Goal: Task Accomplishment & Management: Manage account settings

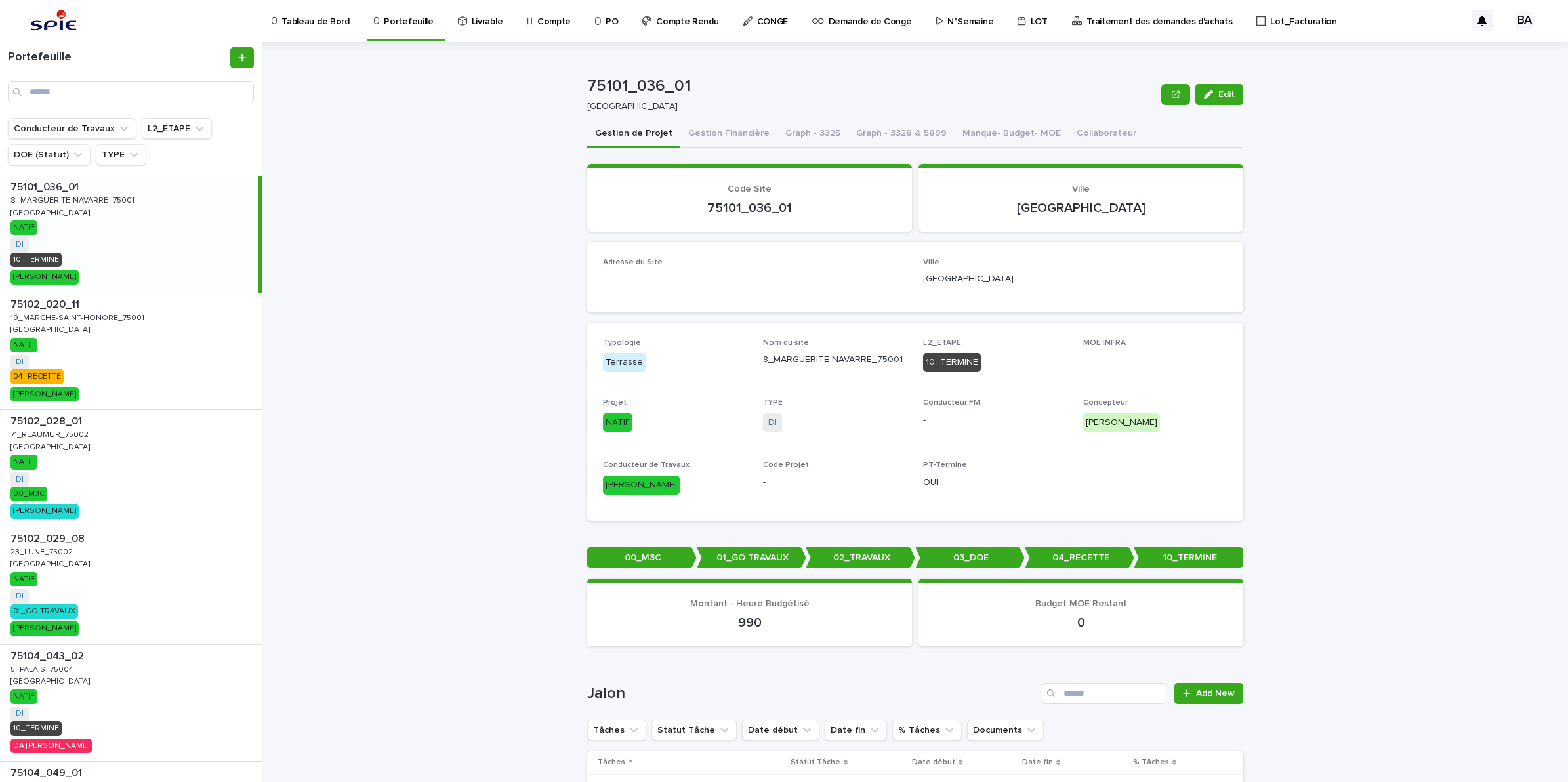
click at [545, 21] on p "Compte" at bounding box center [554, 13] width 34 height 28
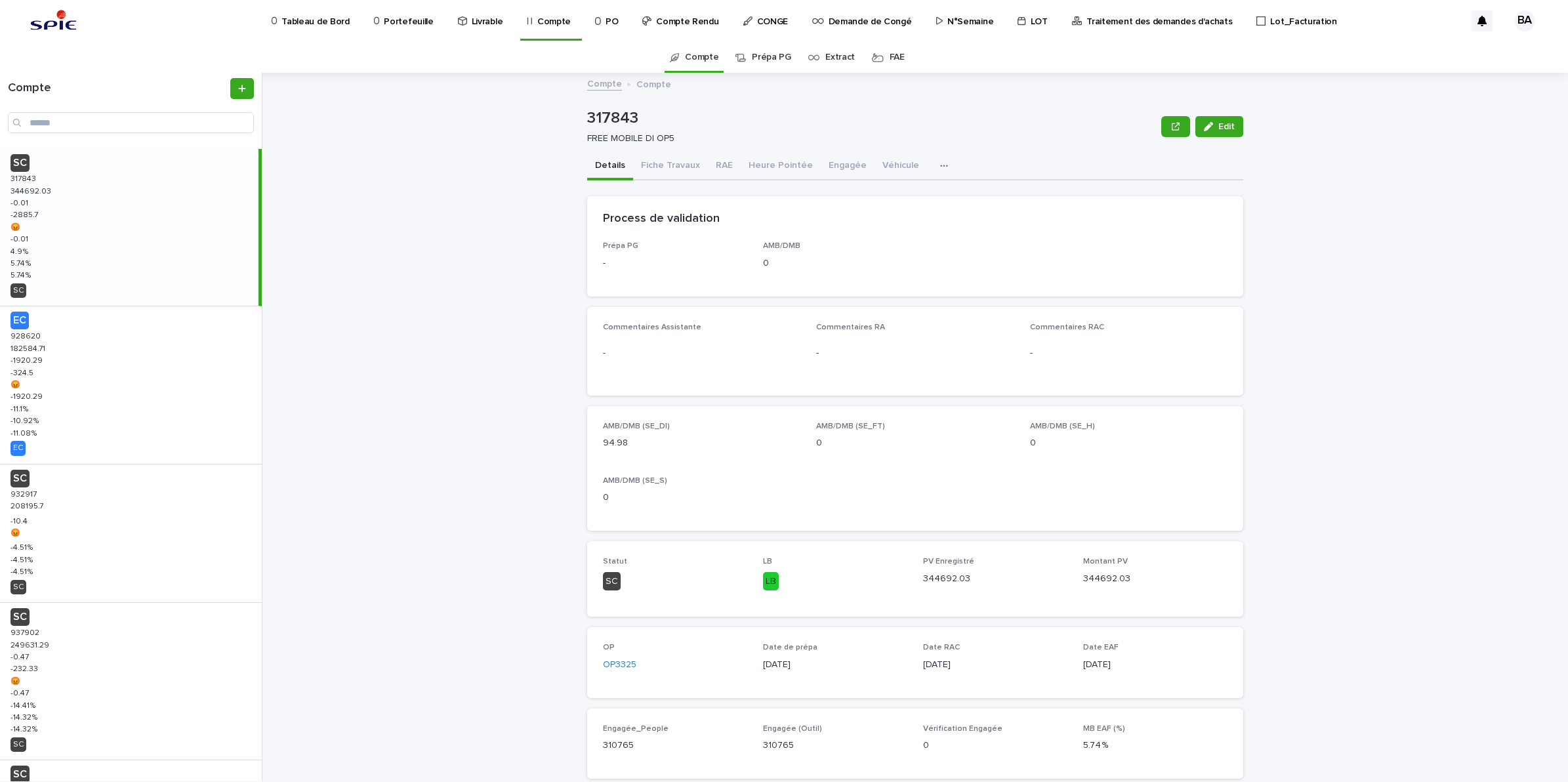
click at [1145, 24] on p "Traitement des demandes d'achats" at bounding box center [1159, 13] width 145 height 28
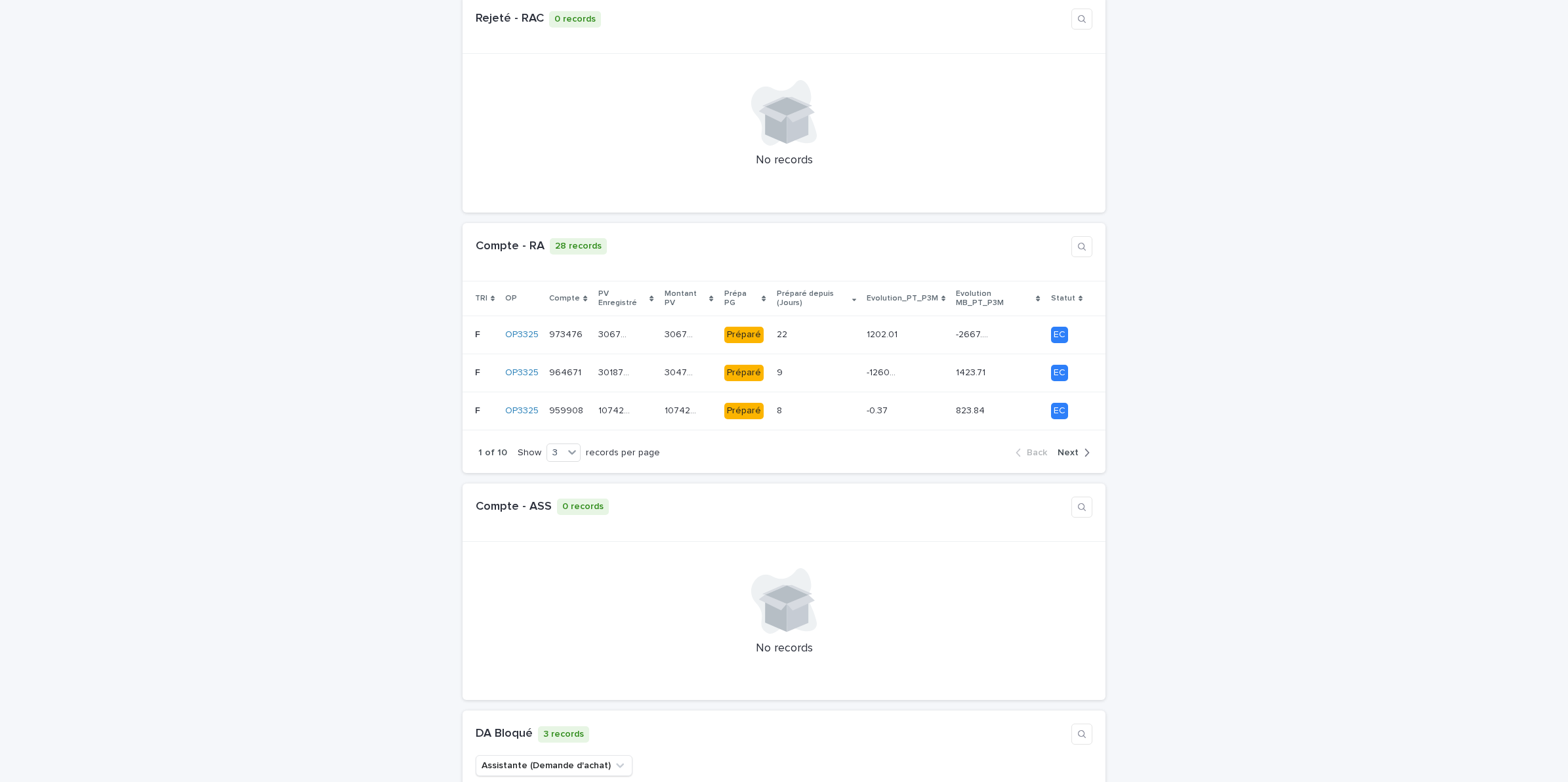
scroll to position [902, 0]
click at [1060, 447] on span "Next" at bounding box center [1068, 452] width 21 height 9
click at [1058, 447] on span "Next" at bounding box center [1068, 452] width 21 height 9
click at [1060, 447] on span "Next" at bounding box center [1068, 452] width 21 height 9
click at [1068, 447] on span "Next" at bounding box center [1068, 452] width 21 height 9
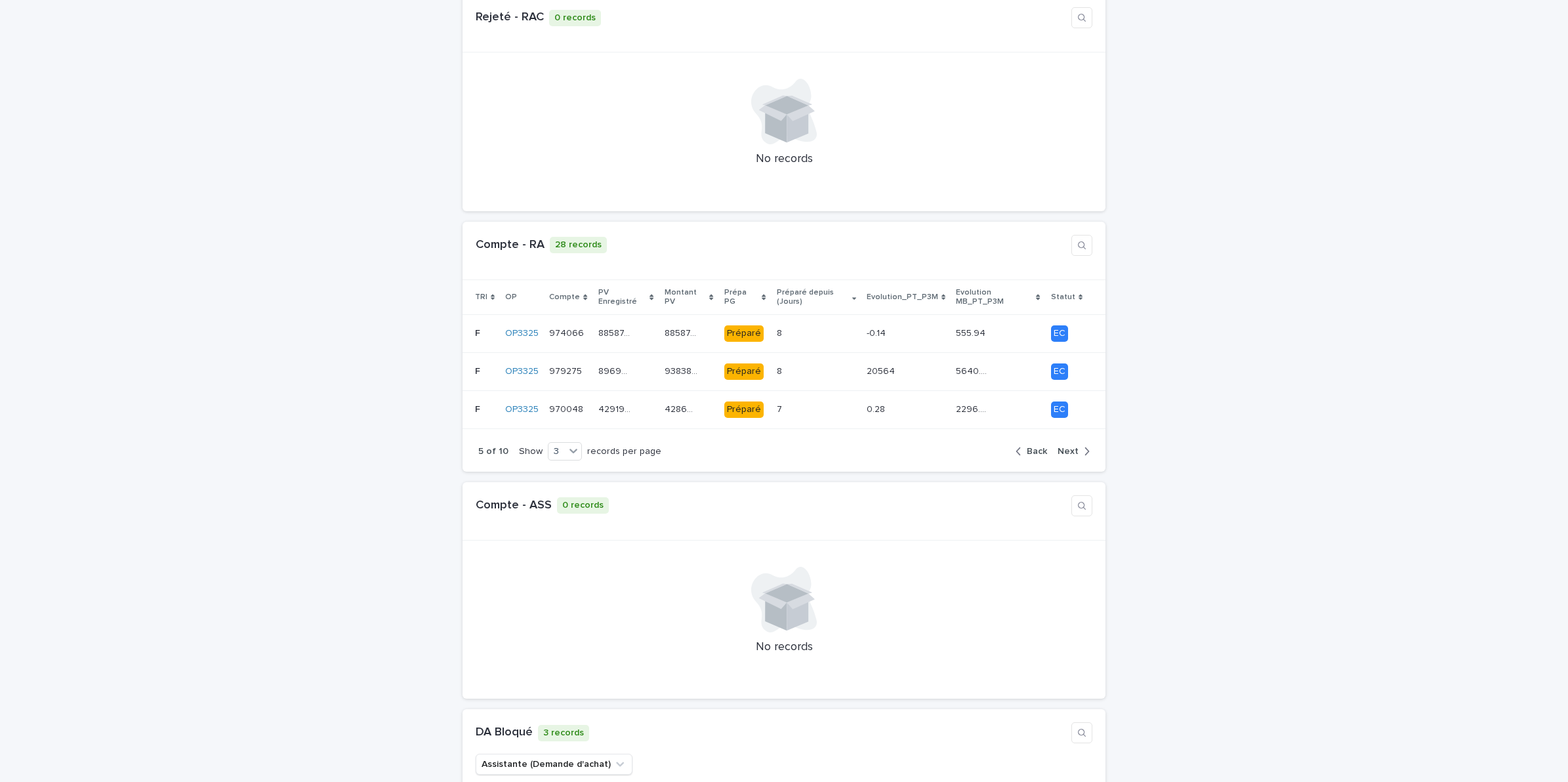
click at [1068, 447] on span "Next" at bounding box center [1068, 452] width 21 height 9
drag, startPoint x: 1067, startPoint y: 427, endPoint x: 1160, endPoint y: 448, distance: 95.3
click at [1067, 447] on span "Next" at bounding box center [1068, 452] width 21 height 9
click at [1062, 447] on span "Next" at bounding box center [1068, 452] width 21 height 9
click at [1063, 447] on span "Next" at bounding box center [1068, 452] width 21 height 9
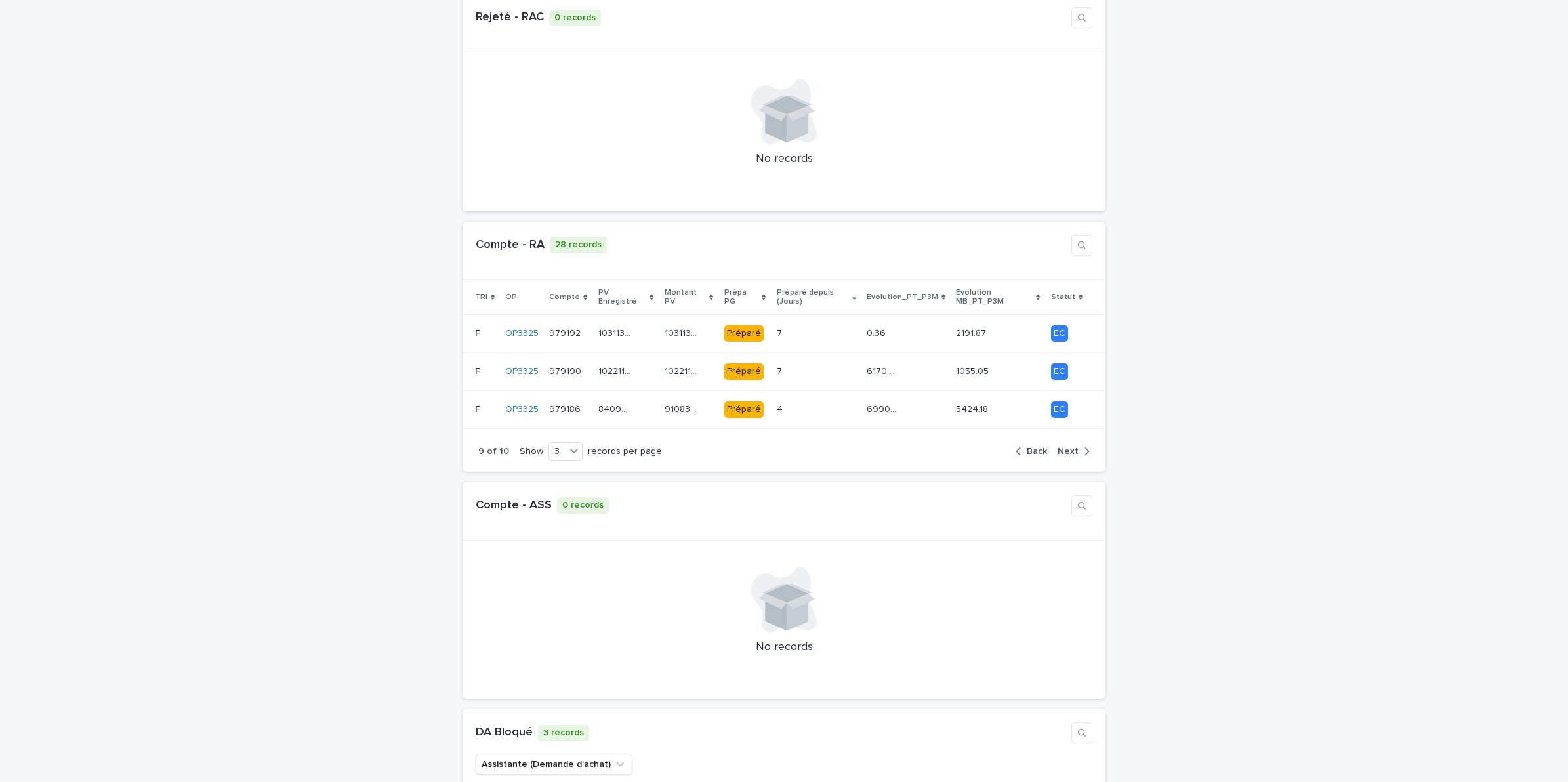
click at [1068, 447] on span "Next" at bounding box center [1068, 452] width 21 height 9
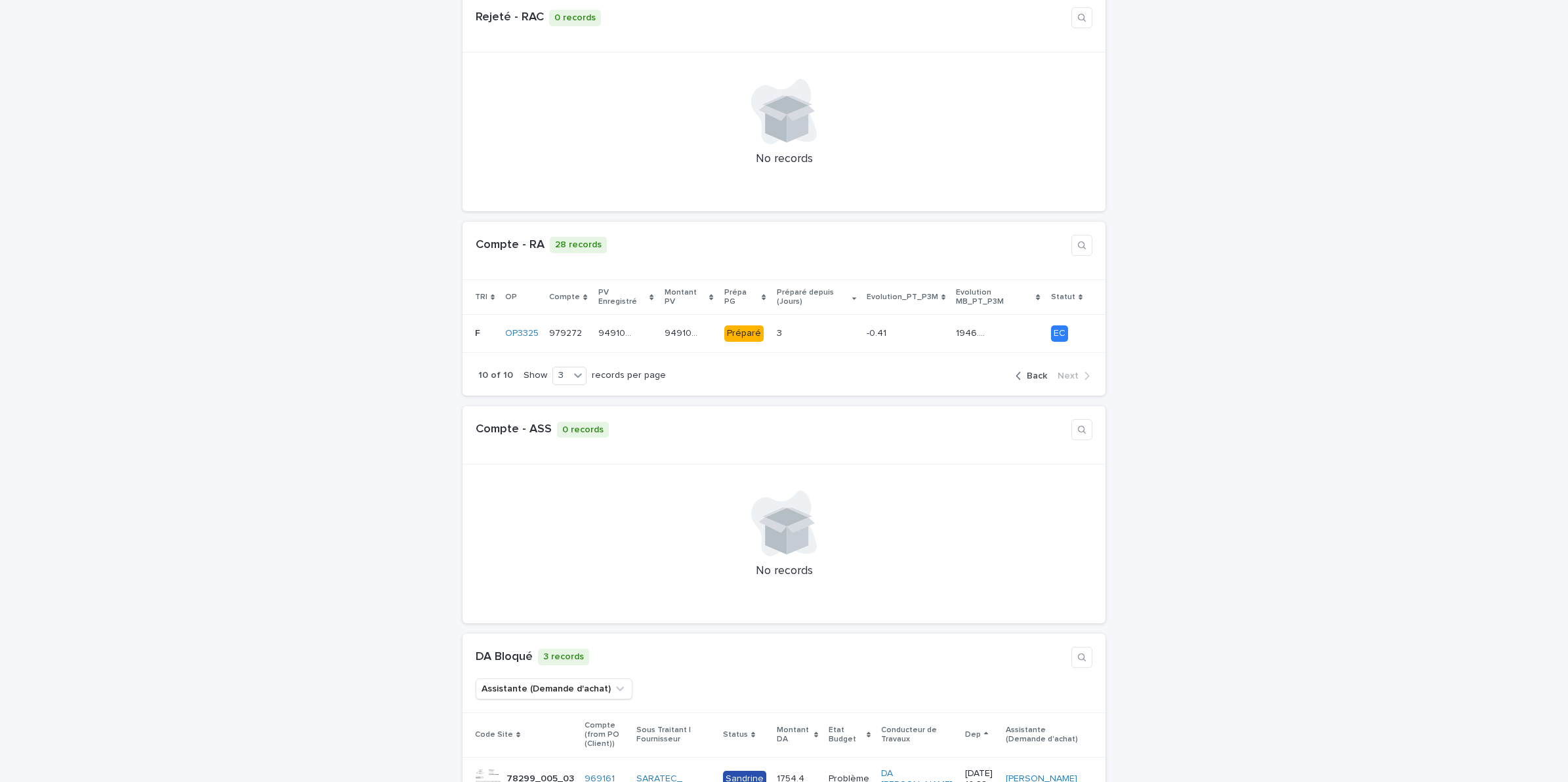
click at [1031, 371] on span "Back" at bounding box center [1037, 376] width 20 height 9
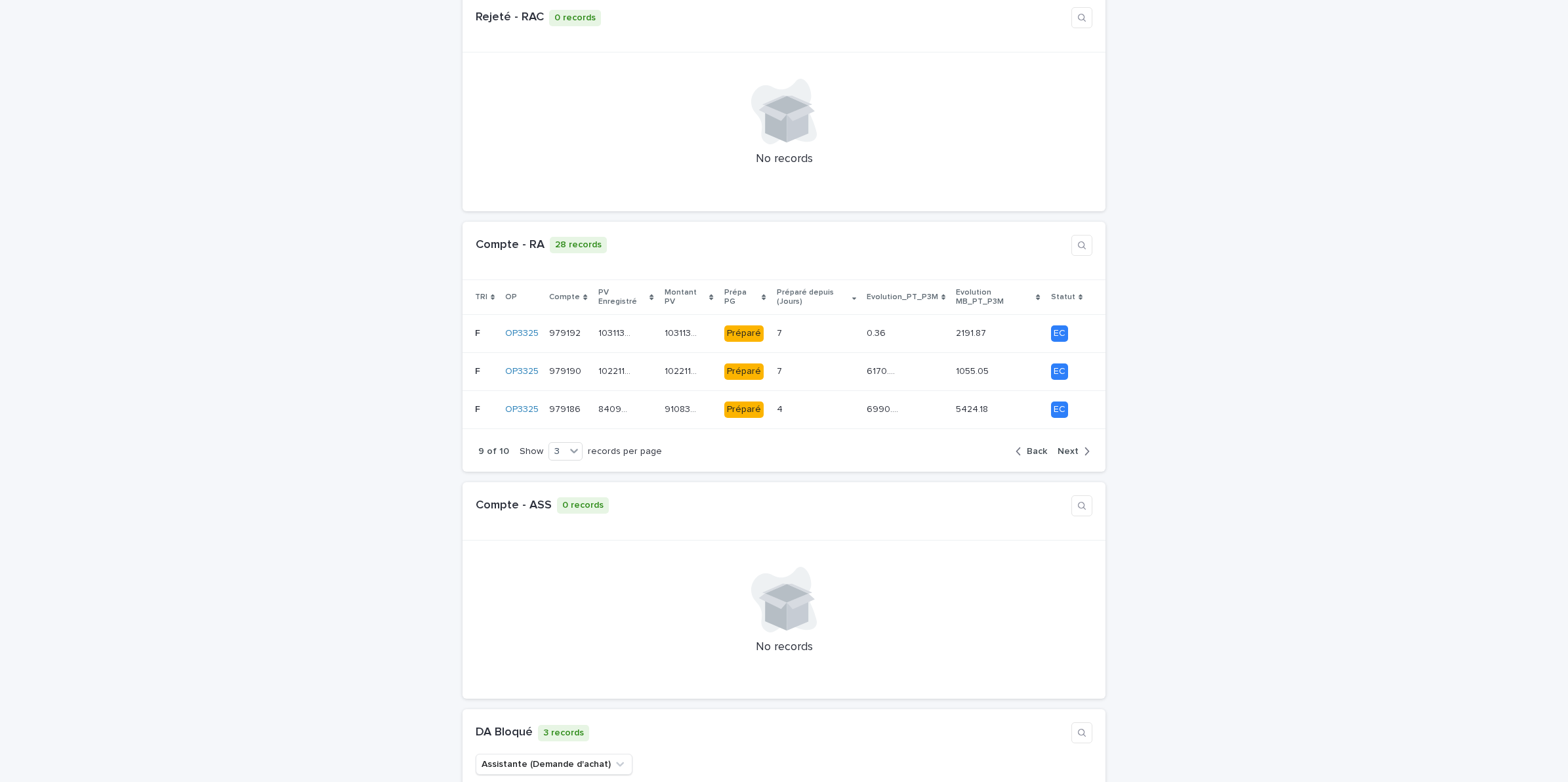
click at [1028, 447] on span "Back" at bounding box center [1037, 452] width 20 height 9
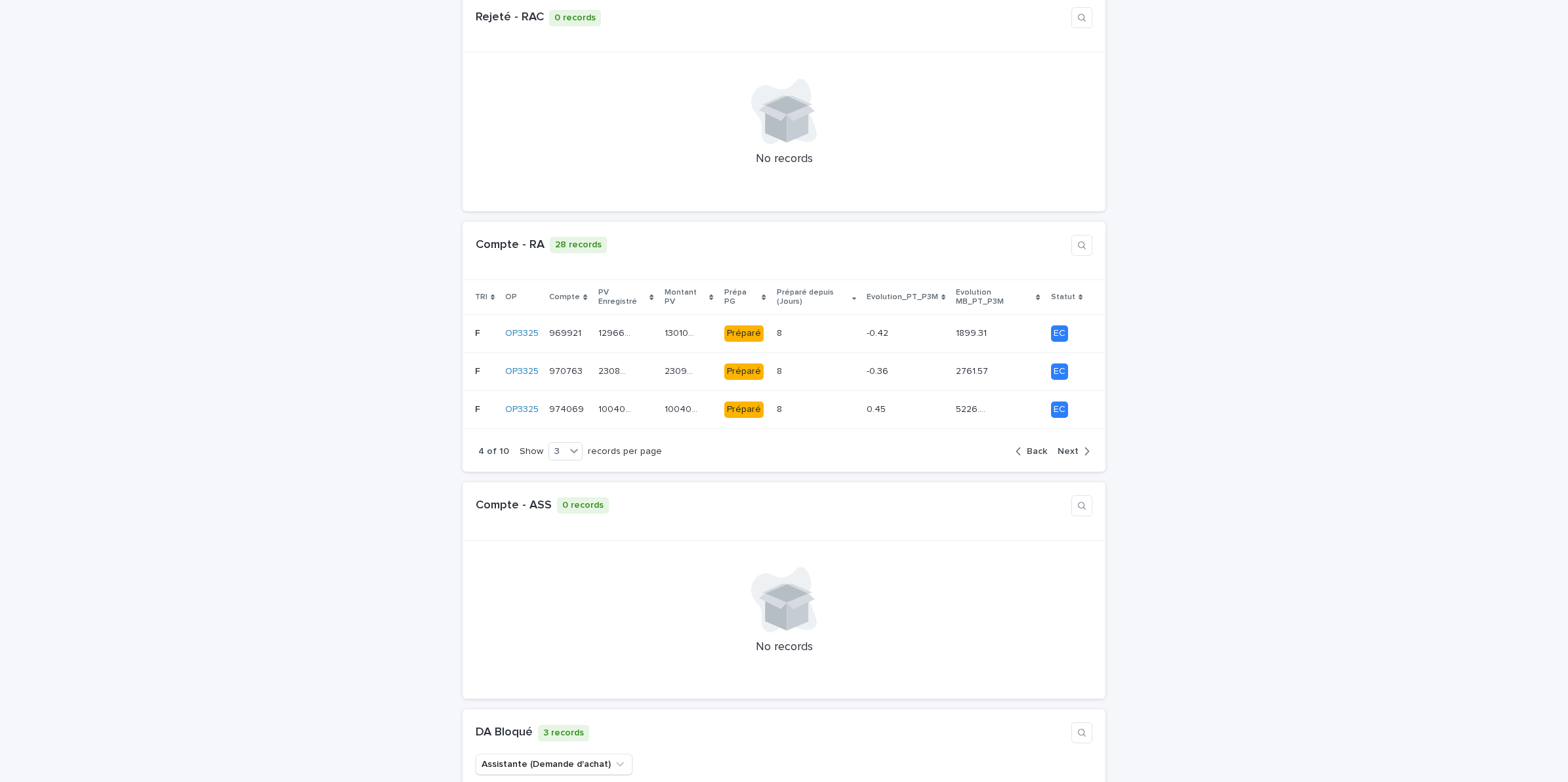
click at [1028, 447] on span "Back" at bounding box center [1037, 452] width 20 height 9
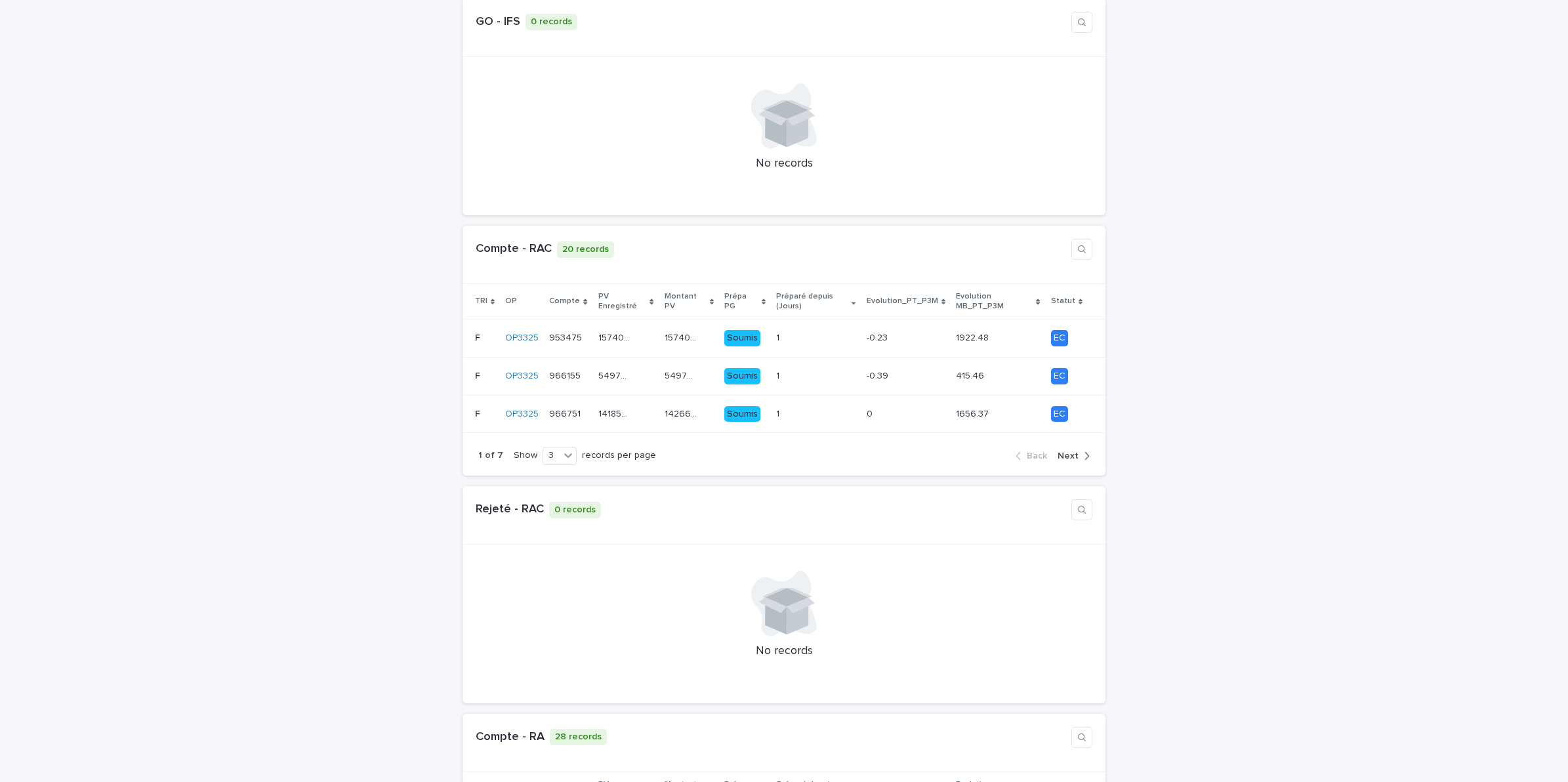
scroll to position [0, 0]
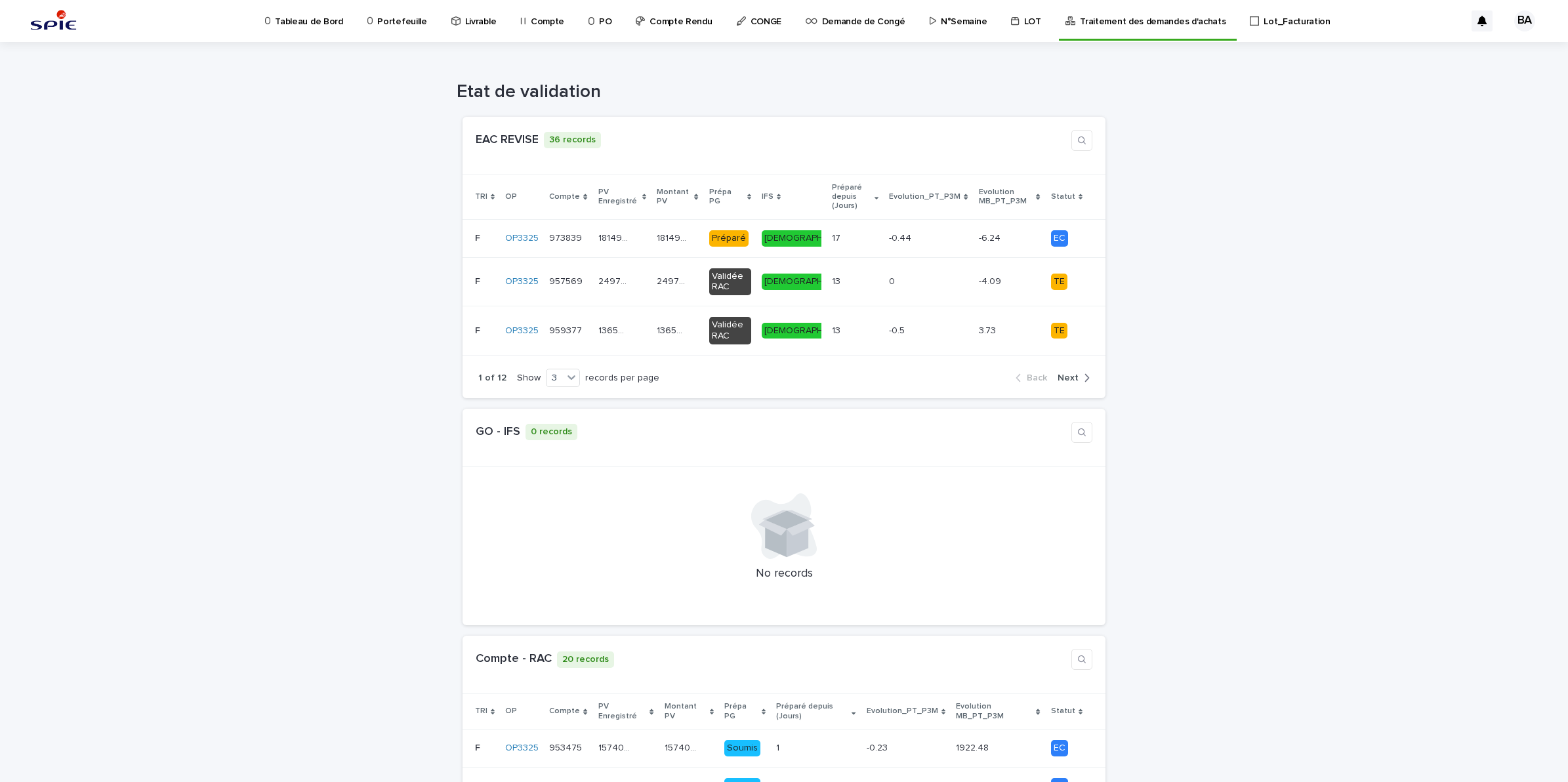
click at [545, 18] on p "Compte" at bounding box center [547, 13] width 34 height 28
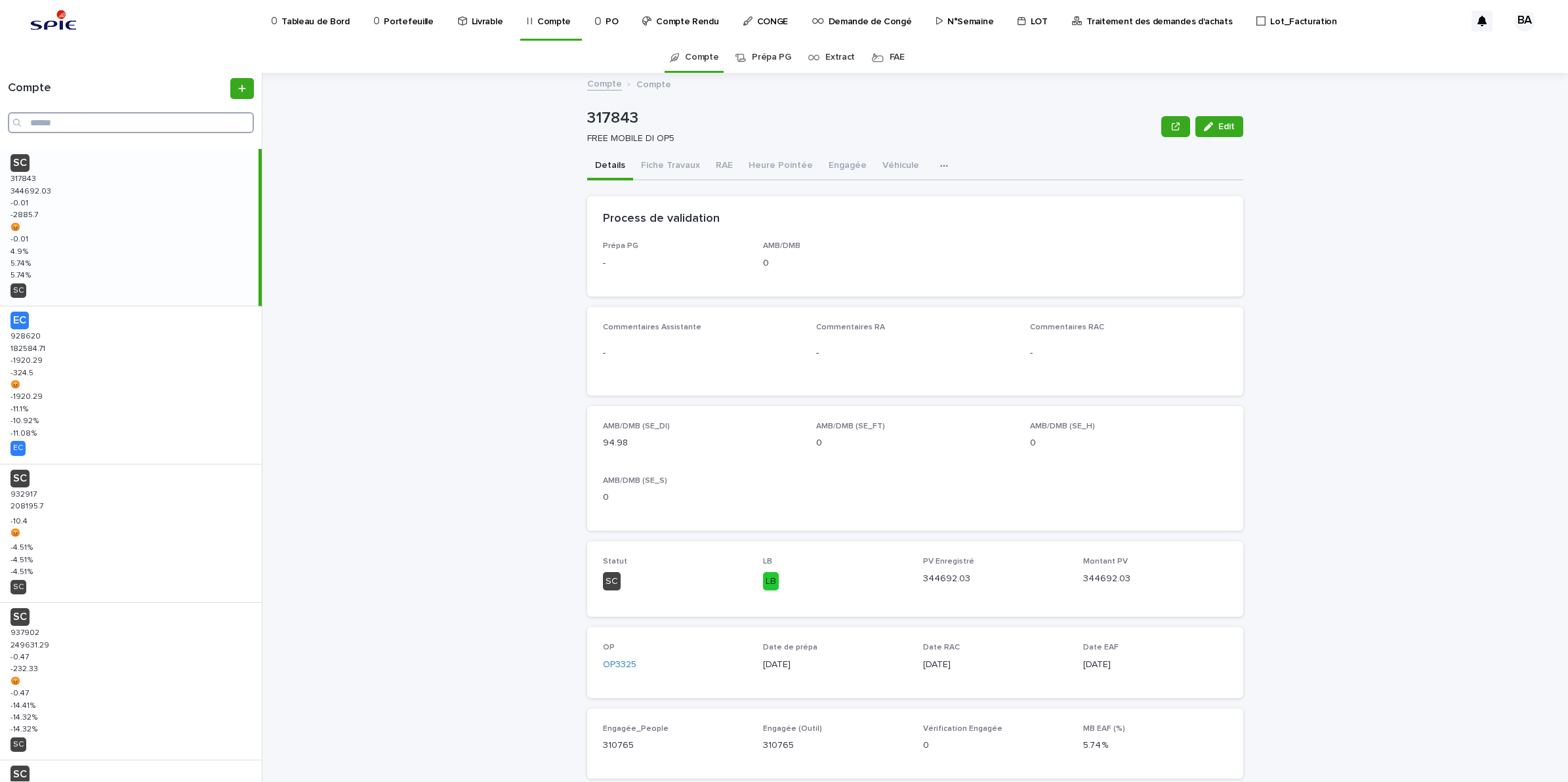
click at [114, 123] on input "Search" at bounding box center [131, 122] width 246 height 21
paste input "******"
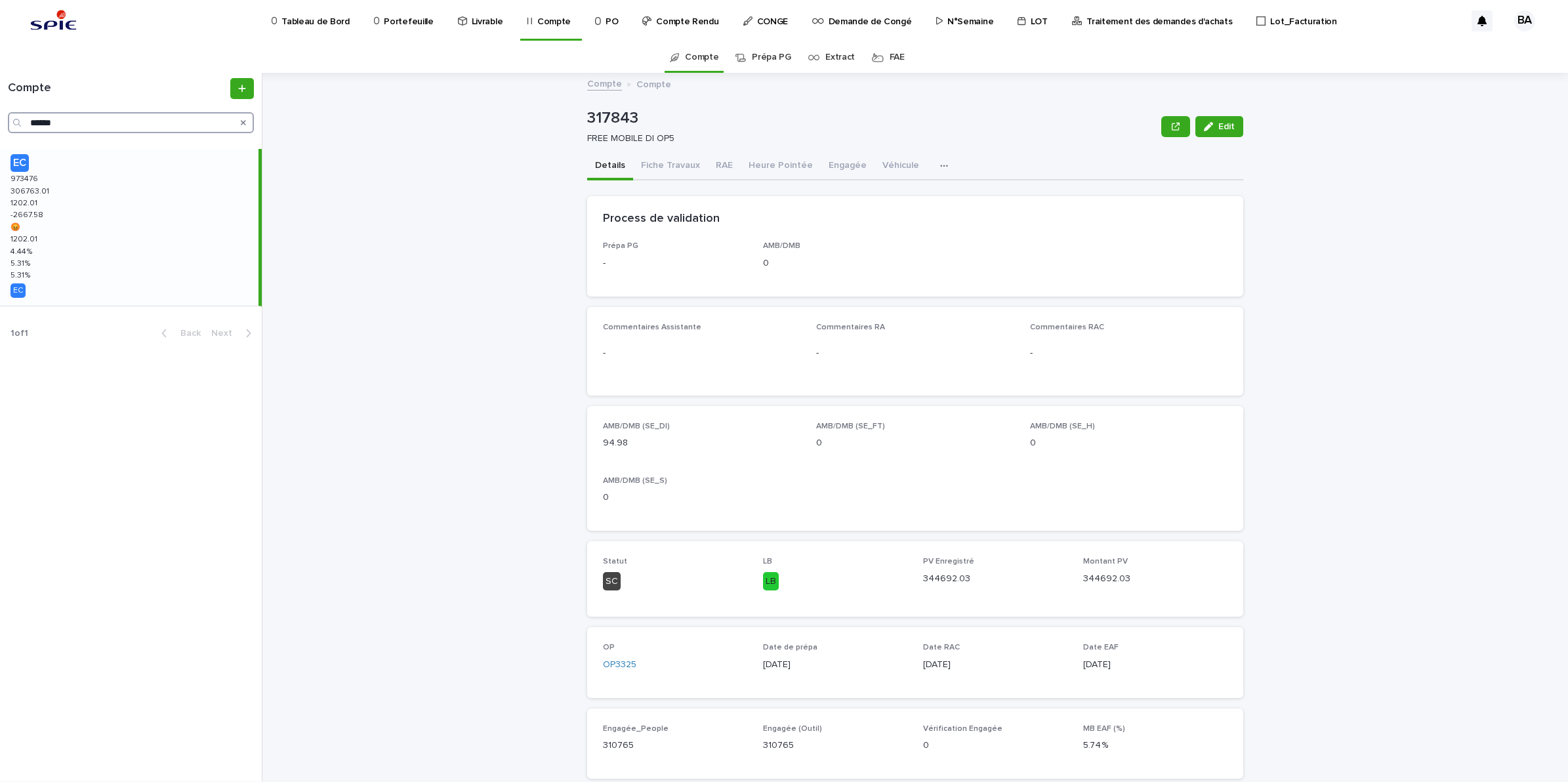
type input "******"
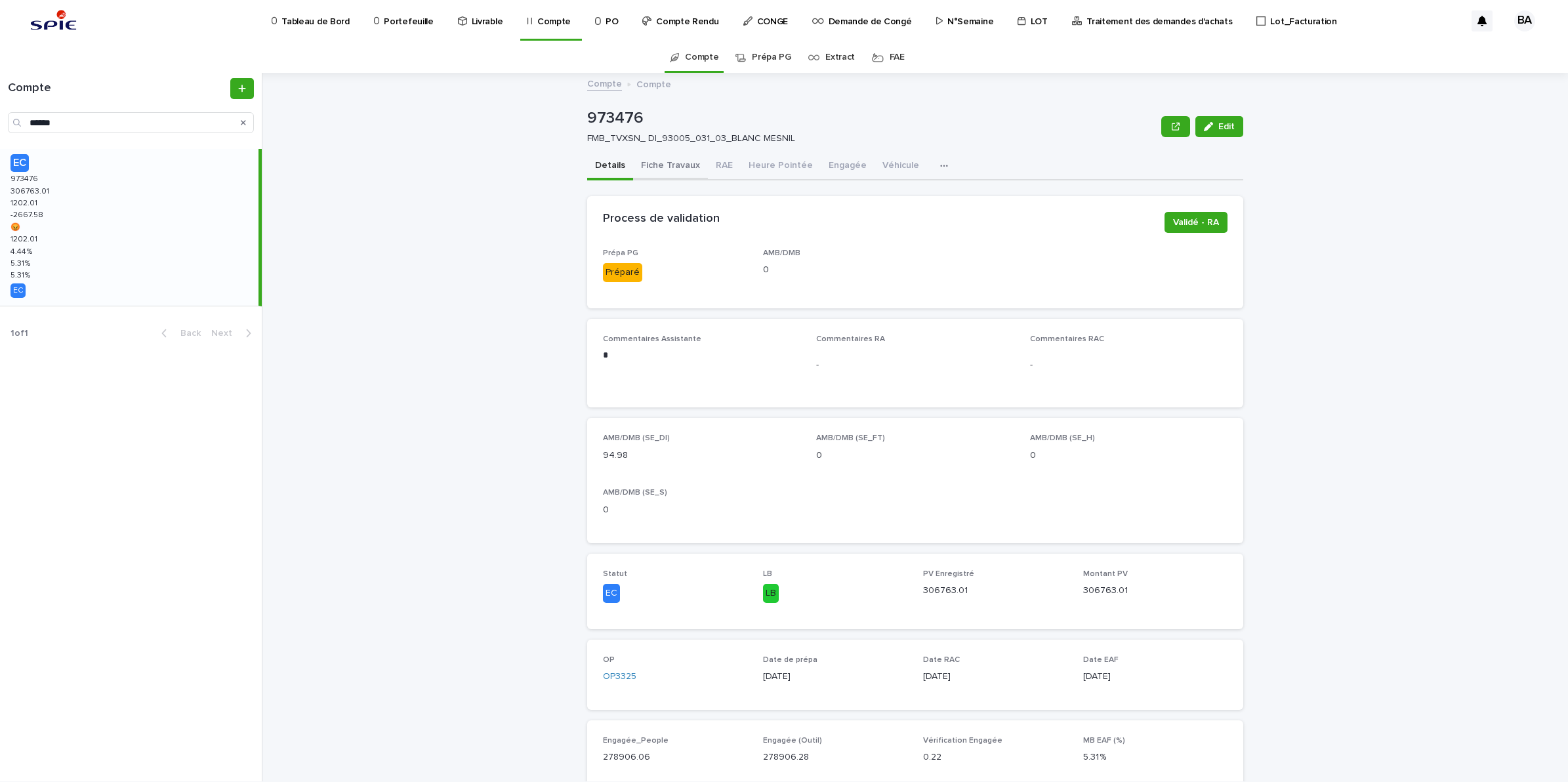
click at [681, 165] on button "Fiche Travaux" at bounding box center [671, 166] width 75 height 28
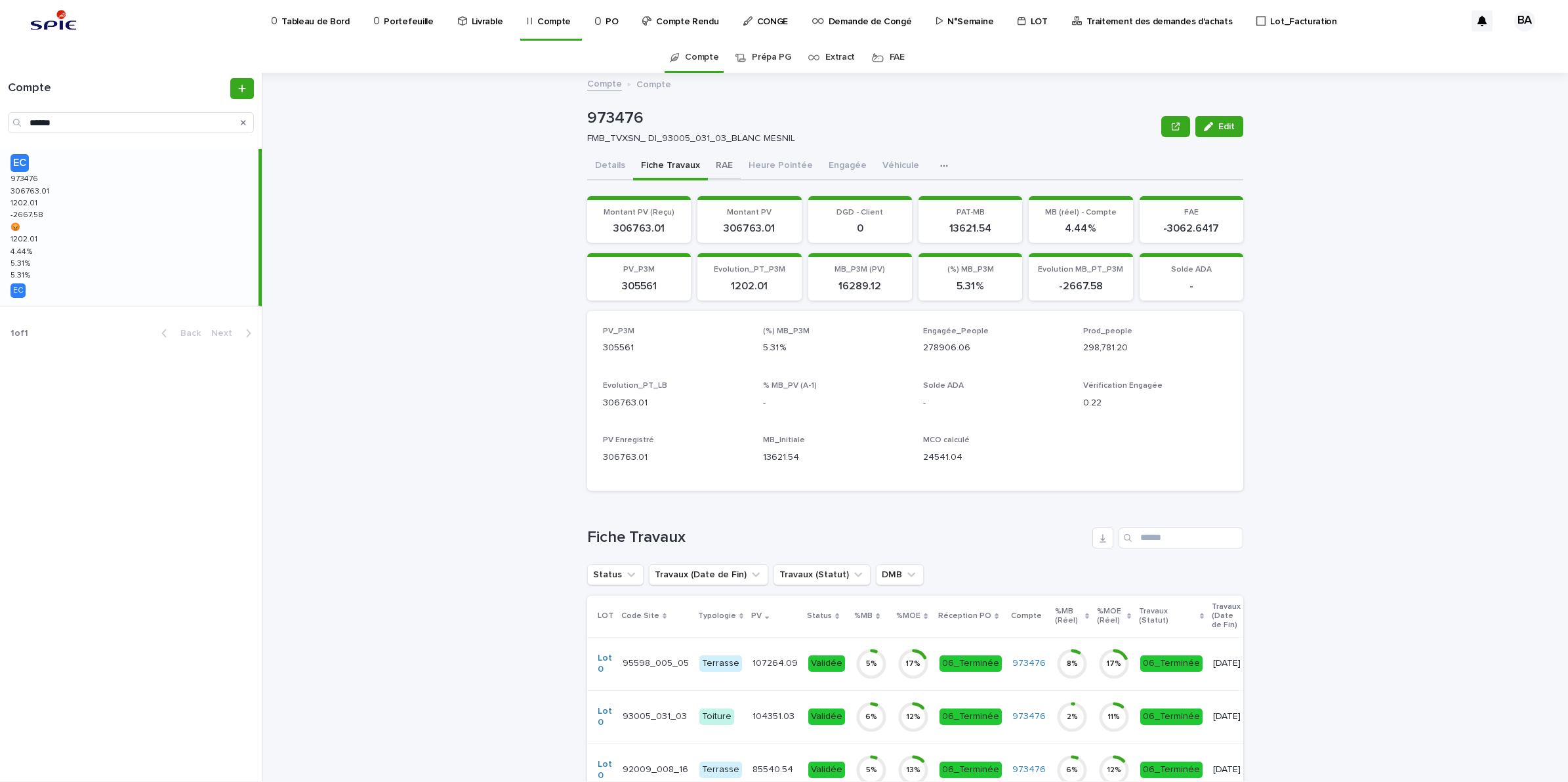
click at [712, 168] on button "RAE" at bounding box center [724, 166] width 33 height 28
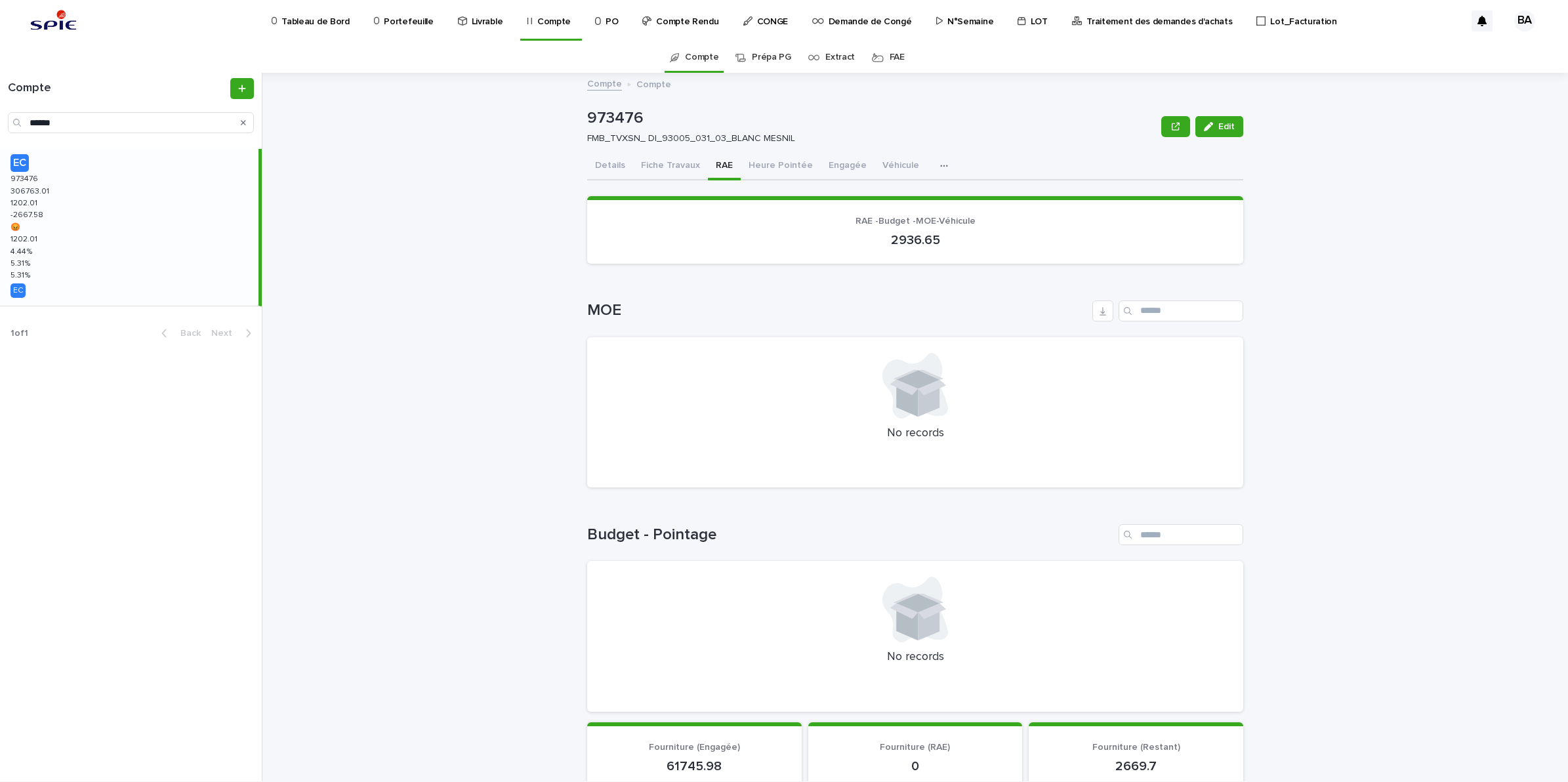
click at [412, 17] on p "Portefeuille" at bounding box center [408, 13] width 49 height 28
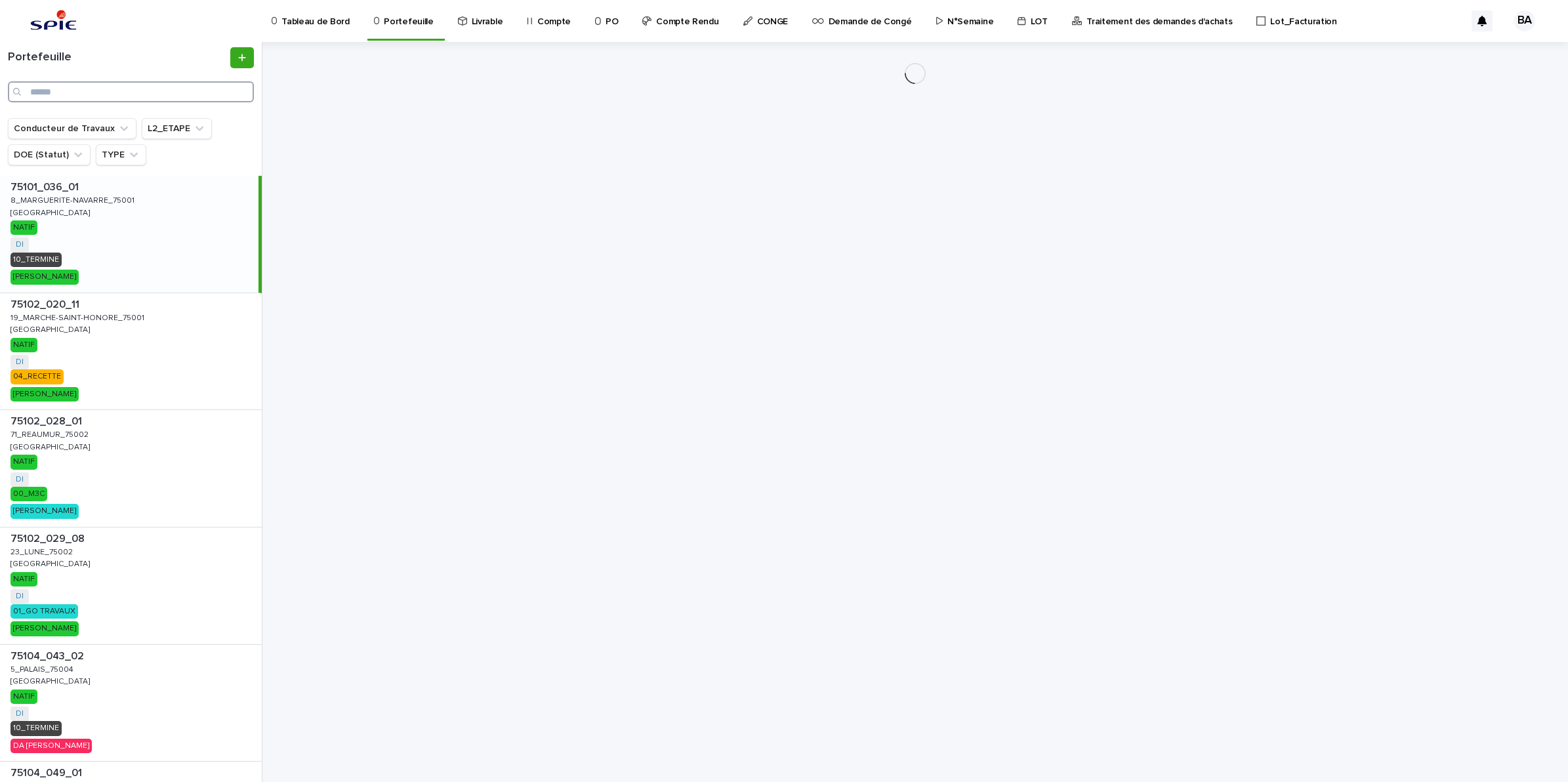
click at [123, 95] on input "Search" at bounding box center [131, 92] width 246 height 21
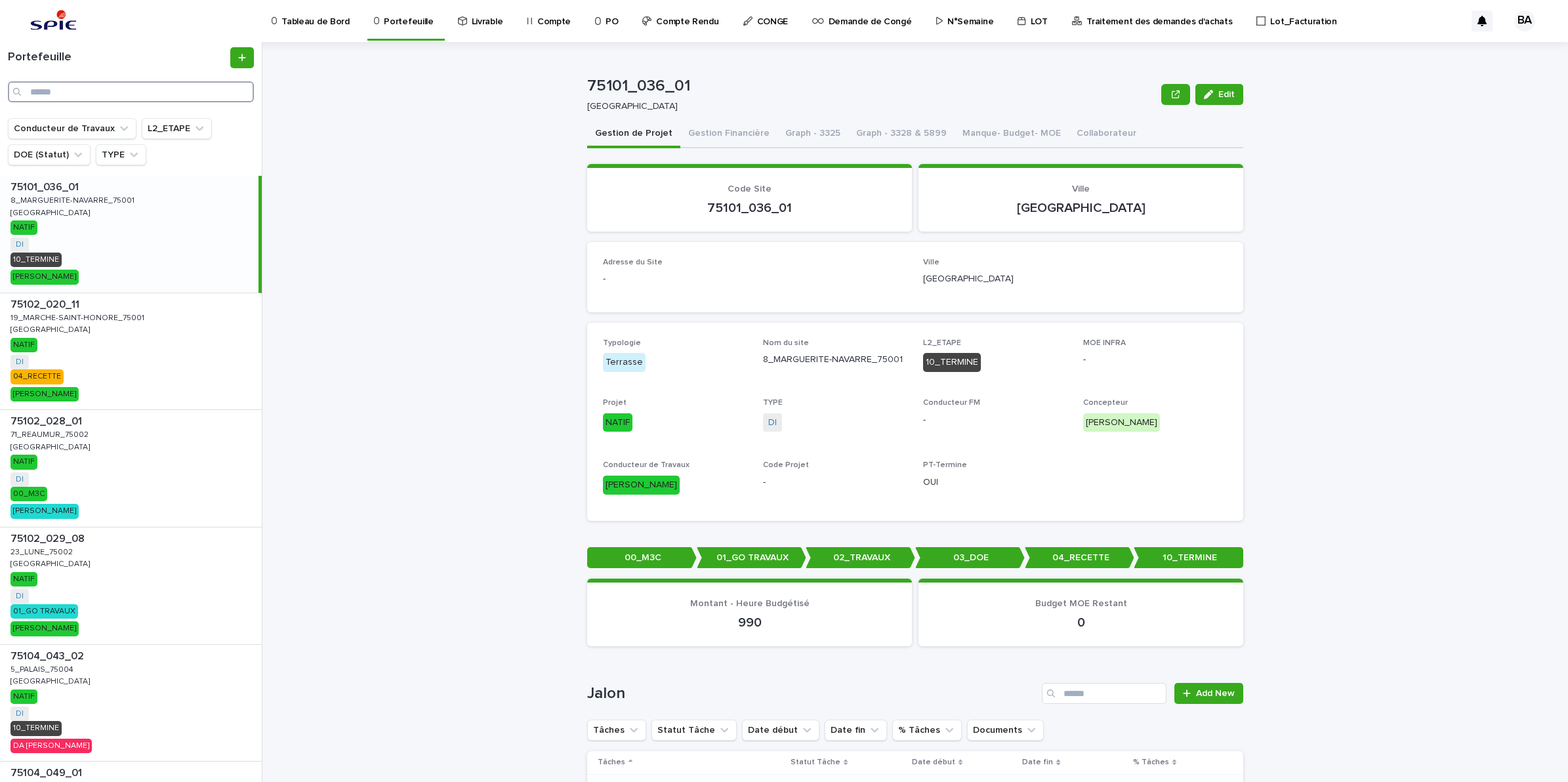
click at [100, 93] on input "Search" at bounding box center [131, 92] width 246 height 21
paste input "**********"
type input "**********"
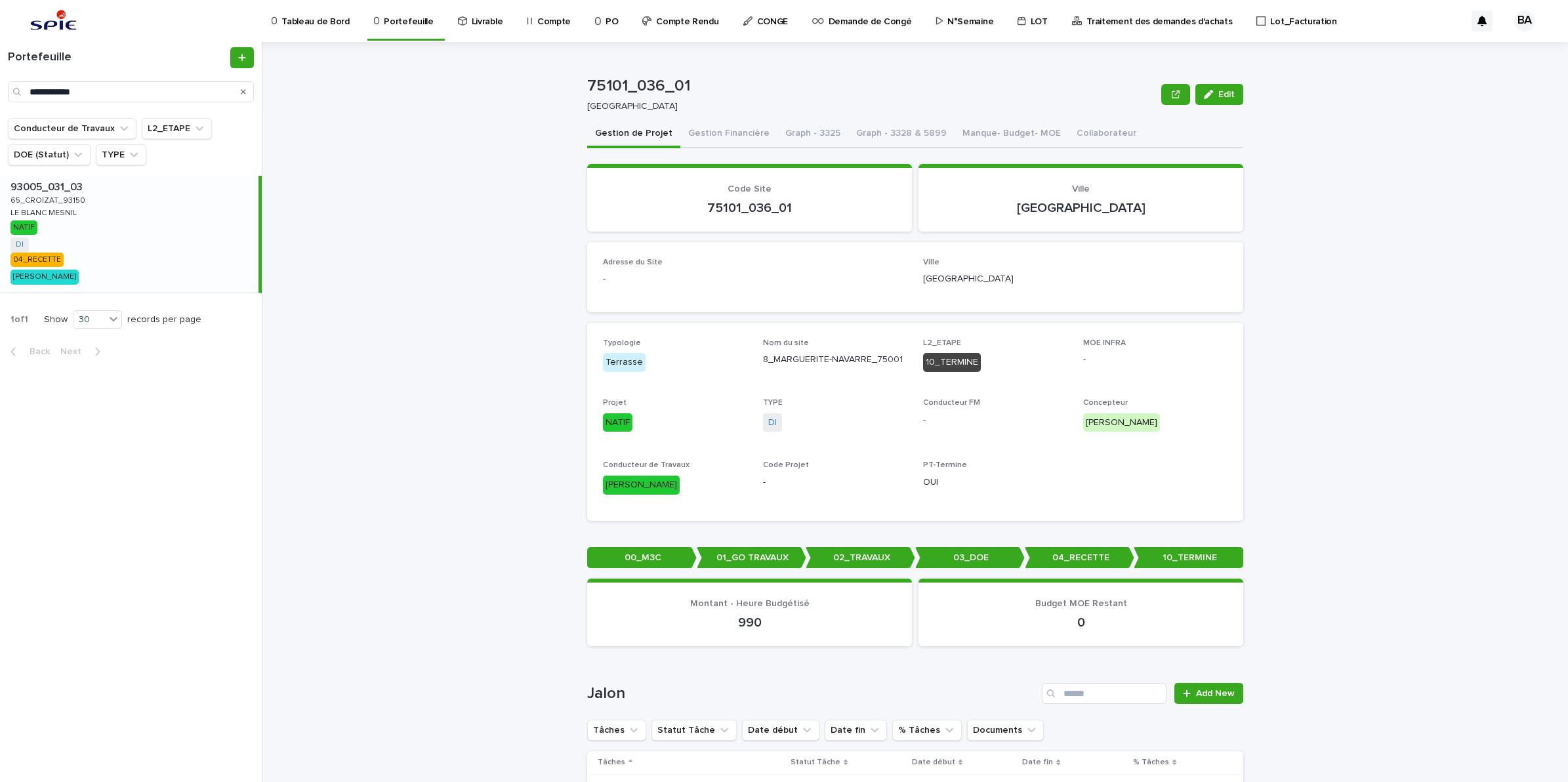
click at [86, 240] on div "93005_031_03 93005_031_03 65_CROIZAT_93150 65_CROIZAT_93150 LE BLANC MESNIL LE …" at bounding box center [129, 234] width 259 height 116
click at [735, 141] on button "Gestion Financière" at bounding box center [729, 134] width 97 height 28
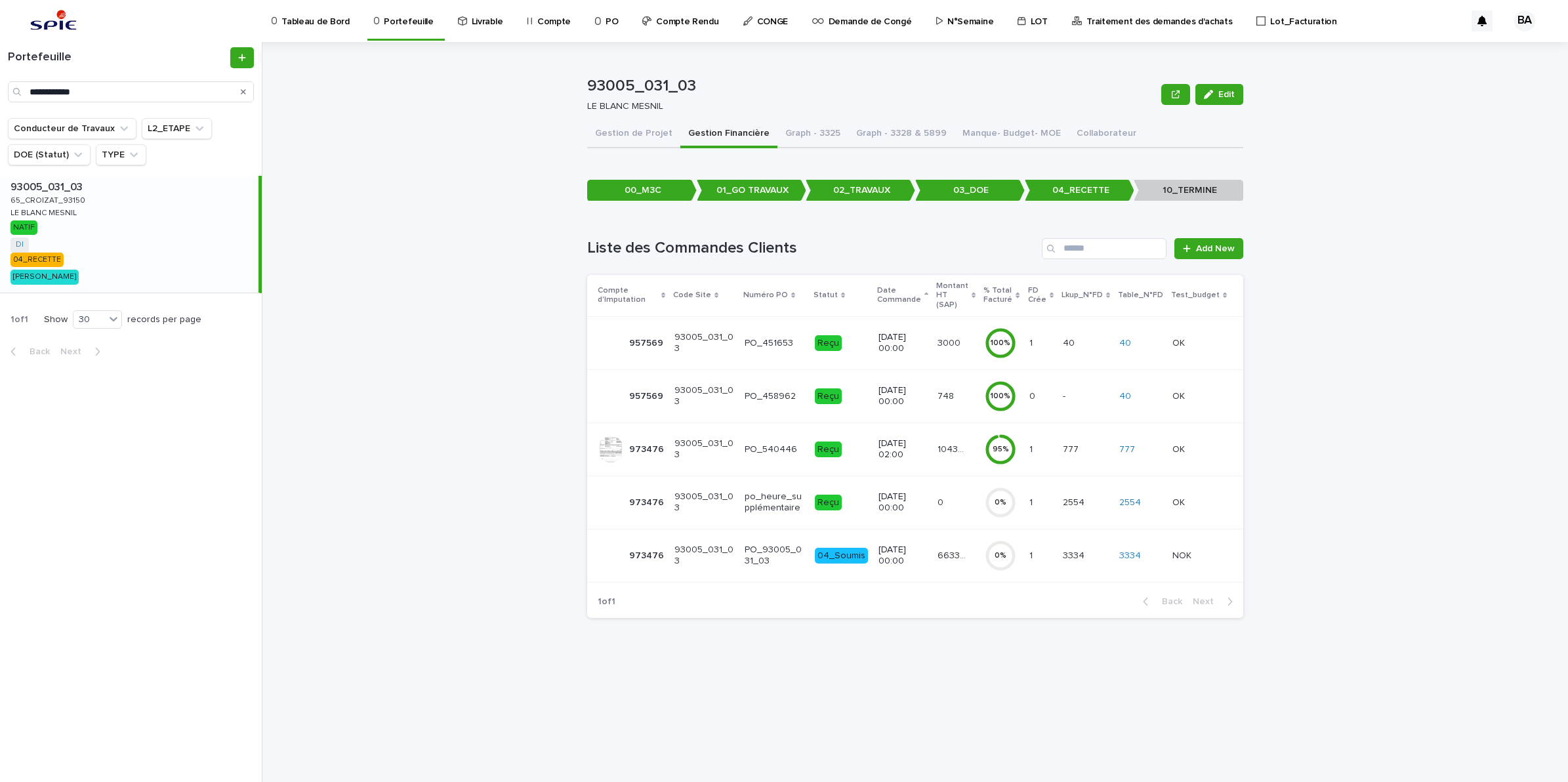
click at [968, 441] on p "104351.03" at bounding box center [954, 448] width 32 height 13
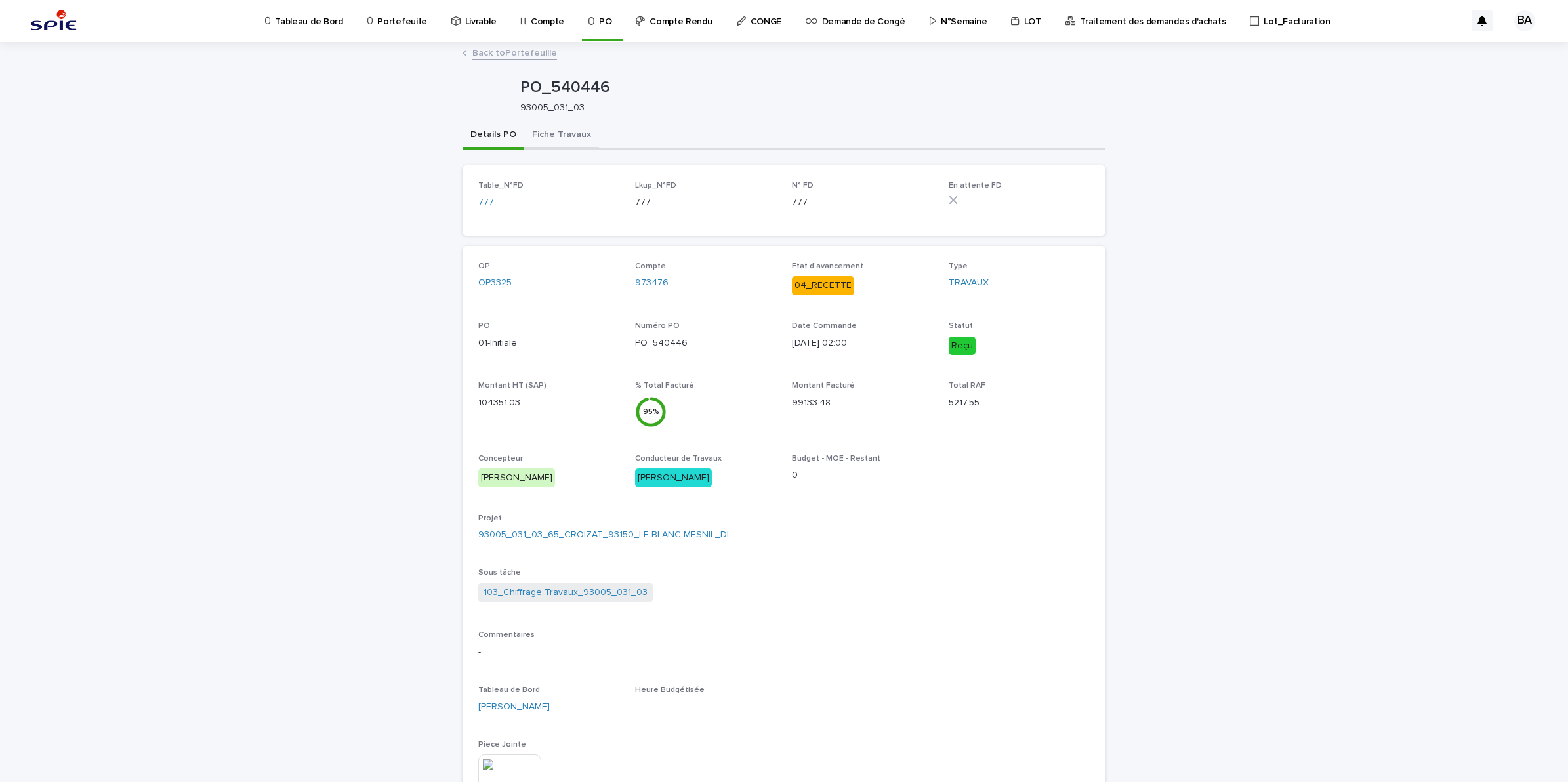
click at [557, 142] on button "Fiche Travaux" at bounding box center [561, 135] width 75 height 28
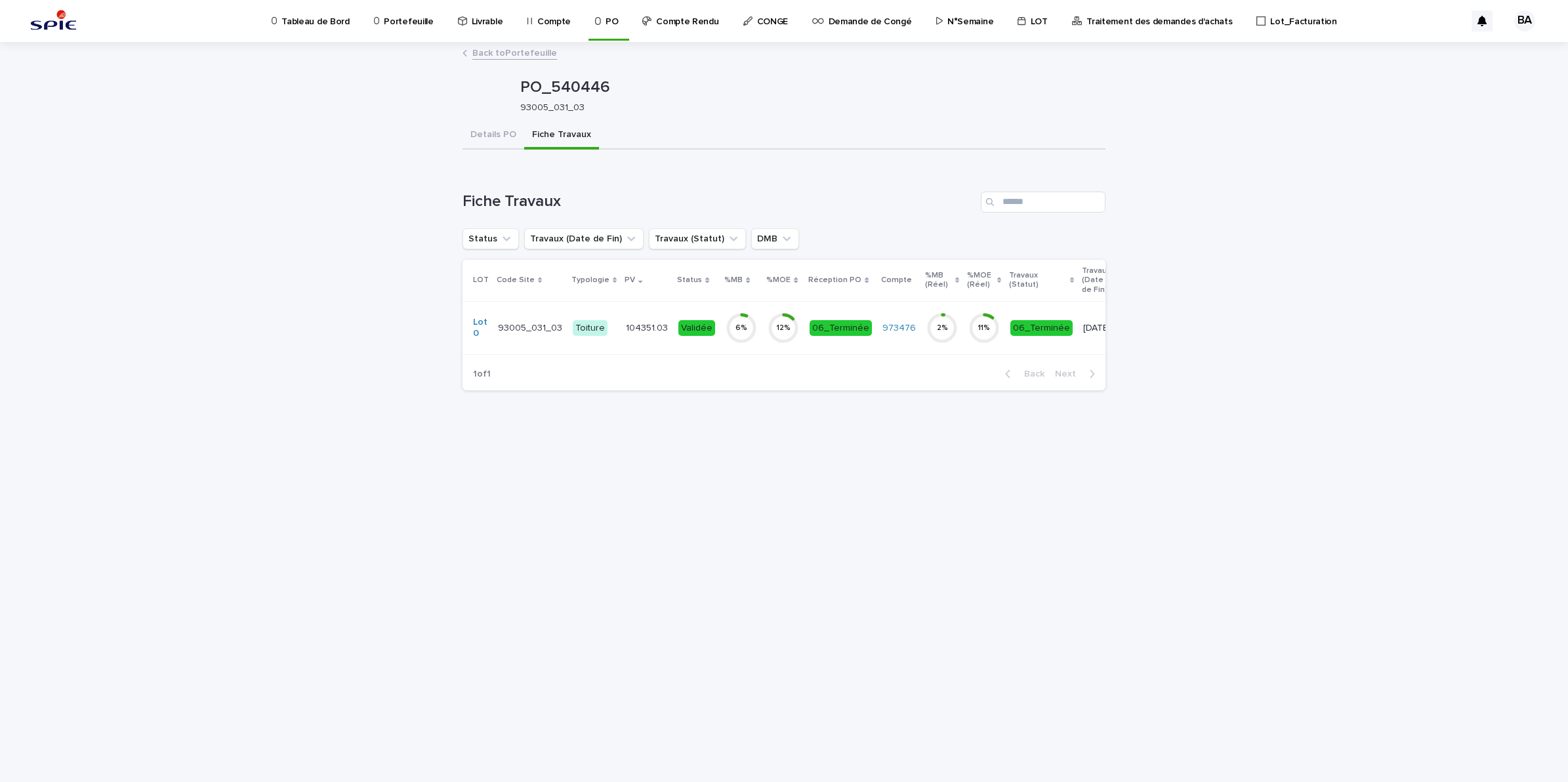
click at [722, 349] on td "6 %" at bounding box center [741, 327] width 42 height 53
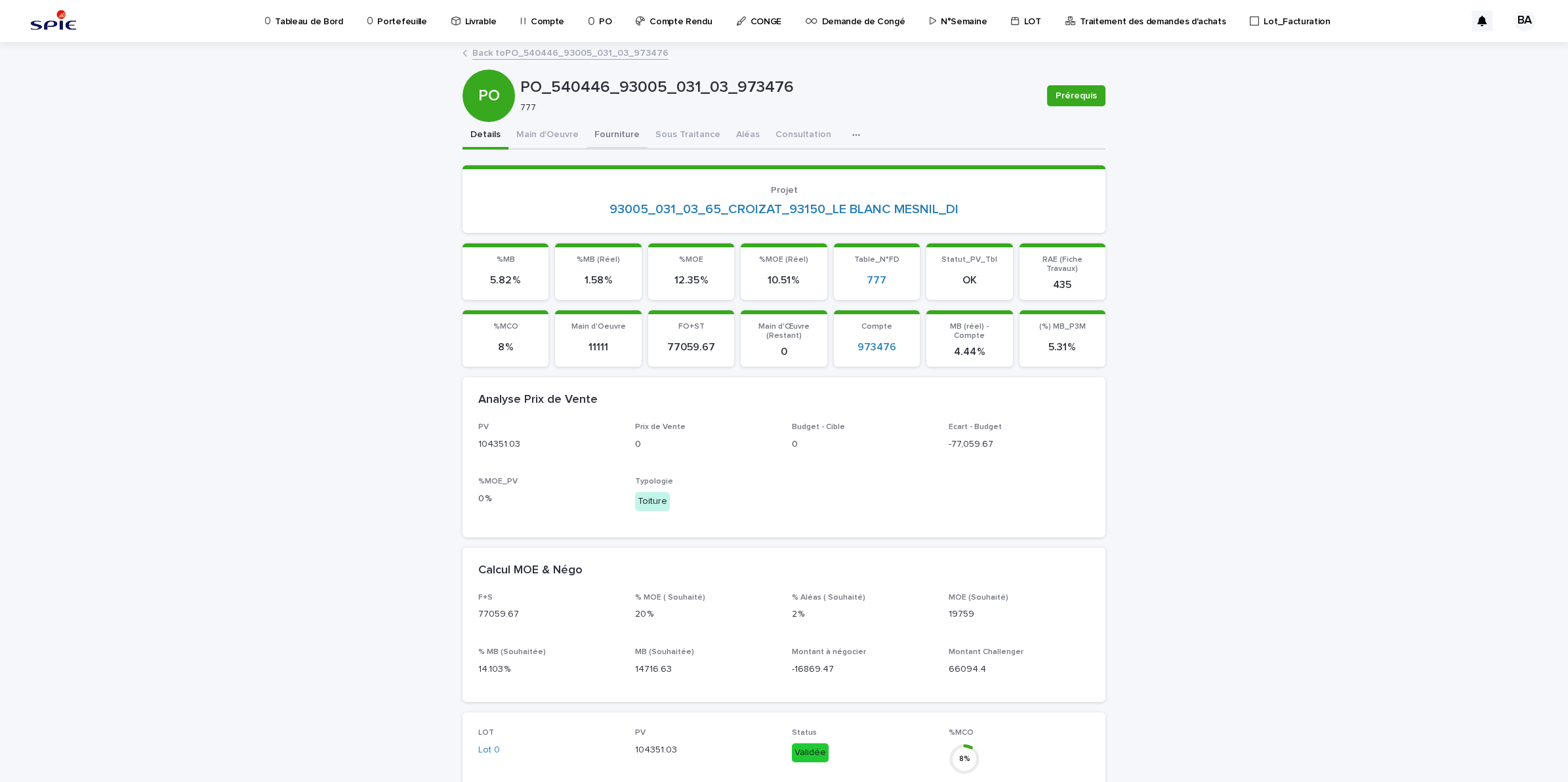
click at [617, 138] on button "Fourniture" at bounding box center [617, 135] width 61 height 28
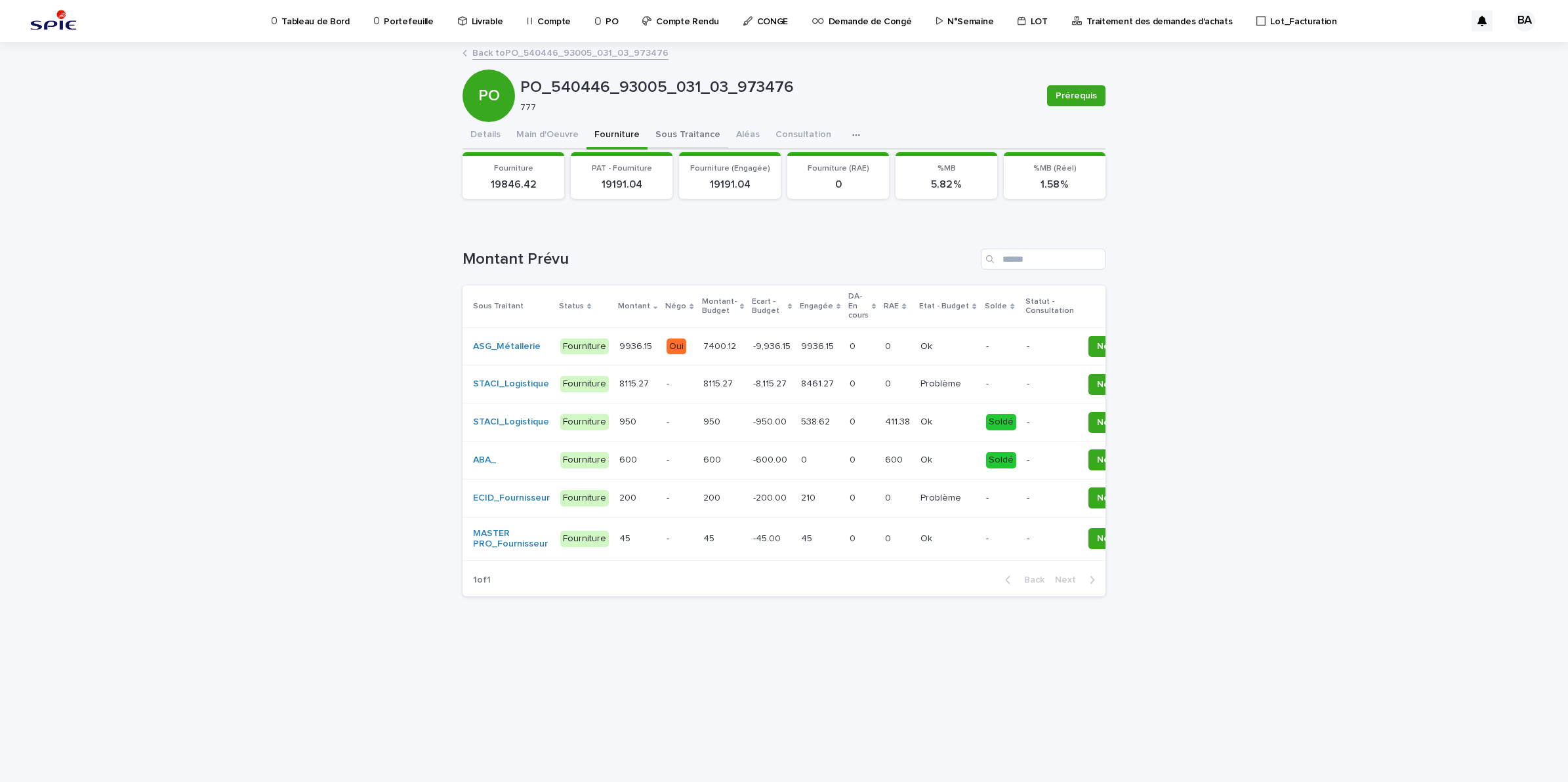
drag, startPoint x: 671, startPoint y: 125, endPoint x: 683, endPoint y: 133, distance: 14.4
click at [671, 125] on button "Sous Traitance" at bounding box center [688, 135] width 81 height 28
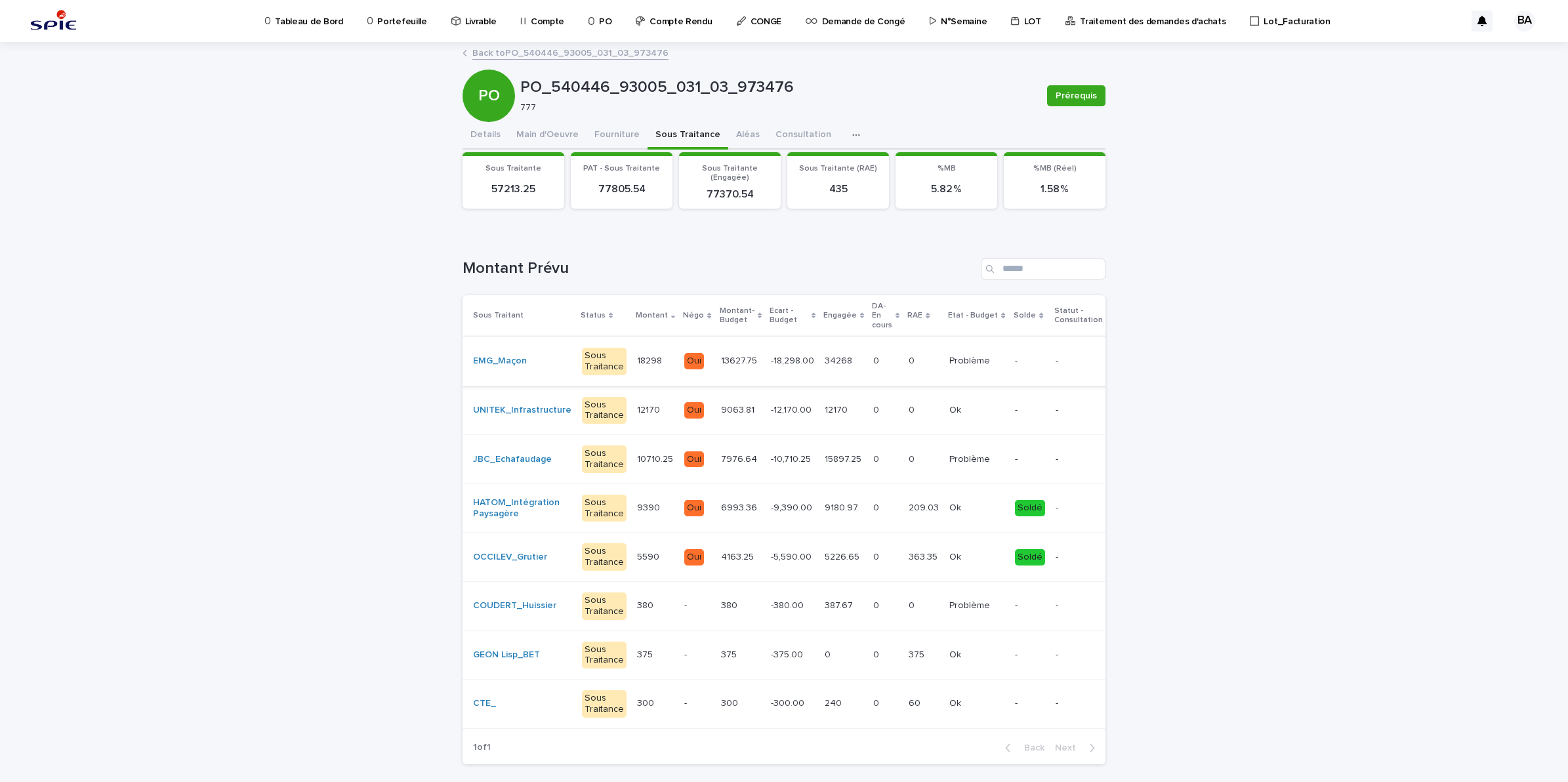
scroll to position [69, 0]
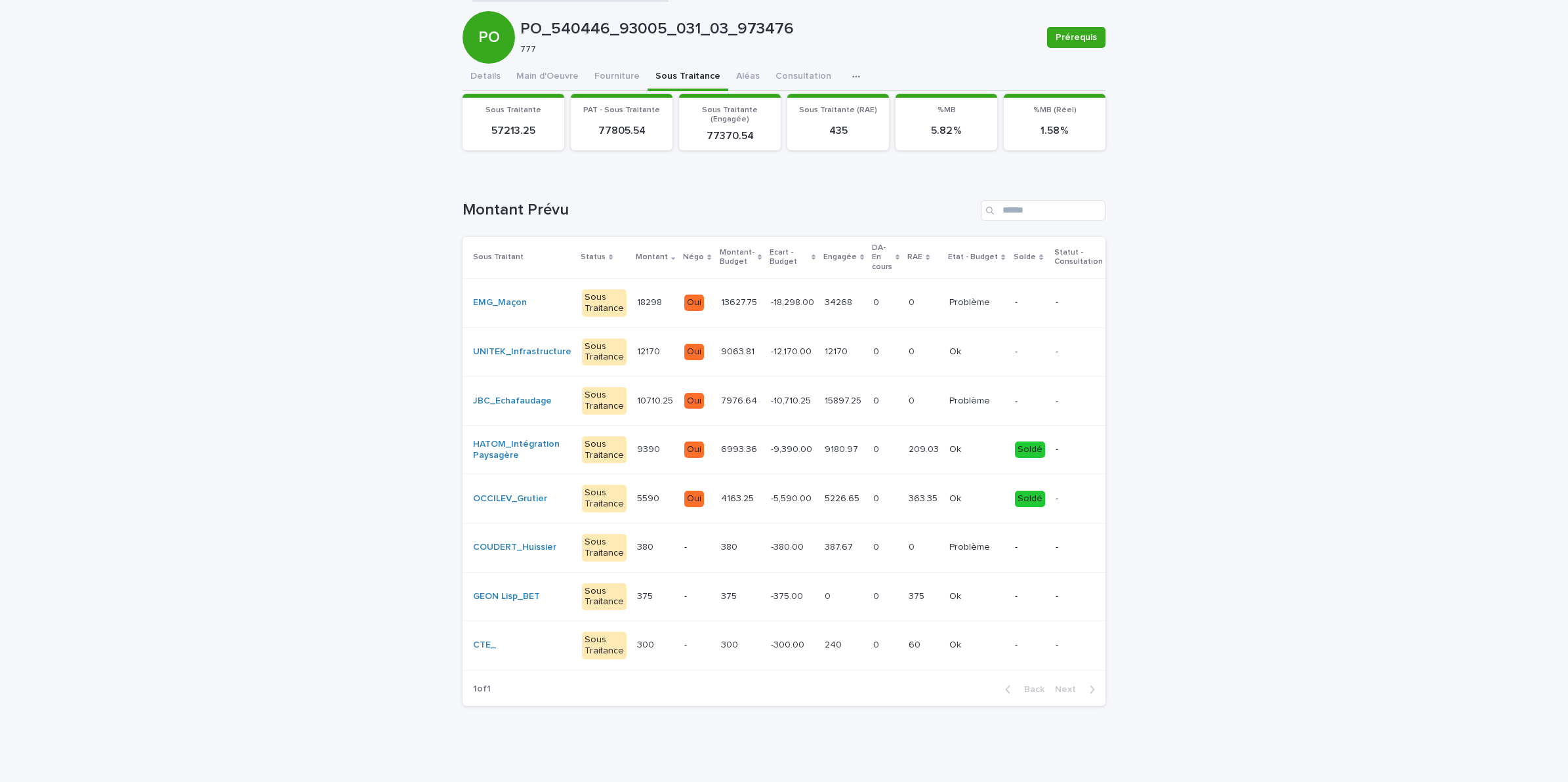
click at [716, 304] on td "13627.75 13627.75" at bounding box center [741, 302] width 50 height 49
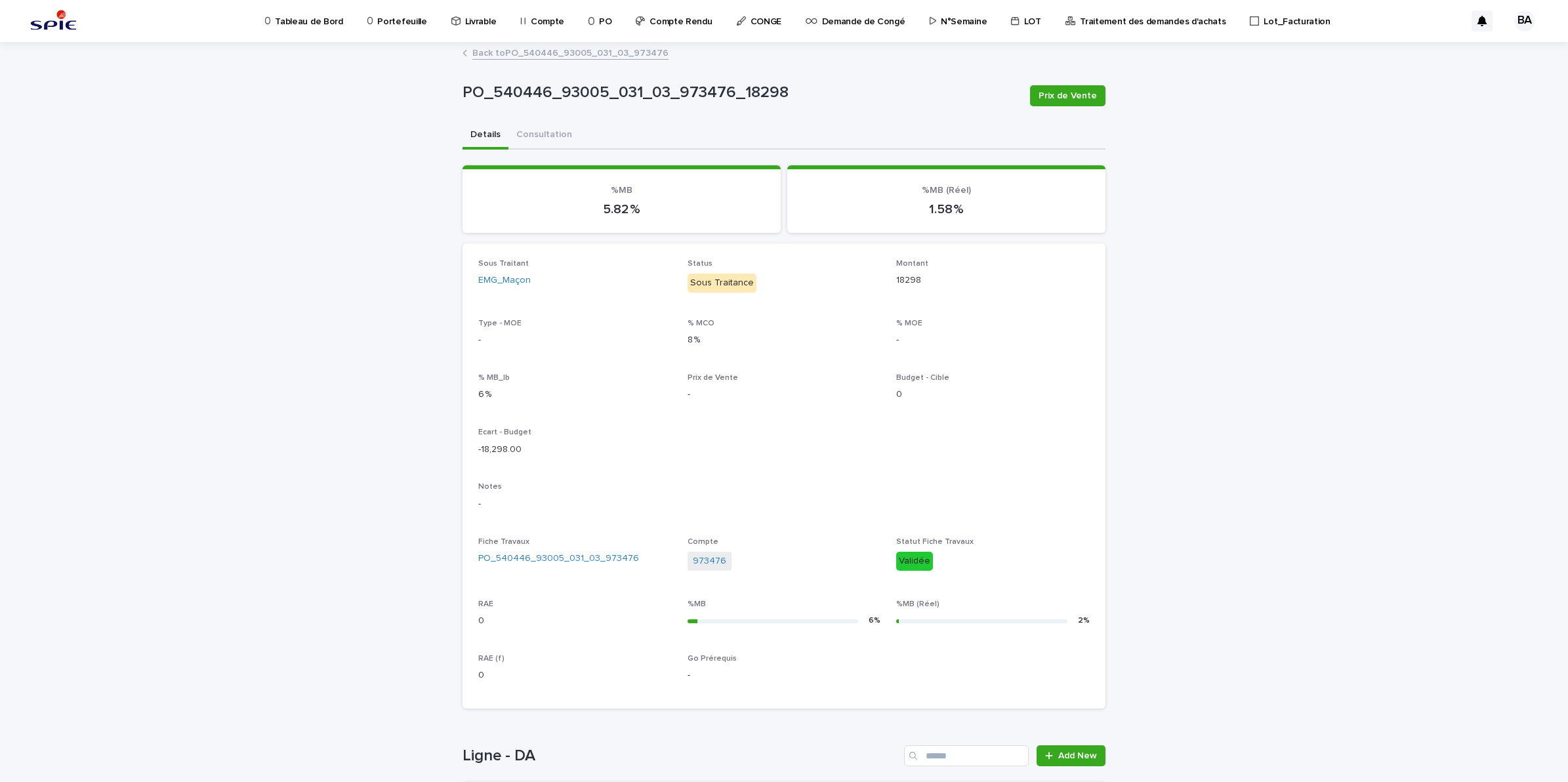
click at [483, 54] on link "Back to PO_540446_93005_031_03_973476" at bounding box center [570, 52] width 196 height 15
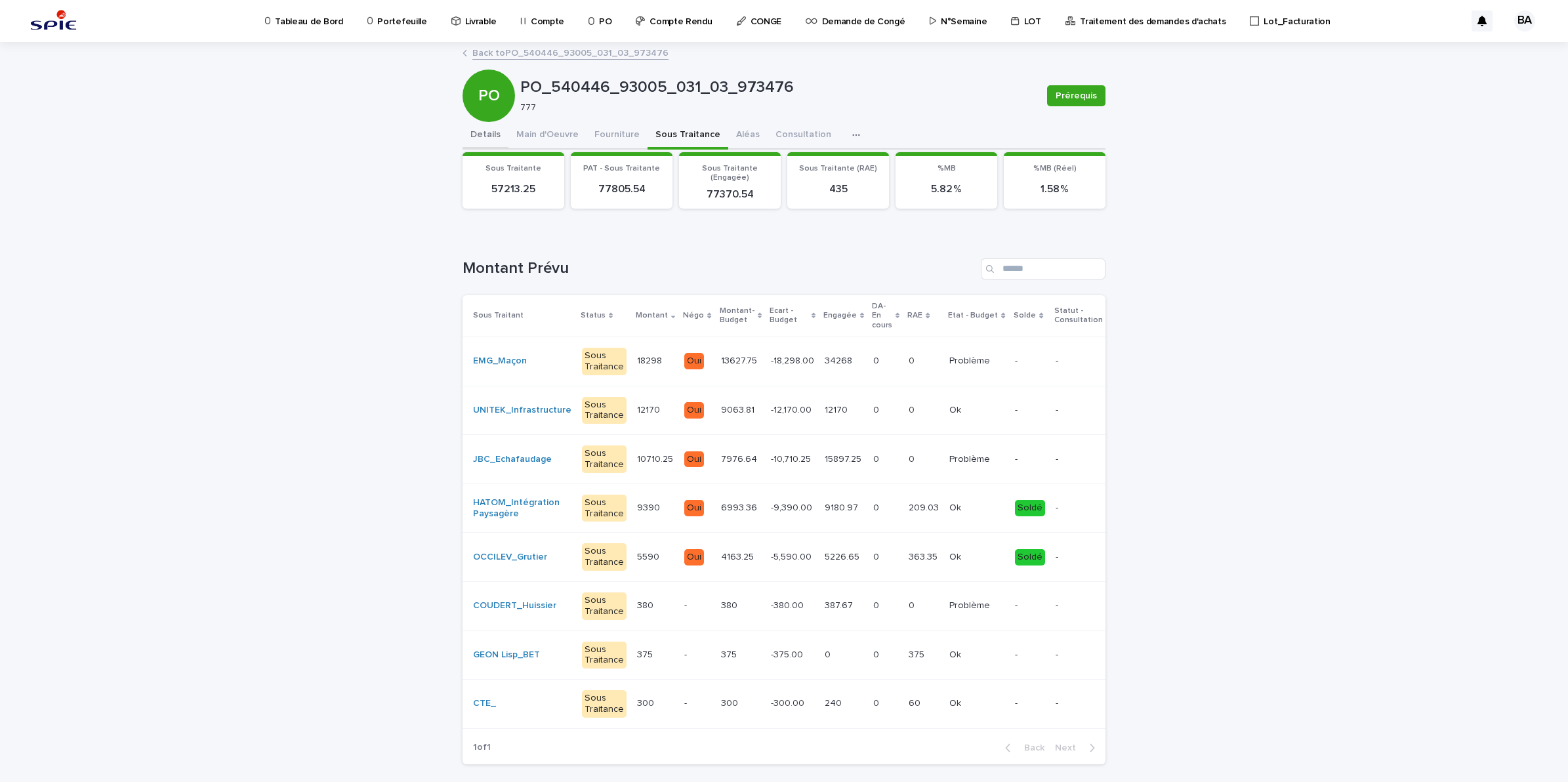
click at [492, 129] on button "Details" at bounding box center [485, 135] width 46 height 28
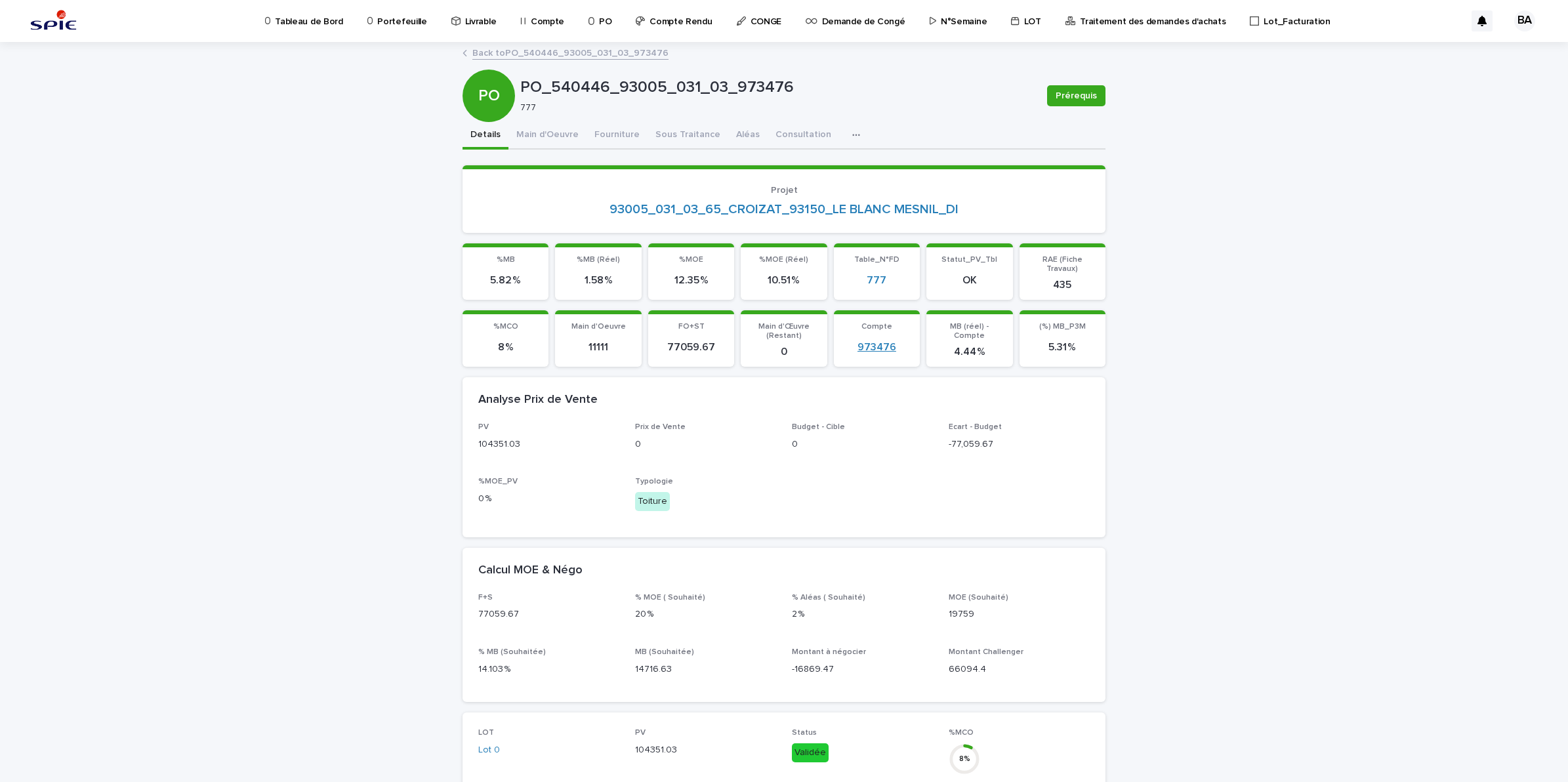
click at [875, 341] on link "973476" at bounding box center [877, 347] width 39 height 13
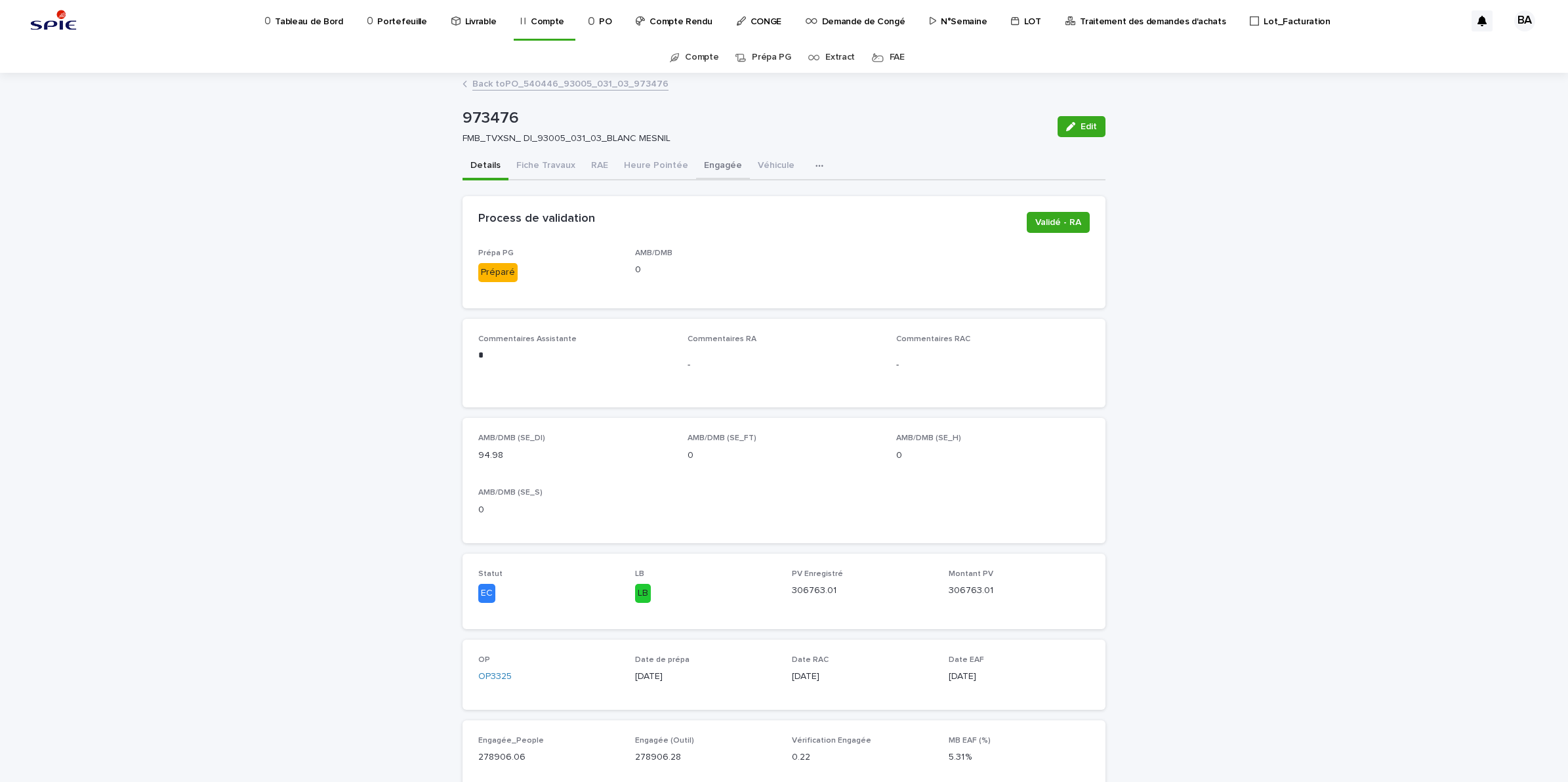
click at [696, 162] on button "Engagée" at bounding box center [723, 166] width 54 height 28
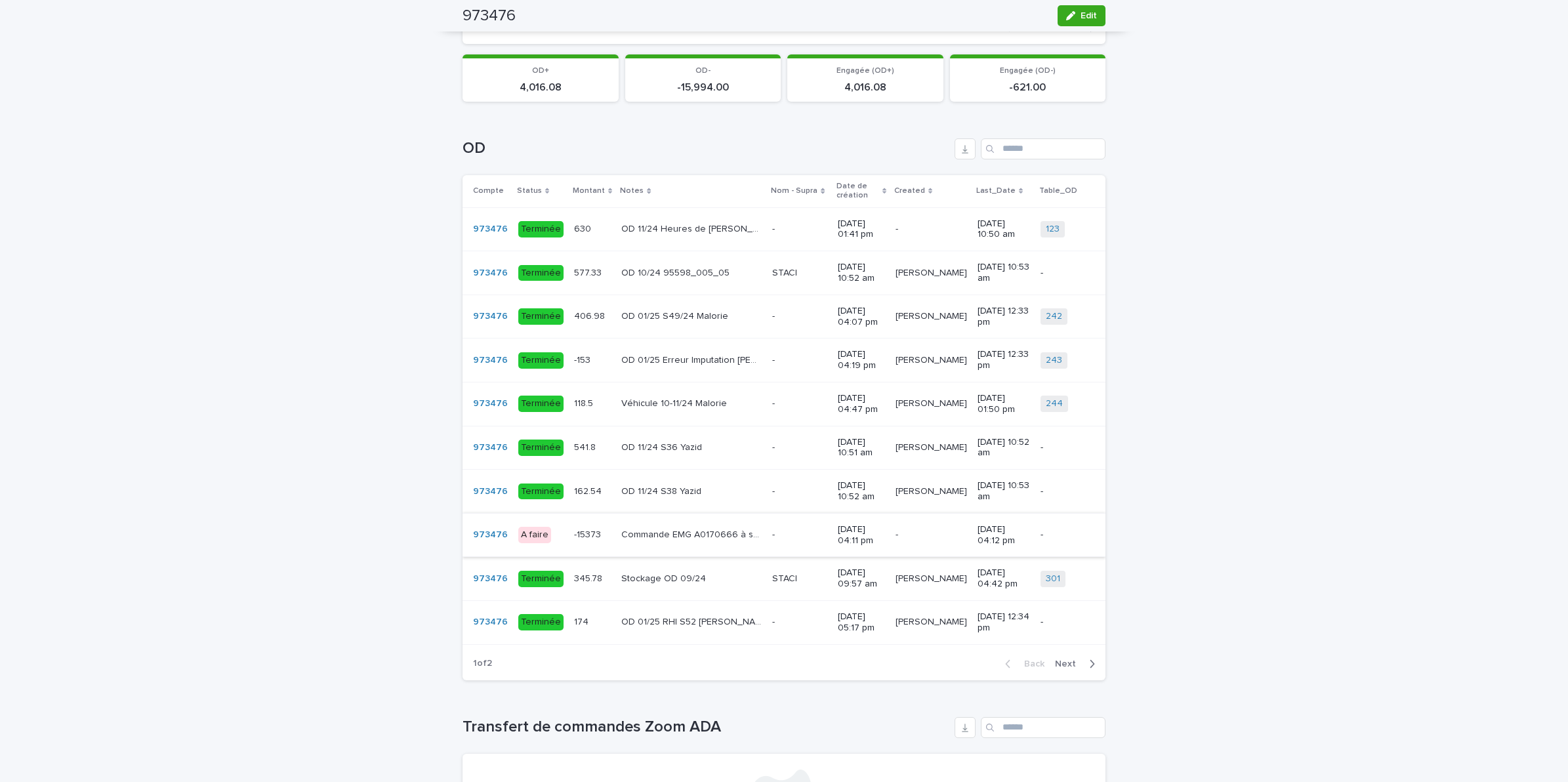
scroll to position [820, 0]
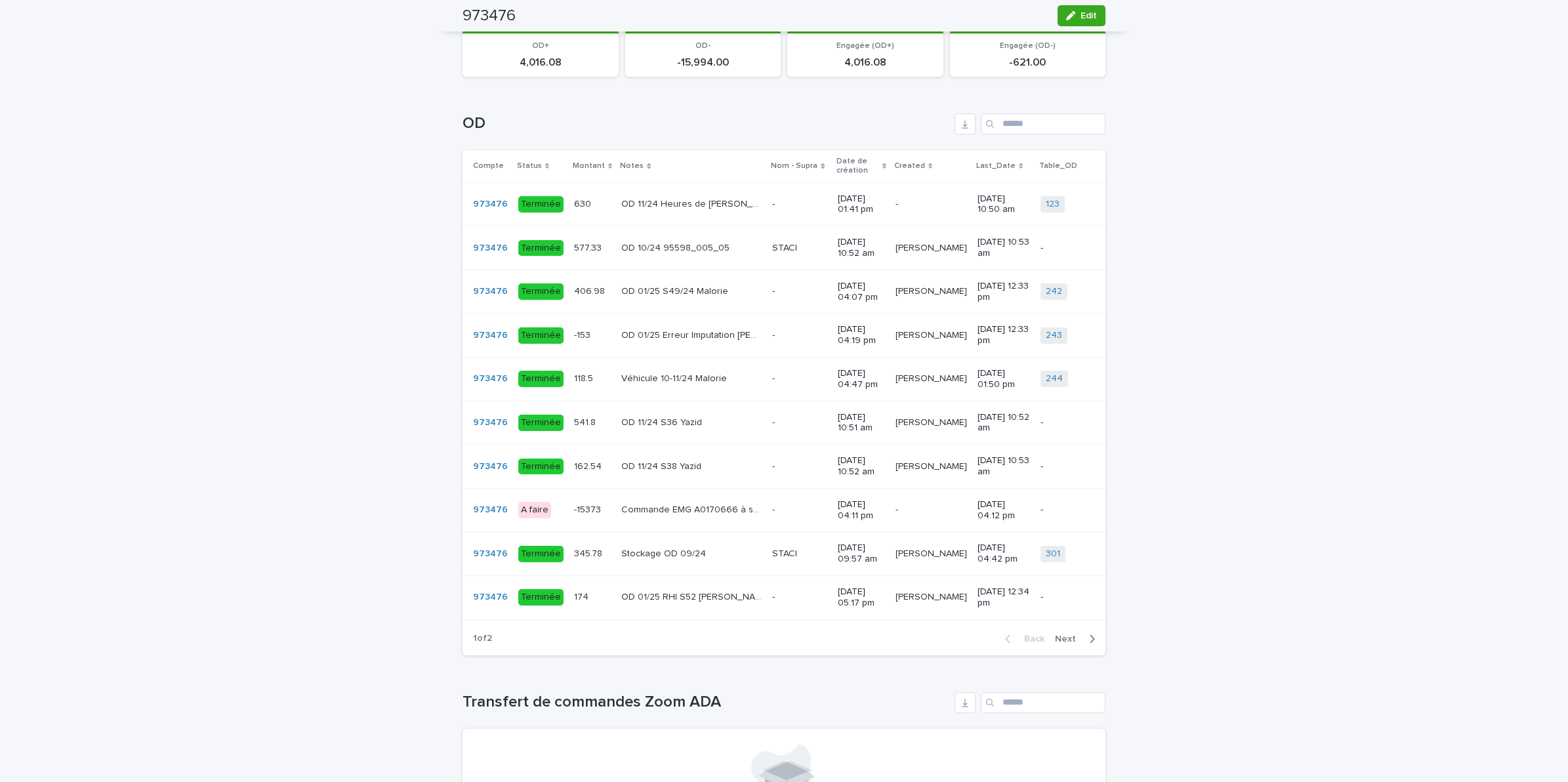
click at [1064, 643] on span "Next" at bounding box center [1069, 639] width 29 height 9
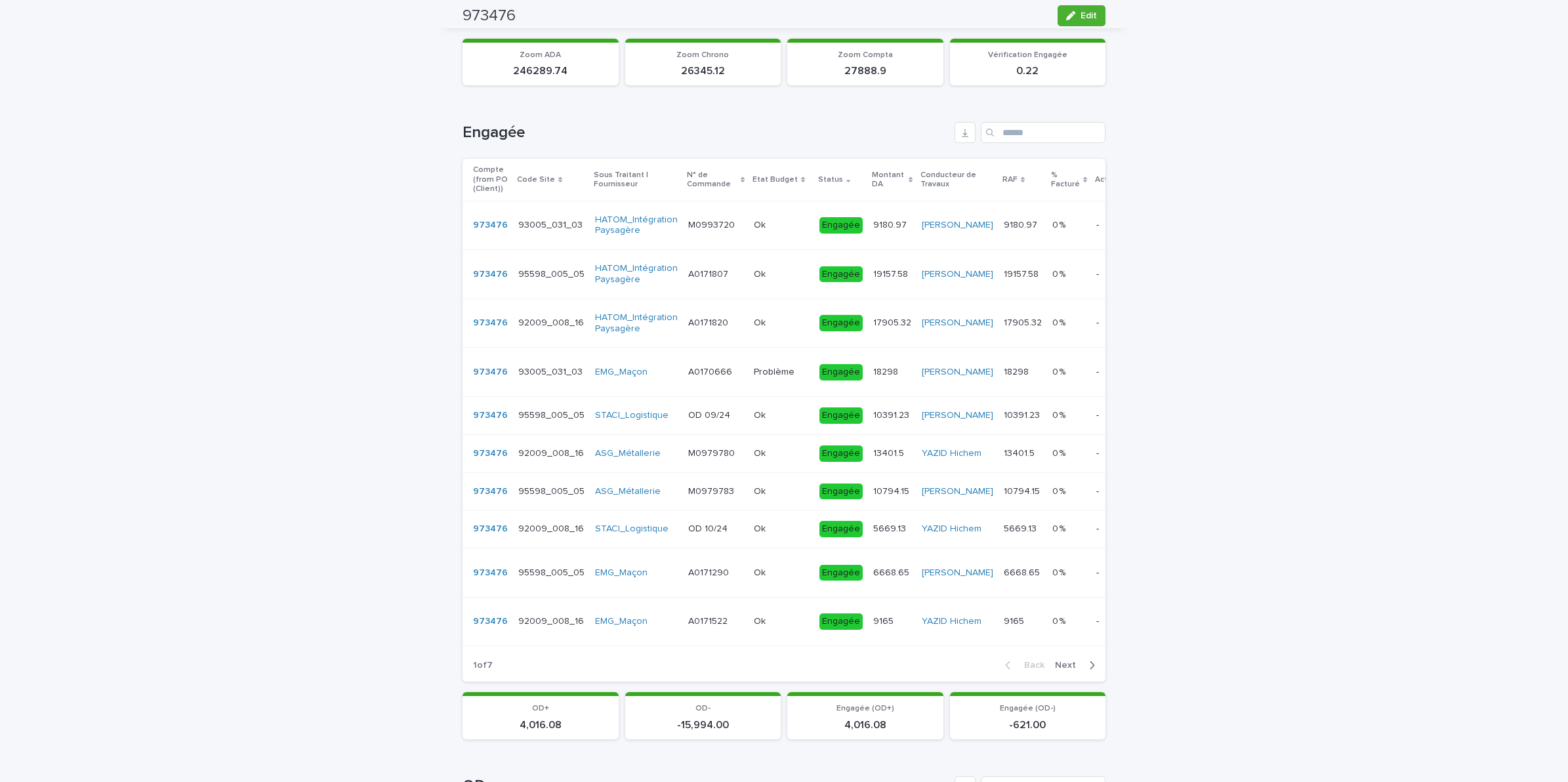
scroll to position [0, 0]
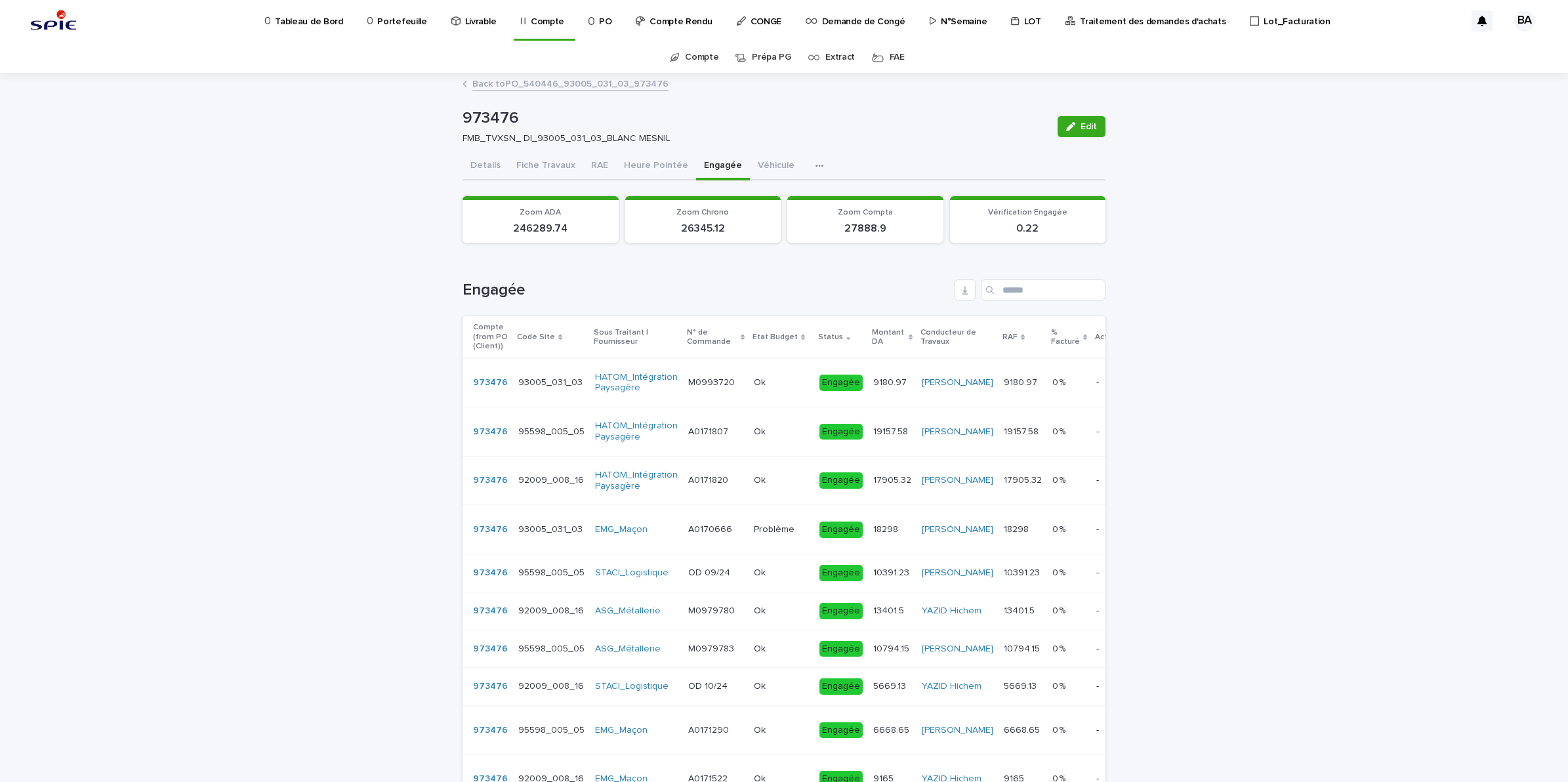
click at [522, 85] on link "Back to PO_540446_93005_031_03_973476" at bounding box center [570, 83] width 196 height 15
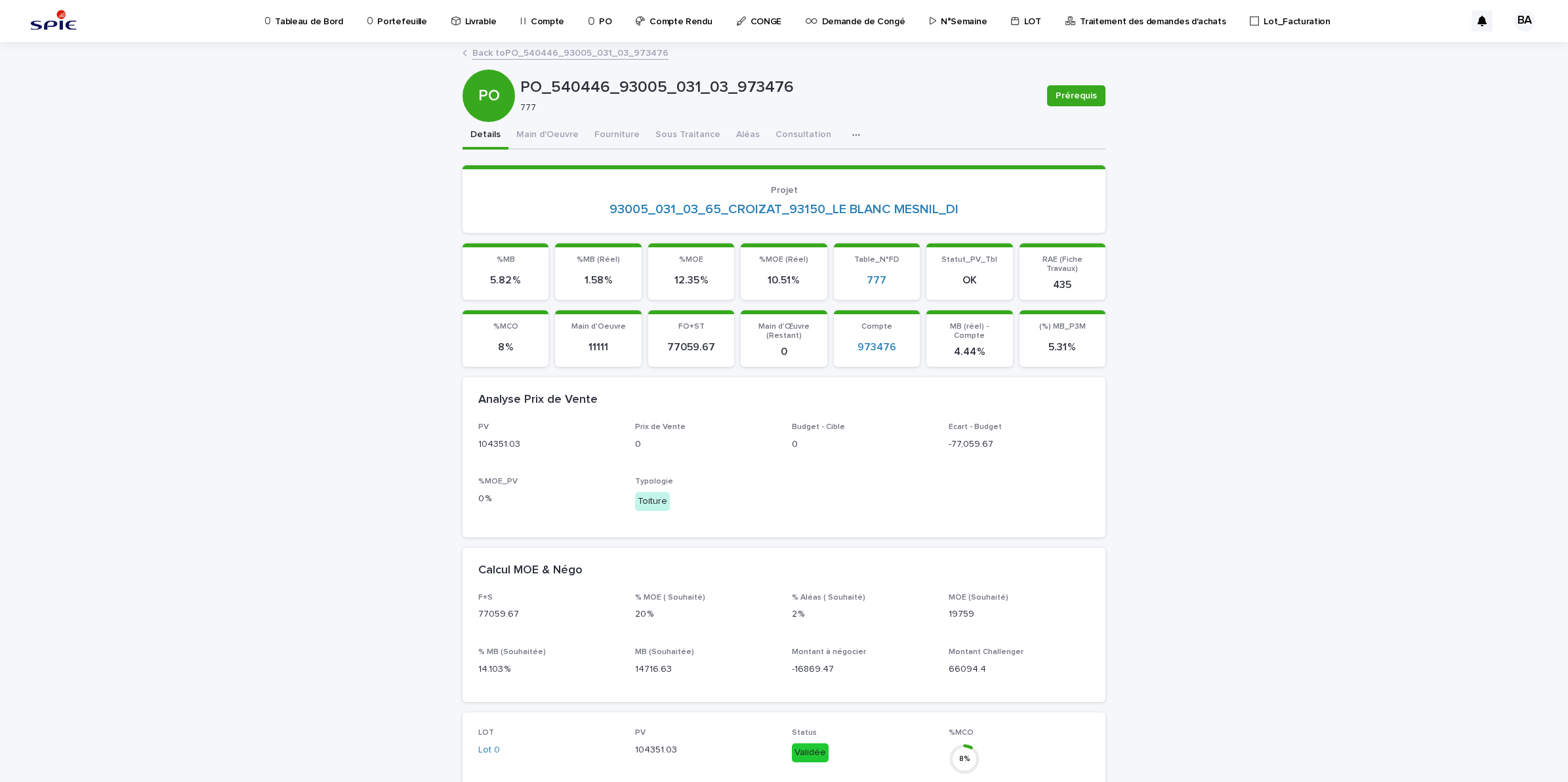
click at [500, 46] on link "Back to PO_540446_93005_031_03_973476" at bounding box center [570, 52] width 196 height 15
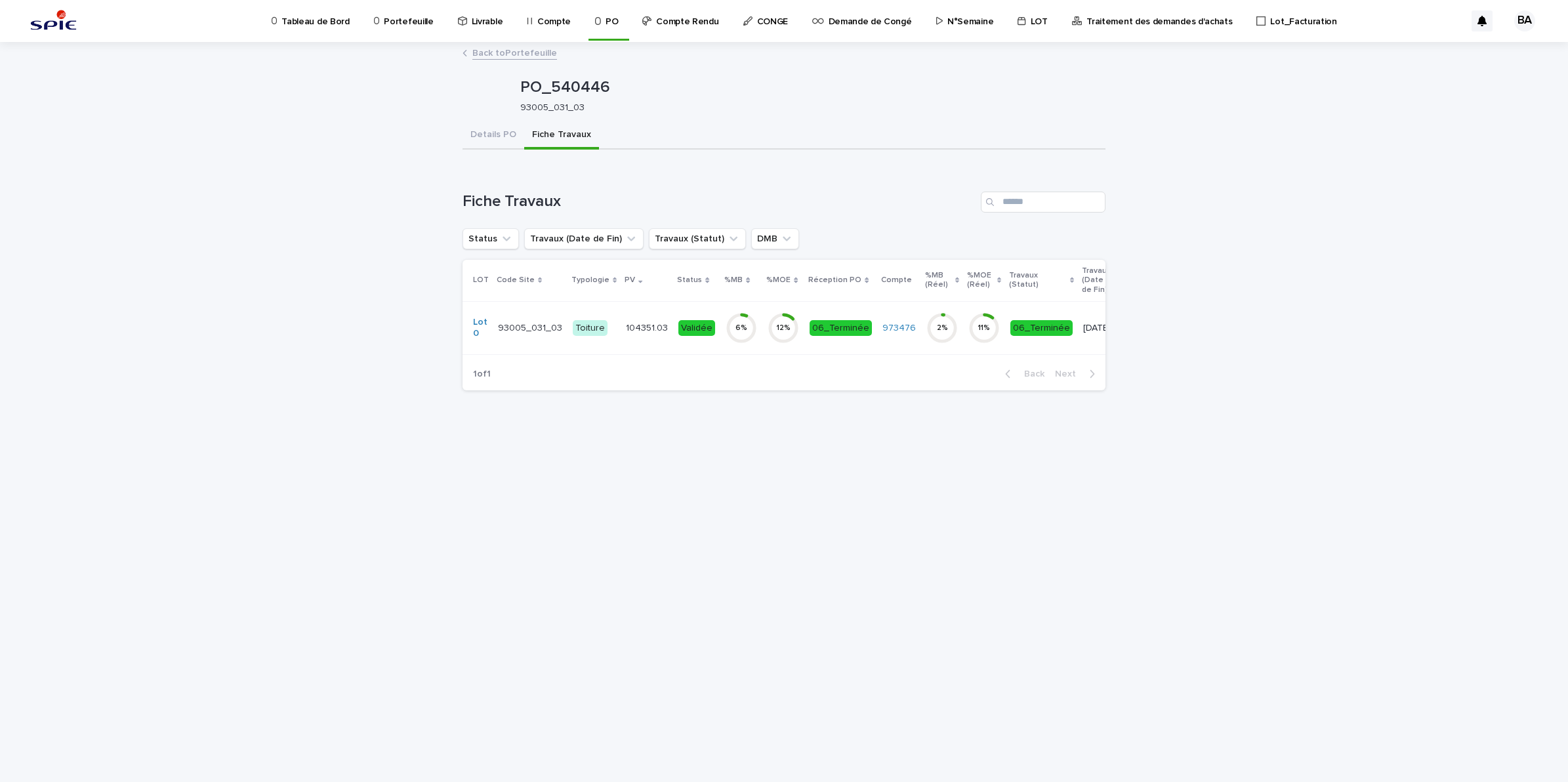
click at [487, 49] on link "Back to Portefeuille" at bounding box center [515, 52] width 85 height 15
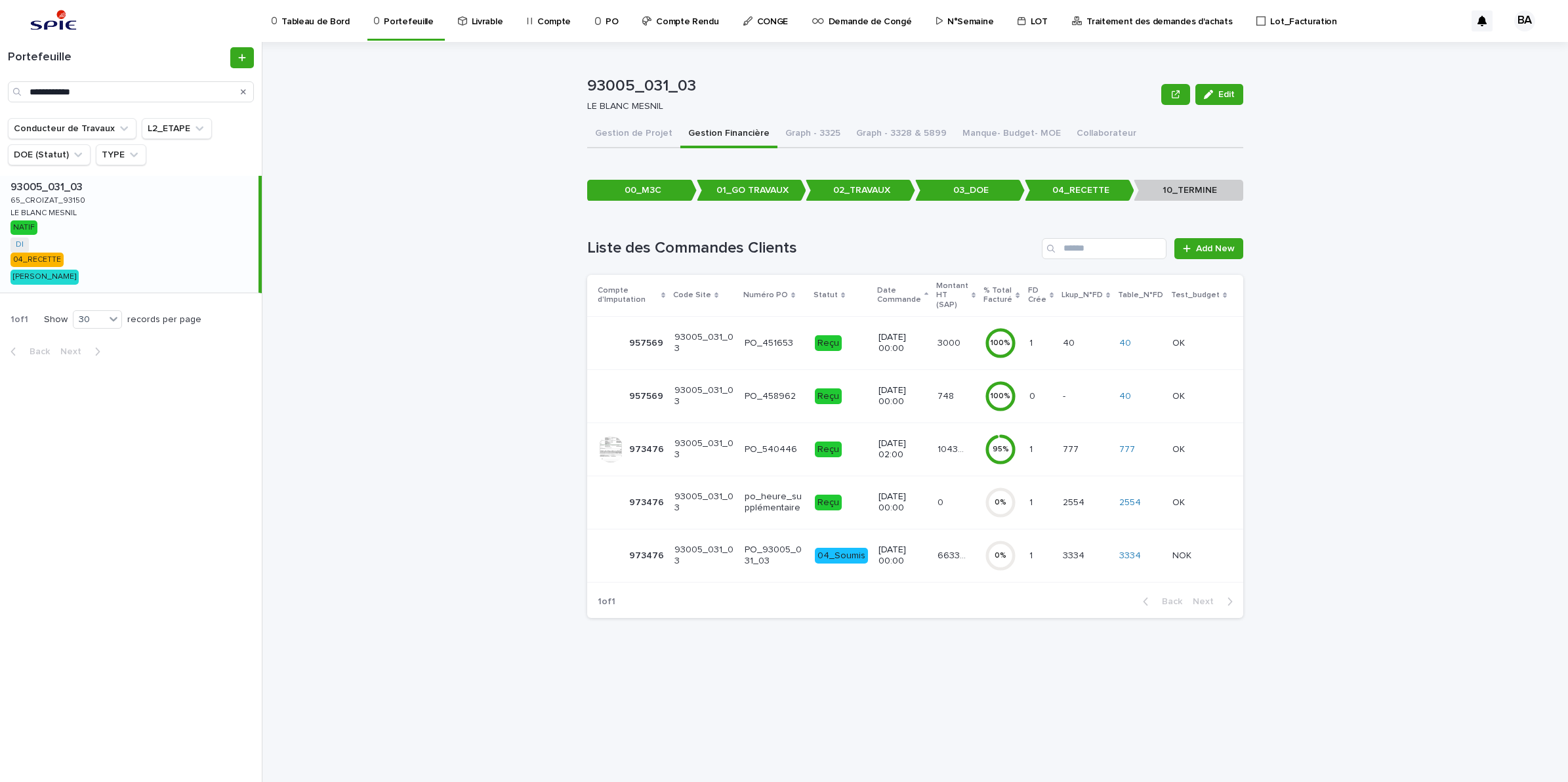
click at [976, 569] on td "6633.22 6633.22" at bounding box center [956, 555] width 47 height 53
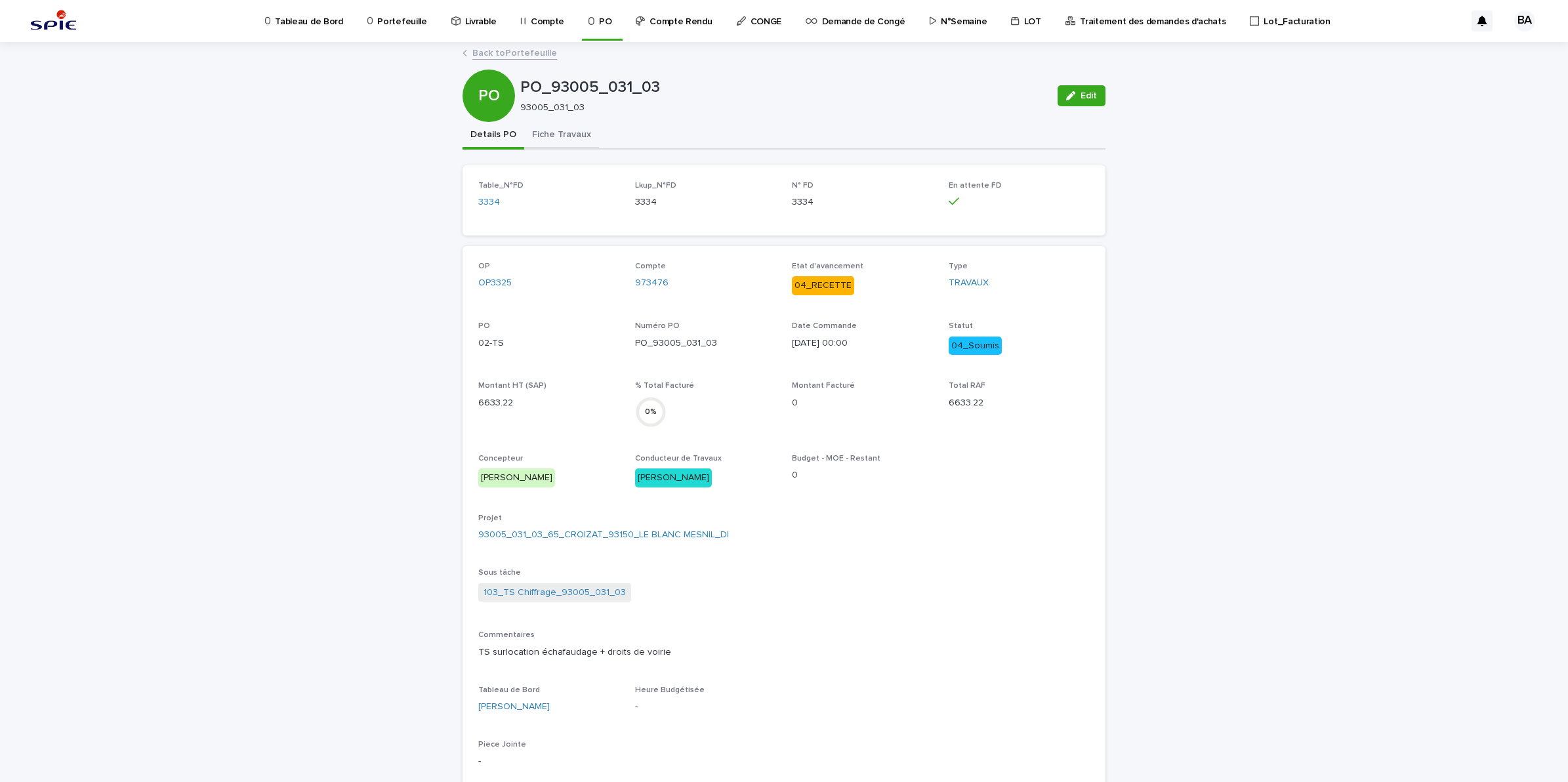
click at [578, 145] on button "Fiche Travaux" at bounding box center [561, 135] width 75 height 28
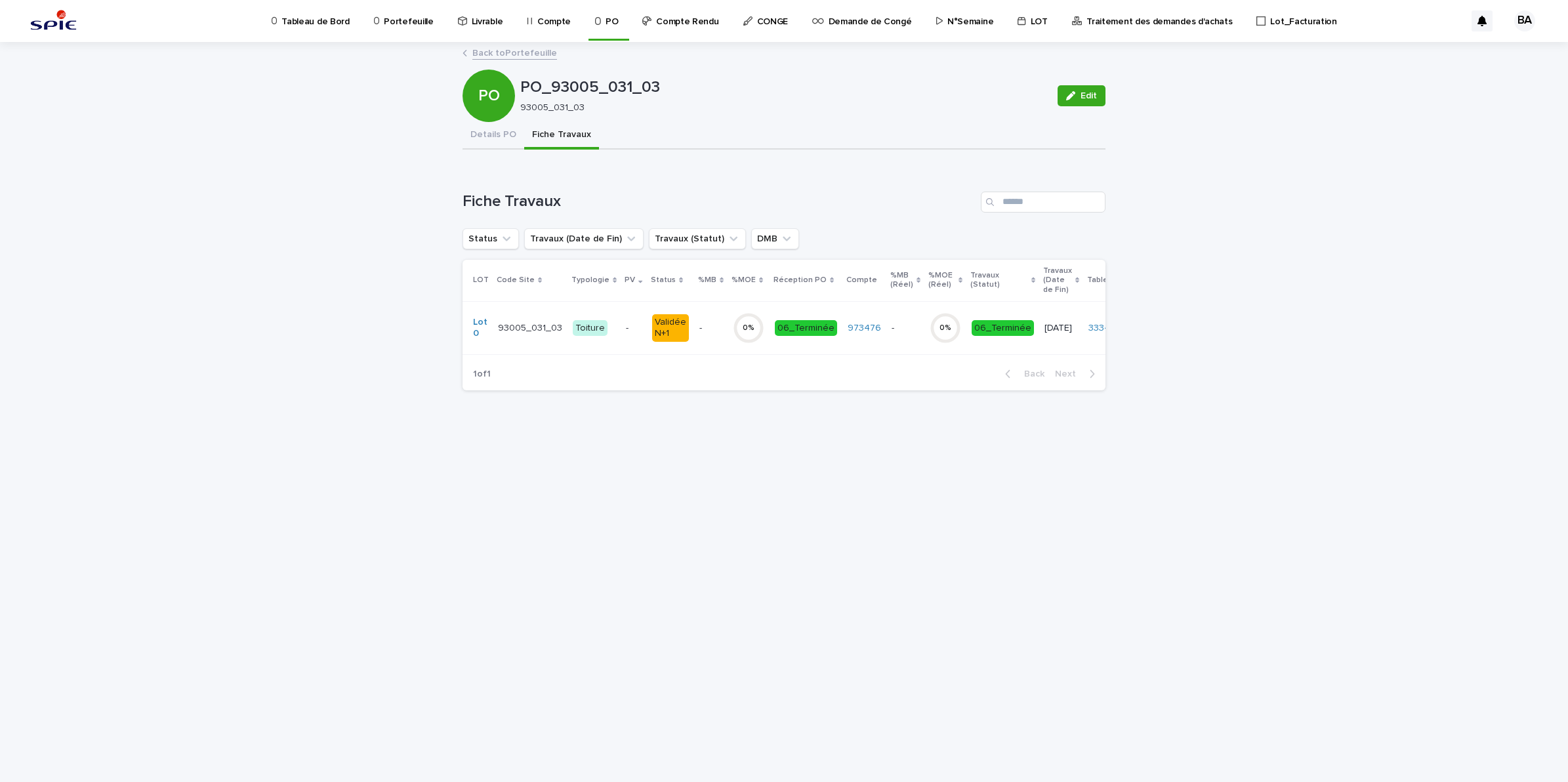
click at [771, 351] on td "06_Terminée" at bounding box center [806, 327] width 73 height 53
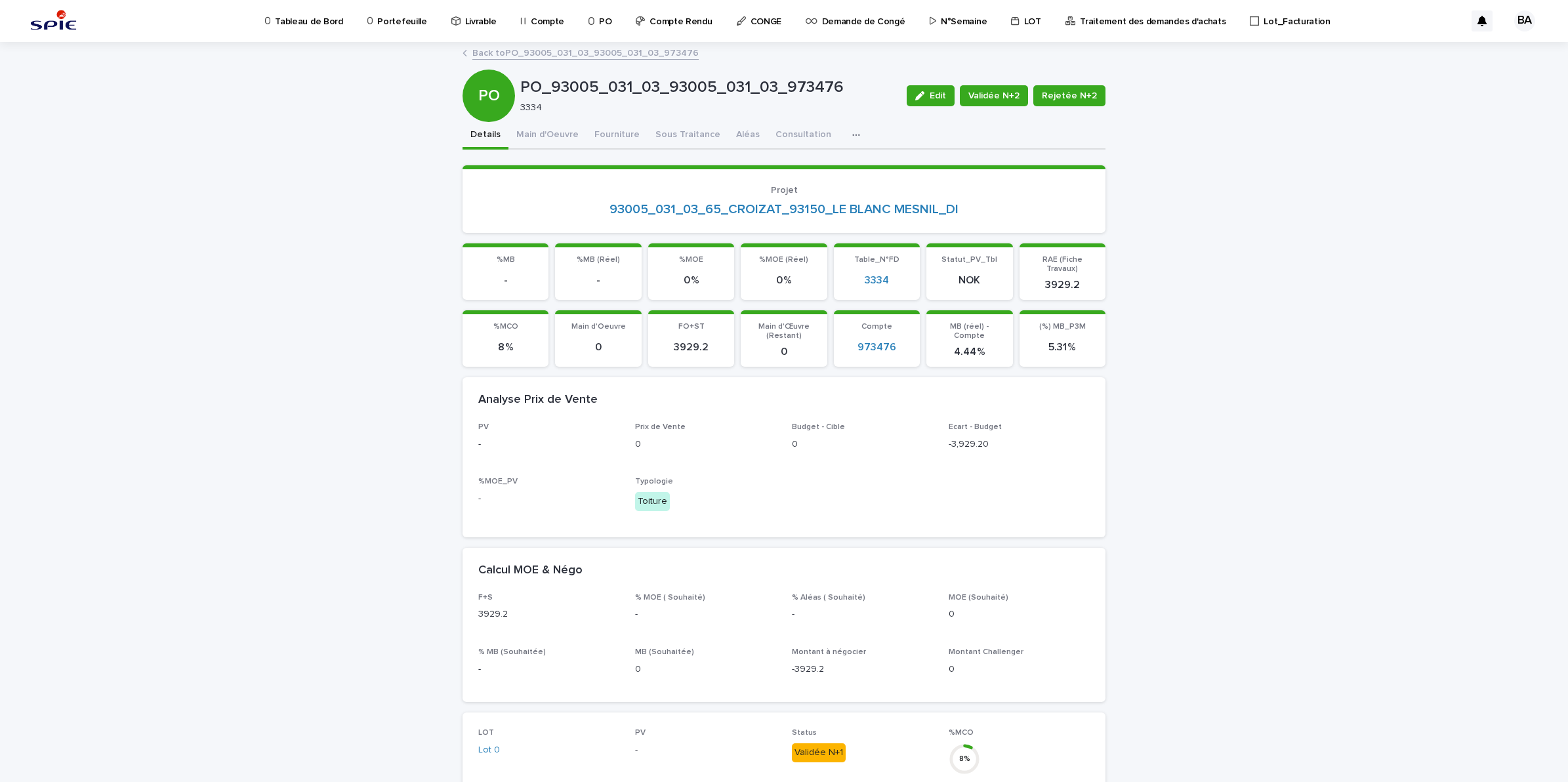
drag, startPoint x: 932, startPoint y: 100, endPoint x: 547, endPoint y: 531, distance: 577.9
click at [932, 100] on button "Edit" at bounding box center [930, 96] width 48 height 21
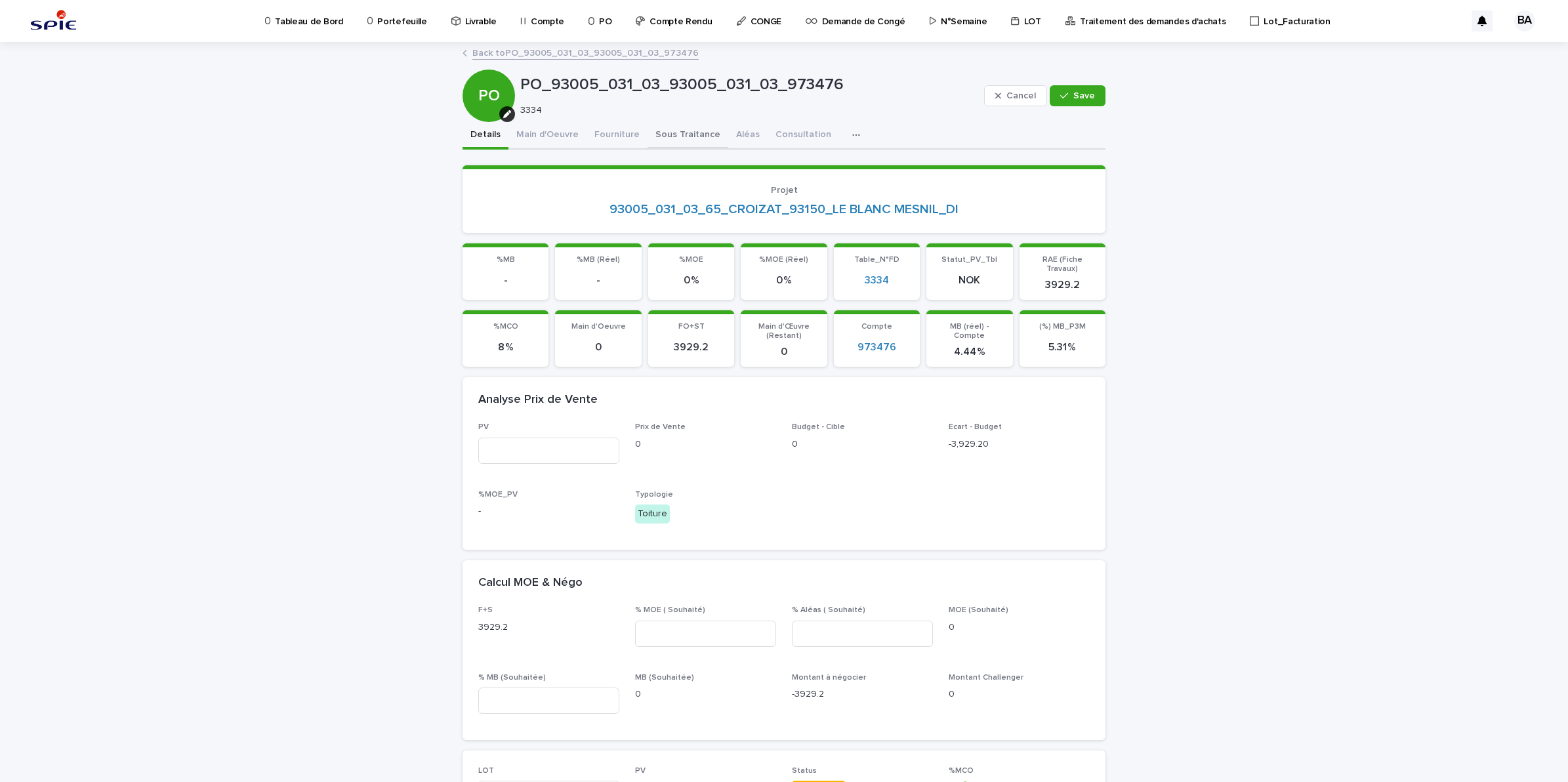
click at [648, 129] on button "Sous Traitance" at bounding box center [688, 135] width 81 height 28
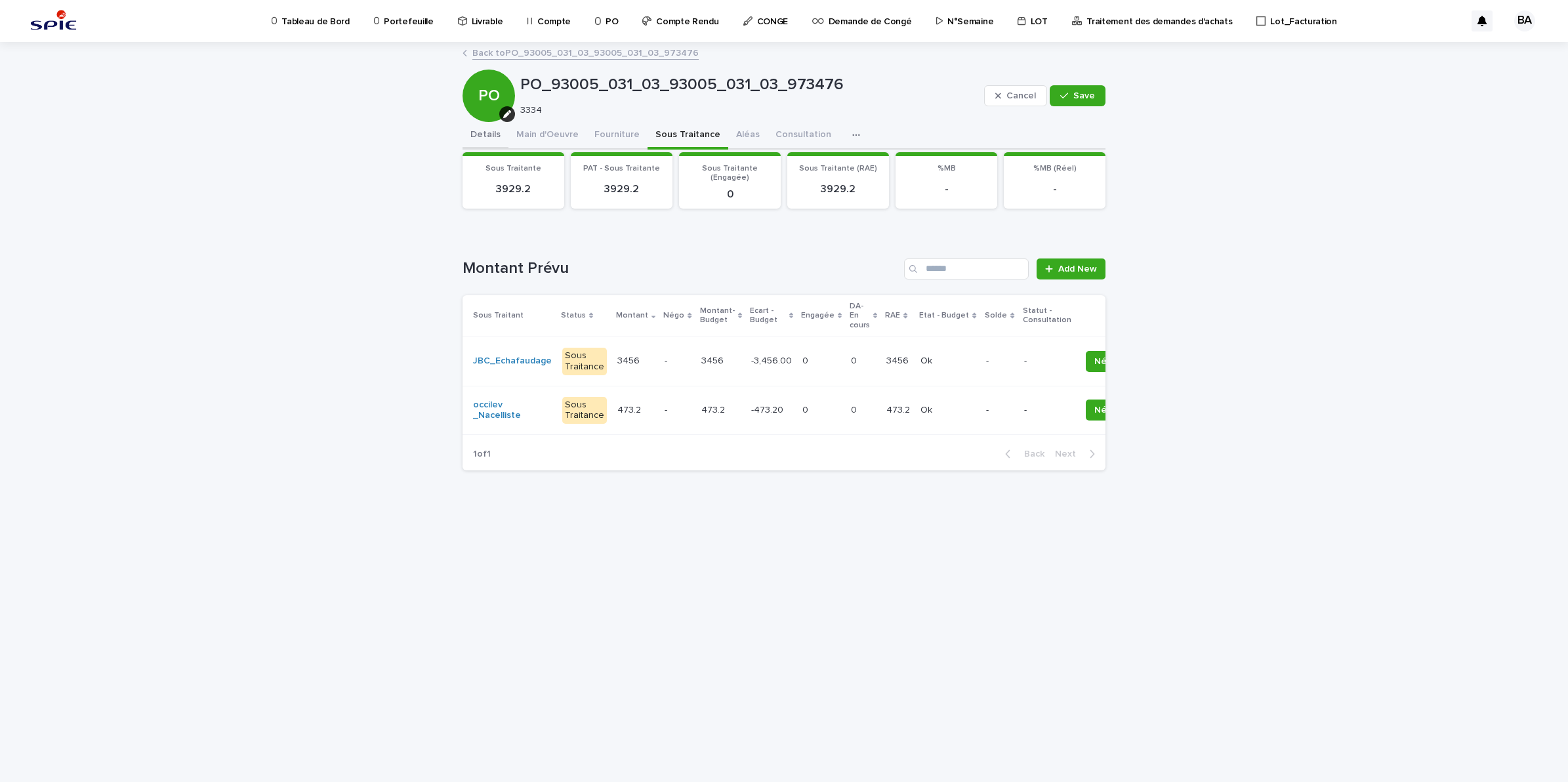
click at [485, 137] on button "Details" at bounding box center [485, 135] width 46 height 28
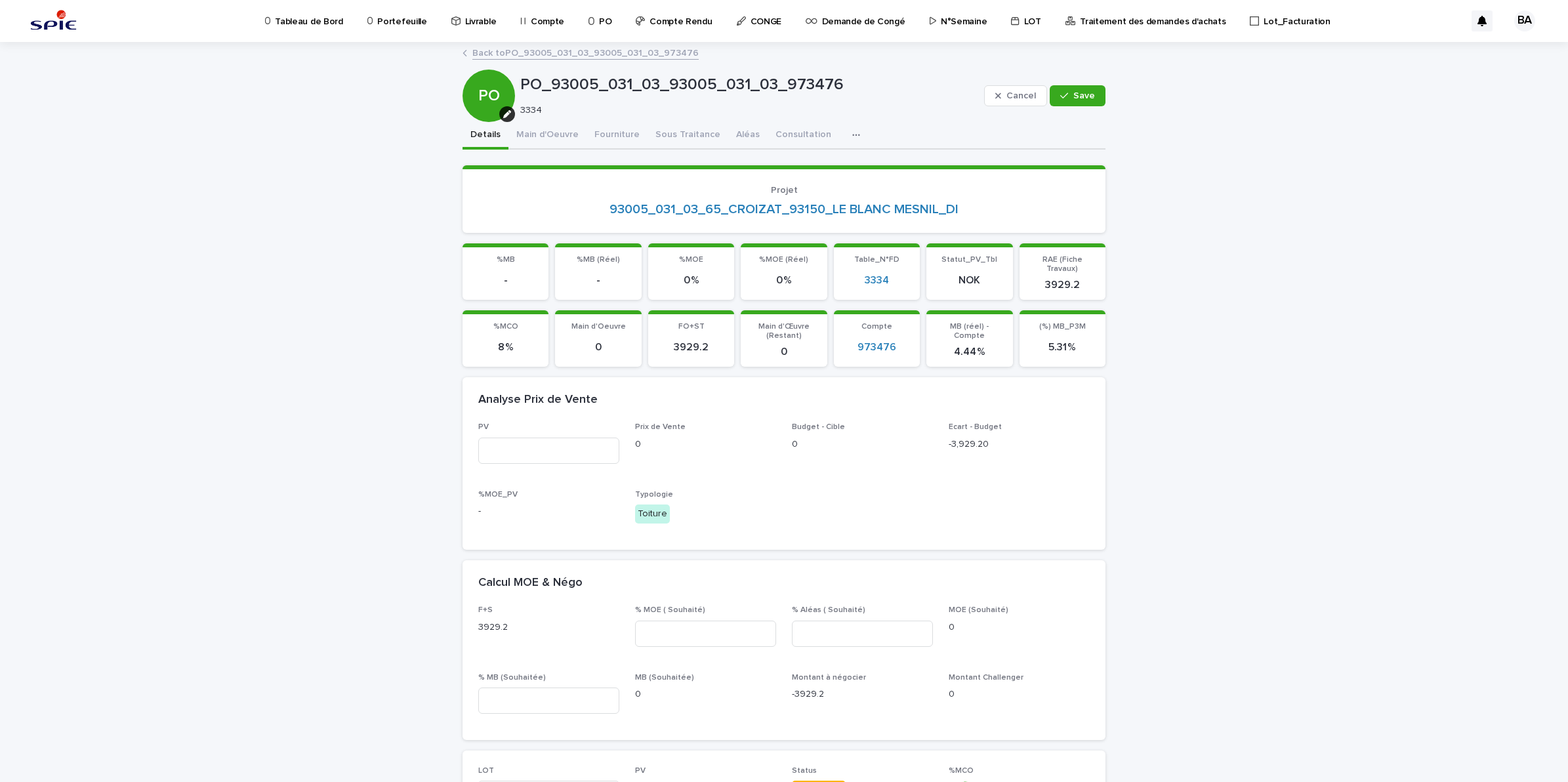
click at [487, 50] on link "Back to PO_93005_031_03_93005_031_03_973476" at bounding box center [586, 52] width 226 height 15
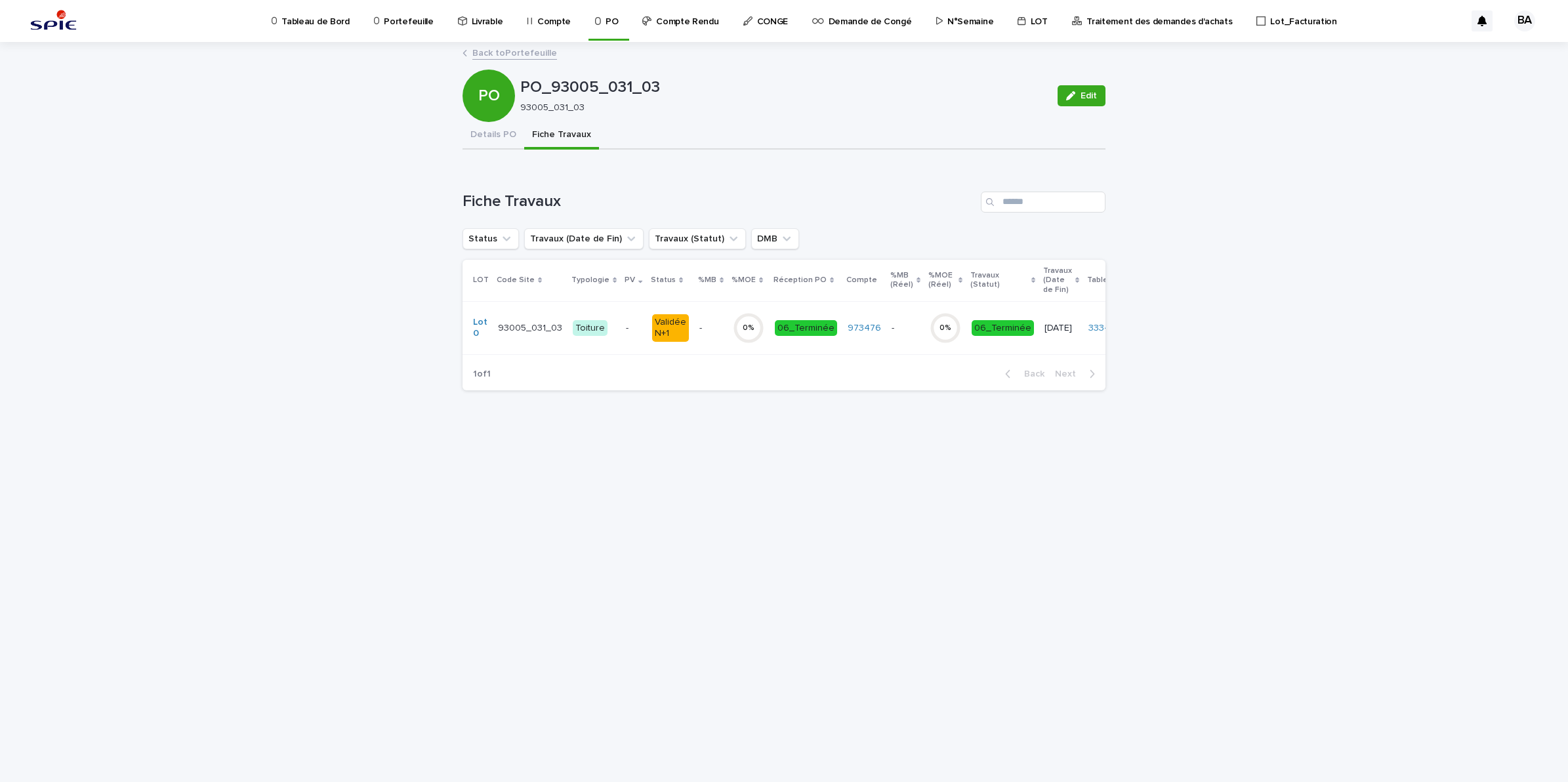
click at [487, 50] on link "Back to Portefeuille" at bounding box center [515, 52] width 85 height 15
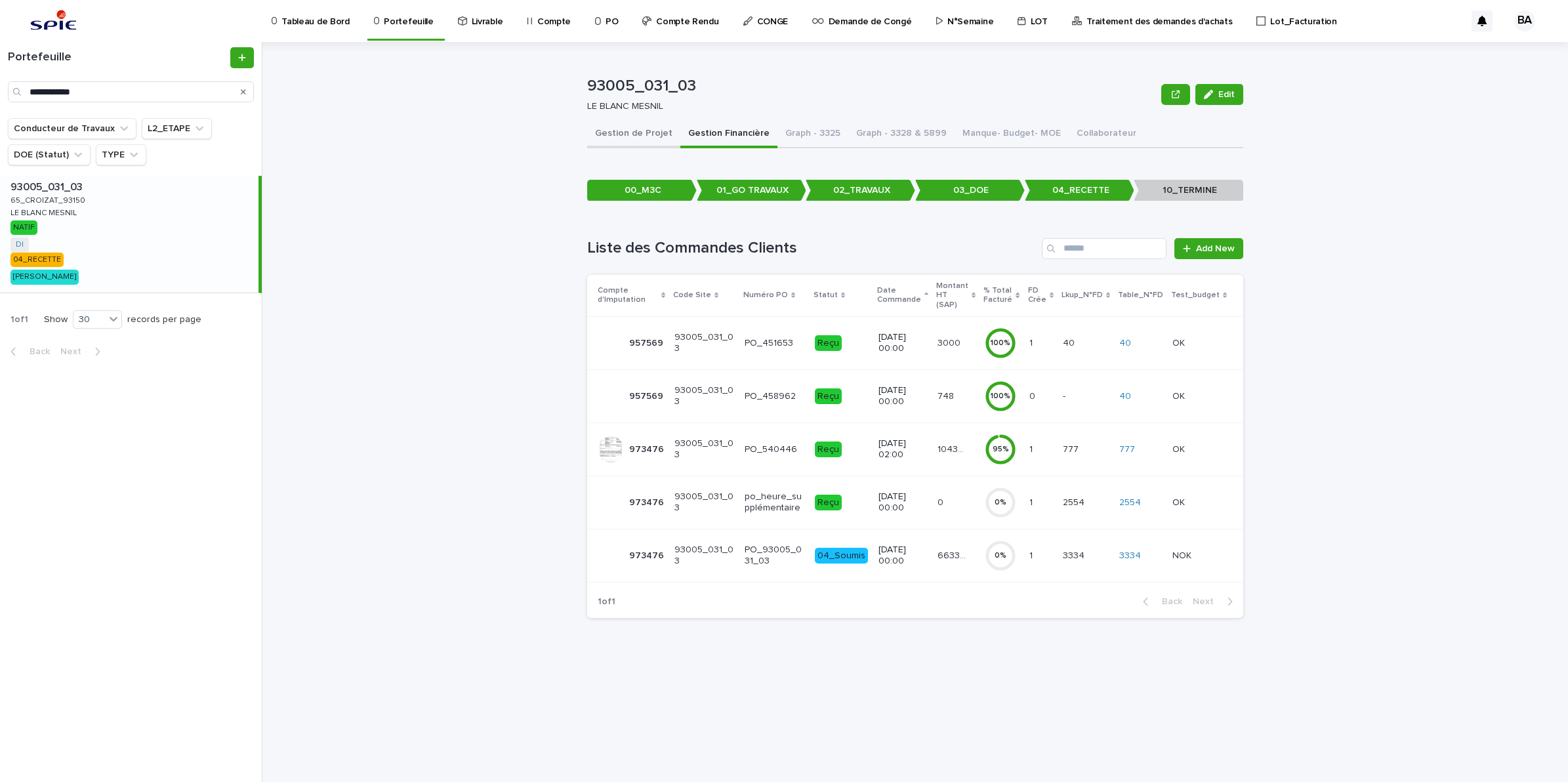
click at [642, 131] on button "Gestion de Projet" at bounding box center [634, 134] width 93 height 28
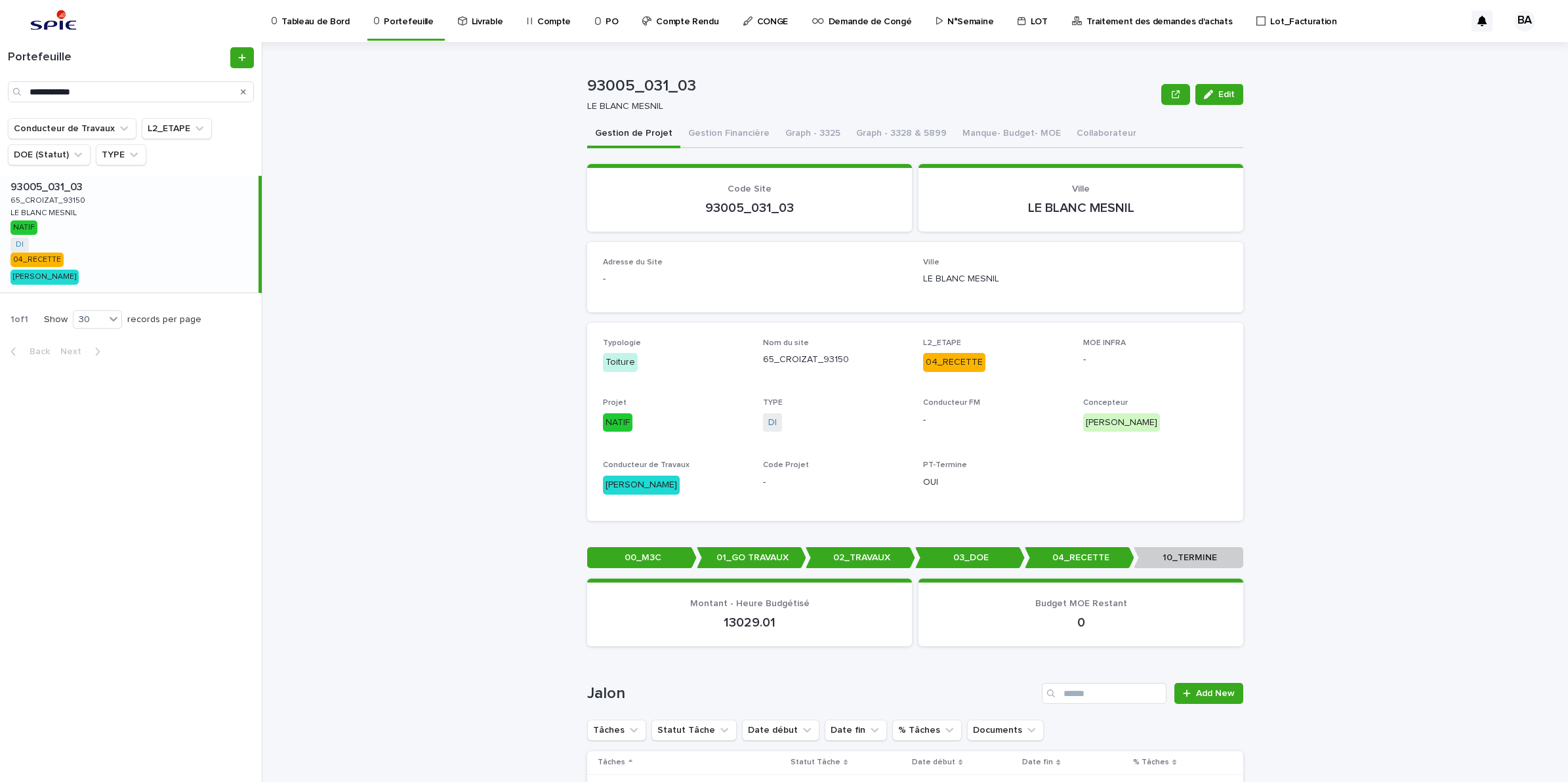
click at [556, 20] on p "Compte" at bounding box center [554, 13] width 34 height 28
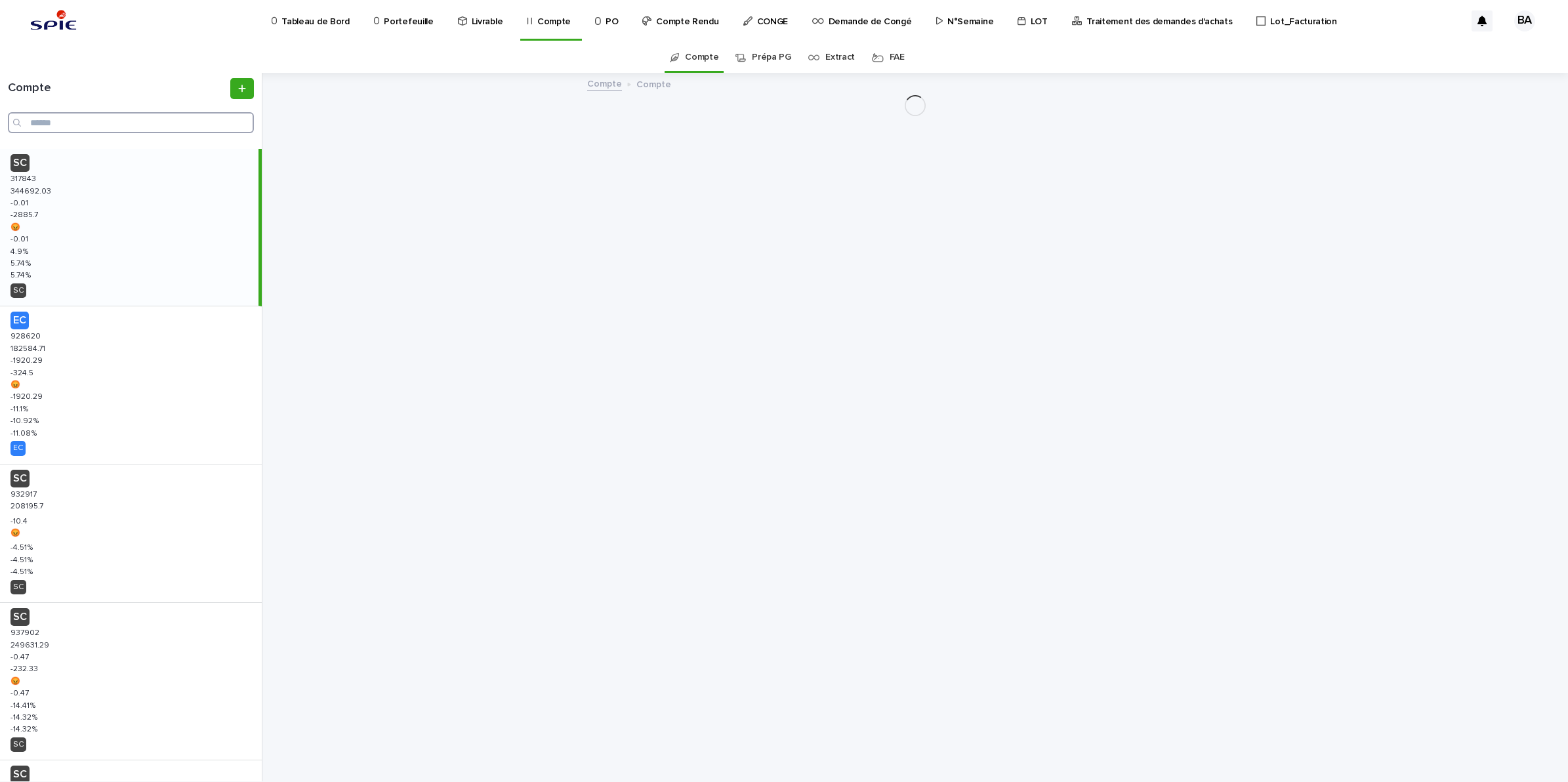
click at [129, 122] on input "Search" at bounding box center [131, 122] width 246 height 21
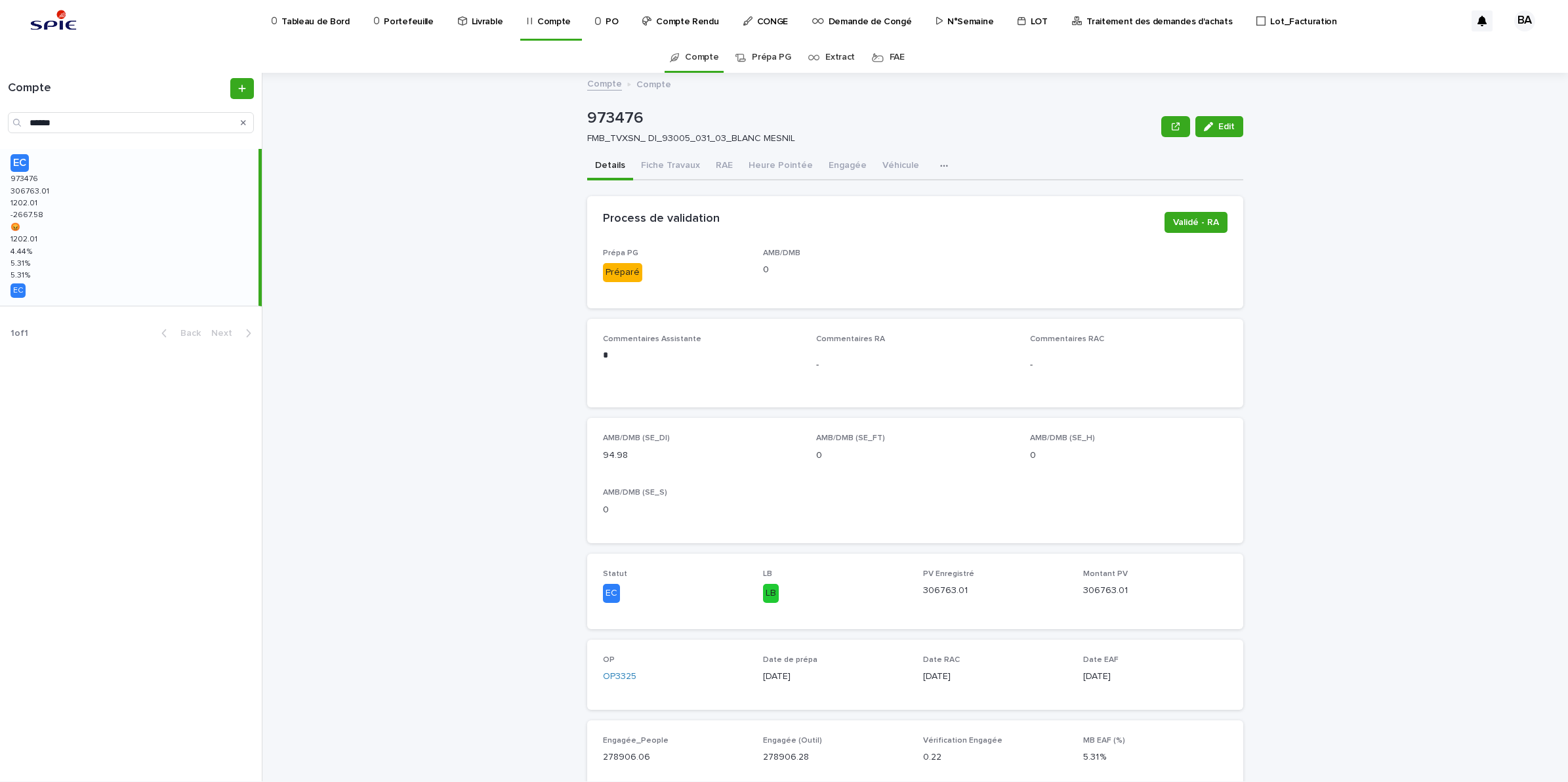
click at [90, 223] on div "EC 973476 973476 306763.01 306763.01 1202.01 1202.01 -2667.58 -2667.58 😡 😡 1202…" at bounding box center [129, 227] width 259 height 157
click at [717, 165] on button "RAE" at bounding box center [724, 166] width 33 height 28
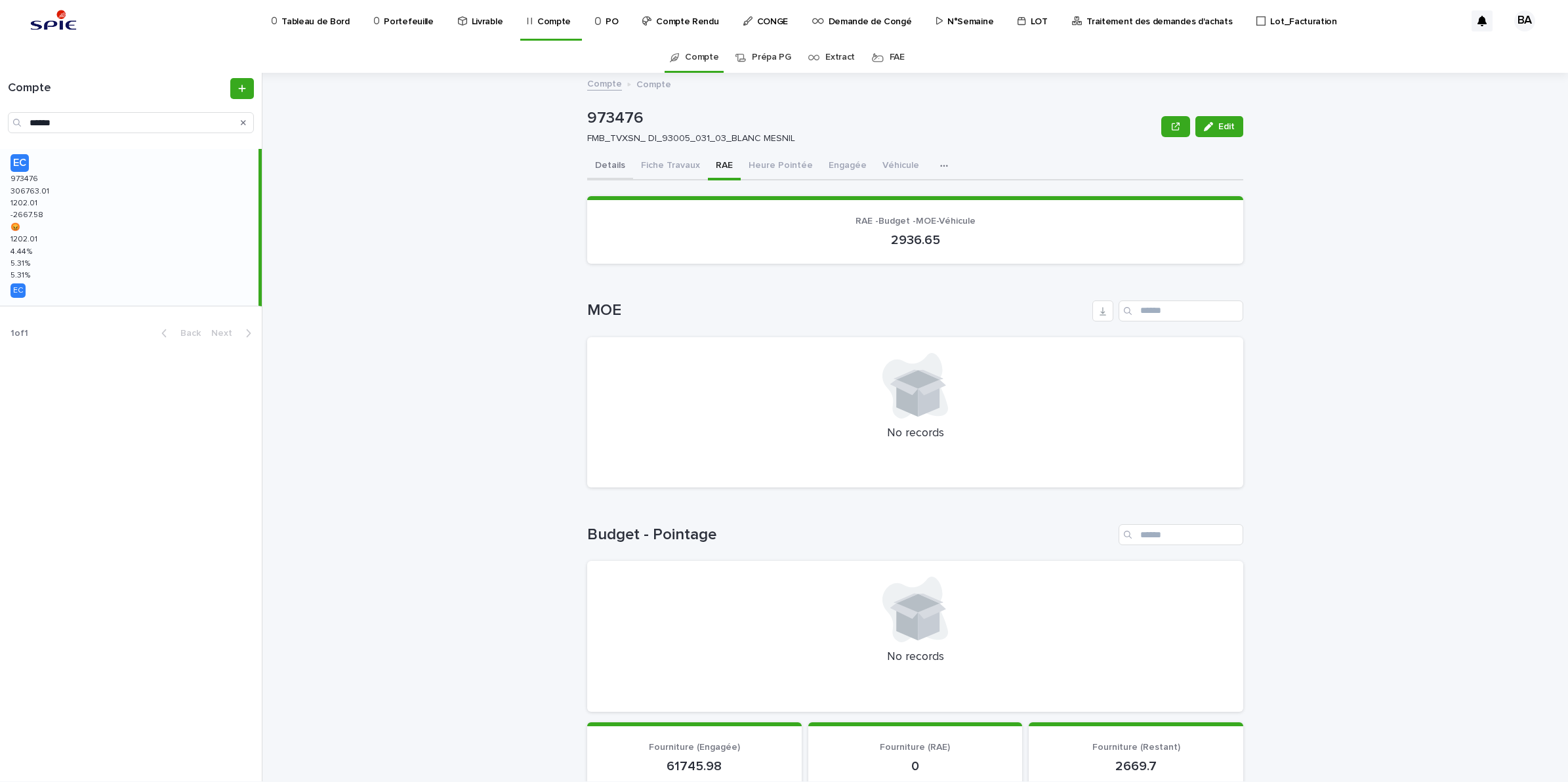
click at [599, 166] on button "Details" at bounding box center [610, 166] width 46 height 28
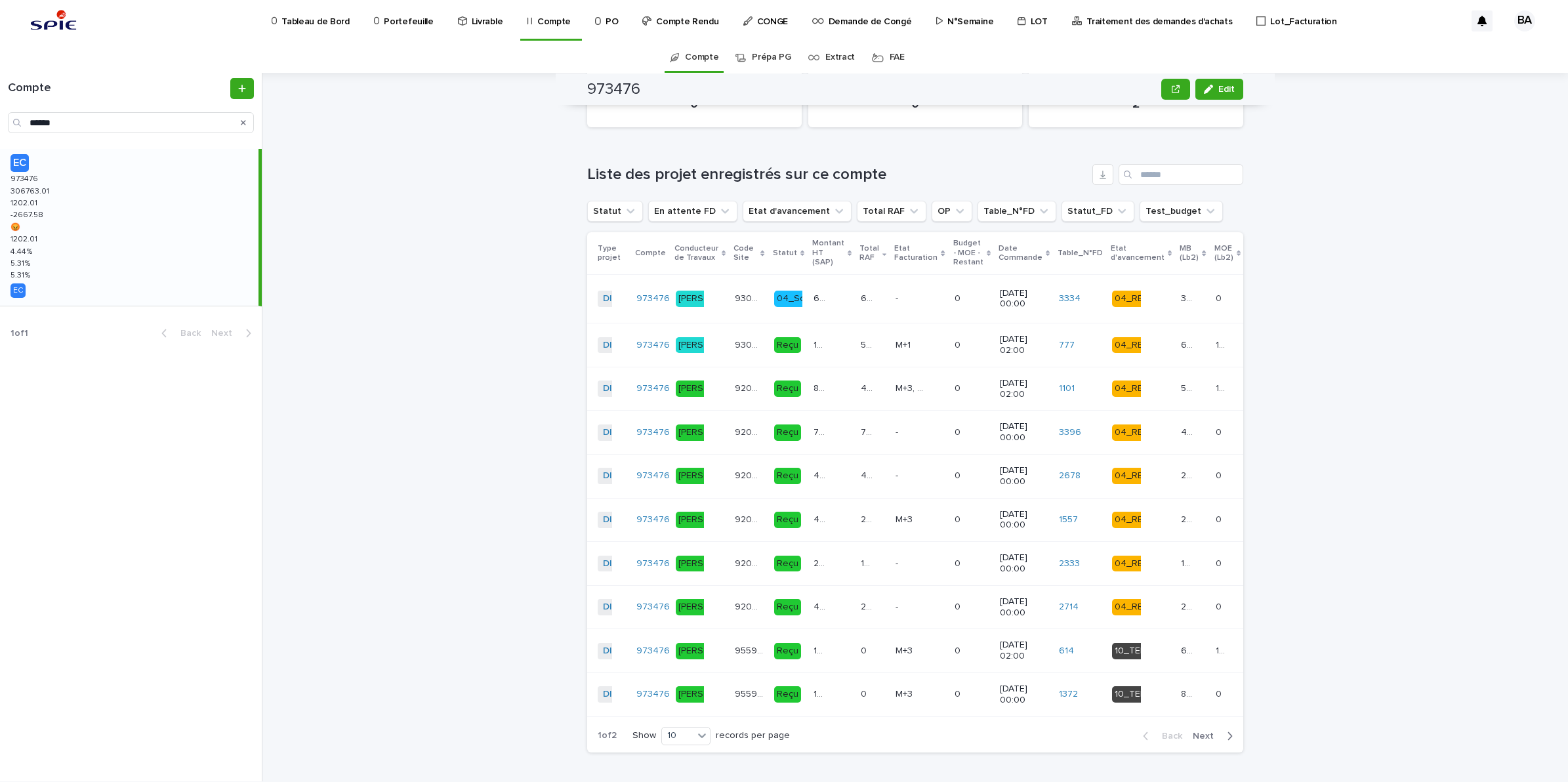
scroll to position [1640, 0]
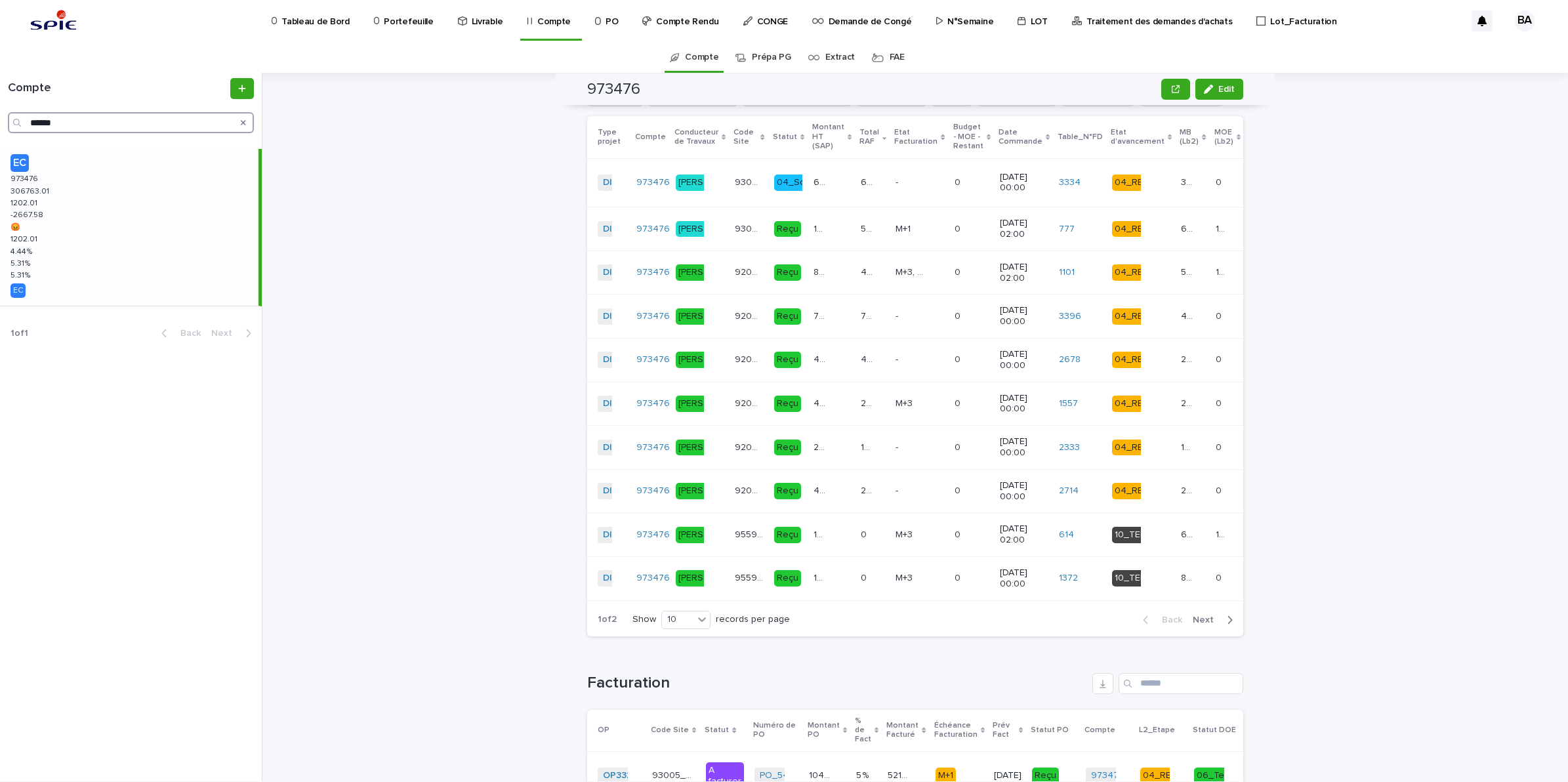
drag, startPoint x: 93, startPoint y: 120, endPoint x: -3, endPoint y: 116, distance: 96.1
click at [0, 116] on html "Tableau de Bord Portefeuille Livrable Compte PO Compte Rendu CONGE Demande de C…" at bounding box center [784, 391] width 1568 height 782
paste input "Search"
type input "******"
click at [76, 208] on div "EC 975133 975133 113149.23 113149.23 856.23 856.23 374.14 374.14 856.23 856.23 …" at bounding box center [129, 222] width 259 height 147
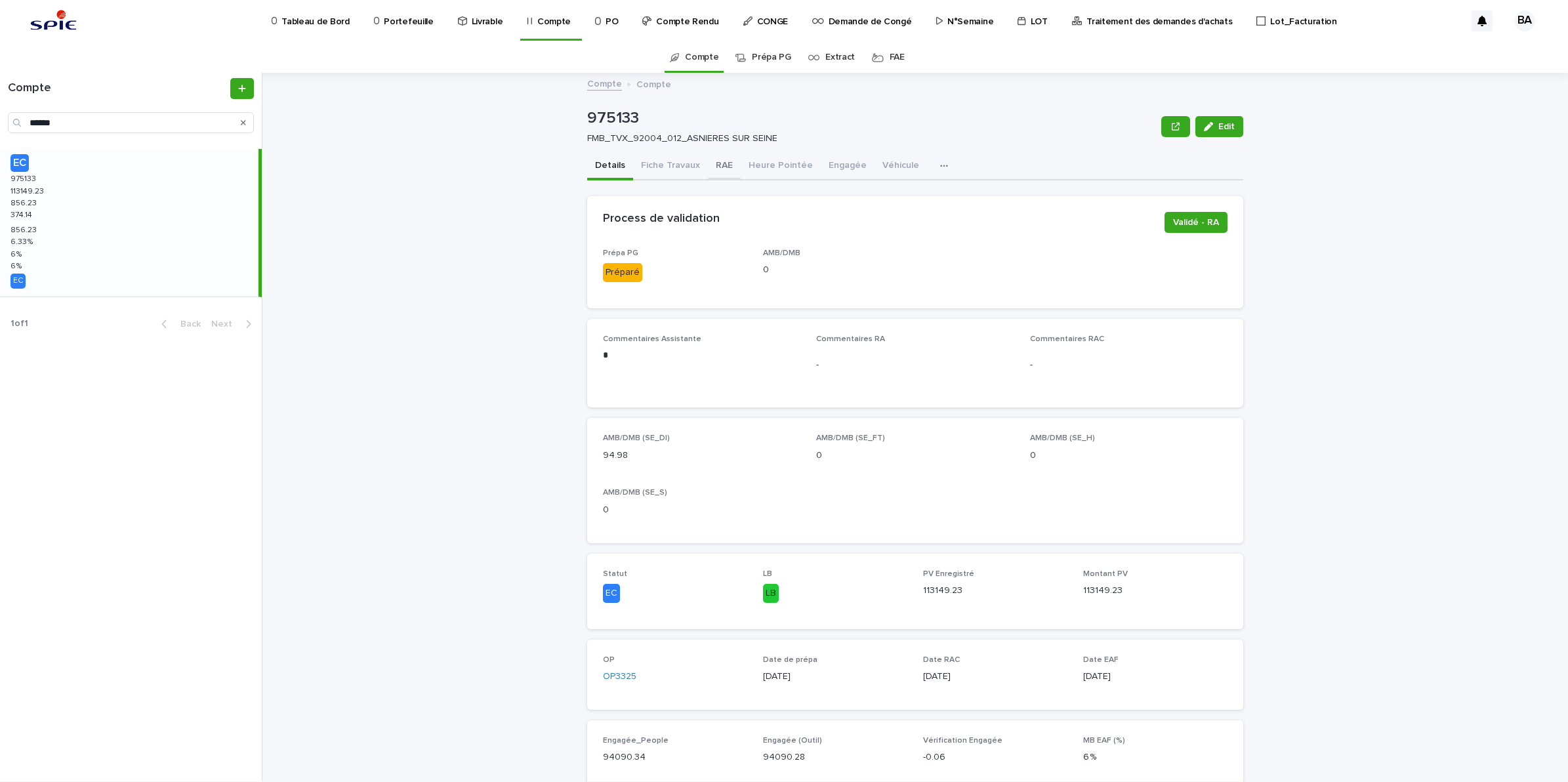
click at [708, 166] on button "RAE" at bounding box center [724, 166] width 33 height 28
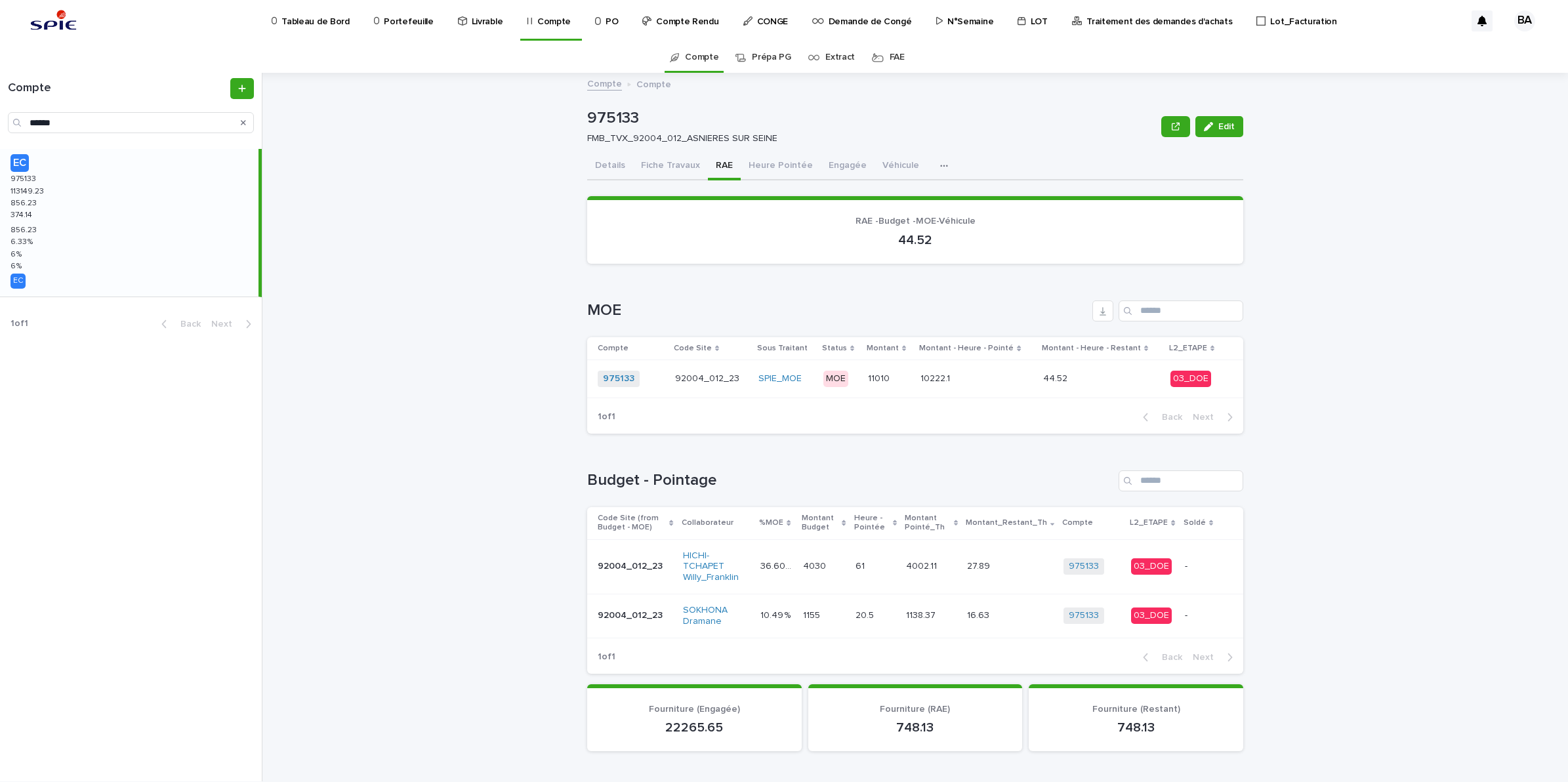
click at [1097, 368] on div "44.52 44.52" at bounding box center [1101, 379] width 116 height 22
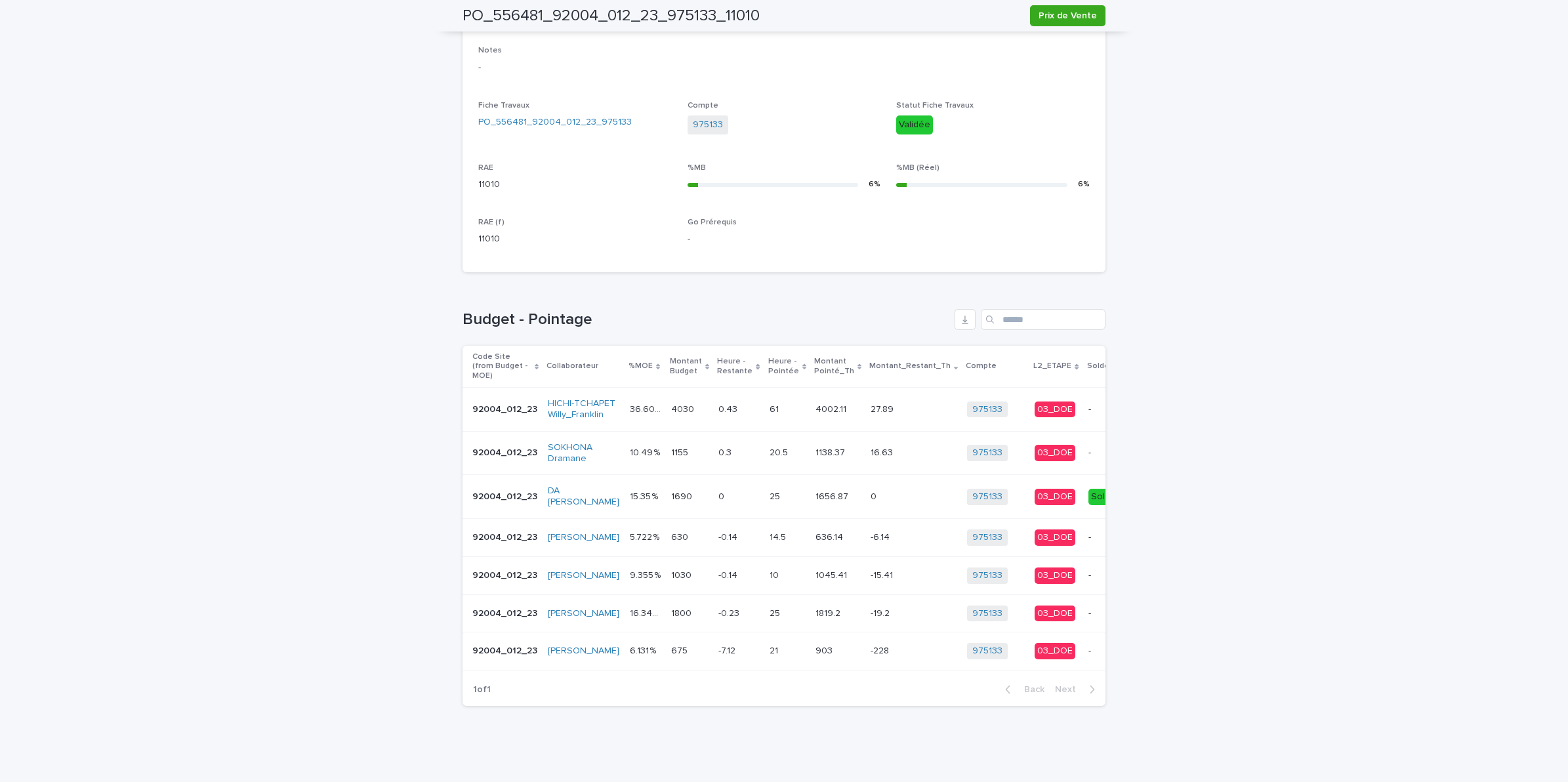
scroll to position [0, 42]
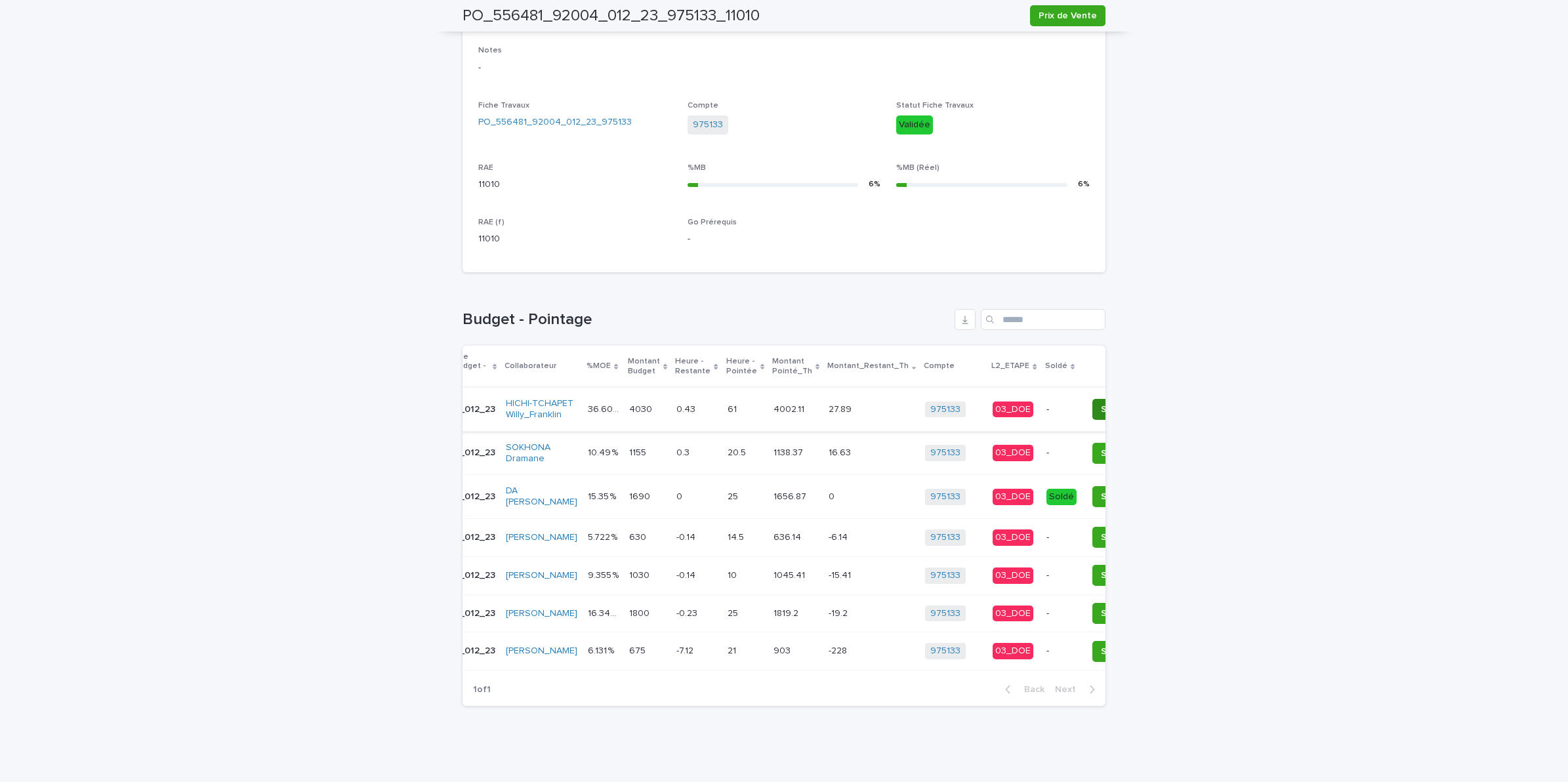
click at [1101, 402] on span "Soldé" at bounding box center [1113, 408] width 25 height 13
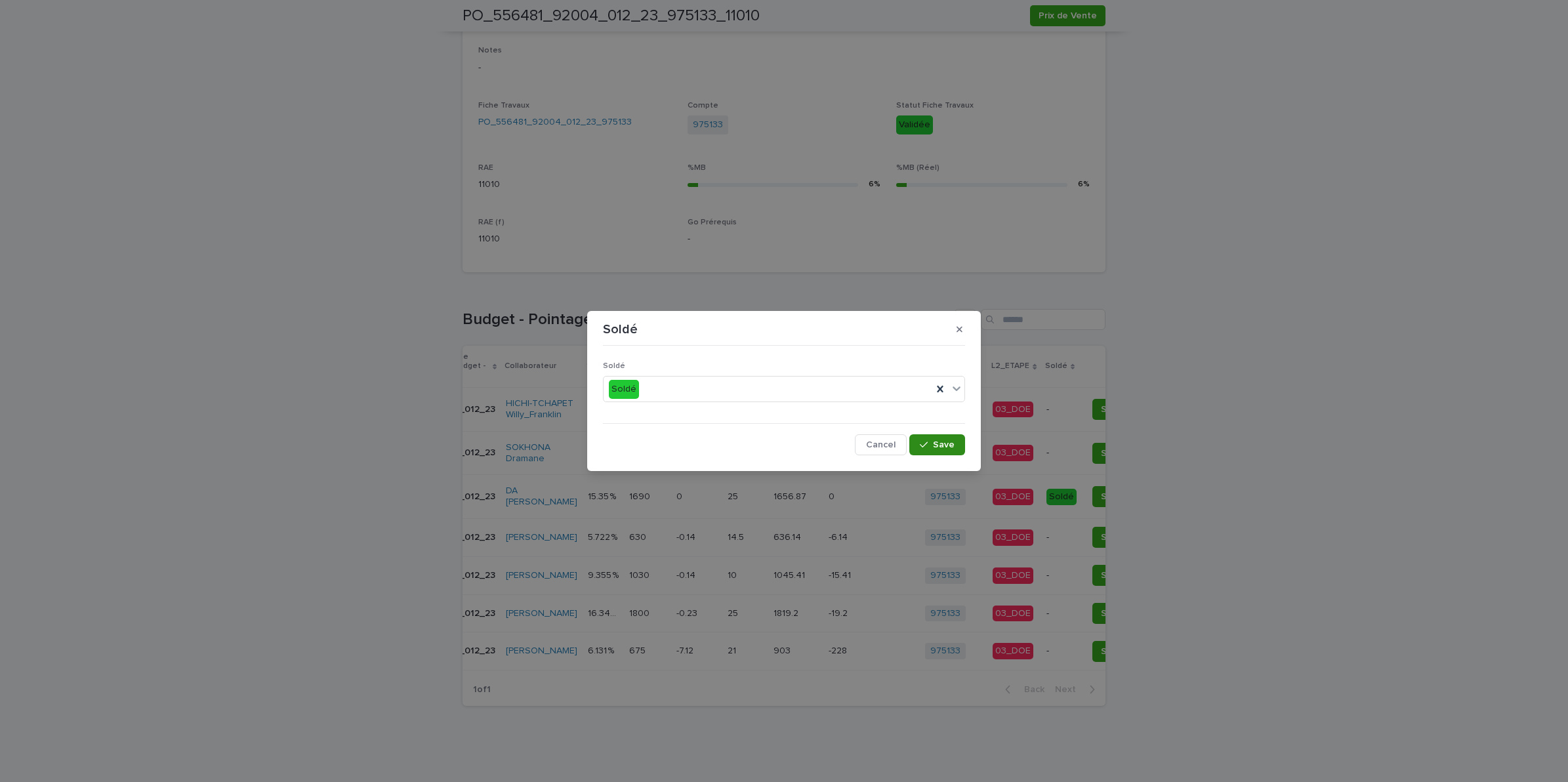
click at [934, 447] on span "Save" at bounding box center [944, 445] width 22 height 9
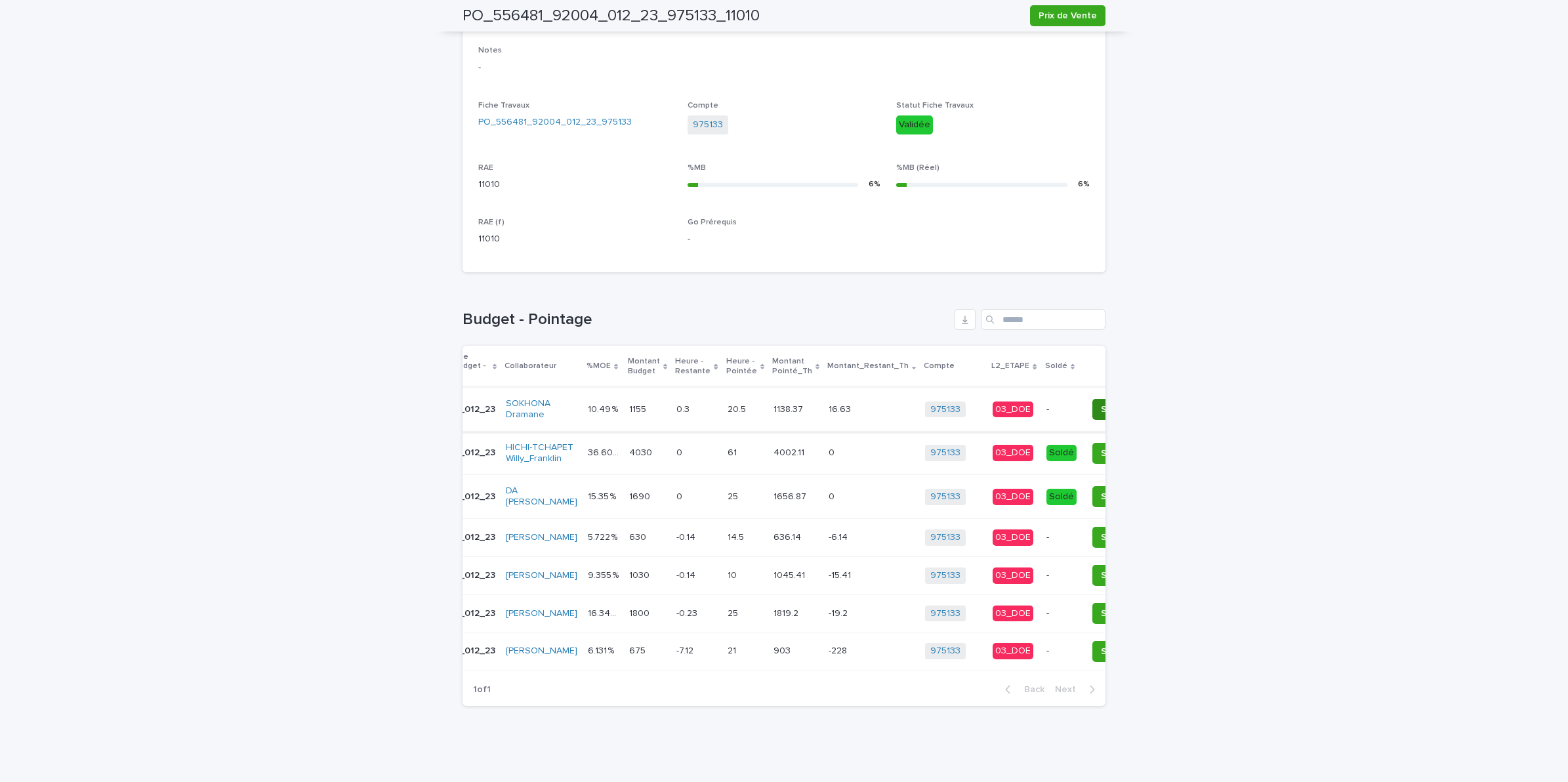
click at [1101, 402] on span "Soldé" at bounding box center [1113, 408] width 25 height 13
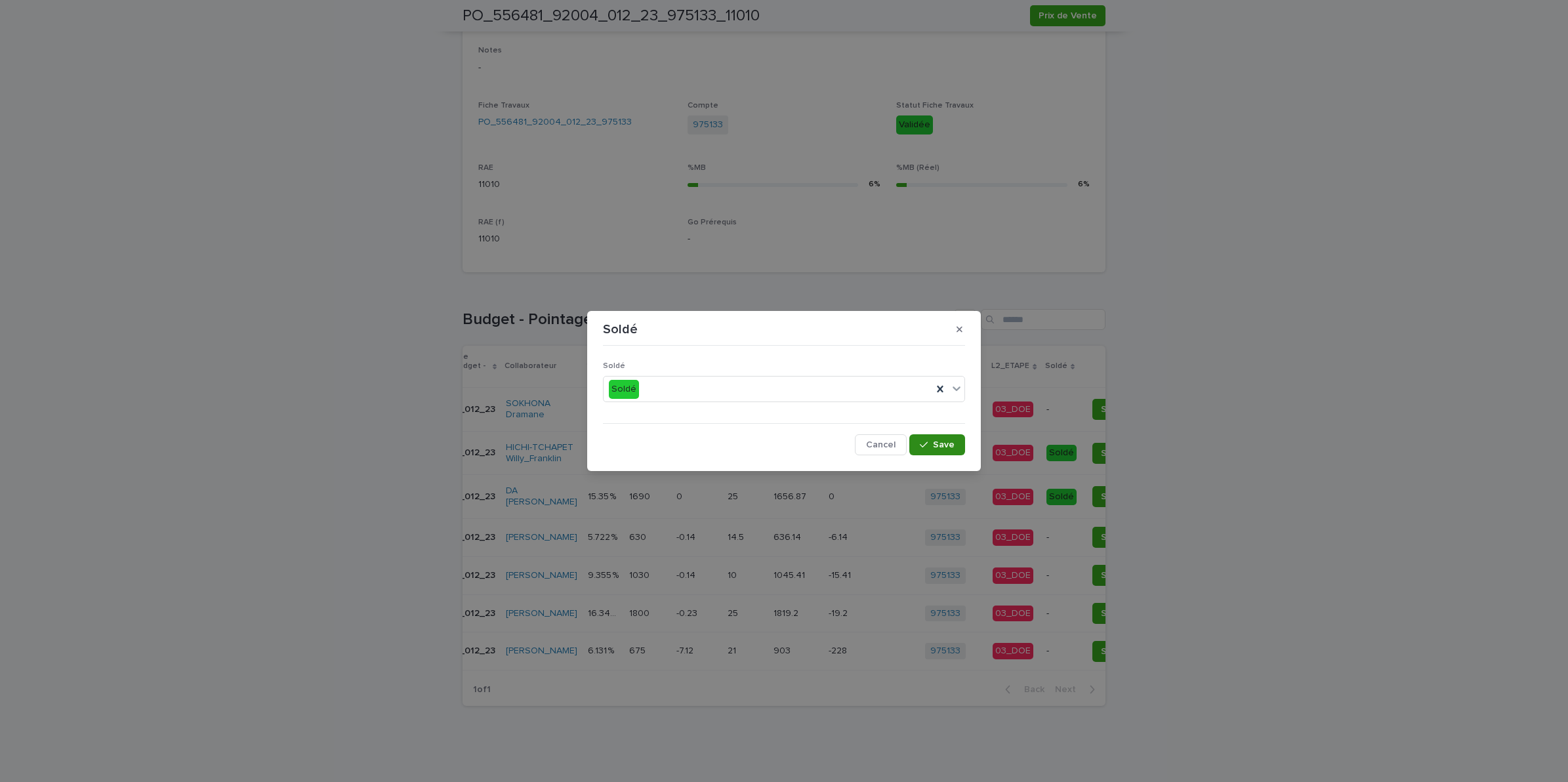
click at [930, 443] on div "button" at bounding box center [926, 445] width 13 height 9
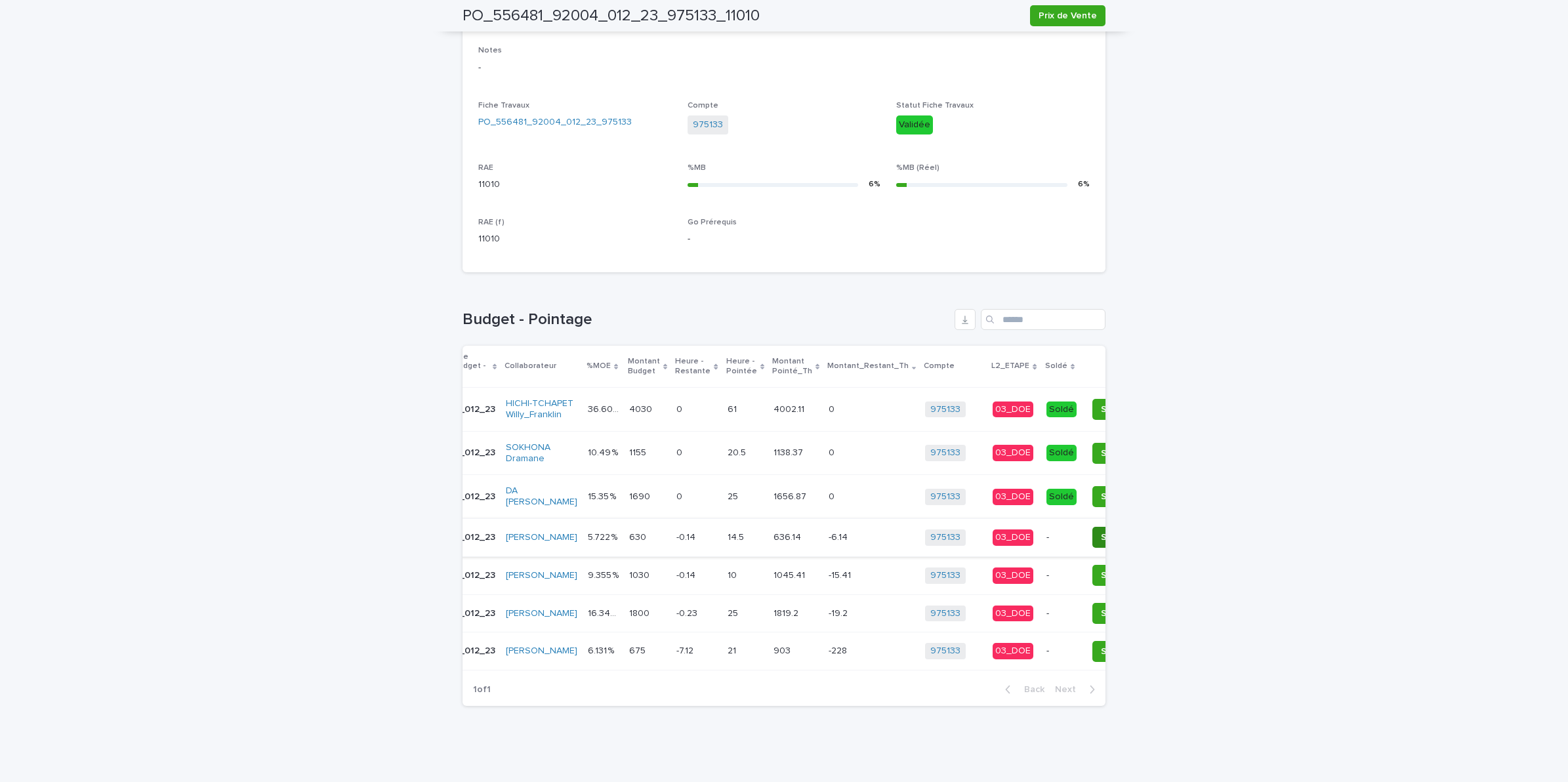
click at [1101, 530] on span "Soldé" at bounding box center [1113, 536] width 25 height 13
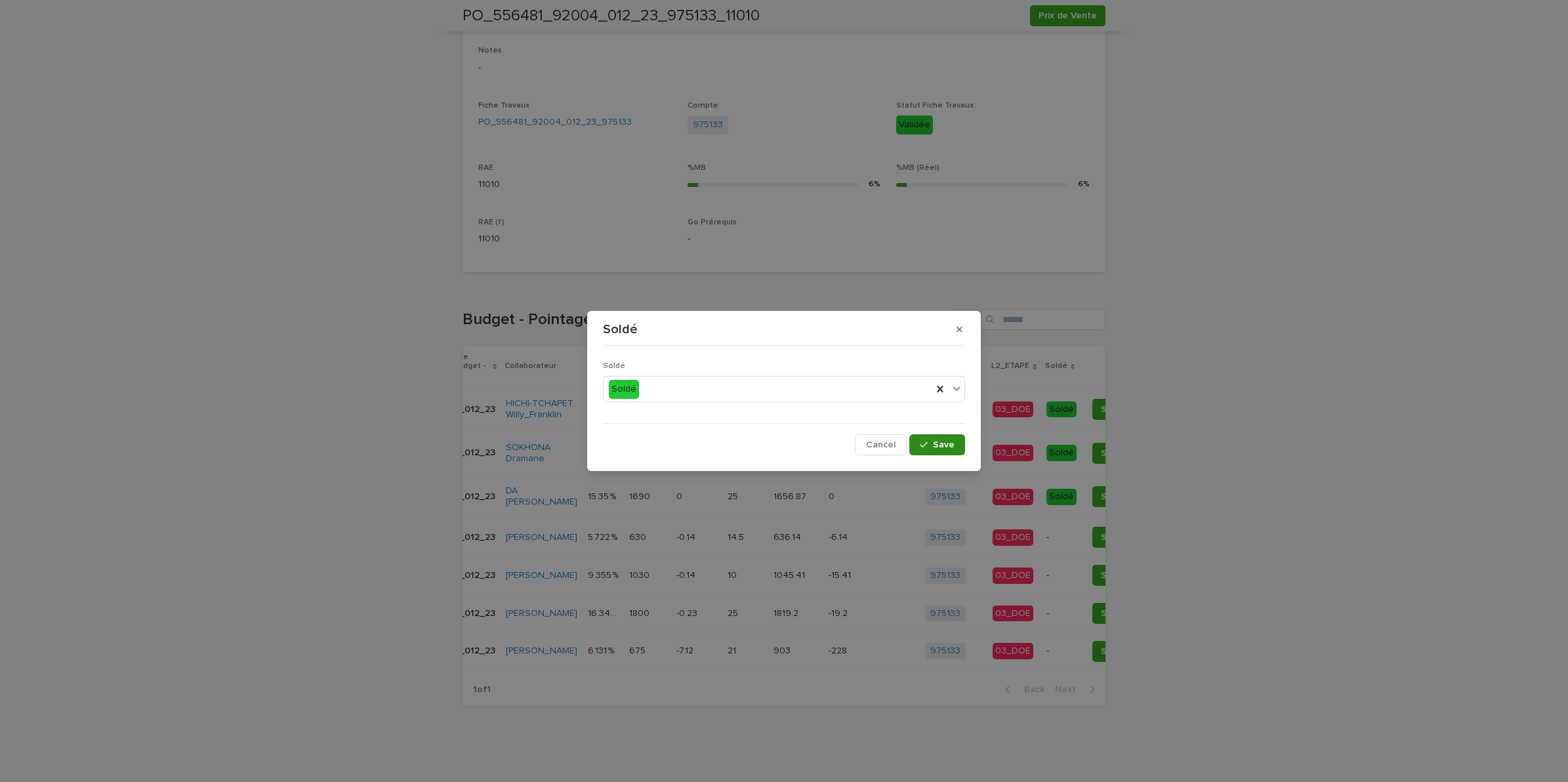
click at [945, 441] on span "Save" at bounding box center [944, 445] width 22 height 9
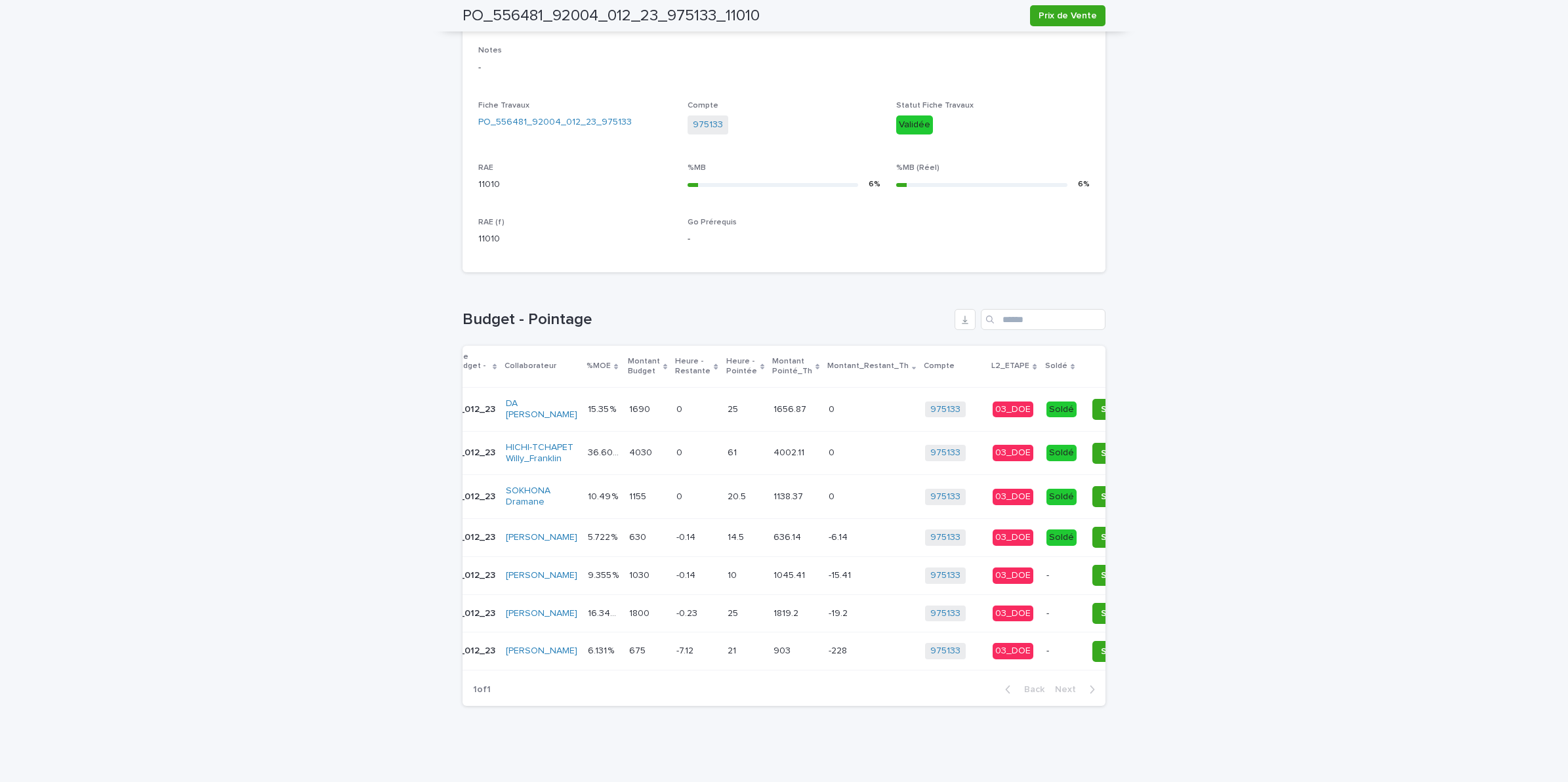
click at [1101, 569] on span "Soldé" at bounding box center [1113, 575] width 25 height 13
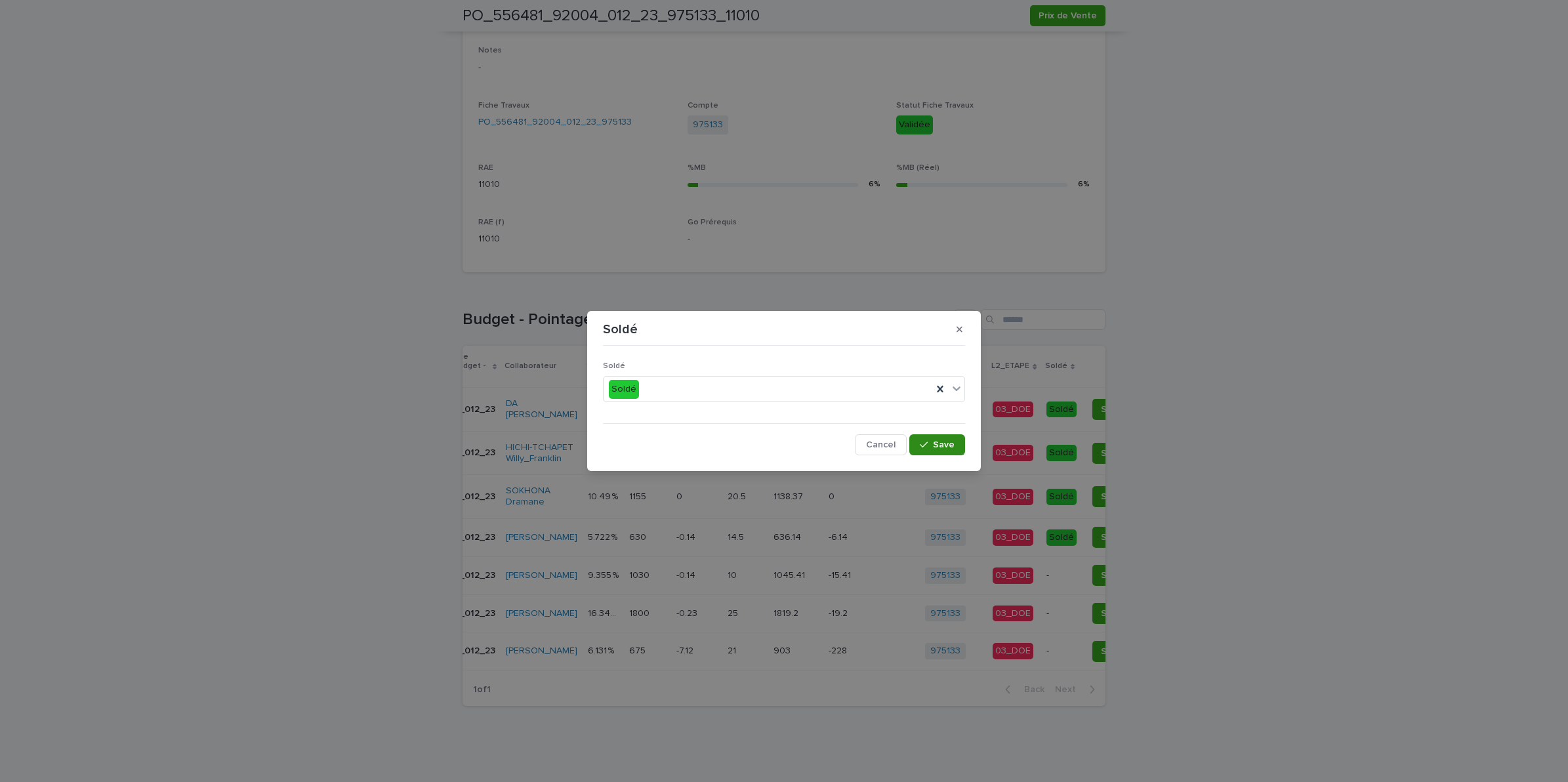
click at [932, 452] on button "Save" at bounding box center [937, 444] width 56 height 21
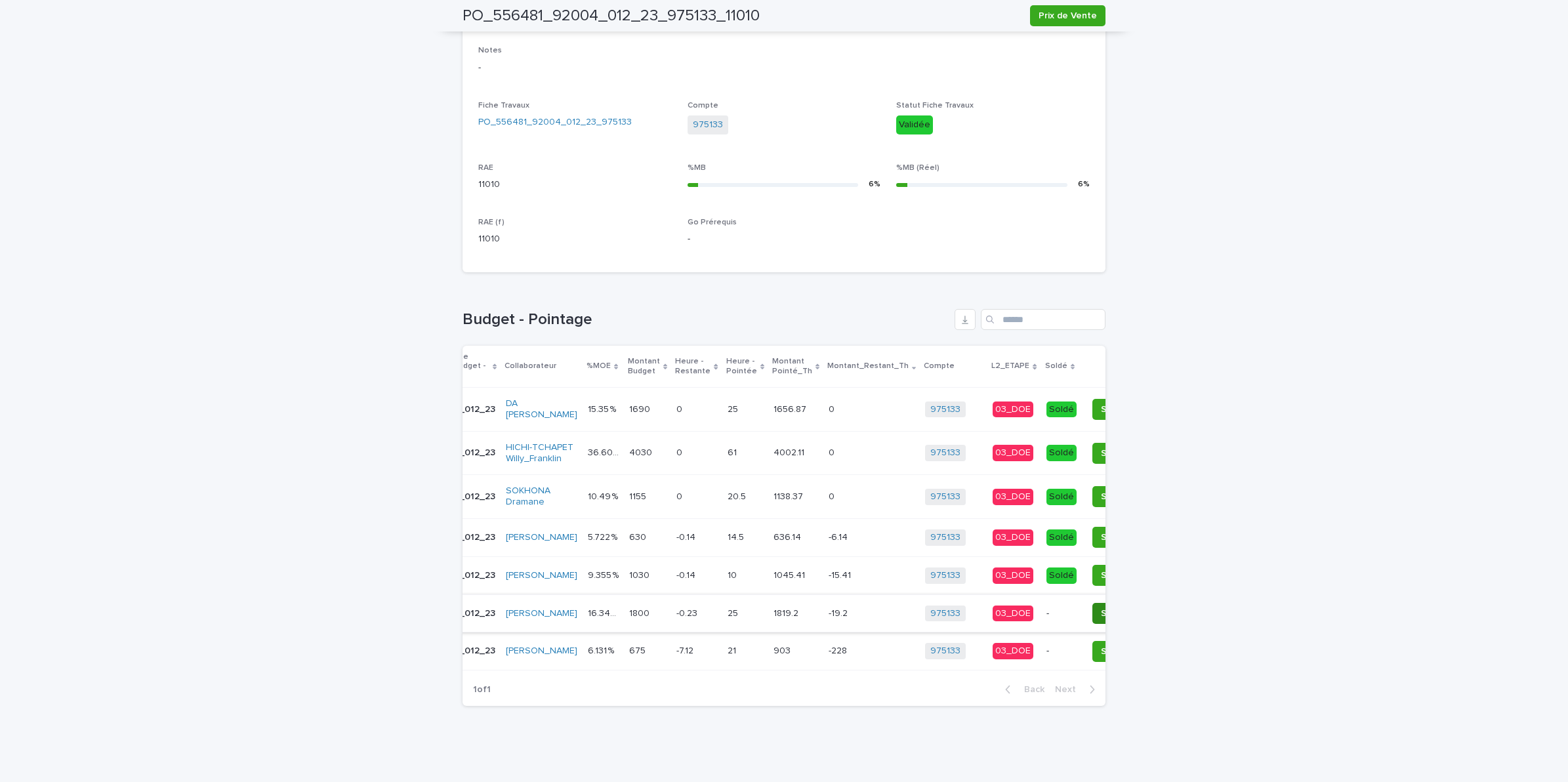
click at [1101, 607] on span "Soldé" at bounding box center [1113, 613] width 25 height 13
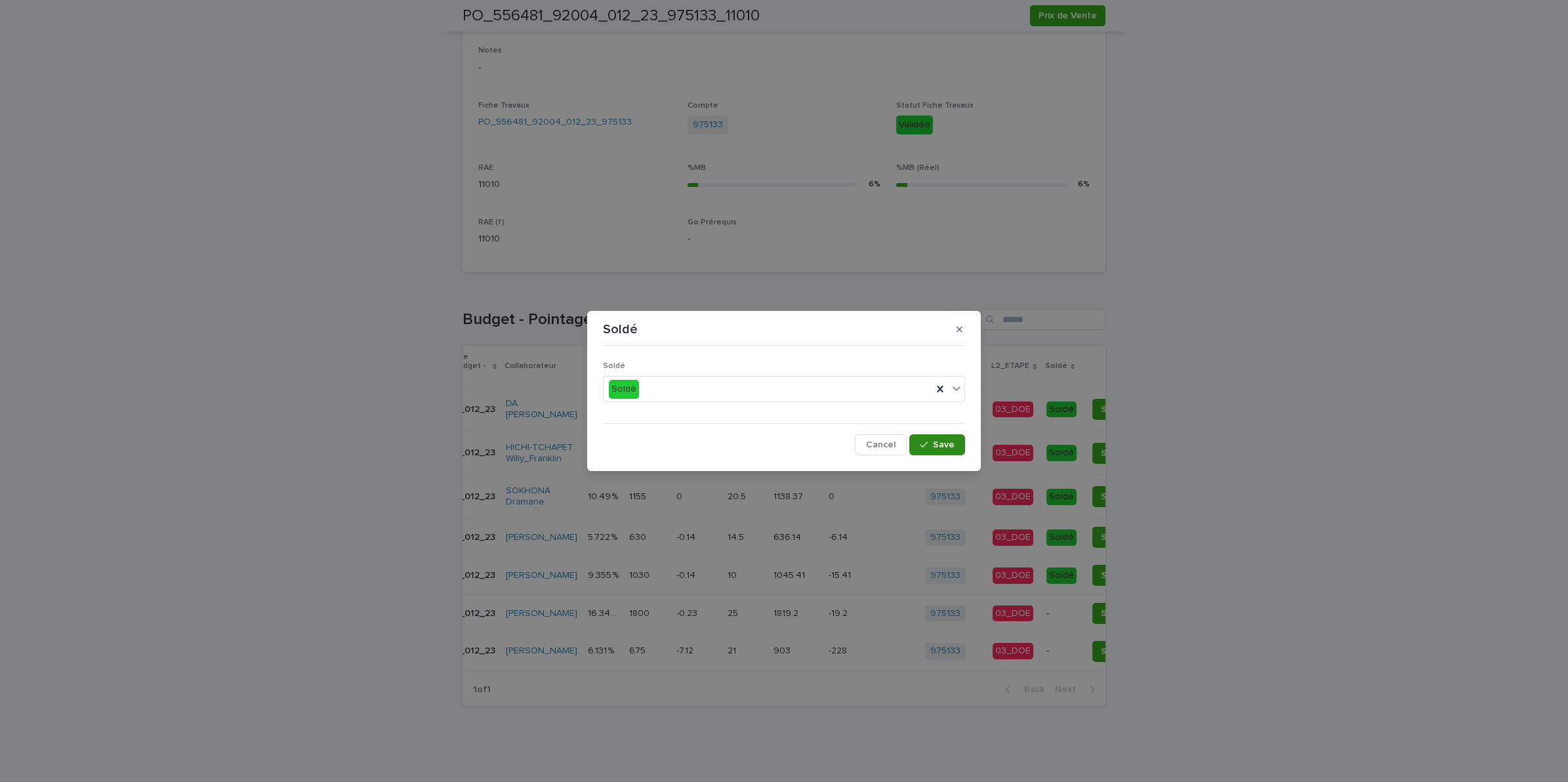
click at [923, 445] on icon "button" at bounding box center [924, 445] width 8 height 9
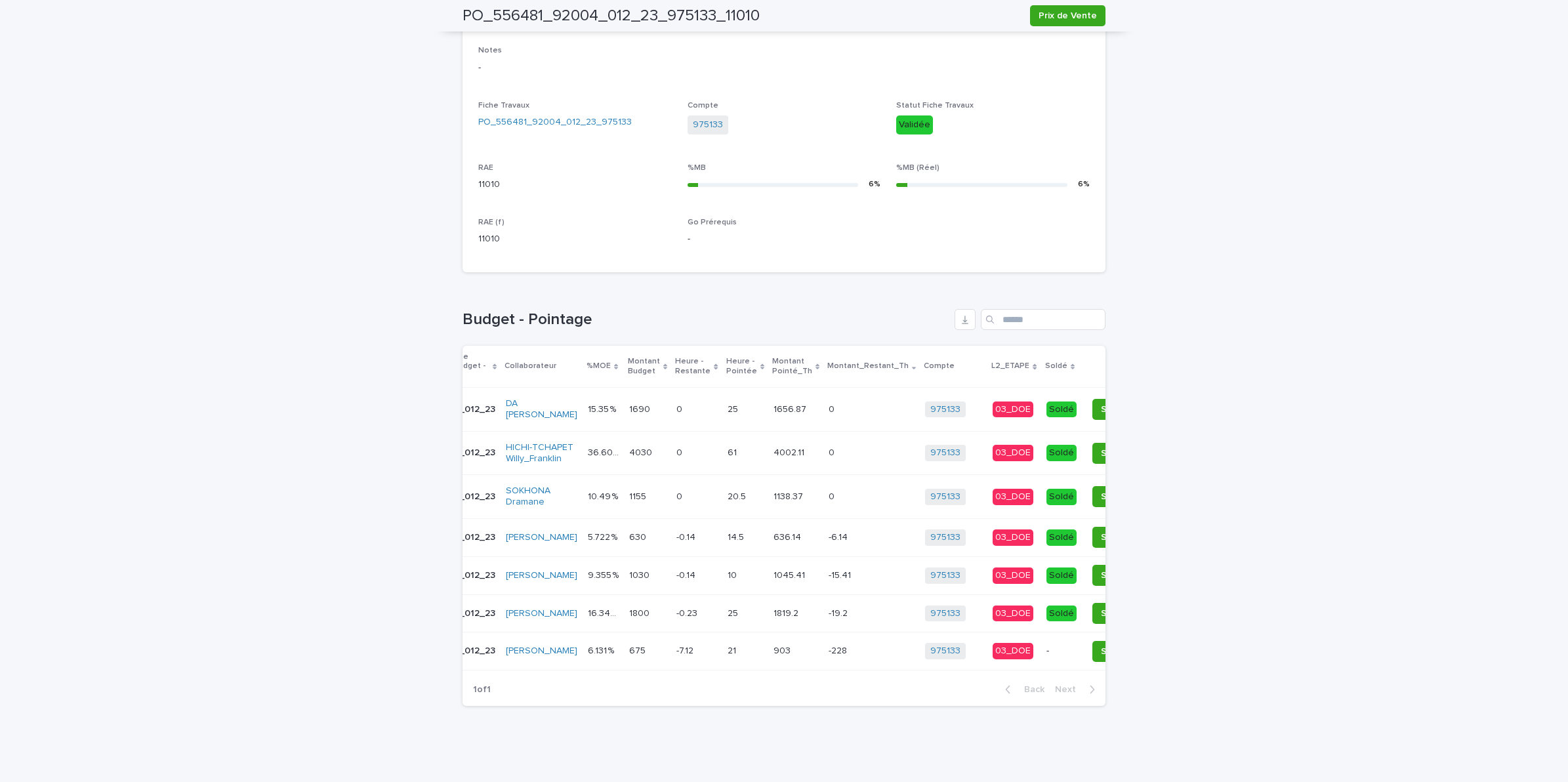
click at [1101, 645] on span "Soldé" at bounding box center [1113, 651] width 25 height 13
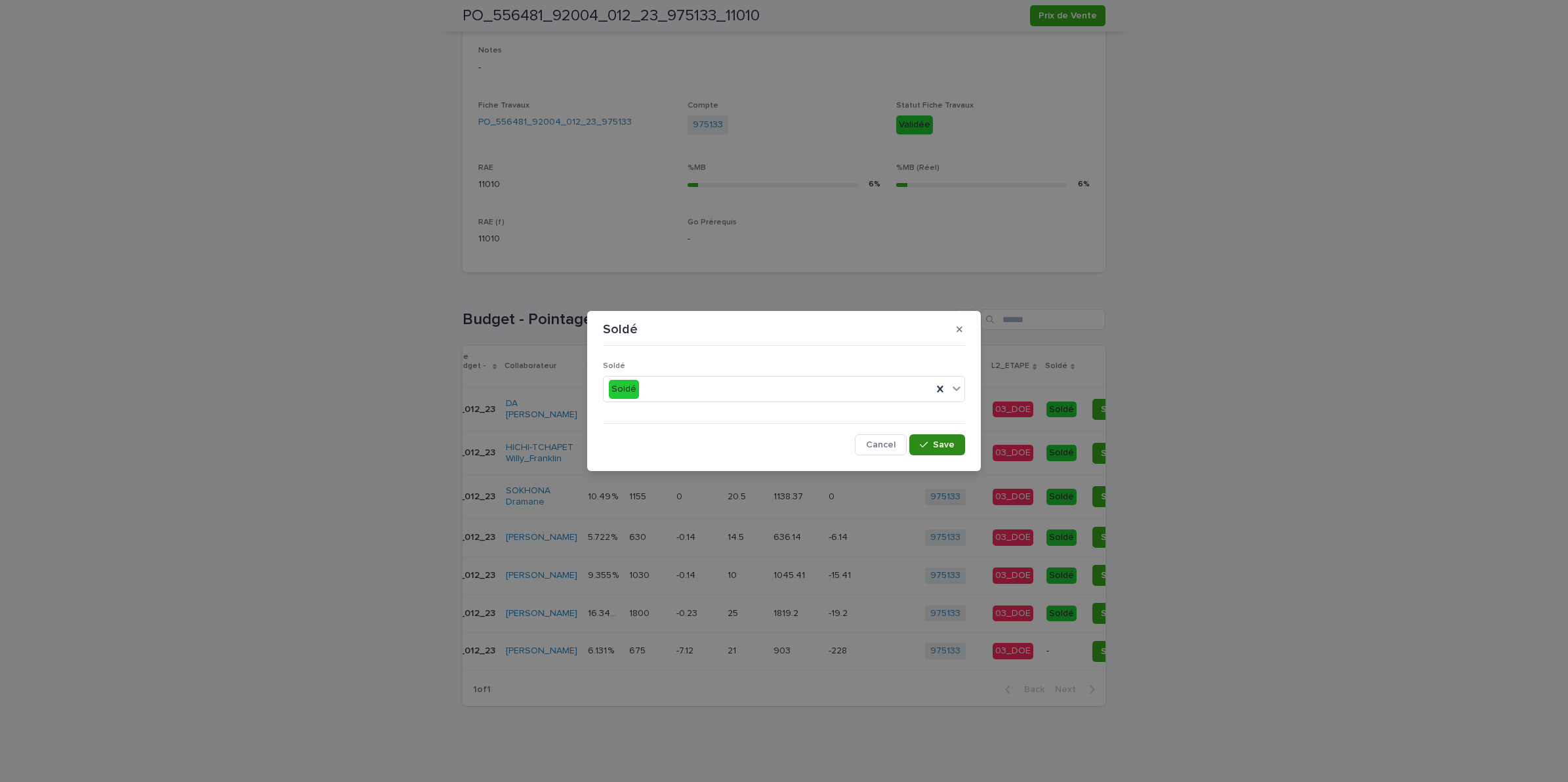
click at [935, 437] on button "Save" at bounding box center [937, 444] width 56 height 21
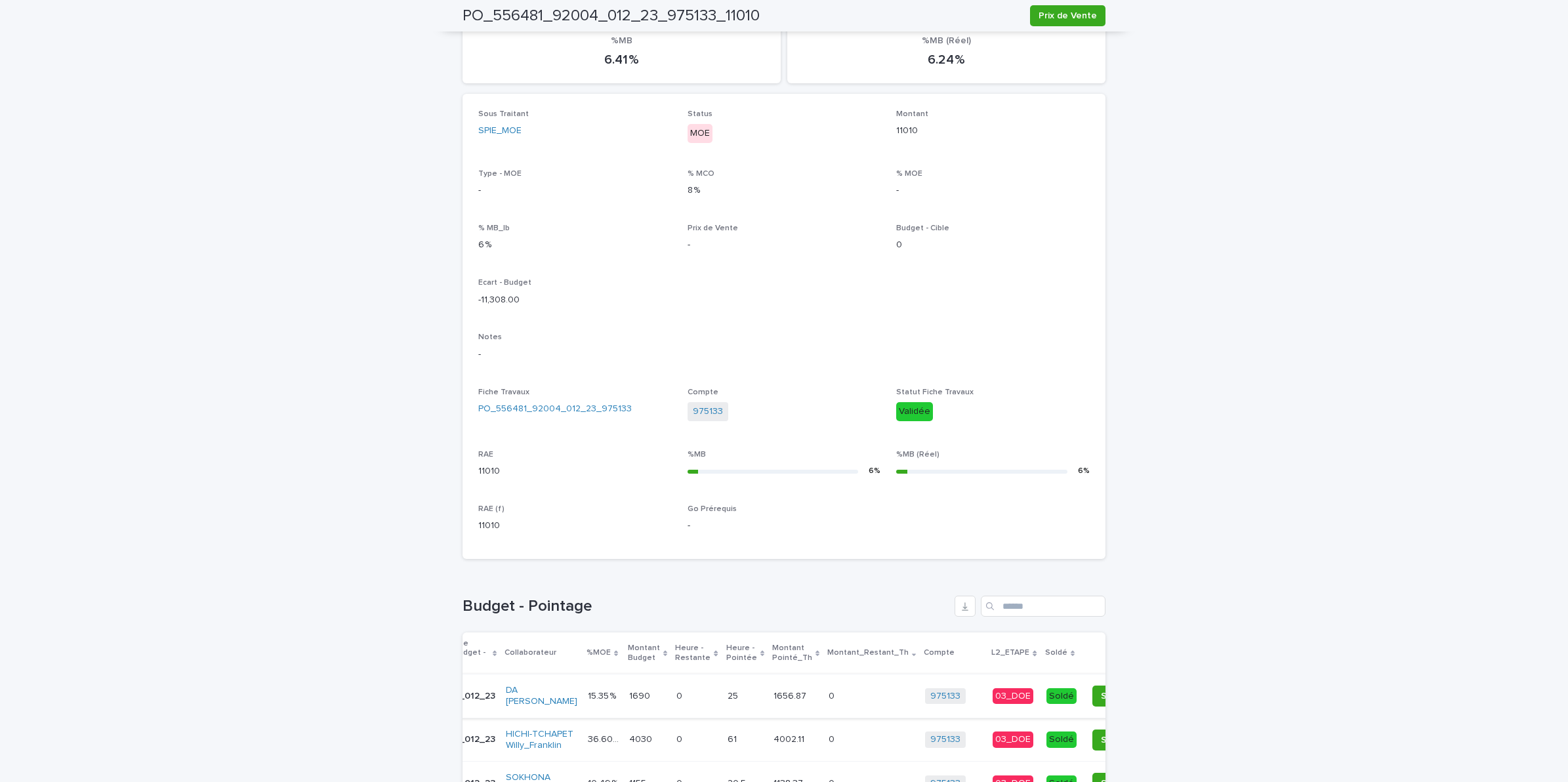
scroll to position [0, 0]
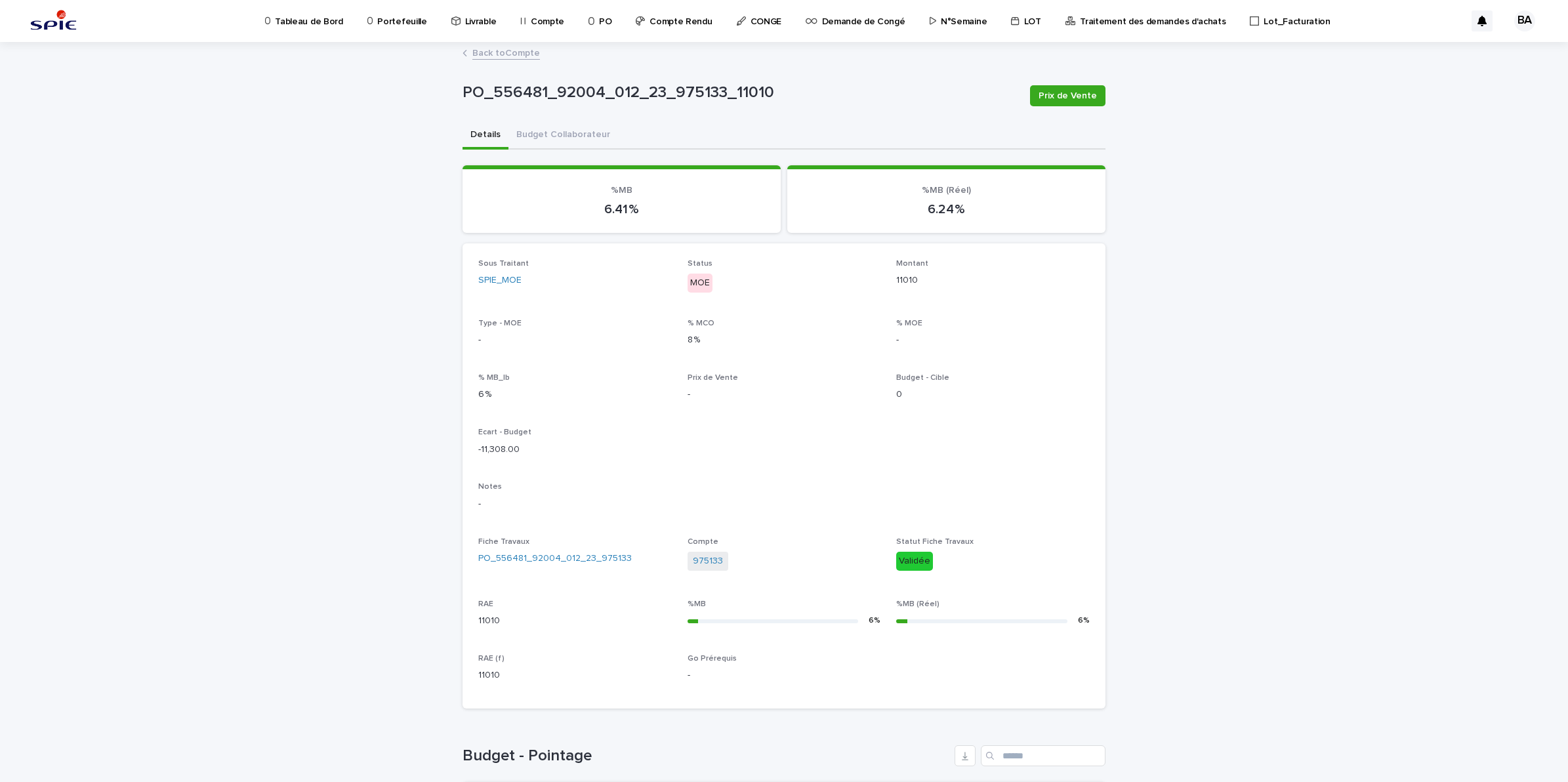
click at [494, 51] on link "Back to Compte" at bounding box center [506, 52] width 67 height 15
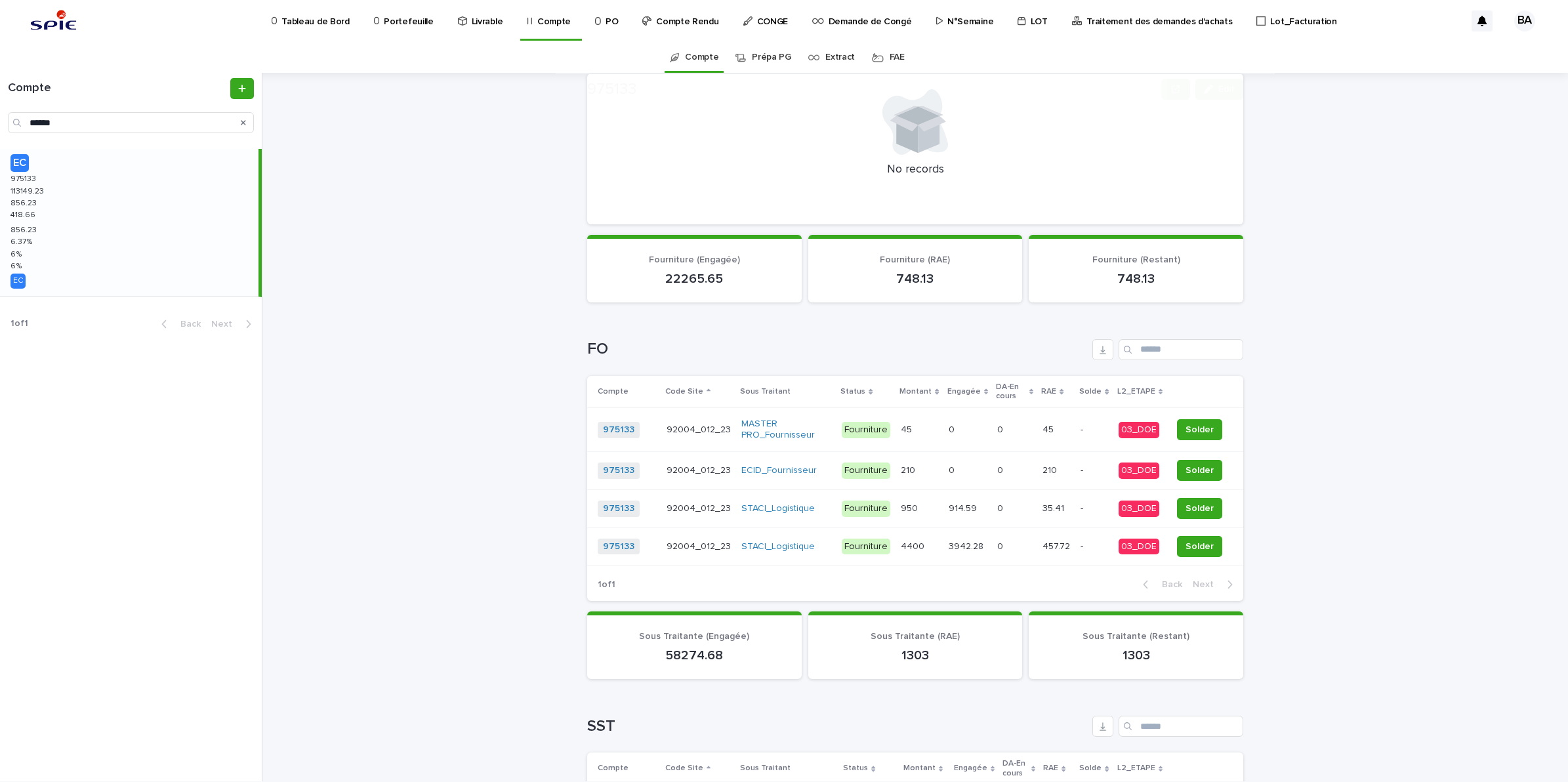
scroll to position [492, 0]
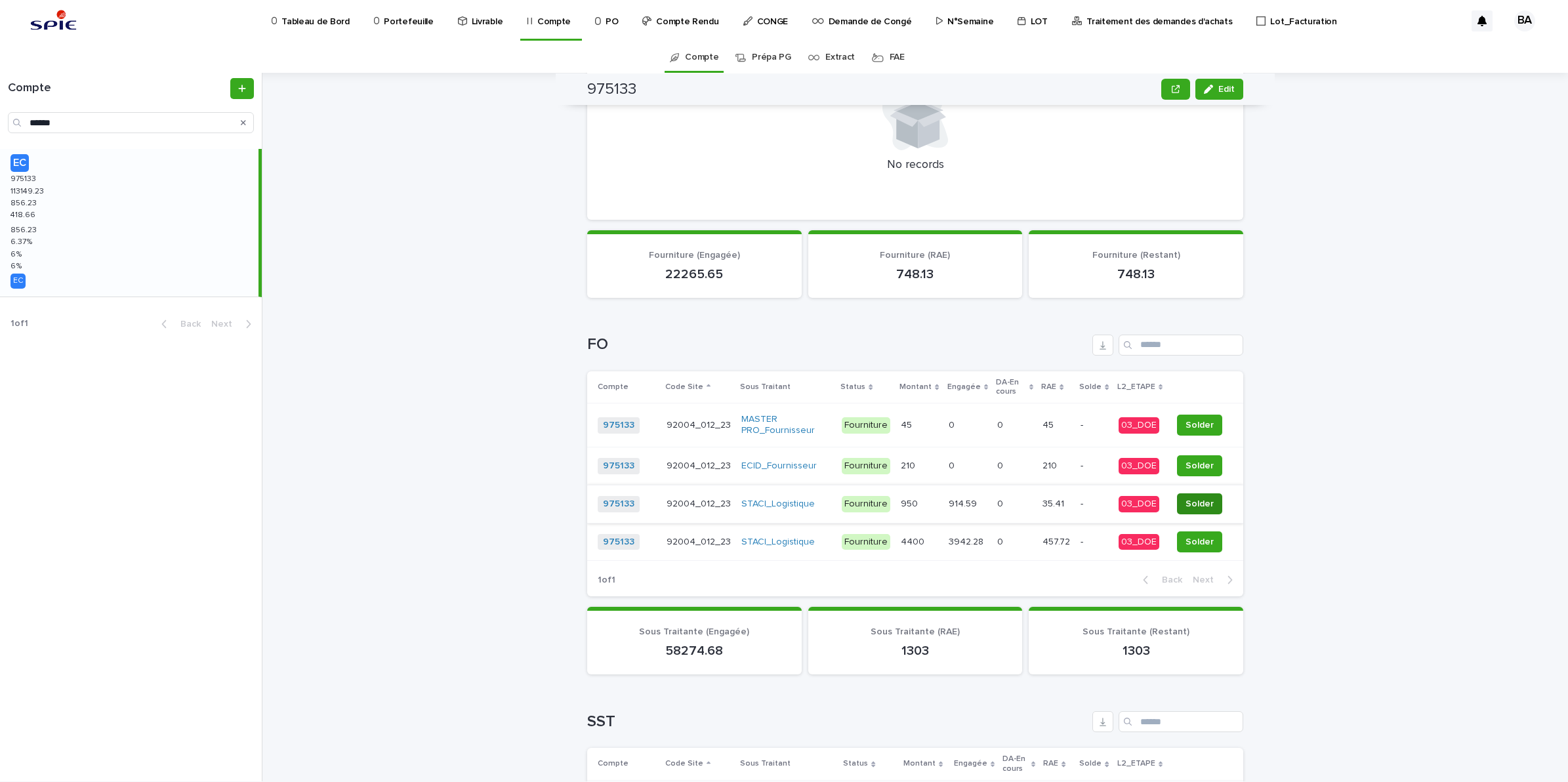
click at [1198, 503] on span "Solder" at bounding box center [1200, 503] width 28 height 13
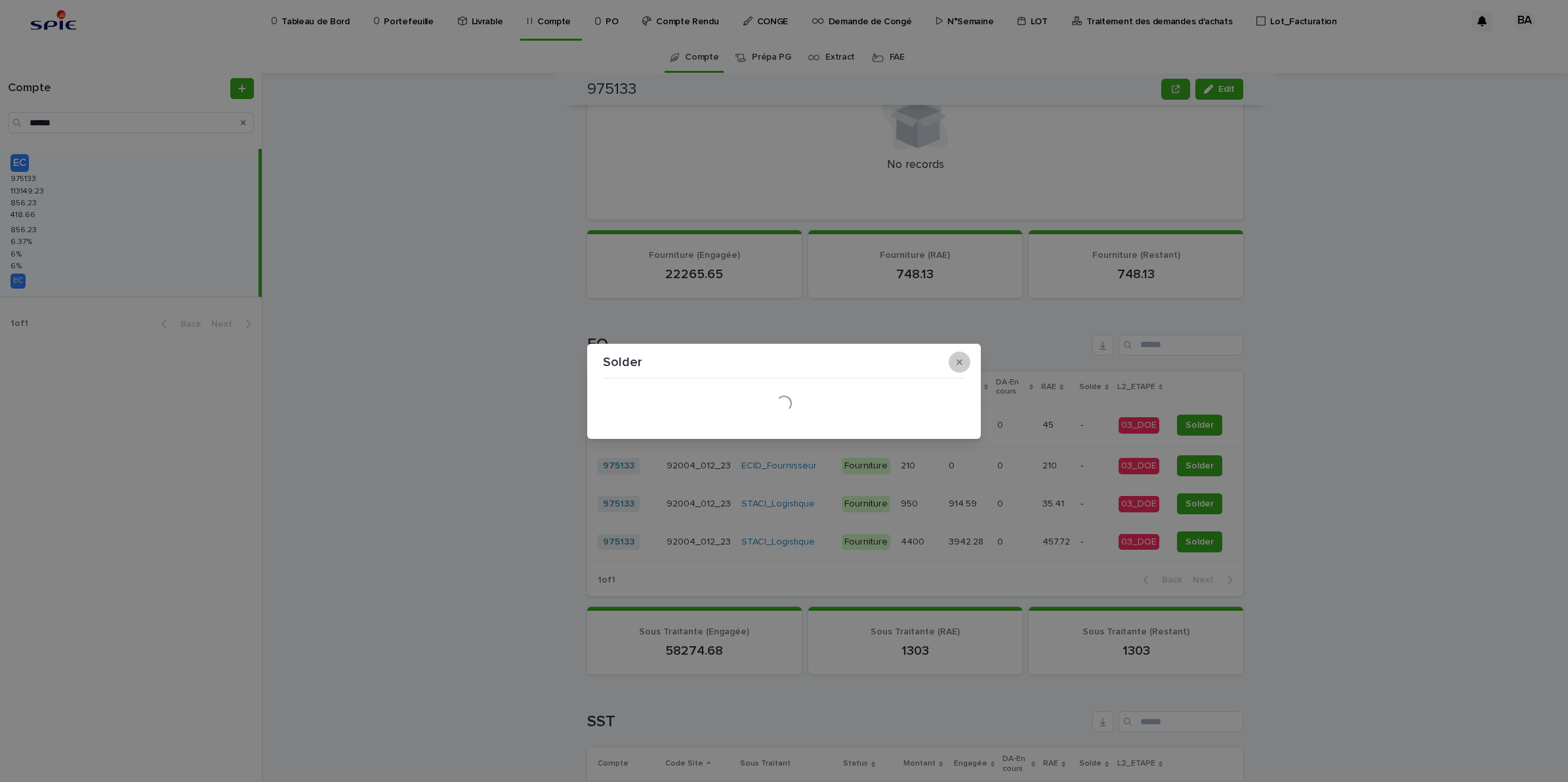
click at [958, 363] on icon "button" at bounding box center [959, 361] width 6 height 6
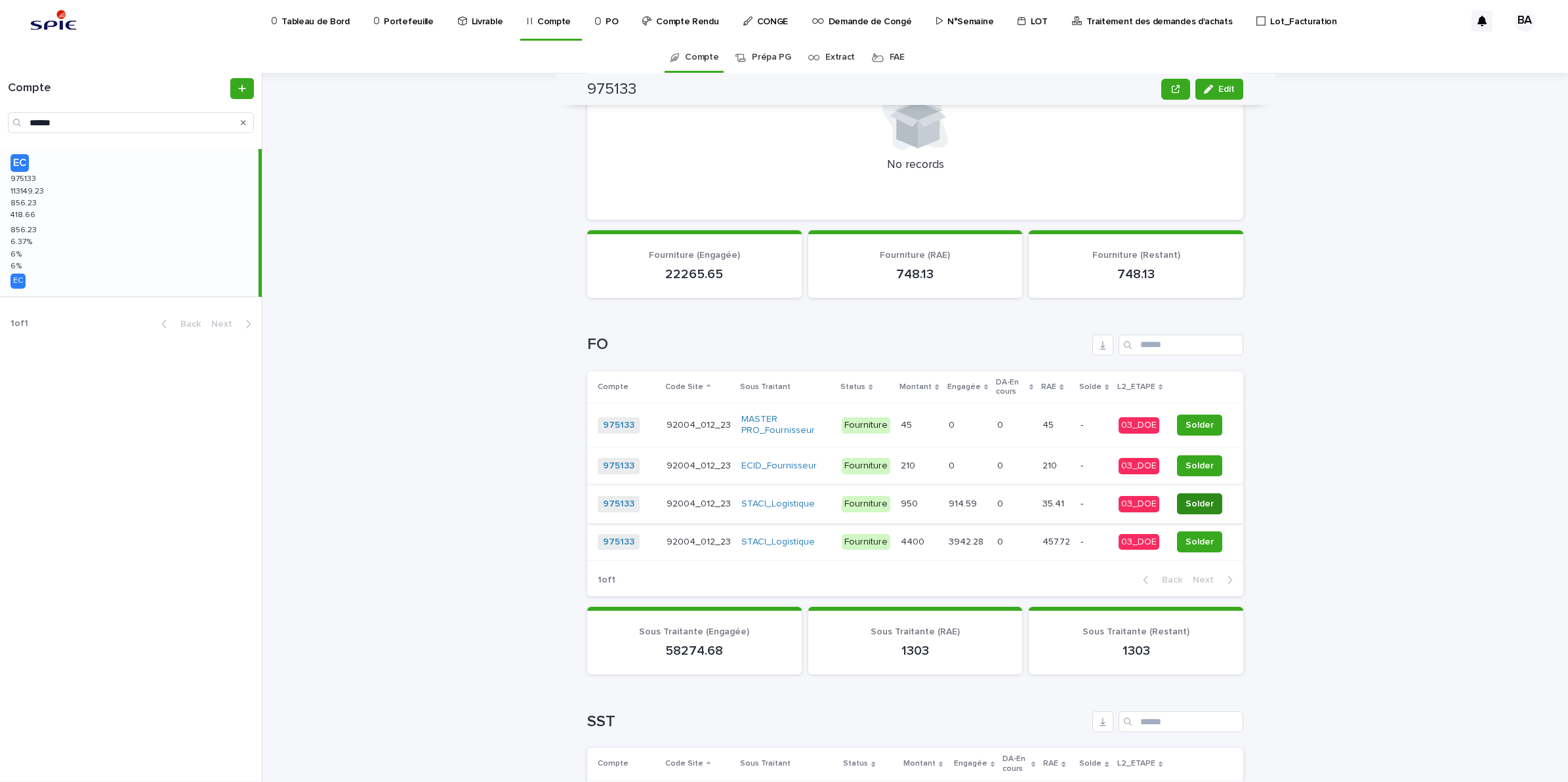
click at [1202, 502] on span "Solder" at bounding box center [1200, 503] width 28 height 13
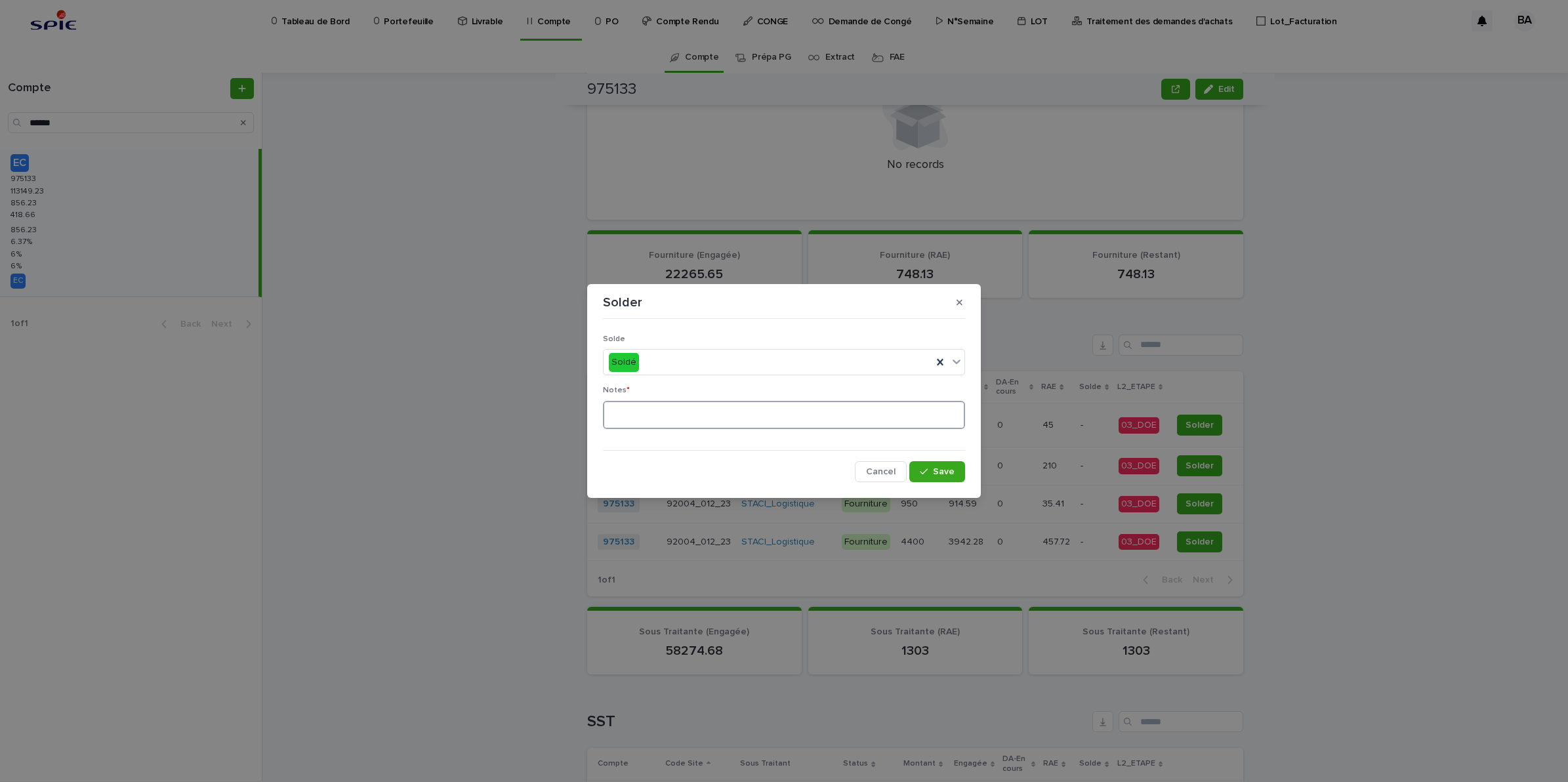
click at [648, 402] on textarea at bounding box center [784, 415] width 362 height 29
type textarea "**"
click at [928, 467] on icon "button" at bounding box center [924, 472] width 8 height 9
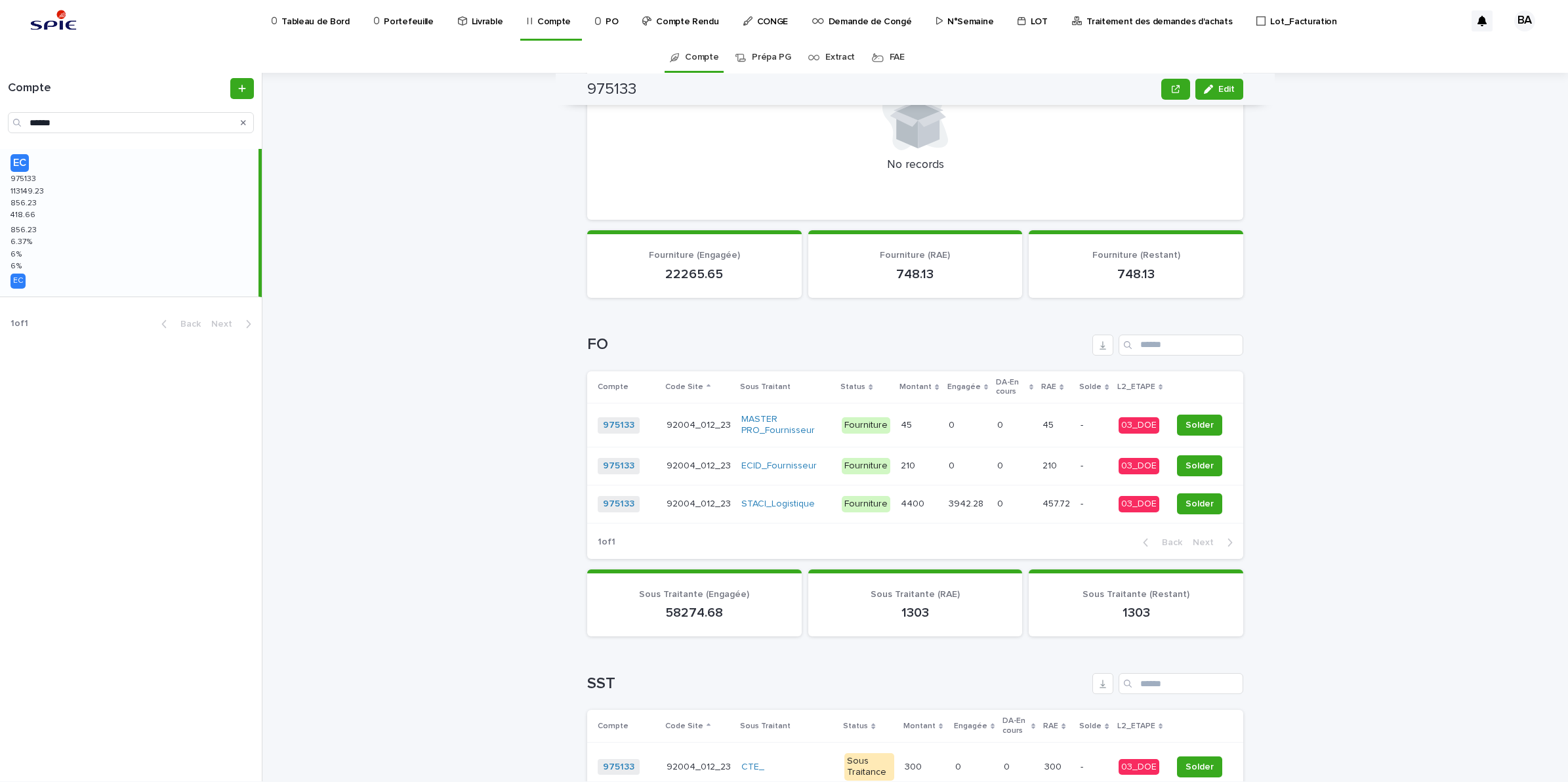
scroll to position [473, 0]
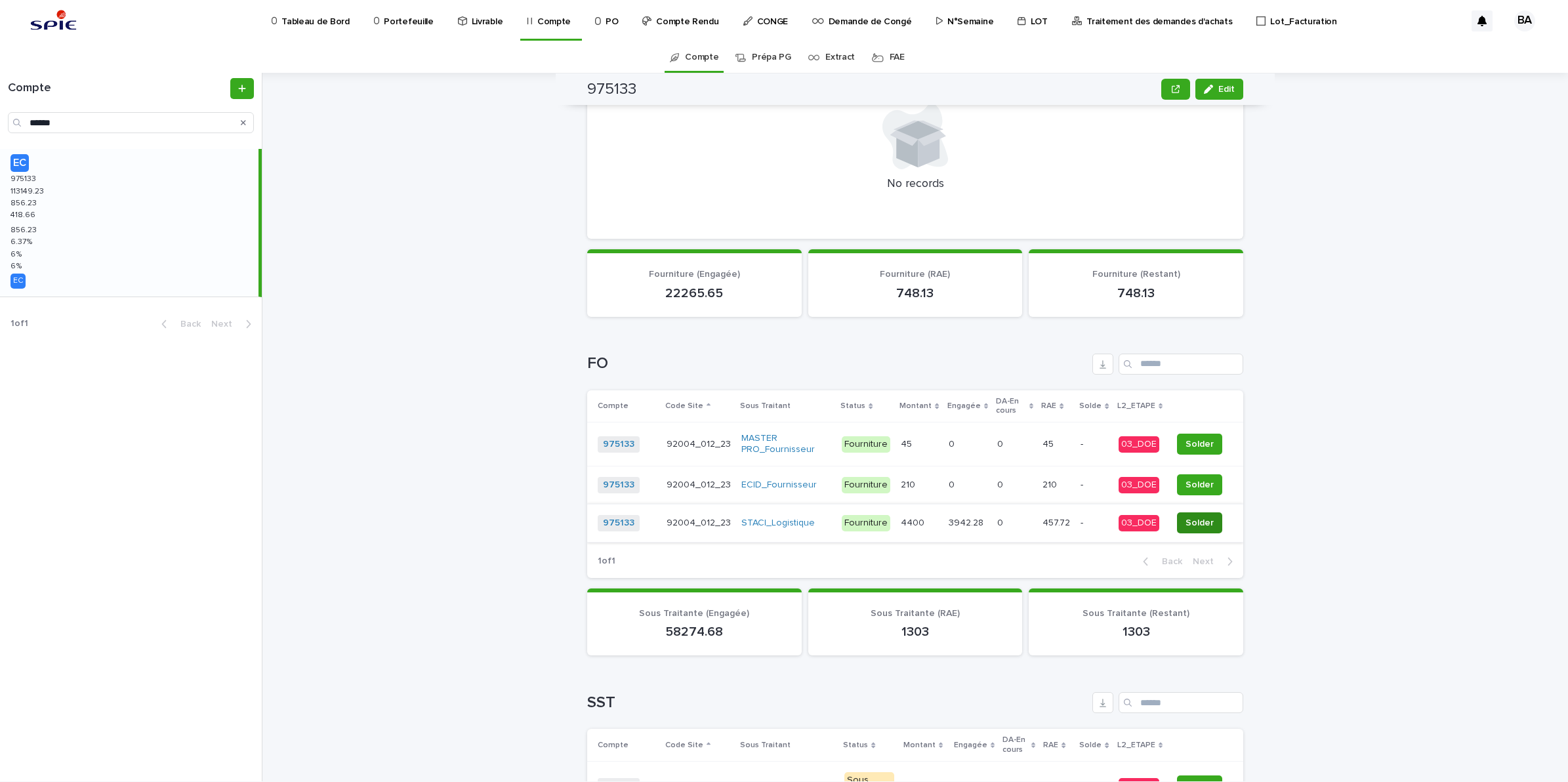
click at [1202, 527] on span "Solder" at bounding box center [1200, 522] width 28 height 13
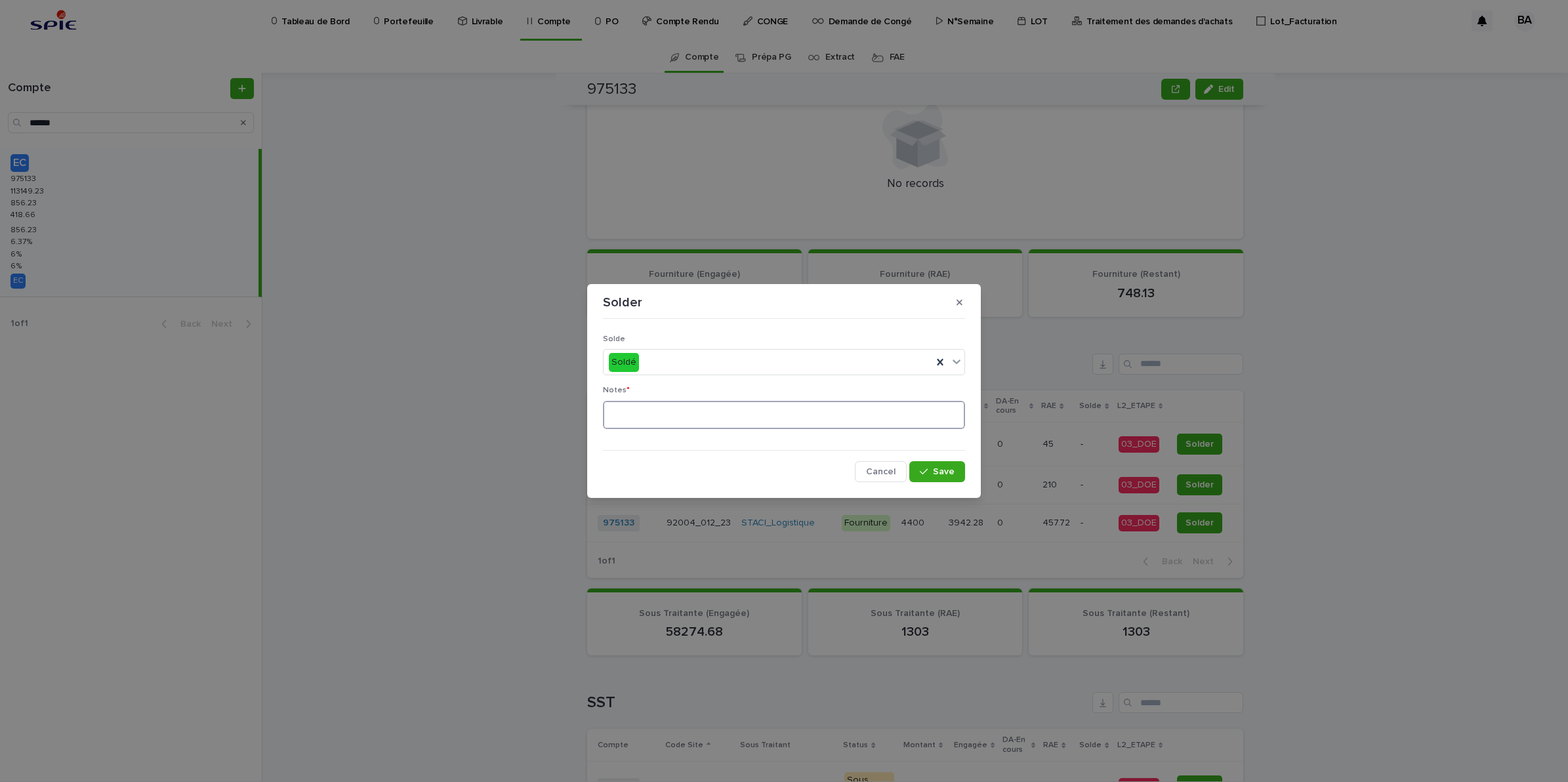
click at [694, 412] on textarea at bounding box center [784, 415] width 362 height 29
type textarea "**"
click at [948, 470] on span "Save" at bounding box center [944, 472] width 22 height 9
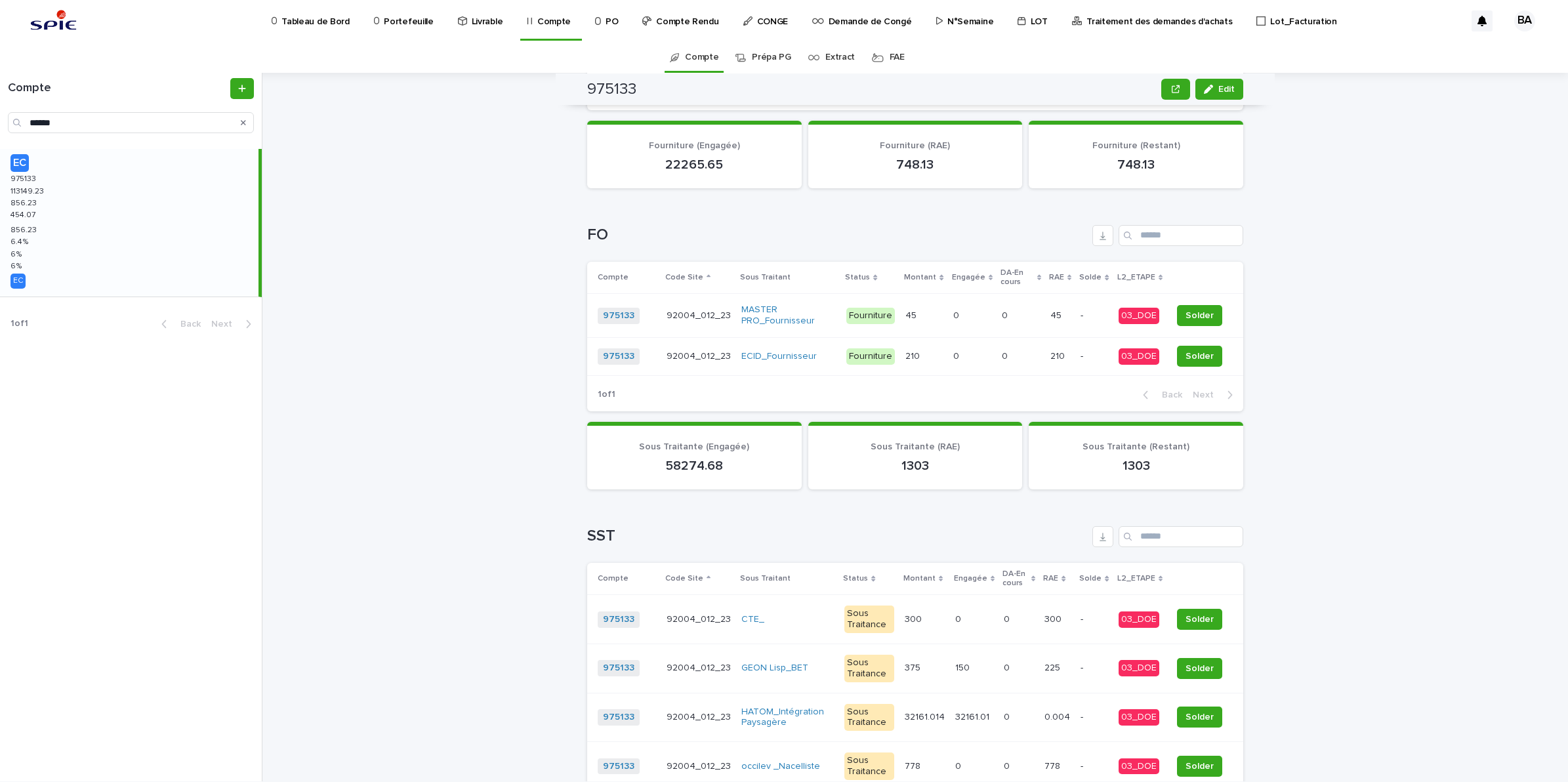
scroll to position [782, 0]
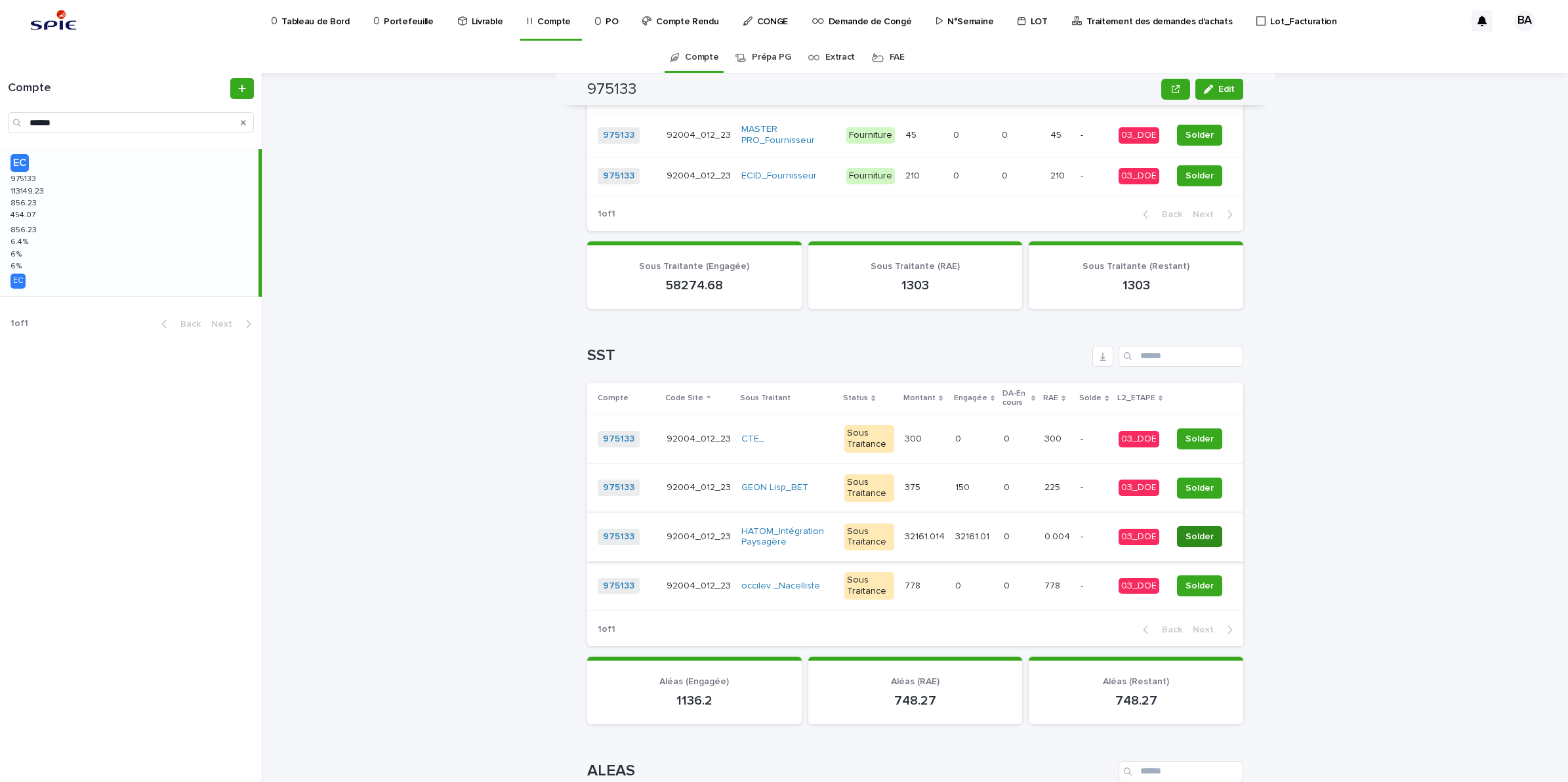
click at [1192, 533] on span "Solder" at bounding box center [1200, 536] width 28 height 13
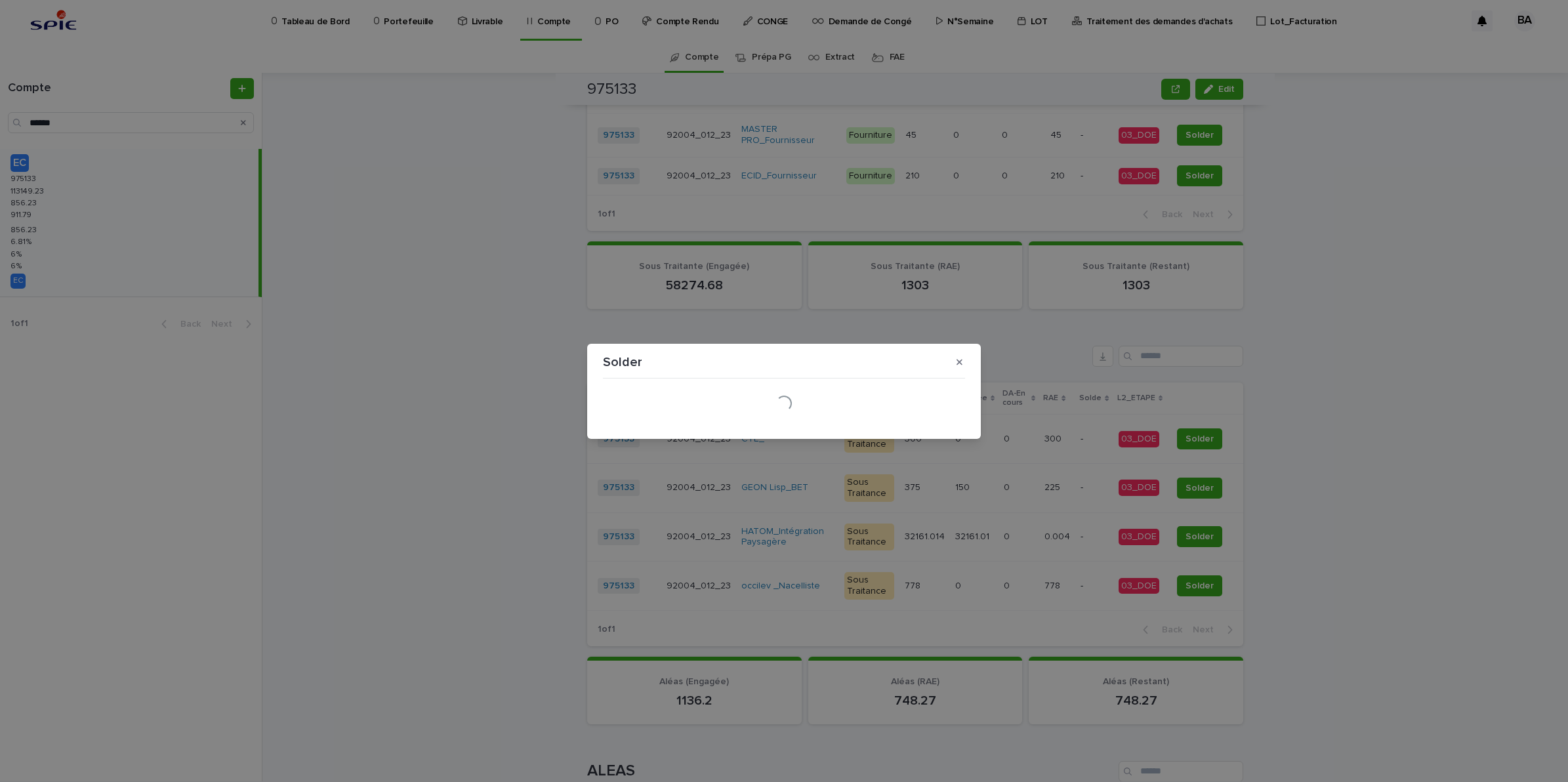
scroll to position [785, 0]
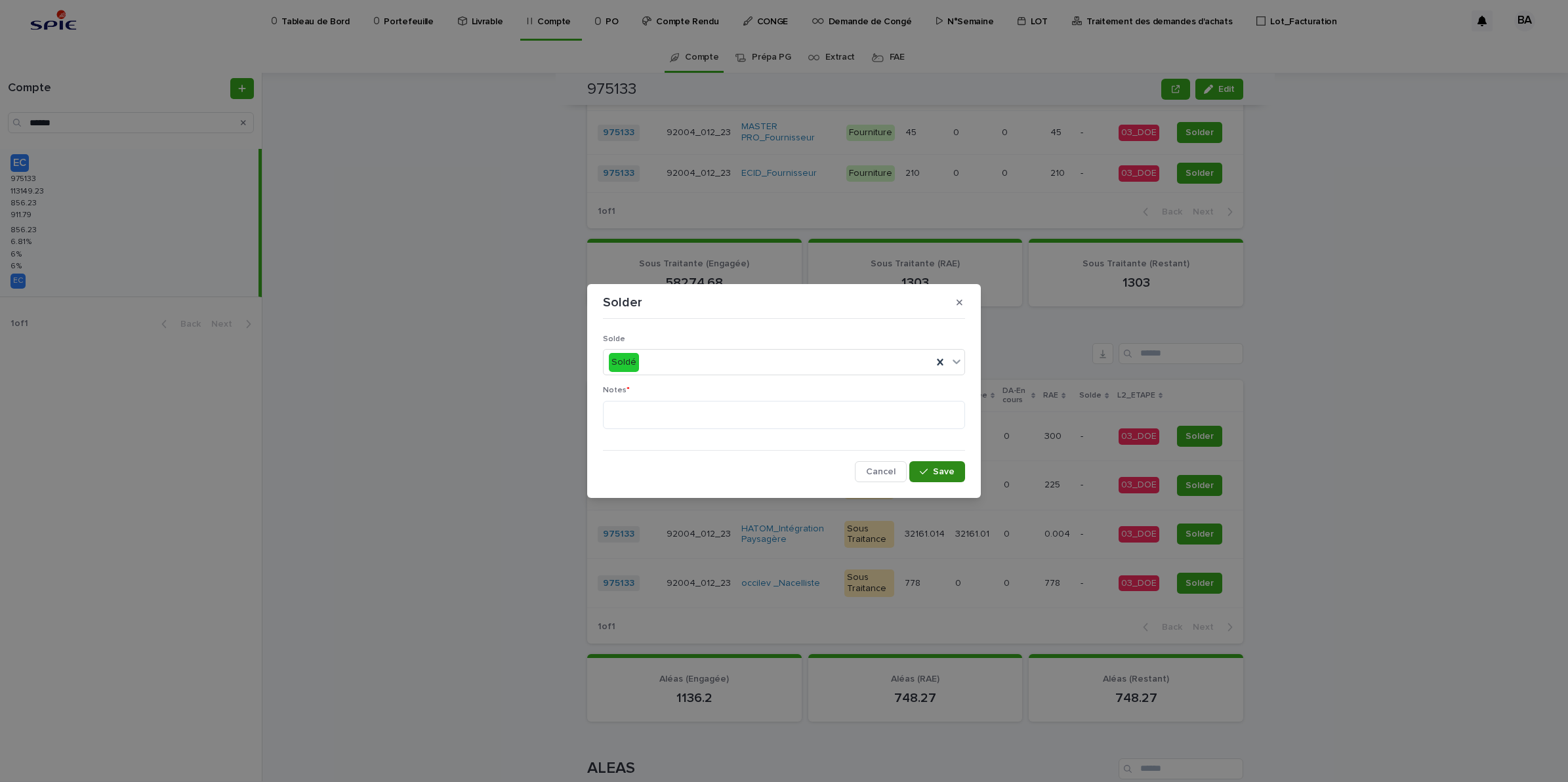
click at [945, 477] on button "Save" at bounding box center [937, 471] width 56 height 21
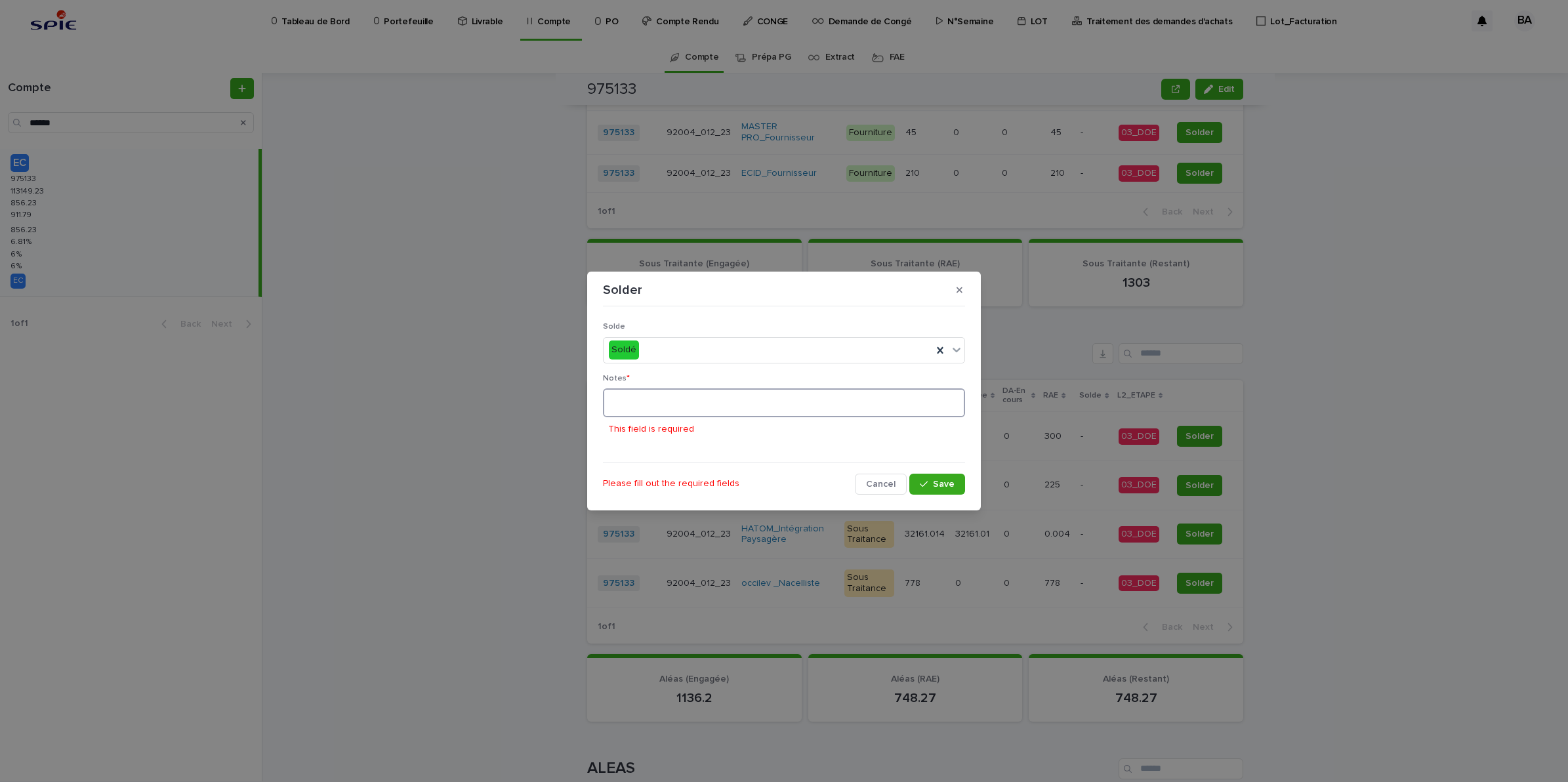
click at [700, 399] on textarea at bounding box center [784, 402] width 362 height 29
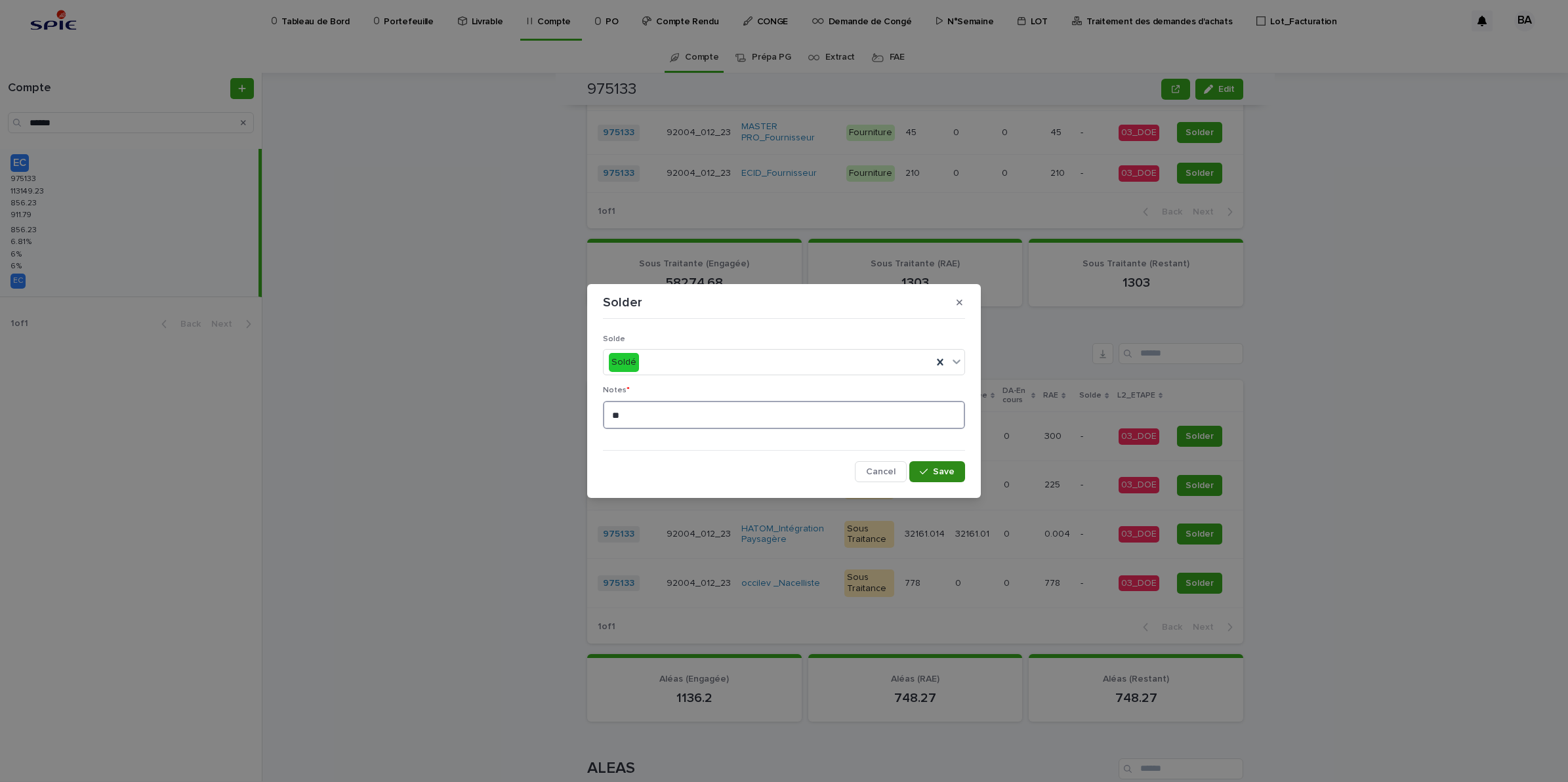
type textarea "**"
click at [944, 470] on span "Save" at bounding box center [944, 472] width 22 height 9
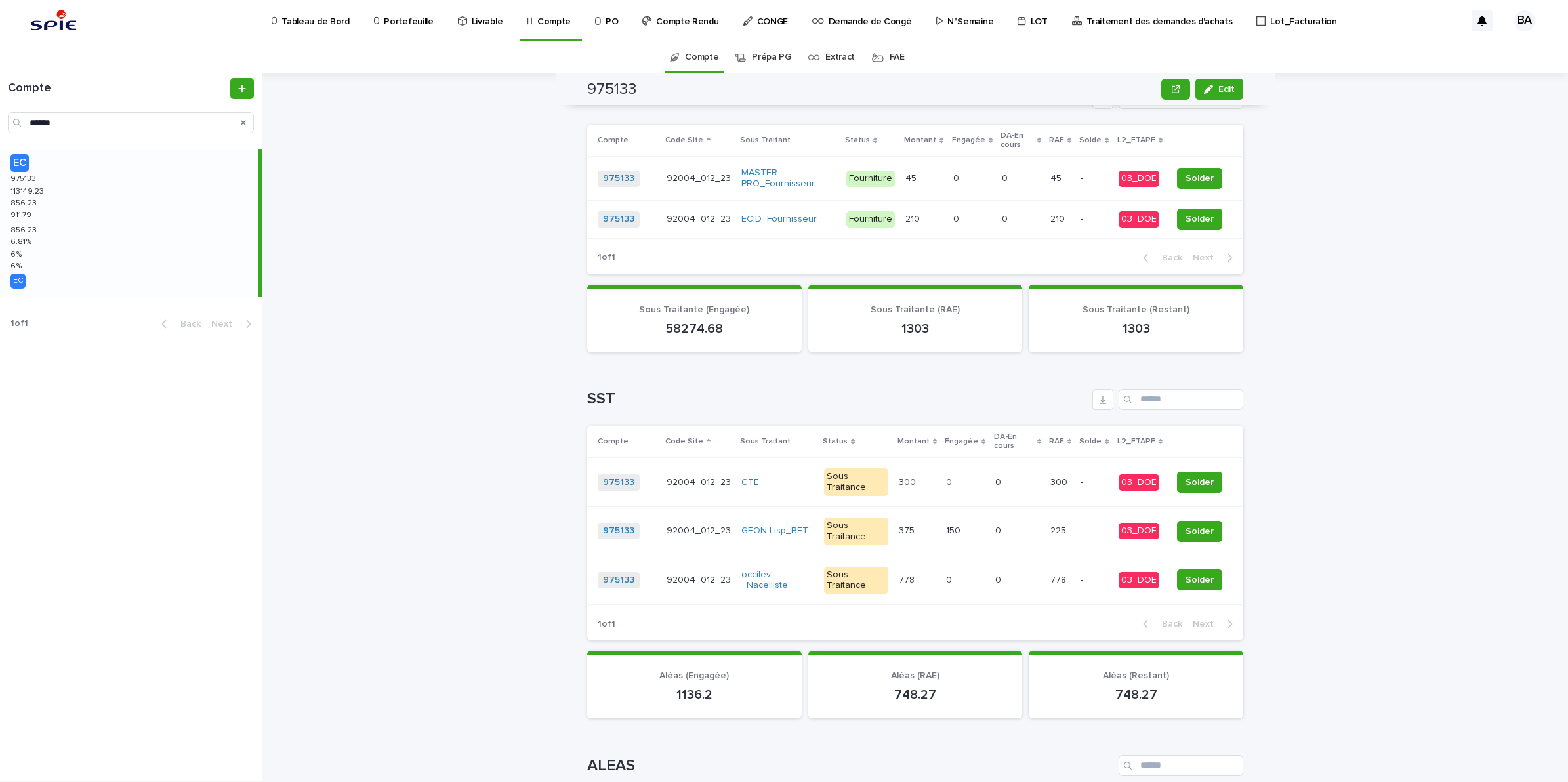
scroll to position [762, 0]
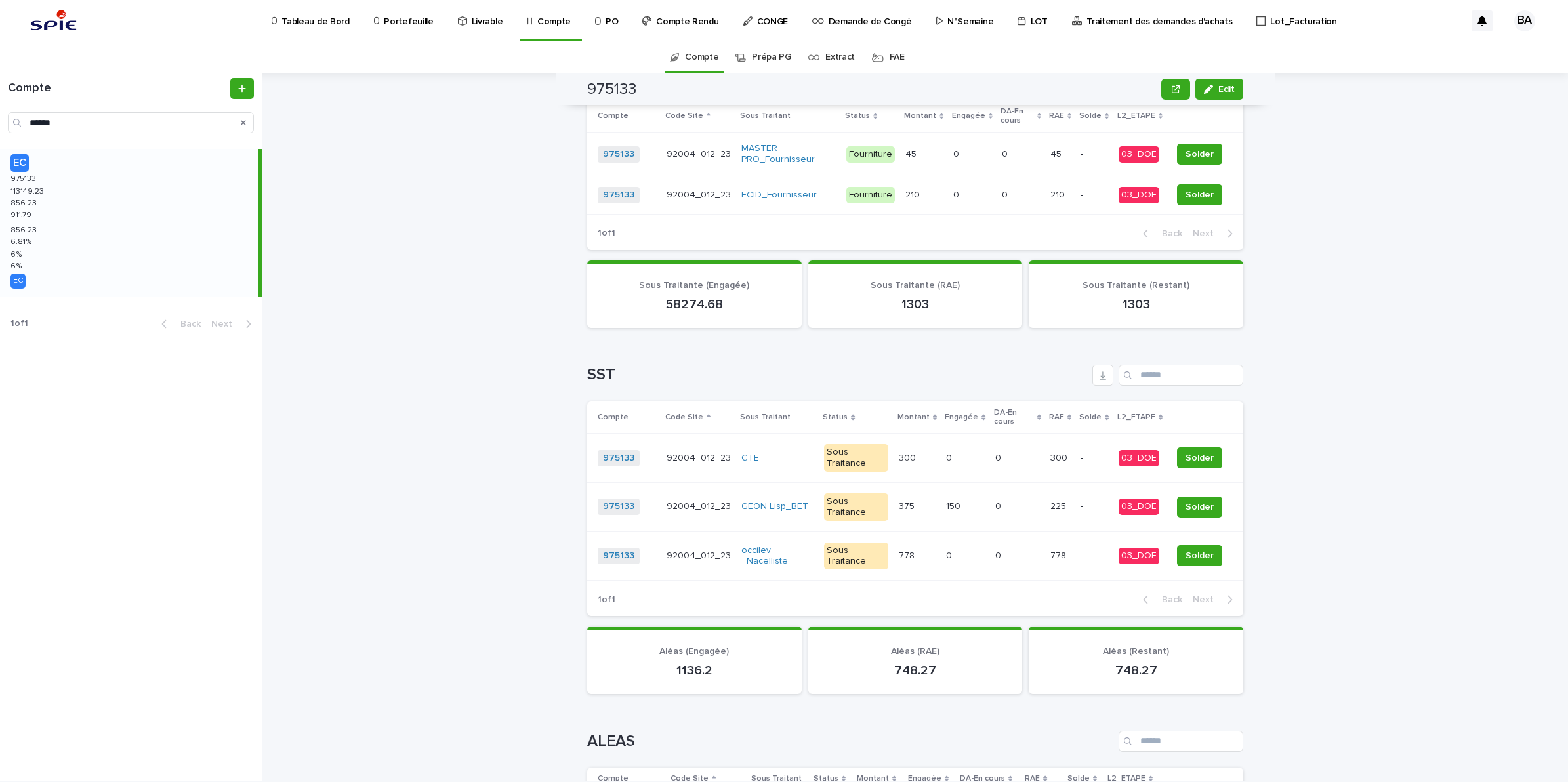
click at [902, 545] on div "778 778" at bounding box center [917, 556] width 37 height 22
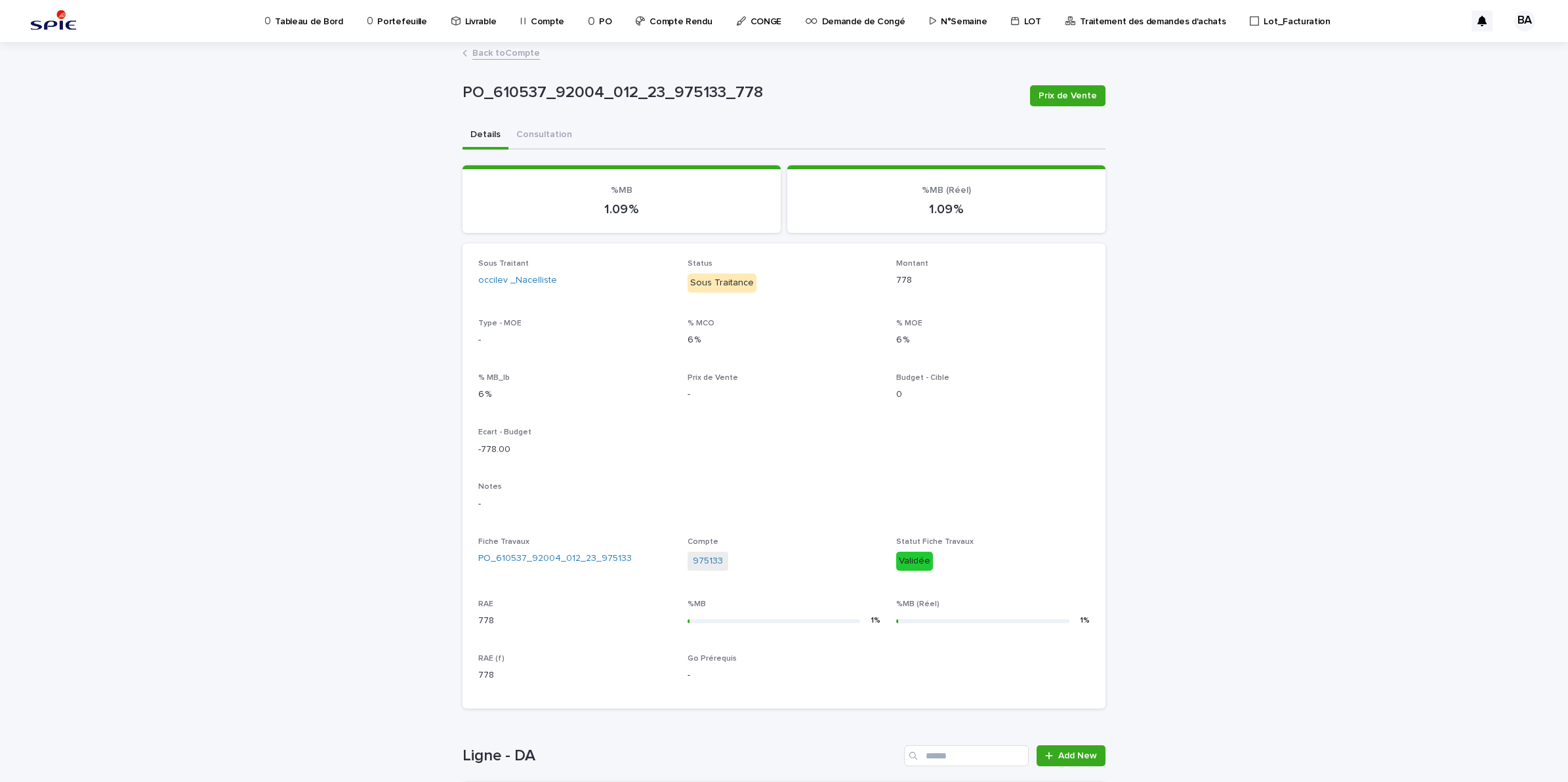
click at [482, 50] on link "Back to Compte" at bounding box center [506, 52] width 67 height 15
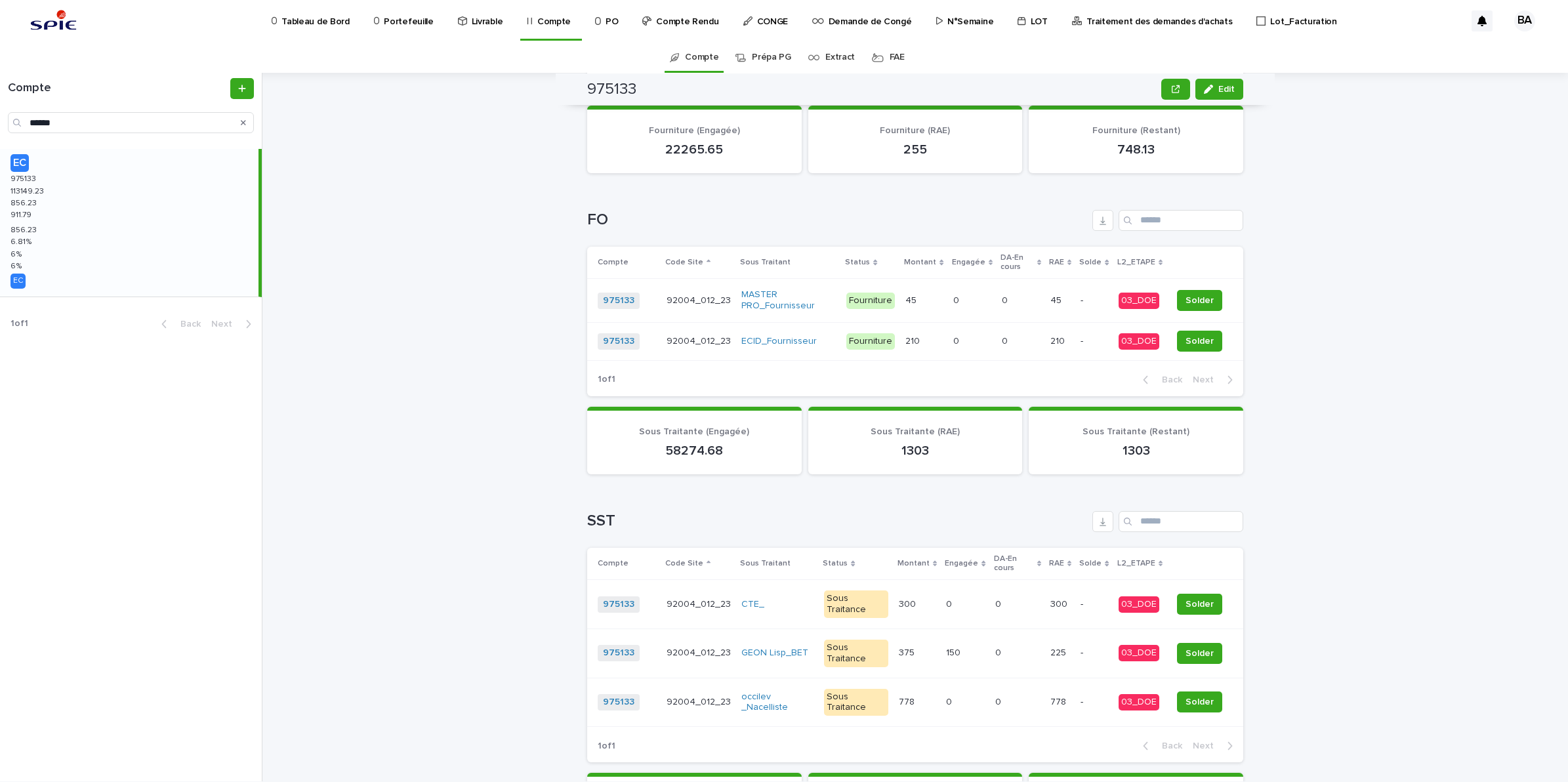
scroll to position [1108, 0]
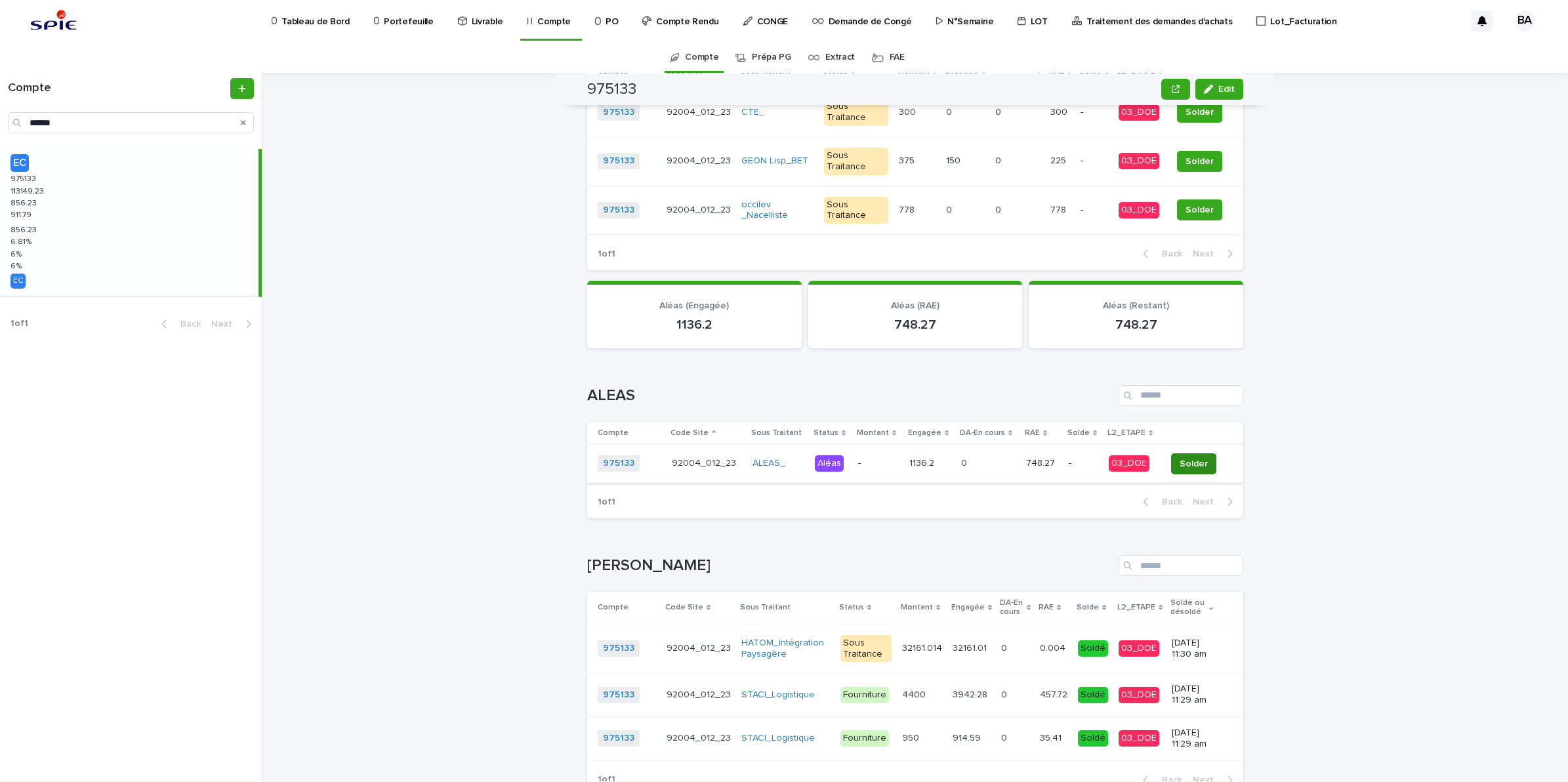
click at [1191, 457] on span "Solder" at bounding box center [1194, 463] width 28 height 13
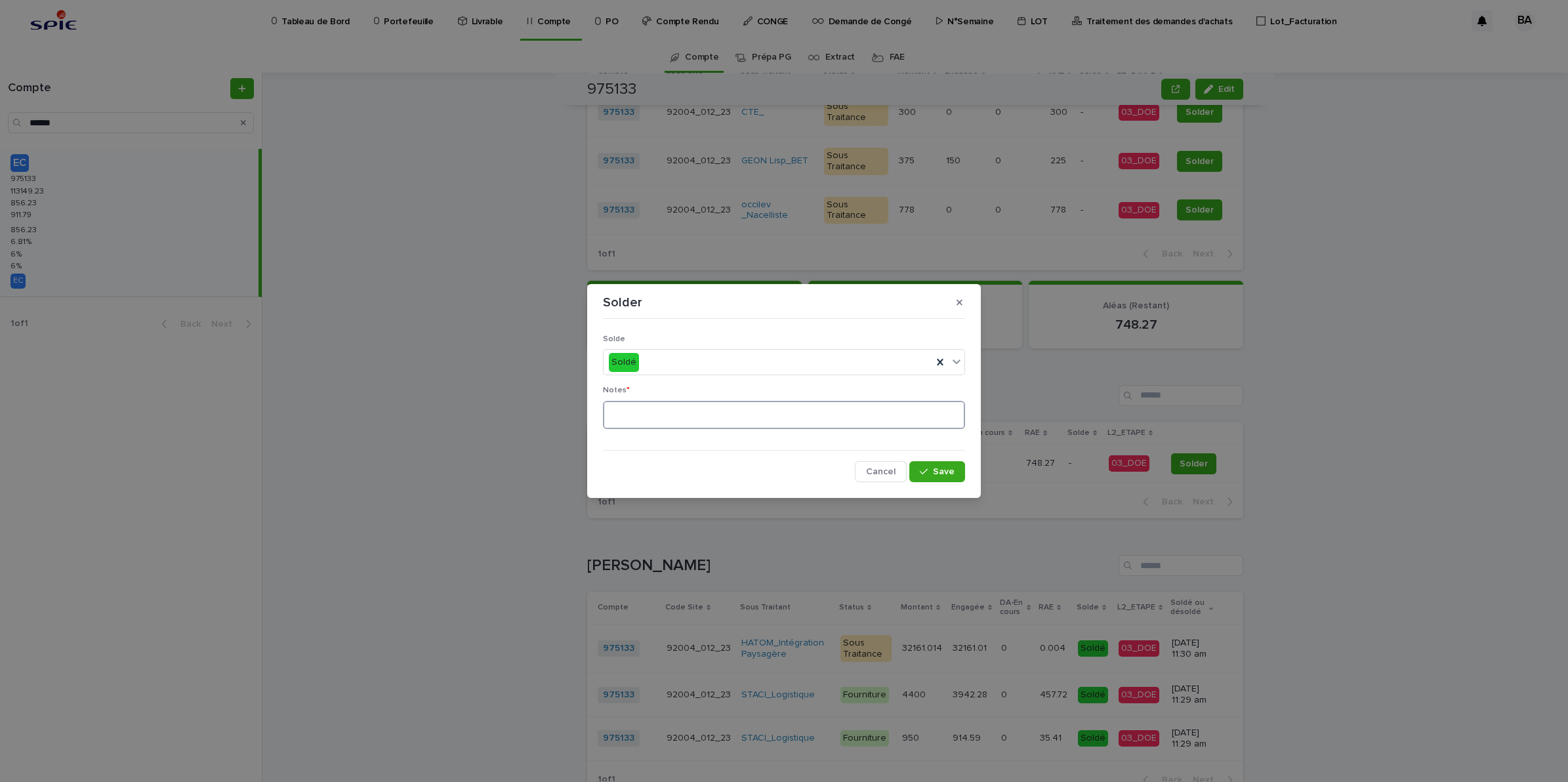
click at [675, 424] on textarea at bounding box center [784, 415] width 362 height 29
type textarea "**"
click at [955, 470] on button "Save" at bounding box center [937, 471] width 56 height 21
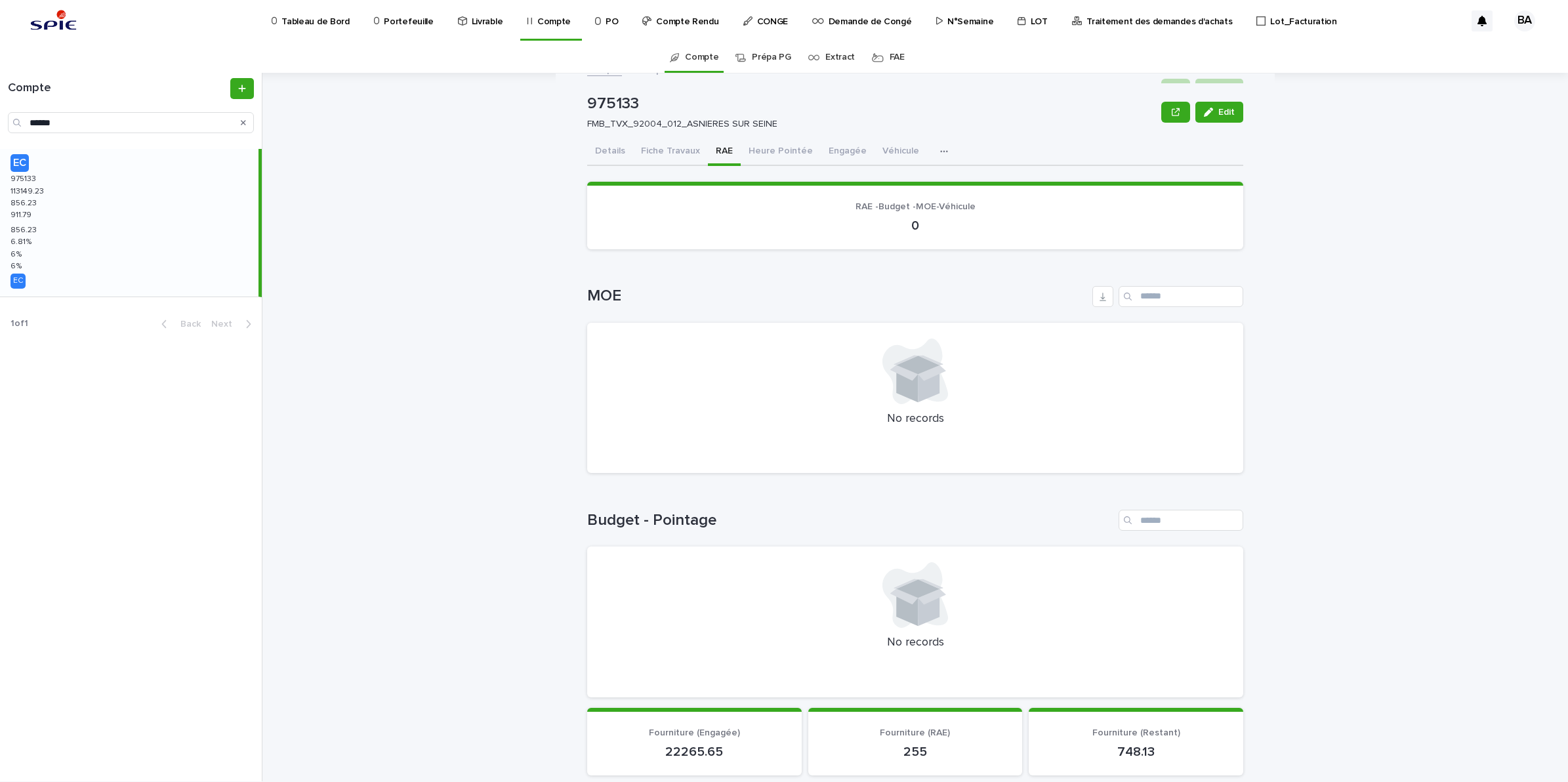
scroll to position [0, 0]
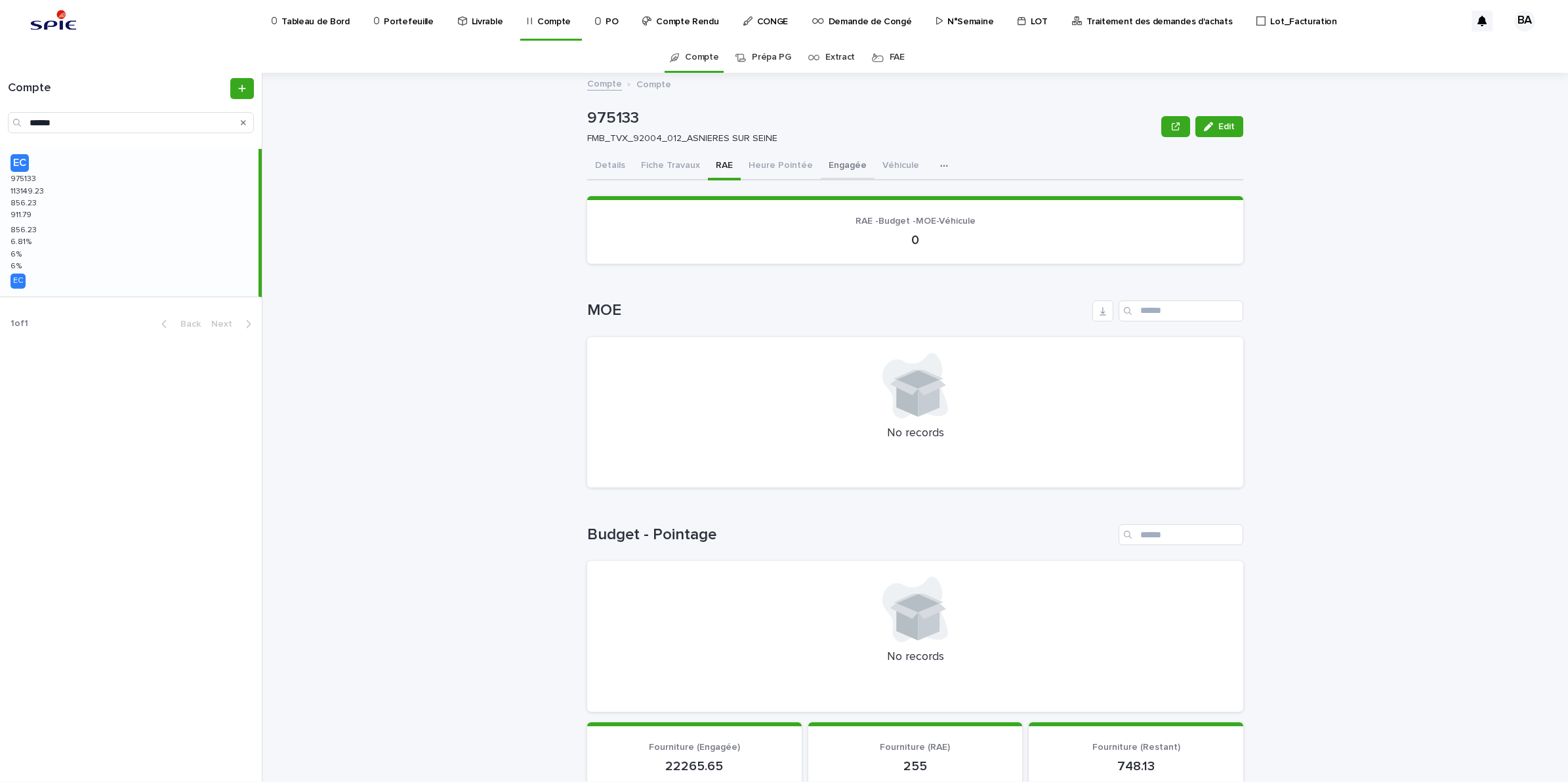
click at [825, 165] on button "Engagée" at bounding box center [848, 166] width 54 height 28
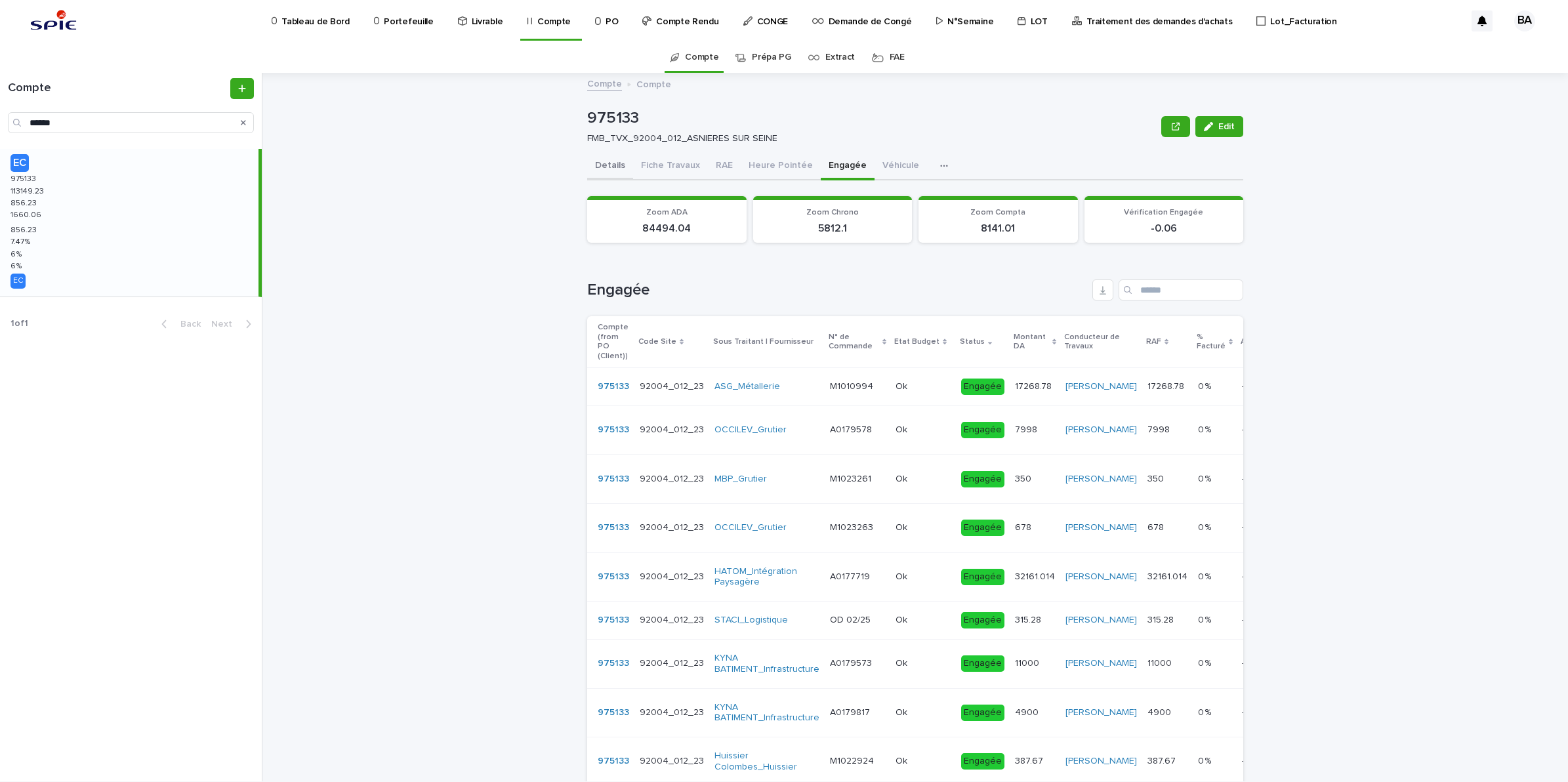
click at [597, 166] on button "Details" at bounding box center [610, 166] width 46 height 28
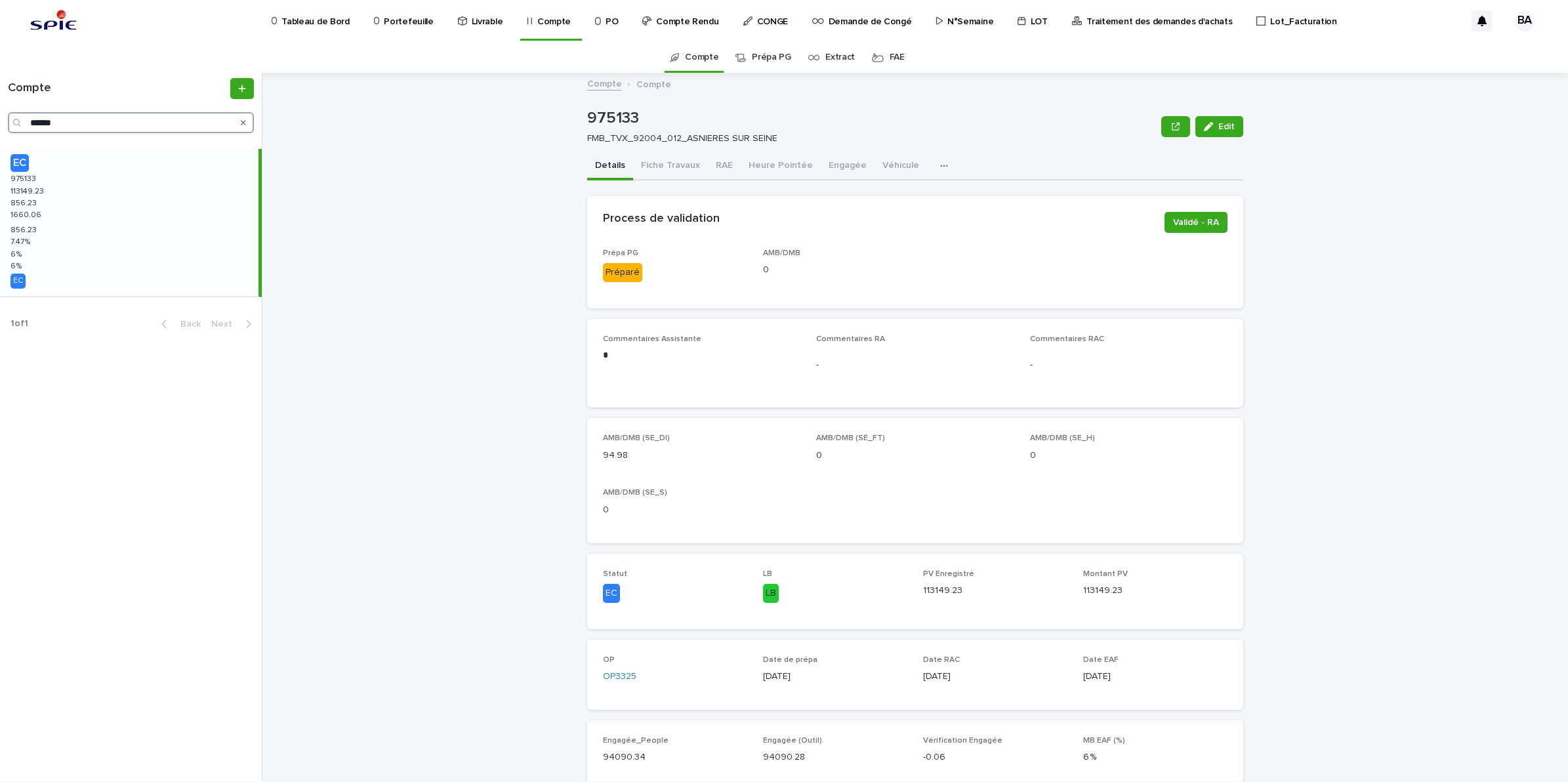
drag, startPoint x: 107, startPoint y: 116, endPoint x: 0, endPoint y: 114, distance: 107.0
click at [0, 114] on html "Tableau de Bord Portefeuille Livrable Compte PO Compte Rendu CONGE Demande de C…" at bounding box center [784, 391] width 1568 height 782
paste input "Search"
type input "******"
click at [64, 214] on div "EC 976420 976420 139361.05 139361.05 0.05 0.05 1072.55 1072.55 0.05 0.05 3.77 %…" at bounding box center [129, 222] width 259 height 147
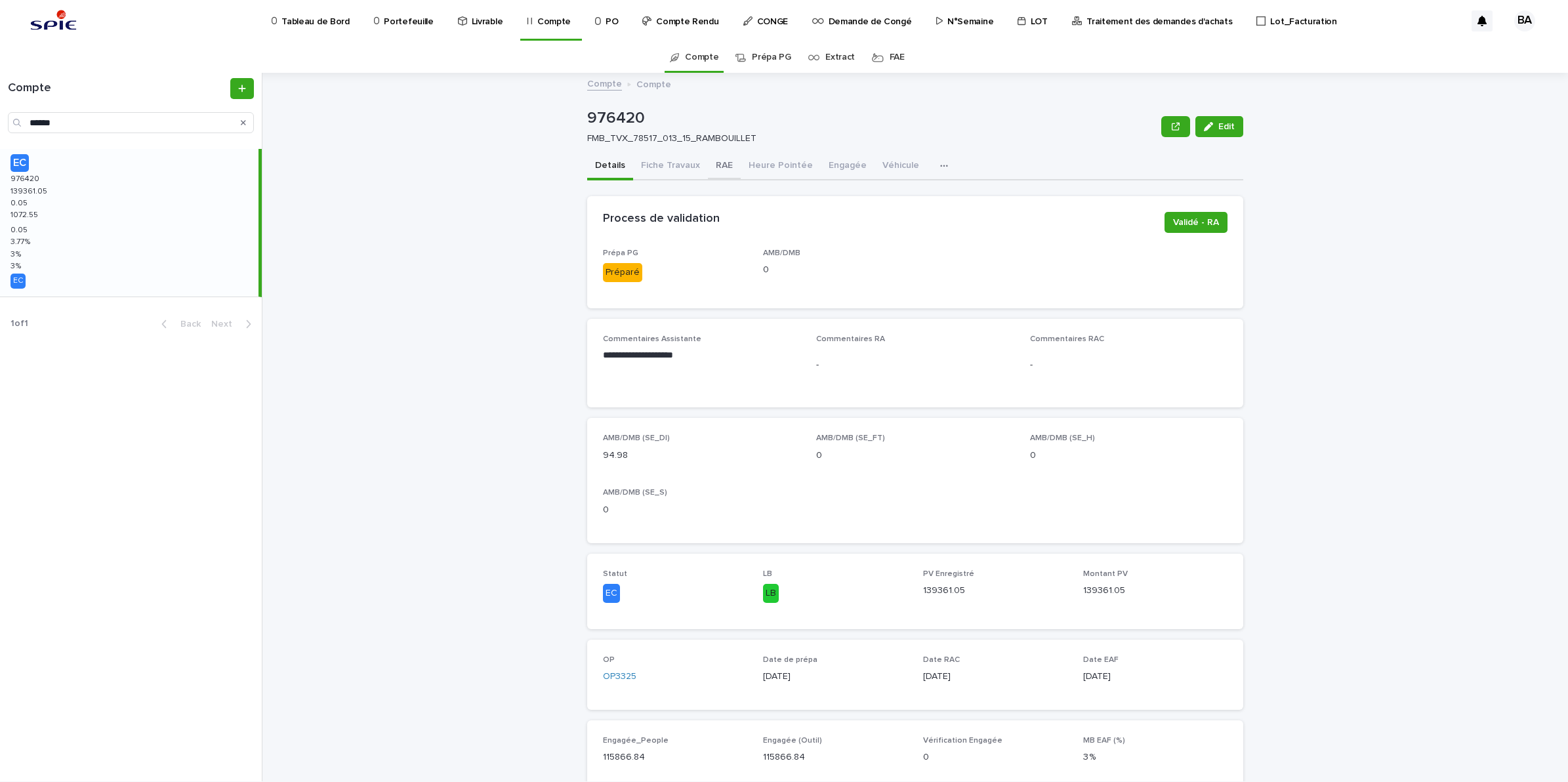
click at [719, 172] on button "RAE" at bounding box center [724, 166] width 33 height 28
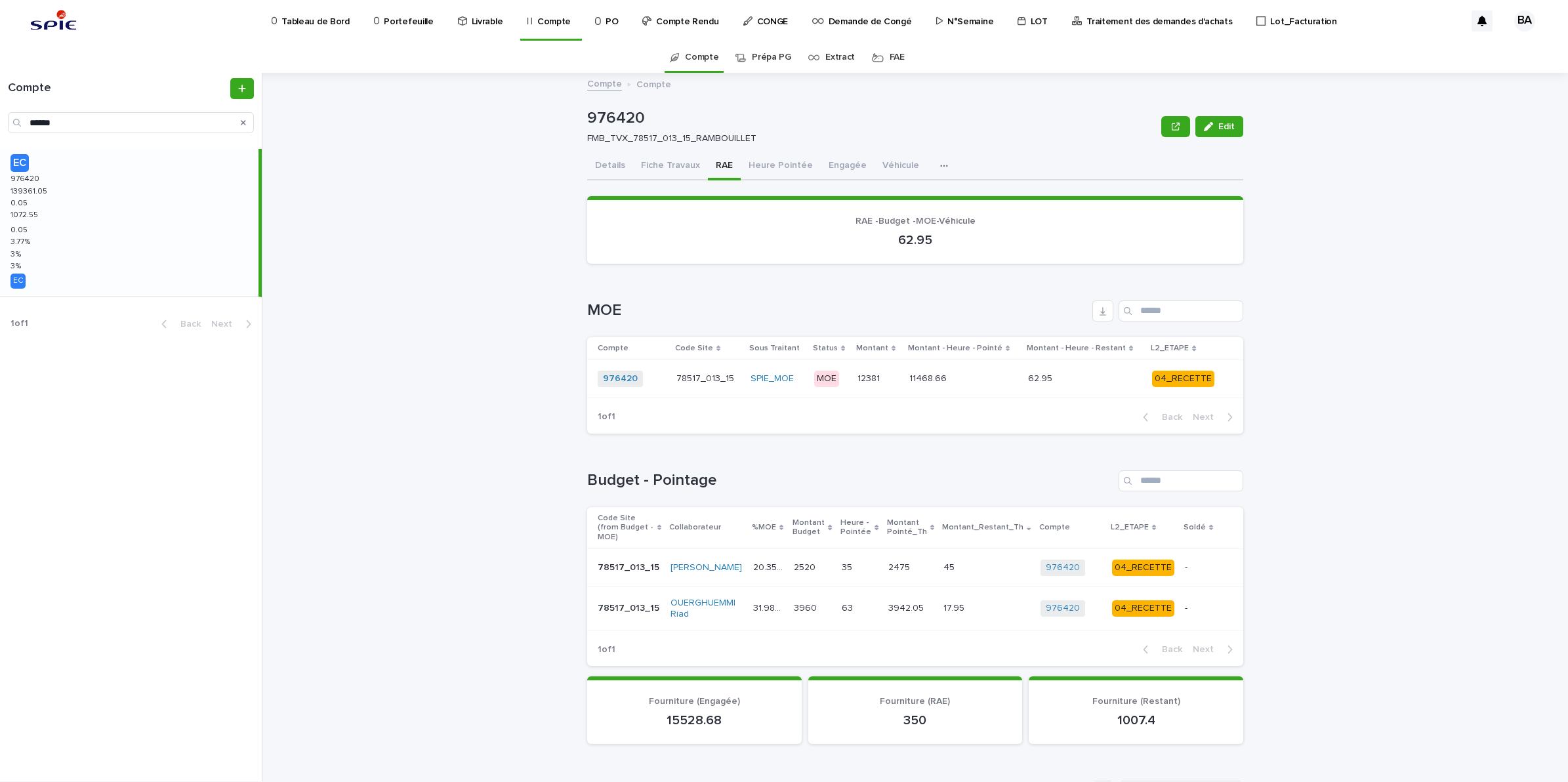
scroll to position [82, 0]
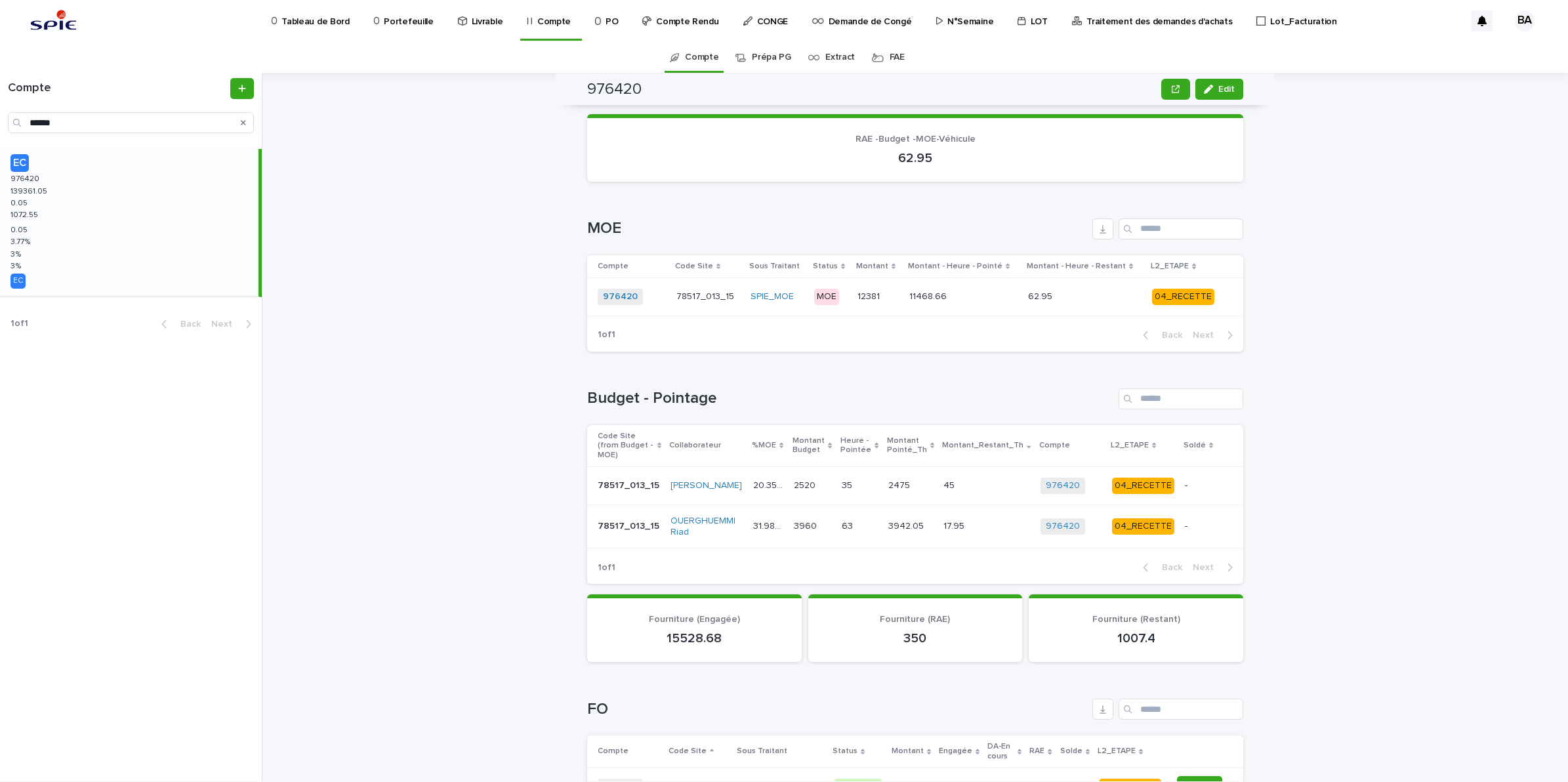
click at [1116, 297] on p at bounding box center [1085, 297] width 114 height 11
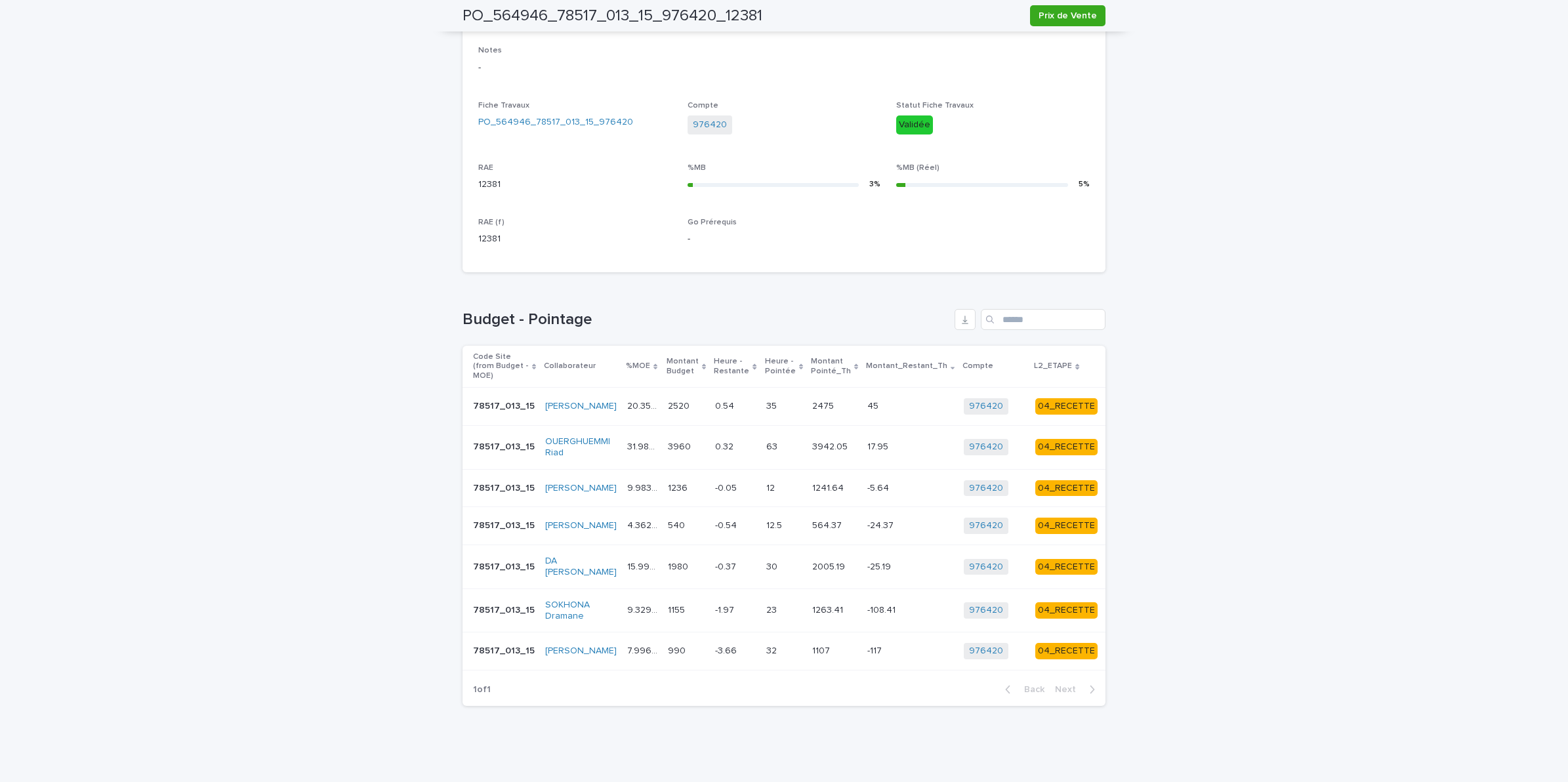
scroll to position [0, 67]
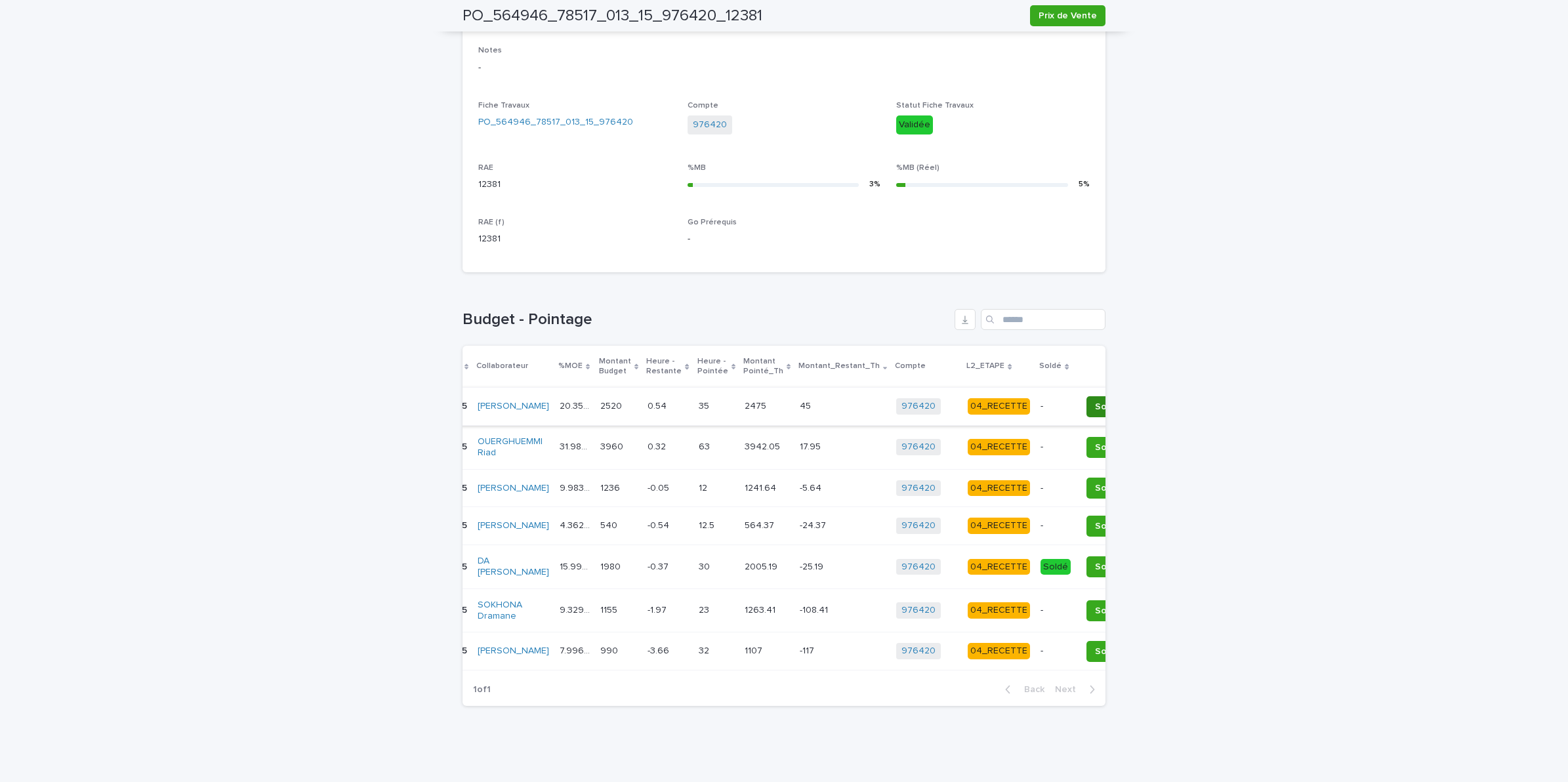
click at [1087, 396] on button "Soldé" at bounding box center [1107, 406] width 42 height 21
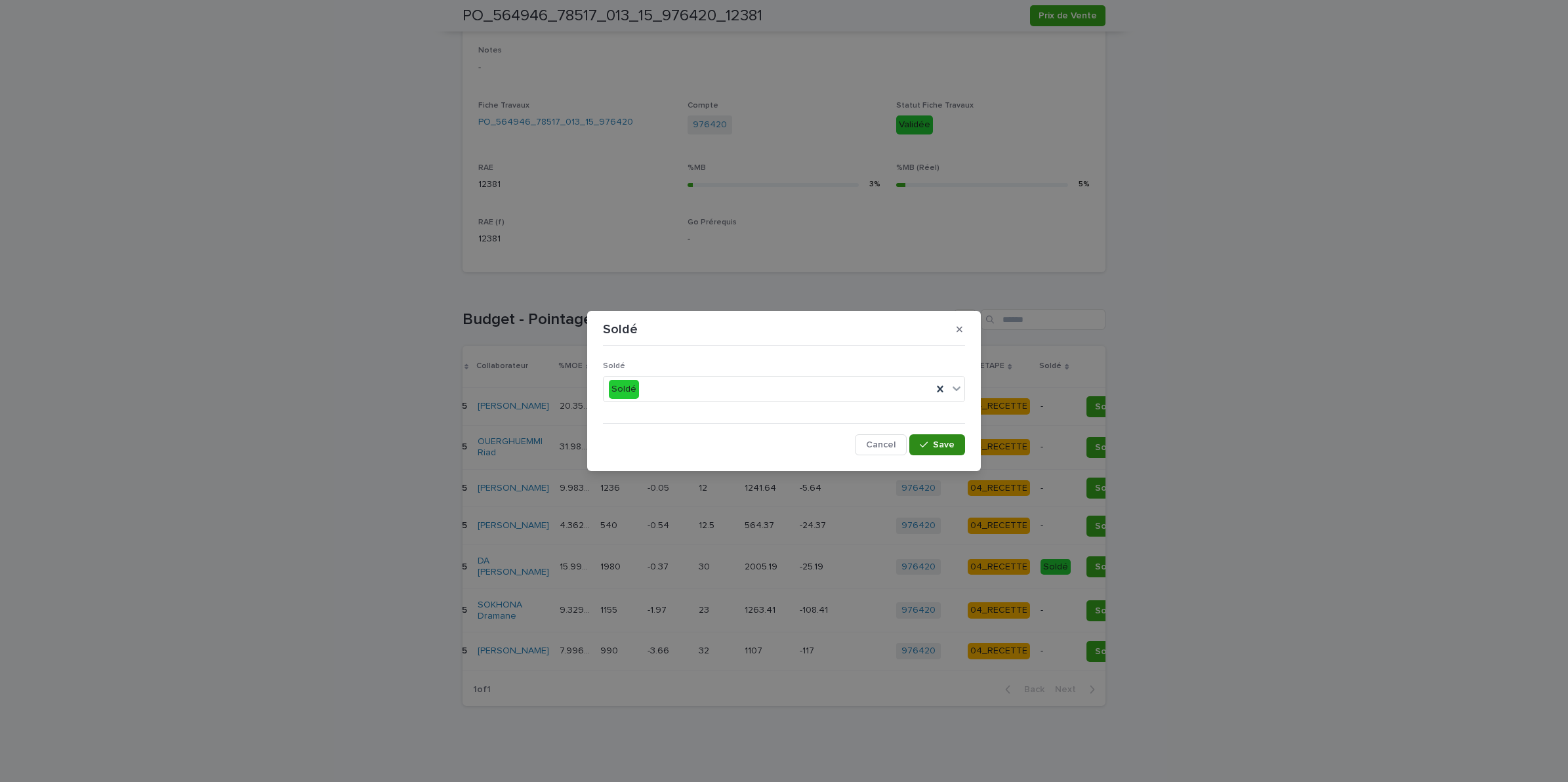
click at [935, 445] on span "Save" at bounding box center [944, 445] width 22 height 9
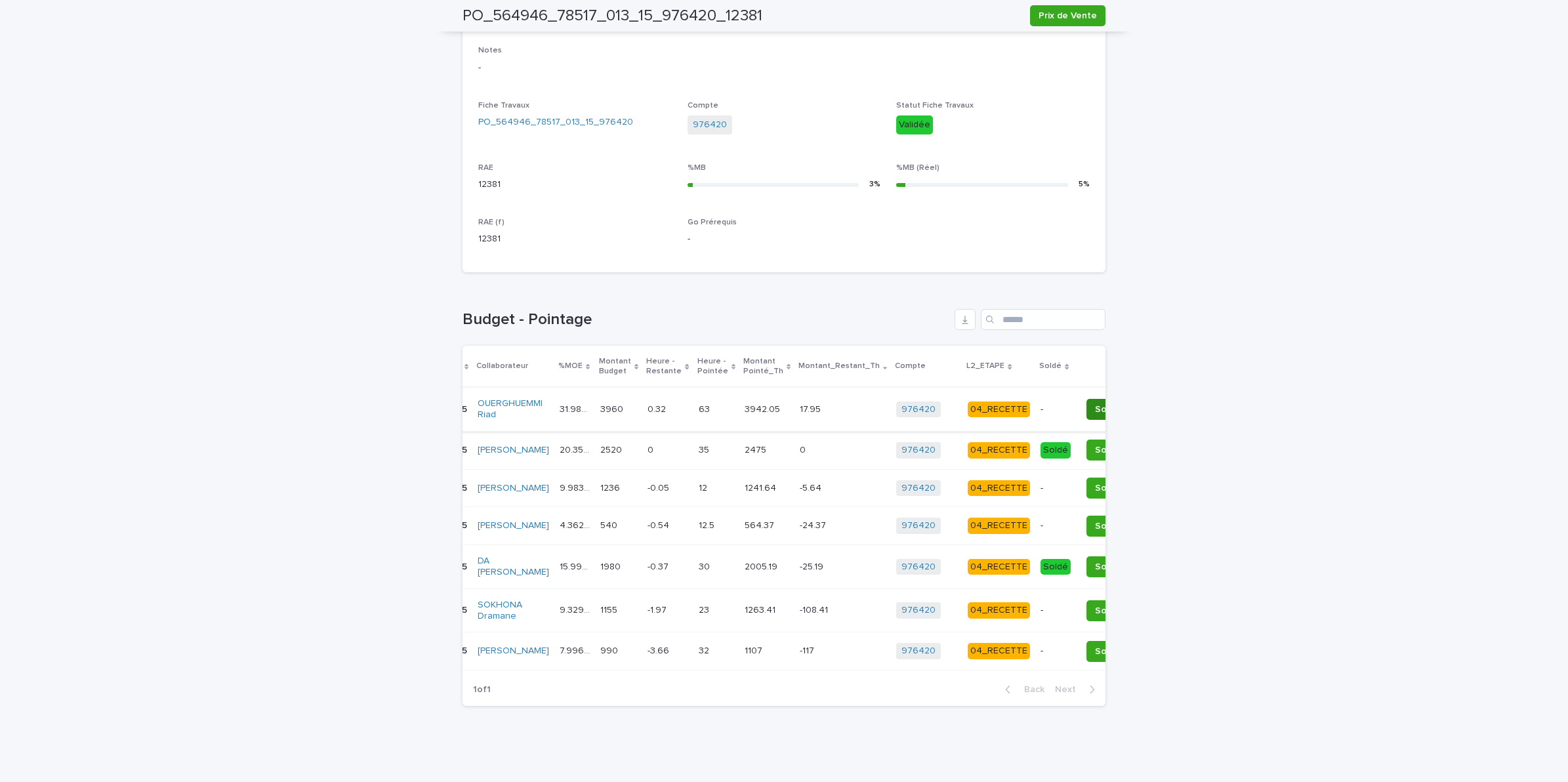
click at [1095, 402] on span "Soldé" at bounding box center [1107, 408] width 25 height 13
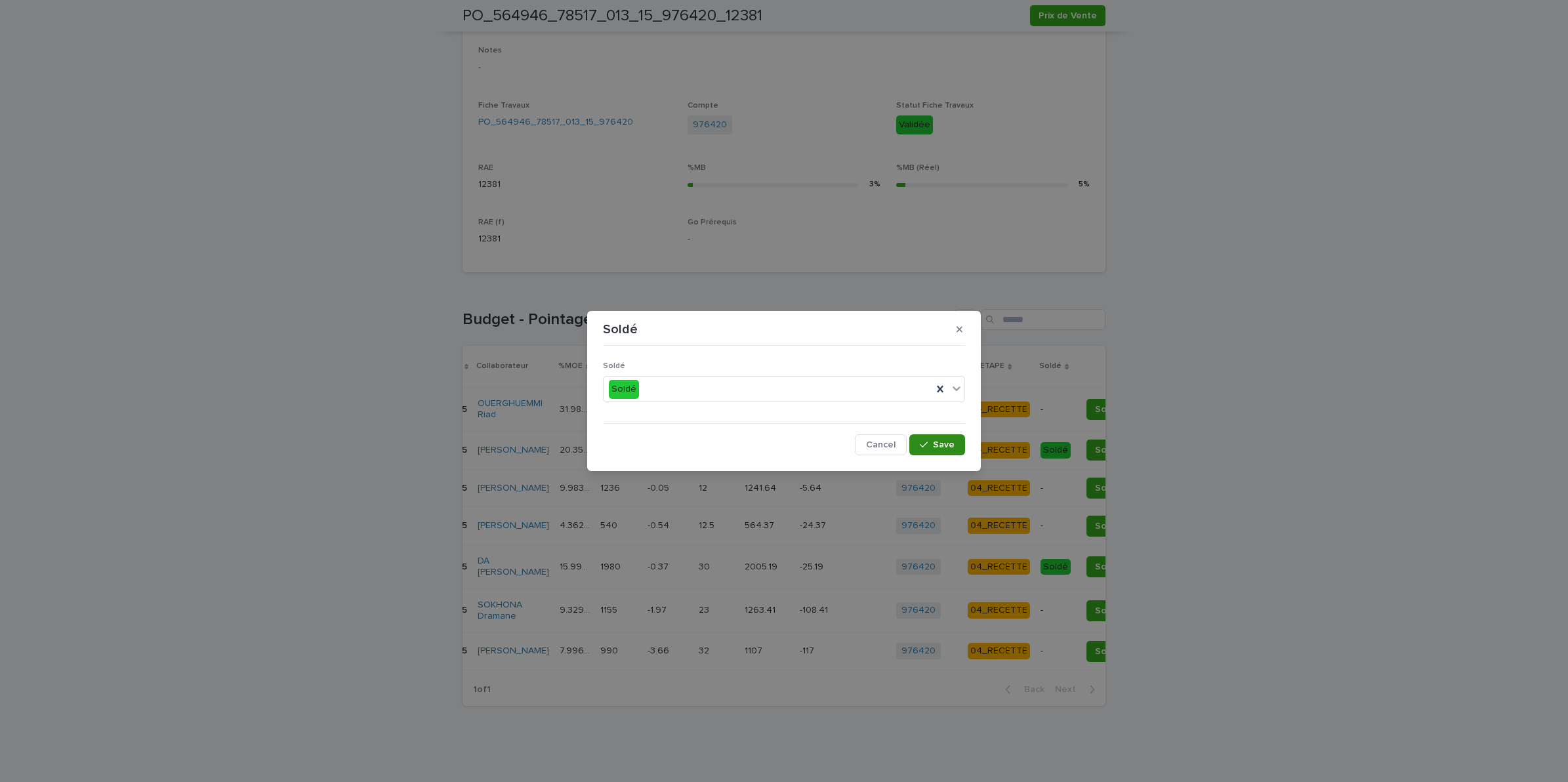
click at [916, 448] on button "Save" at bounding box center [937, 444] width 56 height 21
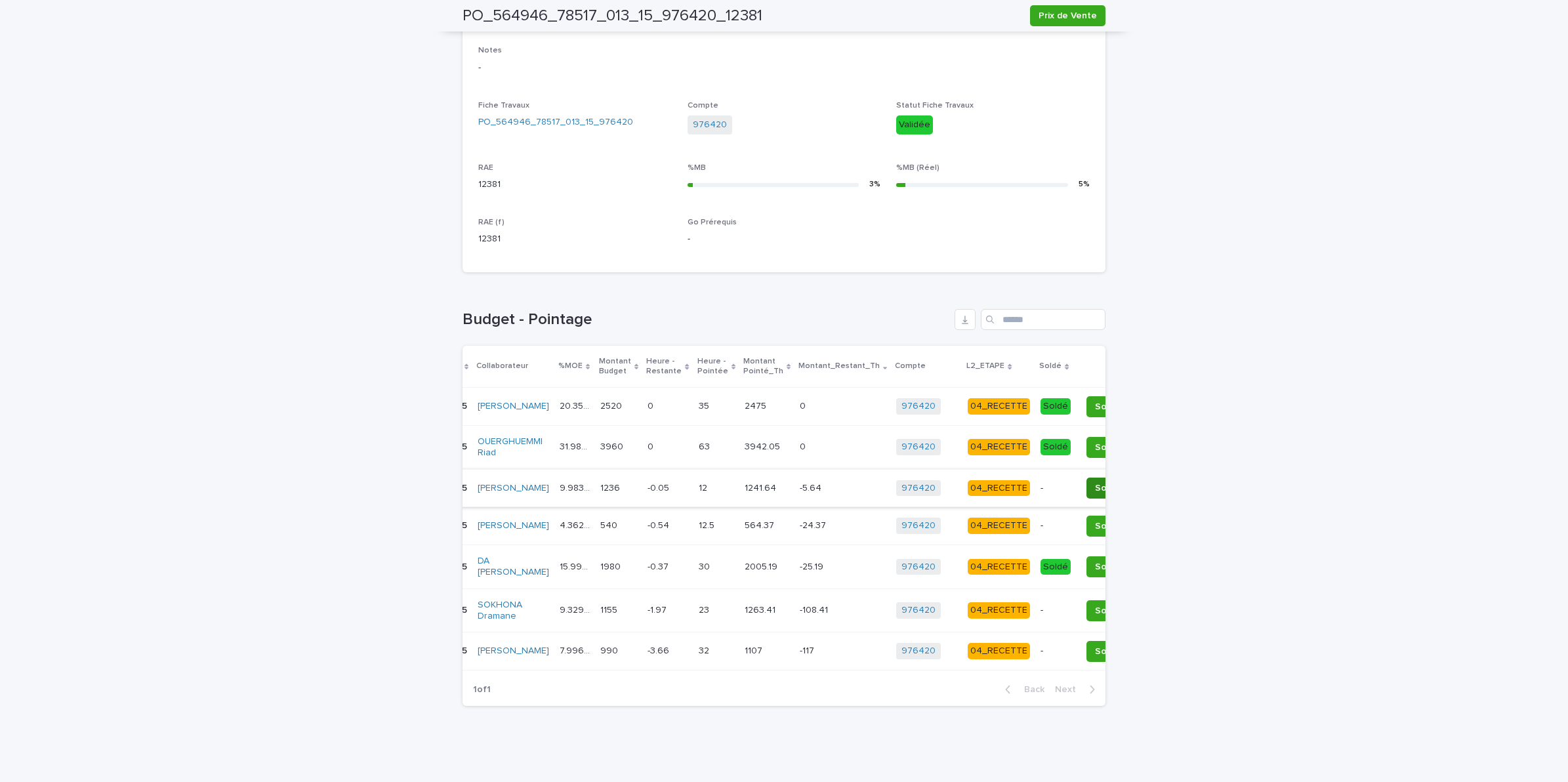
click at [1095, 481] on span "Soldé" at bounding box center [1107, 487] width 25 height 13
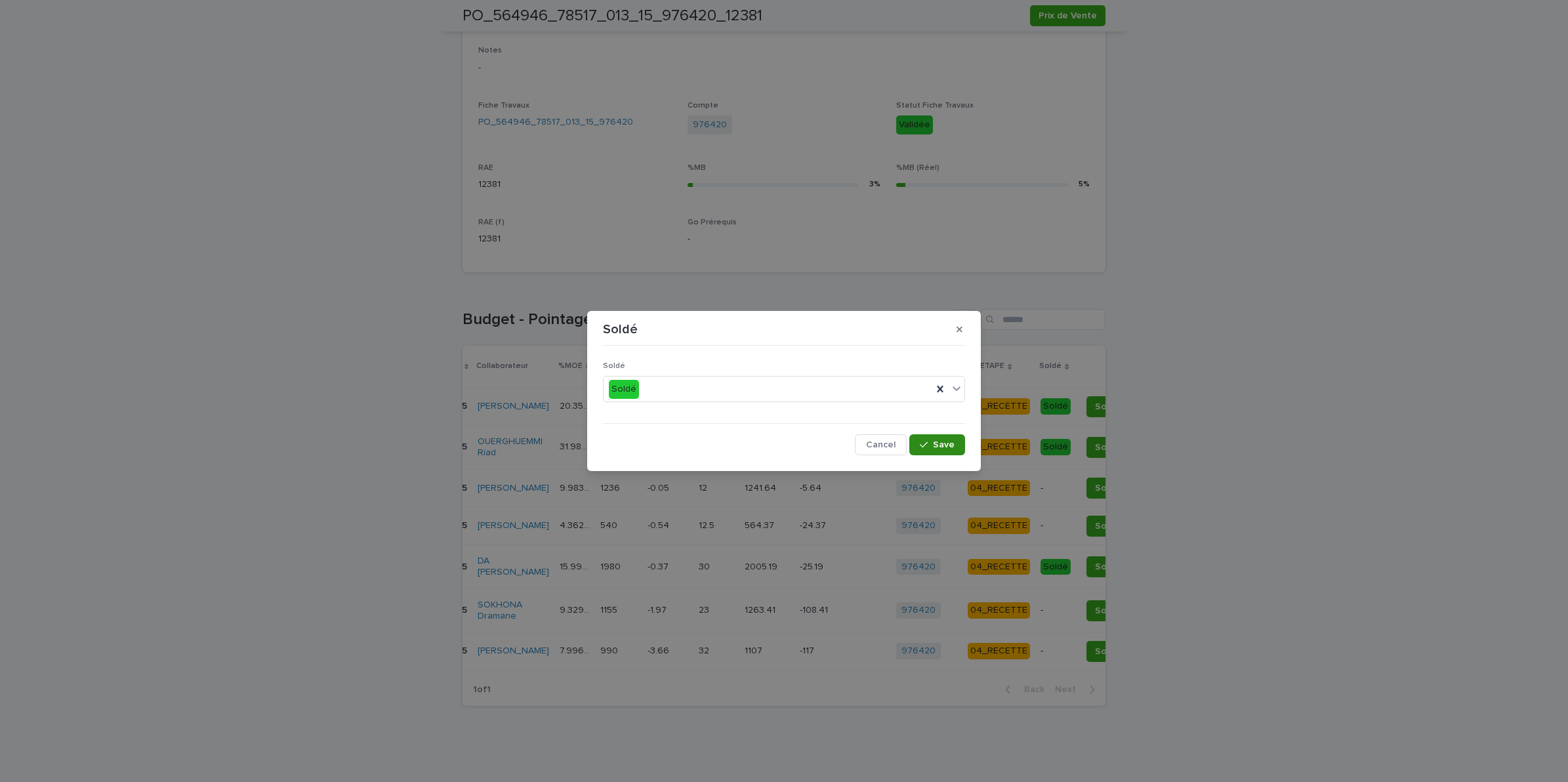
click at [946, 450] on button "Save" at bounding box center [937, 444] width 56 height 21
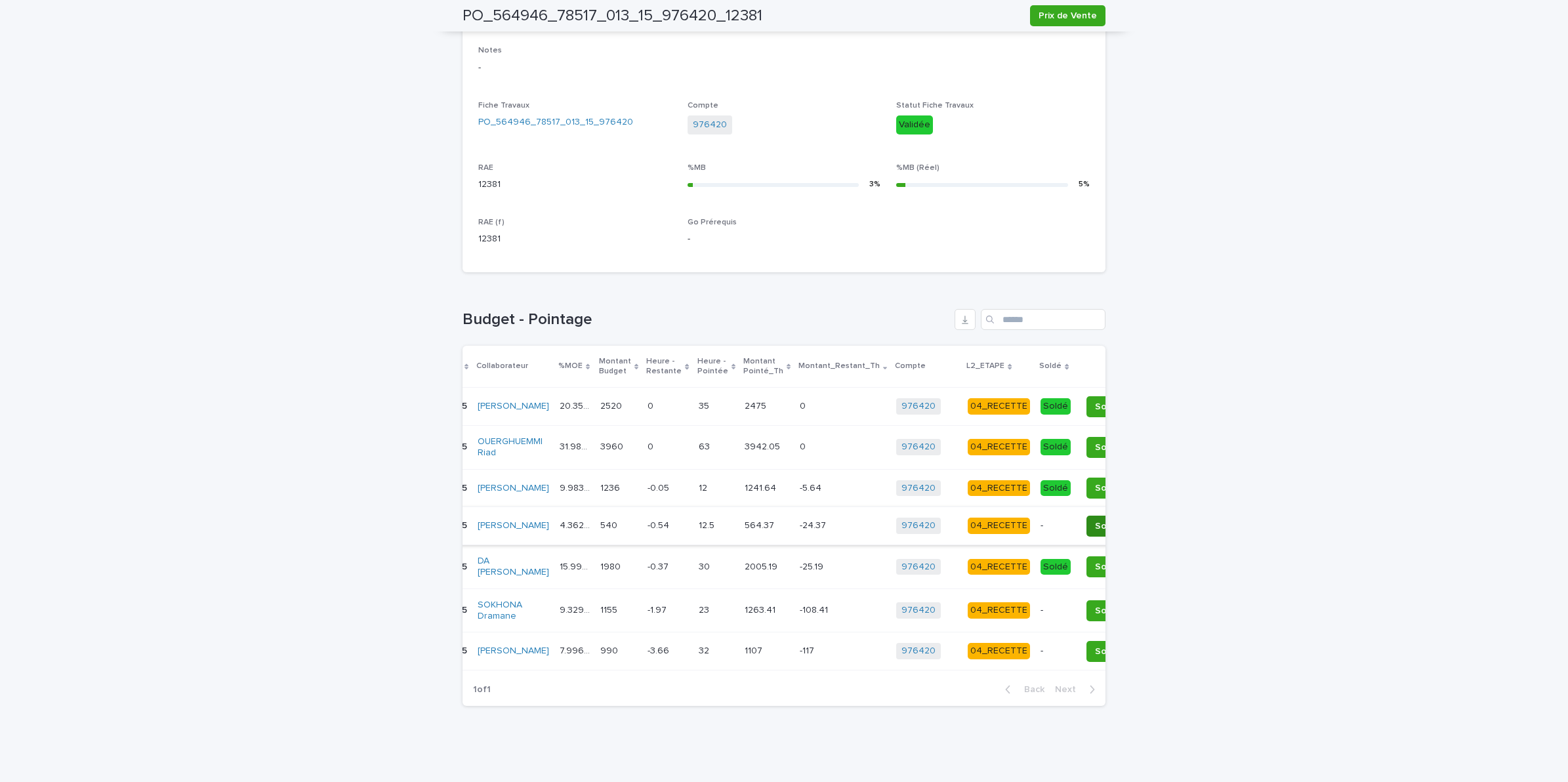
click at [1095, 520] on span "Soldé" at bounding box center [1107, 526] width 25 height 13
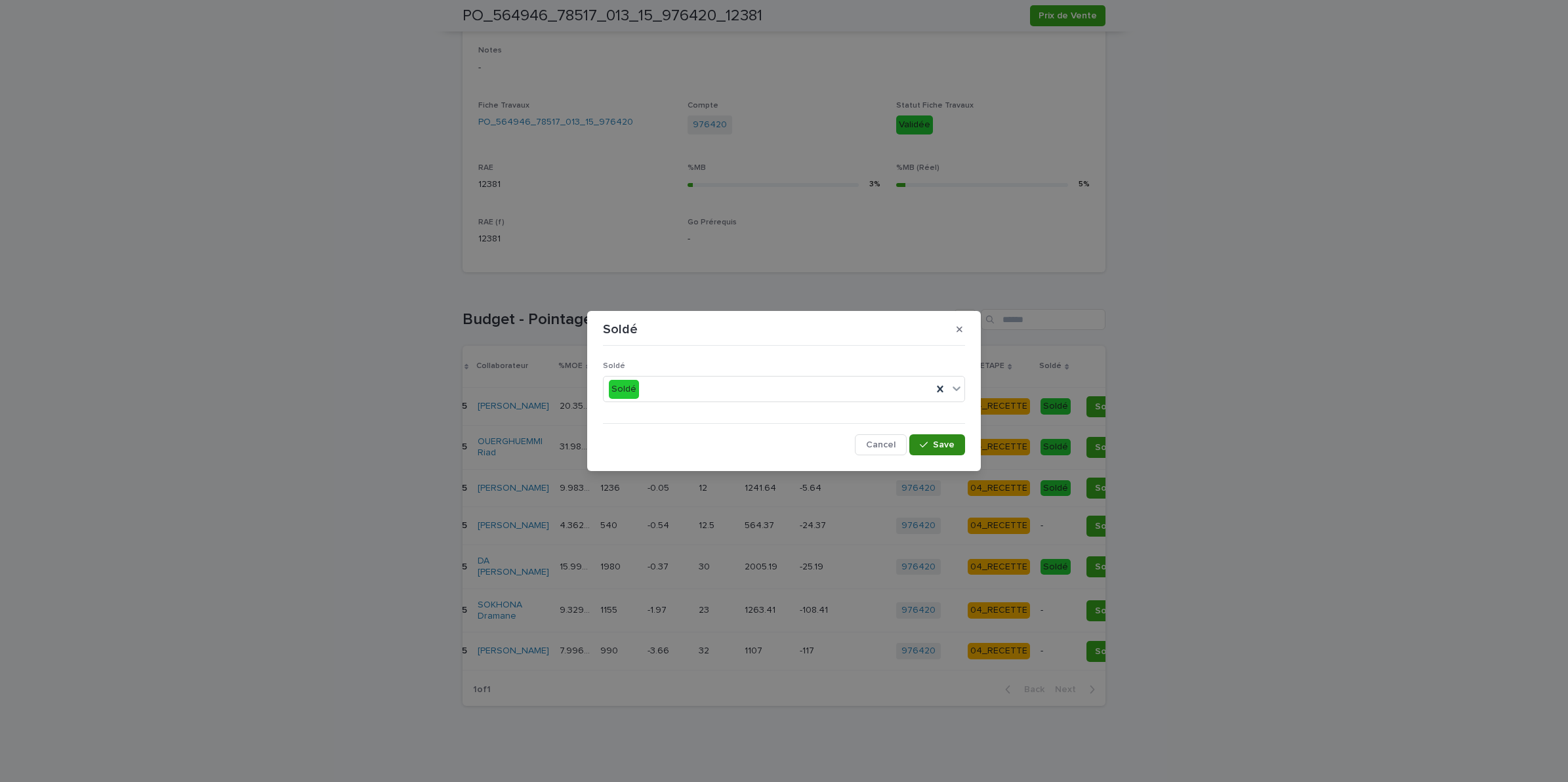
click at [934, 441] on span "Save" at bounding box center [944, 445] width 22 height 9
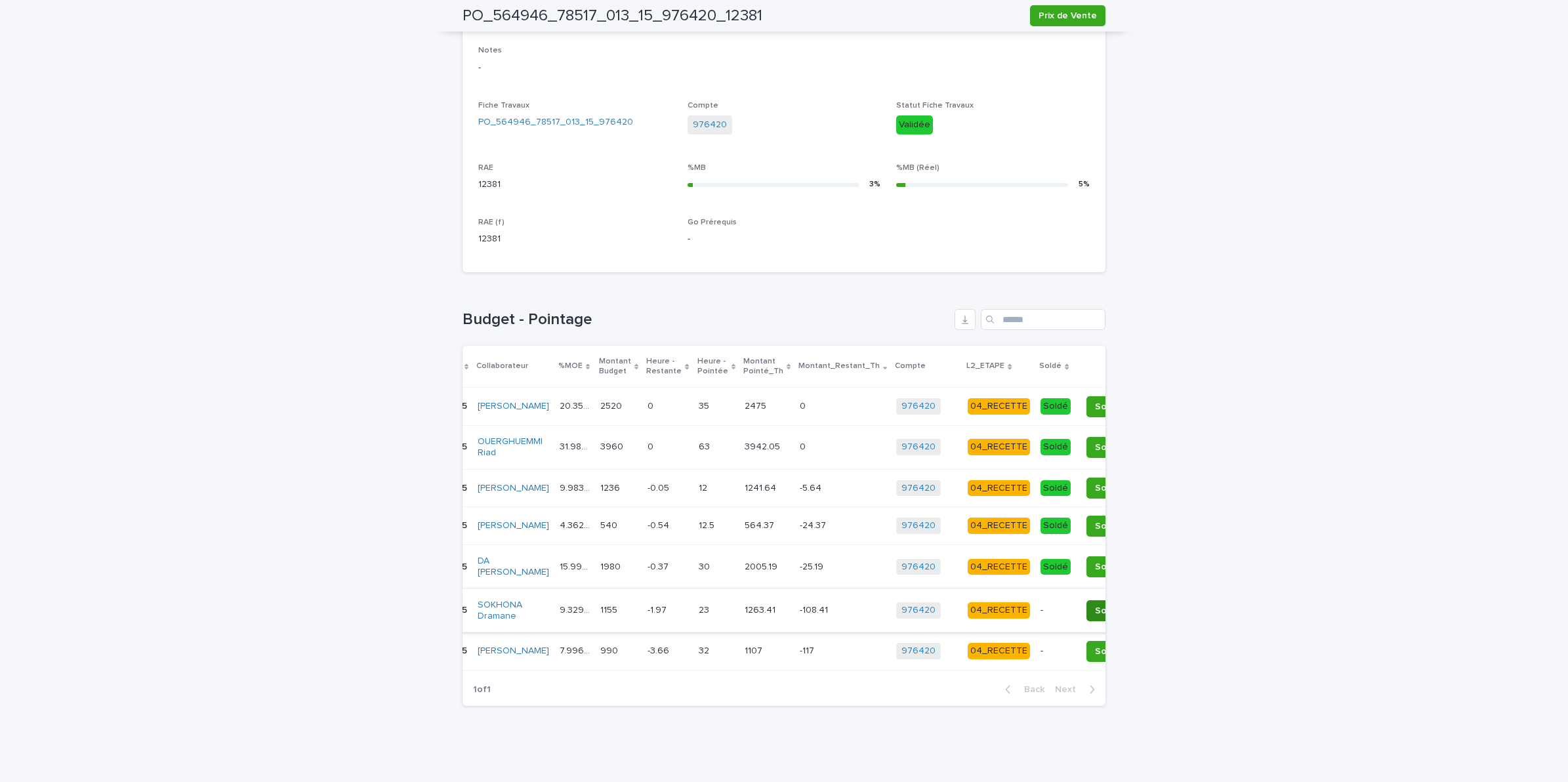
click at [1095, 604] on span "Soldé" at bounding box center [1107, 610] width 25 height 13
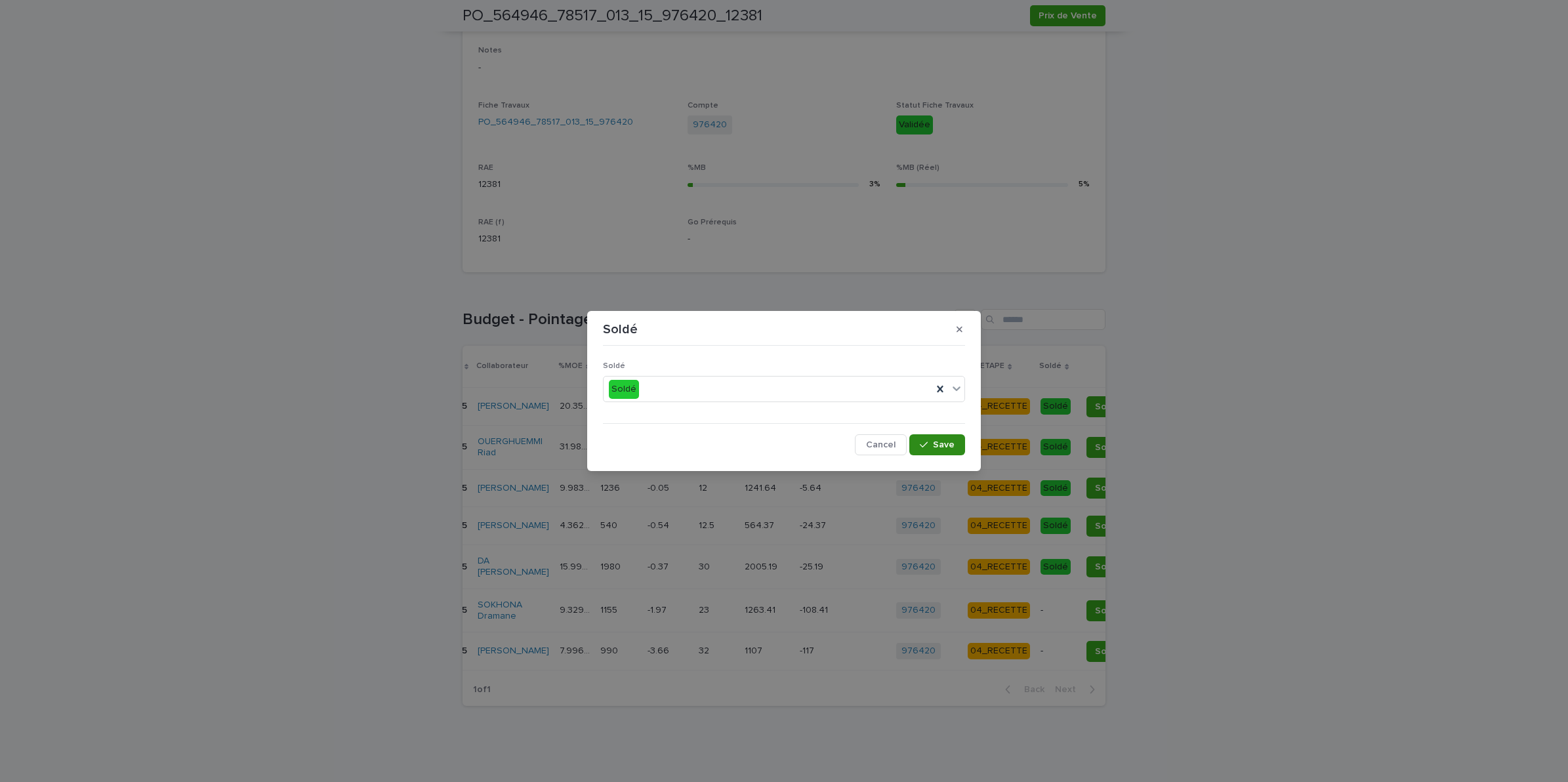
click at [936, 441] on span "Save" at bounding box center [944, 445] width 22 height 9
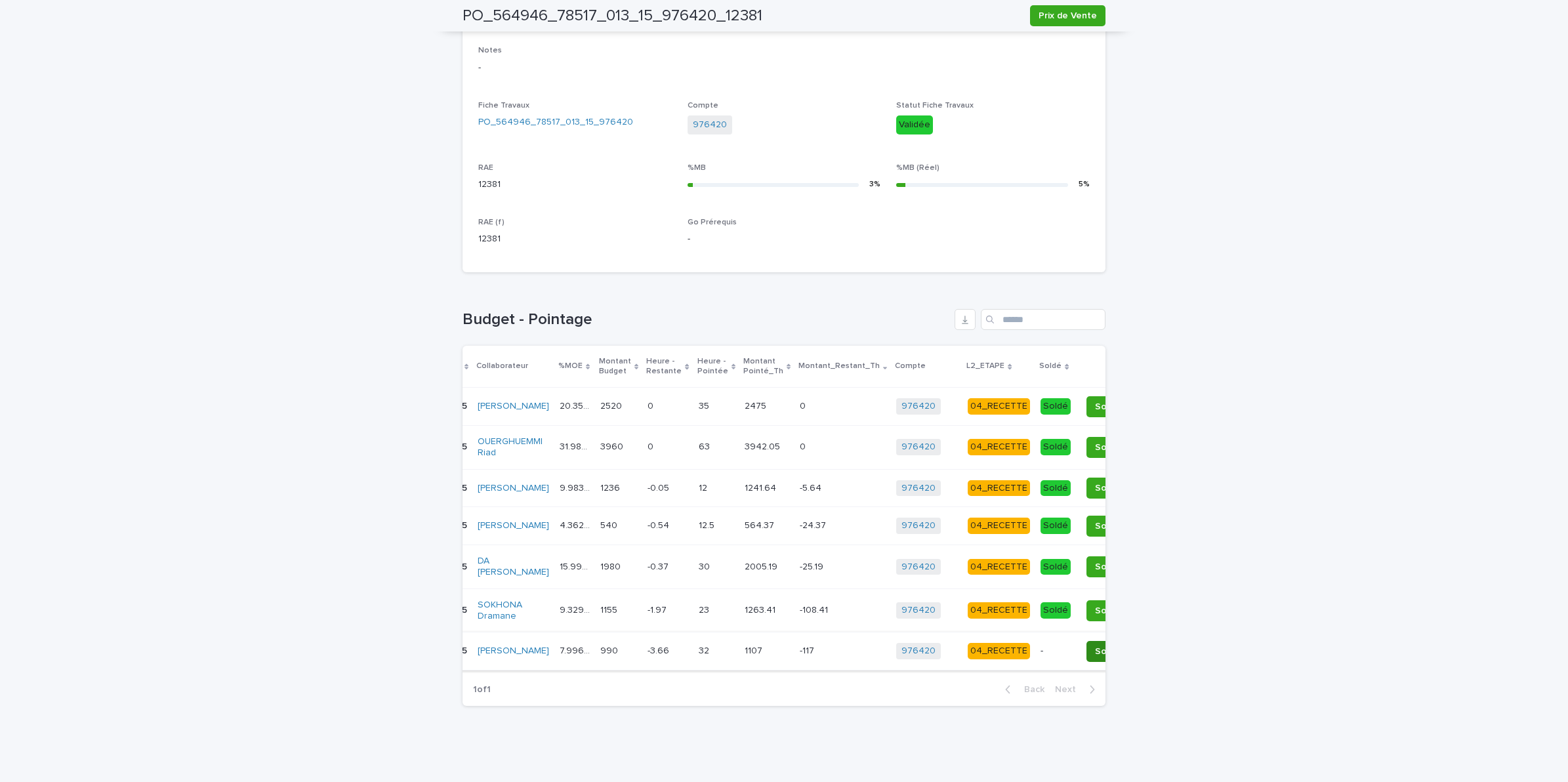
click at [1095, 645] on span "Soldé" at bounding box center [1107, 651] width 25 height 13
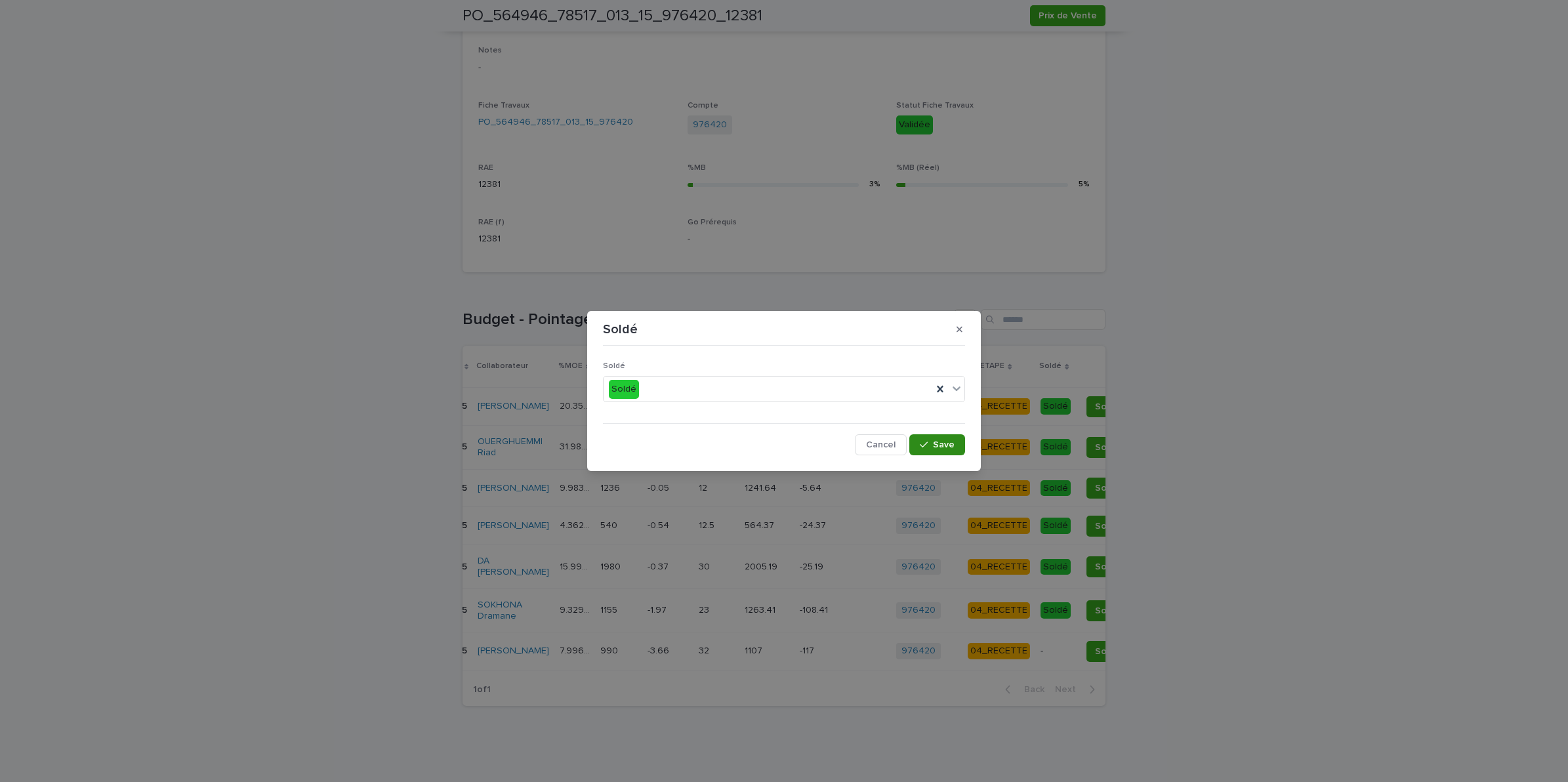
click at [922, 447] on icon "button" at bounding box center [924, 445] width 8 height 9
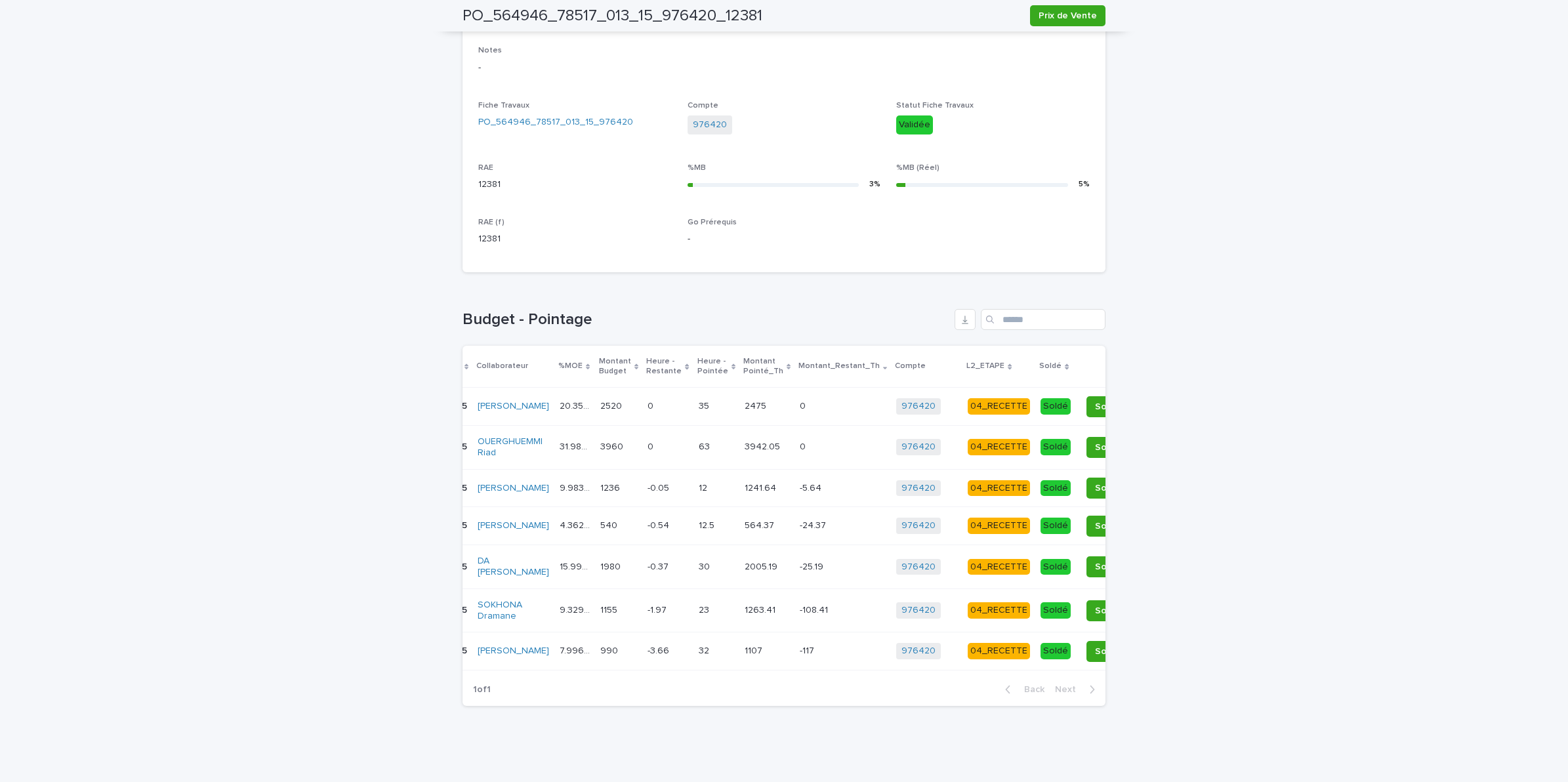
scroll to position [0, 0]
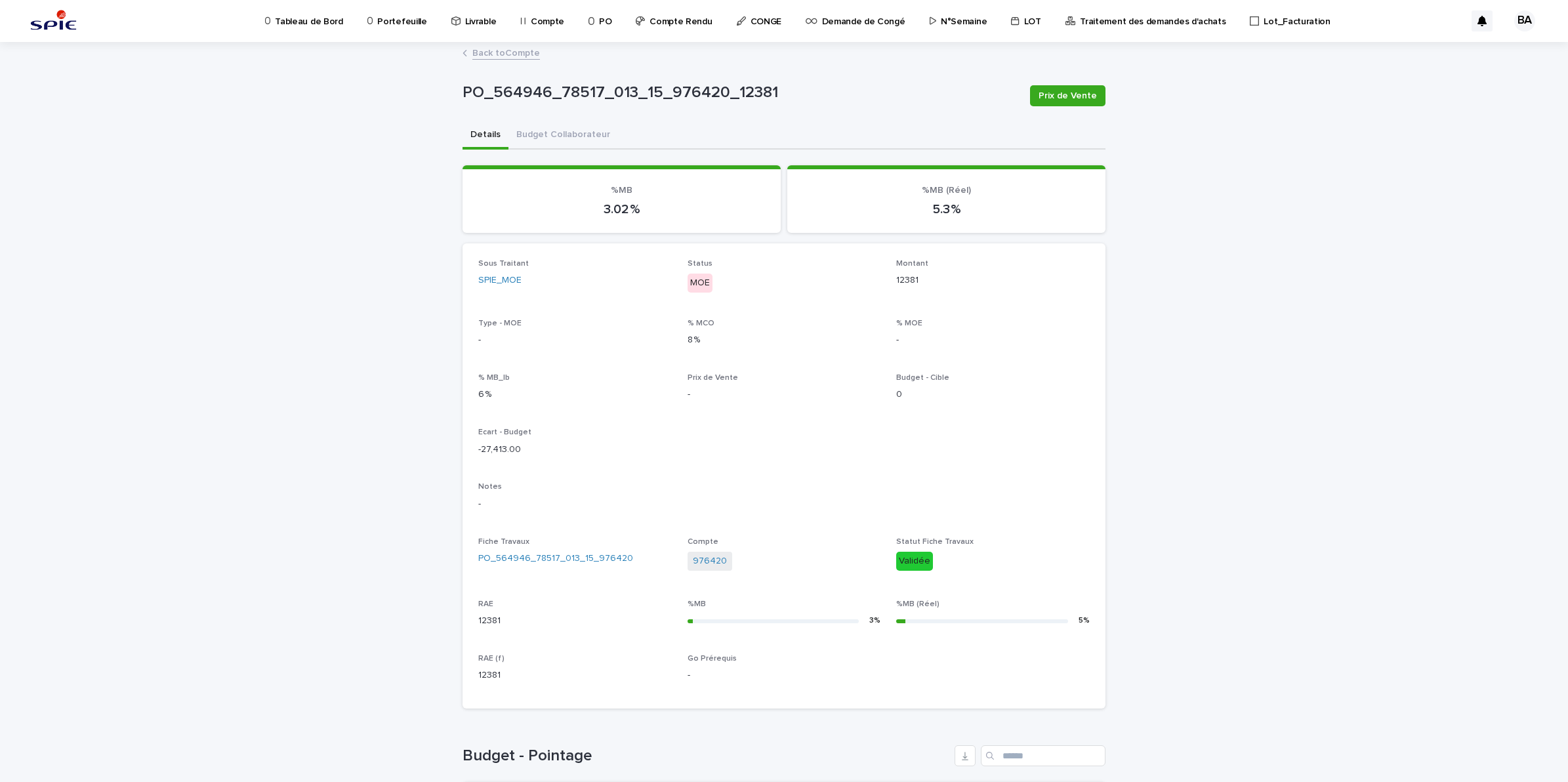
click at [501, 57] on link "Back to Compte" at bounding box center [506, 52] width 67 height 15
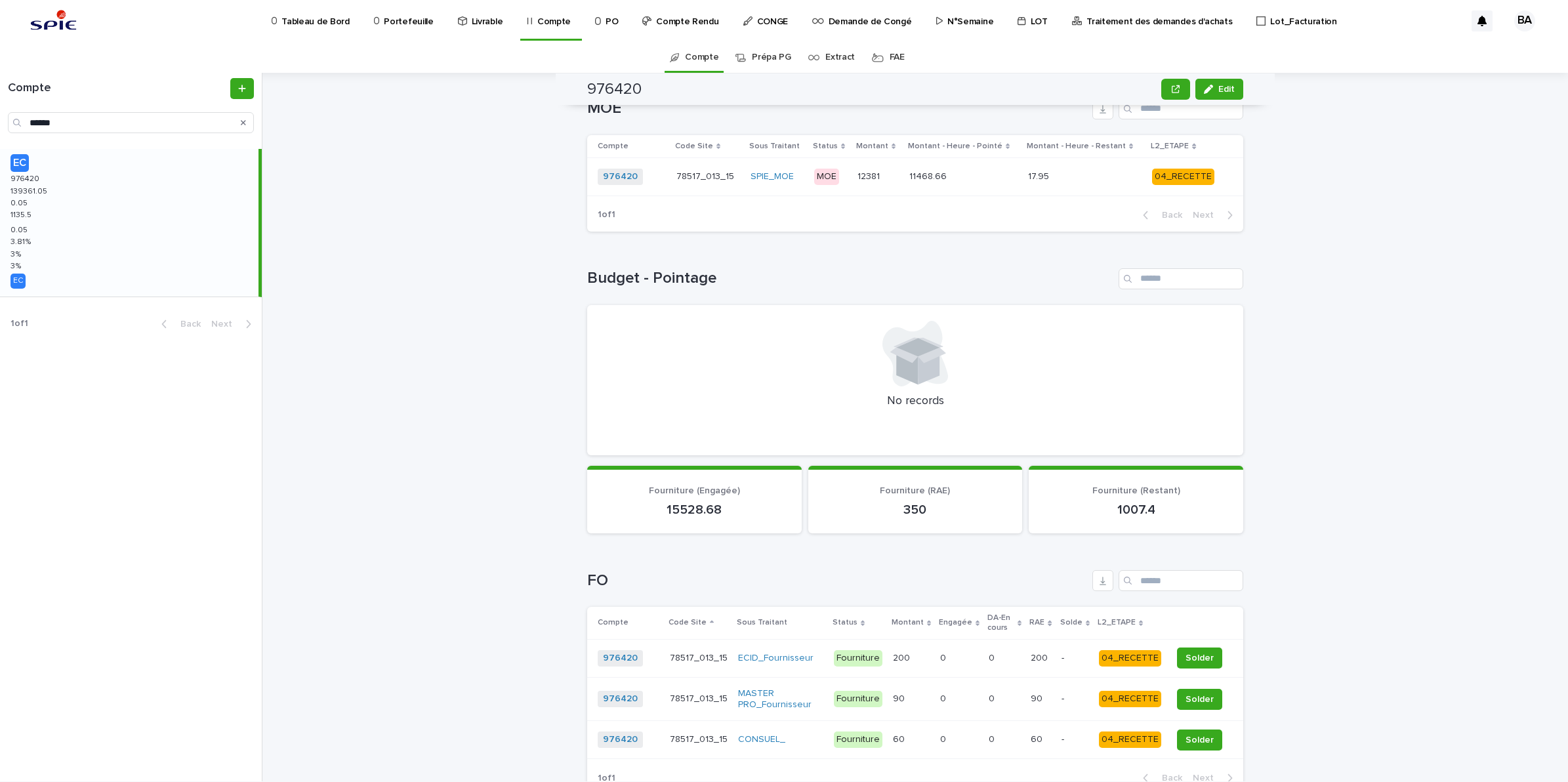
scroll to position [82, 0]
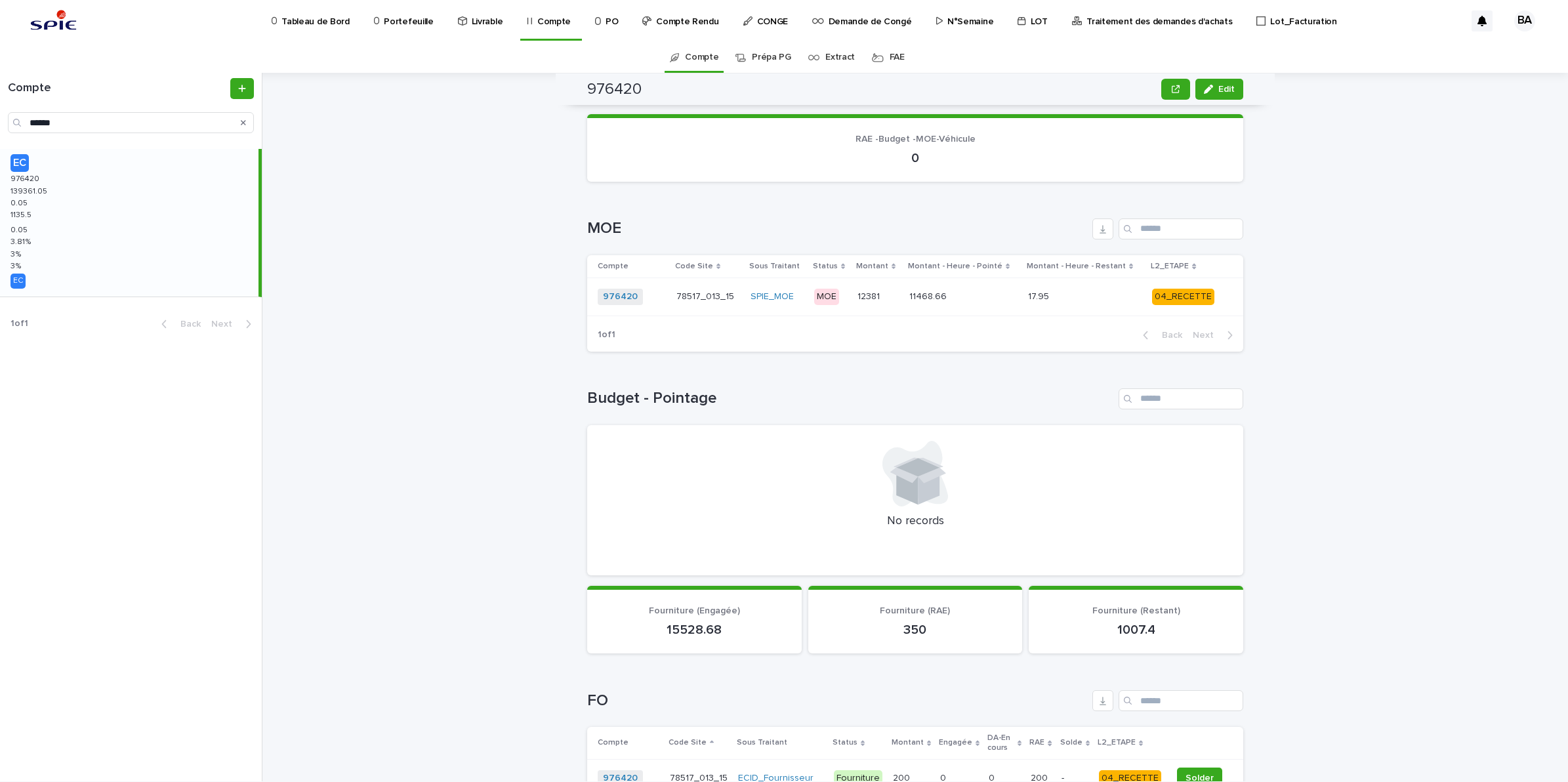
click at [1101, 297] on p at bounding box center [1085, 297] width 114 height 11
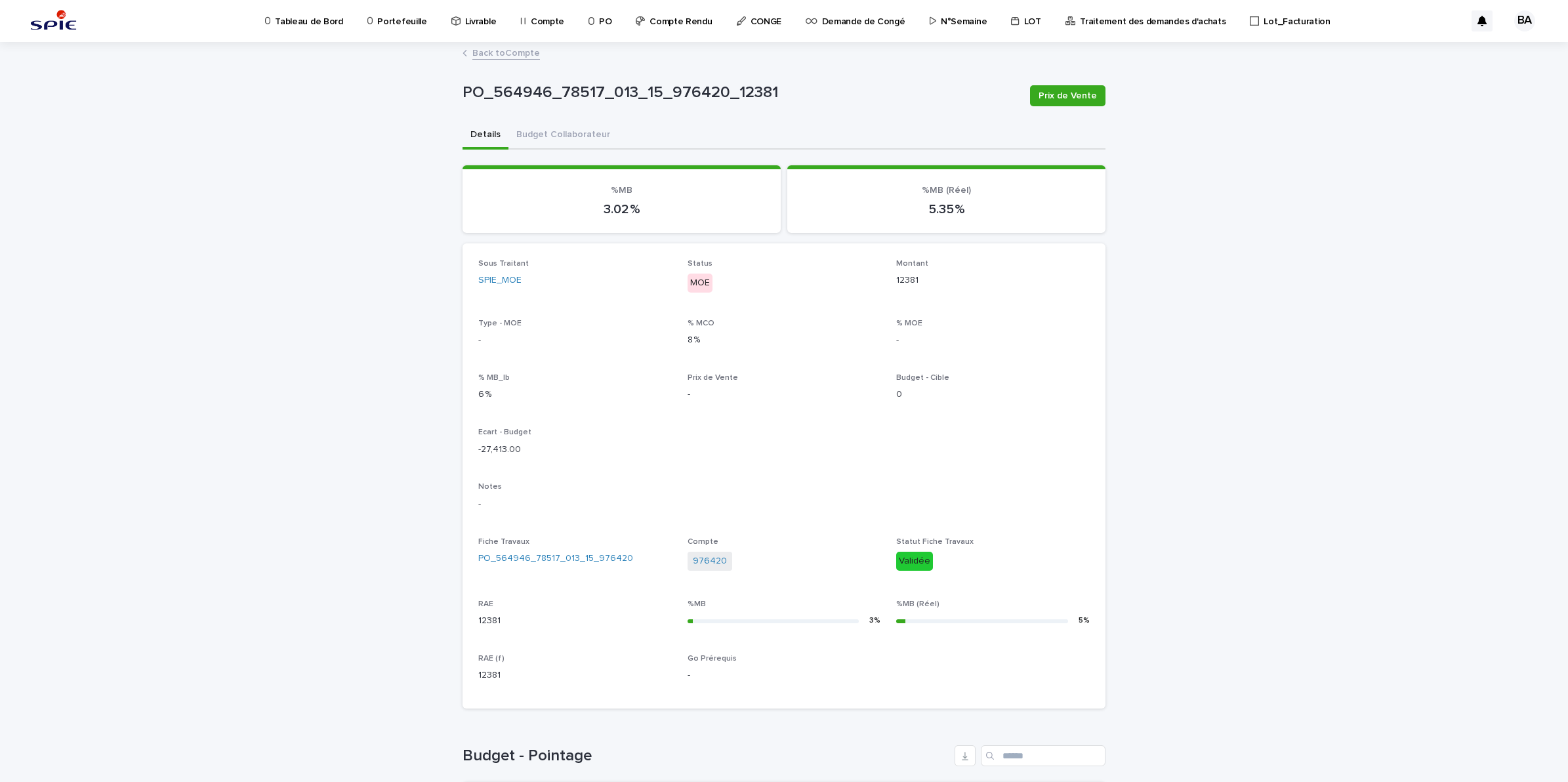
click at [505, 50] on link "Back to Compte" at bounding box center [506, 52] width 67 height 15
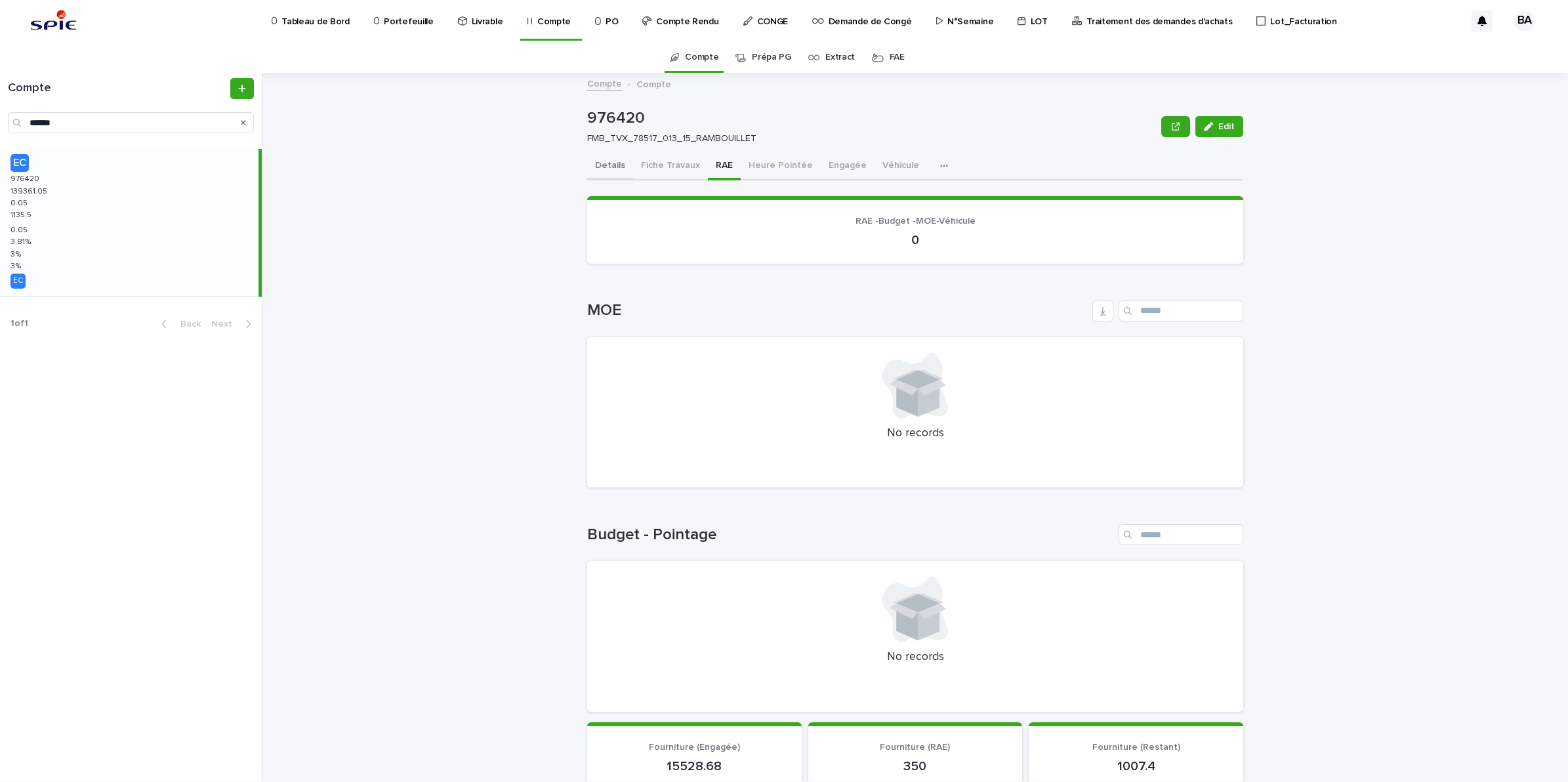
click at [613, 168] on button "Details" at bounding box center [610, 166] width 46 height 28
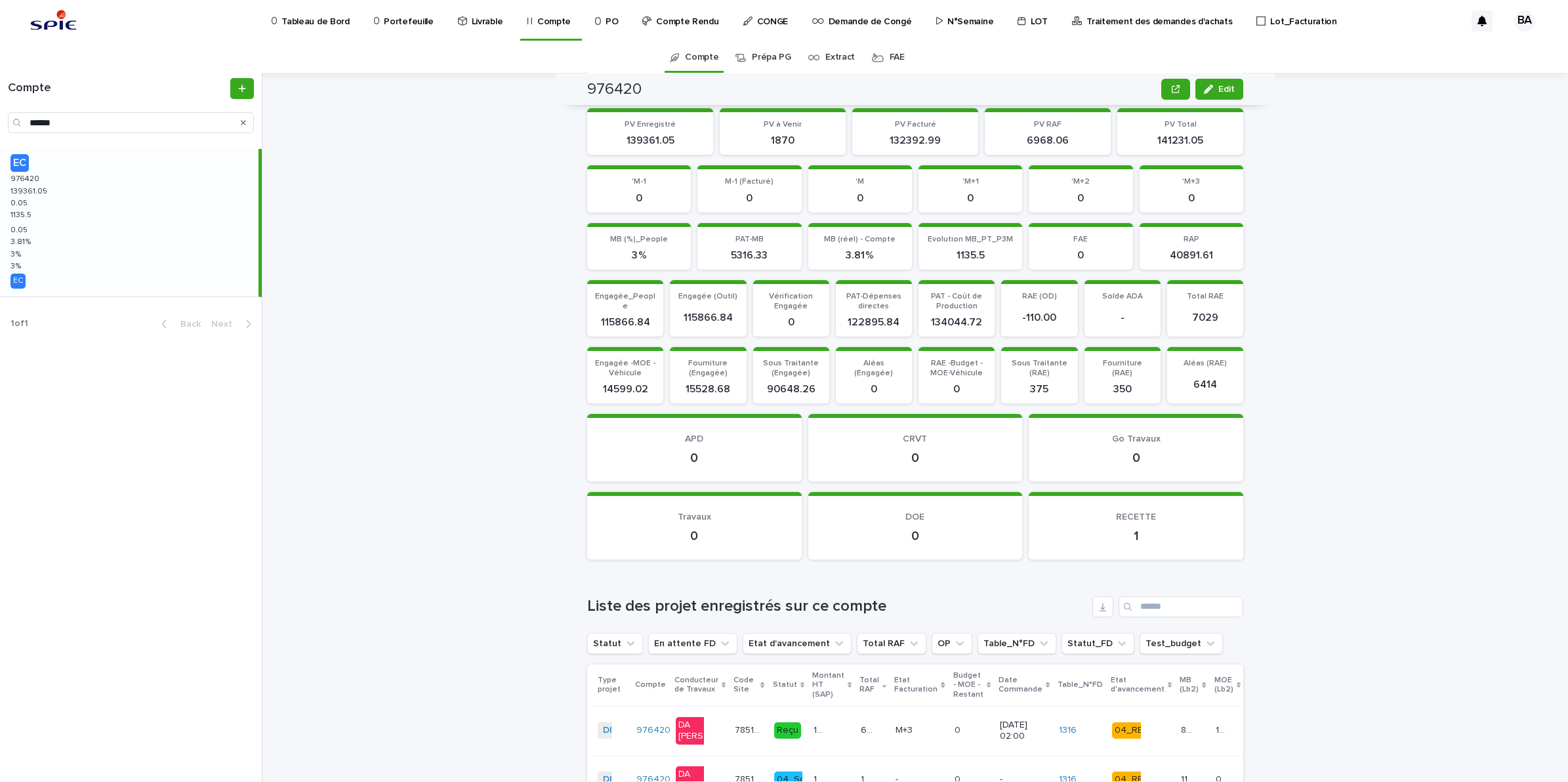
scroll to position [1312, 0]
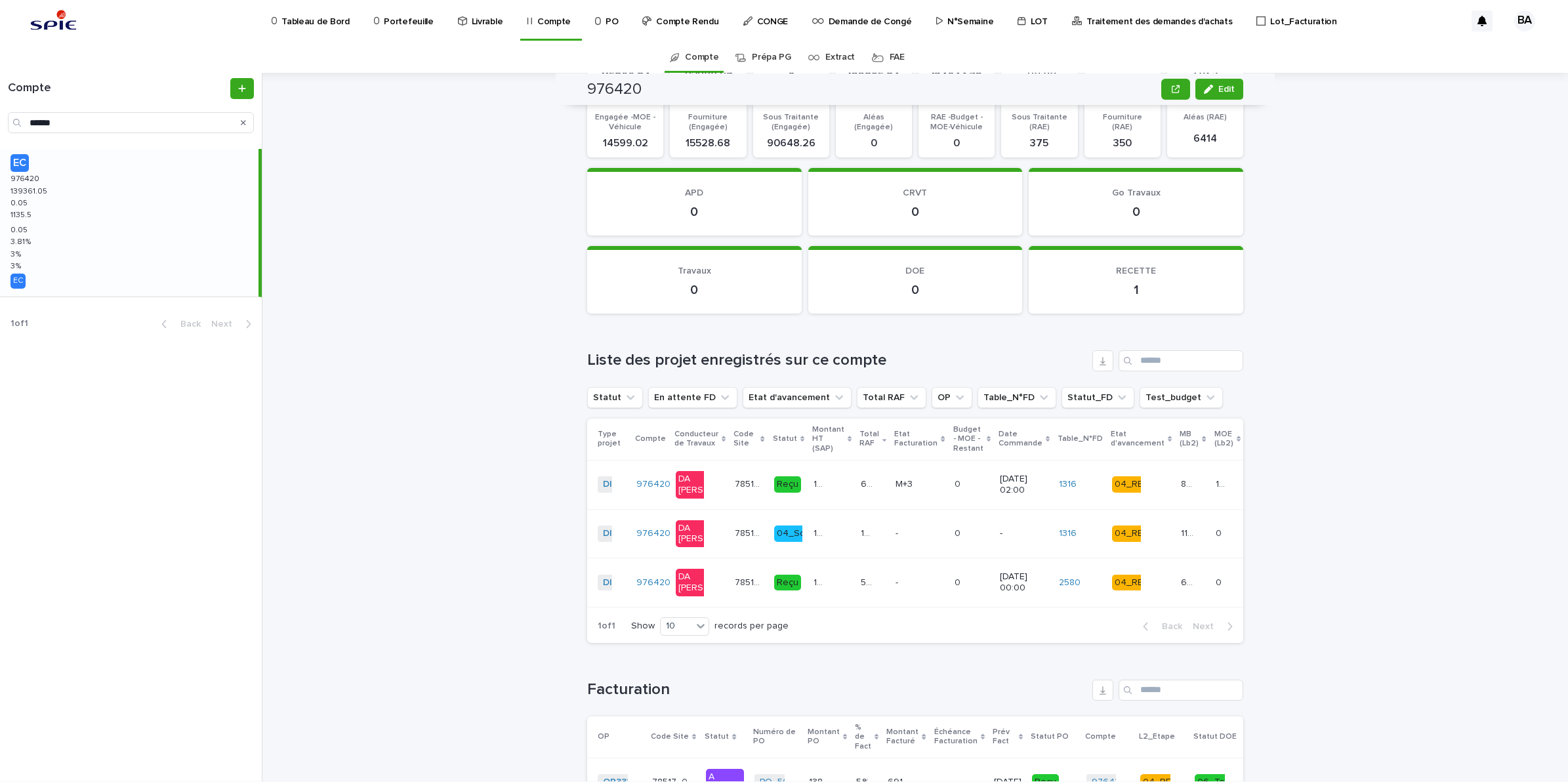
click at [825, 544] on div "1870 1870" at bounding box center [832, 534] width 37 height 22
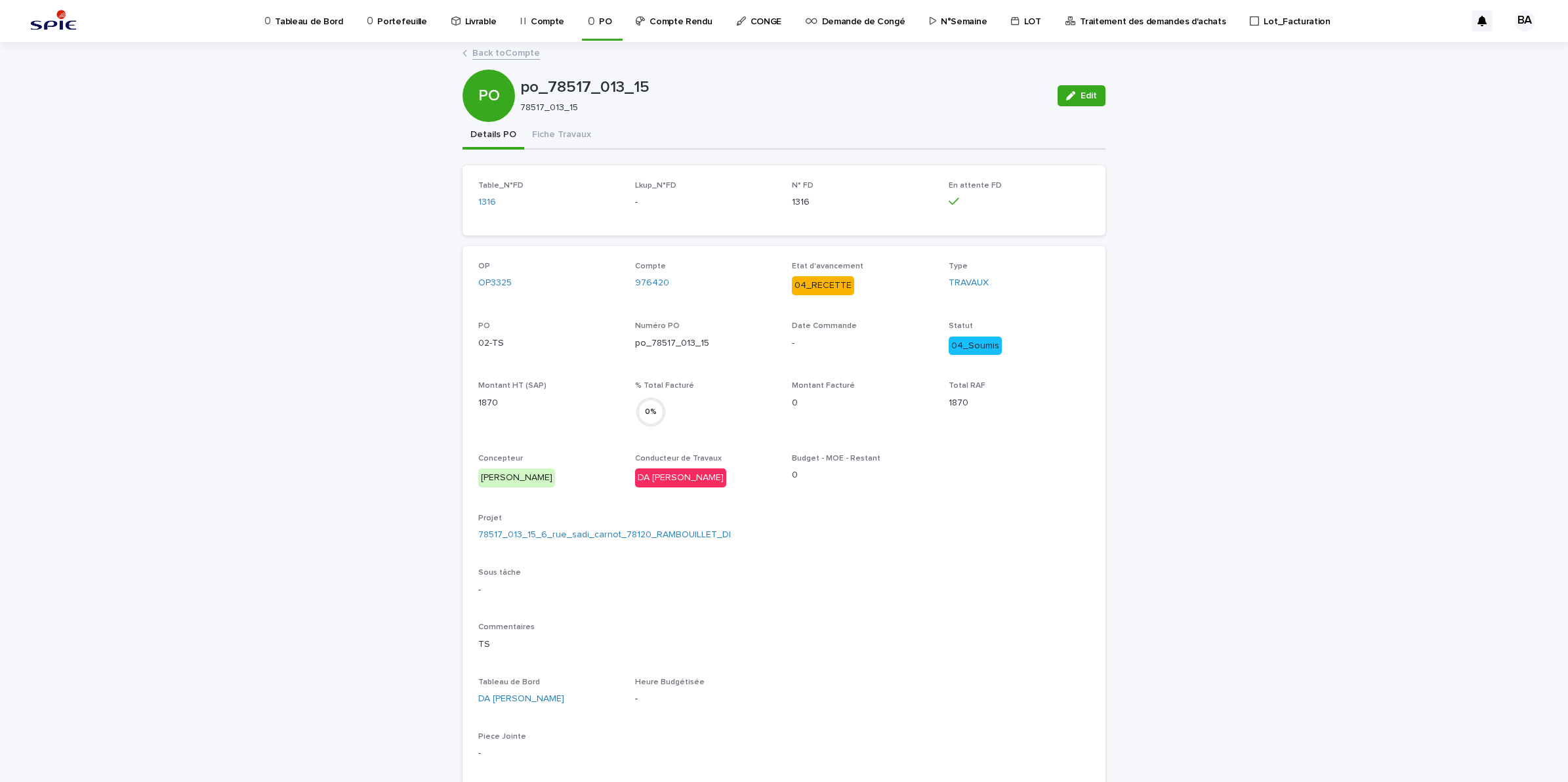
click at [564, 119] on div "PO po_78517_013_15 78517_013_15 Edit" at bounding box center [784, 96] width 643 height 52
click at [569, 135] on button "Fiche Travaux" at bounding box center [561, 135] width 75 height 28
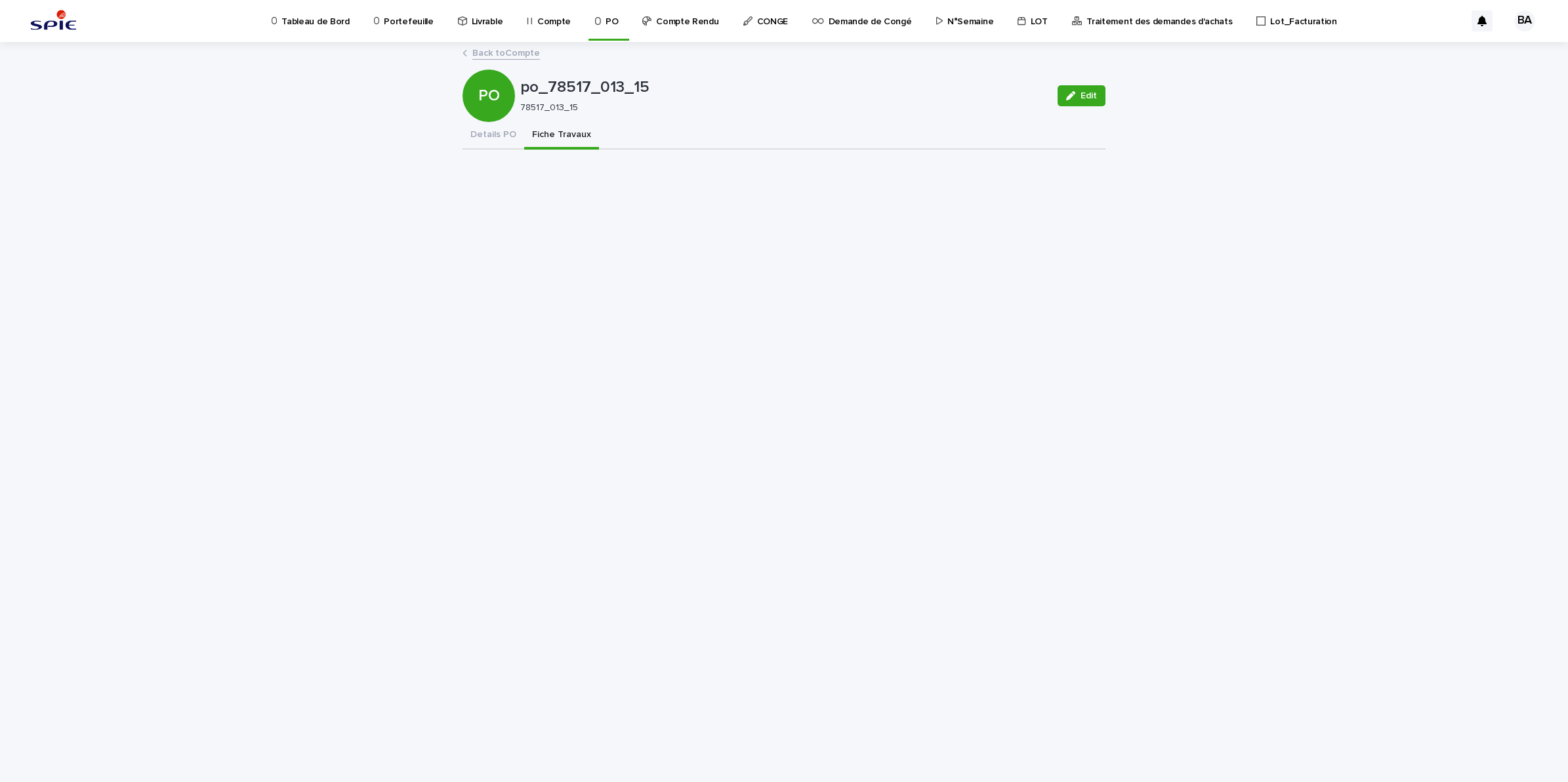
click at [487, 54] on link "Back to Compte" at bounding box center [506, 52] width 67 height 15
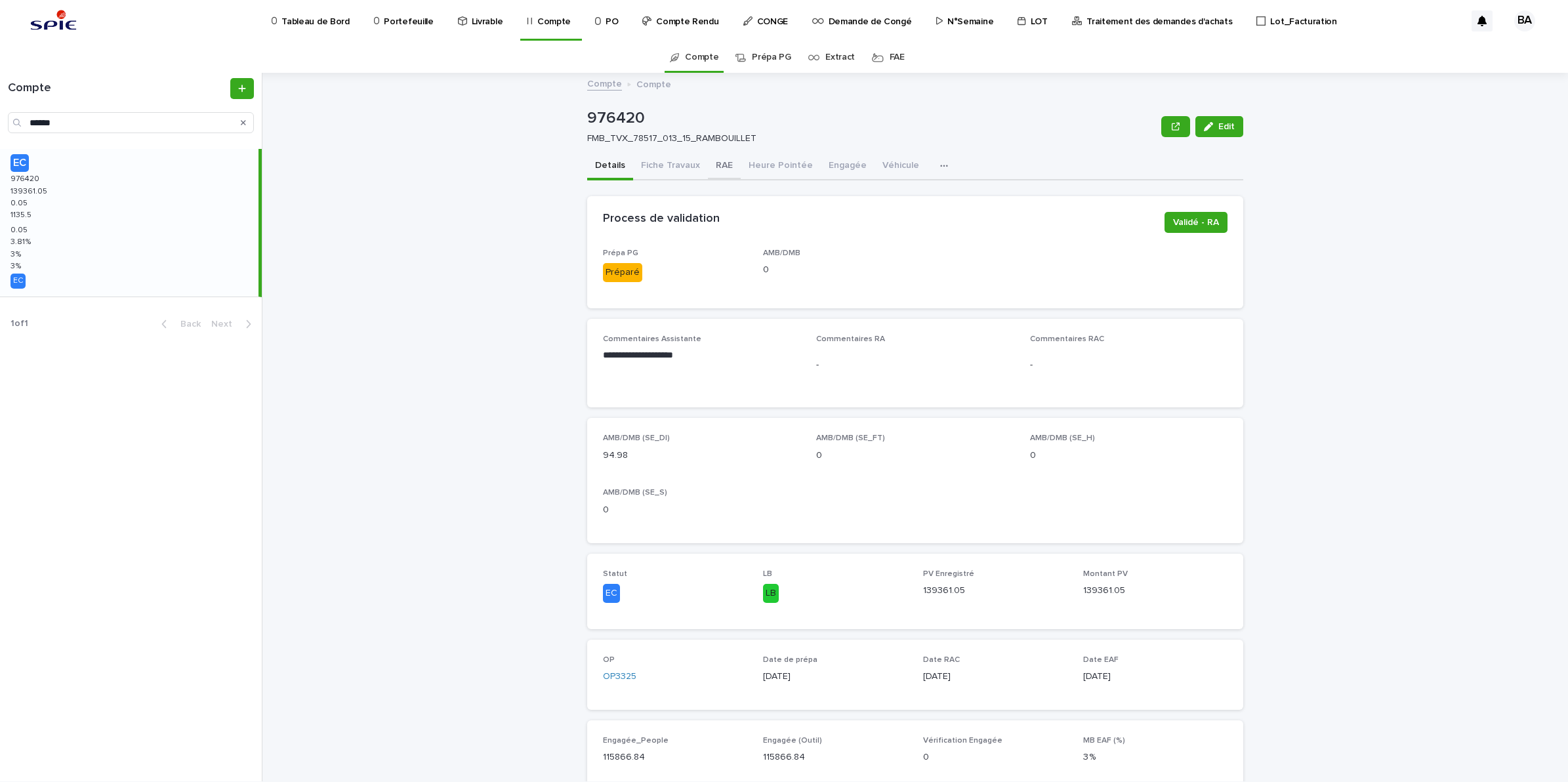
click at [715, 165] on button "RAE" at bounding box center [724, 166] width 33 height 28
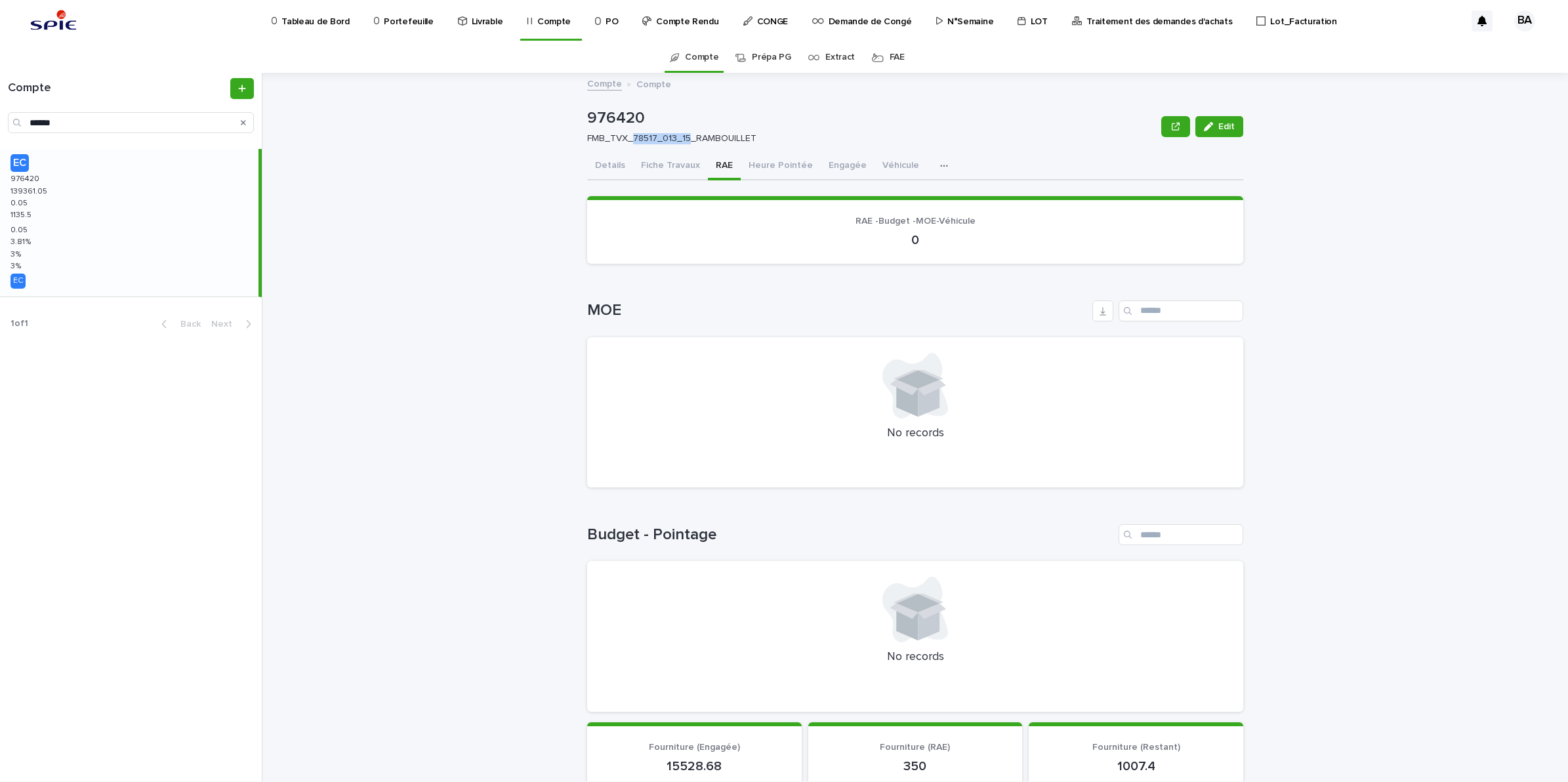
drag, startPoint x: 681, startPoint y: 137, endPoint x: 629, endPoint y: 131, distance: 52.3
click at [629, 131] on div "FMB_TVX_78517_013_15_RAMBOUILLET" at bounding box center [868, 137] width 564 height 13
copy p "78517_013_15"
click at [415, 13] on p "Portefeuille" at bounding box center [408, 13] width 49 height 28
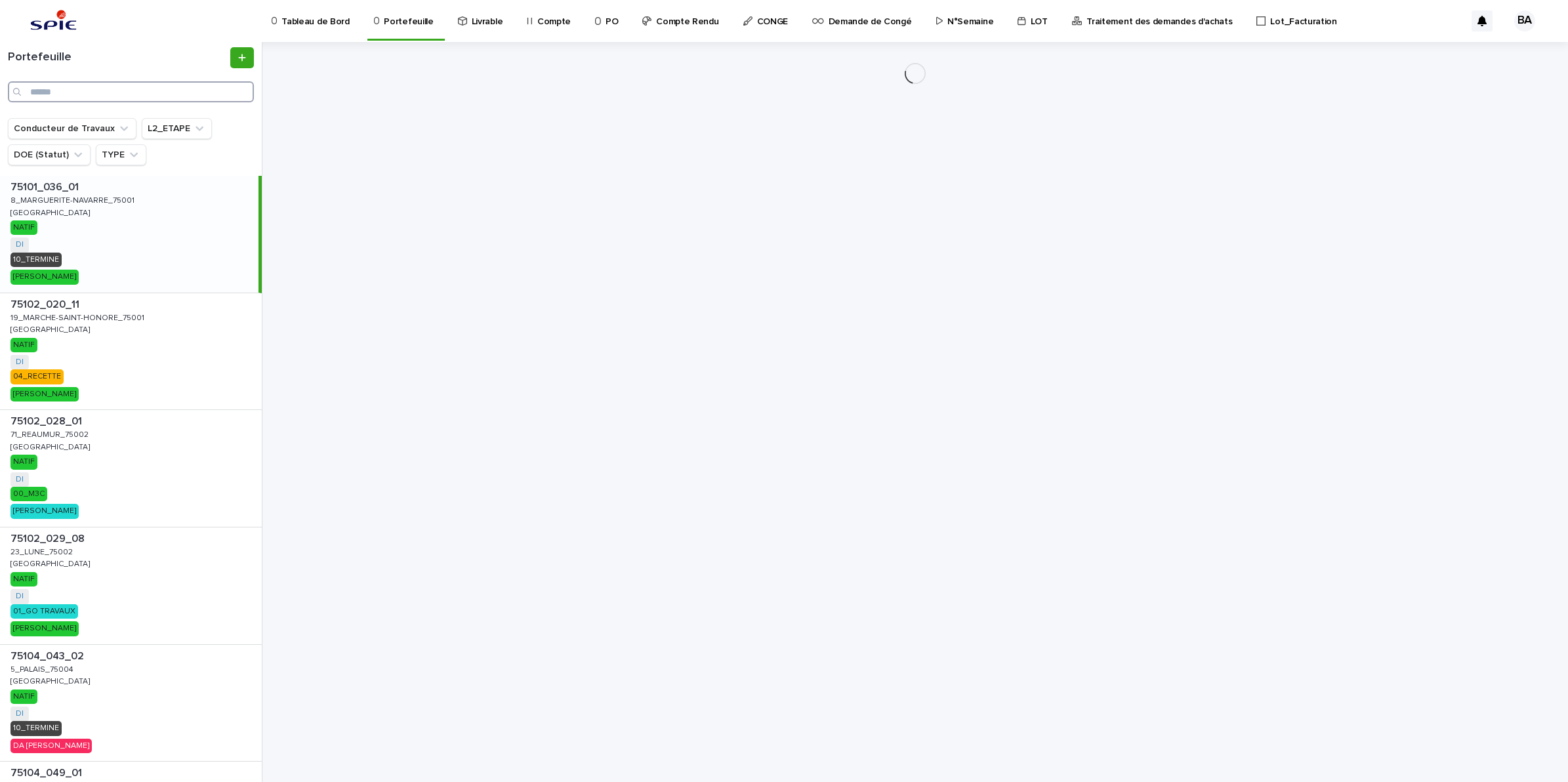
click at [55, 92] on input "Search" at bounding box center [131, 92] width 246 height 21
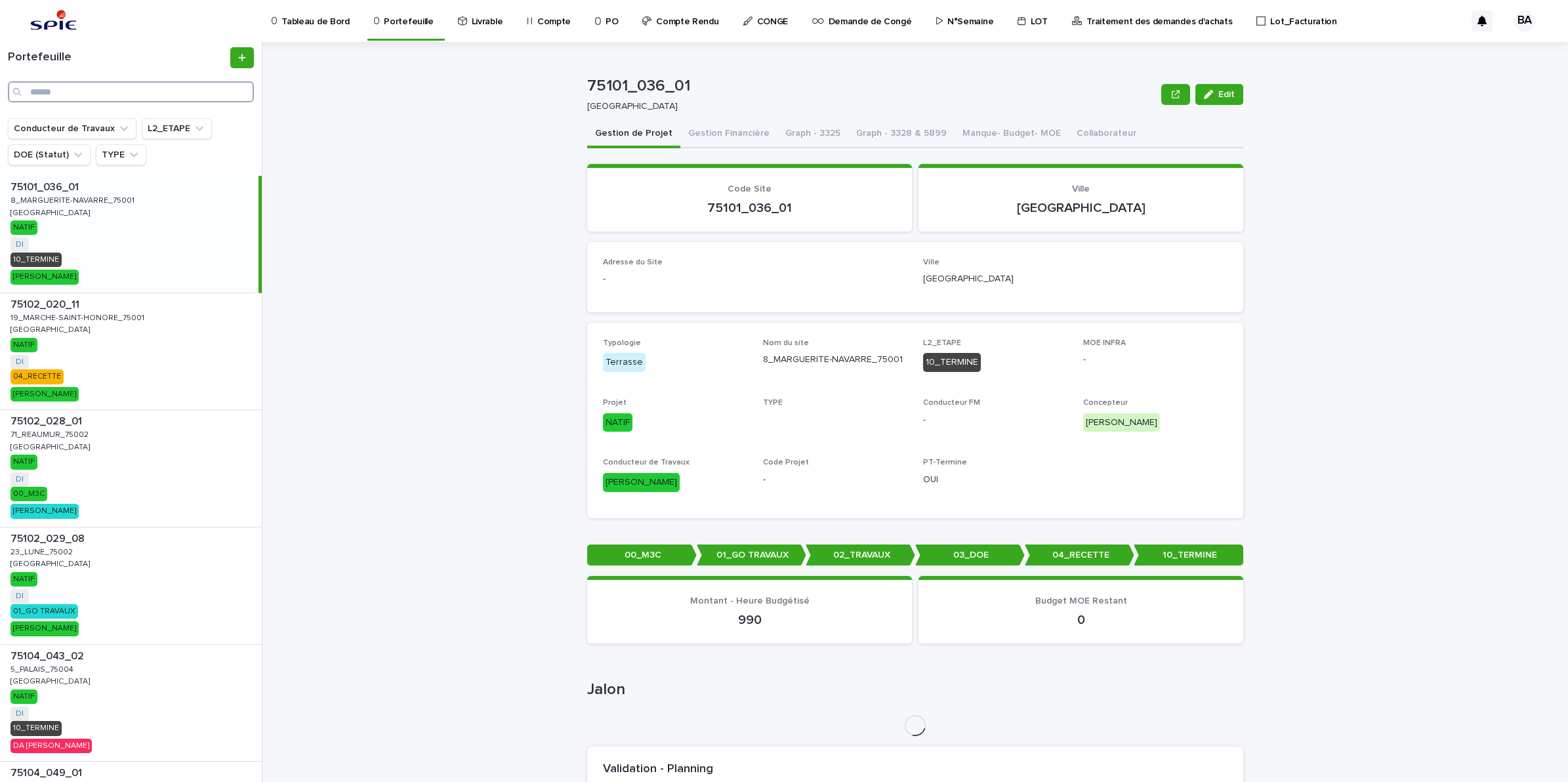
paste input "**********"
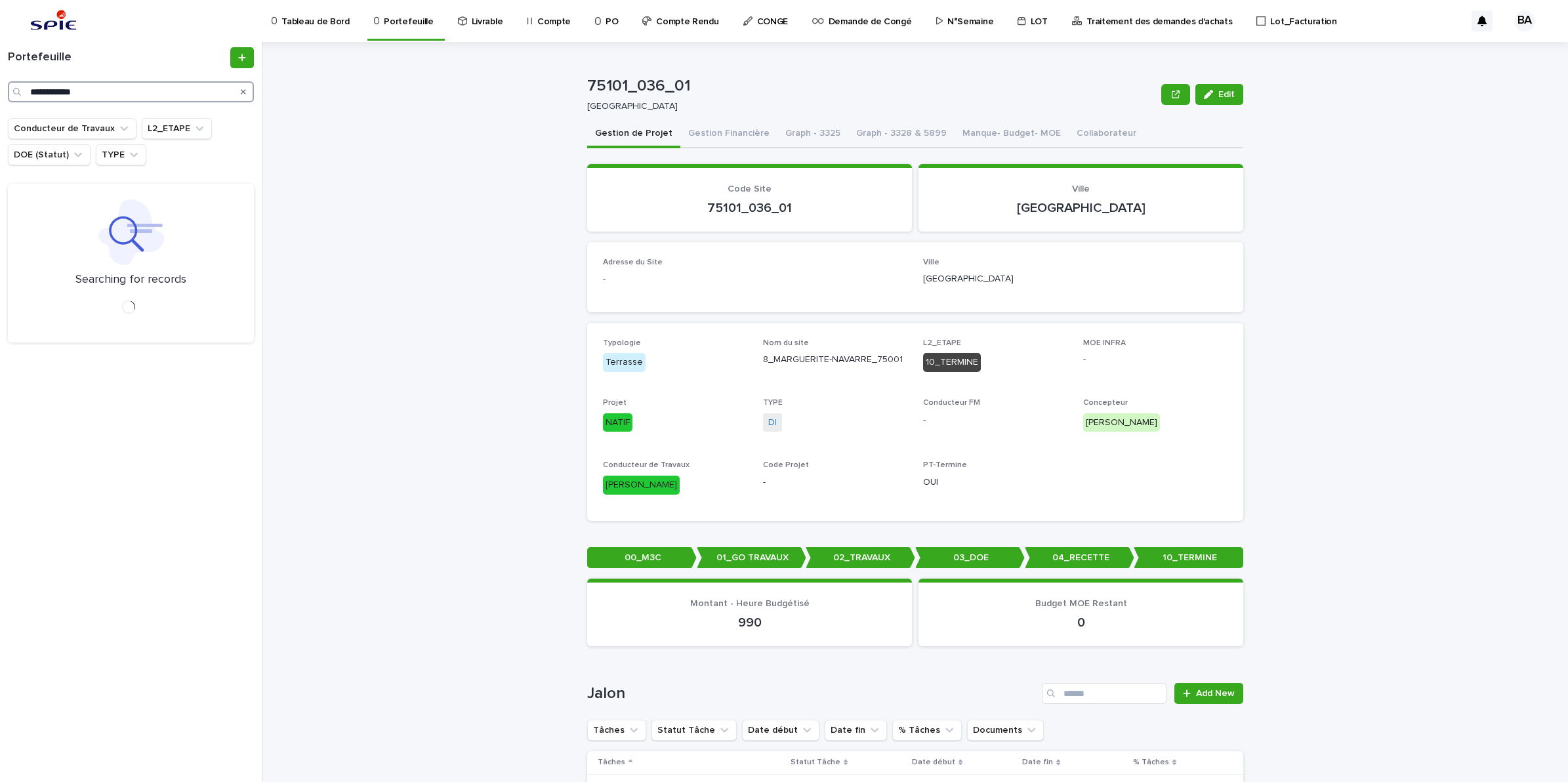
type input "**********"
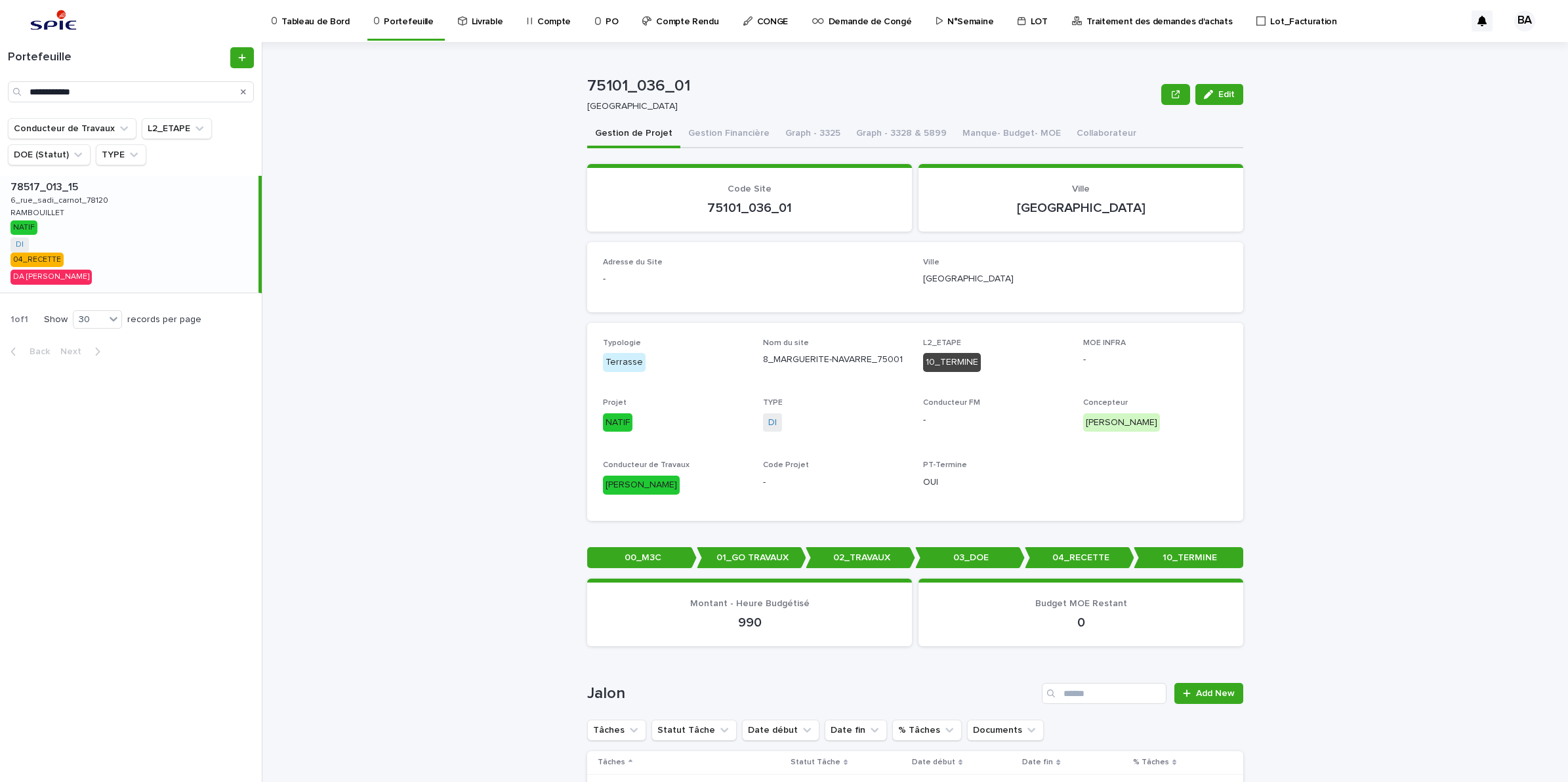
click at [110, 254] on div "78517_013_15 78517_013_15 6_rue_sadi_carnot_78120 6_rue_sadi_carnot_78120 RAMBO…" at bounding box center [129, 234] width 259 height 116
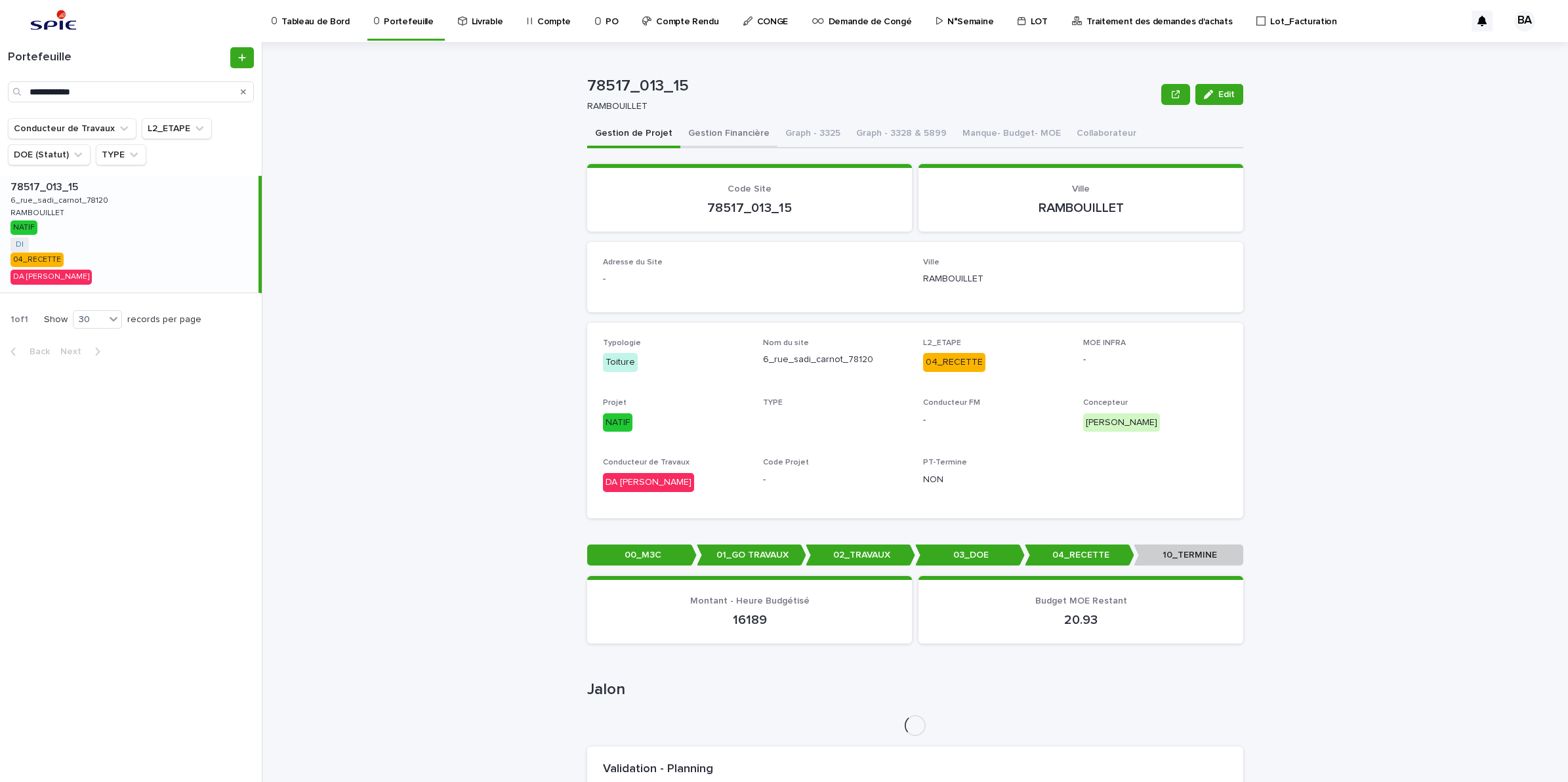
click at [745, 141] on button "Gestion Financière" at bounding box center [729, 134] width 97 height 28
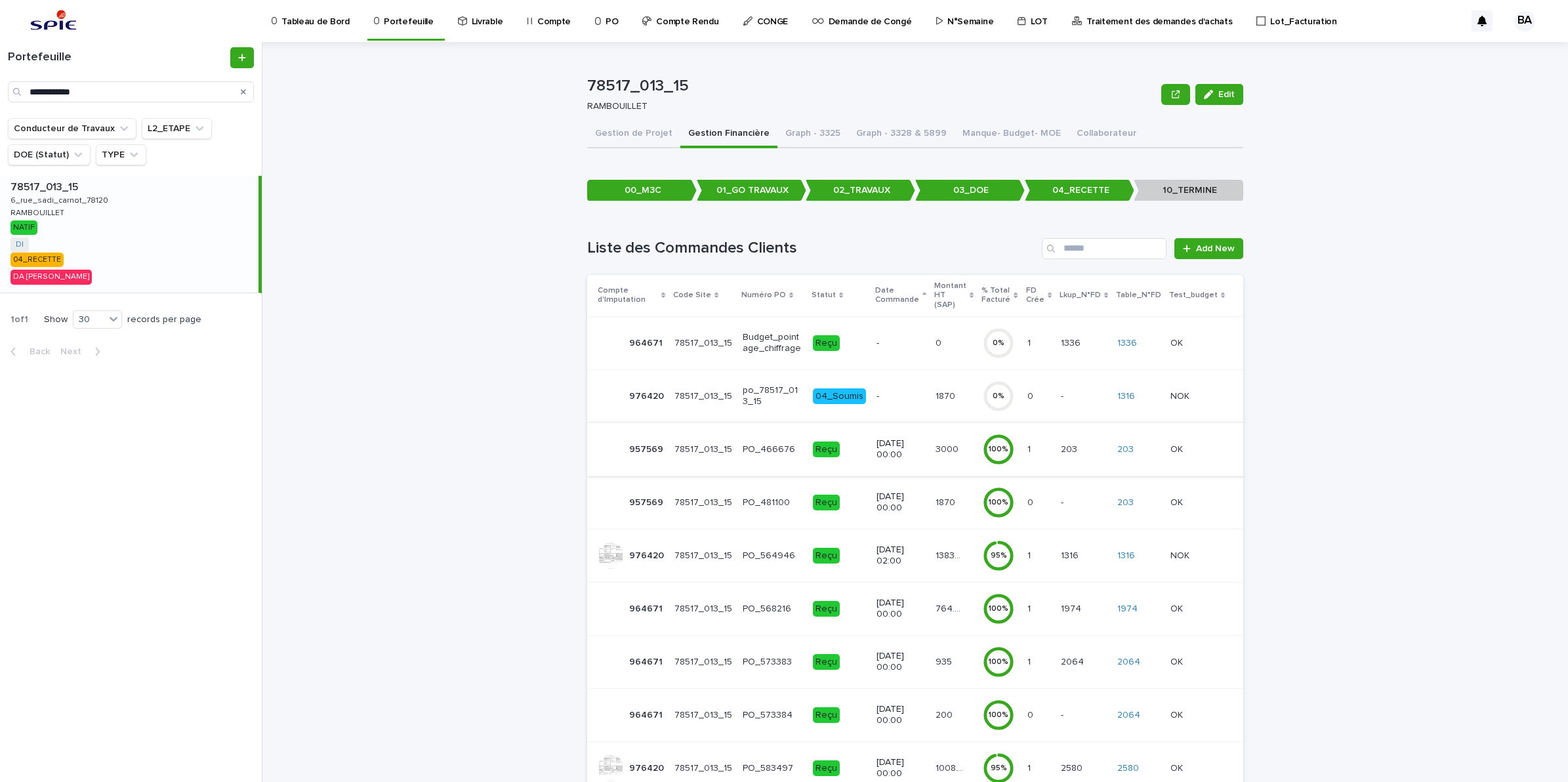
scroll to position [69, 0]
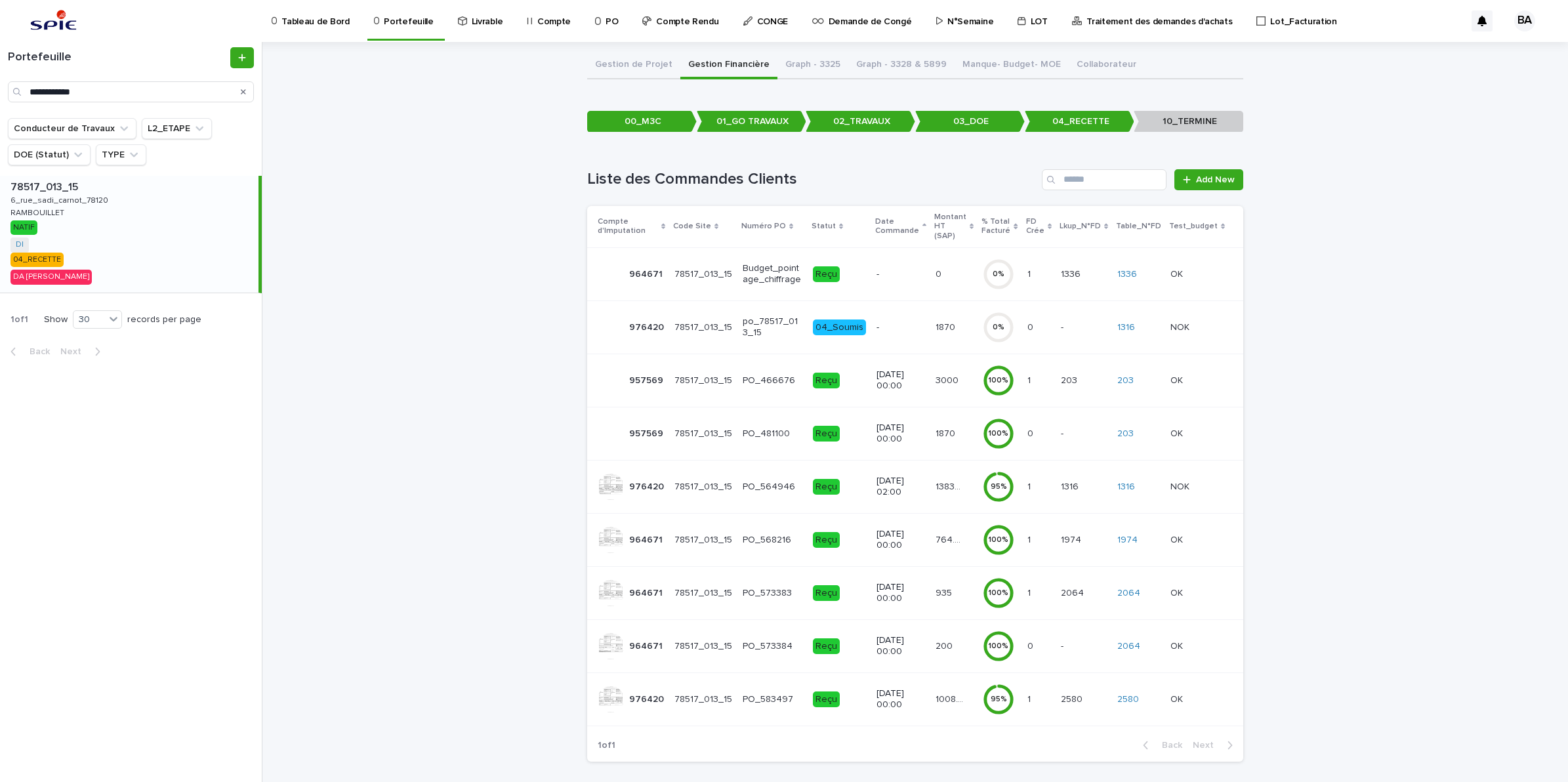
click at [939, 483] on div "138352.9 138352.9" at bounding box center [954, 487] width 37 height 22
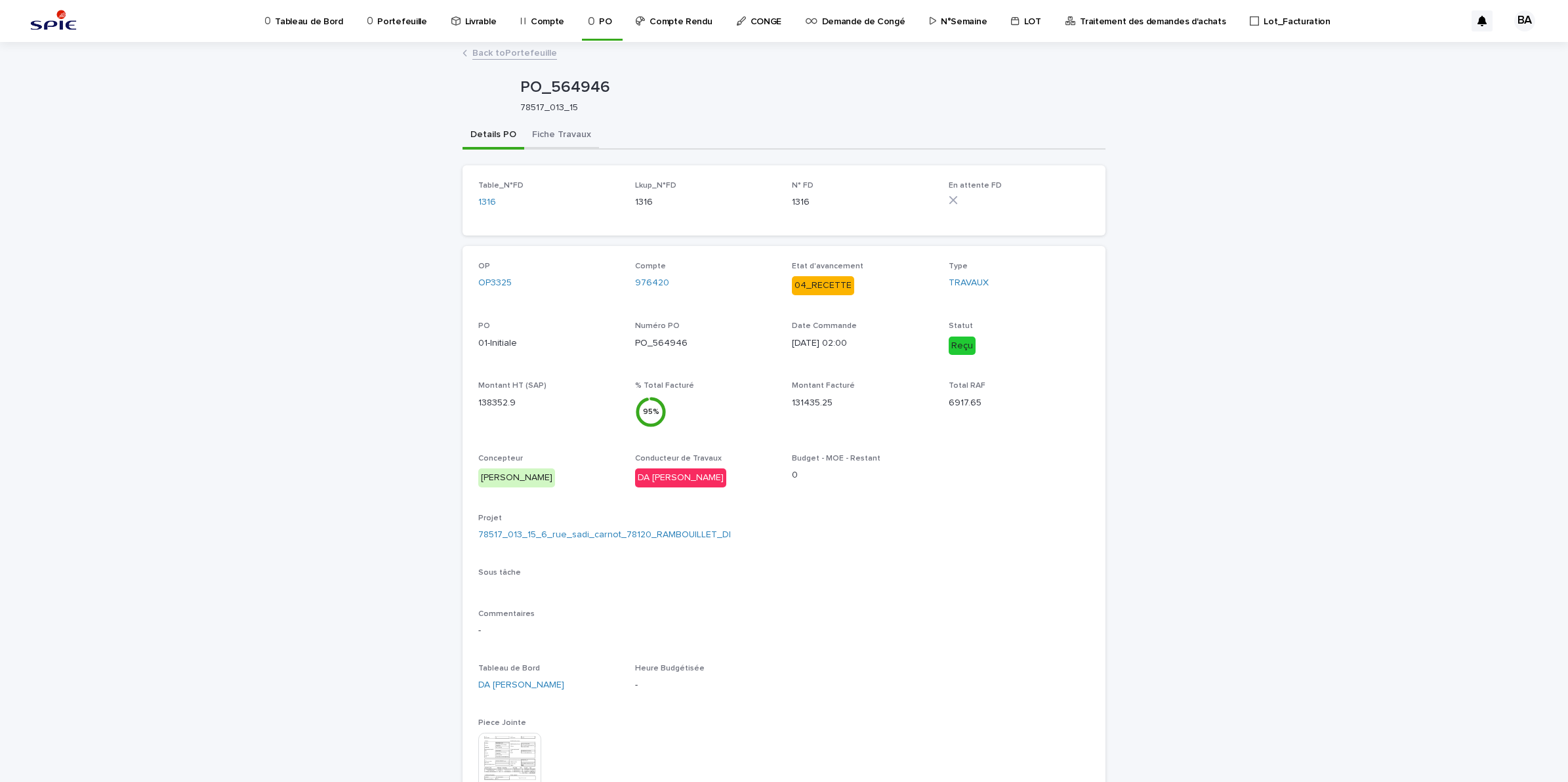
click at [548, 141] on button "Fiche Travaux" at bounding box center [561, 135] width 75 height 28
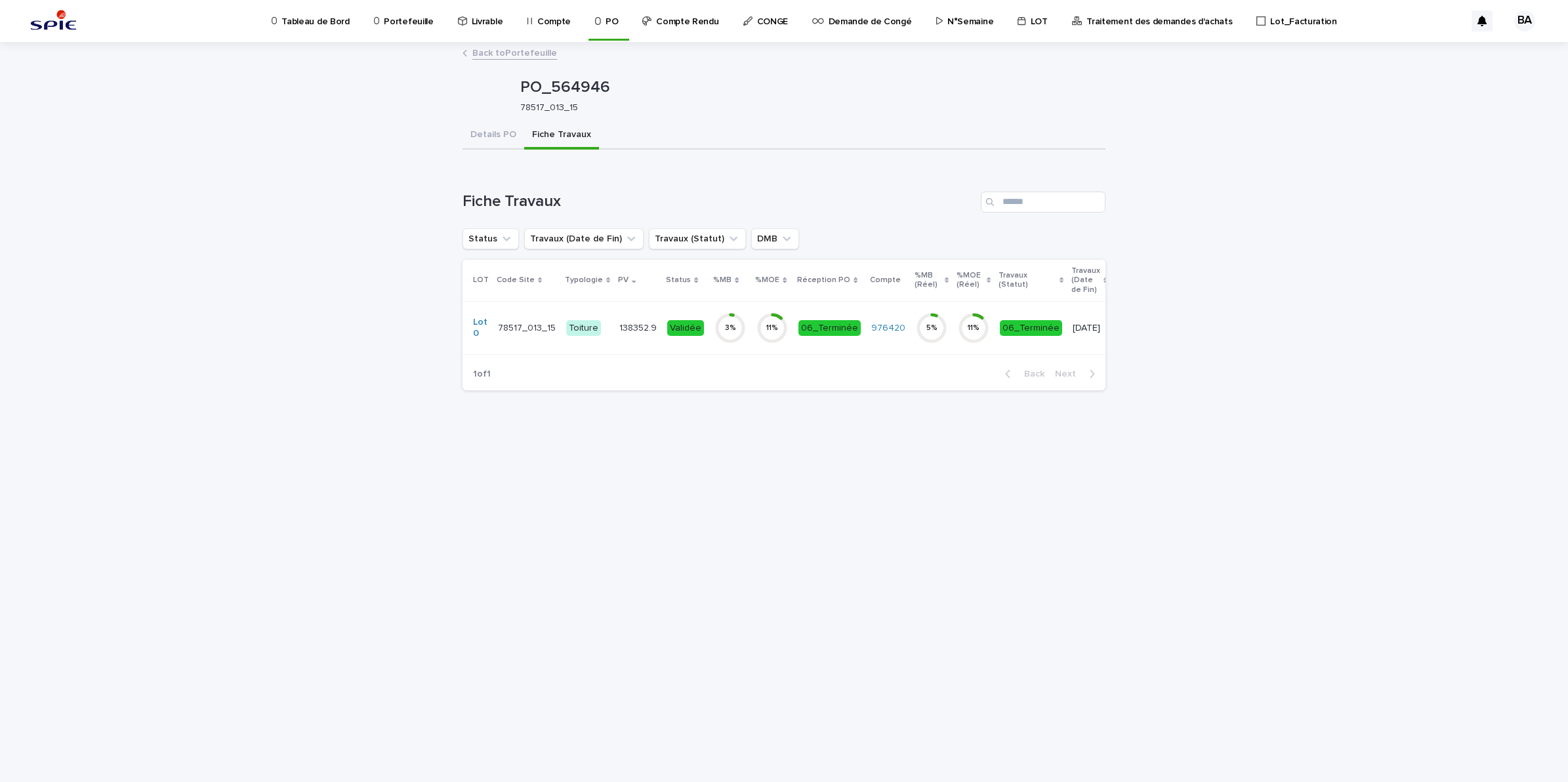
click at [815, 347] on td "06_Terminée" at bounding box center [829, 327] width 73 height 53
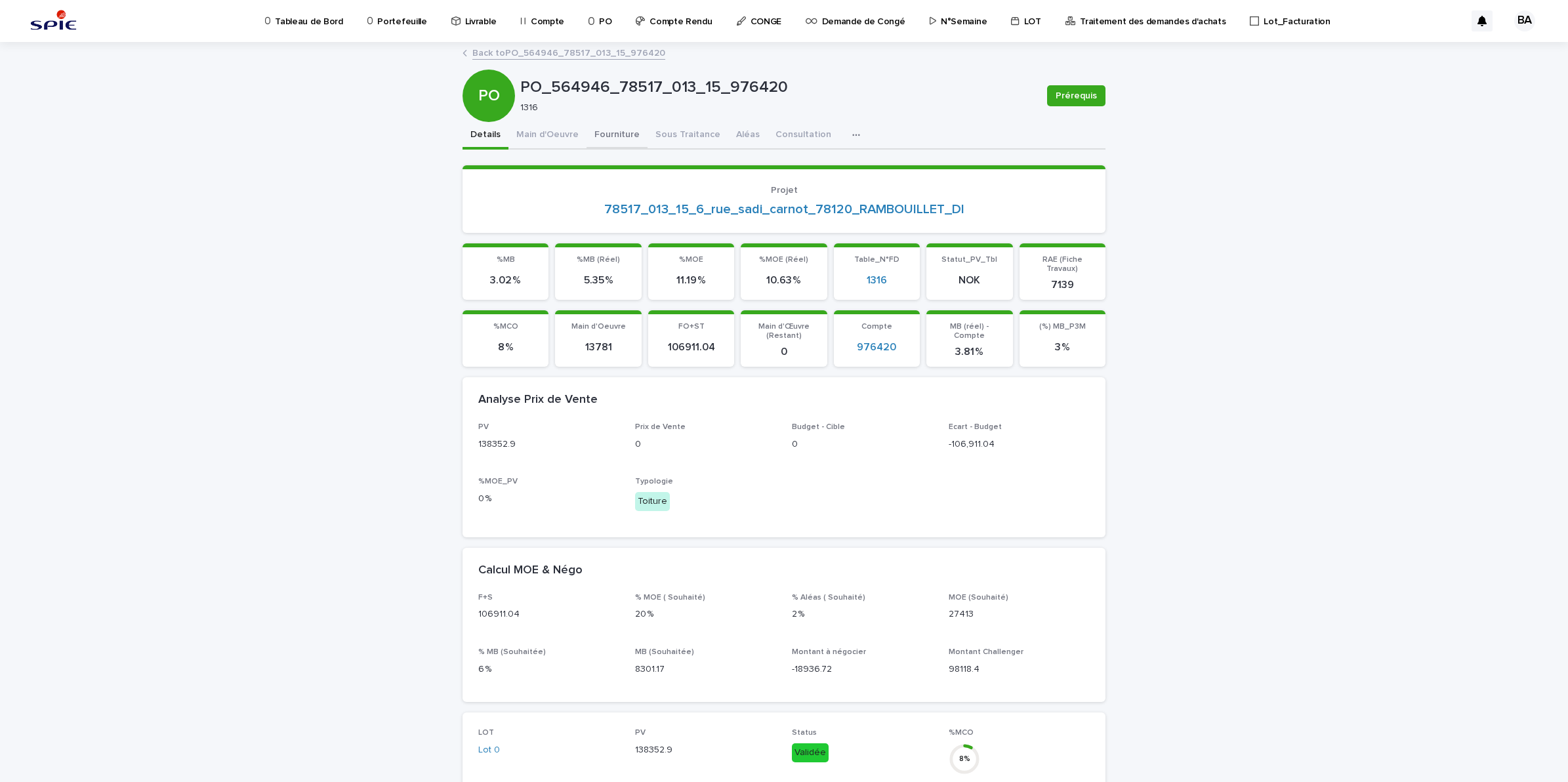
click at [618, 137] on button "Fourniture" at bounding box center [617, 135] width 61 height 28
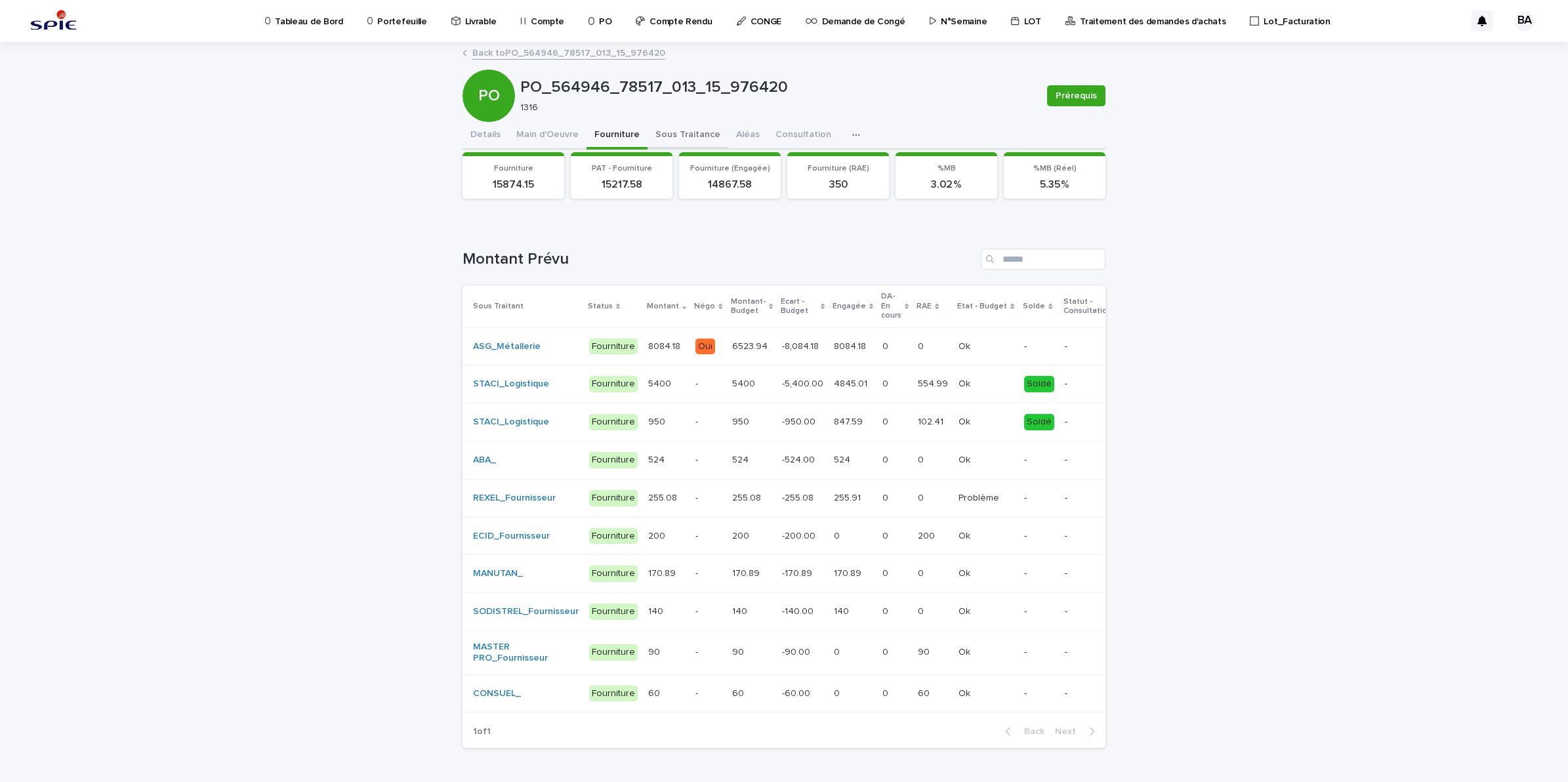
click at [664, 139] on button "Sous Traitance" at bounding box center [688, 135] width 81 height 28
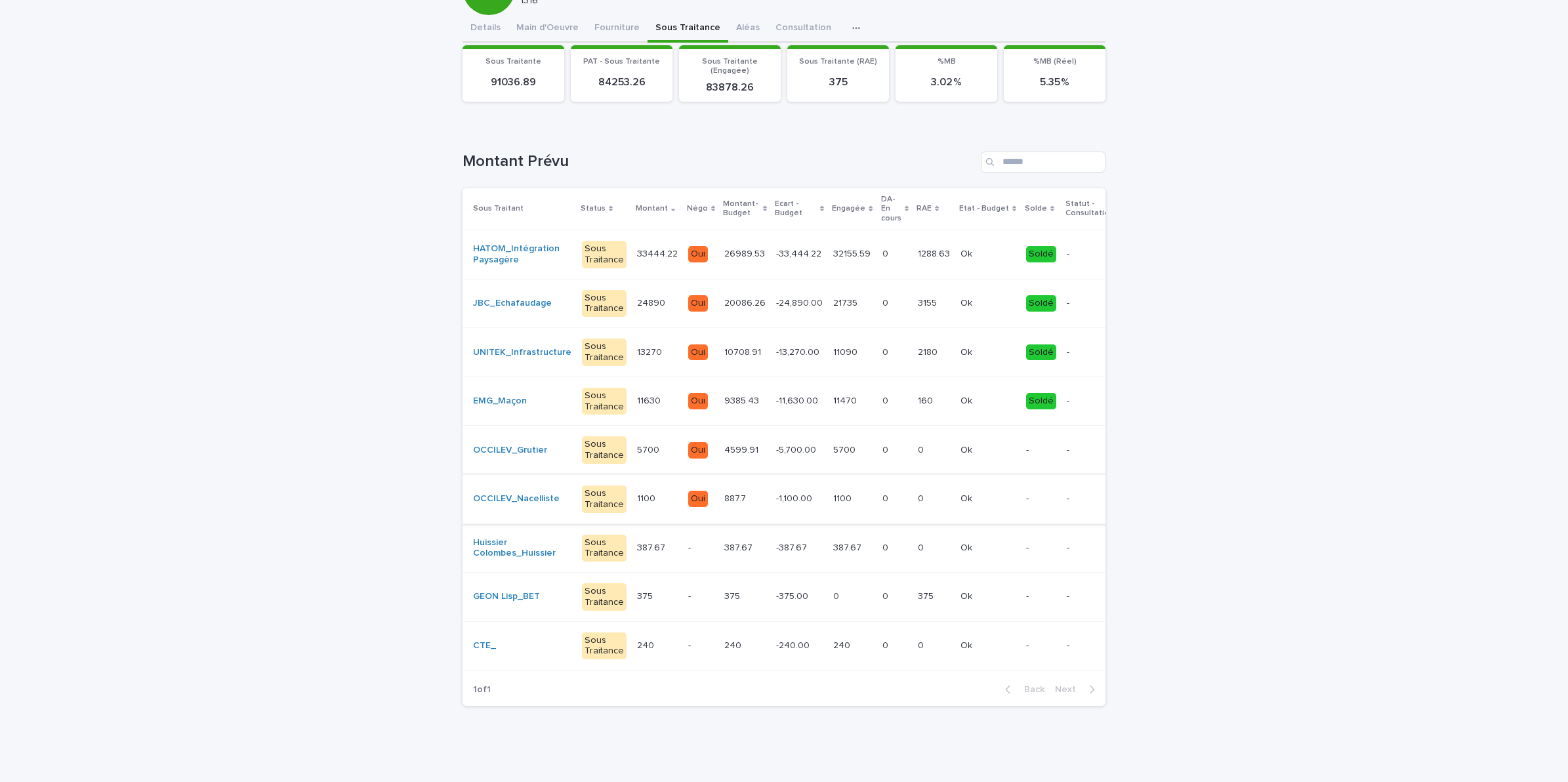
click at [789, 298] on div "-24,890.00 -24,890.00" at bounding box center [799, 304] width 46 height 22
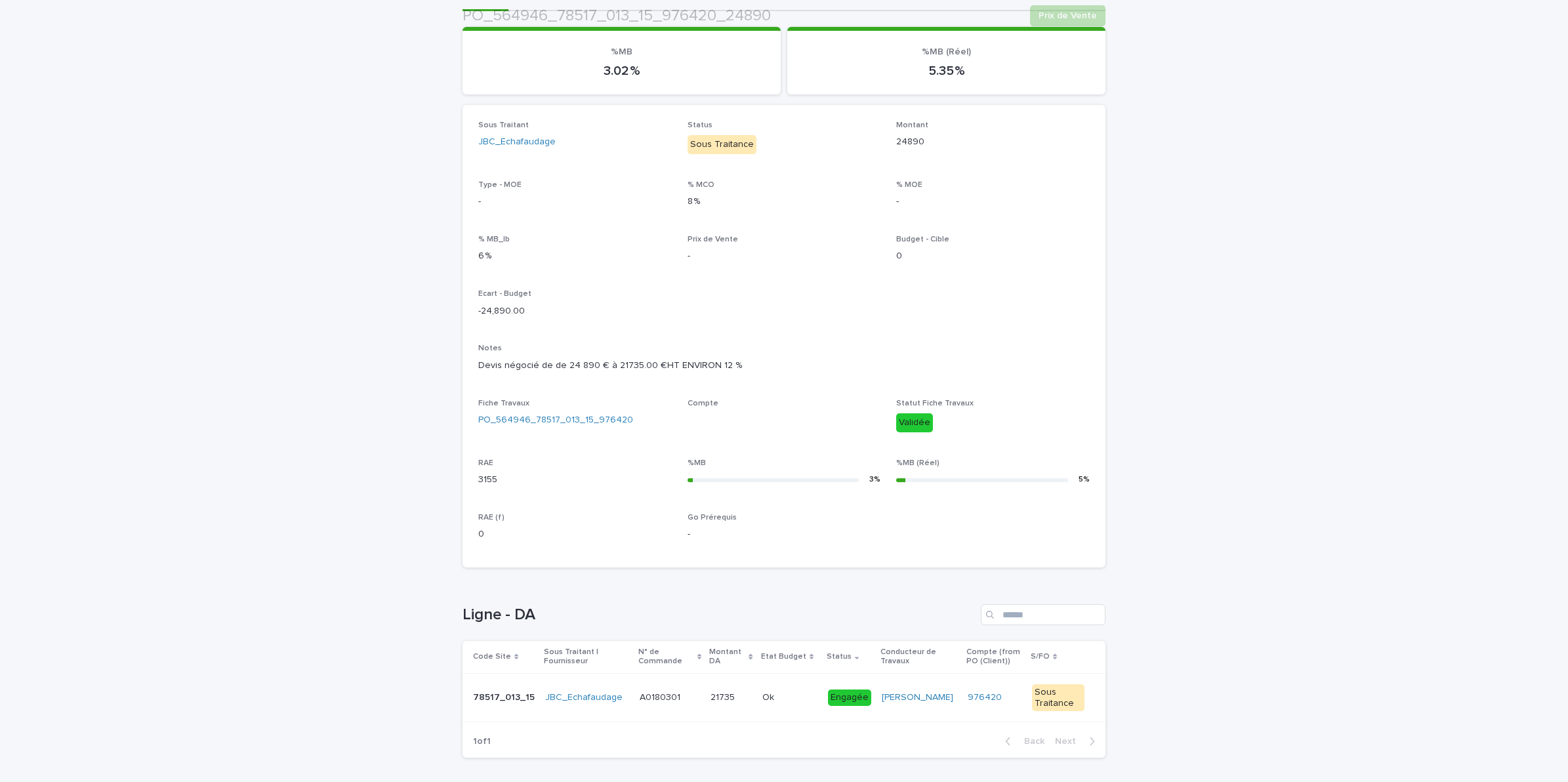
scroll to position [140, 0]
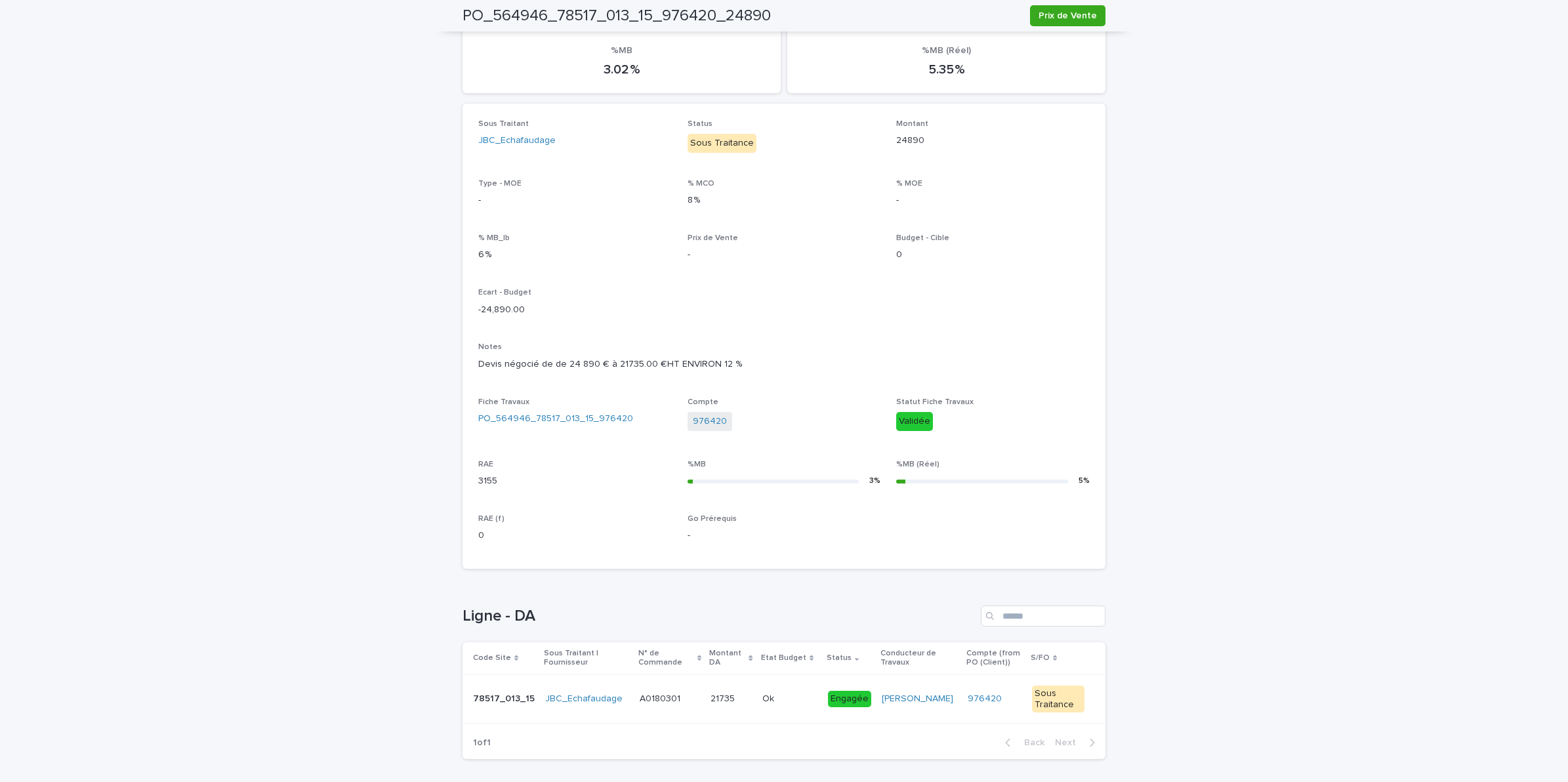
click at [719, 704] on div "21735 21735" at bounding box center [731, 699] width 41 height 22
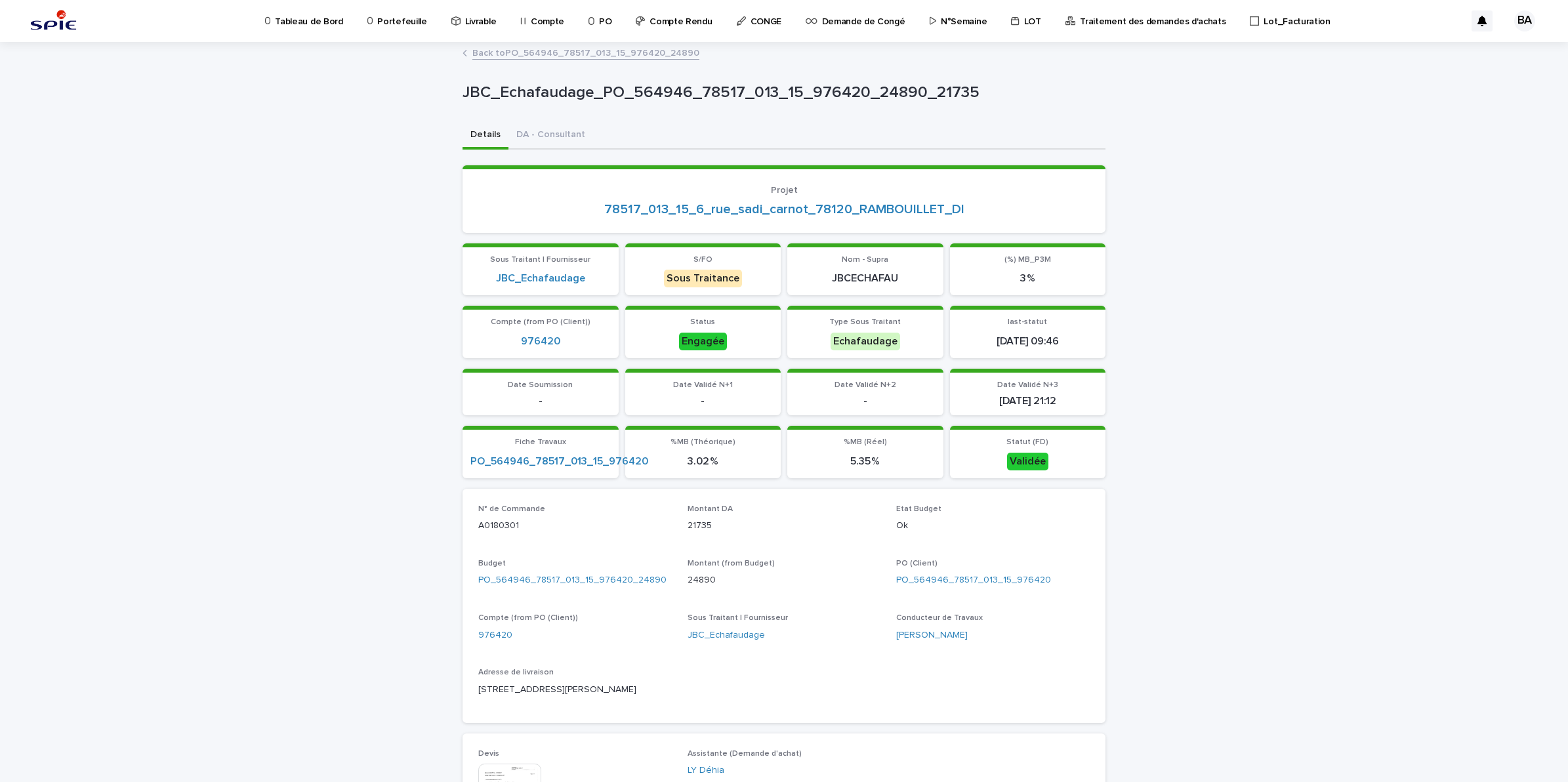
click at [489, 52] on link "Back to PO_564946_78517_013_15_976420_24890" at bounding box center [586, 52] width 227 height 15
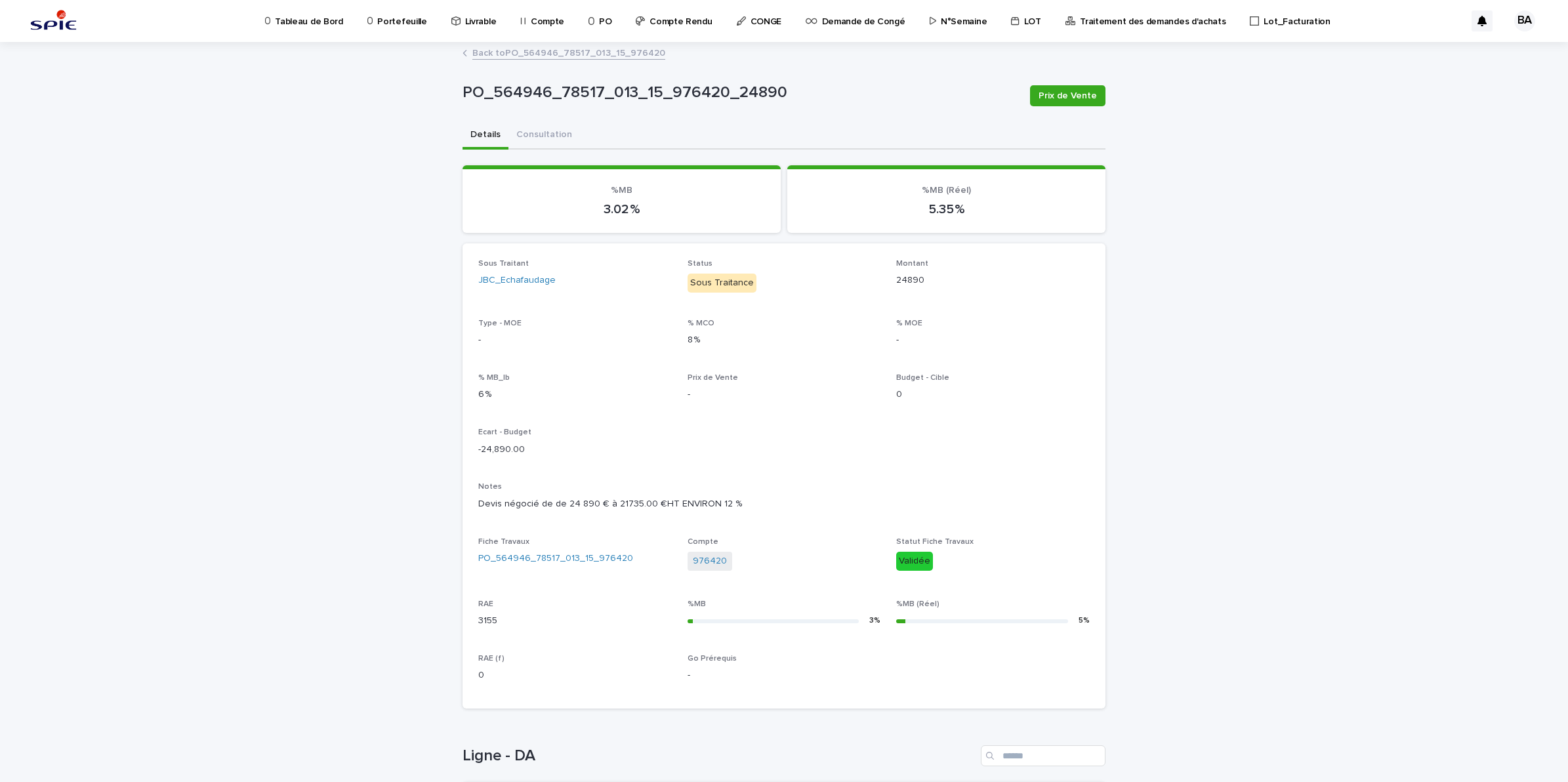
click at [489, 52] on link "Back to PO_564946_78517_013_15_976420" at bounding box center [569, 52] width 193 height 15
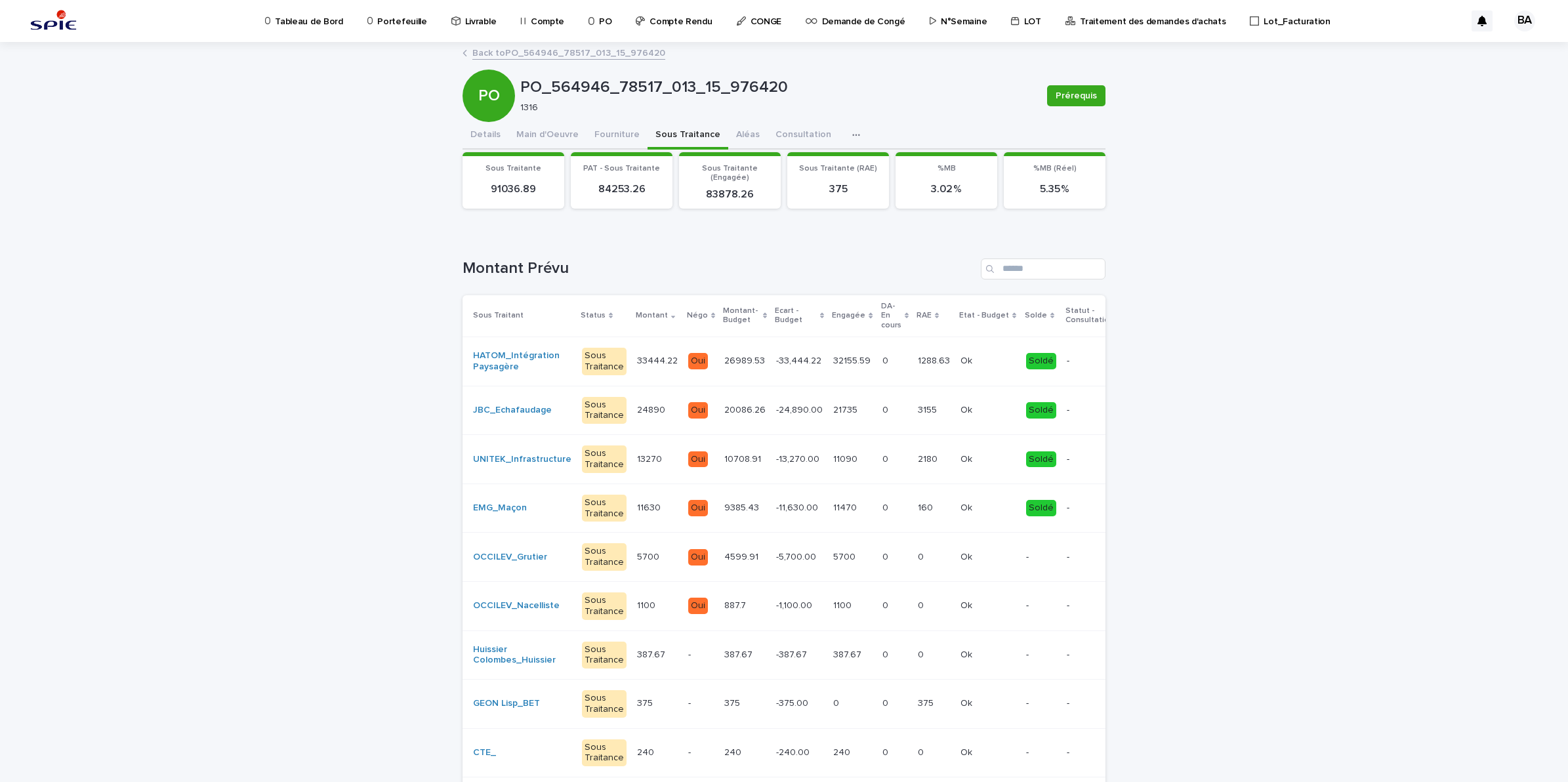
drag, startPoint x: 730, startPoint y: 135, endPoint x: 1107, endPoint y: 302, distance: 412.3
click at [730, 135] on button "Aléas" at bounding box center [748, 135] width 39 height 28
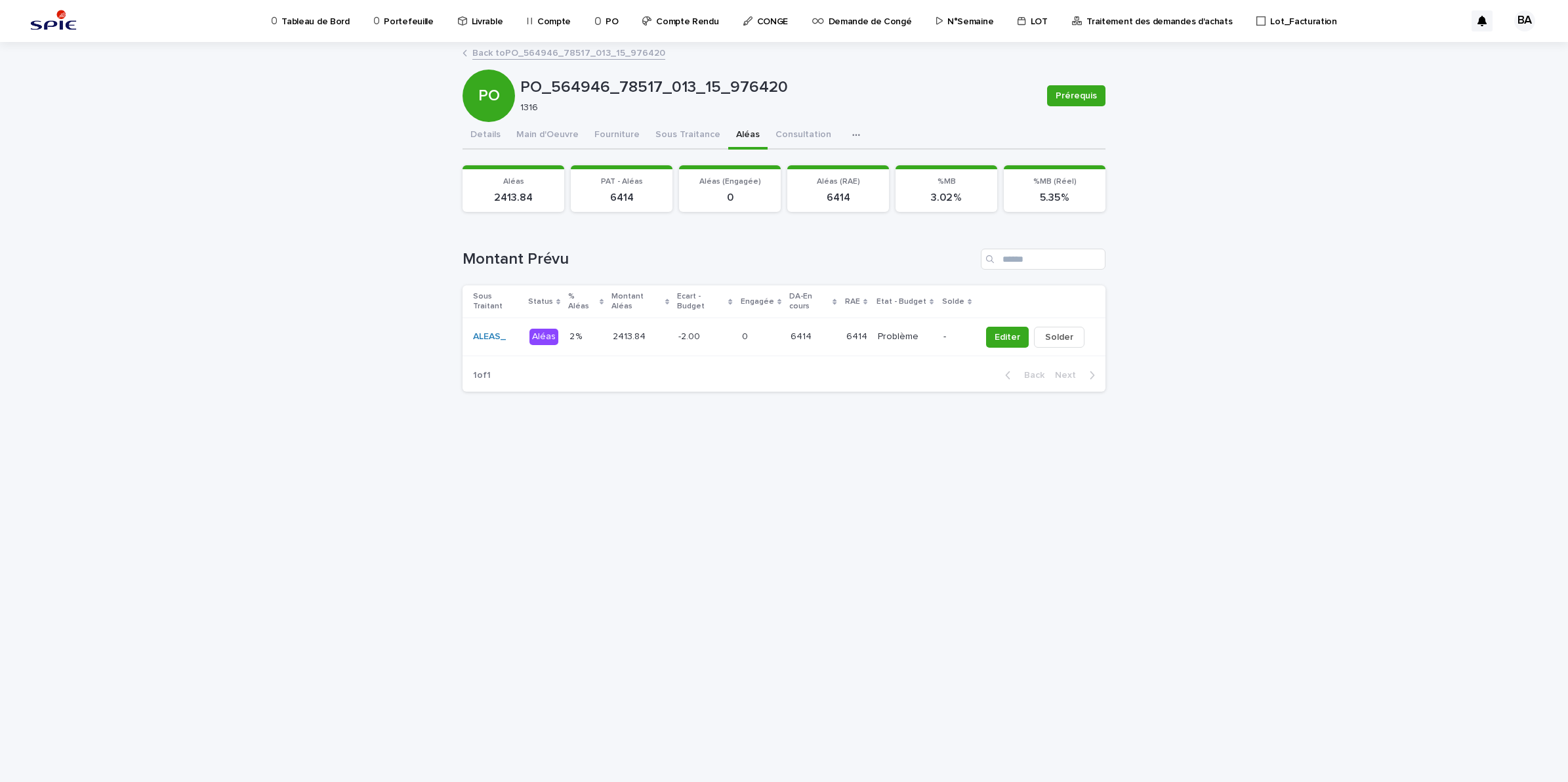
click at [836, 336] on div "6414 6414" at bounding box center [813, 336] width 45 height 22
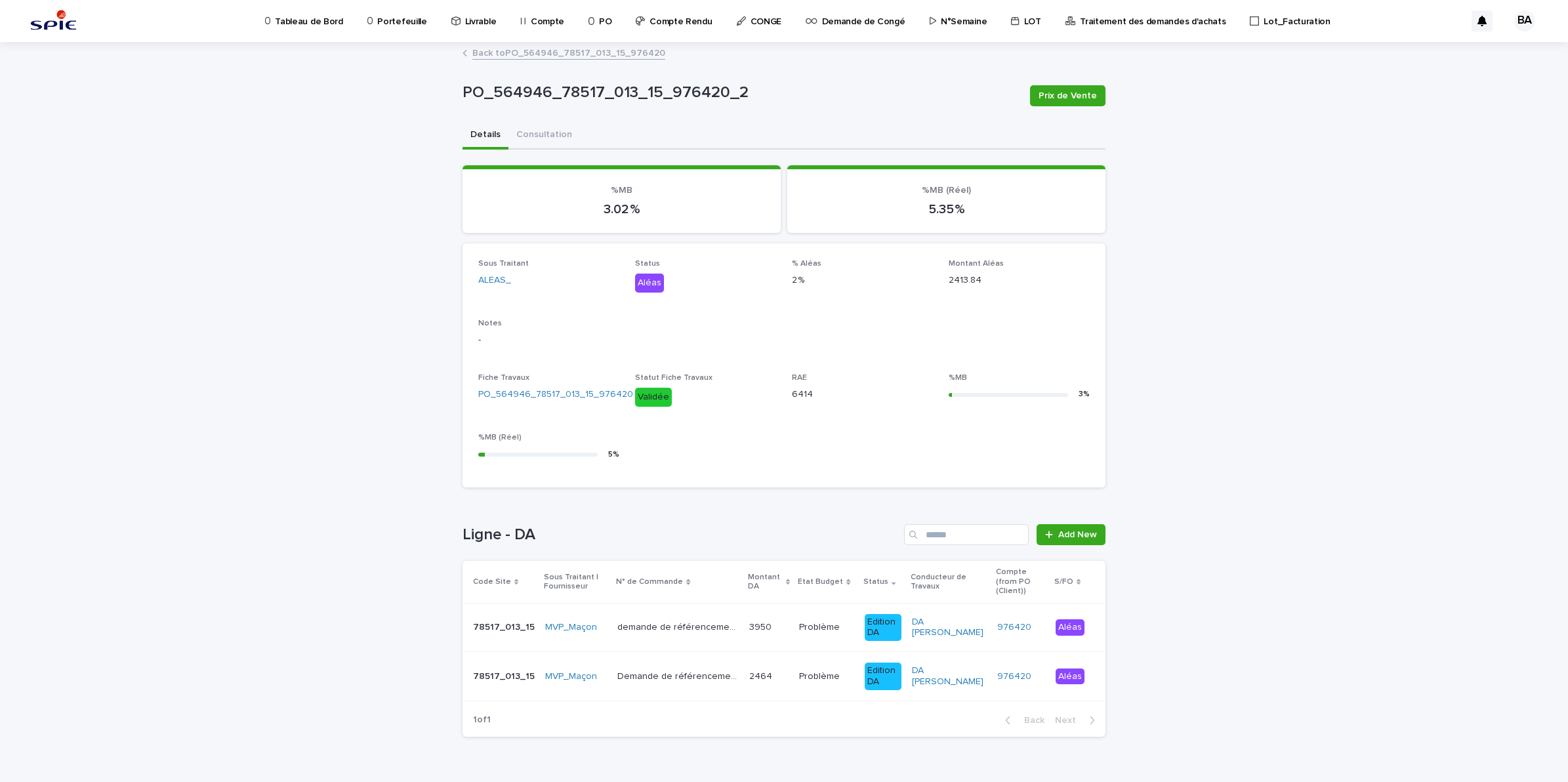
click at [487, 54] on link "Back to PO_564946_78517_013_15_976420" at bounding box center [569, 52] width 193 height 15
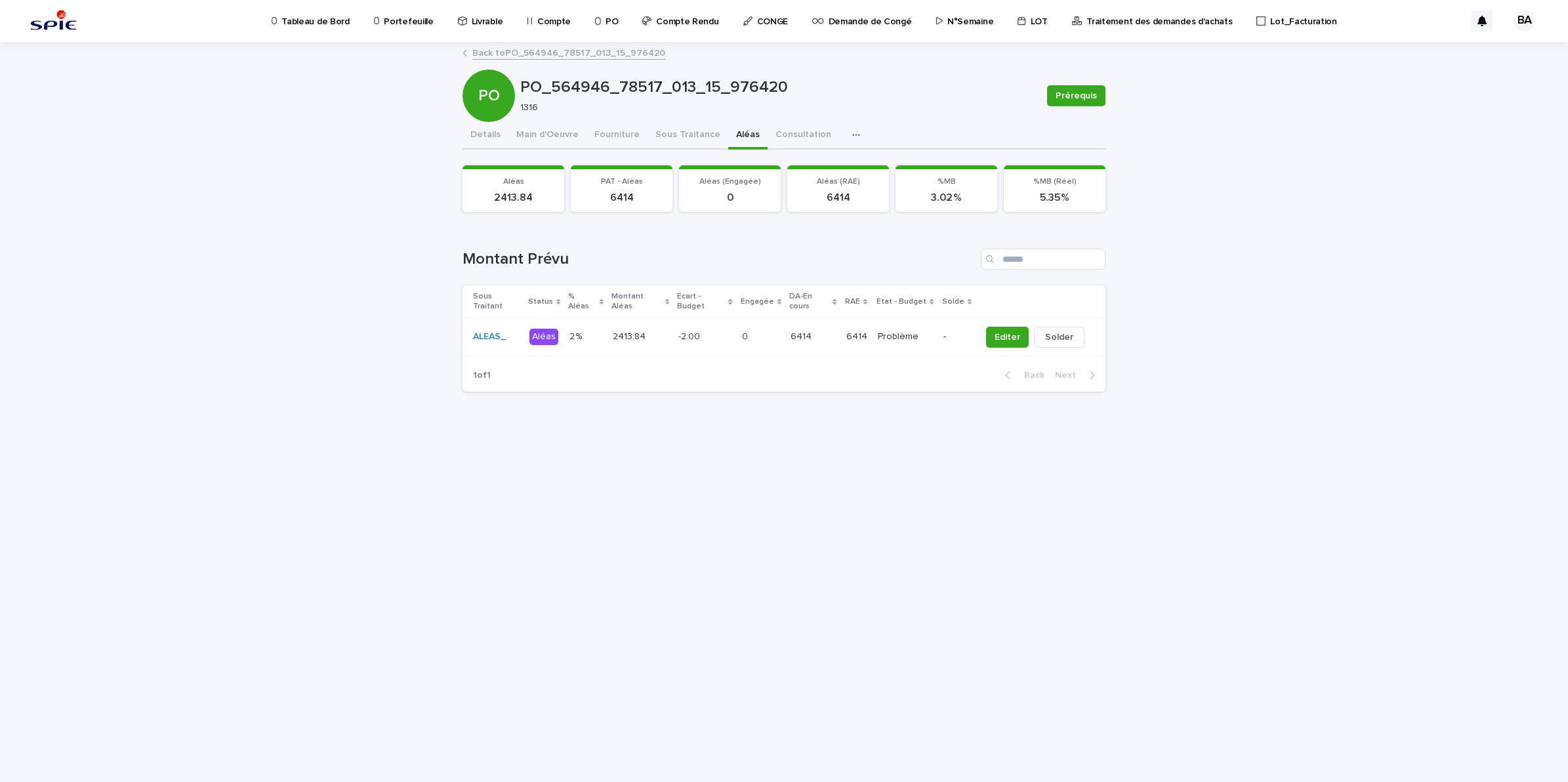
click at [489, 53] on link "Back to PO_564946_78517_013_15_976420" at bounding box center [569, 52] width 193 height 15
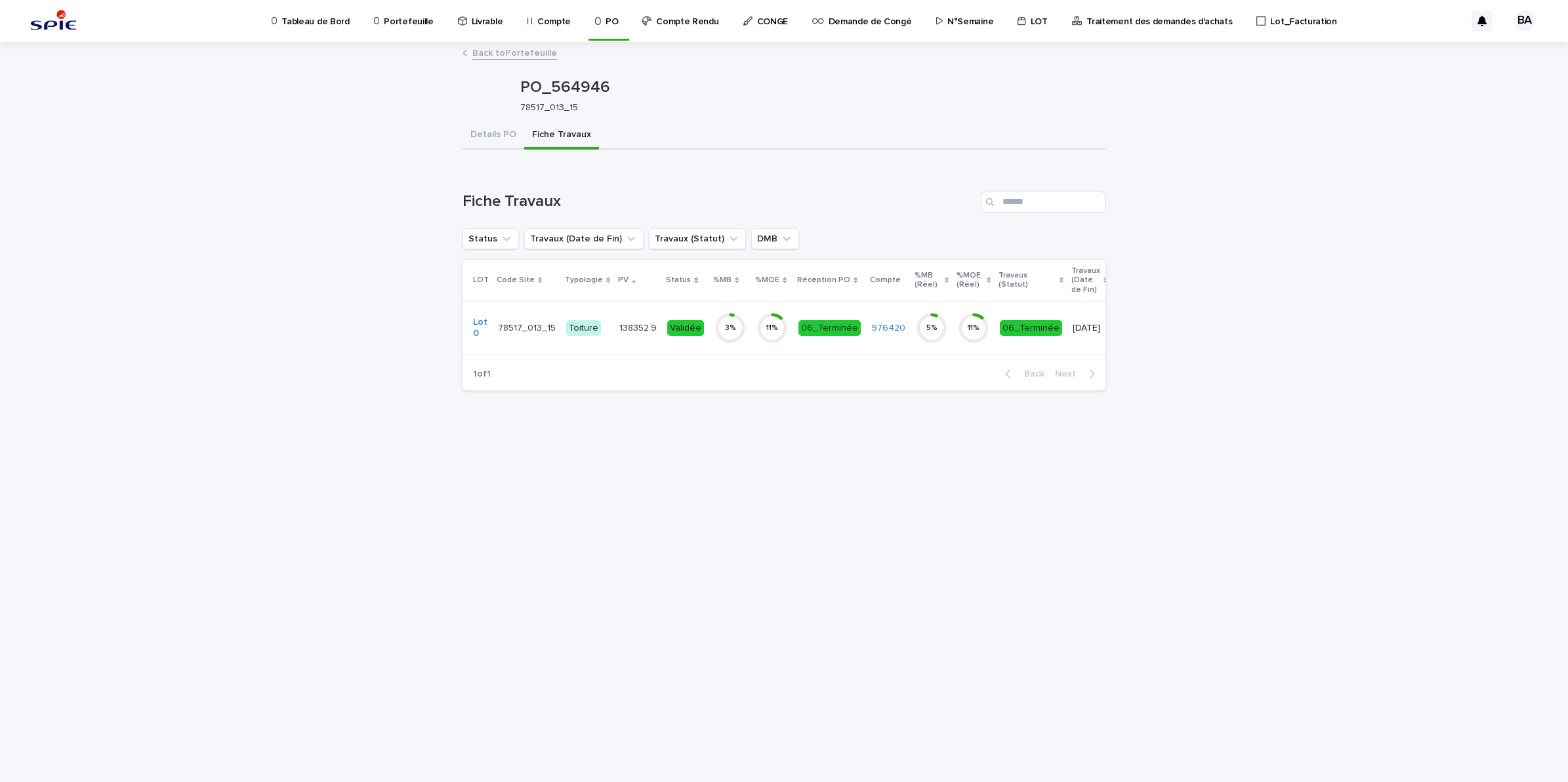
click at [491, 51] on link "Back to Portefeuille" at bounding box center [515, 52] width 85 height 15
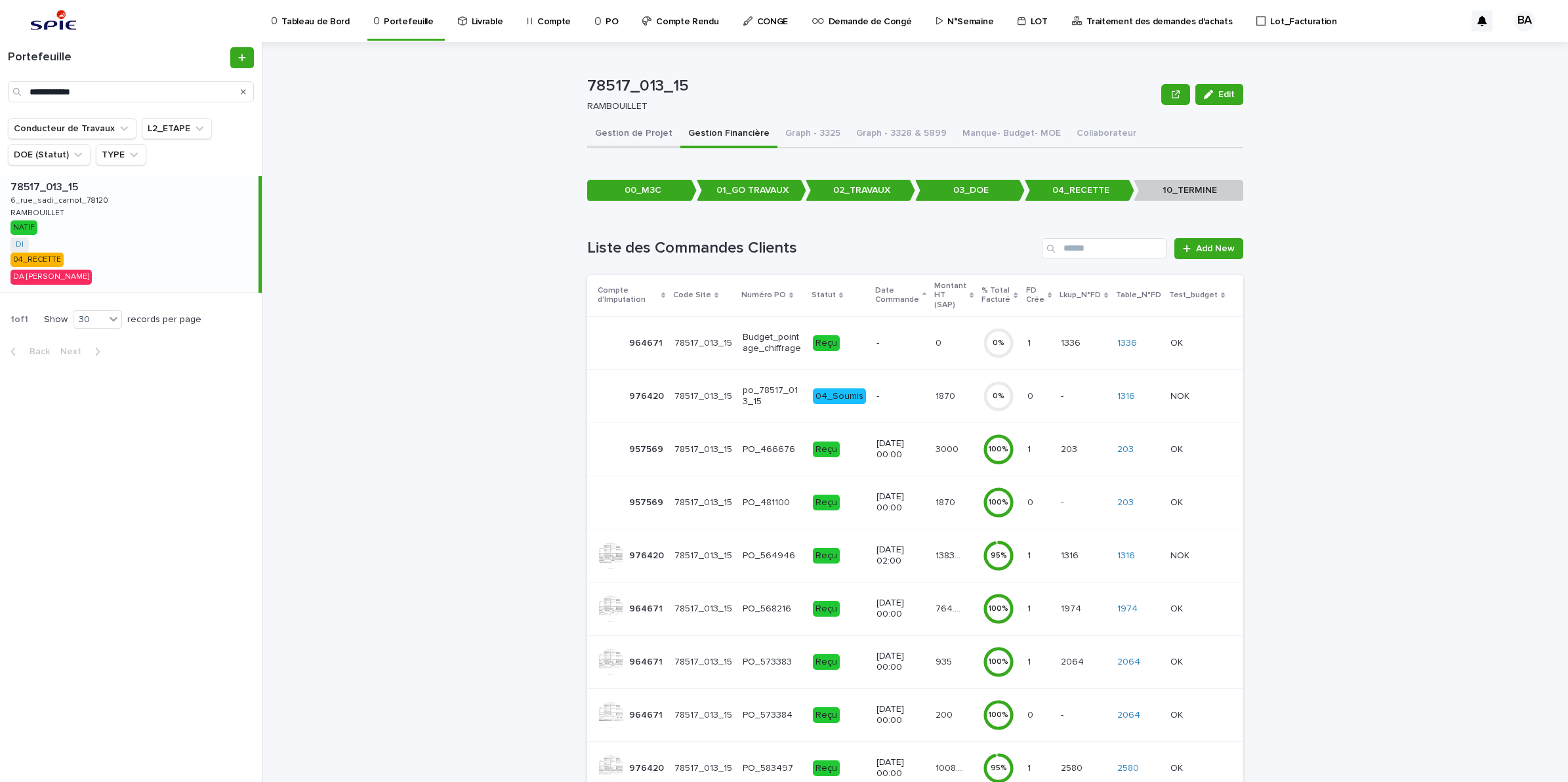
click at [621, 136] on button "Gestion de Projet" at bounding box center [634, 134] width 93 height 28
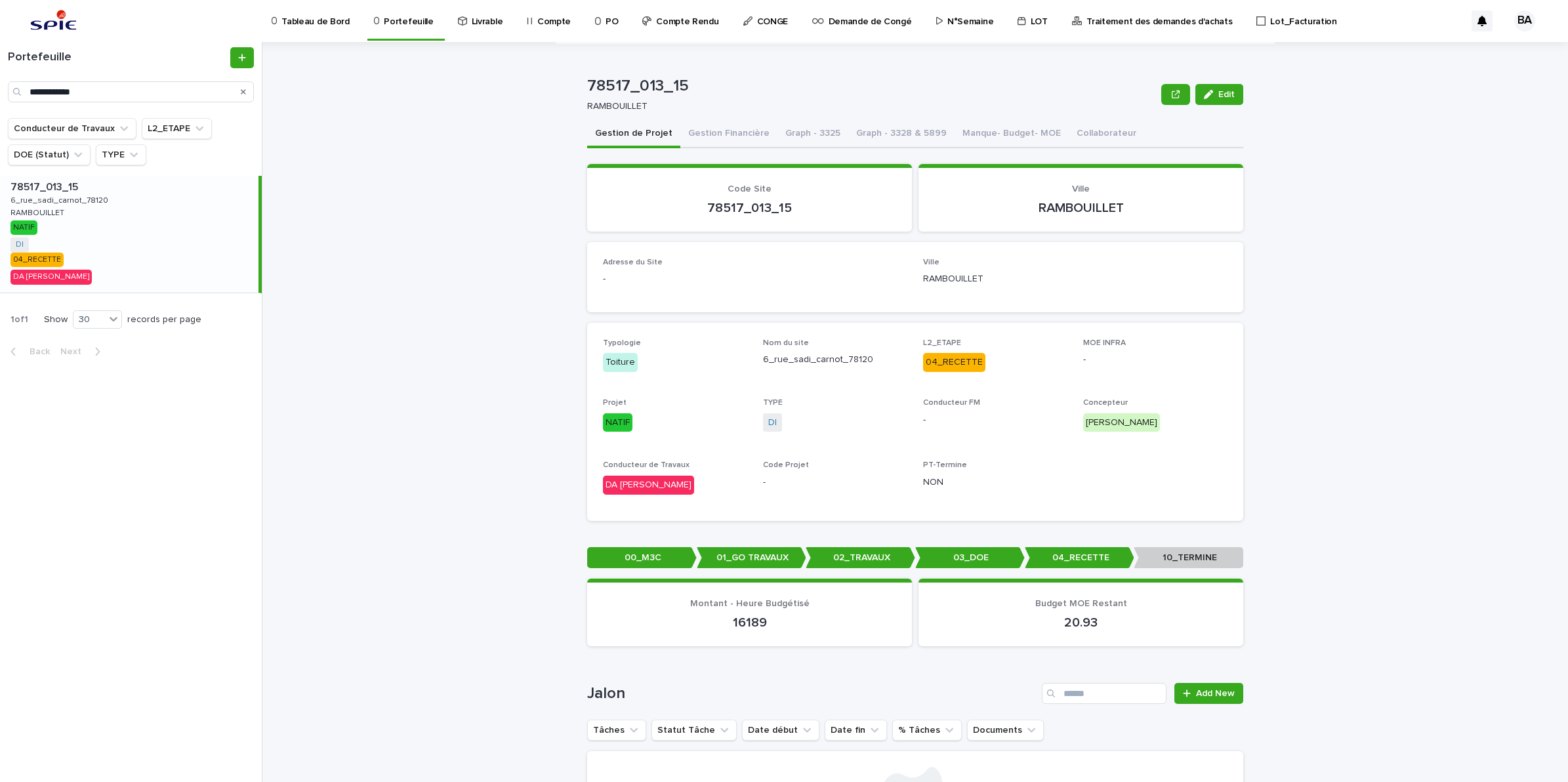
click at [716, 135] on button "Gestion Financière" at bounding box center [729, 134] width 97 height 28
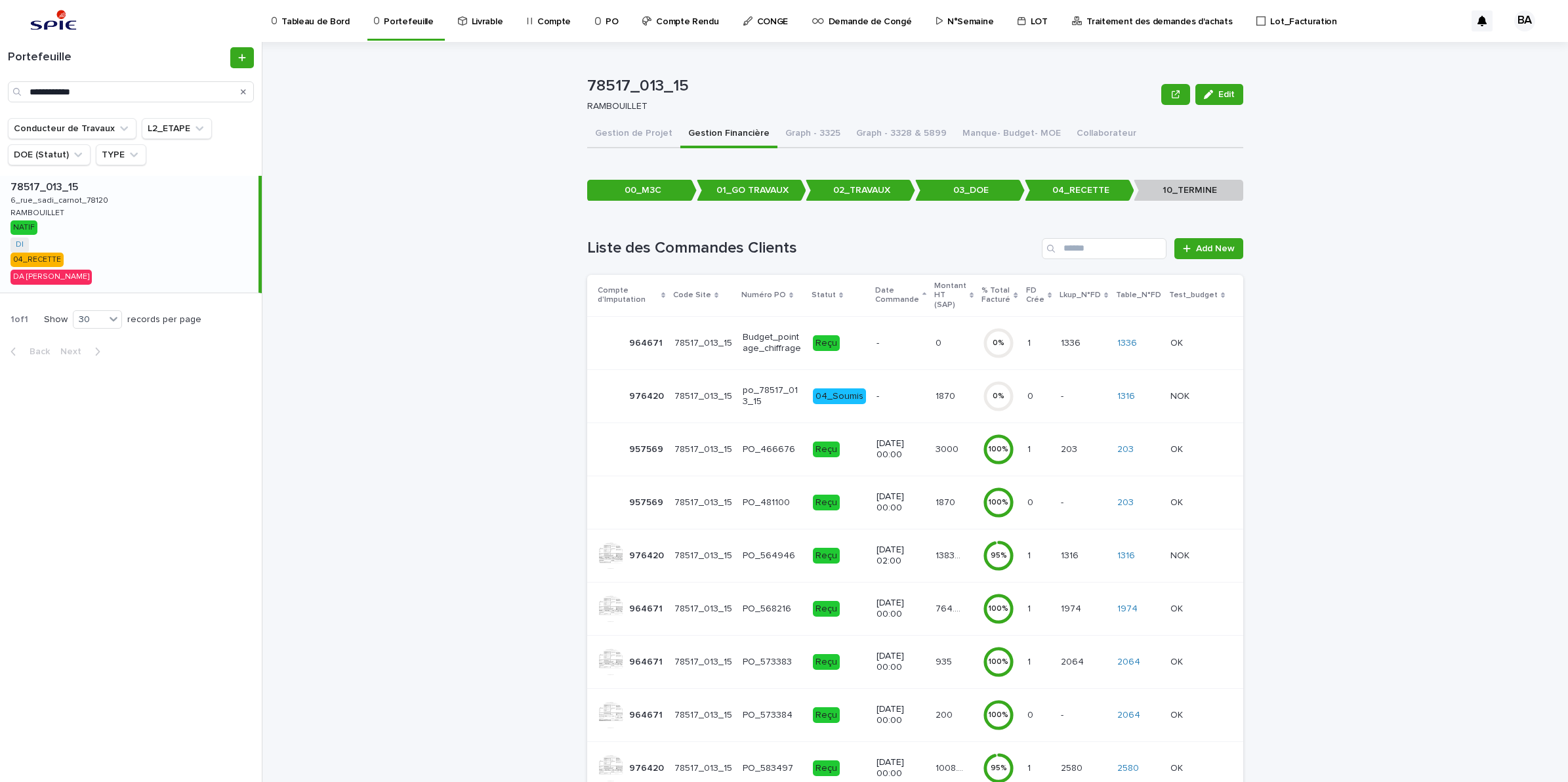
click at [918, 388] on td "-" at bounding box center [901, 396] width 59 height 53
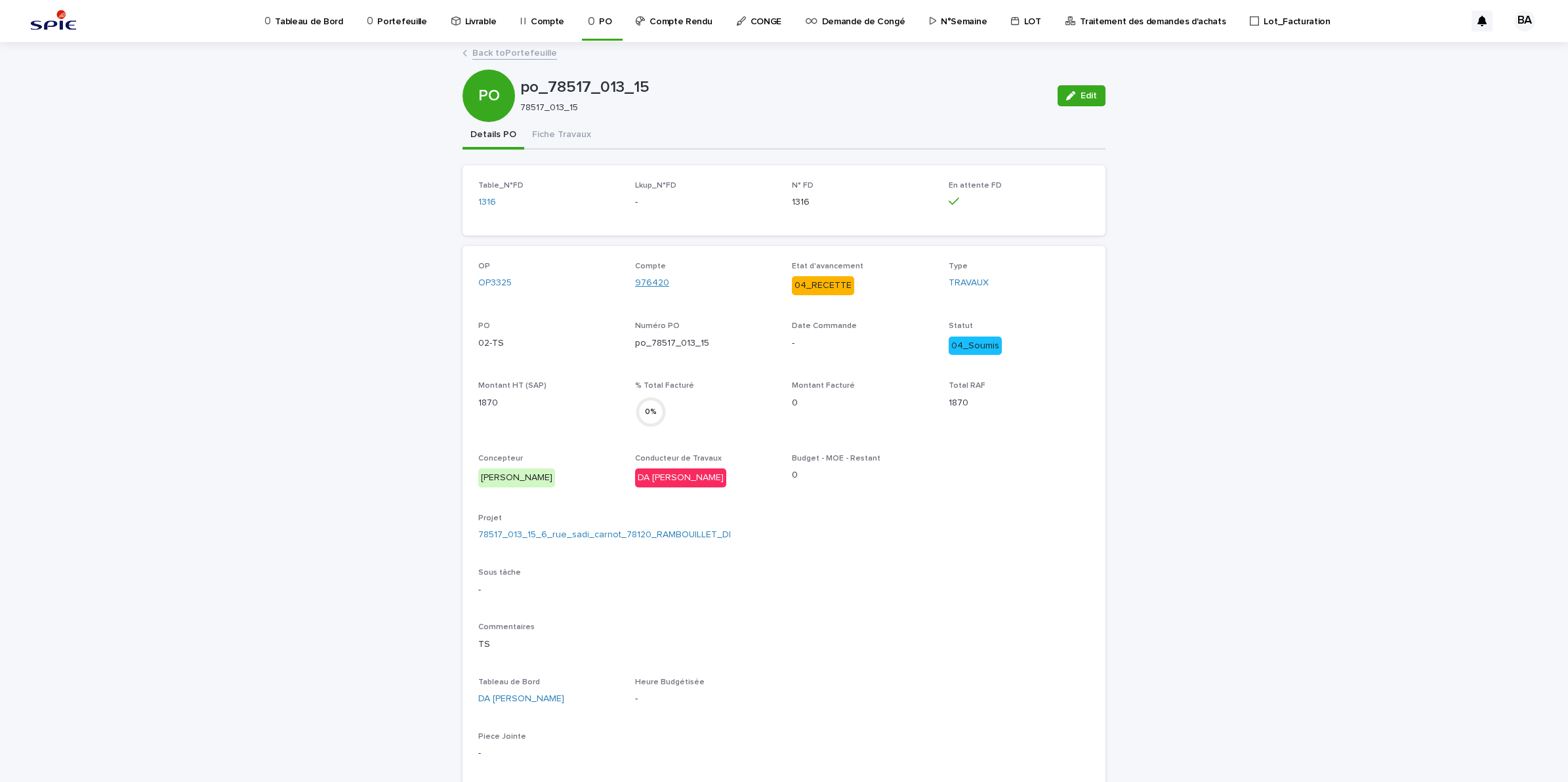
click at [646, 276] on link "976420" at bounding box center [652, 283] width 34 height 13
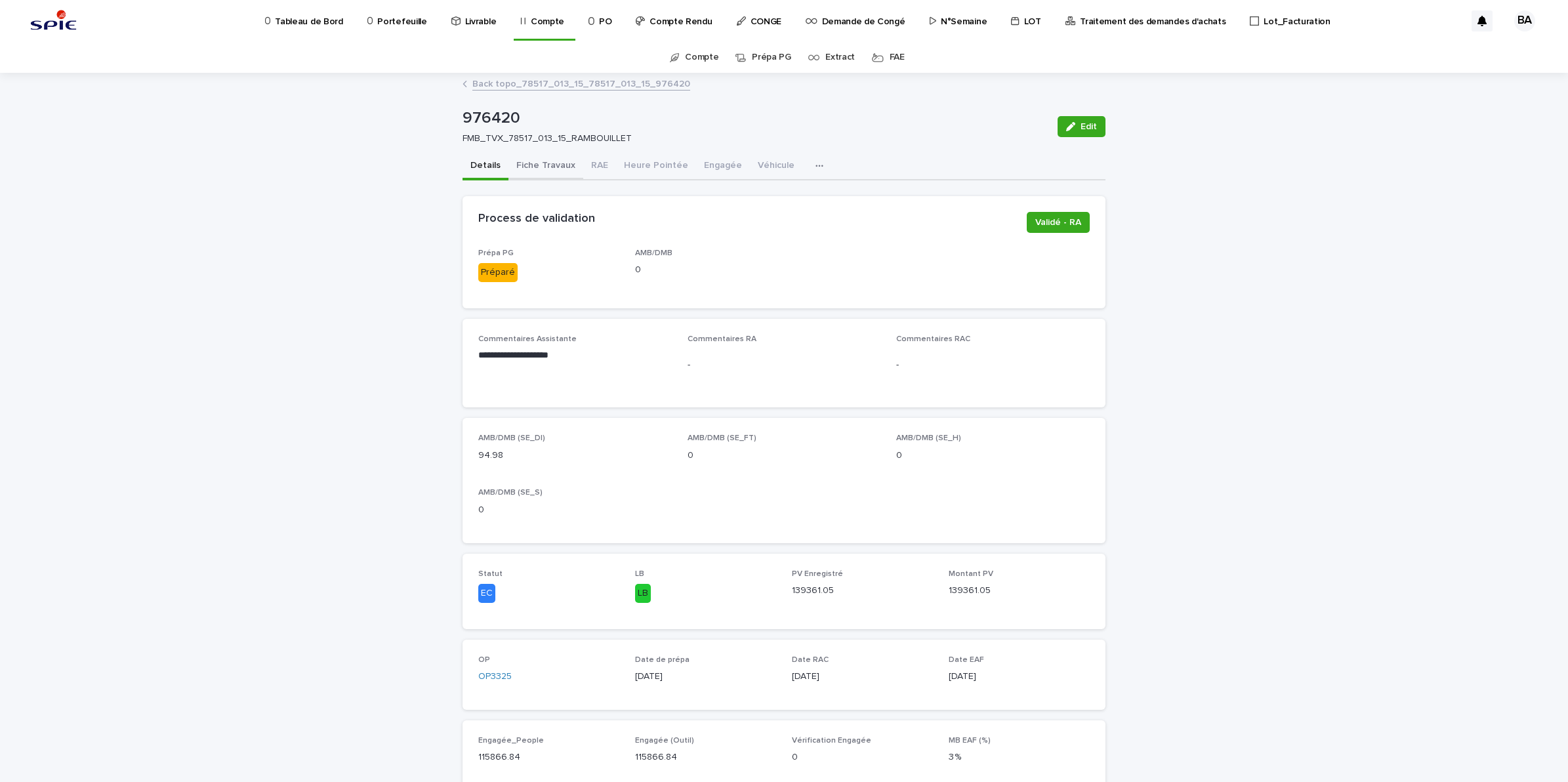
click at [556, 164] on button "Fiche Travaux" at bounding box center [545, 166] width 75 height 28
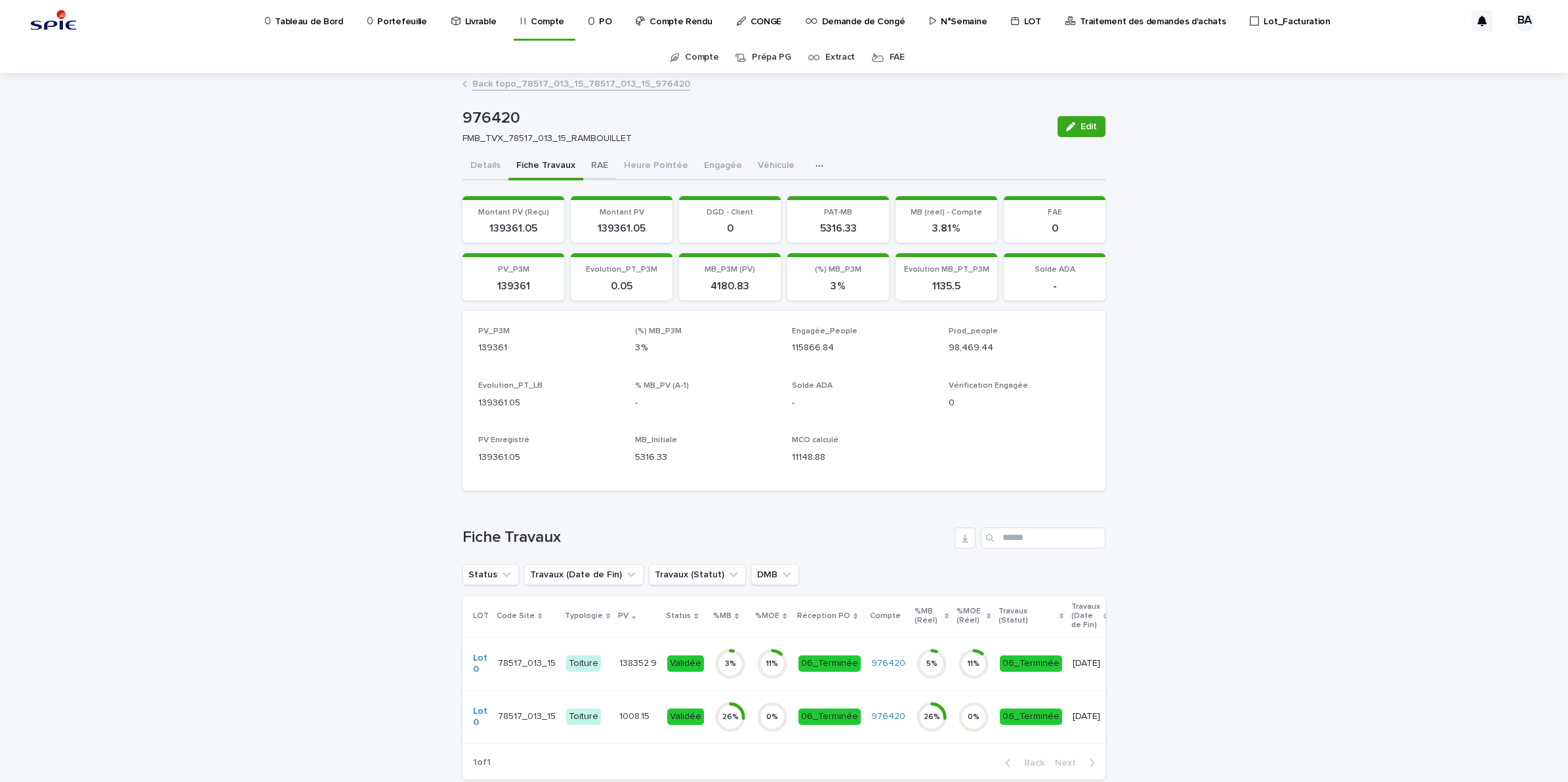
click at [584, 163] on button "RAE" at bounding box center [599, 166] width 33 height 28
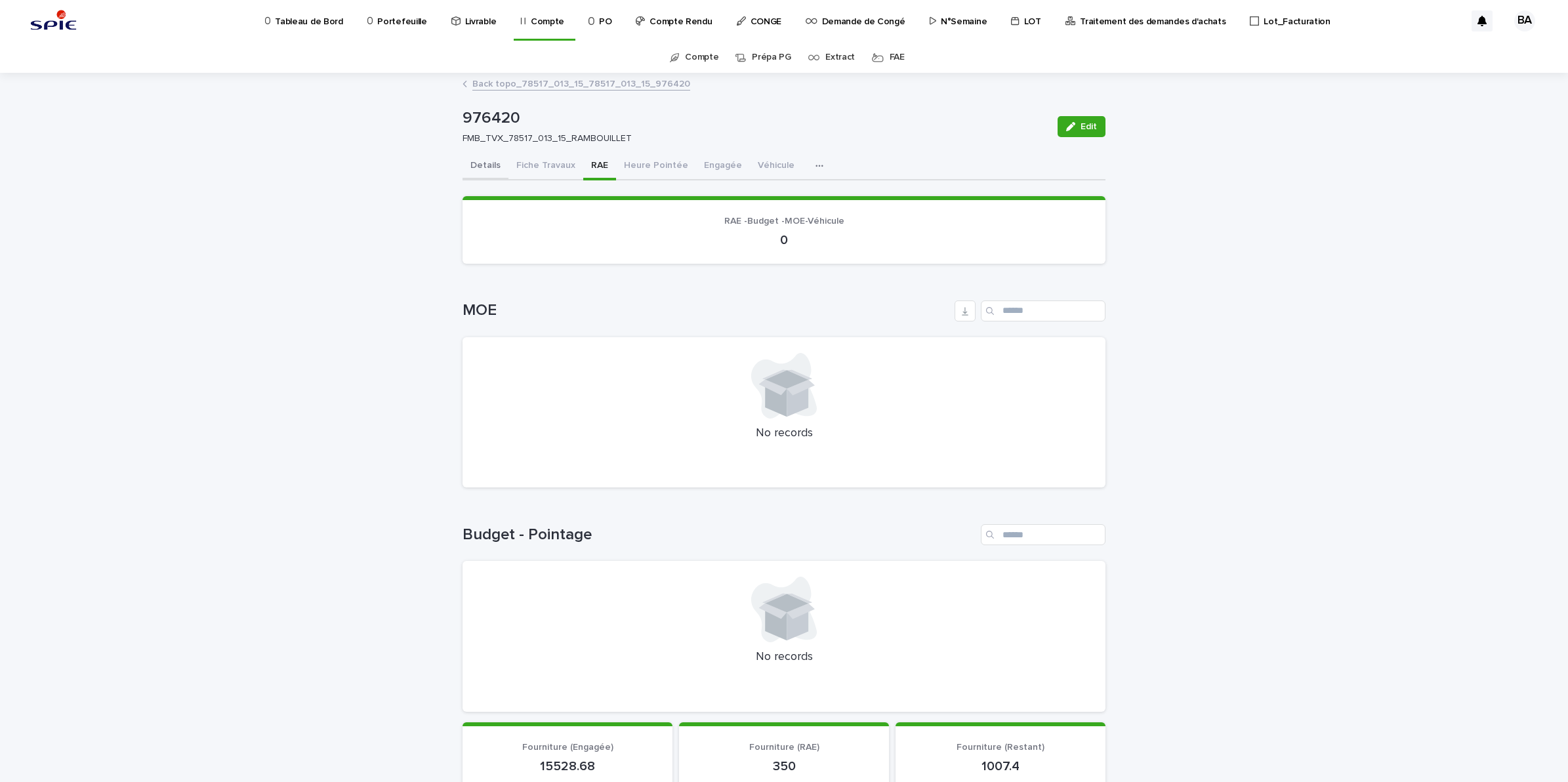
click at [477, 156] on button "Details" at bounding box center [485, 166] width 46 height 28
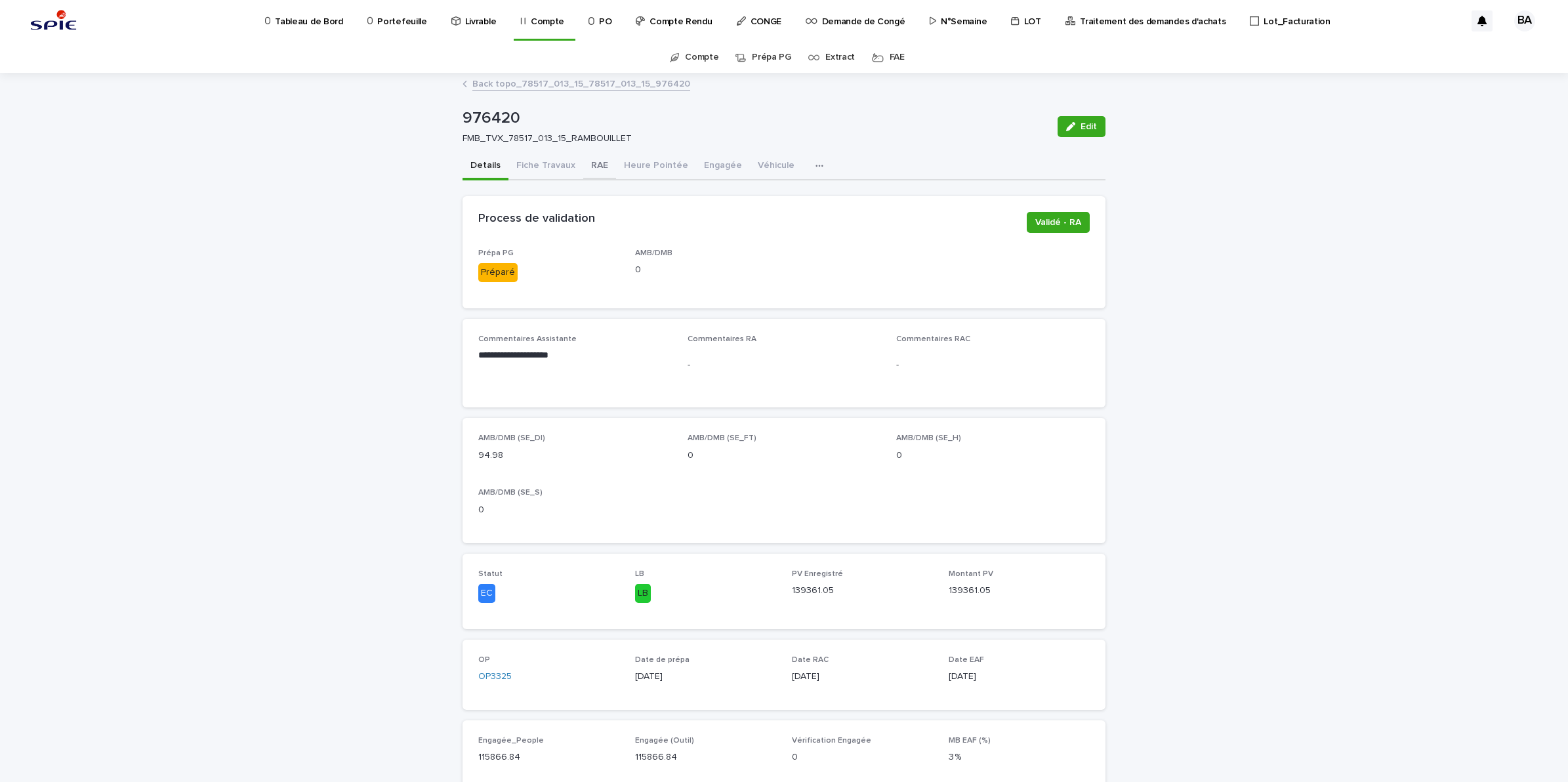
click at [586, 162] on button "RAE" at bounding box center [599, 166] width 33 height 28
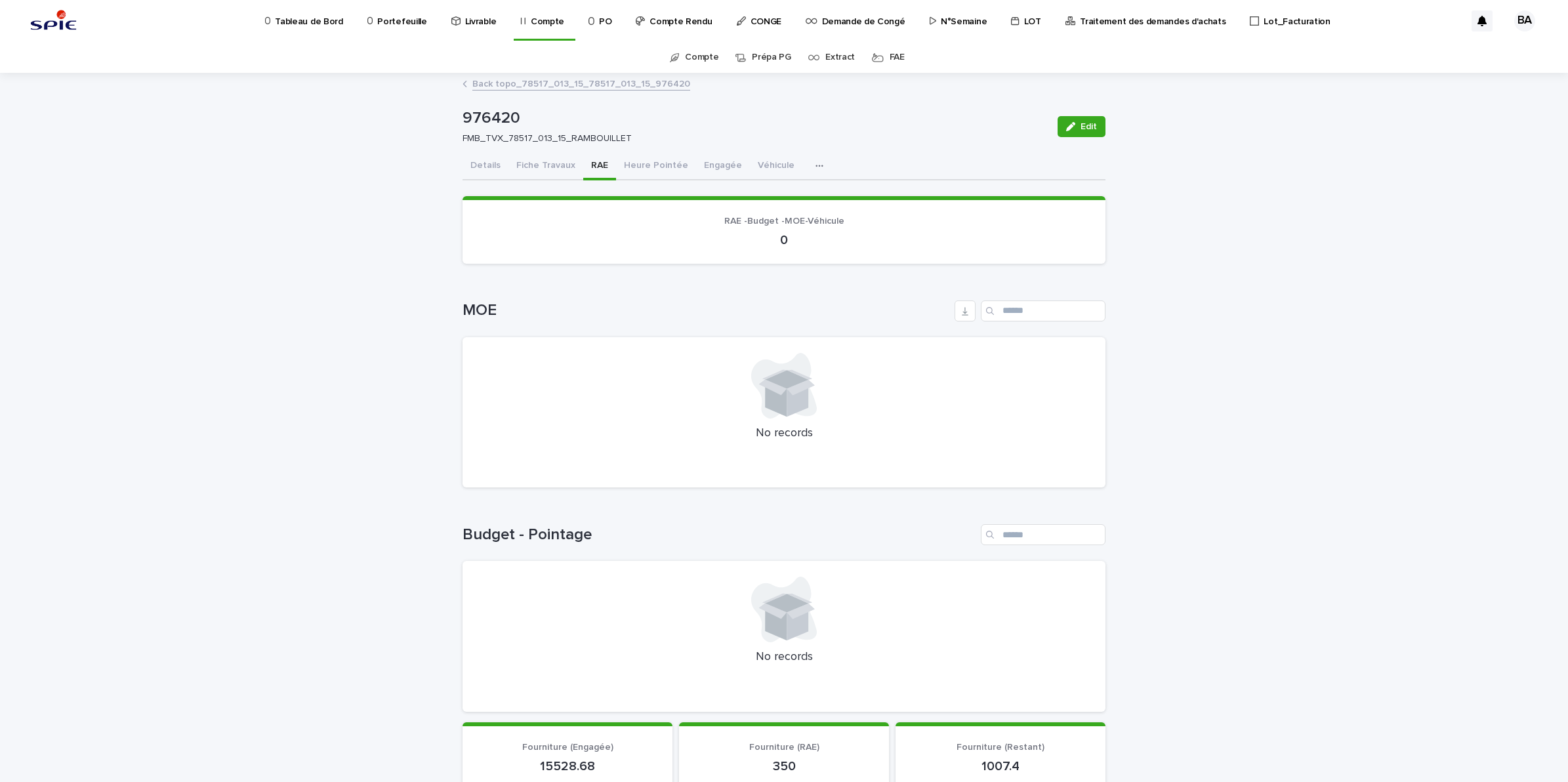
click at [395, 18] on p "Portefeuille" at bounding box center [401, 13] width 49 height 28
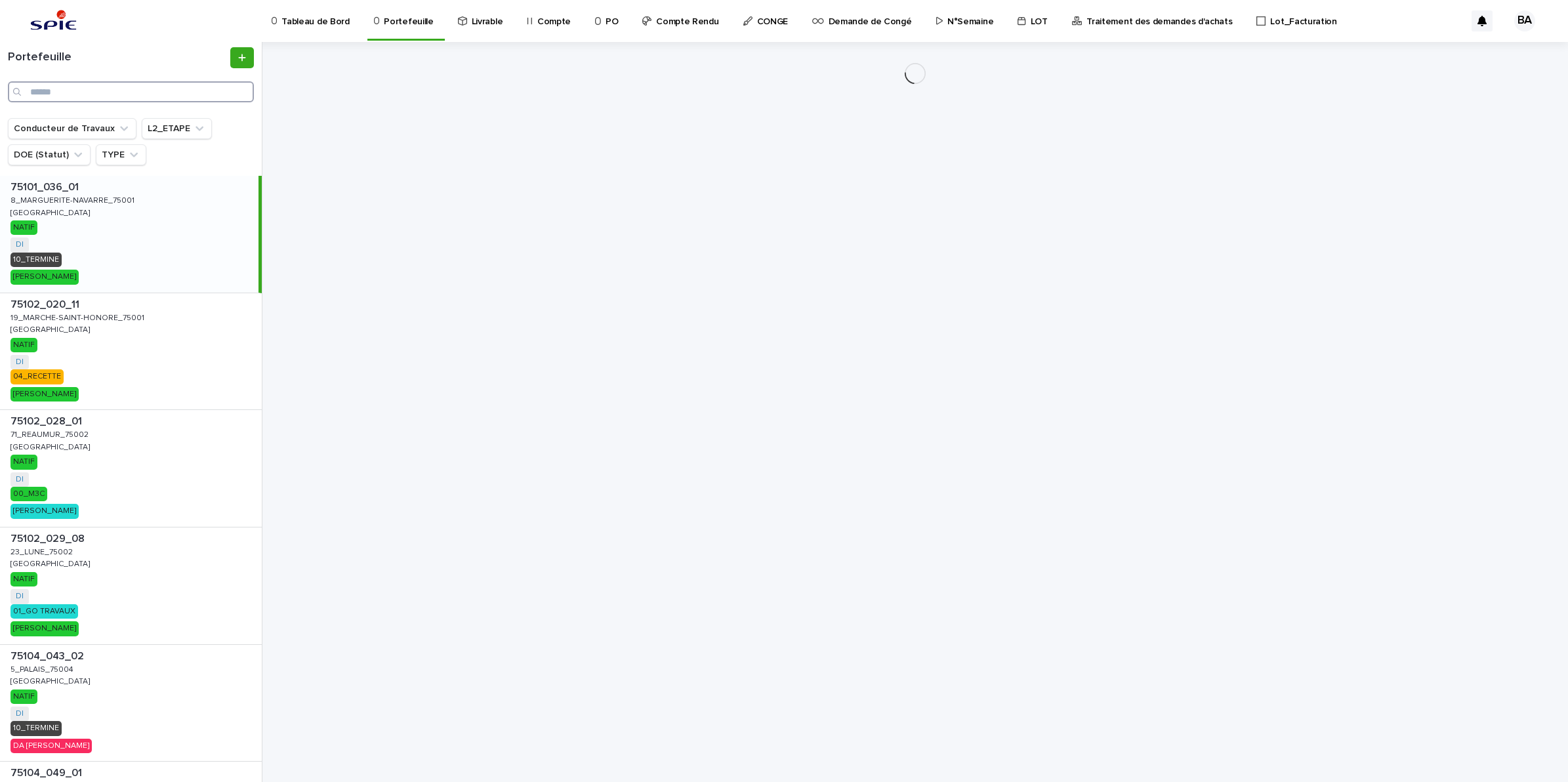
click at [119, 94] on input "Search" at bounding box center [131, 92] width 246 height 21
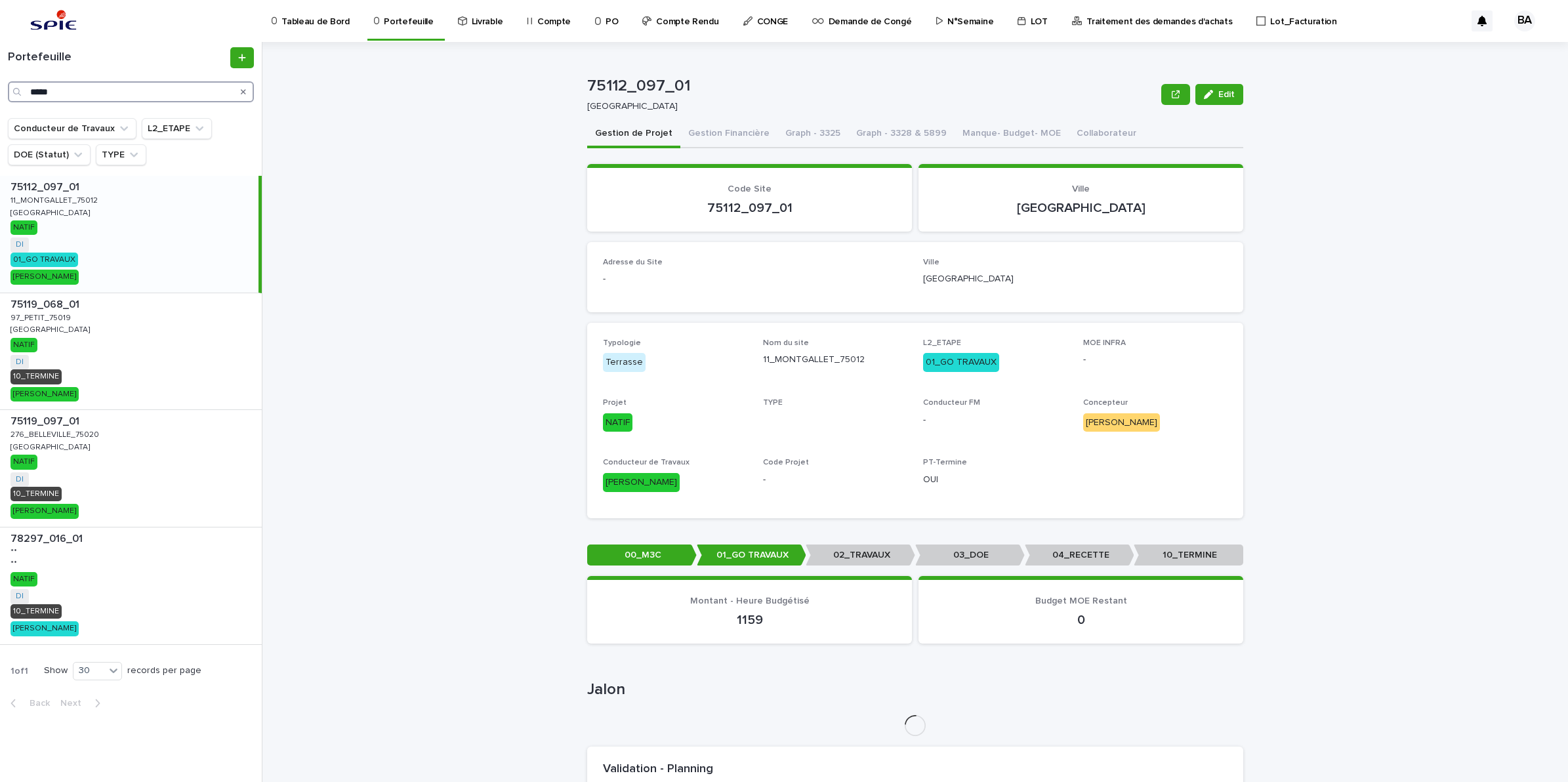
type input "******"
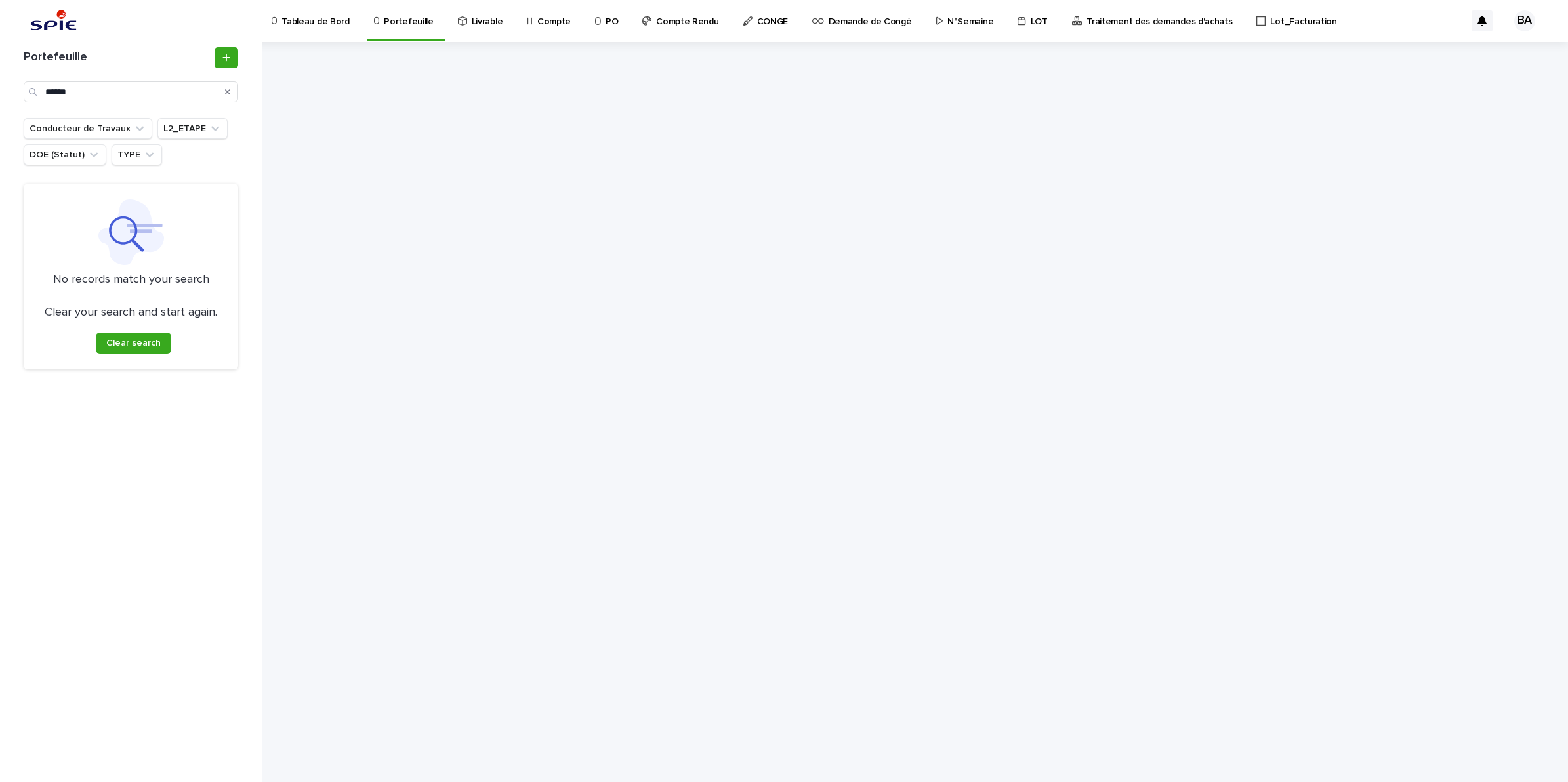
click at [539, 24] on p "Compte" at bounding box center [554, 13] width 34 height 28
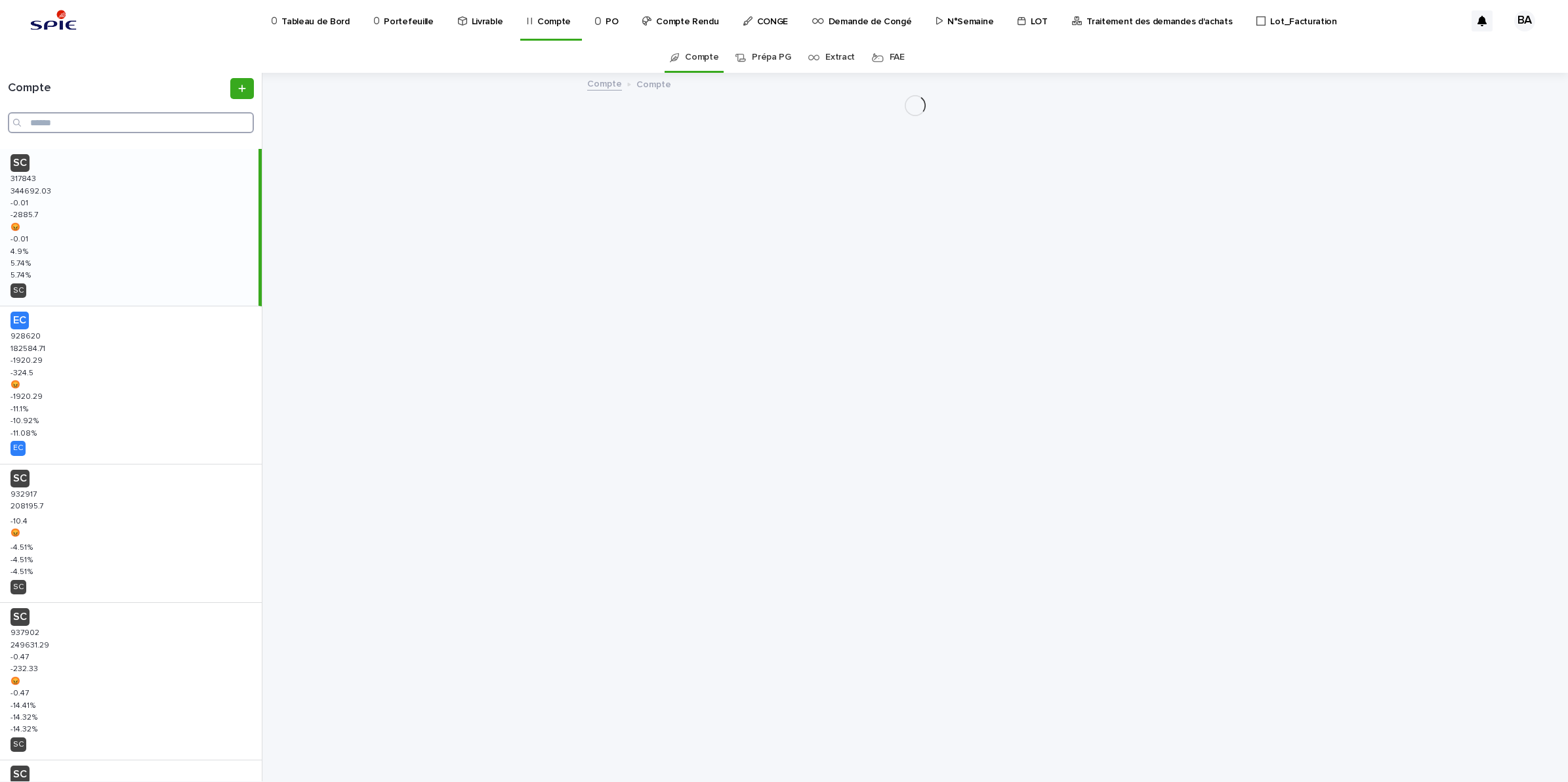
click at [36, 126] on input "Search" at bounding box center [131, 122] width 246 height 21
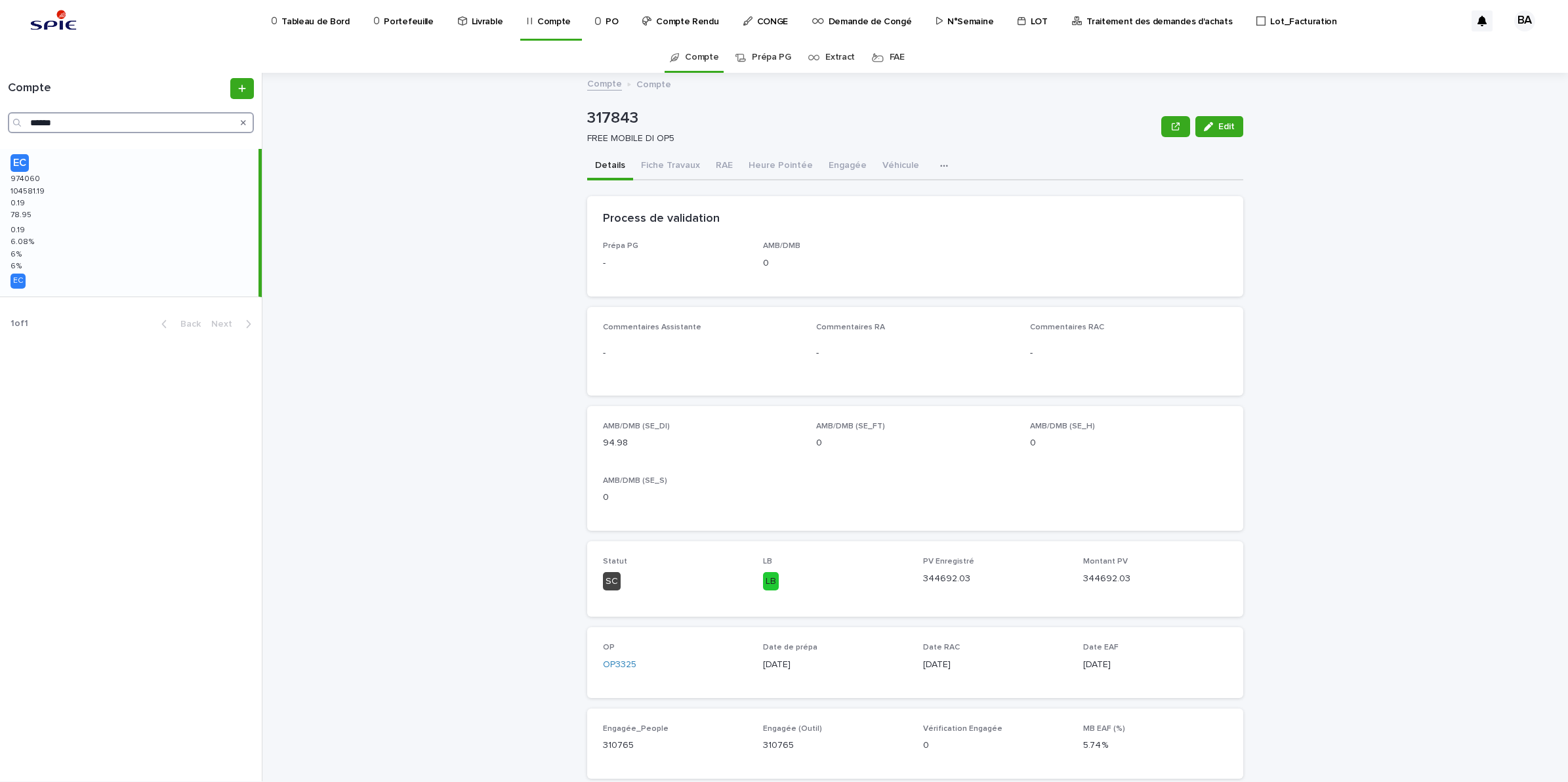
type input "******"
click at [69, 207] on div "EC 974060 974060 104581.19 104581.19 0.19 0.19 78.95 78.95 0.19 0.19 6.08 % 6.0…" at bounding box center [129, 222] width 259 height 147
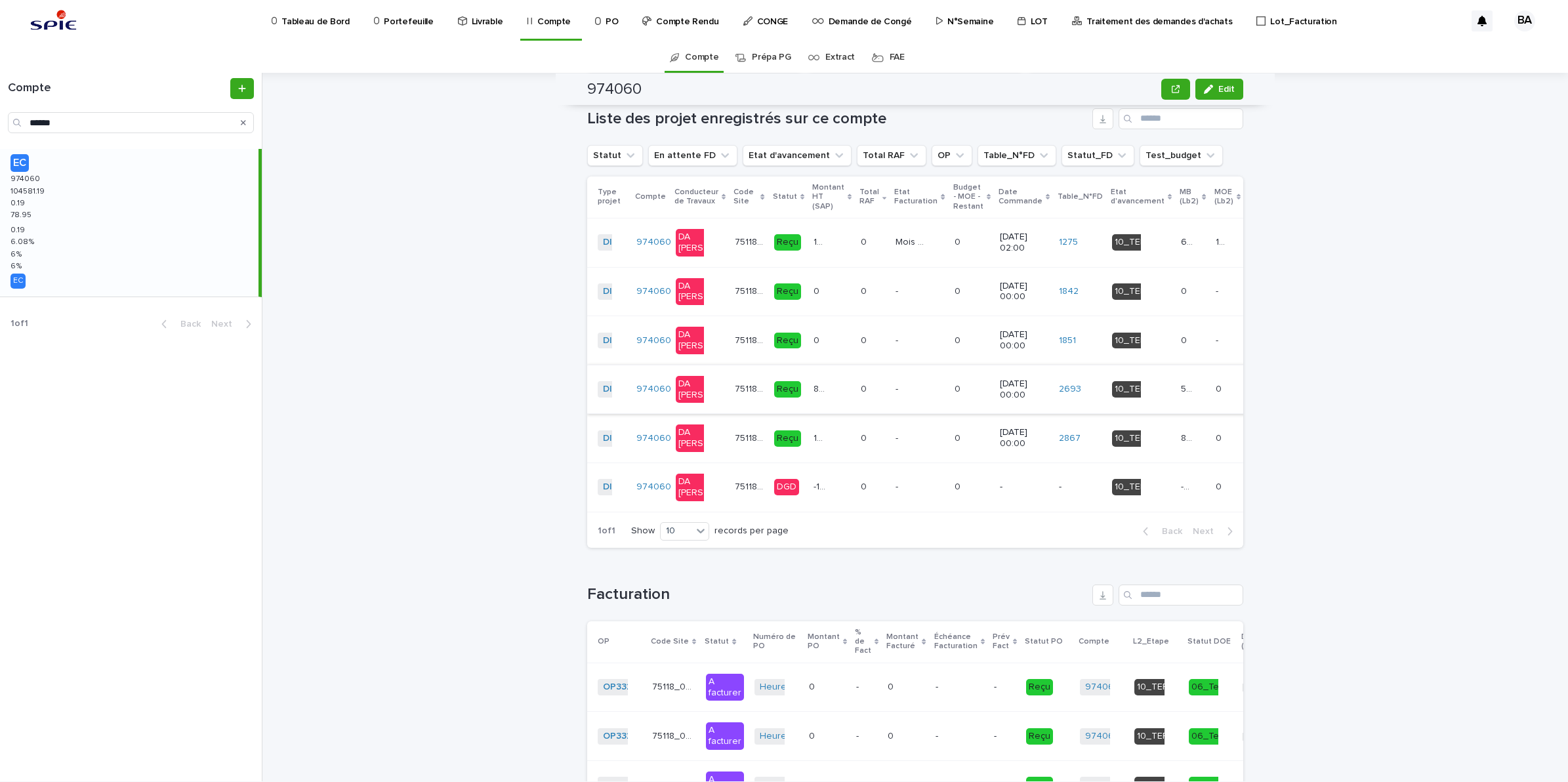
scroll to position [1721, 0]
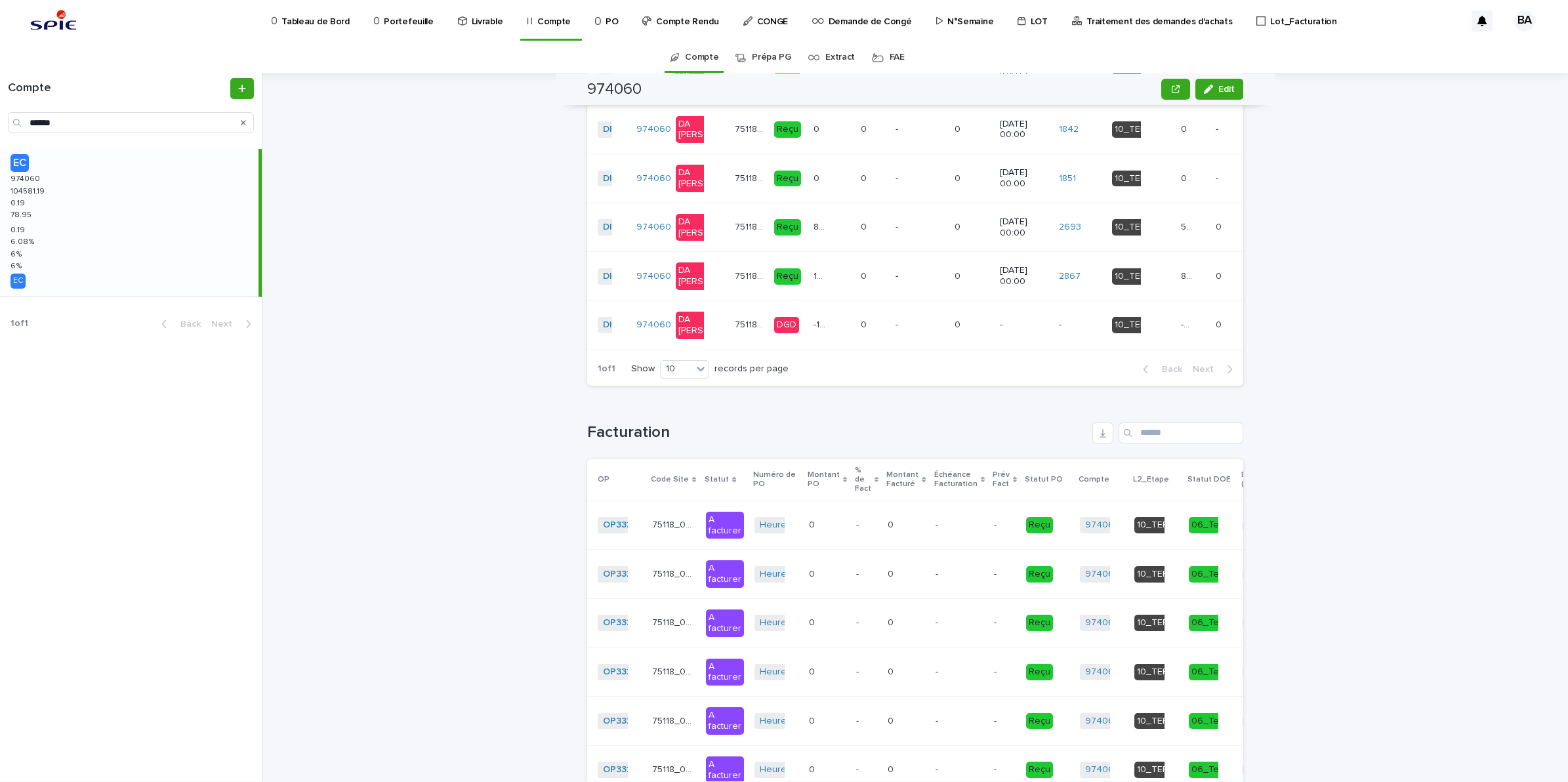
click at [814, 336] on div "-1129.66 -1129.66" at bounding box center [832, 325] width 37 height 22
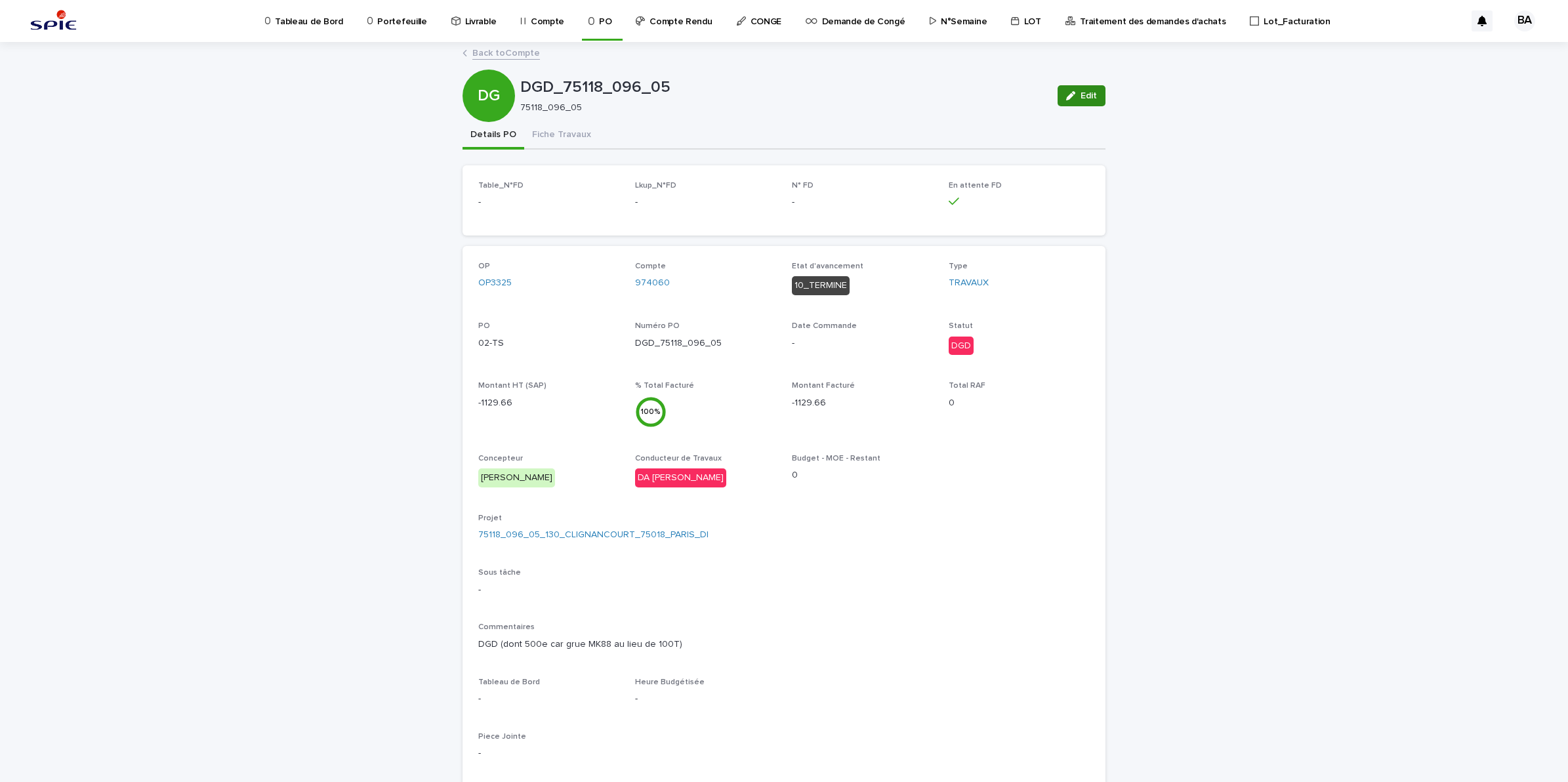
click at [1089, 93] on span "Edit" at bounding box center [1089, 96] width 16 height 9
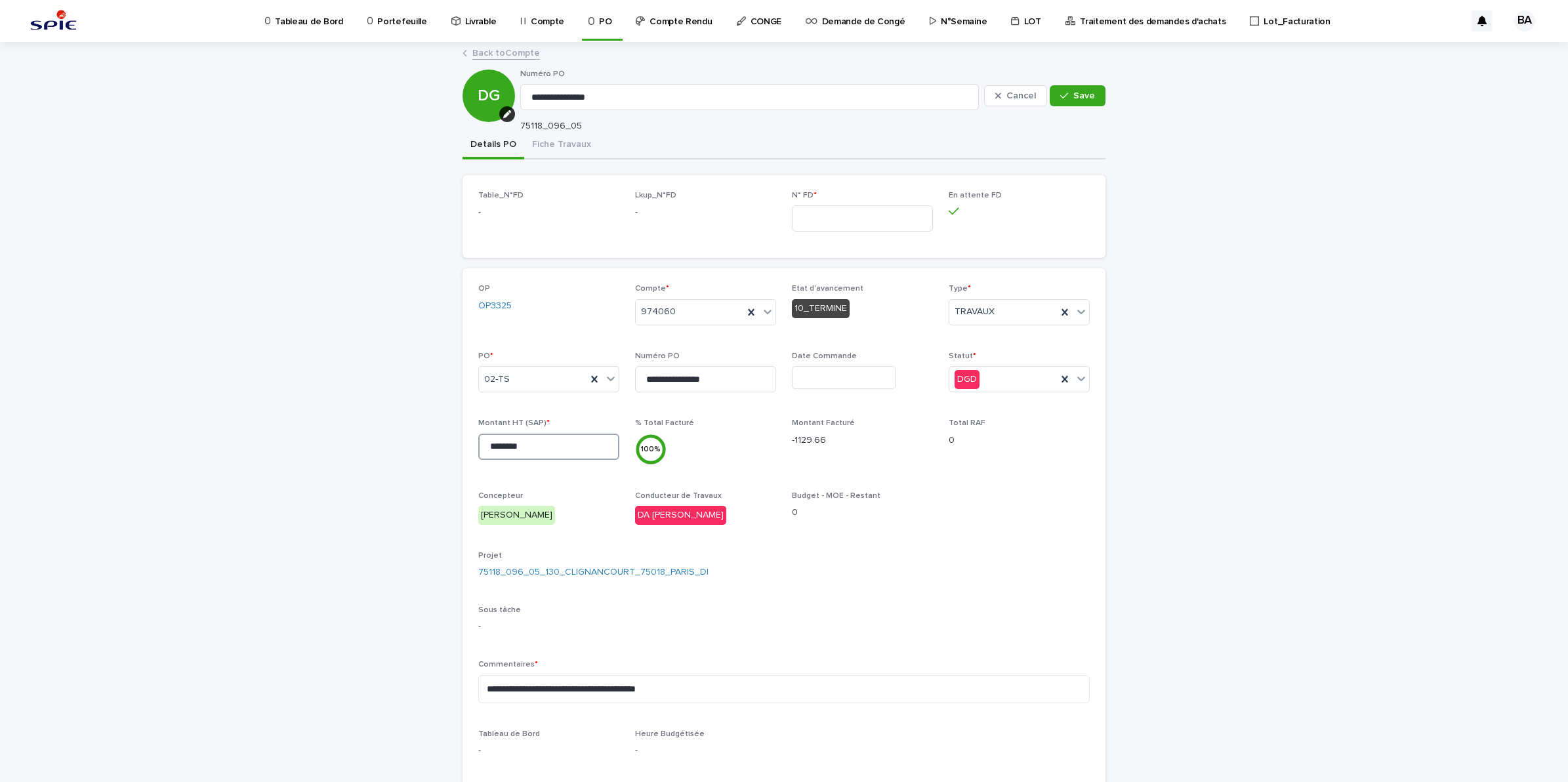
drag, startPoint x: 535, startPoint y: 444, endPoint x: 456, endPoint y: 437, distance: 79.3
click at [463, 437] on div "**********" at bounding box center [784, 559] width 643 height 582
type input "*******"
click at [1073, 95] on span "Save" at bounding box center [1084, 96] width 22 height 9
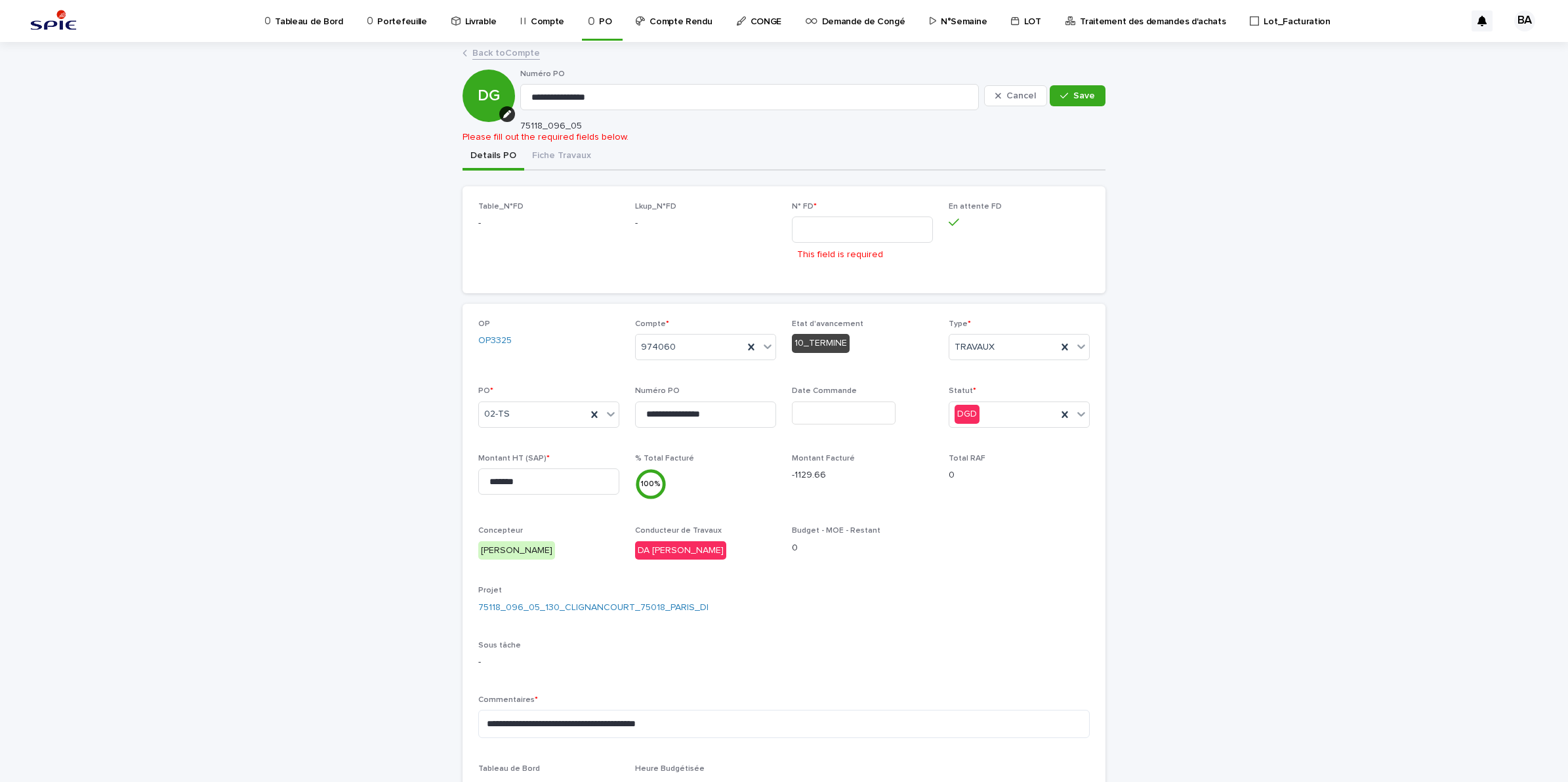
click at [510, 57] on link "Back to Compte" at bounding box center [506, 52] width 67 height 15
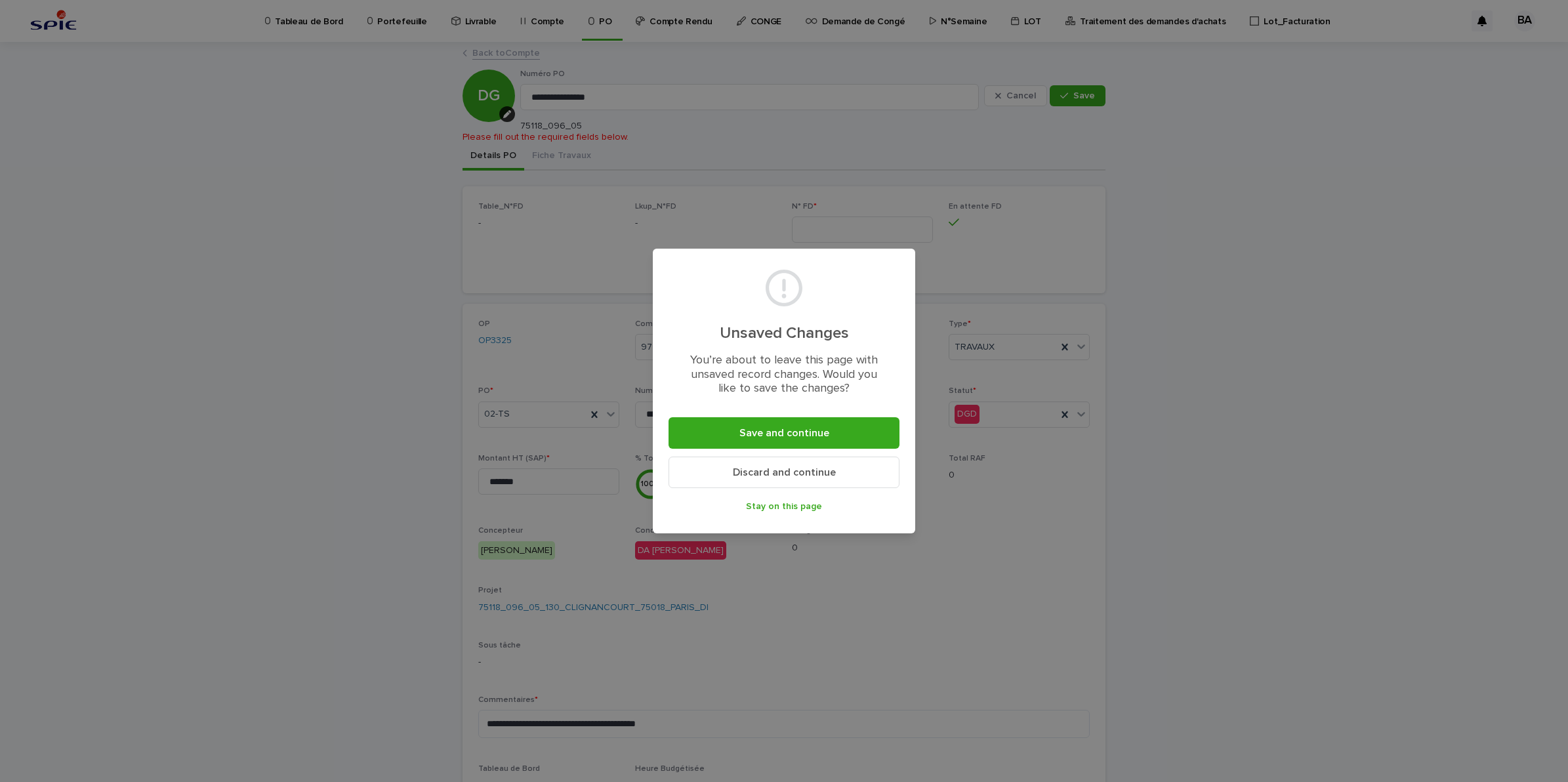
click at [807, 471] on span "Discard and continue" at bounding box center [784, 472] width 103 height 11
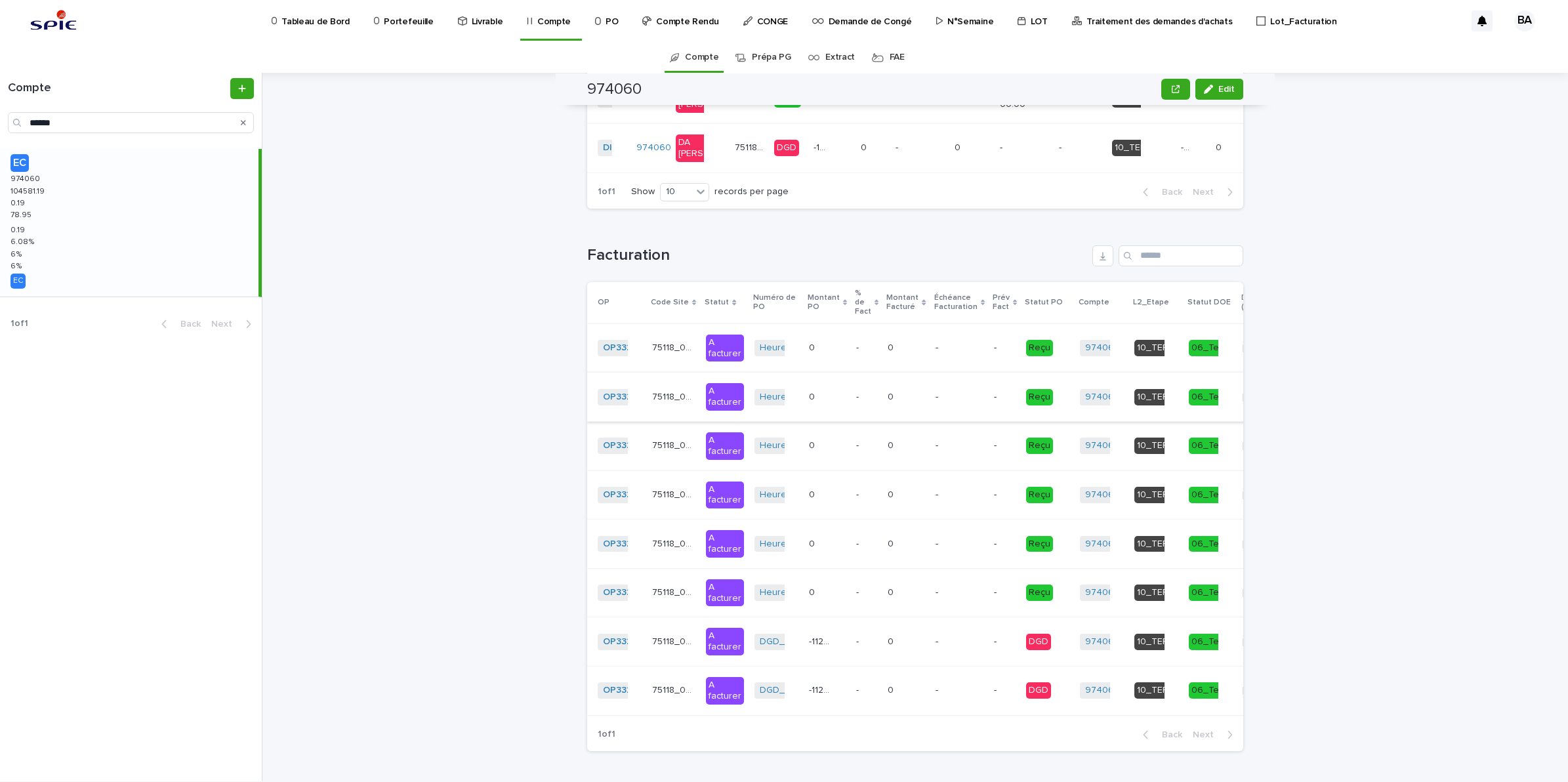
scroll to position [1493, 0]
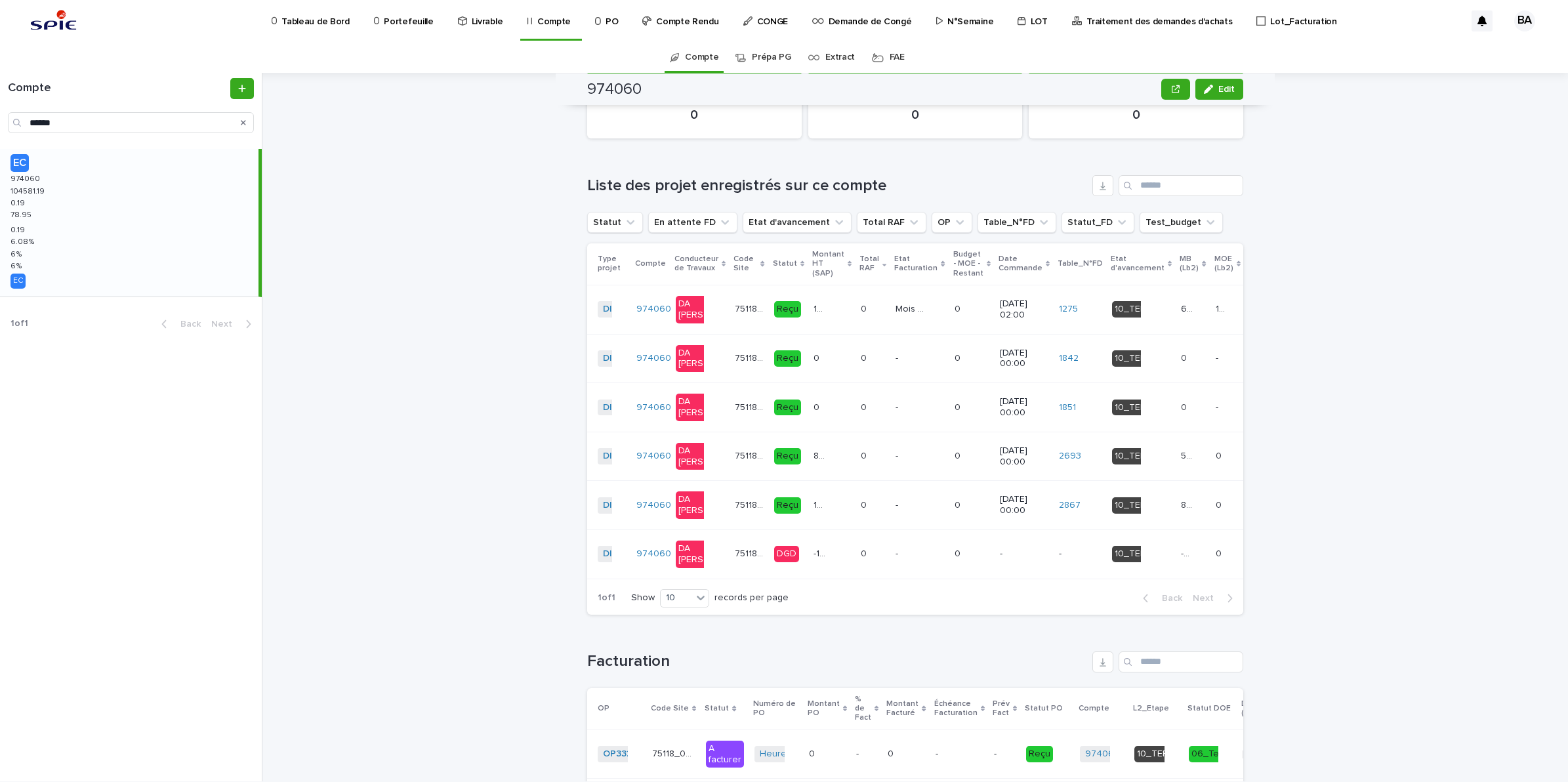
click at [745, 320] on td "75118_096_05 75118_096_05" at bounding box center [749, 310] width 39 height 49
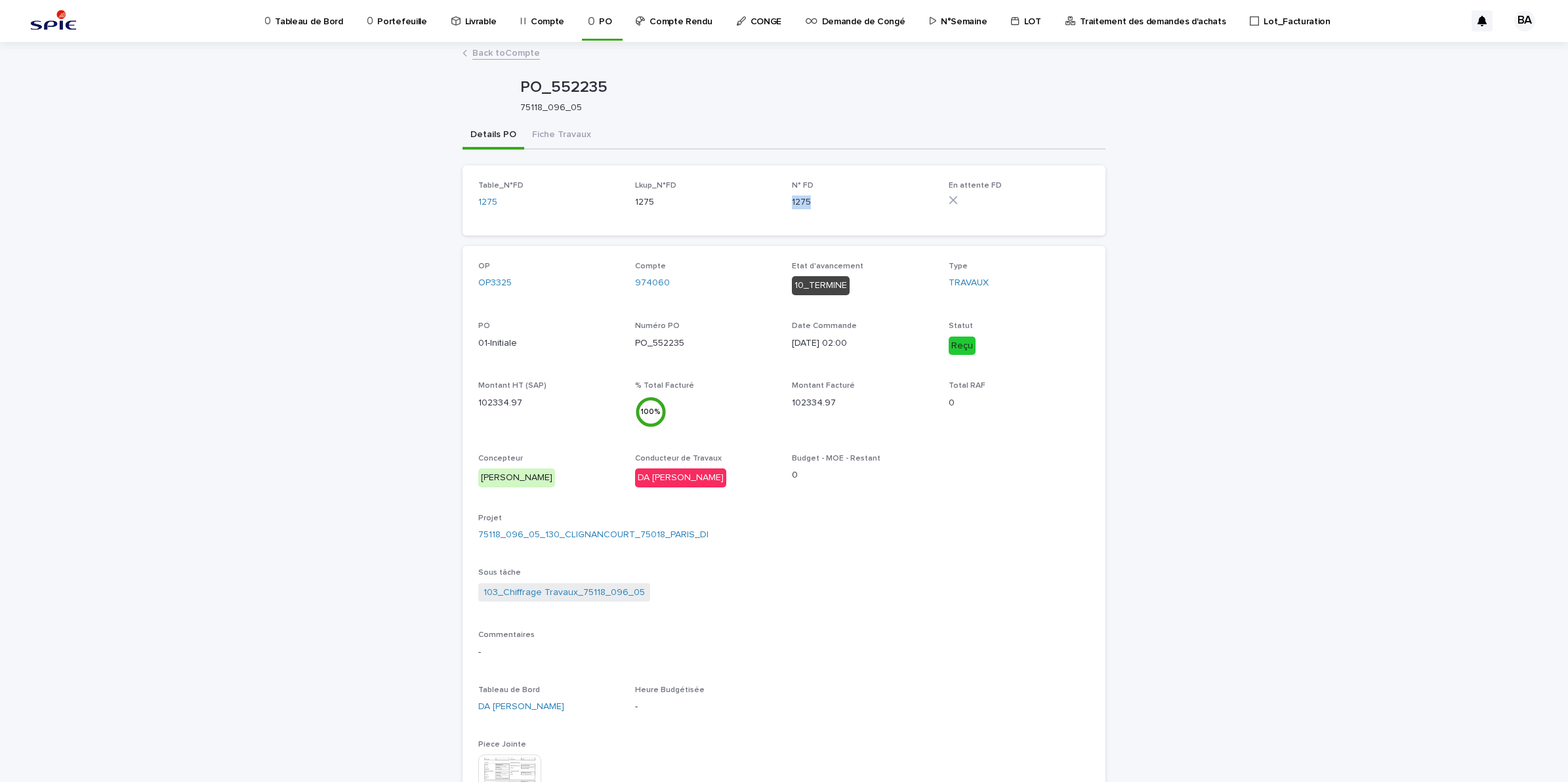
drag, startPoint x: 811, startPoint y: 205, endPoint x: 786, endPoint y: 201, distance: 25.3
click at [792, 201] on p "1275" at bounding box center [862, 202] width 141 height 13
copy p "1275"
click at [502, 53] on link "Back to Compte" at bounding box center [506, 52] width 67 height 15
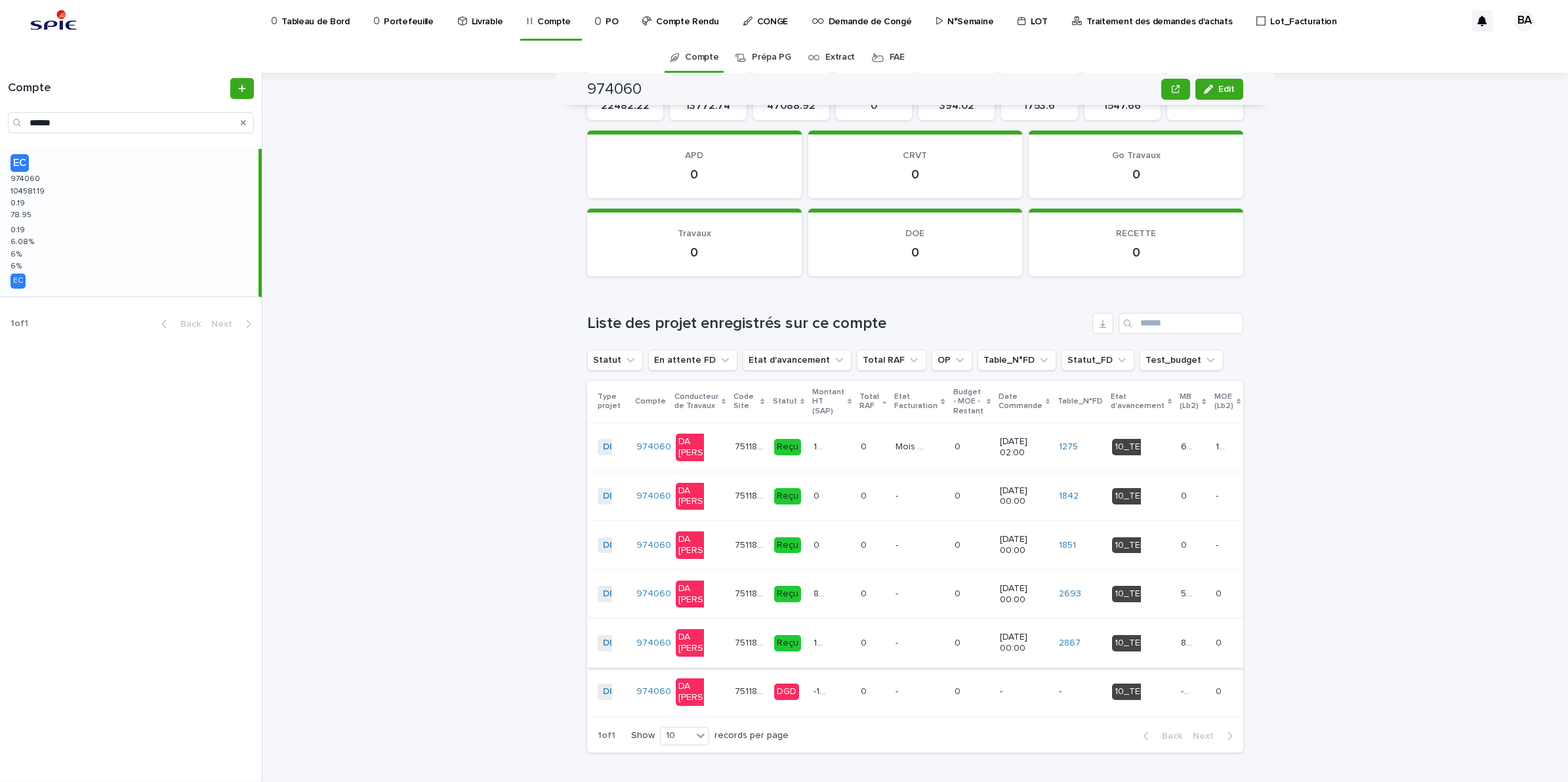
scroll to position [1394, 0]
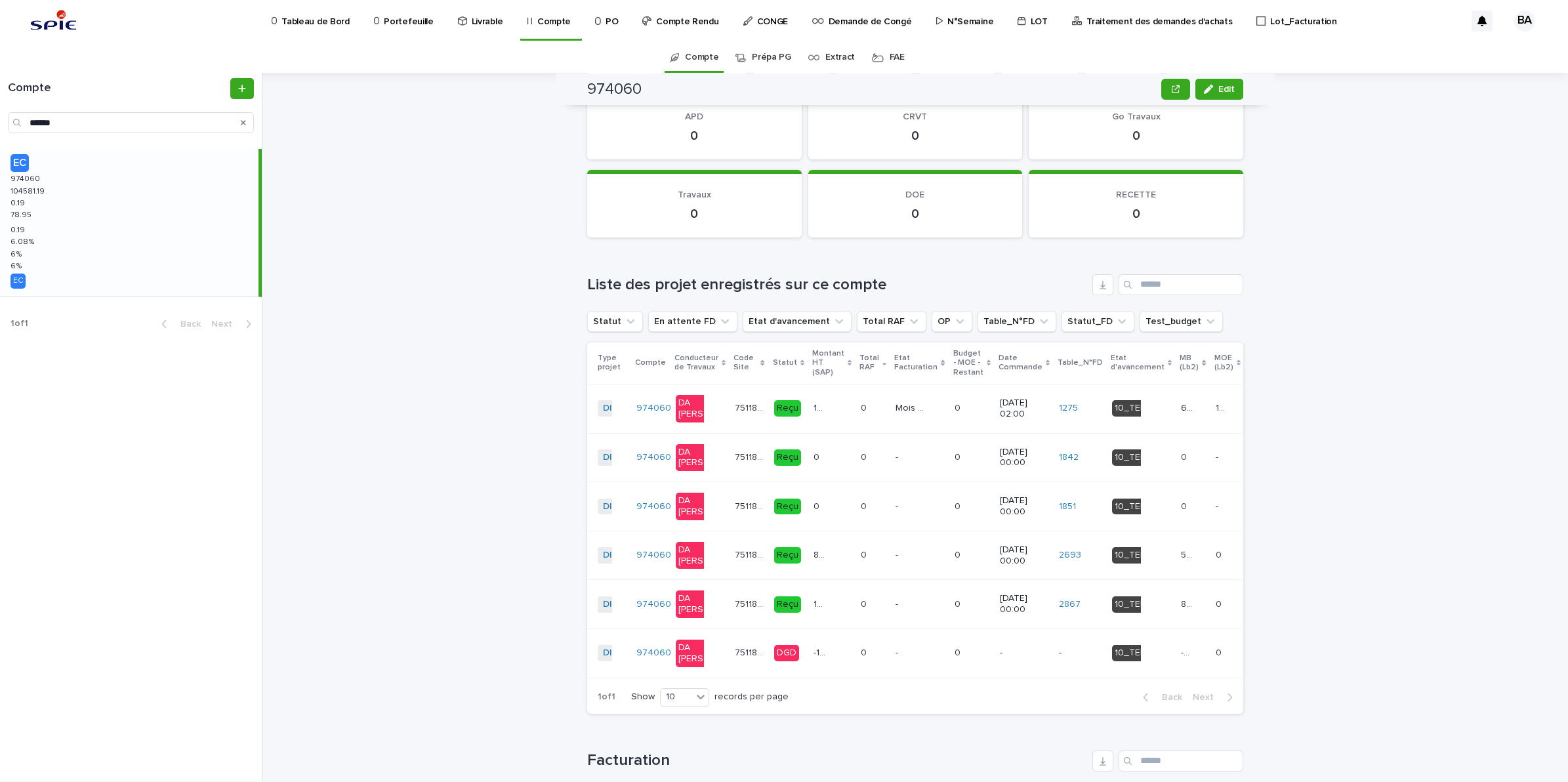
click at [814, 678] on td "-1129.66 -1129.66" at bounding box center [832, 653] width 47 height 49
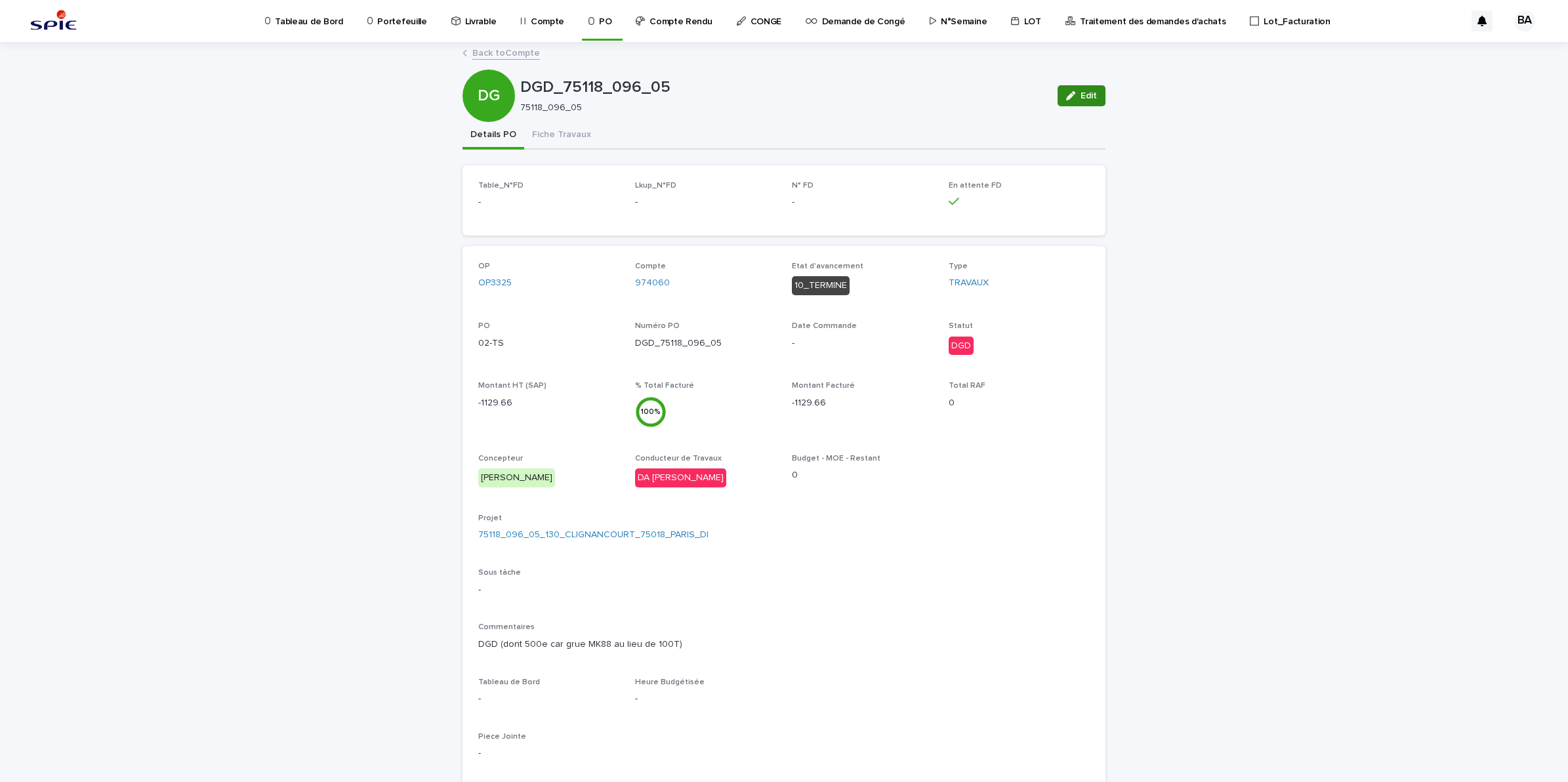
click at [1073, 97] on div "button" at bounding box center [1073, 96] width 14 height 9
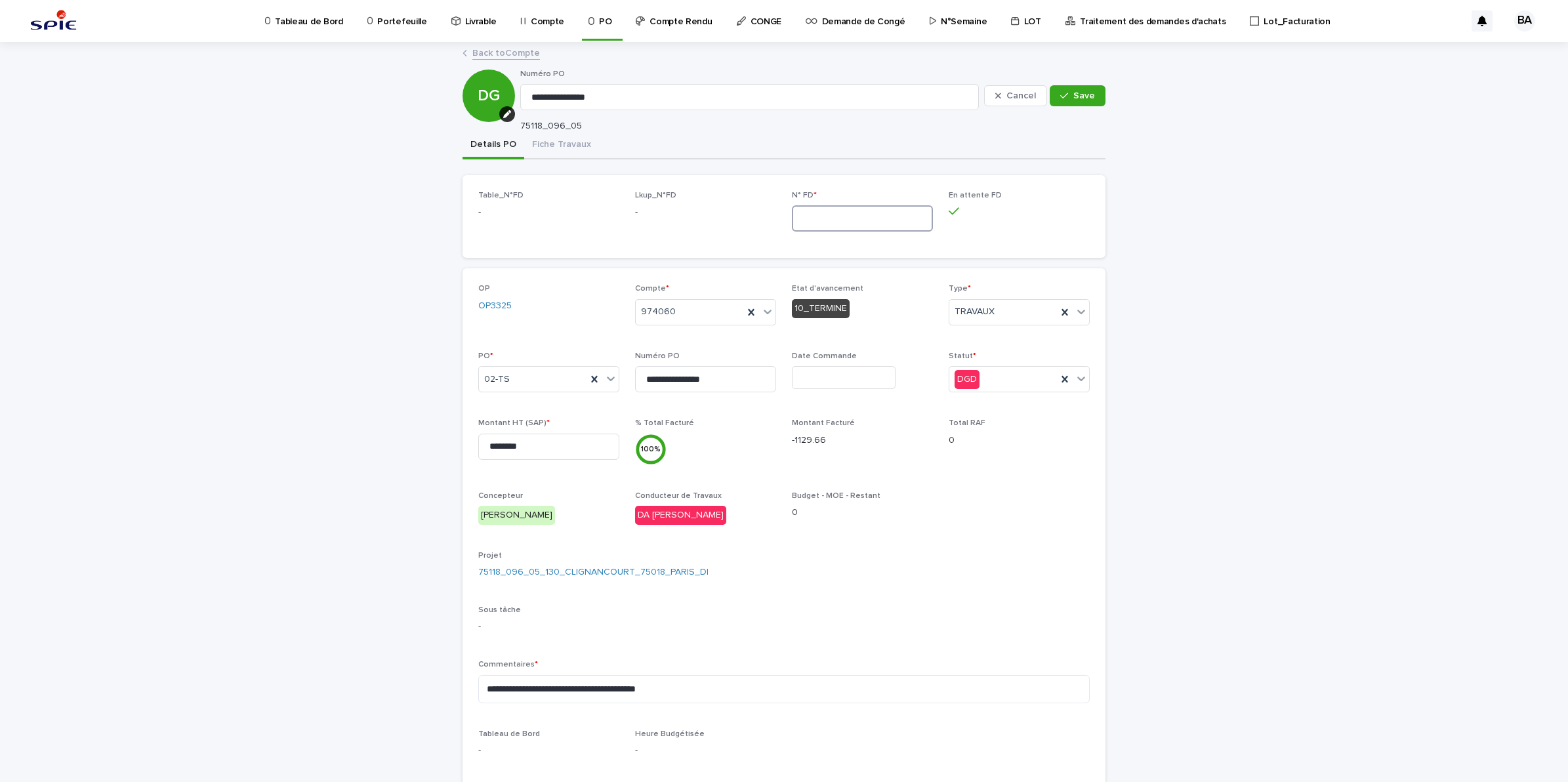
click at [819, 214] on input at bounding box center [862, 218] width 141 height 26
paste input "****"
type input "****"
drag, startPoint x: 526, startPoint y: 446, endPoint x: 421, endPoint y: 433, distance: 105.8
click at [421, 433] on div "**********" at bounding box center [784, 627] width 1568 height 1167
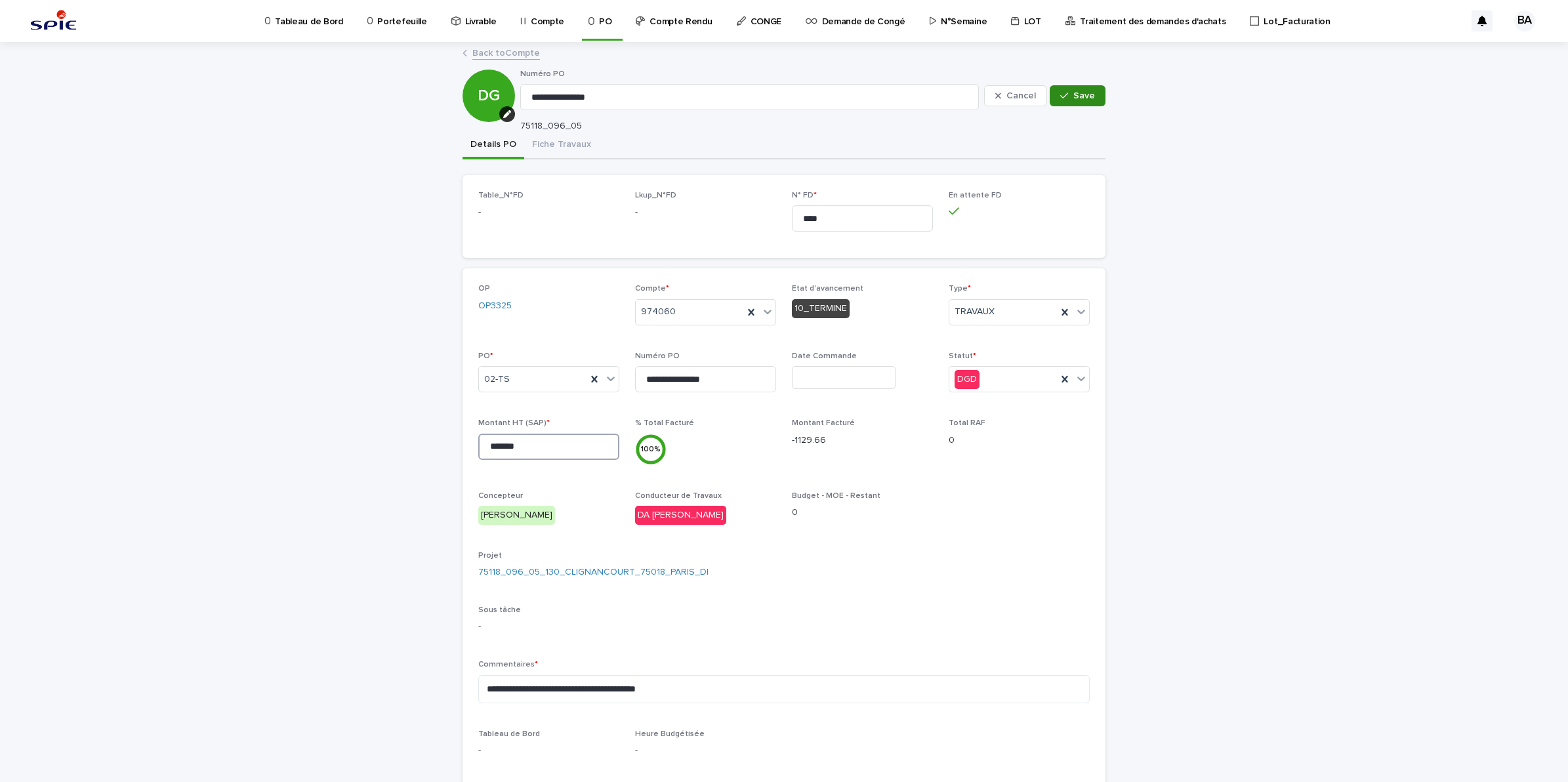
type input "*******"
drag, startPoint x: 1072, startPoint y: 97, endPoint x: 1054, endPoint y: 100, distance: 18.2
click at [1073, 96] on span "Save" at bounding box center [1084, 96] width 22 height 9
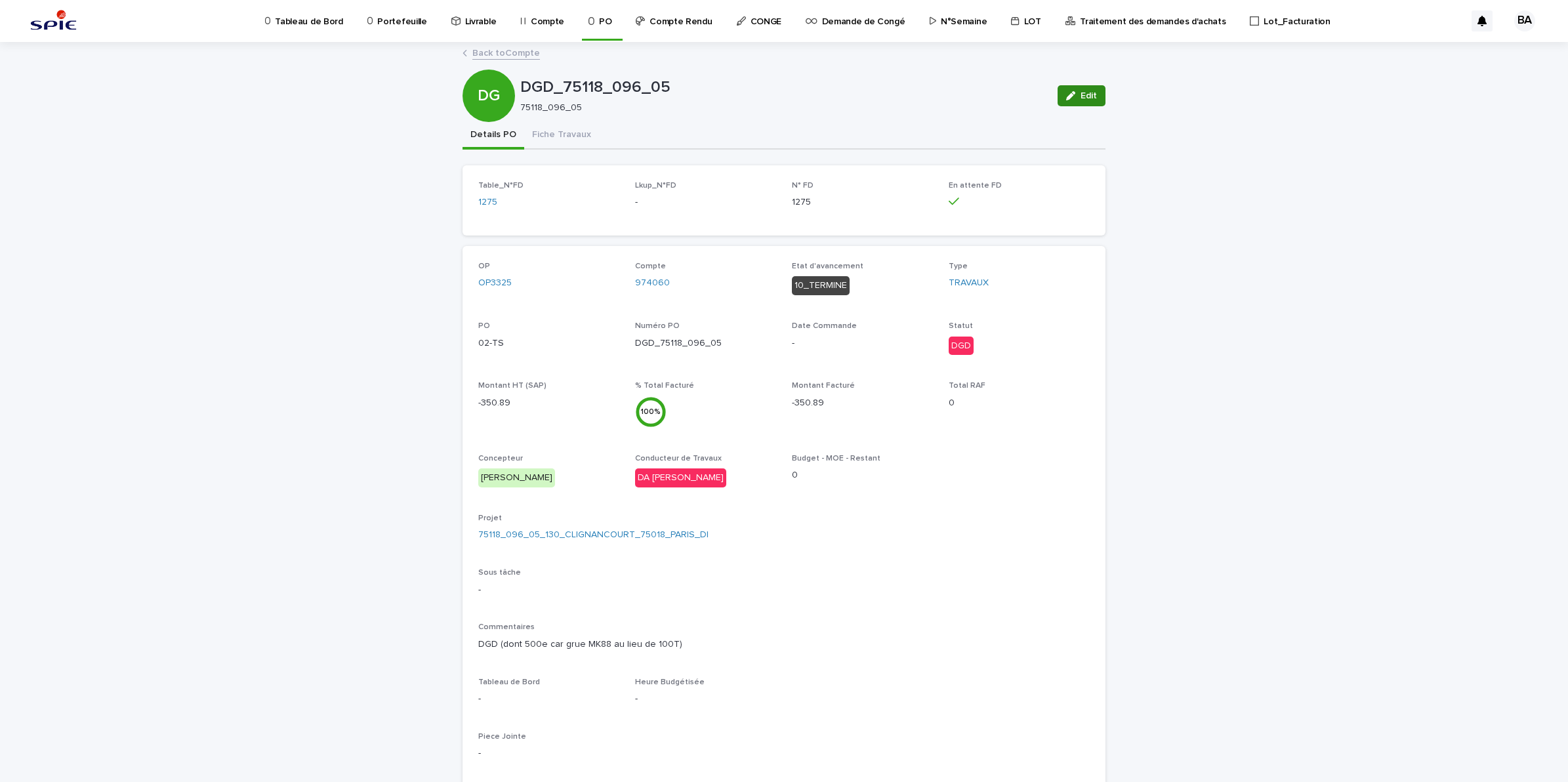
click at [1083, 96] on span "Edit" at bounding box center [1089, 96] width 16 height 9
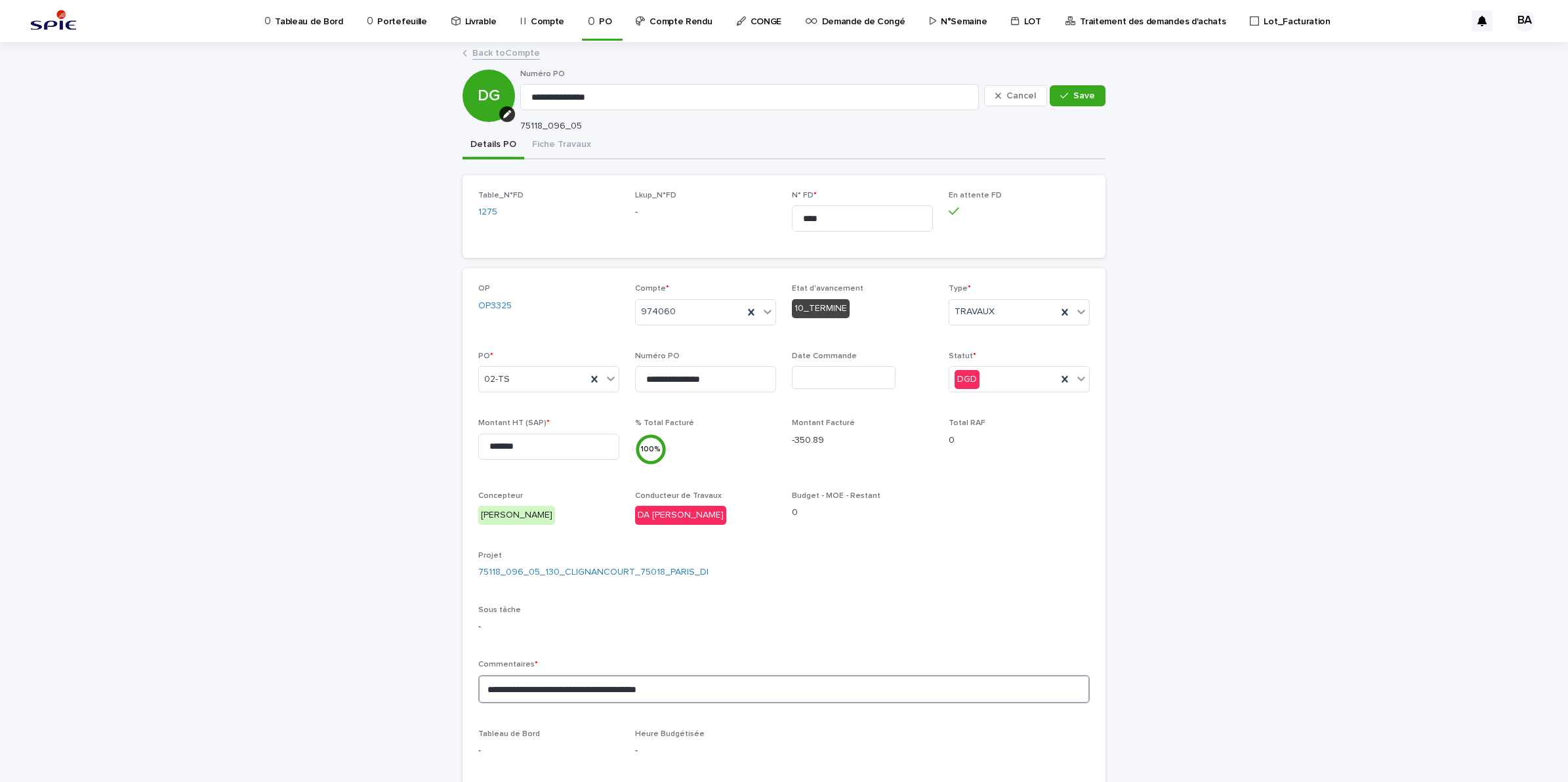
drag, startPoint x: 706, startPoint y: 690, endPoint x: 385, endPoint y: 686, distance: 321.0
click at [385, 686] on div "**********" at bounding box center [784, 627] width 1568 height 1167
type textarea "**"
click at [1087, 99] on span "Save" at bounding box center [1084, 96] width 22 height 9
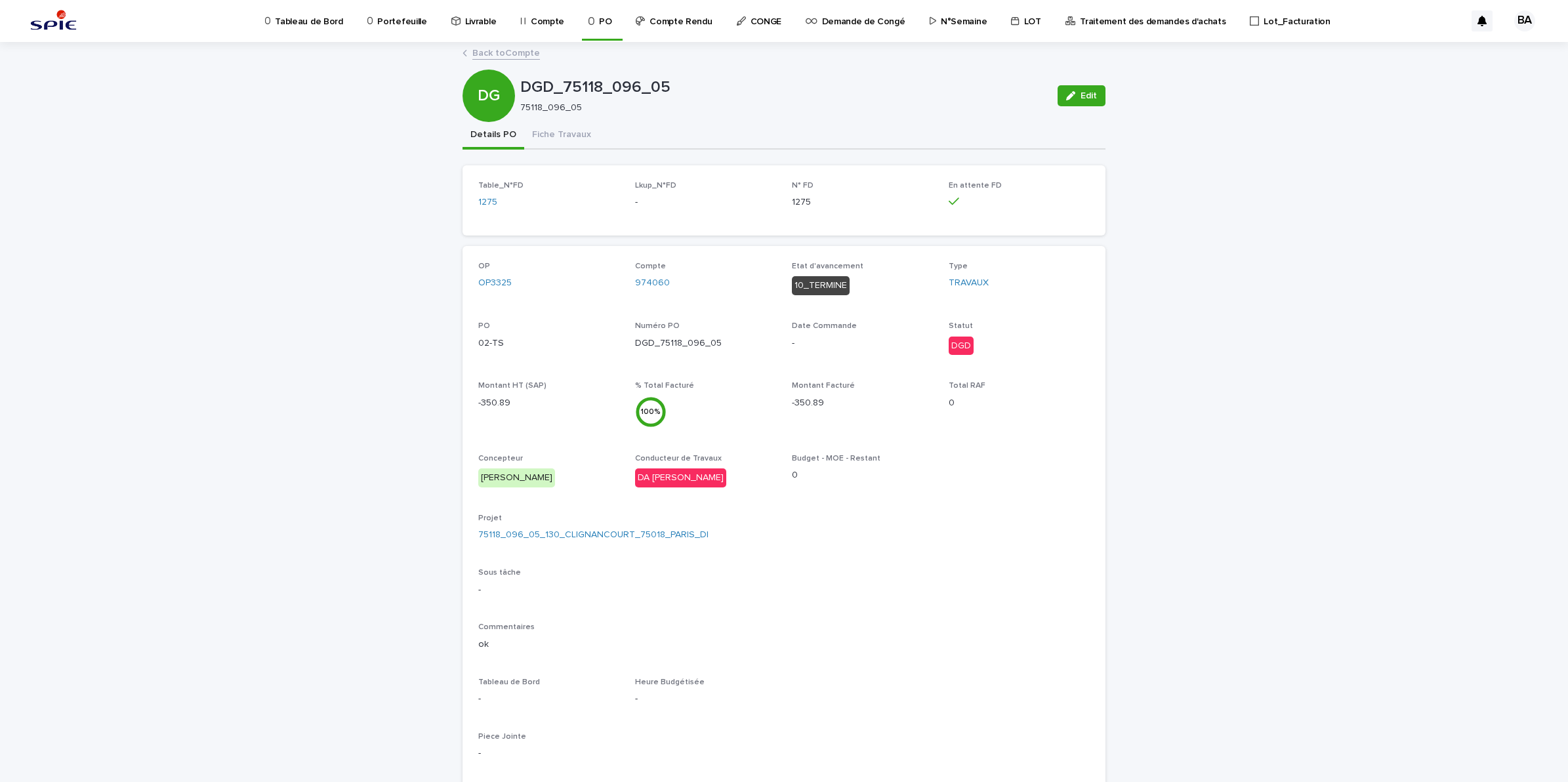
click at [485, 54] on link "Back to Compte" at bounding box center [506, 52] width 67 height 15
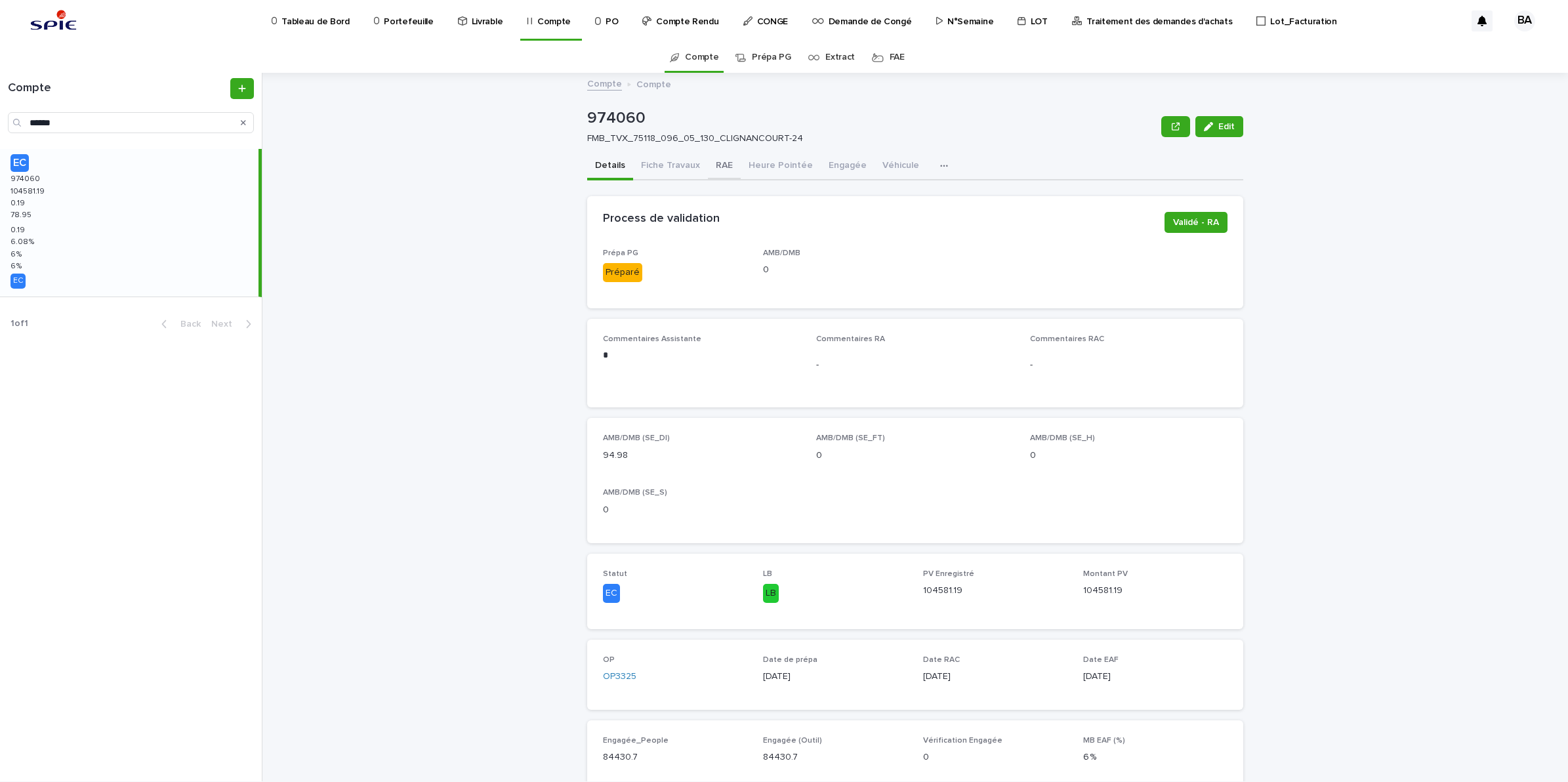
click at [710, 162] on button "RAE" at bounding box center [724, 166] width 33 height 28
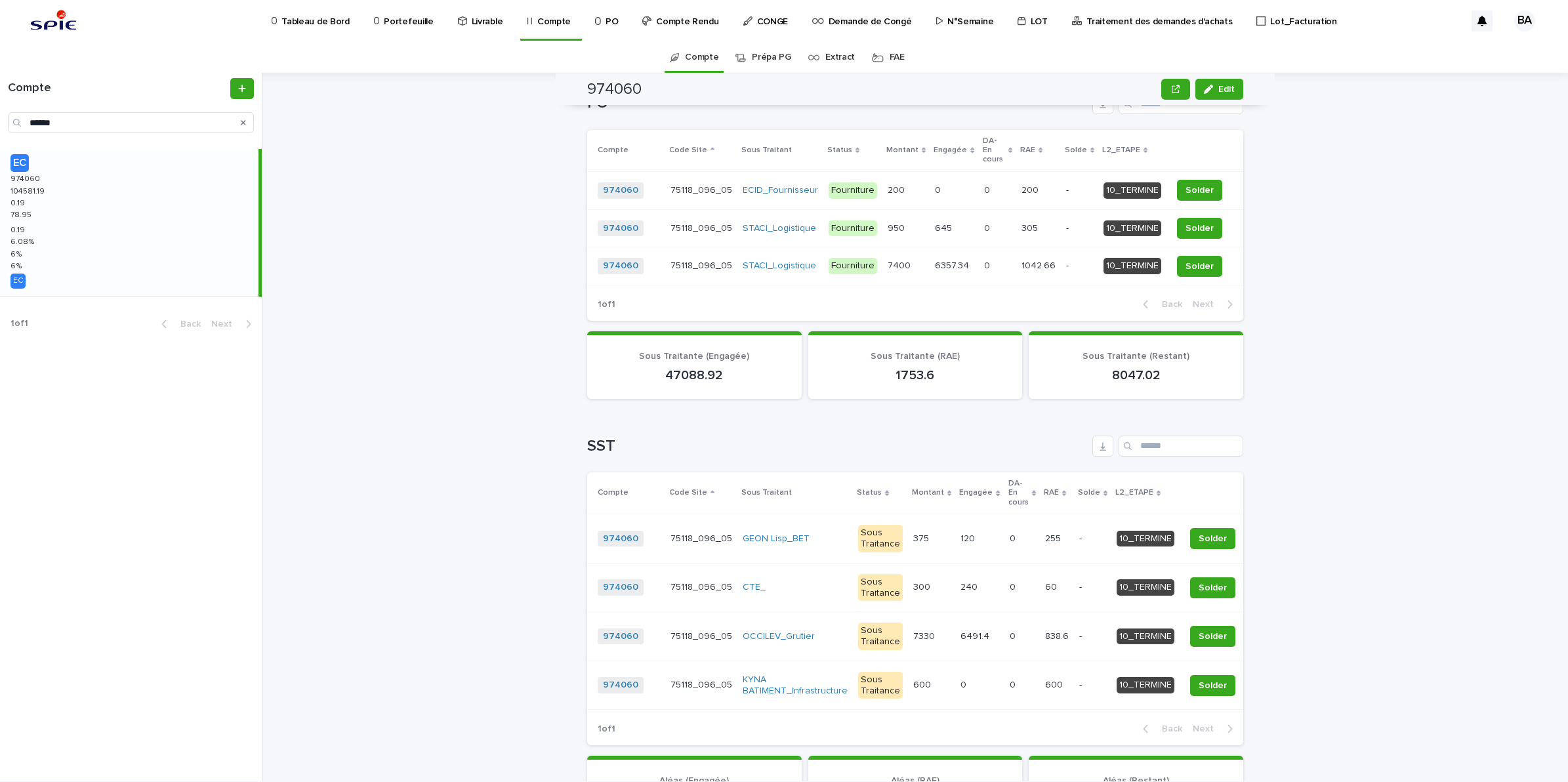
scroll to position [738, 0]
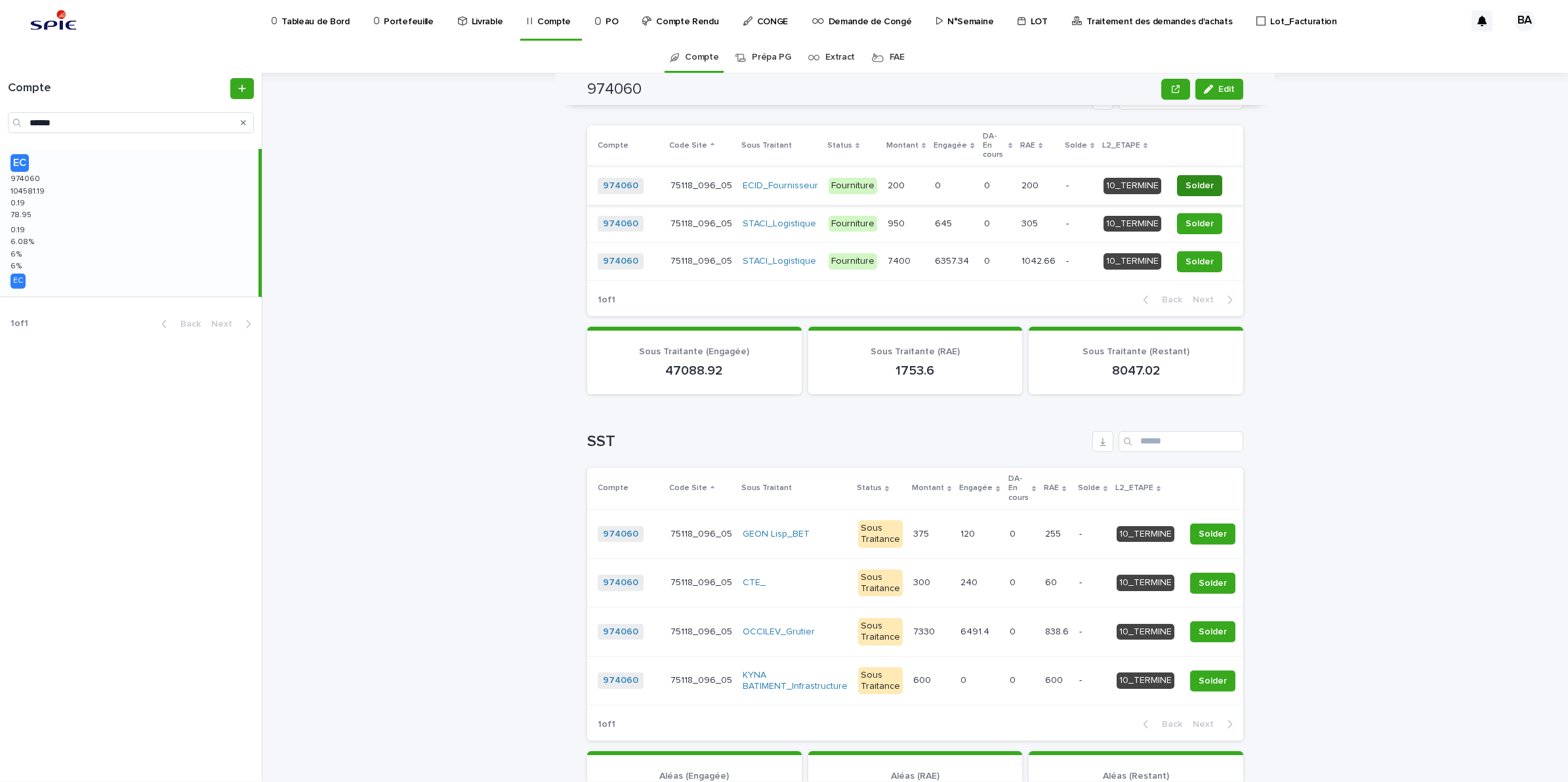
click at [1186, 179] on span "Solder" at bounding box center [1200, 185] width 28 height 13
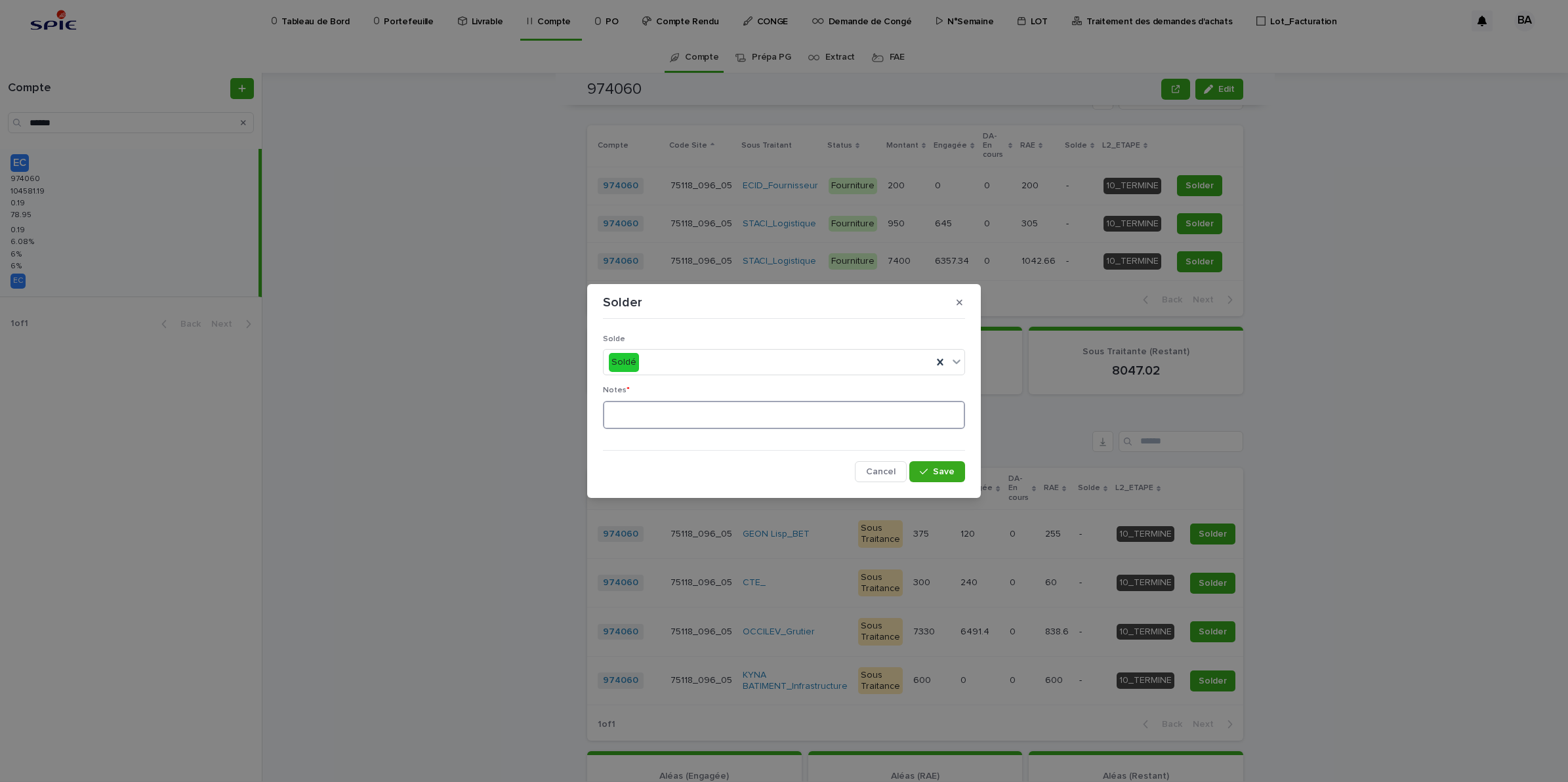
click at [636, 414] on textarea at bounding box center [784, 415] width 362 height 29
type textarea "**"
click at [943, 477] on button "Save" at bounding box center [937, 471] width 56 height 21
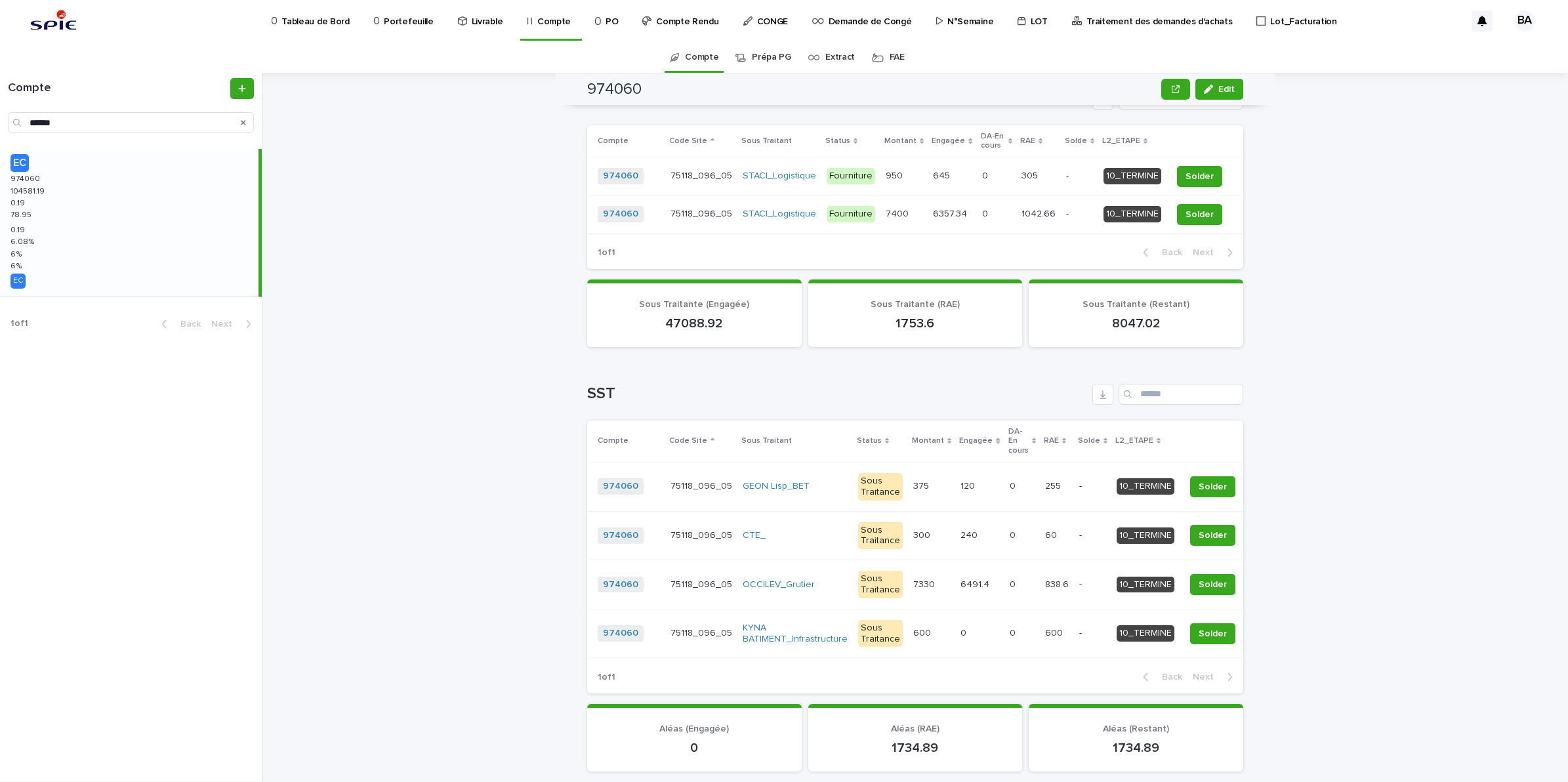
scroll to position [719, 0]
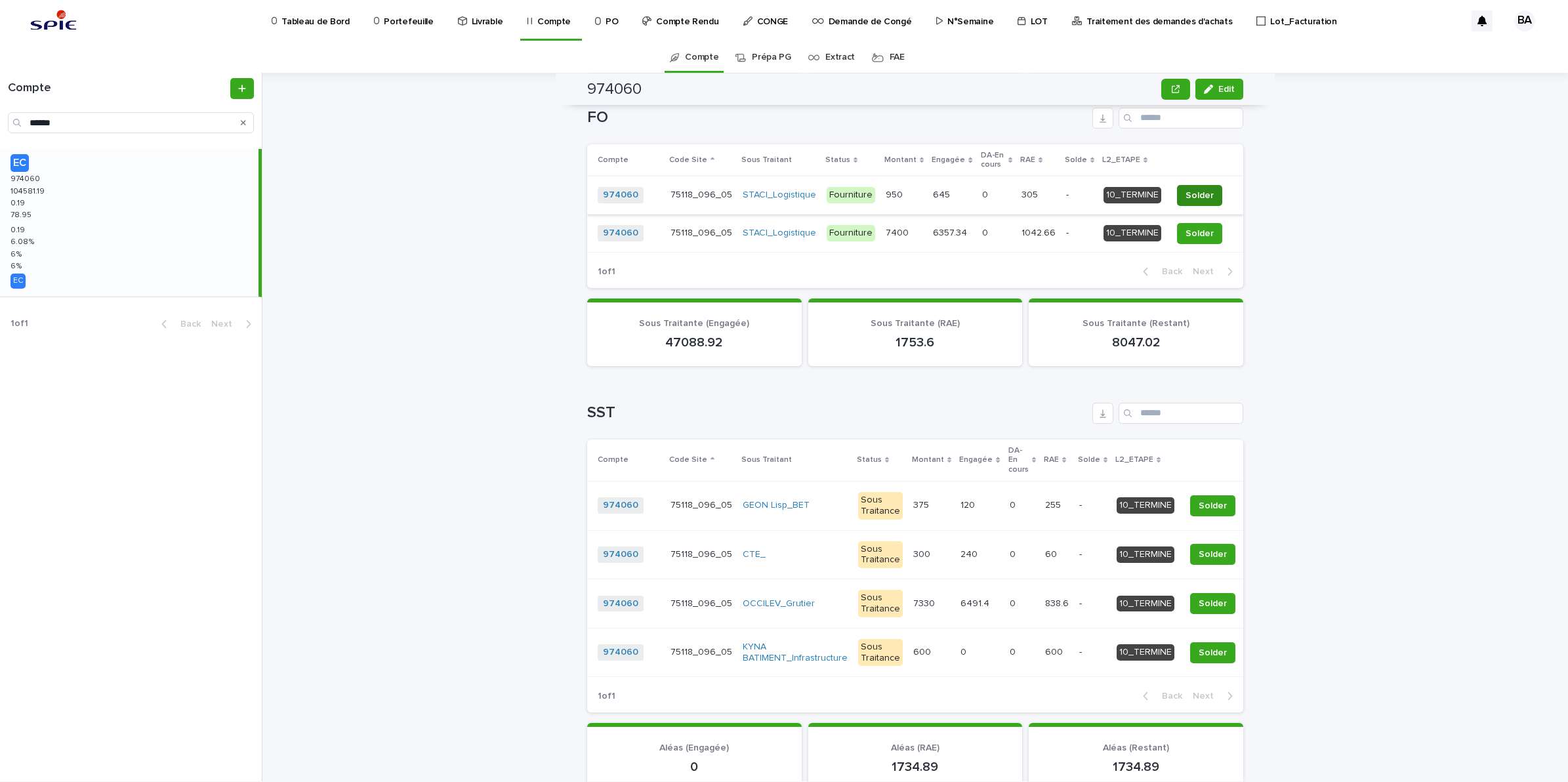
click at [1198, 189] on span "Solder" at bounding box center [1200, 195] width 28 height 13
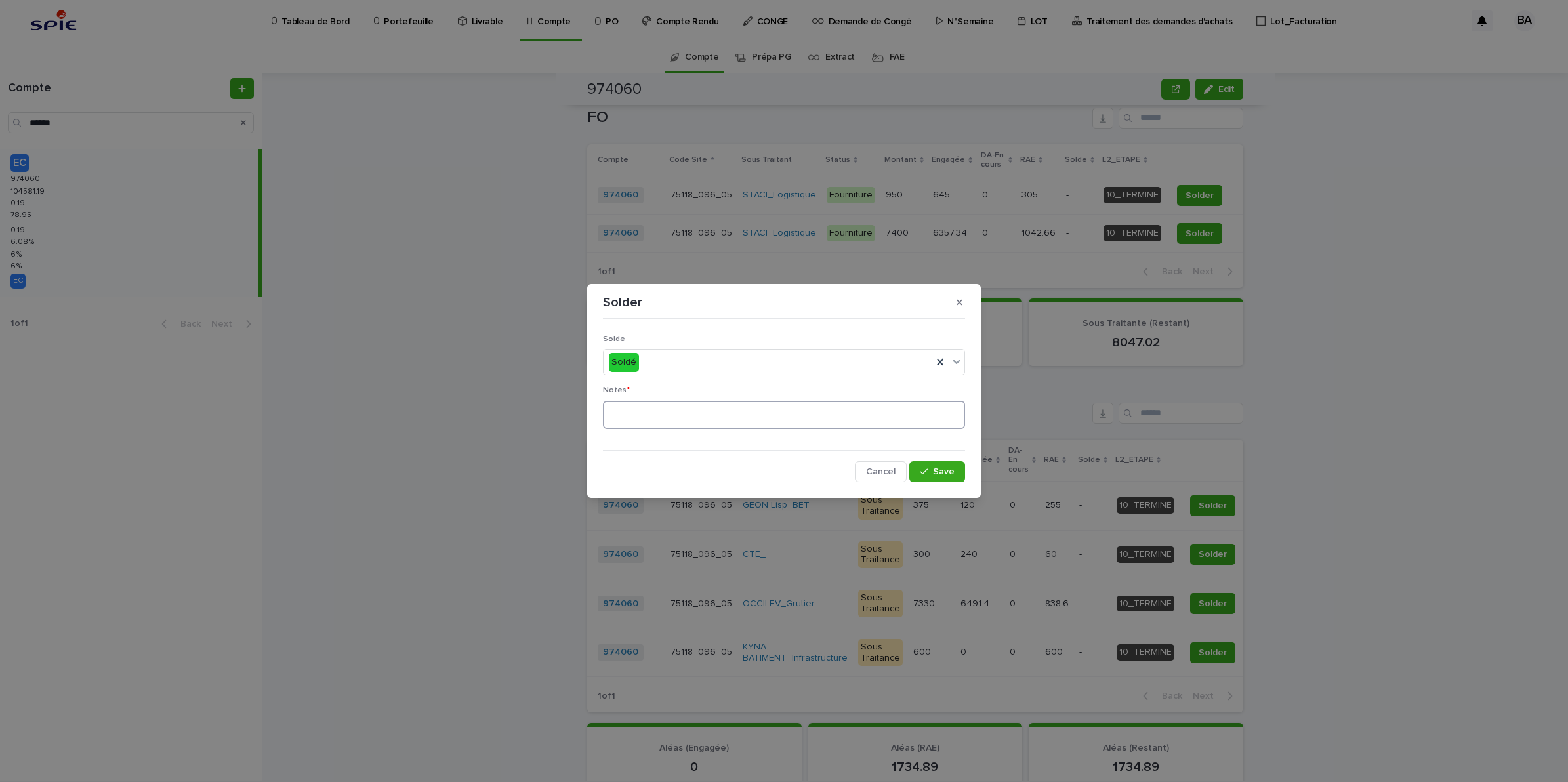
click at [738, 418] on textarea at bounding box center [784, 415] width 362 height 29
type textarea "**"
click at [926, 466] on button "Save" at bounding box center [937, 471] width 56 height 21
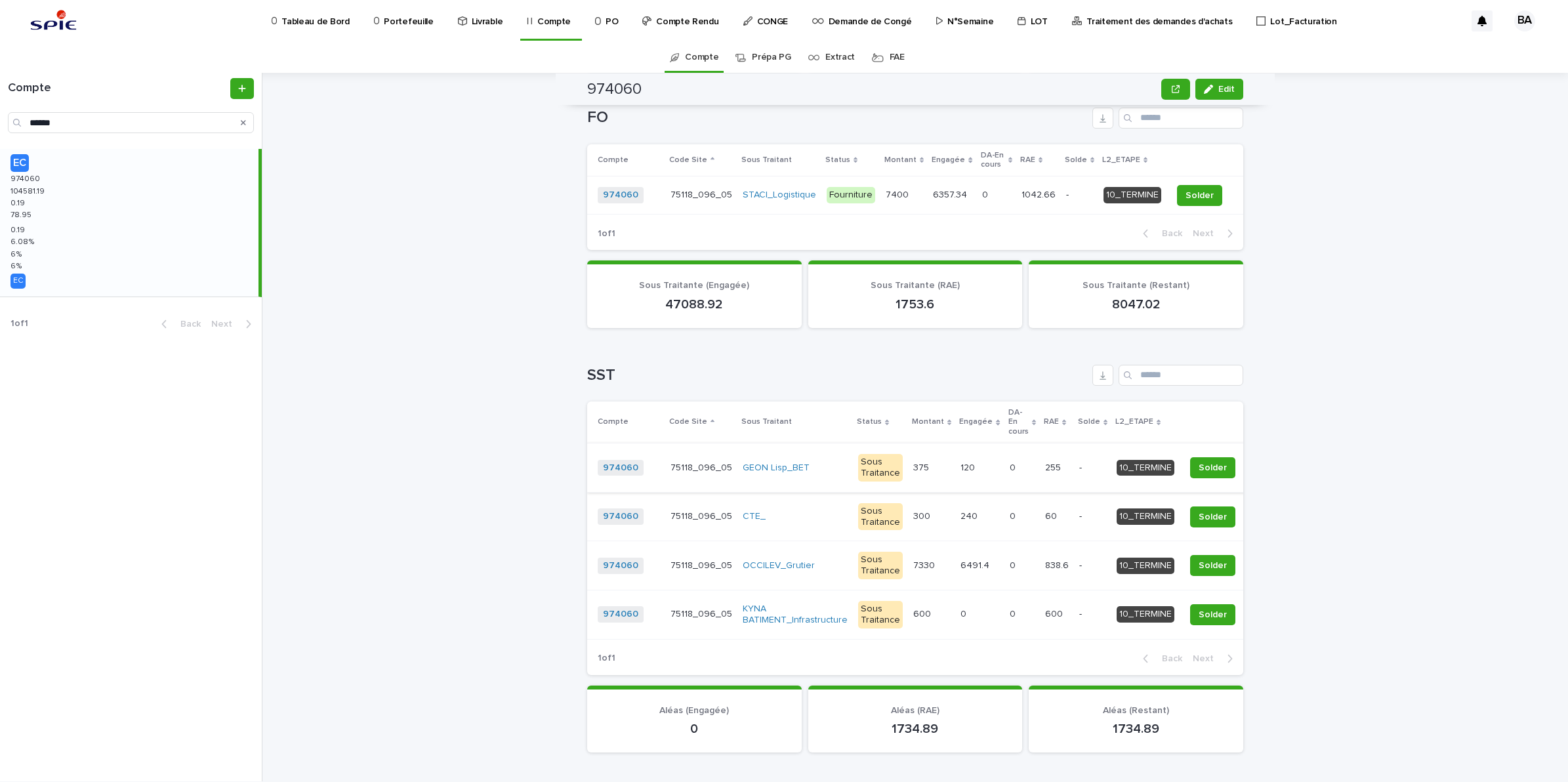
scroll to position [700, 0]
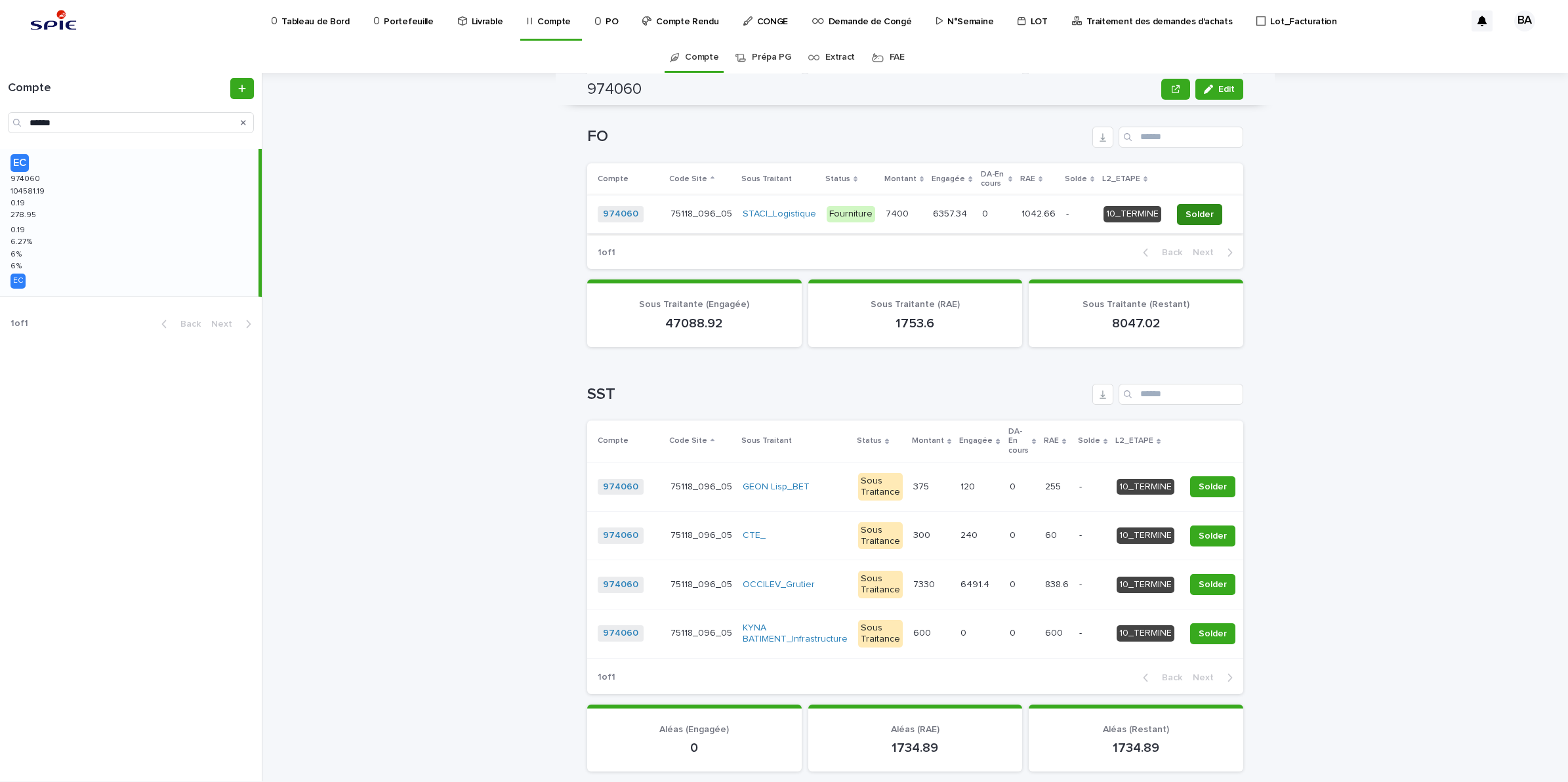
click at [1192, 208] on span "Solder" at bounding box center [1200, 214] width 28 height 13
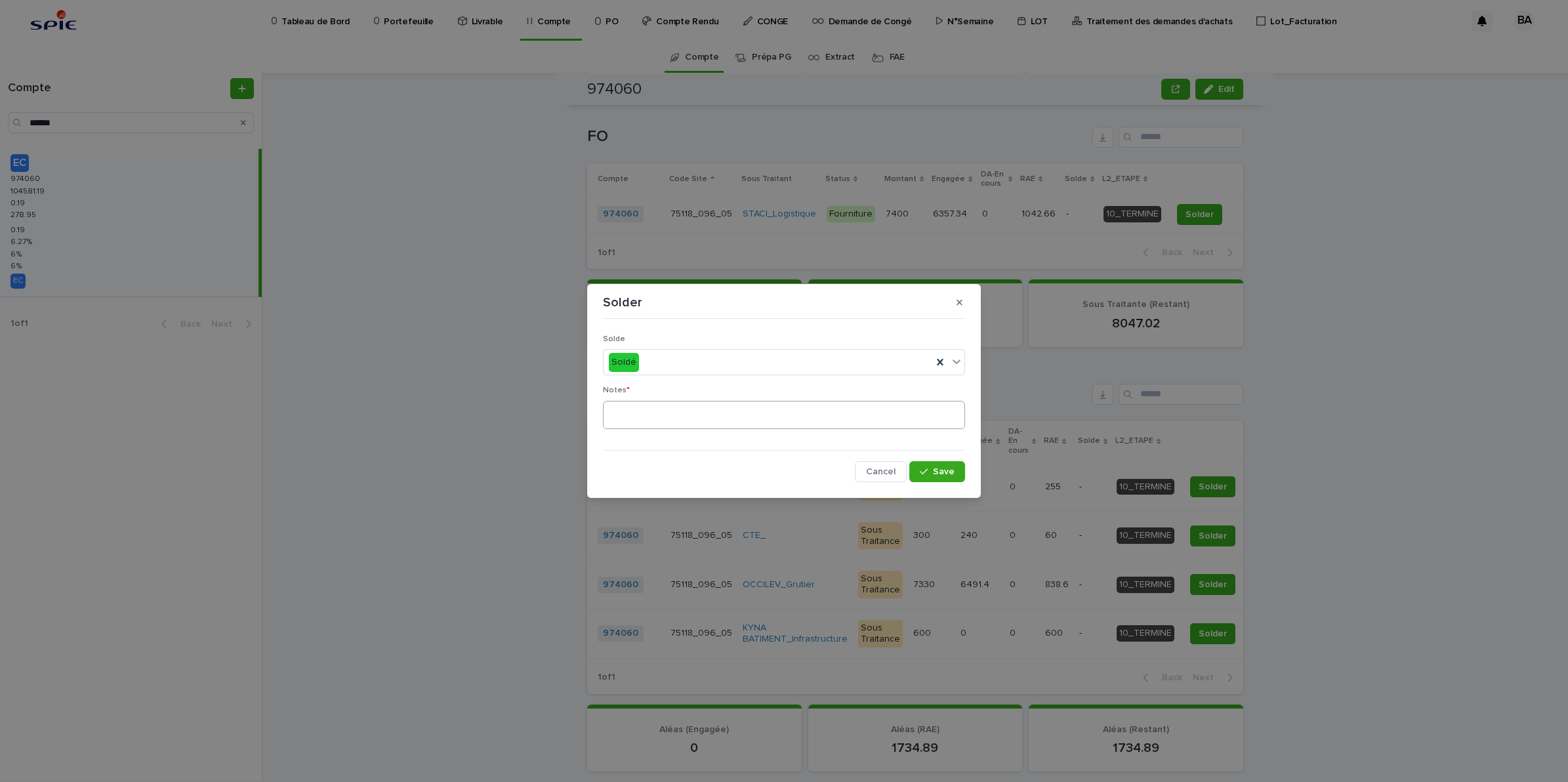
scroll to position [743, 0]
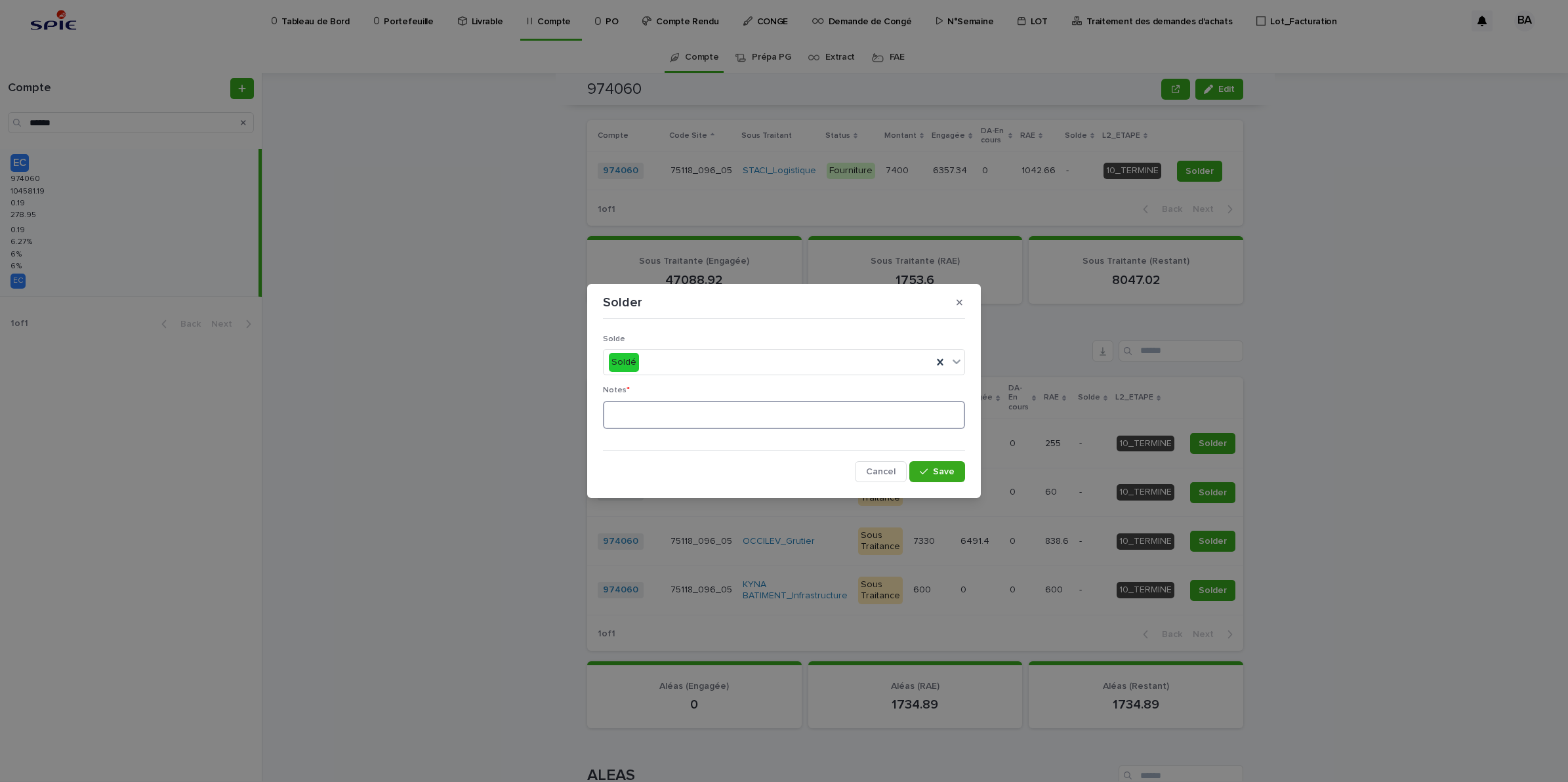
click at [671, 425] on textarea at bounding box center [784, 415] width 362 height 29
type textarea "**"
click at [957, 470] on button "Save" at bounding box center [937, 471] width 56 height 21
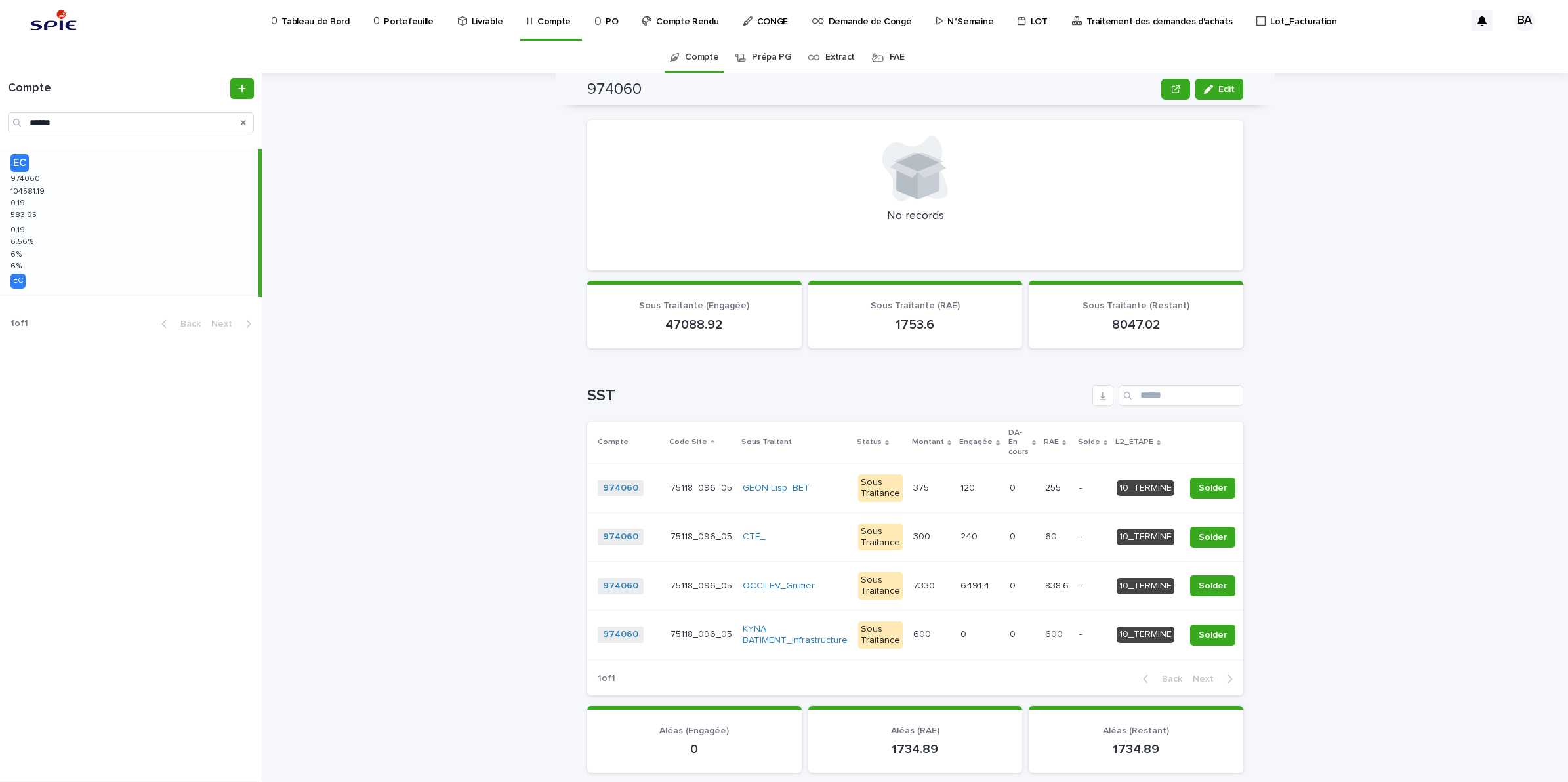
scroll to position [771, 0]
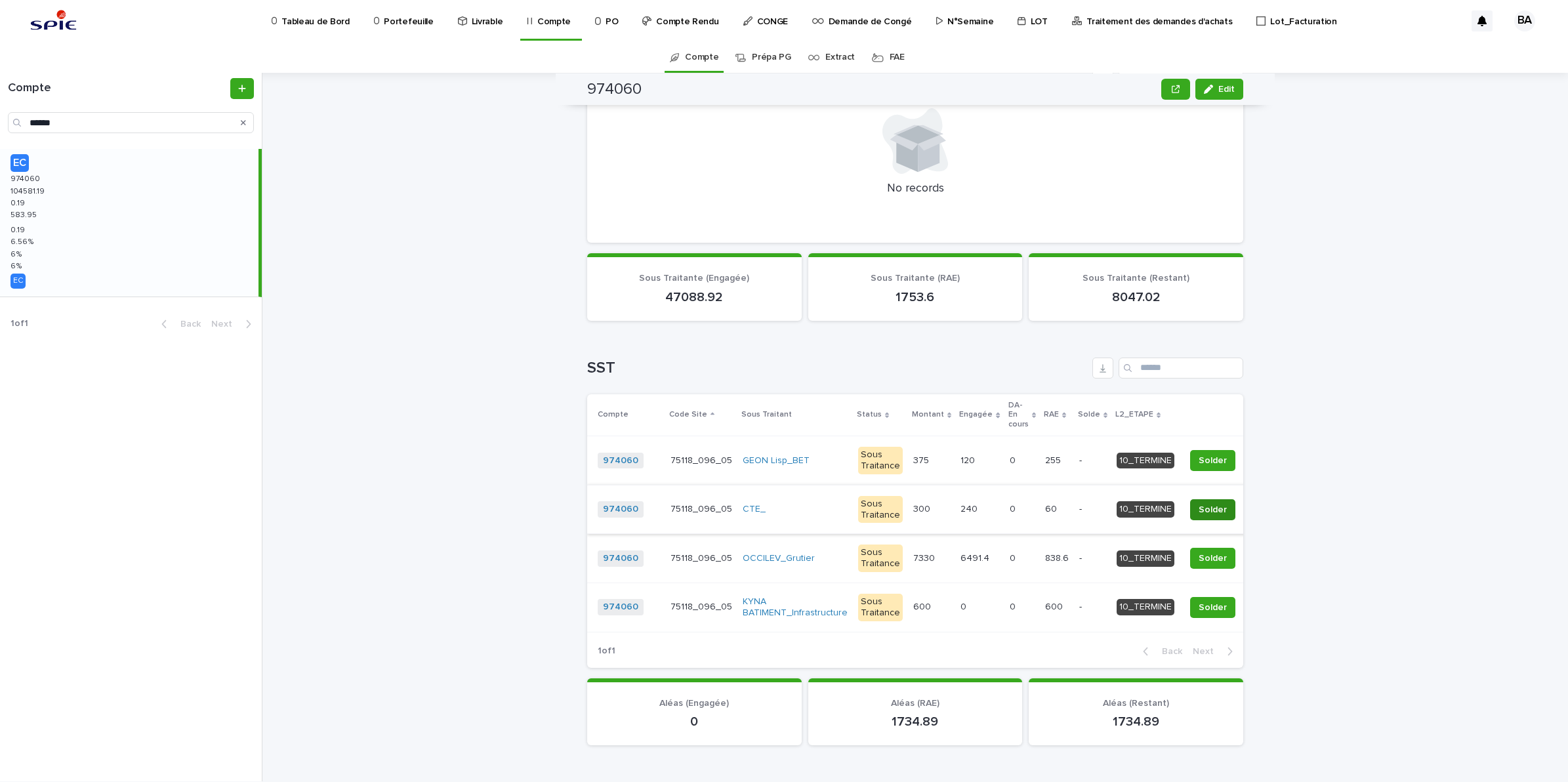
click at [1209, 499] on button "Solder" at bounding box center [1213, 509] width 45 height 21
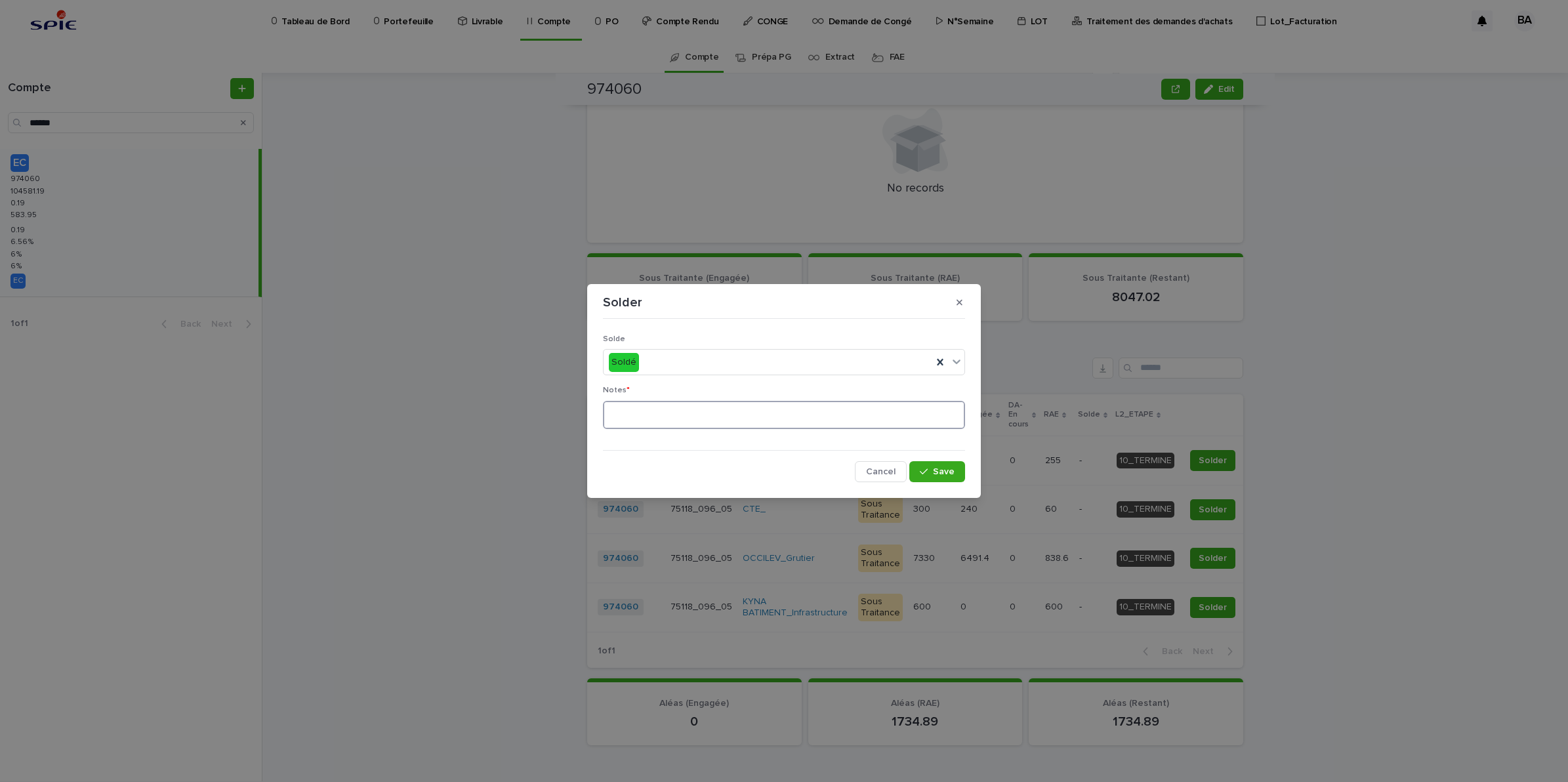
click at [733, 407] on textarea at bounding box center [784, 415] width 362 height 29
type textarea "**"
click at [941, 471] on span "Save" at bounding box center [944, 472] width 22 height 9
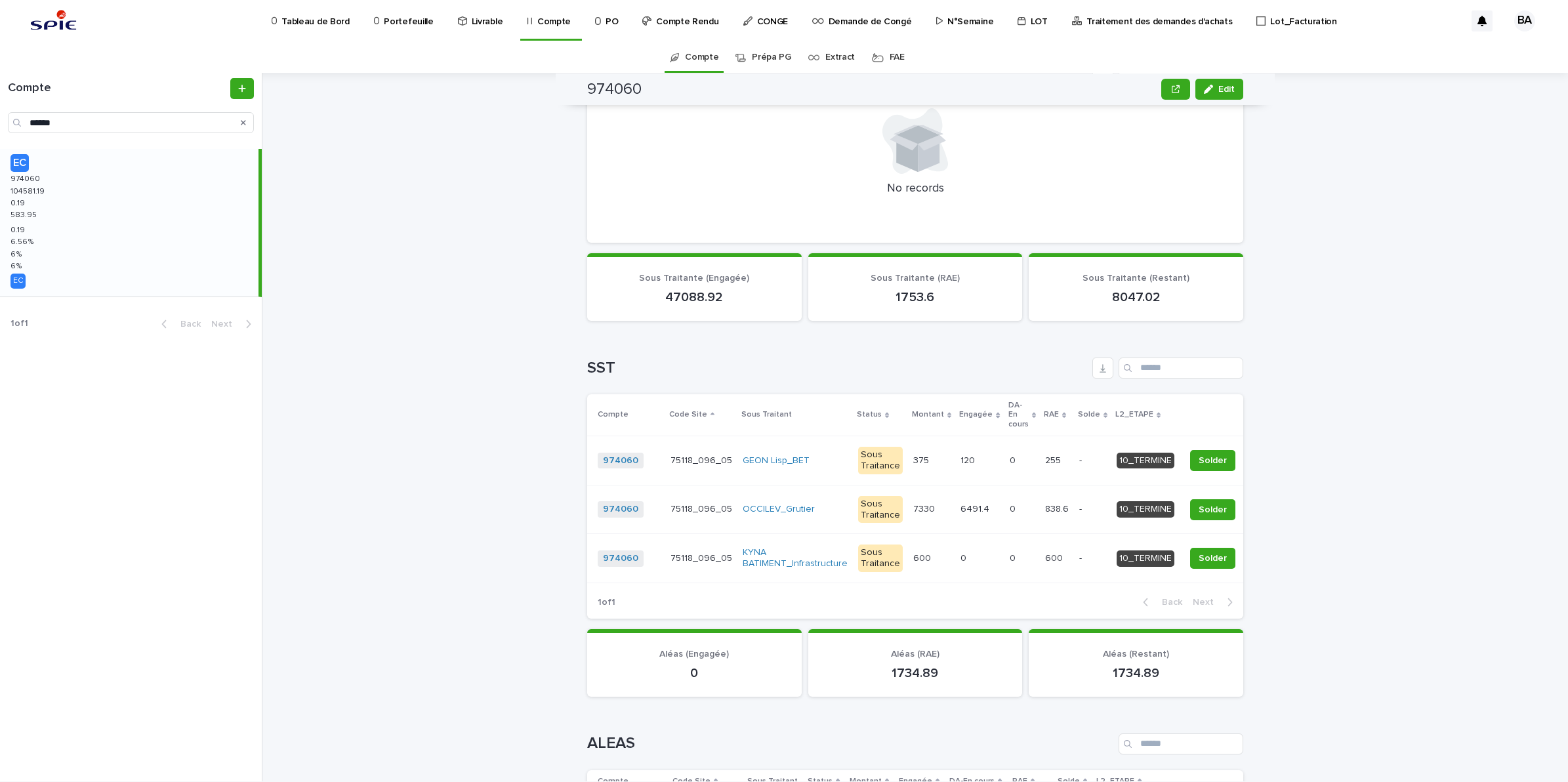
scroll to position [792, 0]
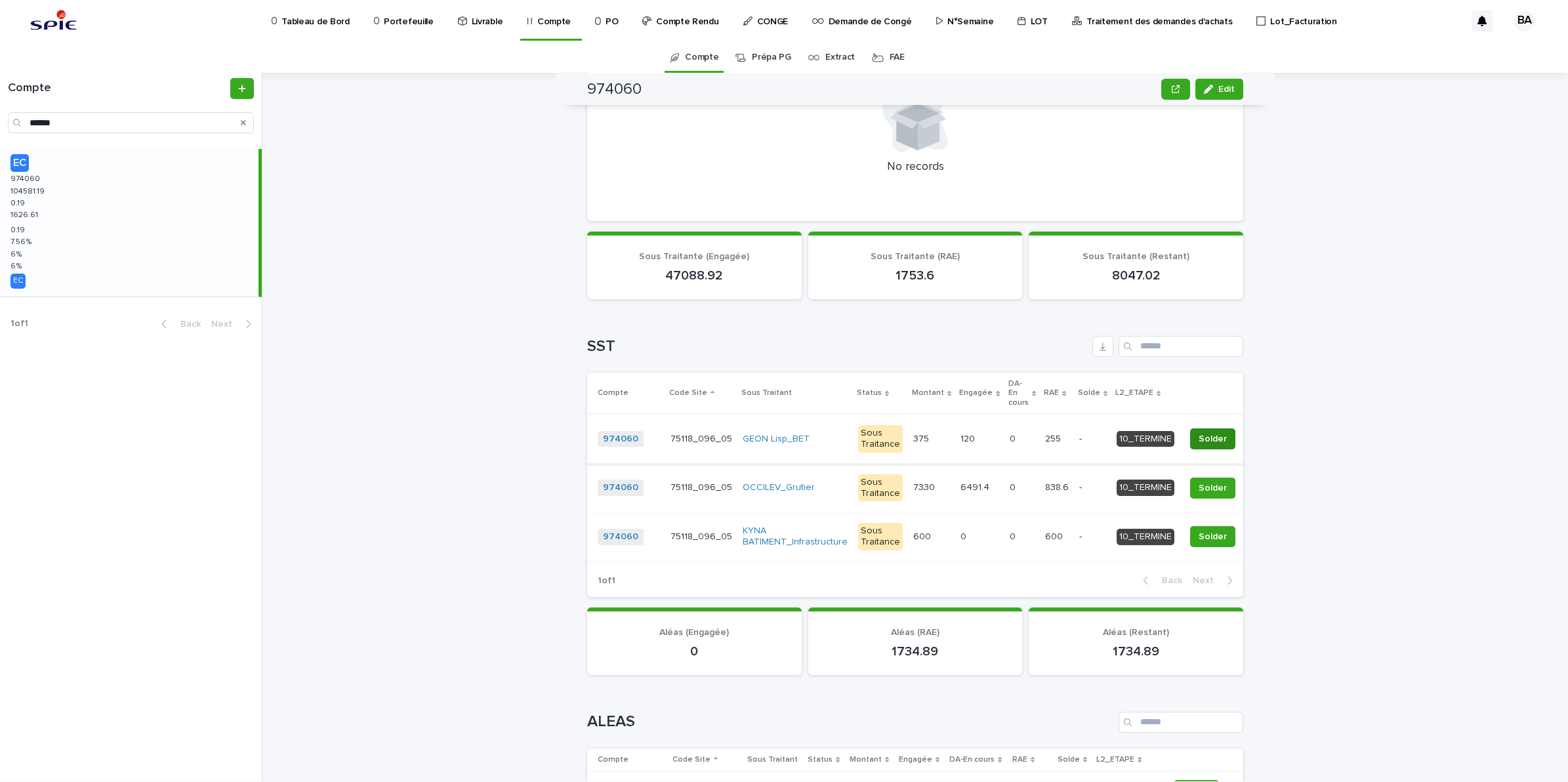
click at [1199, 432] on span "Solder" at bounding box center [1213, 438] width 28 height 13
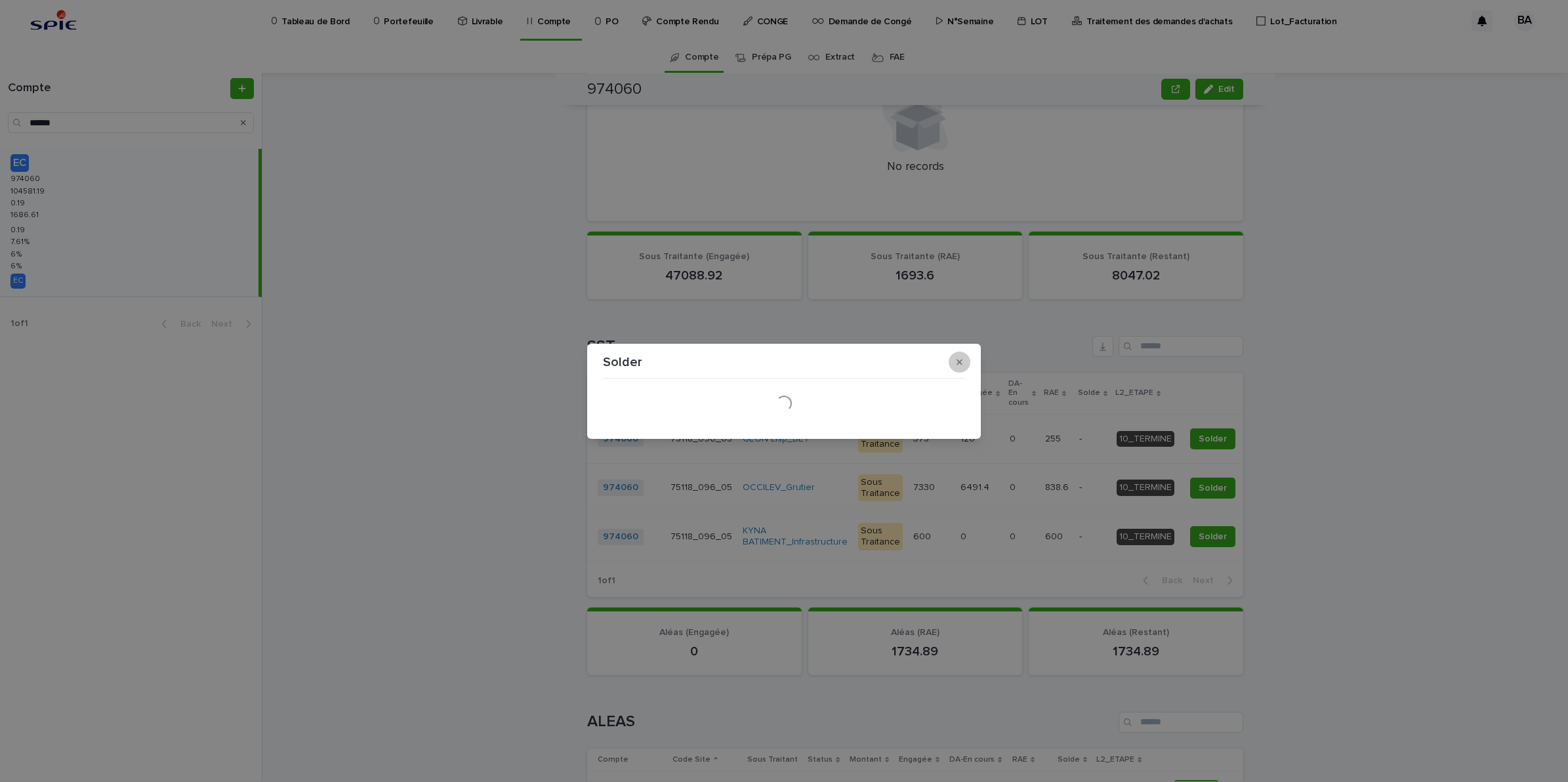
click at [961, 365] on icon "button" at bounding box center [959, 362] width 6 height 9
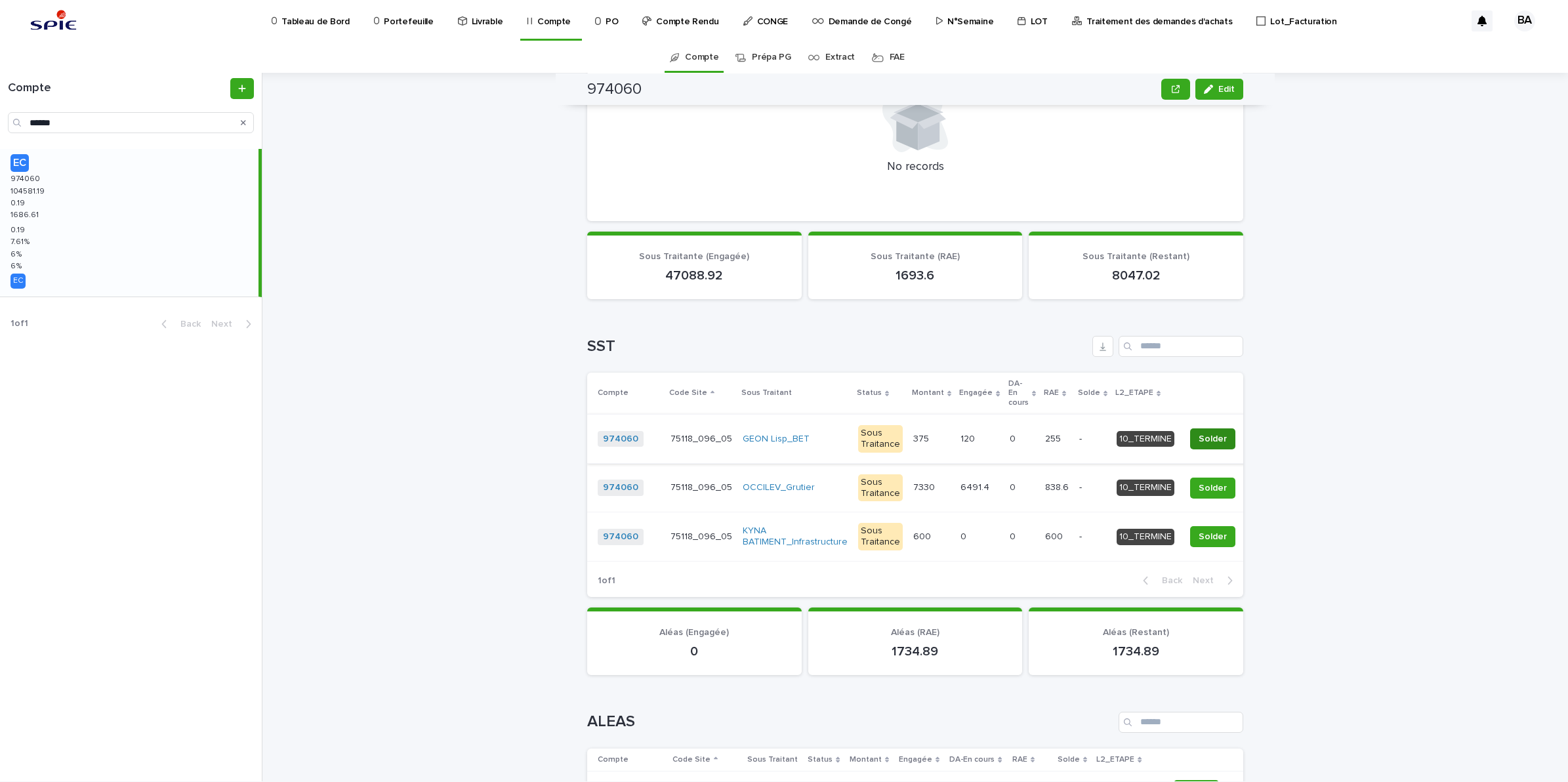
click at [1202, 432] on span "Solder" at bounding box center [1213, 438] width 28 height 13
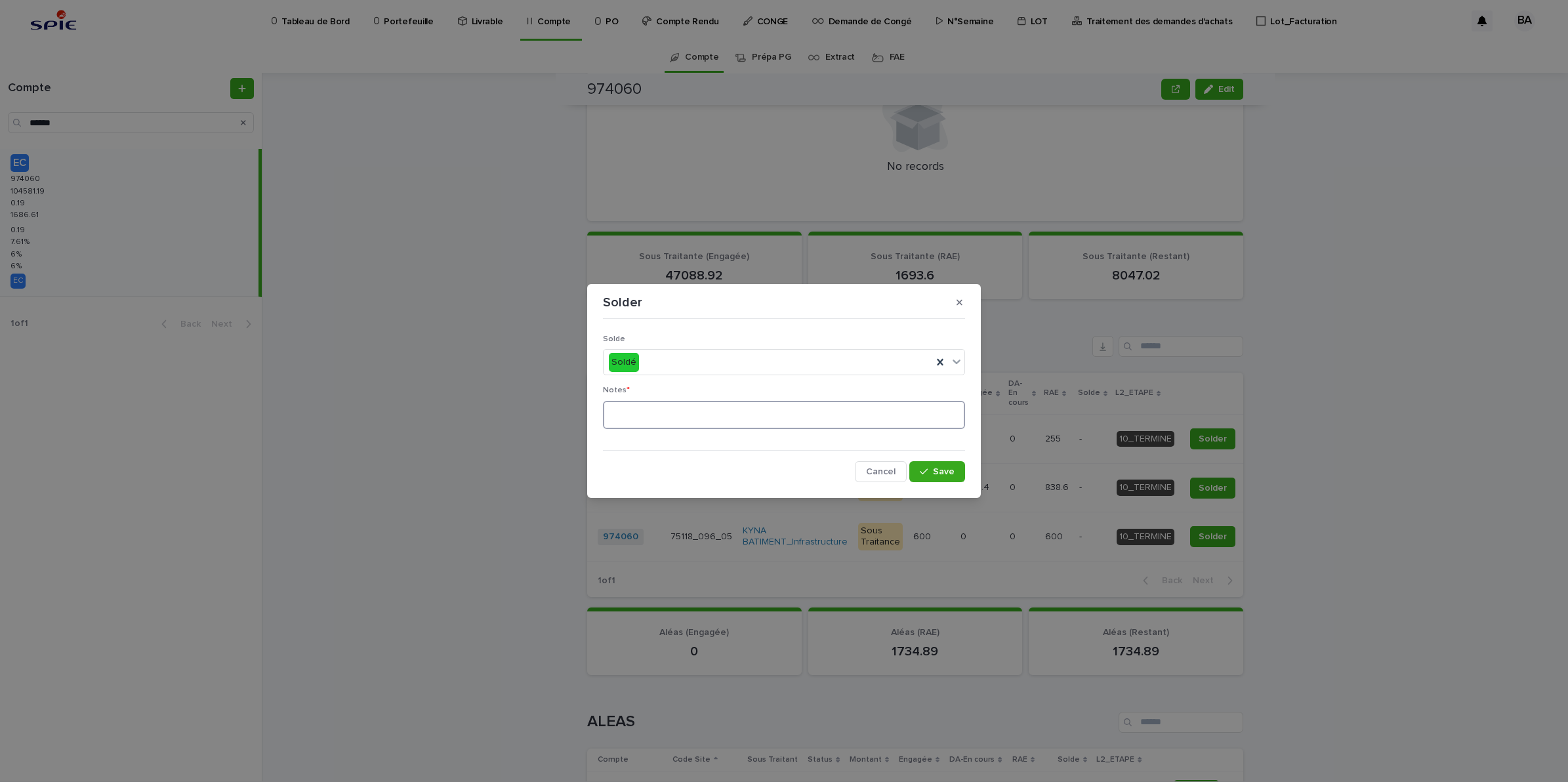
click at [847, 407] on textarea at bounding box center [784, 415] width 362 height 29
type textarea "**"
click at [948, 467] on span "Save" at bounding box center [944, 472] width 22 height 9
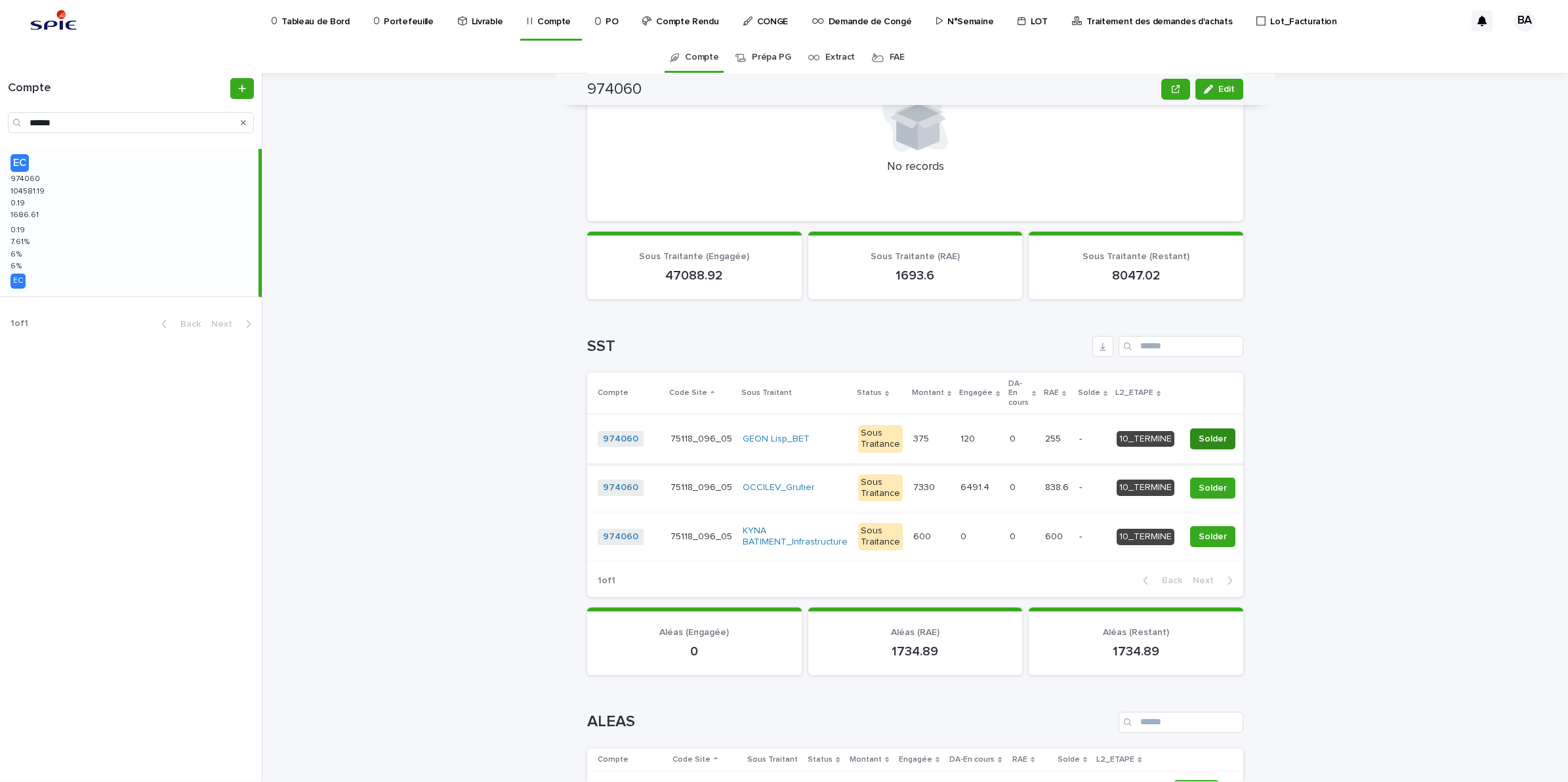
click at [1190, 433] on button "Solder" at bounding box center [1213, 438] width 45 height 21
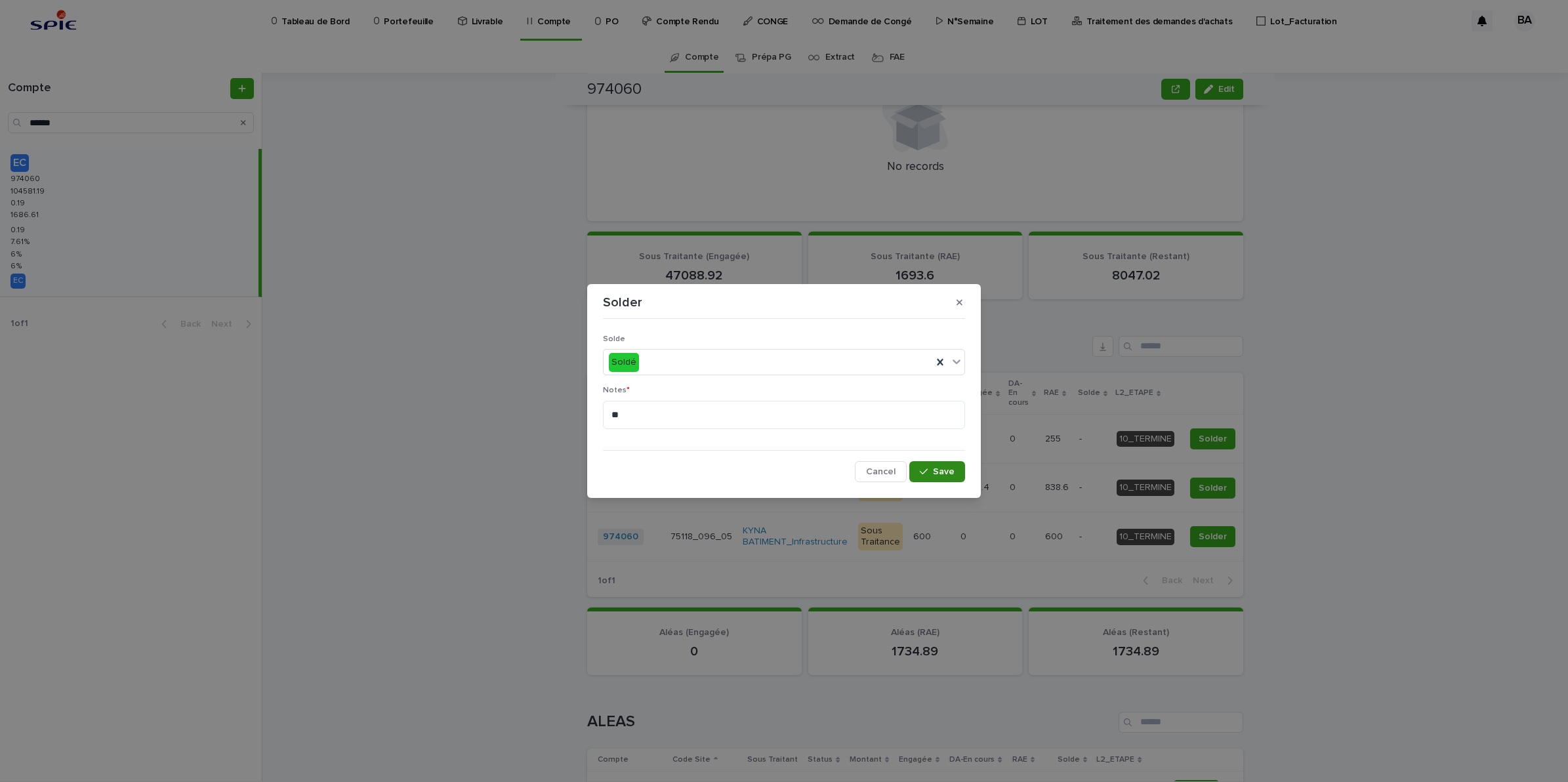
click at [947, 473] on span "Save" at bounding box center [944, 472] width 22 height 9
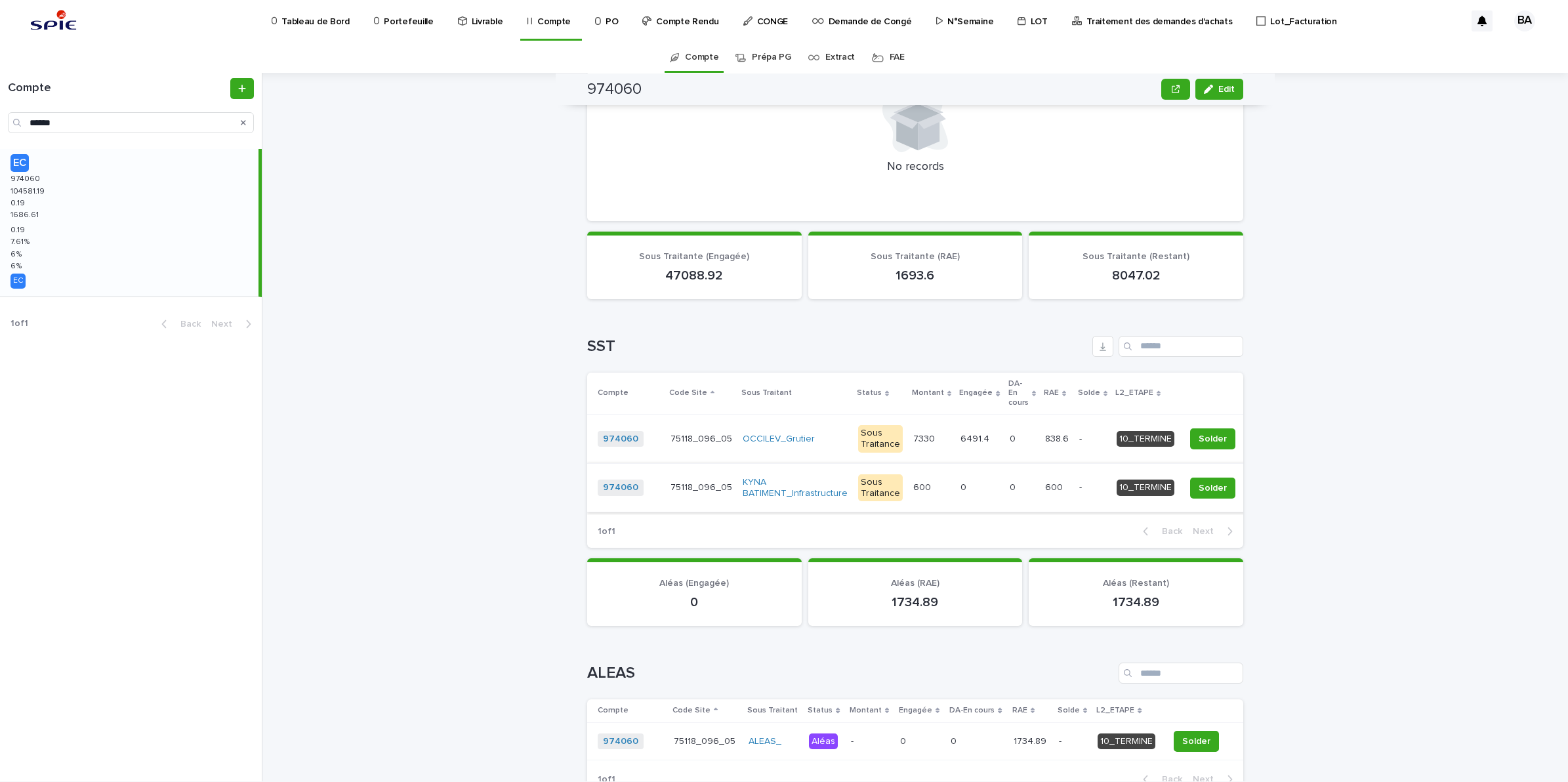
scroll to position [768, 0]
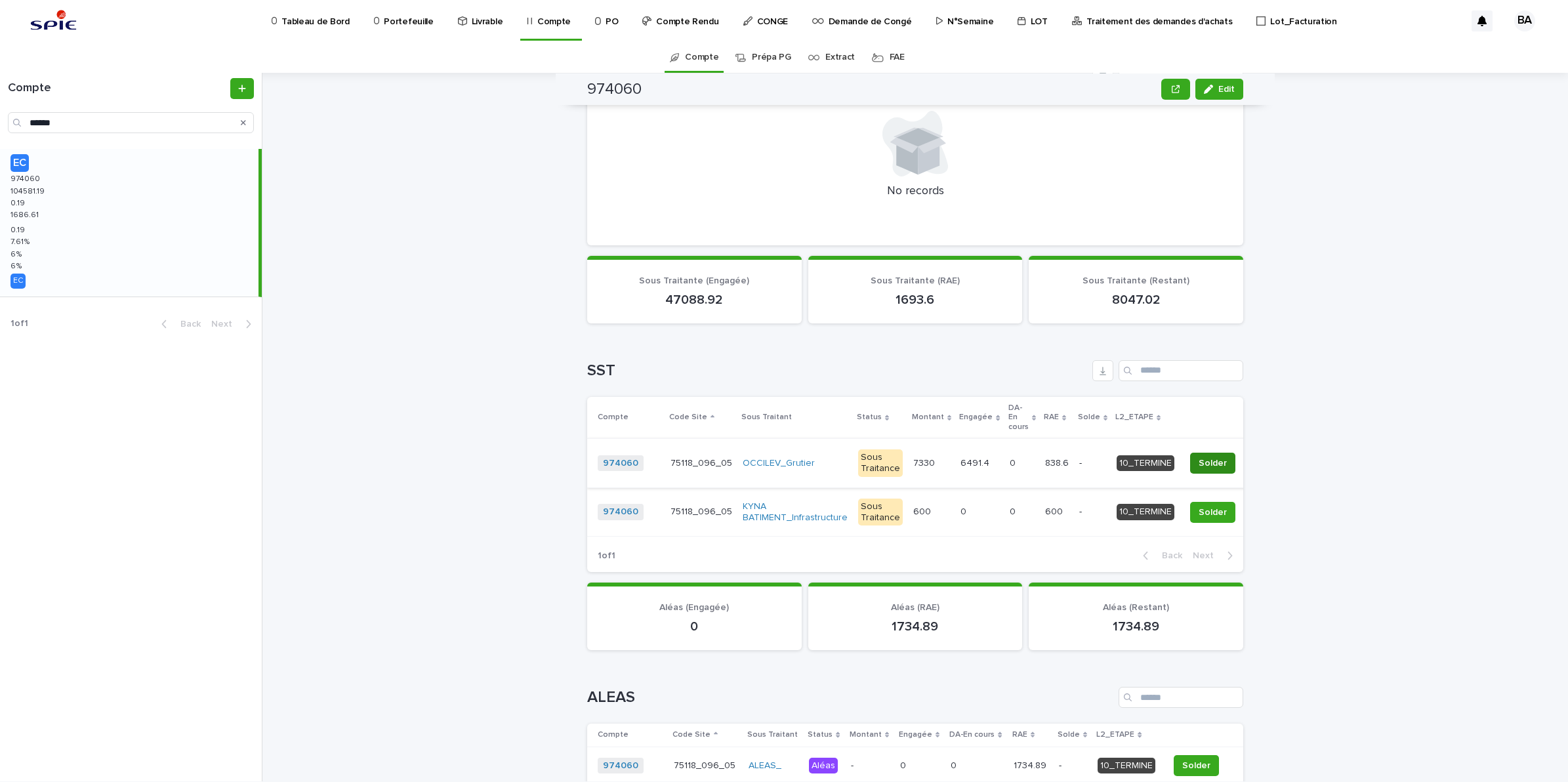
click at [1199, 456] on span "Solder" at bounding box center [1213, 462] width 28 height 13
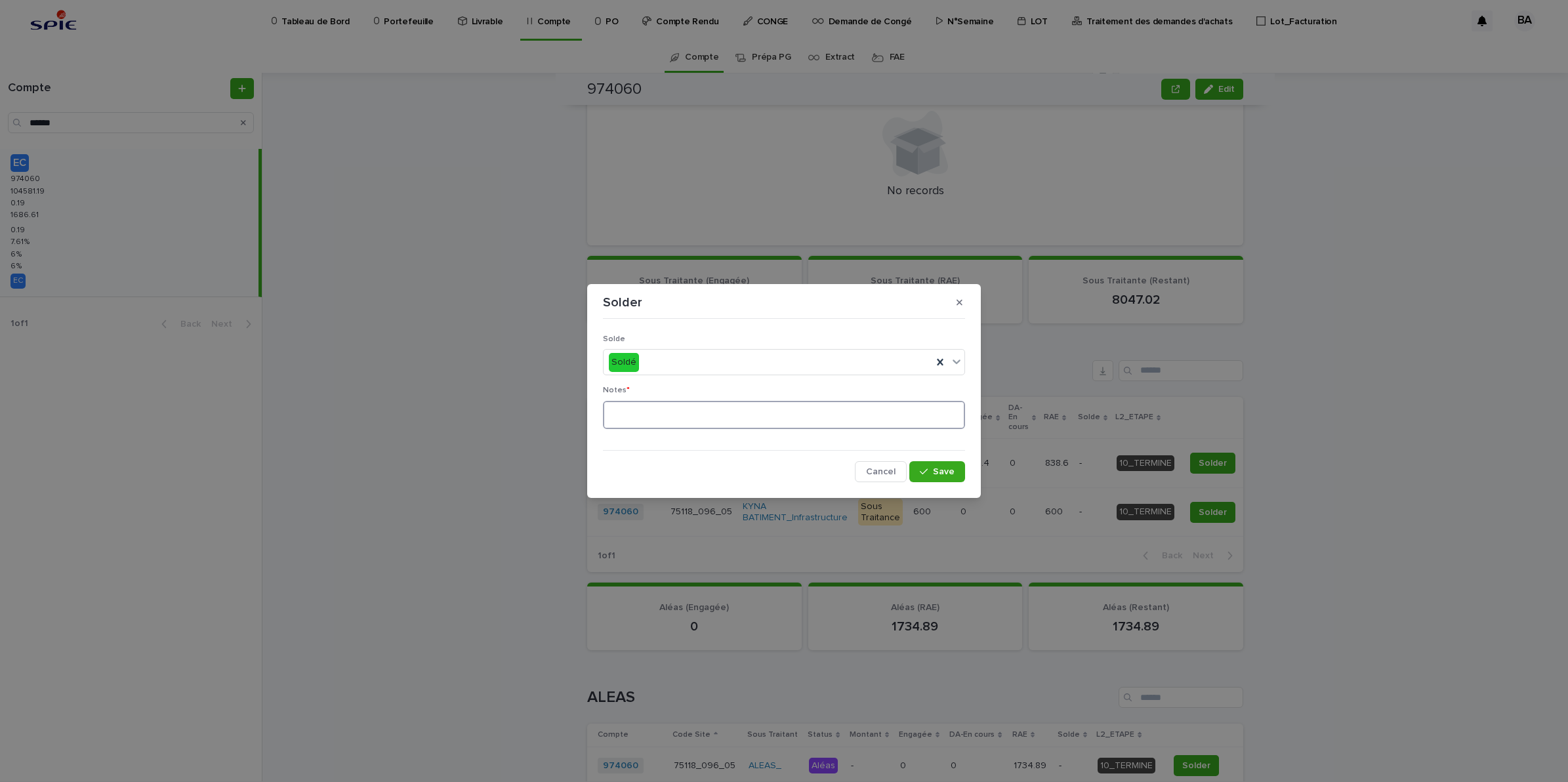
click at [792, 425] on textarea at bounding box center [784, 415] width 362 height 29
type textarea "**"
click at [959, 476] on button "Save" at bounding box center [937, 471] width 56 height 21
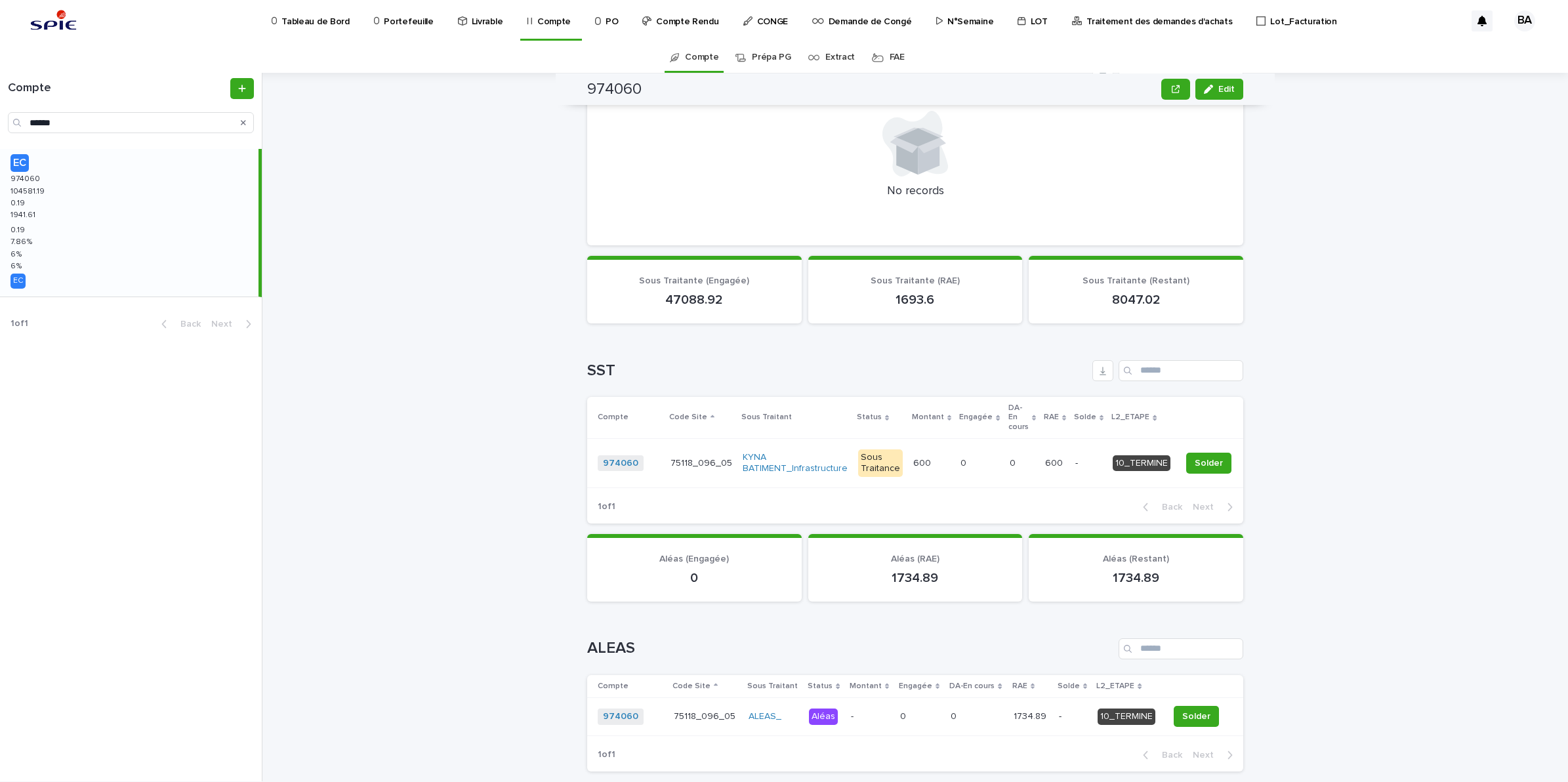
scroll to position [743, 0]
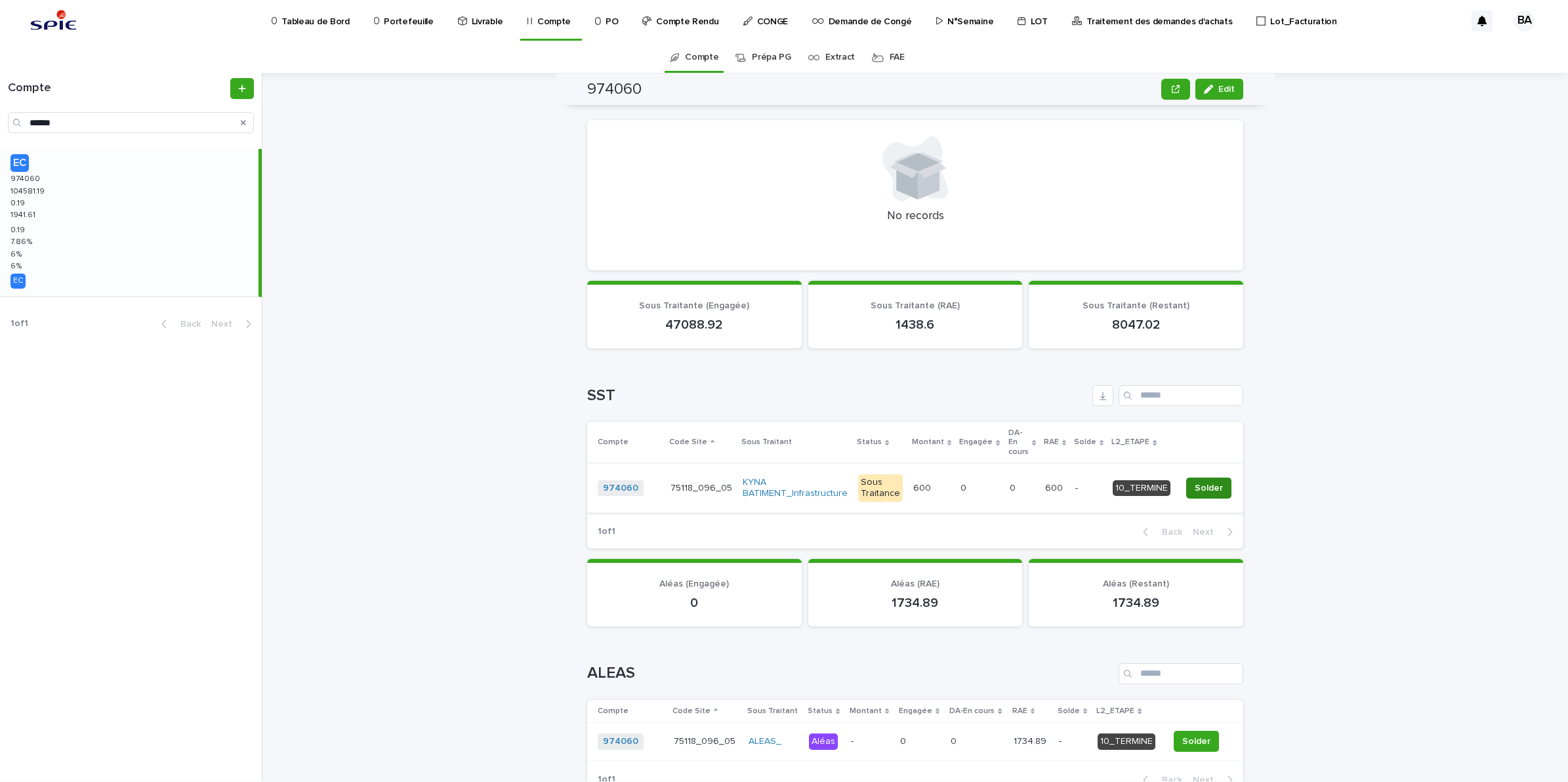
click at [1195, 481] on span "Solder" at bounding box center [1209, 487] width 28 height 13
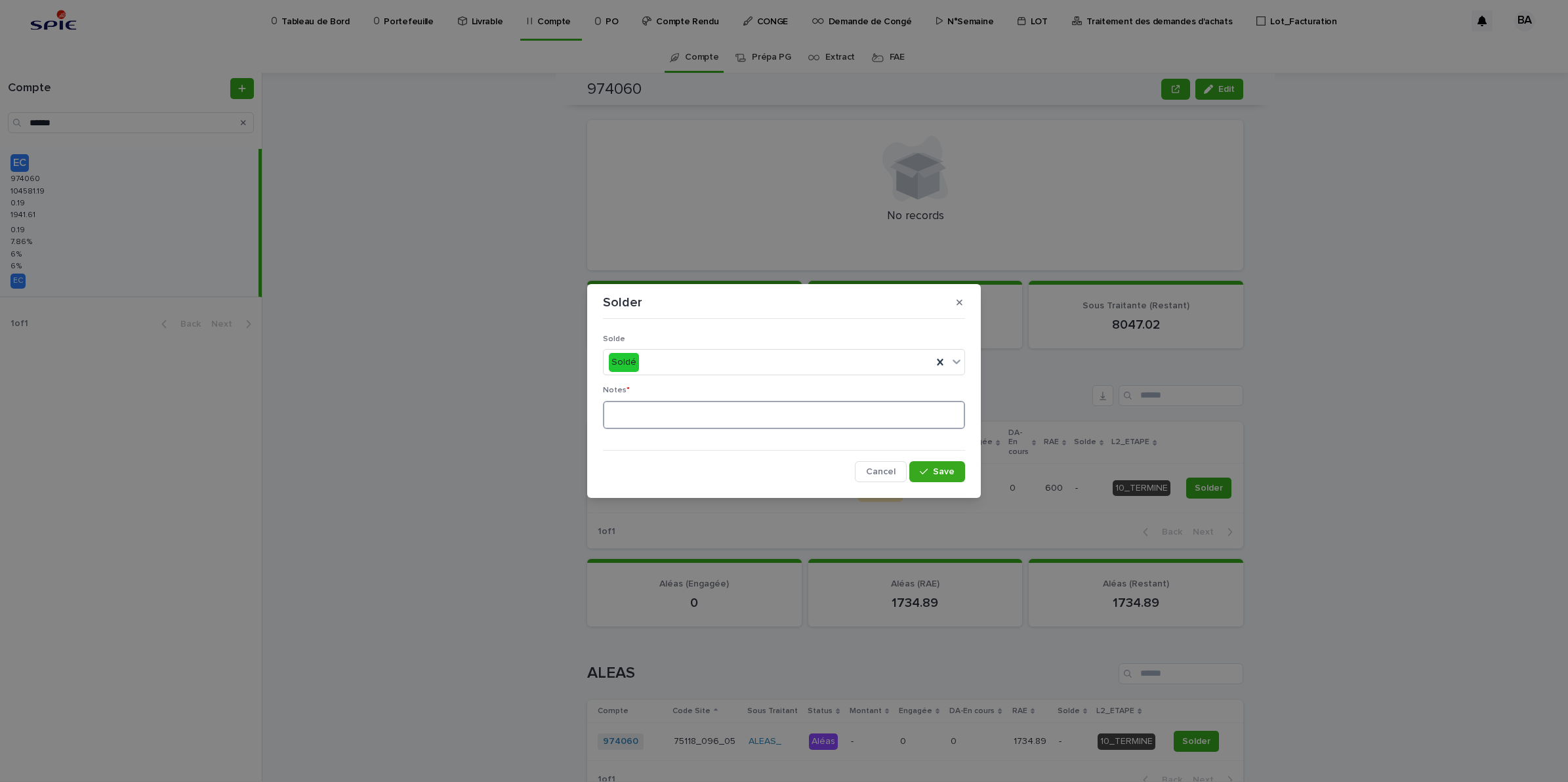
click at [678, 408] on textarea at bounding box center [784, 415] width 362 height 29
type textarea "**"
click at [941, 477] on button "Save" at bounding box center [937, 471] width 56 height 21
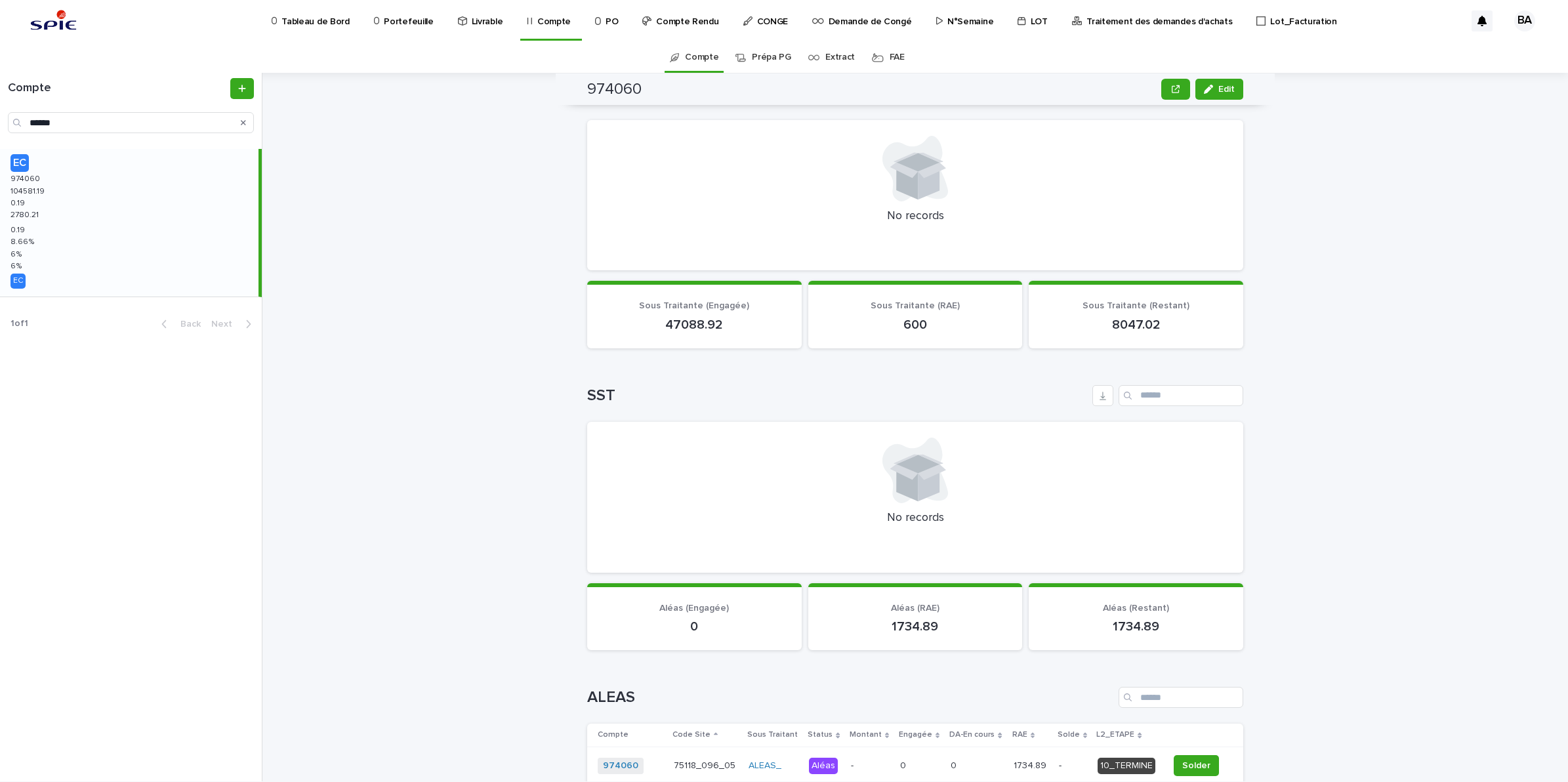
scroll to position [760, 0]
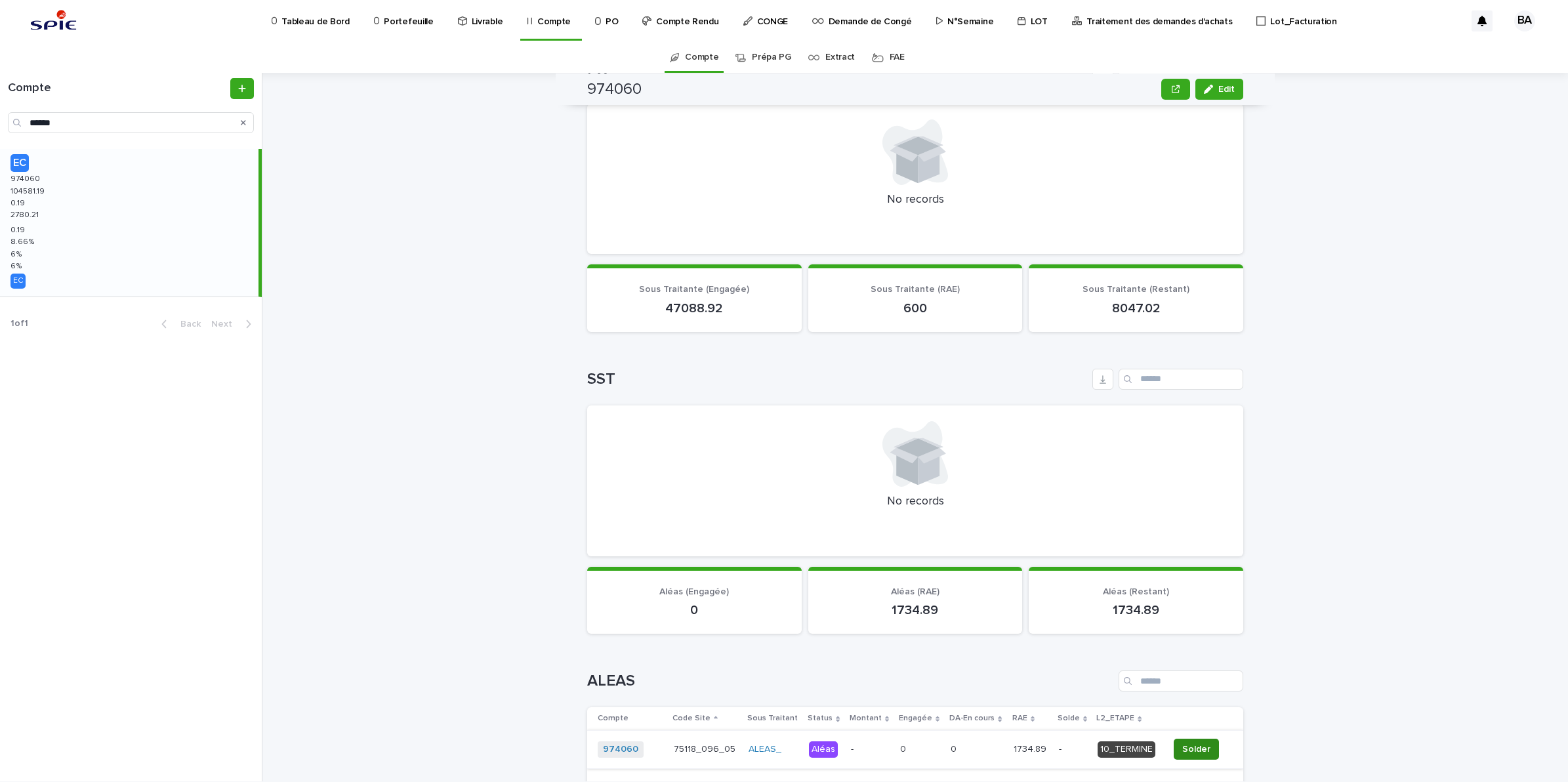
click at [1182, 746] on span "Solder" at bounding box center [1196, 748] width 28 height 13
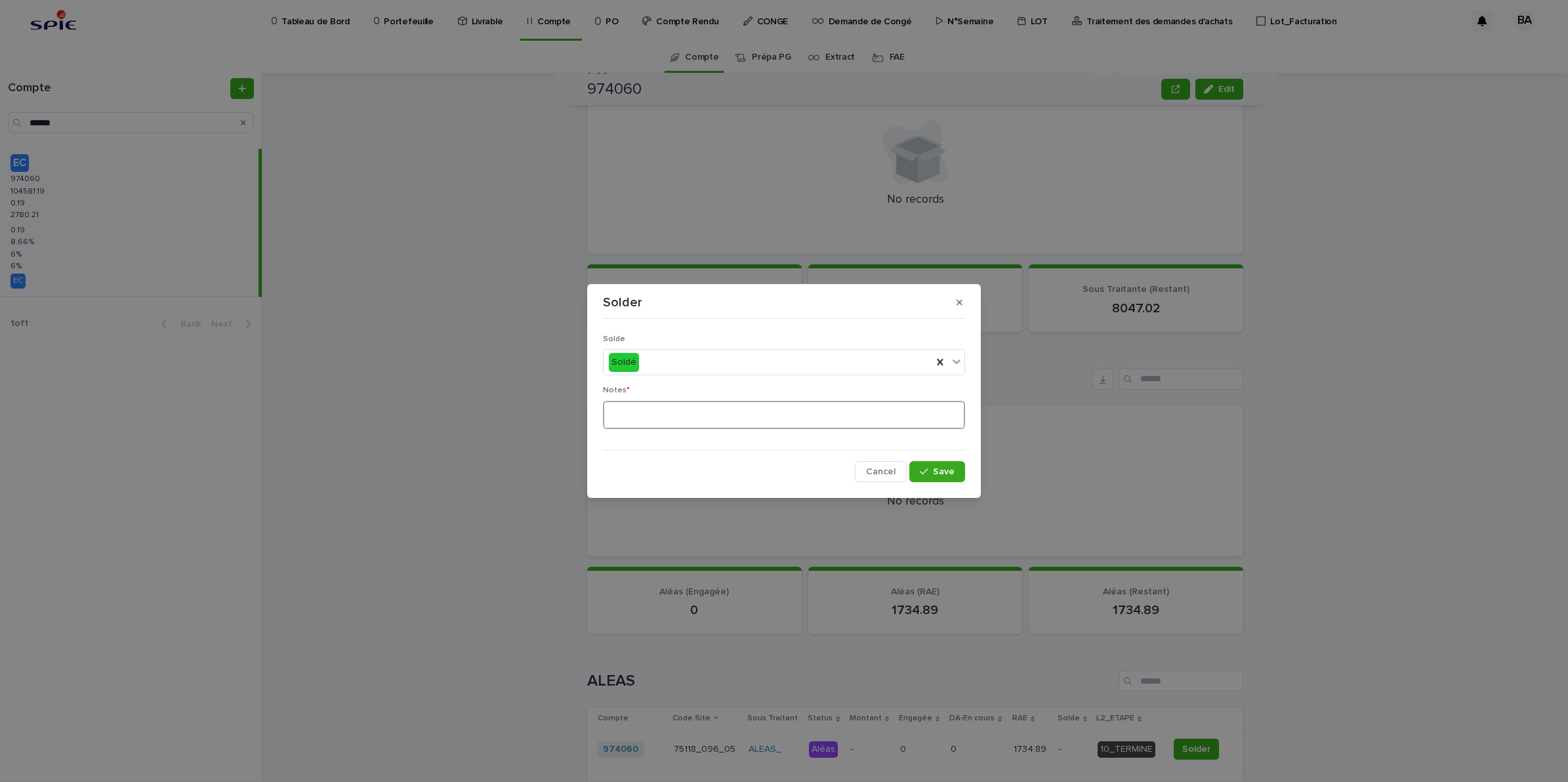
click at [689, 407] on textarea at bounding box center [784, 415] width 362 height 29
type textarea "*"
type textarea "**"
click at [947, 474] on span "Save" at bounding box center [944, 472] width 22 height 9
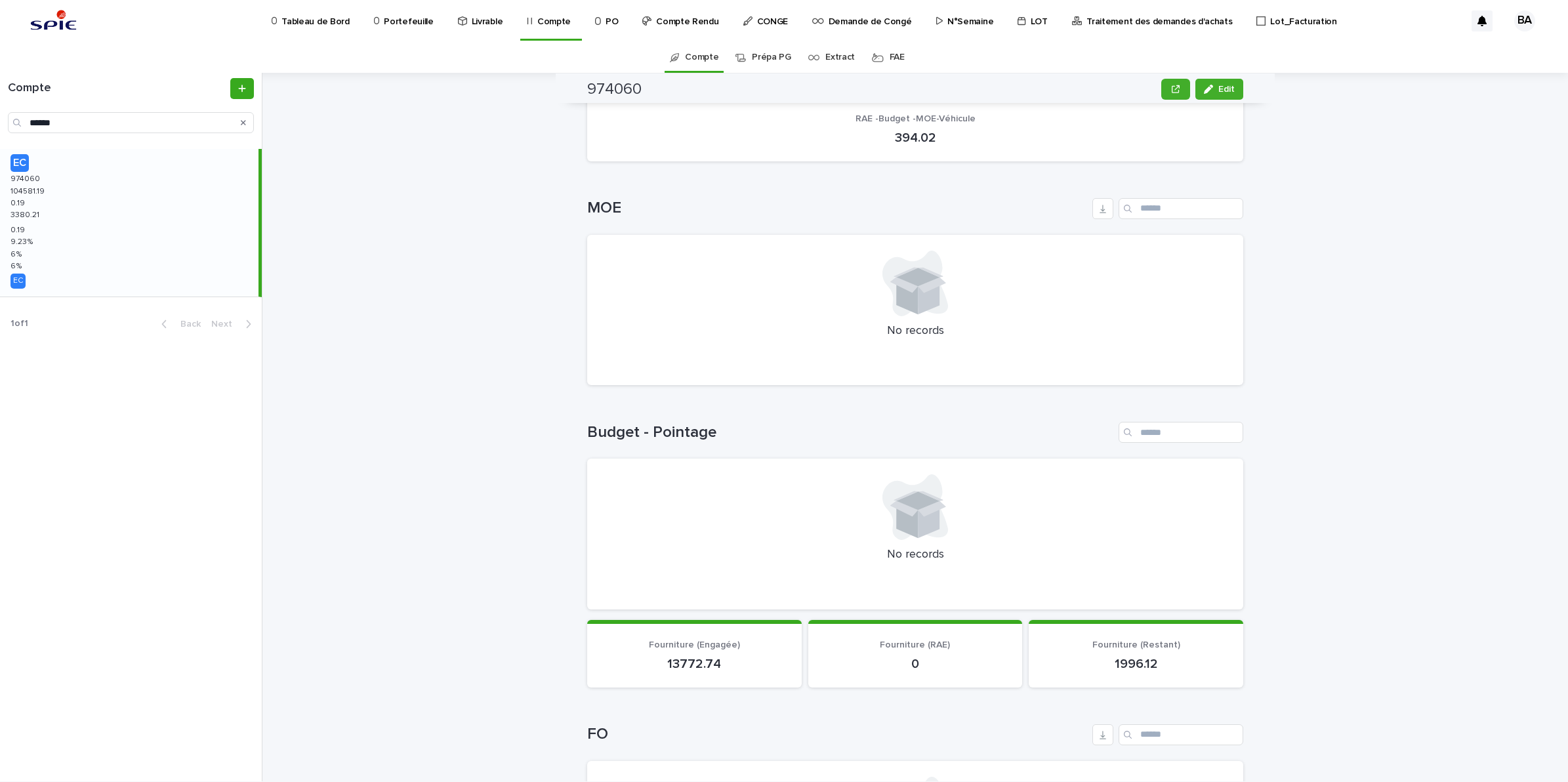
scroll to position [0, 0]
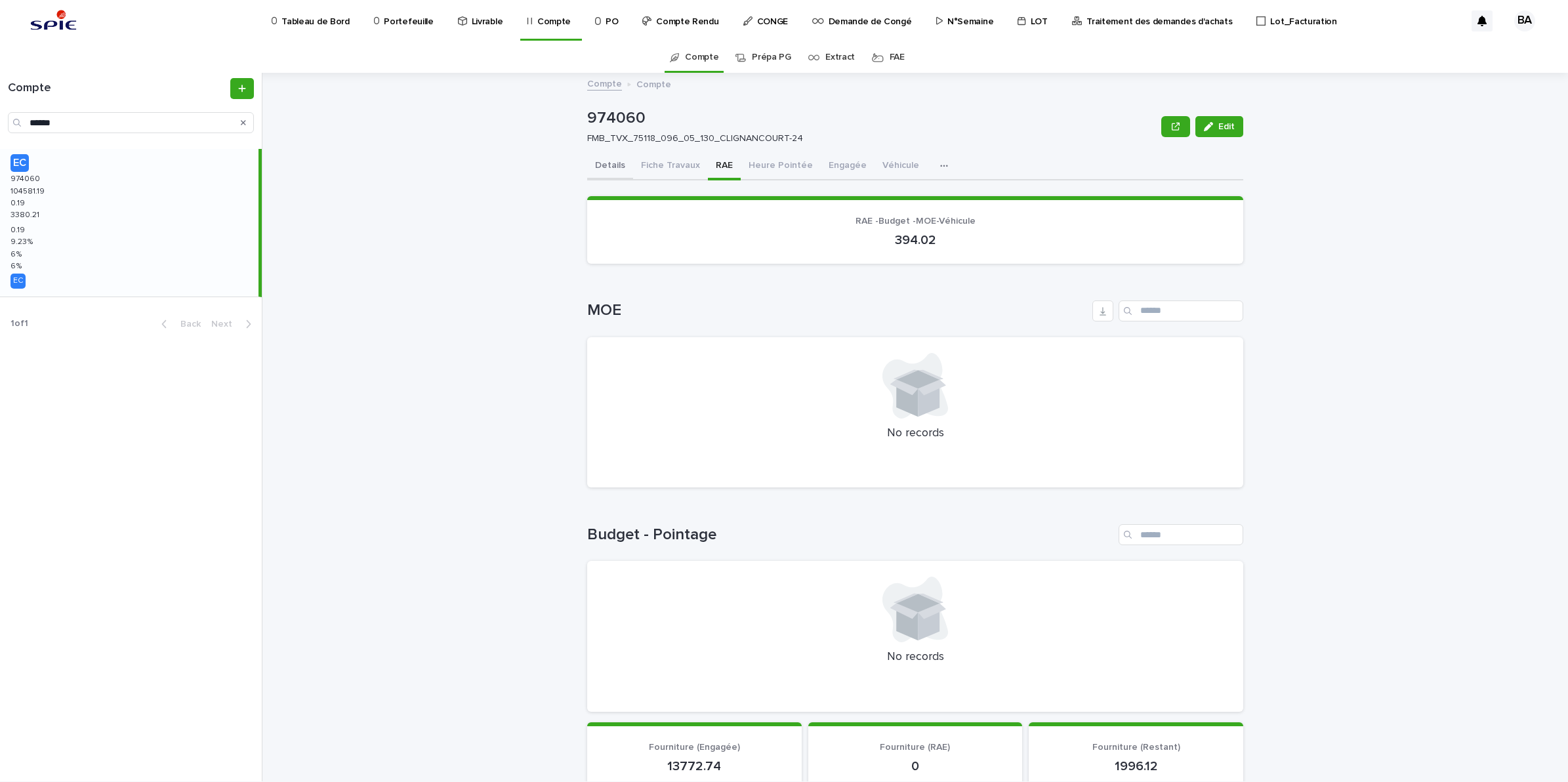
click at [608, 170] on button "Details" at bounding box center [610, 166] width 46 height 28
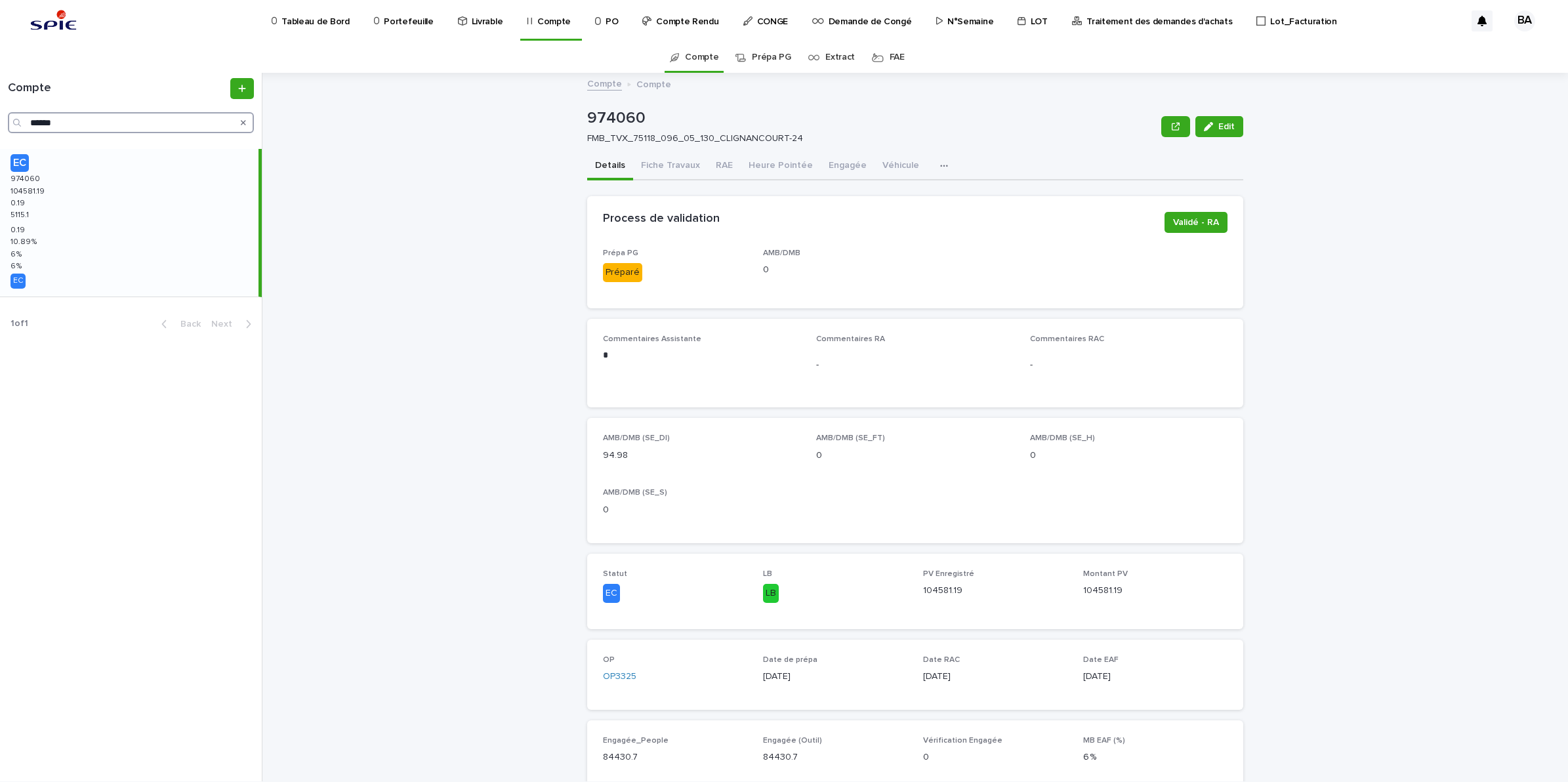
drag, startPoint x: 86, startPoint y: 132, endPoint x: -3, endPoint y: 128, distance: 89.1
click at [0, 128] on html "Tableau de Bord Portefeuille Livrable Compte PO Compte Rendu CONGE Demande de C…" at bounding box center [784, 391] width 1568 height 782
paste input "Search"
type input "******"
click at [63, 204] on div "EC 975132 975132 144084.16 144084.16 101.16 101.16 444 444 101.16 101.16 6.31 %…" at bounding box center [129, 222] width 259 height 147
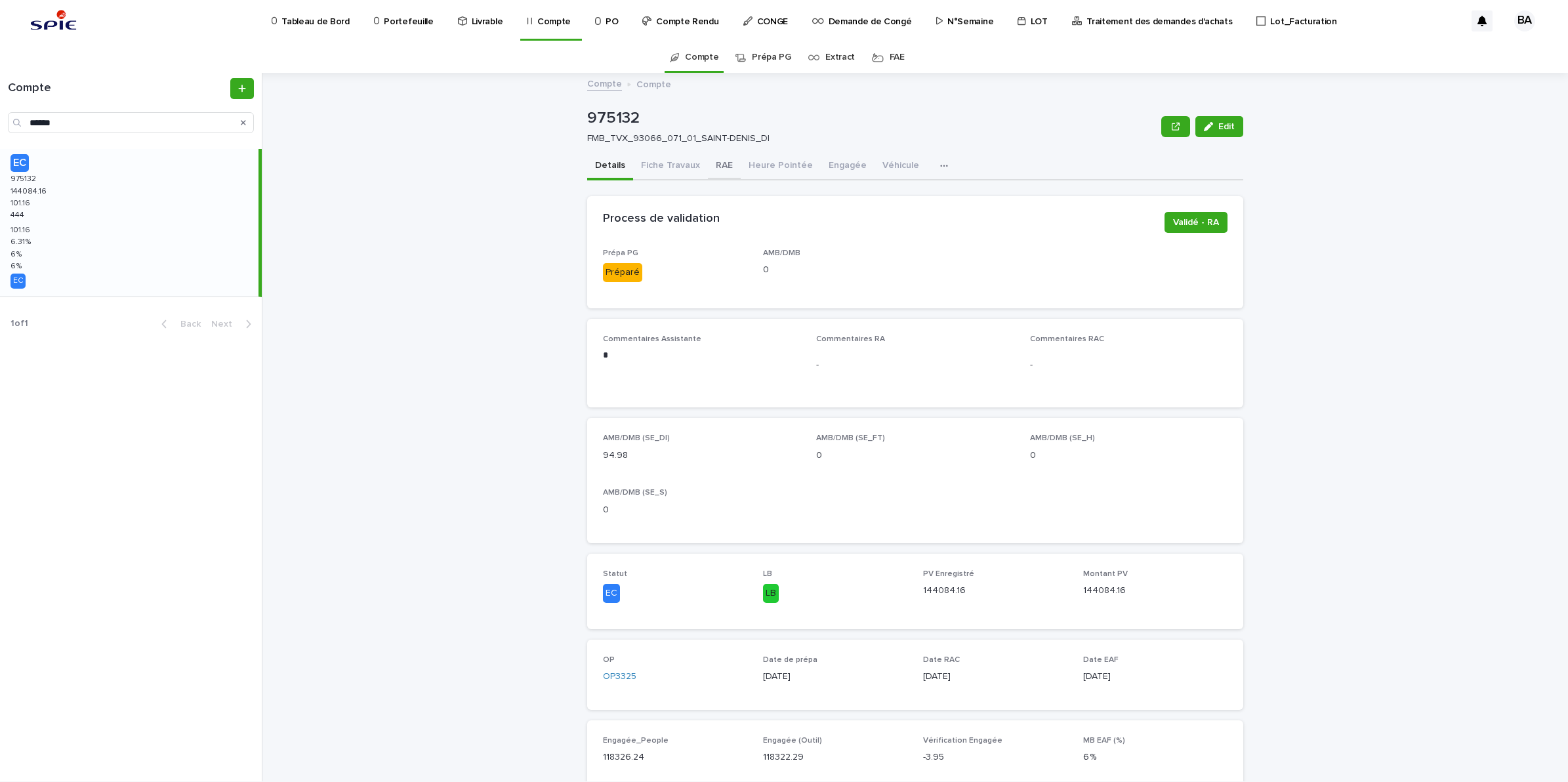
click at [722, 159] on button "RAE" at bounding box center [724, 166] width 33 height 28
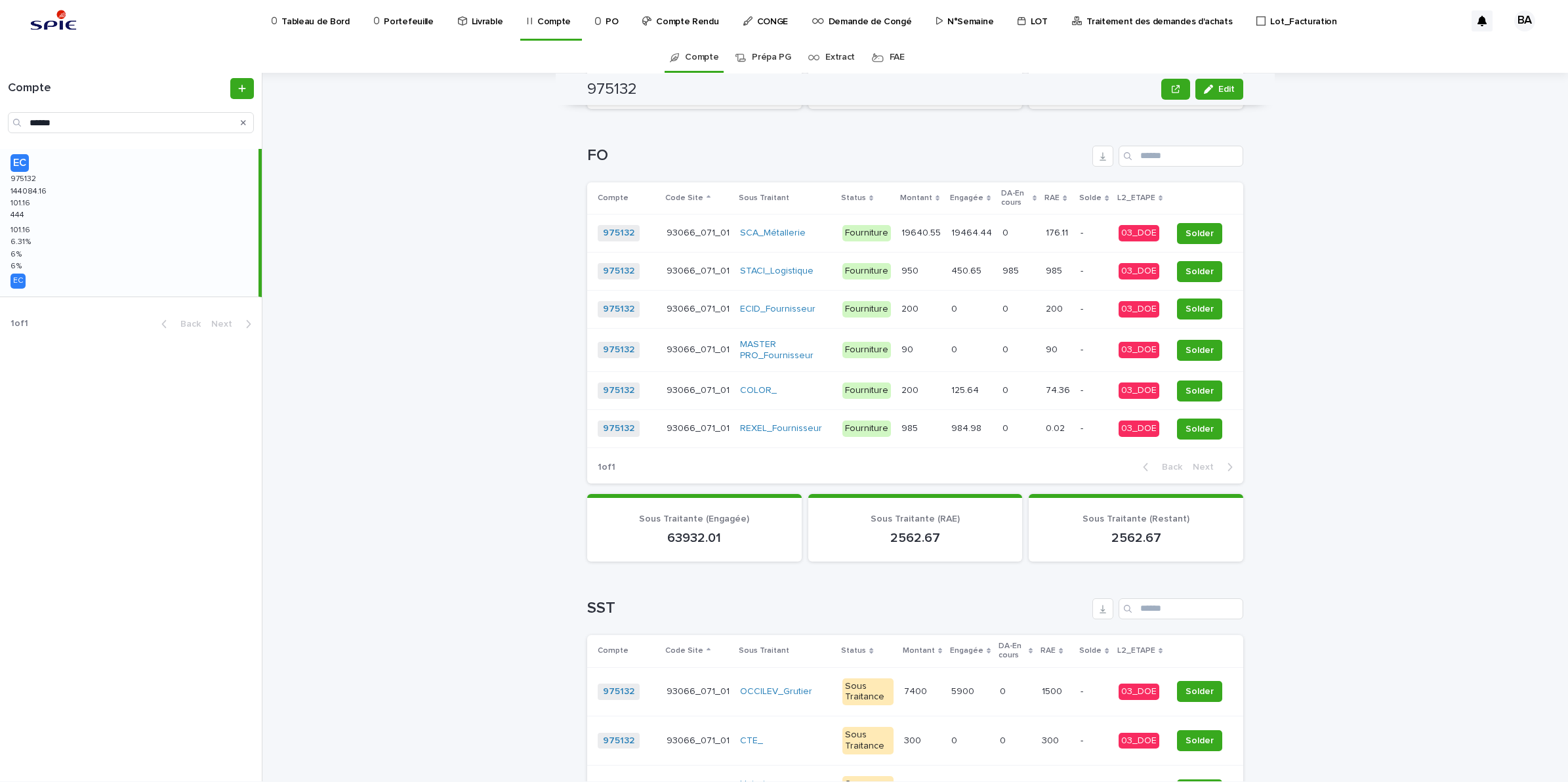
scroll to position [656, 0]
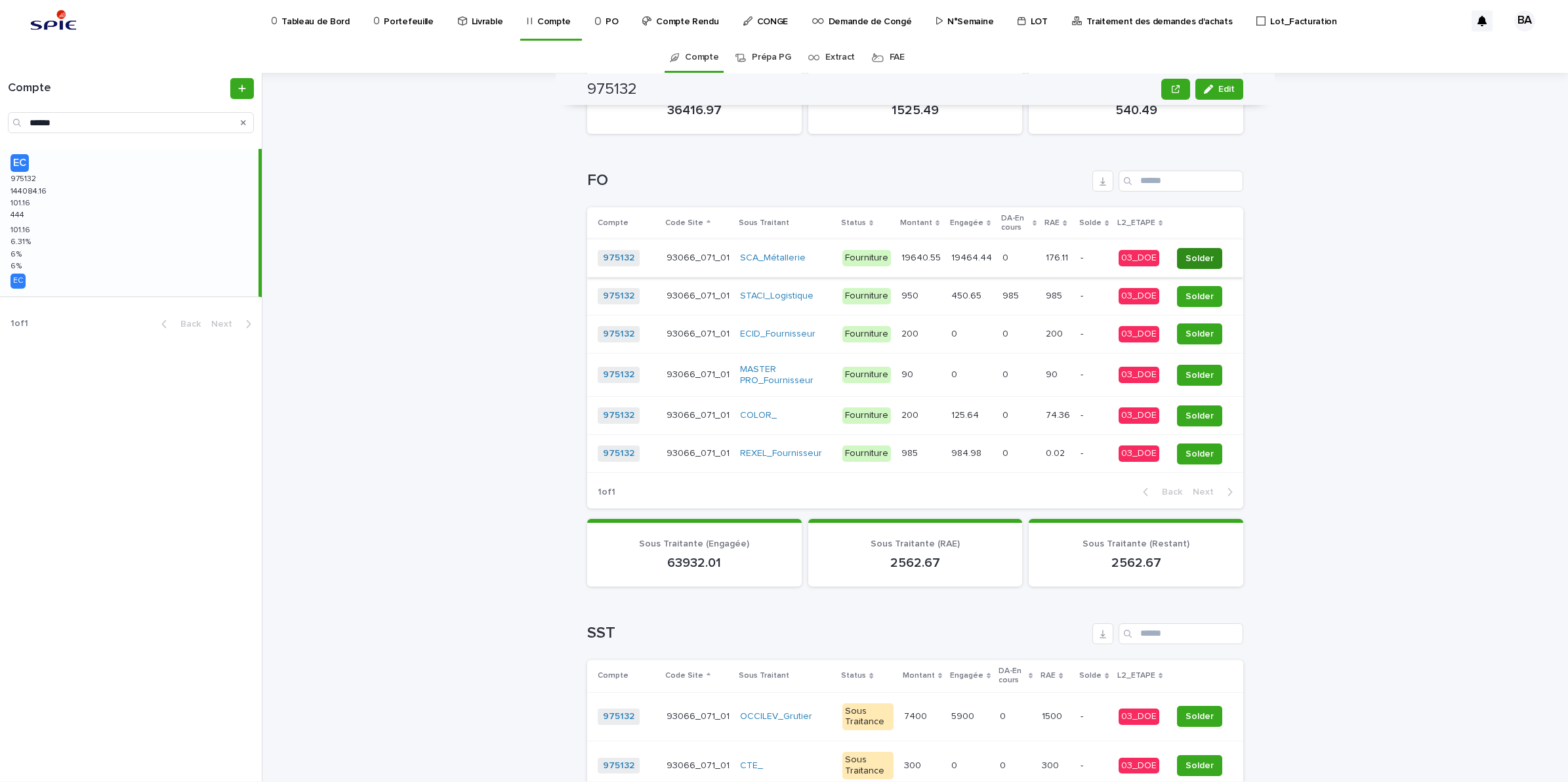
click at [1205, 258] on span "Solder" at bounding box center [1200, 258] width 28 height 13
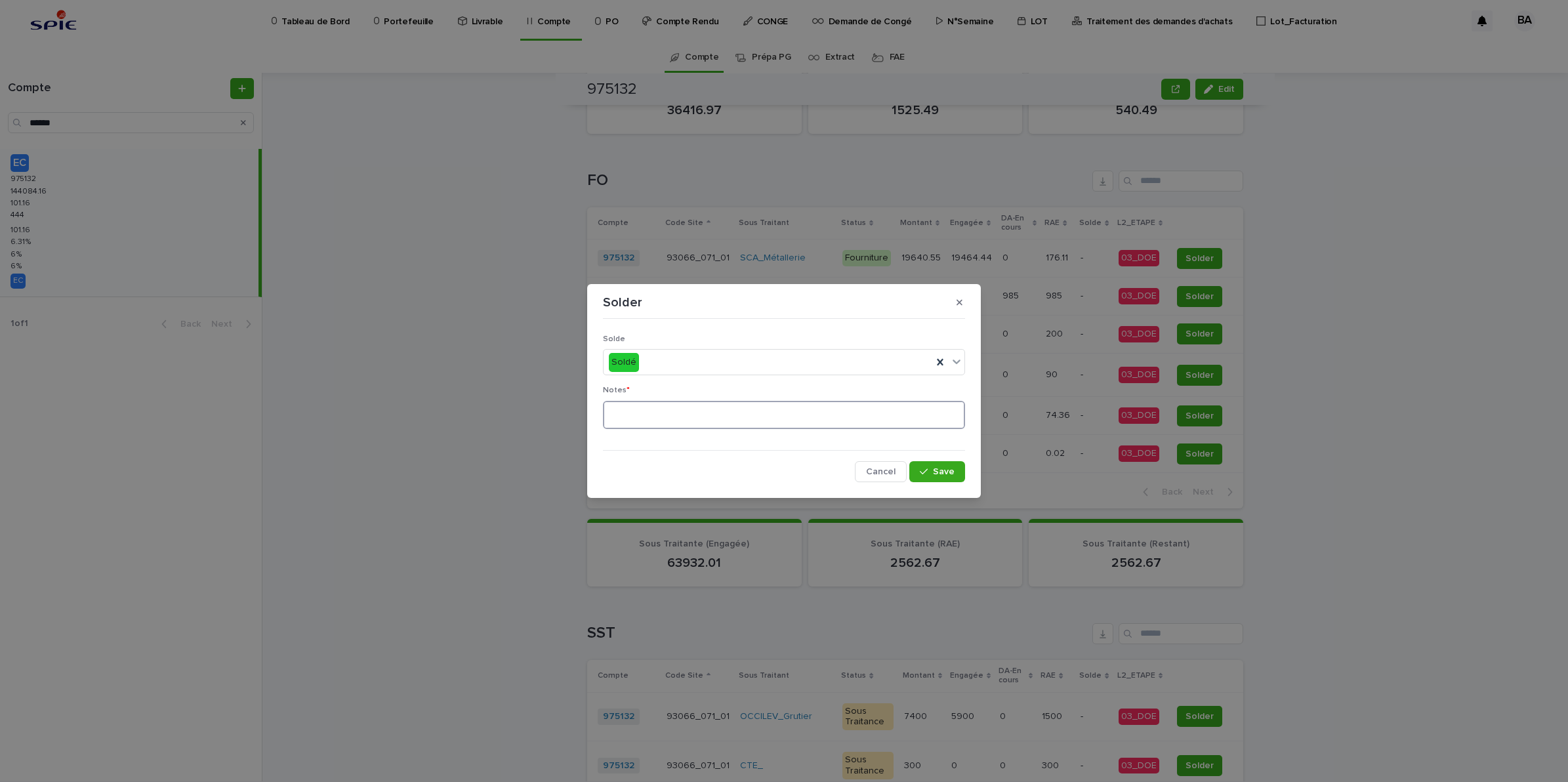
click at [724, 418] on textarea at bounding box center [784, 415] width 362 height 29
type textarea "**"
click at [919, 470] on button "Save" at bounding box center [937, 471] width 56 height 21
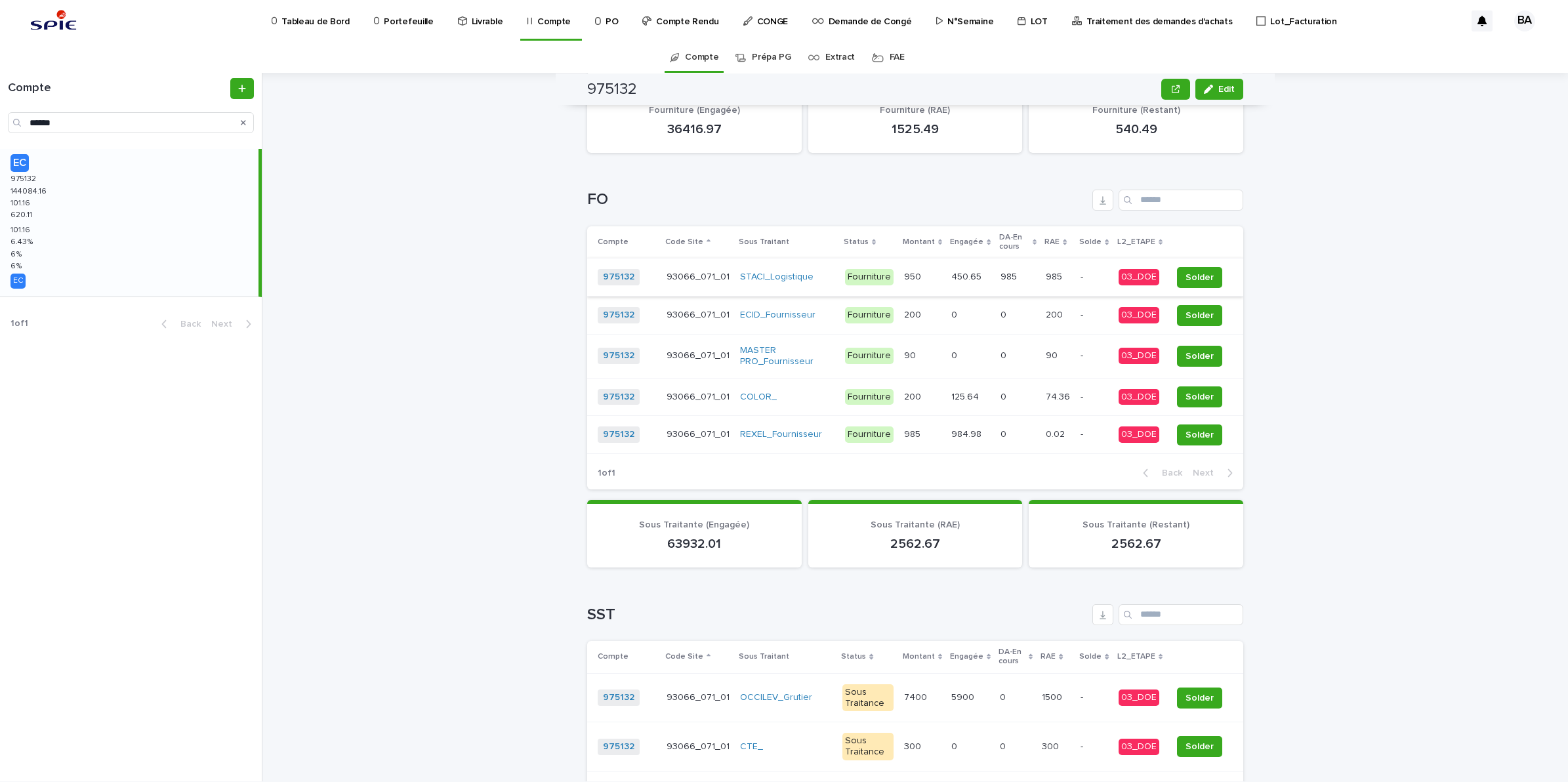
scroll to position [618, 0]
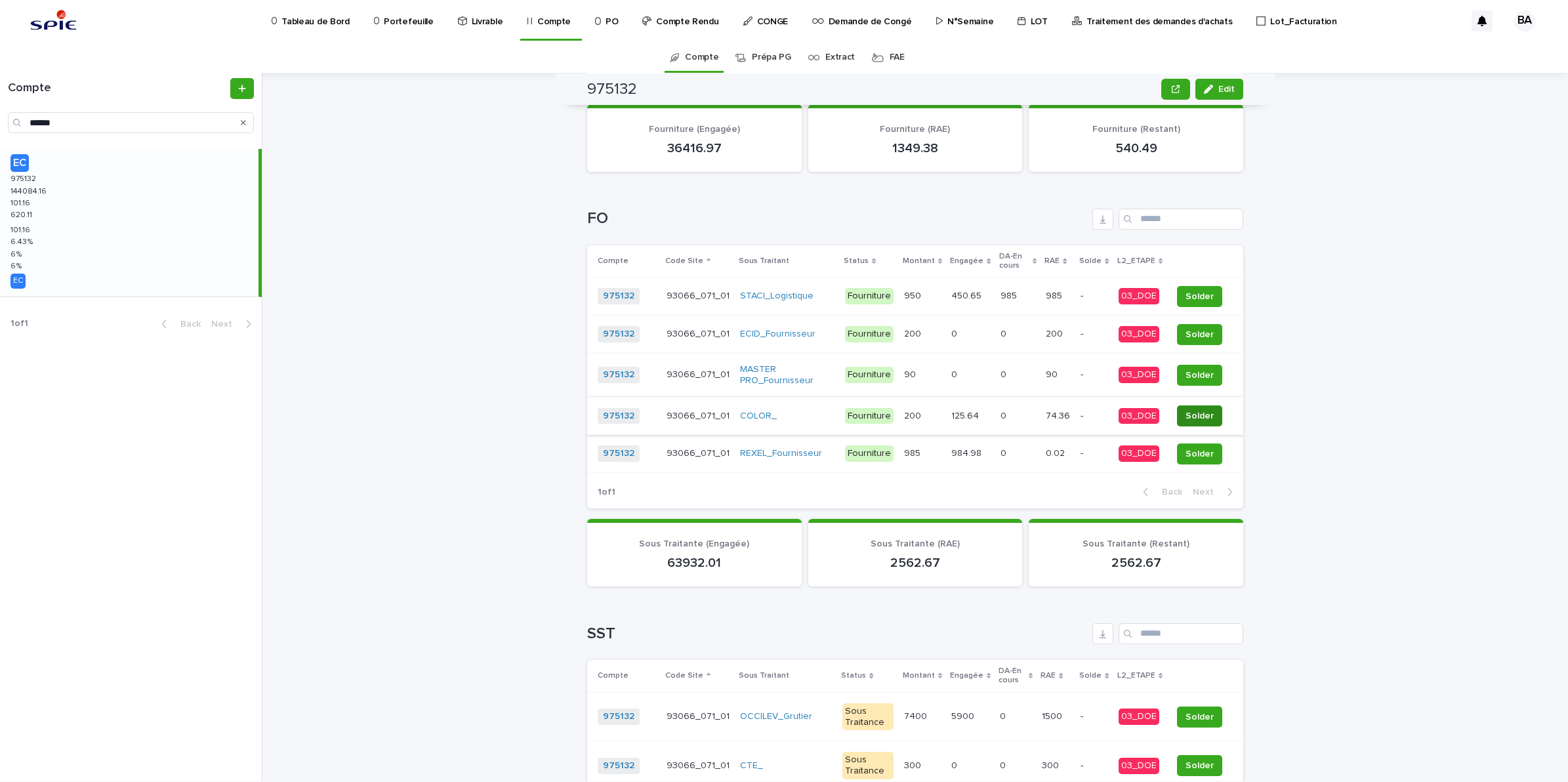
click at [1198, 417] on span "Solder" at bounding box center [1200, 415] width 28 height 13
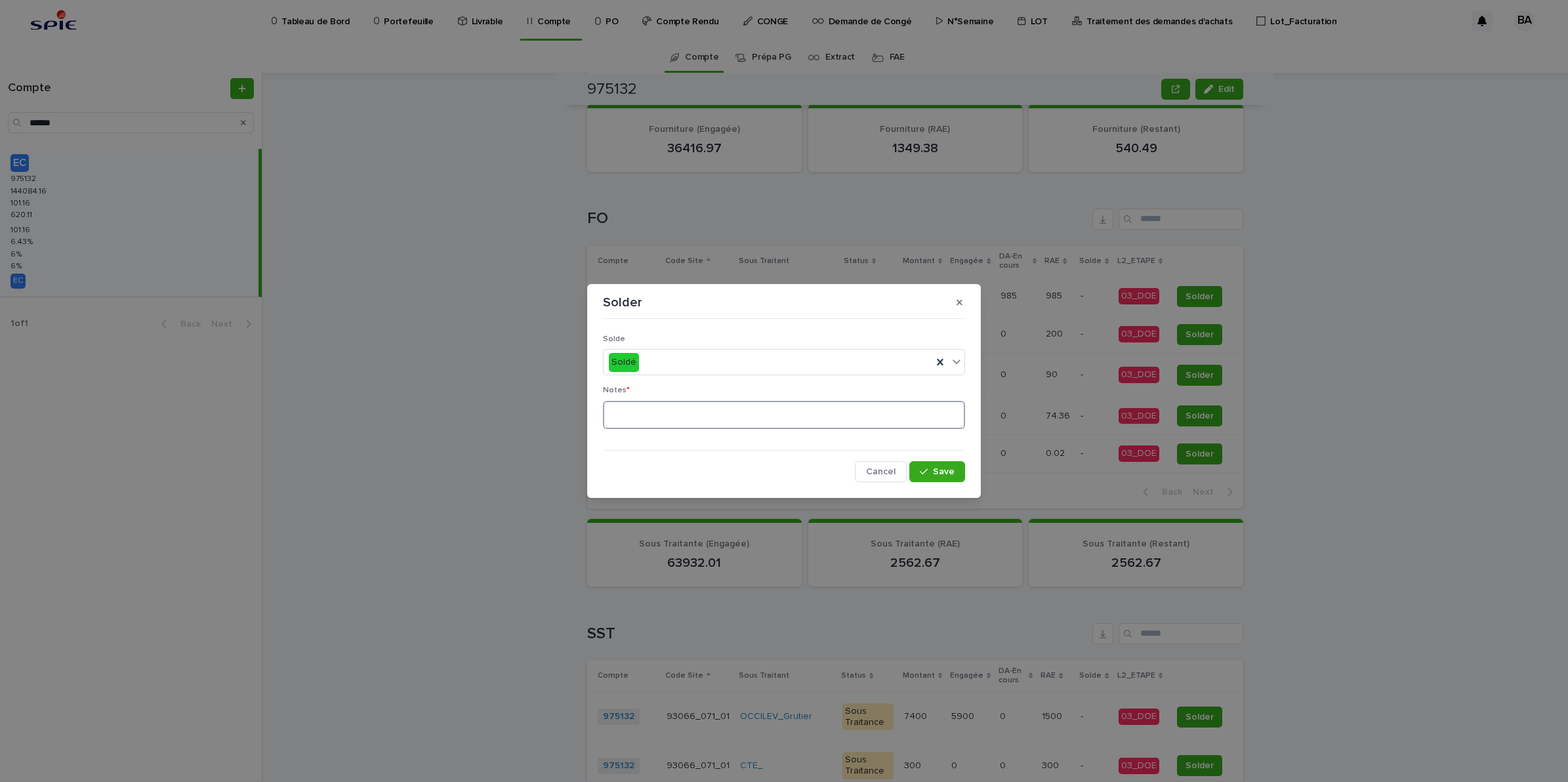
click at [700, 417] on textarea at bounding box center [784, 415] width 362 height 29
type textarea "**"
click at [933, 469] on div "button" at bounding box center [926, 472] width 13 height 9
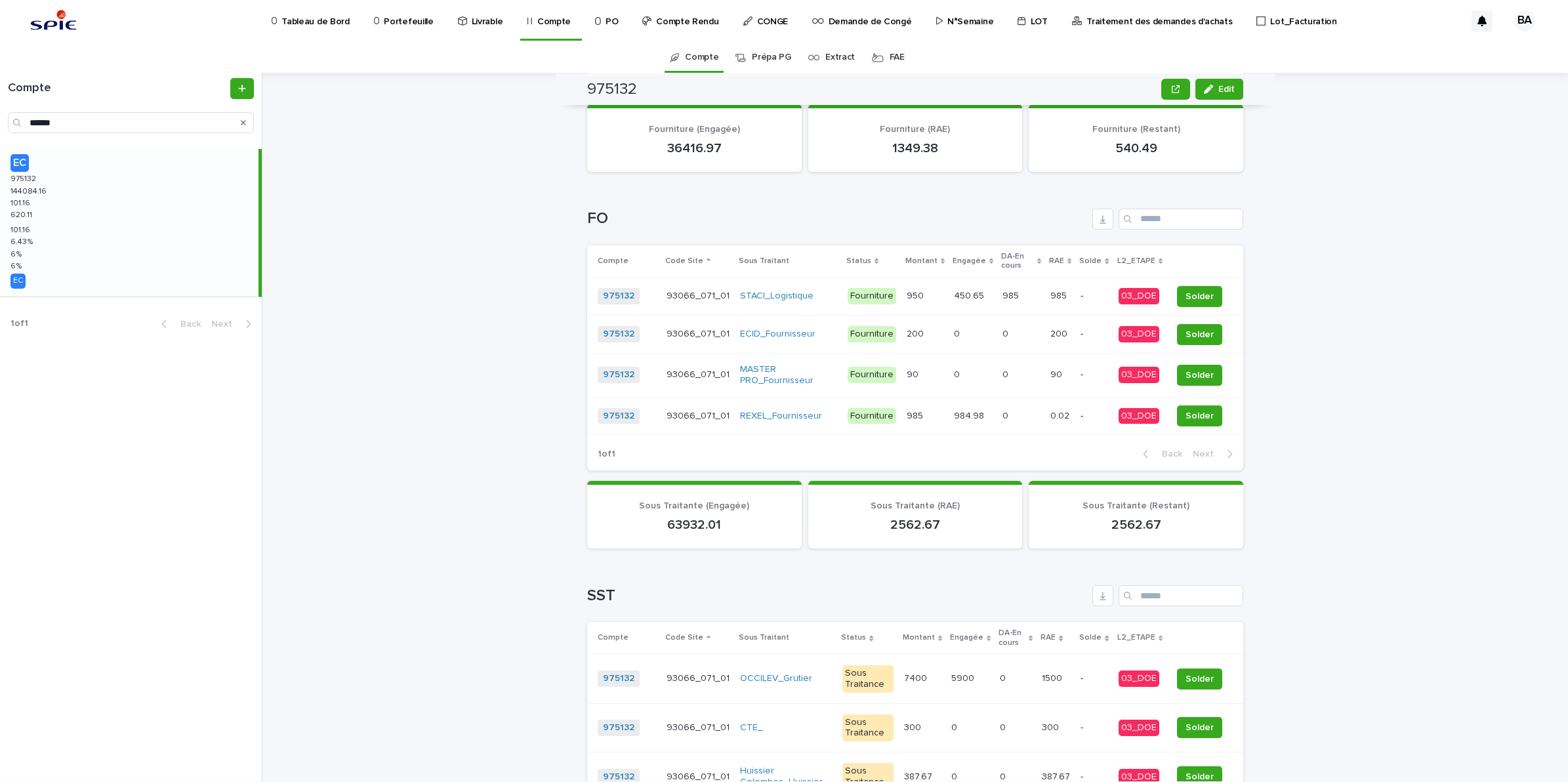
scroll to position [598, 0]
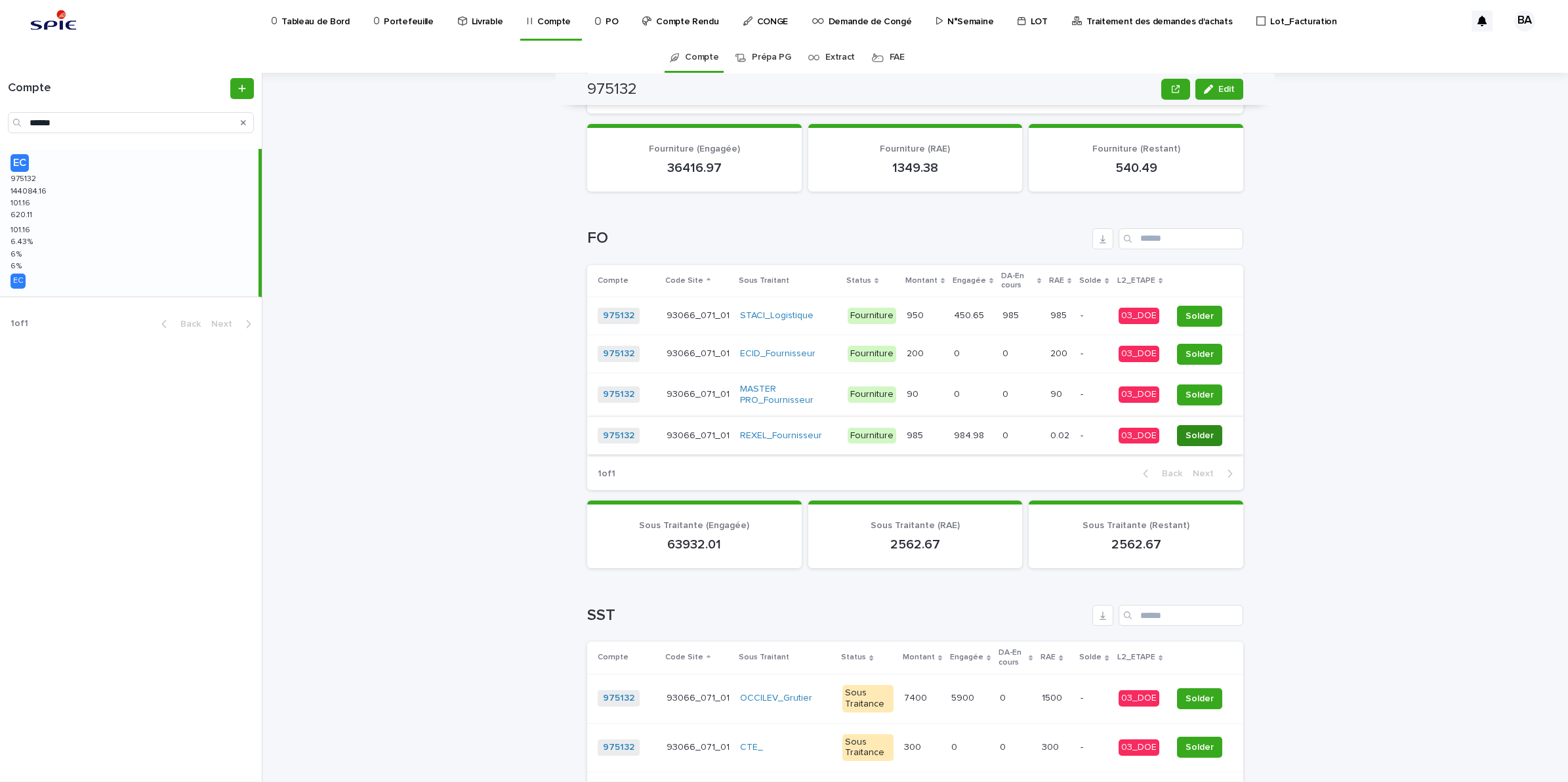
click at [1202, 439] on span "Solder" at bounding box center [1200, 435] width 28 height 13
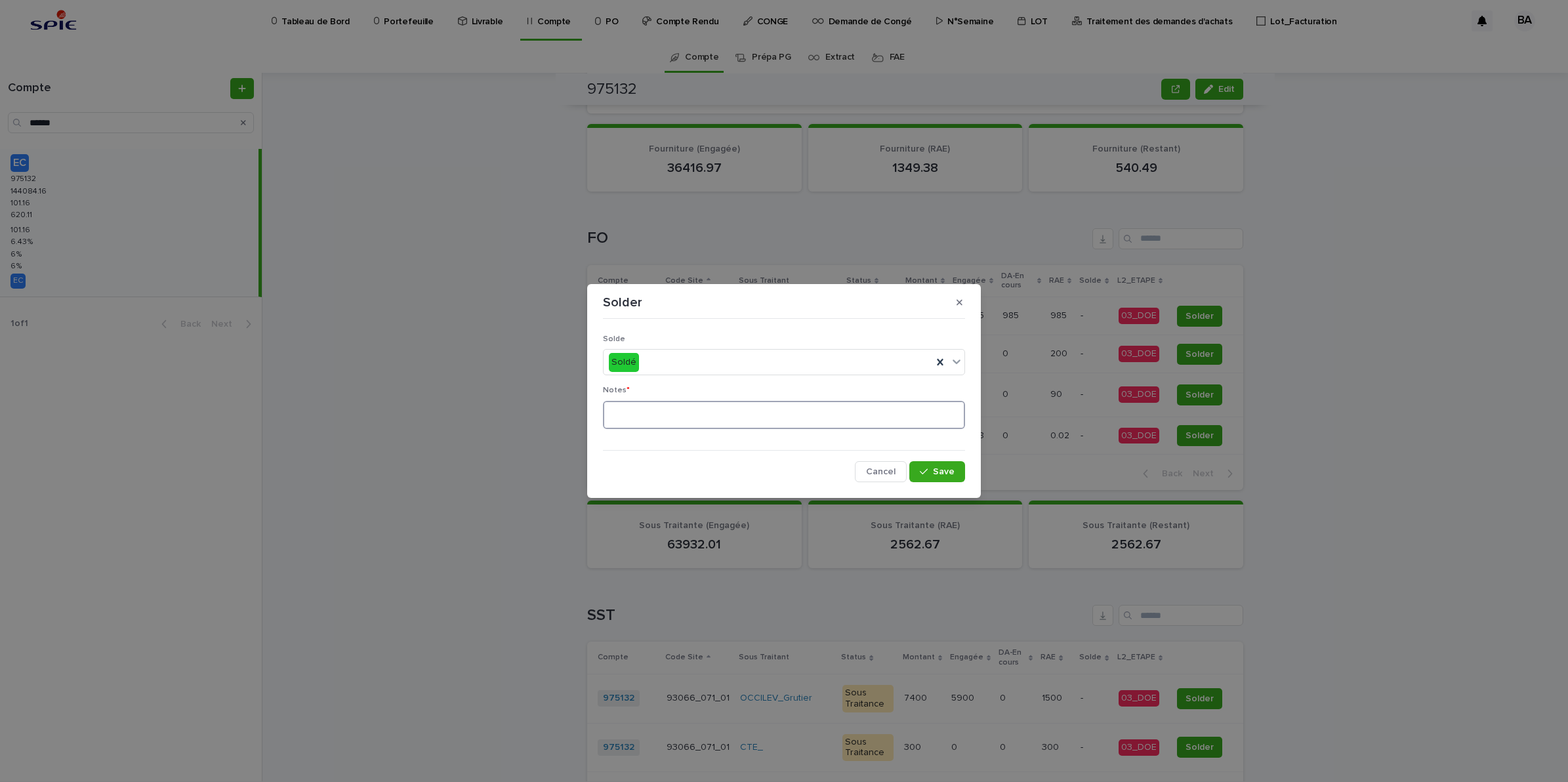
click at [728, 411] on textarea at bounding box center [784, 415] width 362 height 29
type textarea "**"
click at [961, 474] on button "Save" at bounding box center [937, 471] width 56 height 21
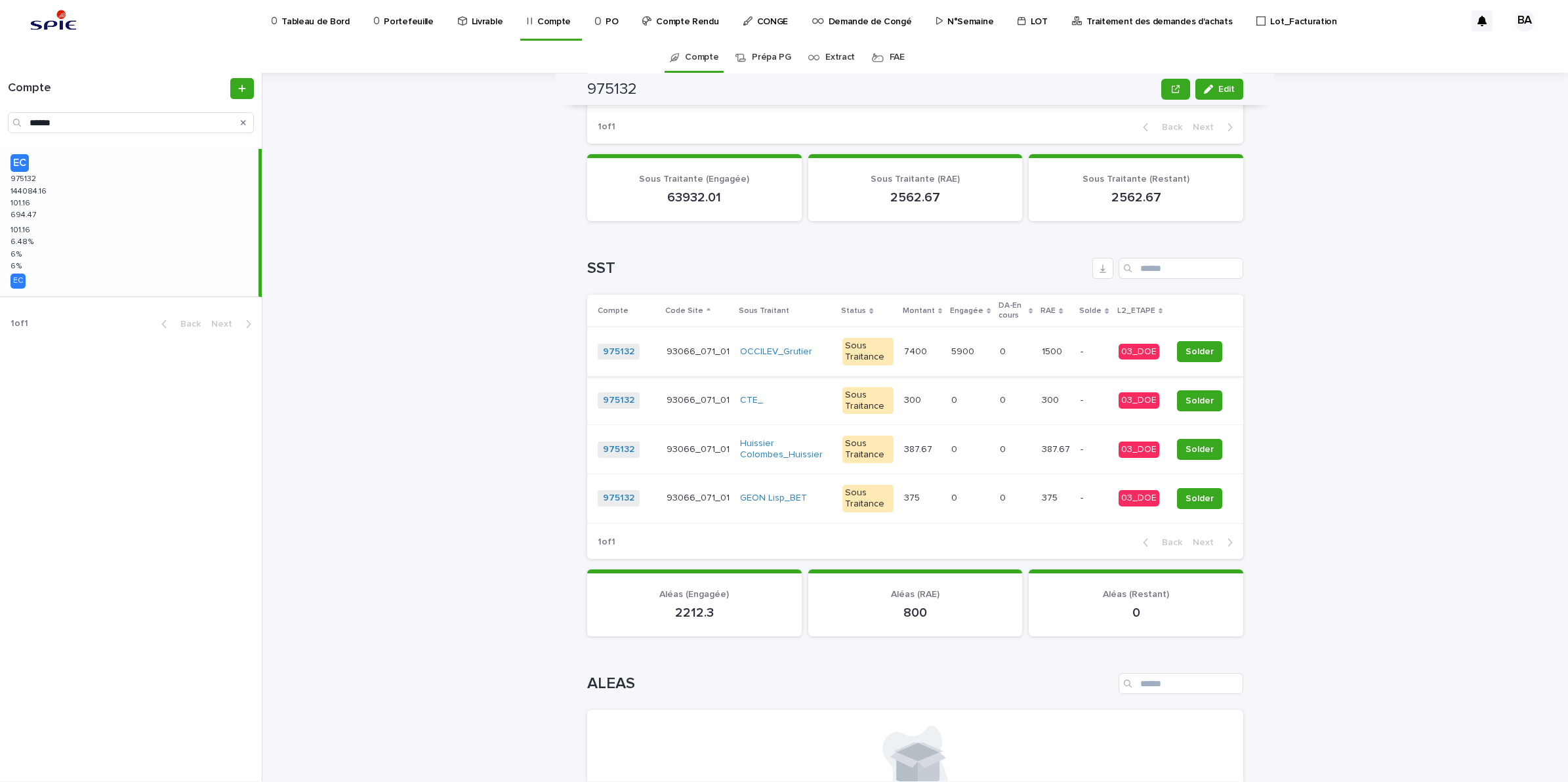
scroll to position [952, 0]
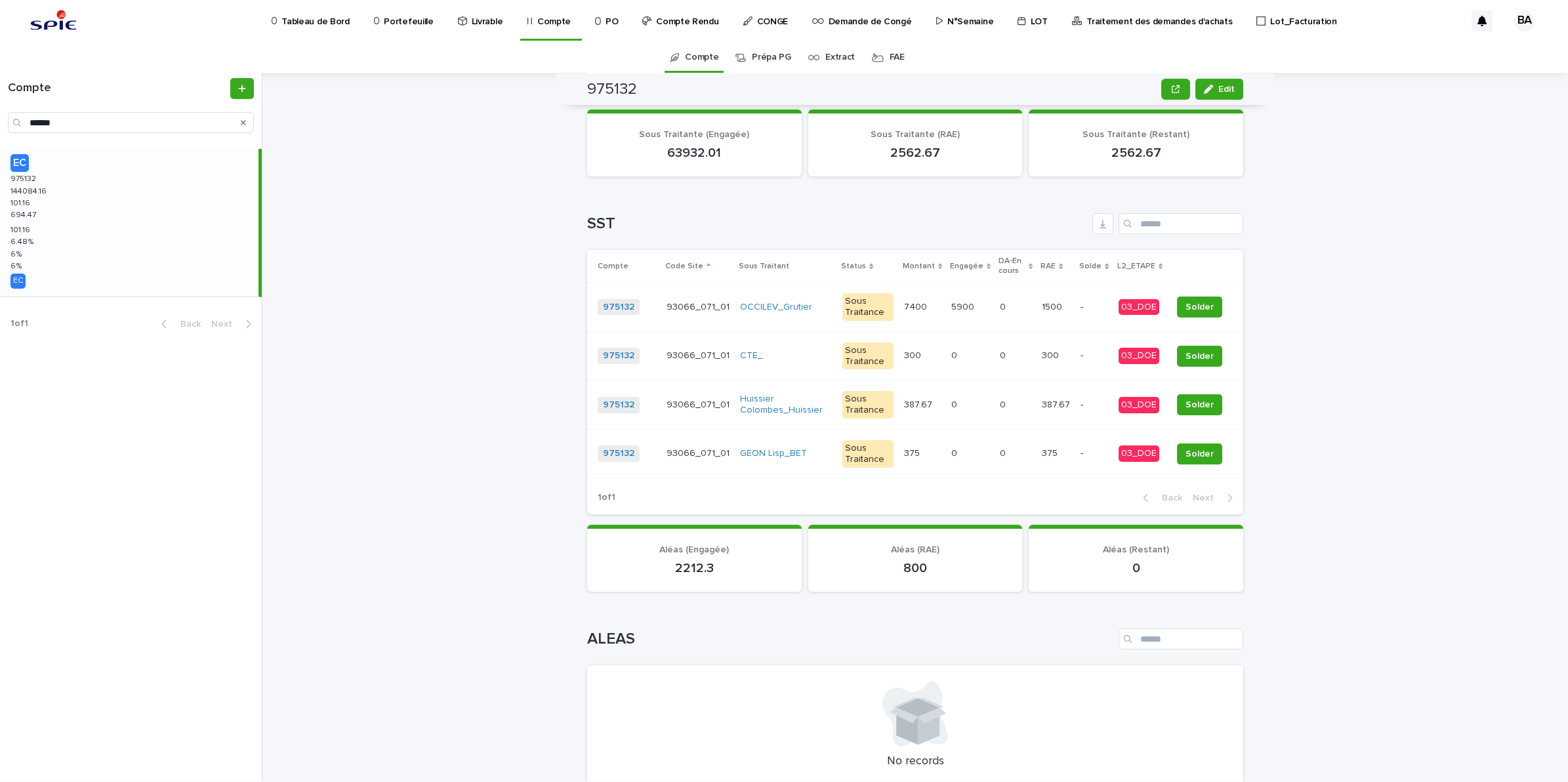
click at [963, 316] on td "5900 5900" at bounding box center [970, 307] width 48 height 49
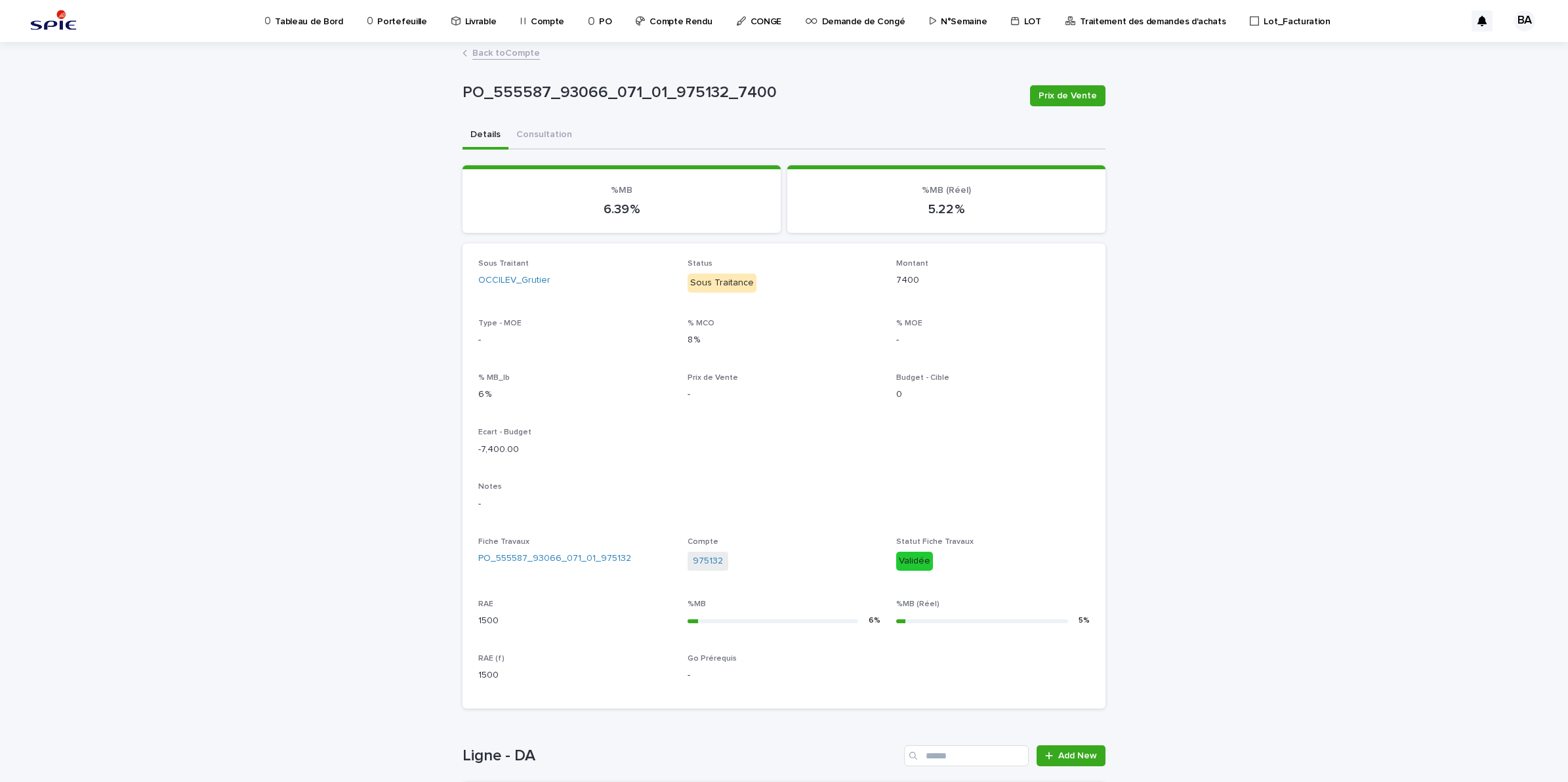
click at [500, 51] on link "Back to Compte" at bounding box center [506, 52] width 67 height 15
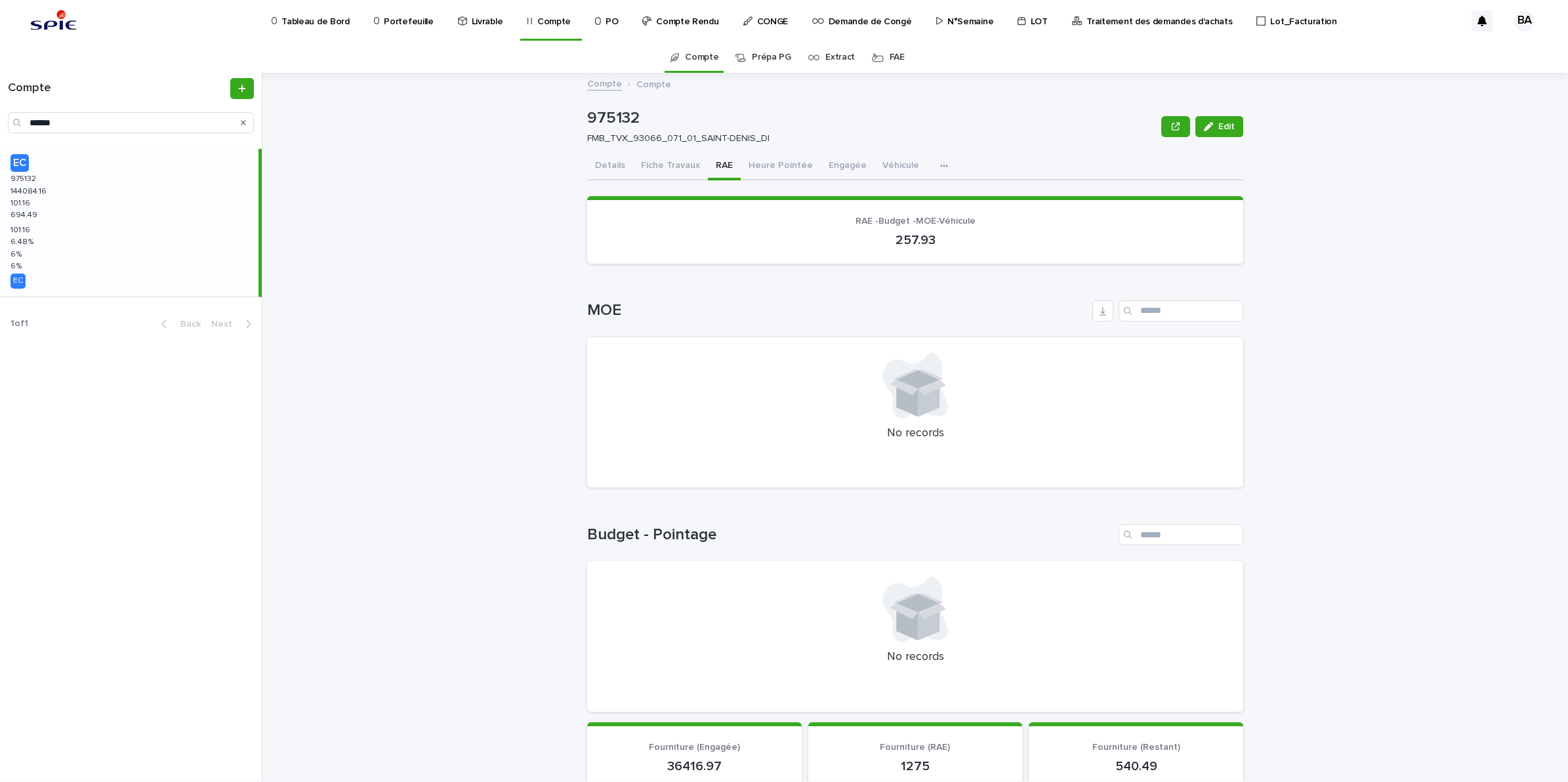
click at [605, 164] on button "Details" at bounding box center [610, 166] width 46 height 28
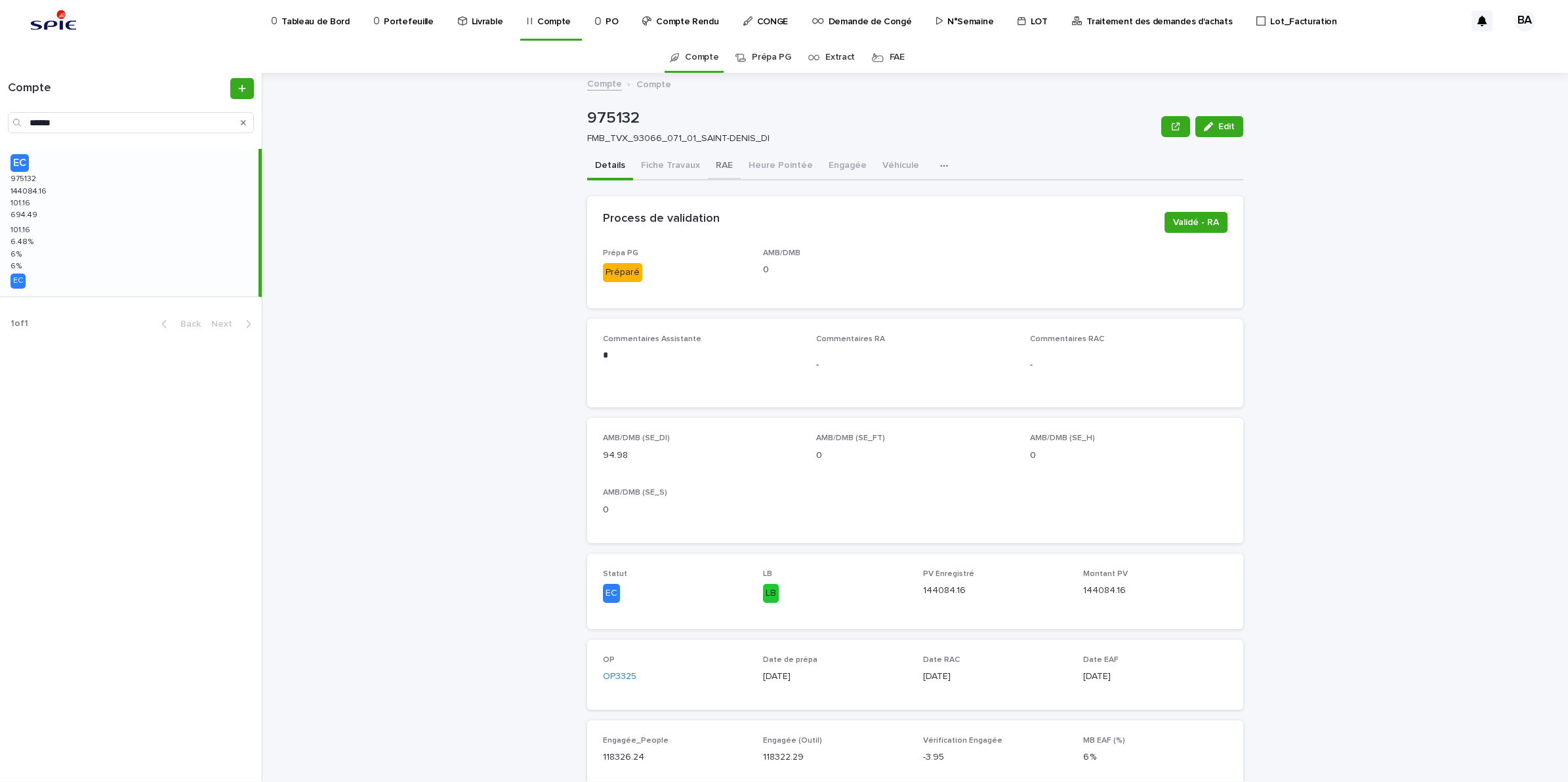
click at [725, 166] on button "RAE" at bounding box center [724, 166] width 33 height 28
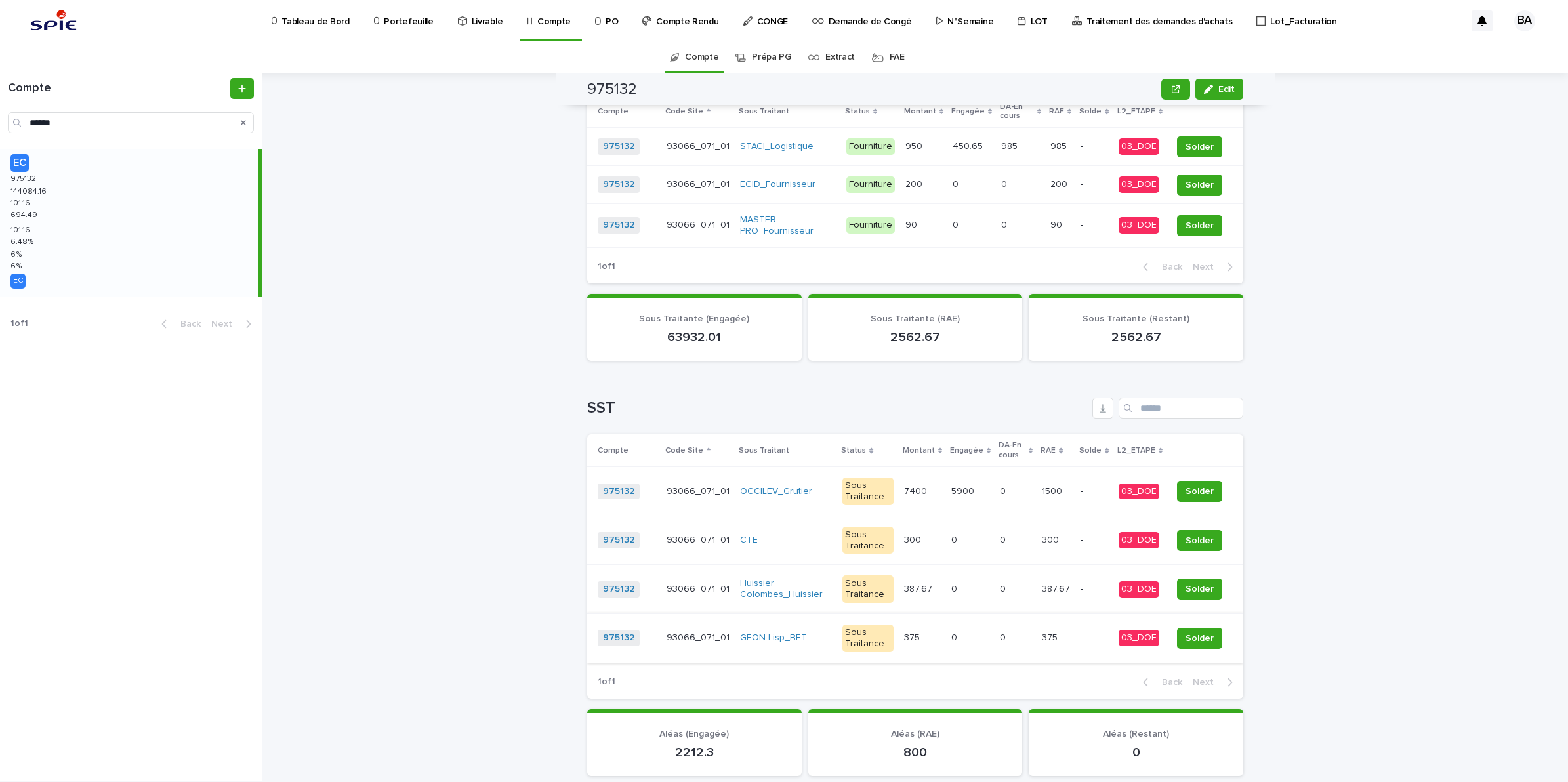
scroll to position [738, 0]
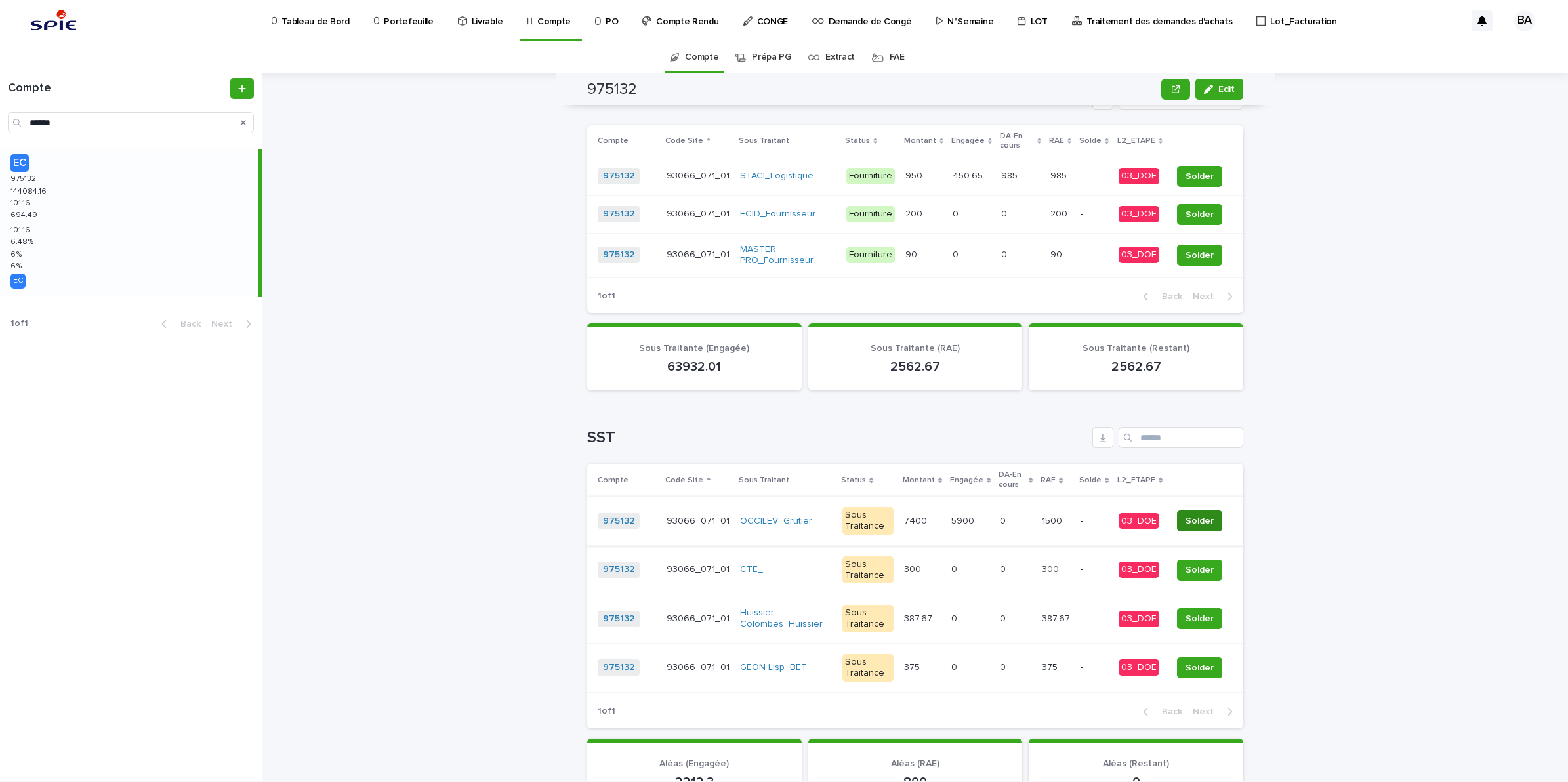
click at [1200, 523] on span "Solder" at bounding box center [1200, 520] width 28 height 13
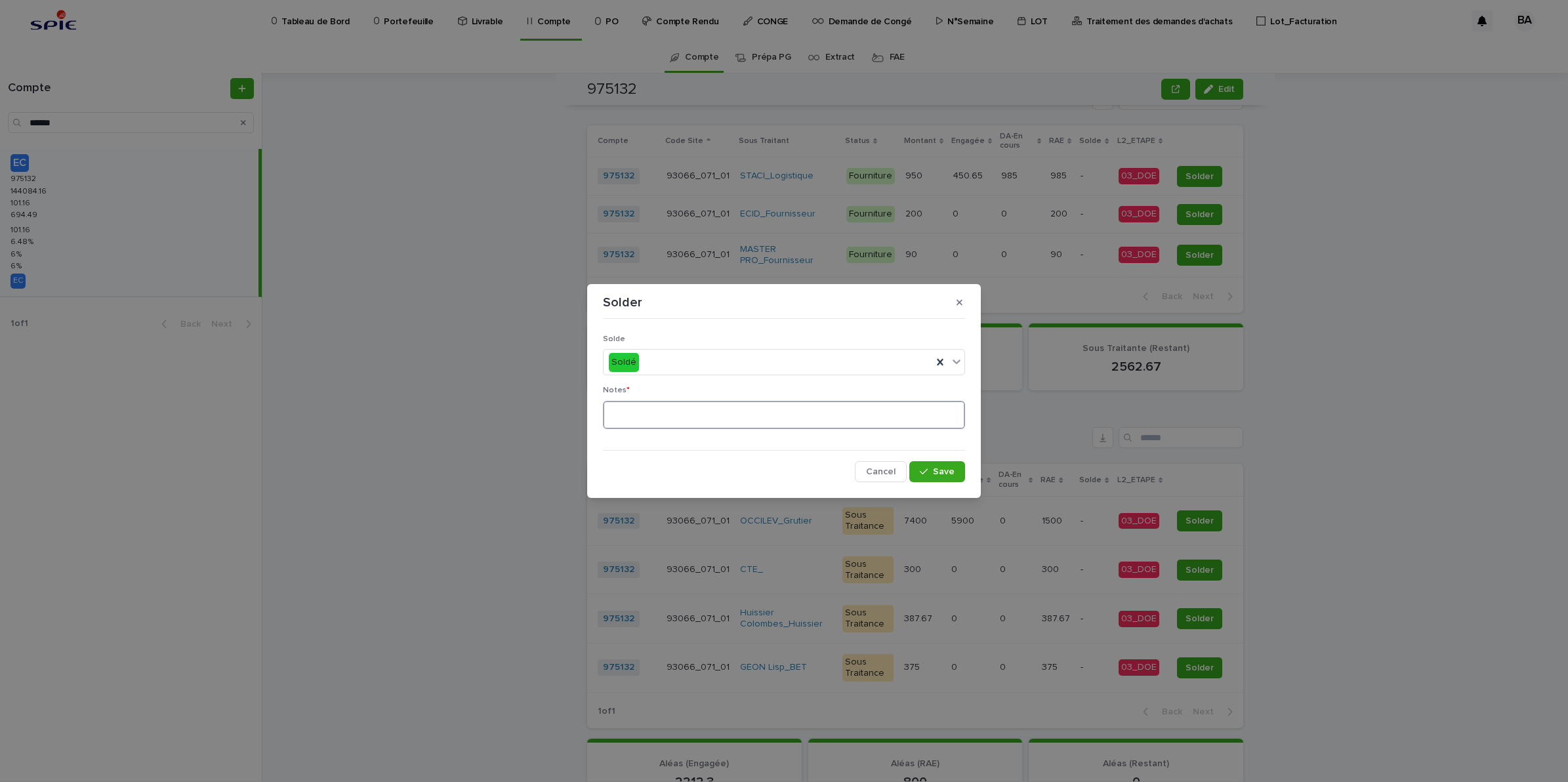
click at [704, 421] on textarea at bounding box center [784, 415] width 362 height 29
type textarea "**"
click at [956, 469] on button "Save" at bounding box center [937, 471] width 56 height 21
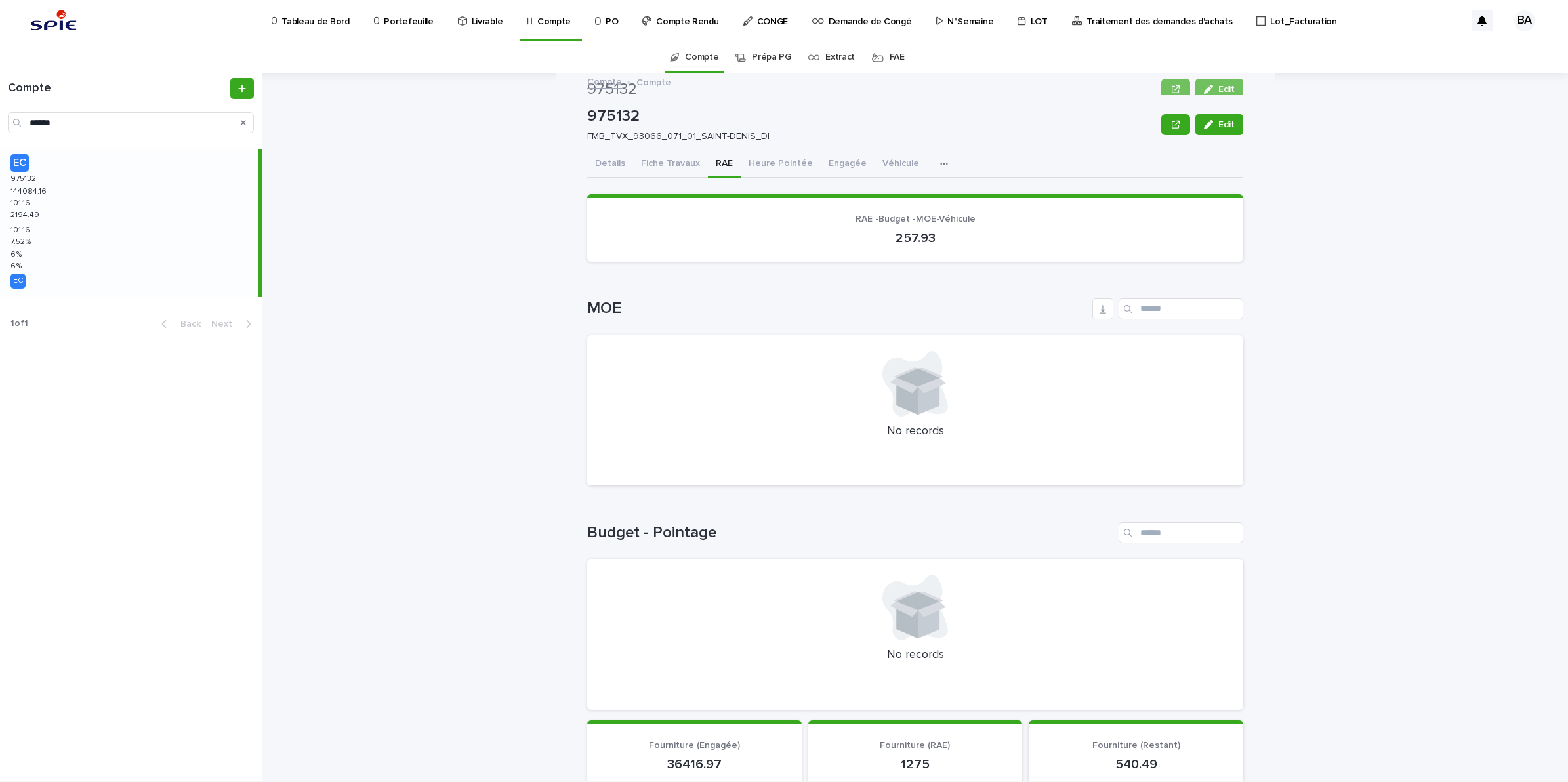
scroll to position [0, 0]
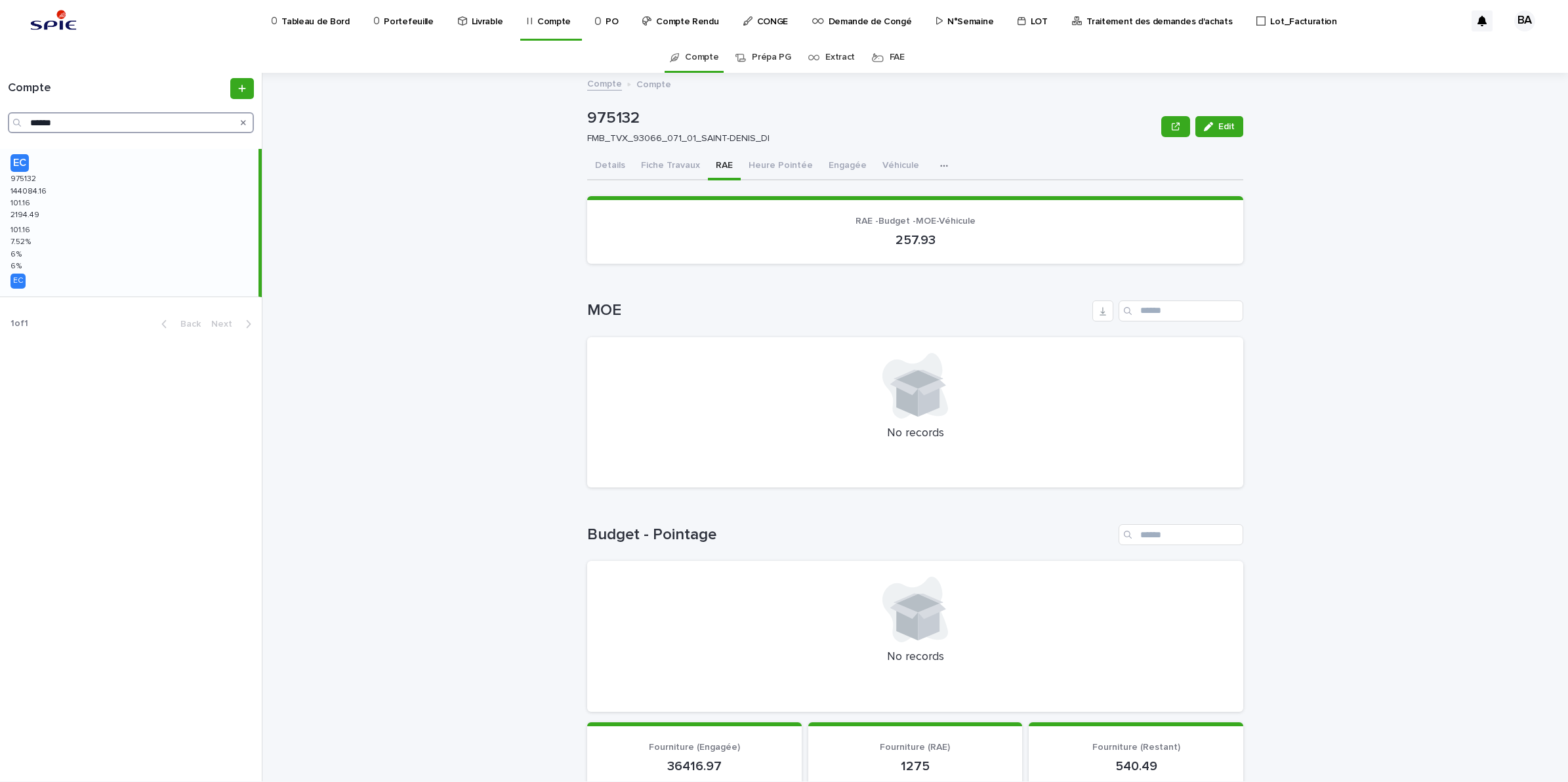
drag, startPoint x: 77, startPoint y: 125, endPoint x: -3, endPoint y: 108, distance: 81.8
click at [0, 108] on html "Tableau de Bord Portefeuille Livrable Compte PO Compte Rendu CONGE Demande de C…" at bounding box center [784, 391] width 1568 height 782
paste input "Search"
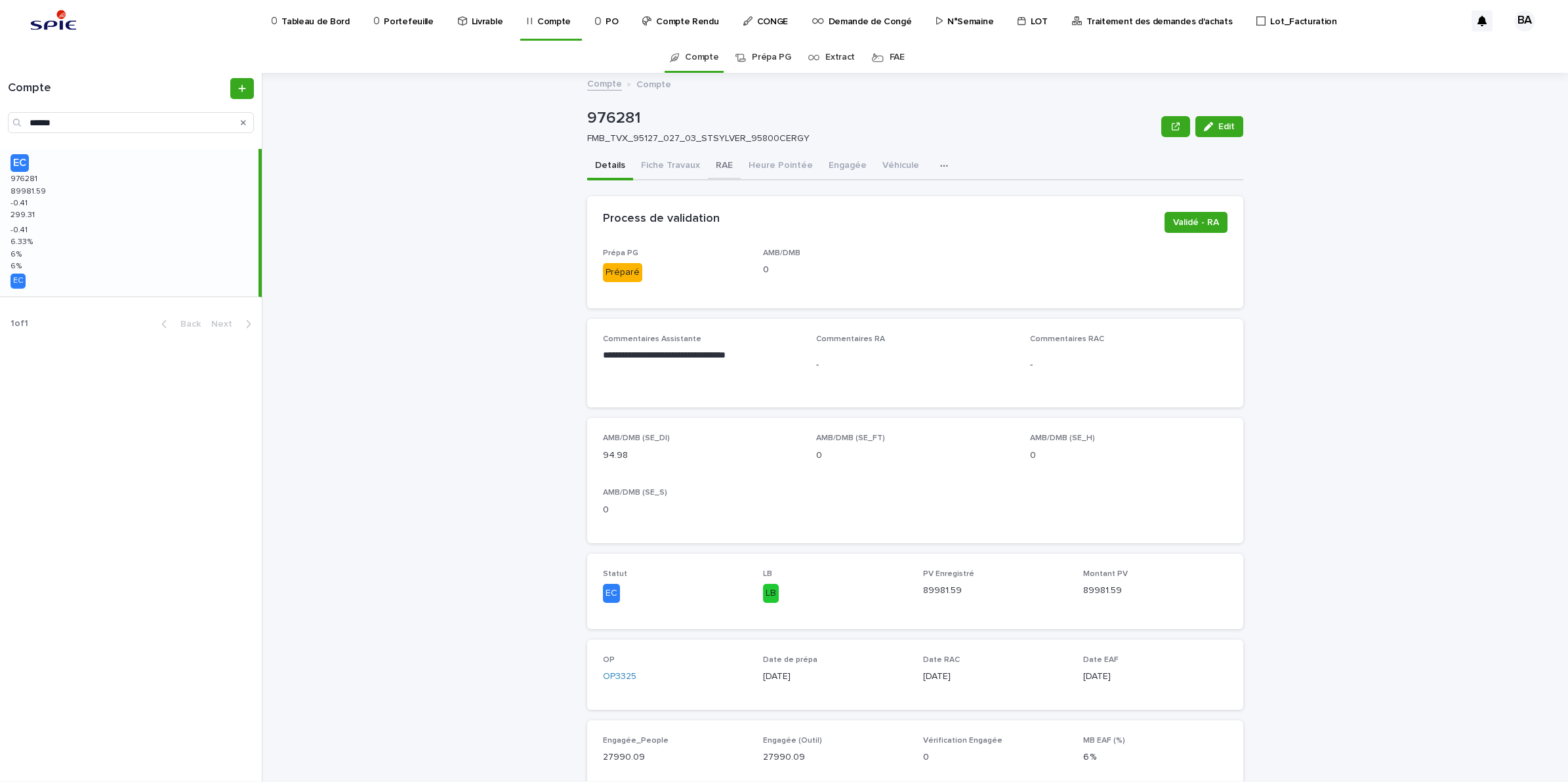
click at [724, 166] on button "RAE" at bounding box center [724, 166] width 33 height 28
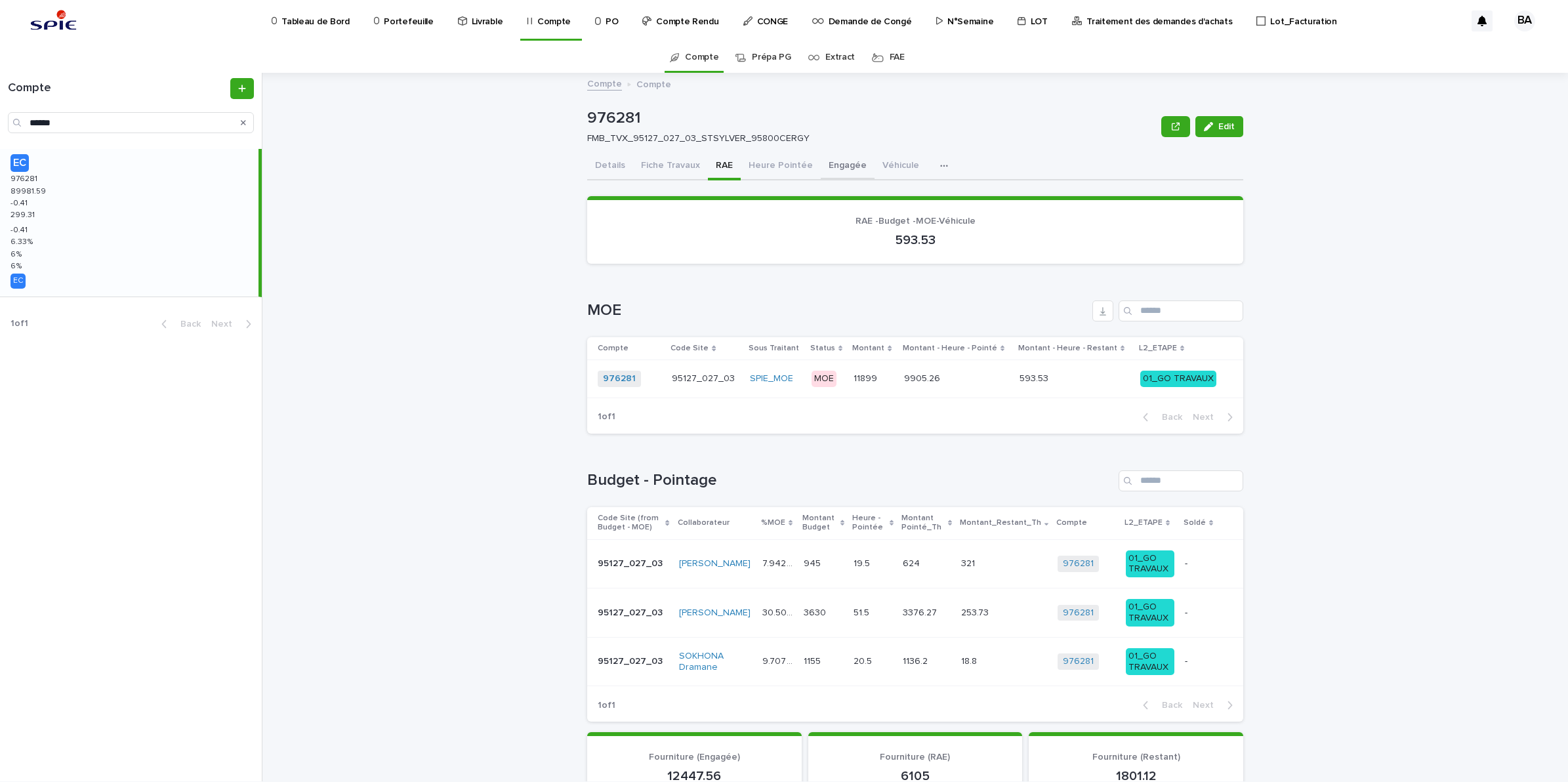
click at [834, 164] on button "Engagée" at bounding box center [848, 166] width 54 height 28
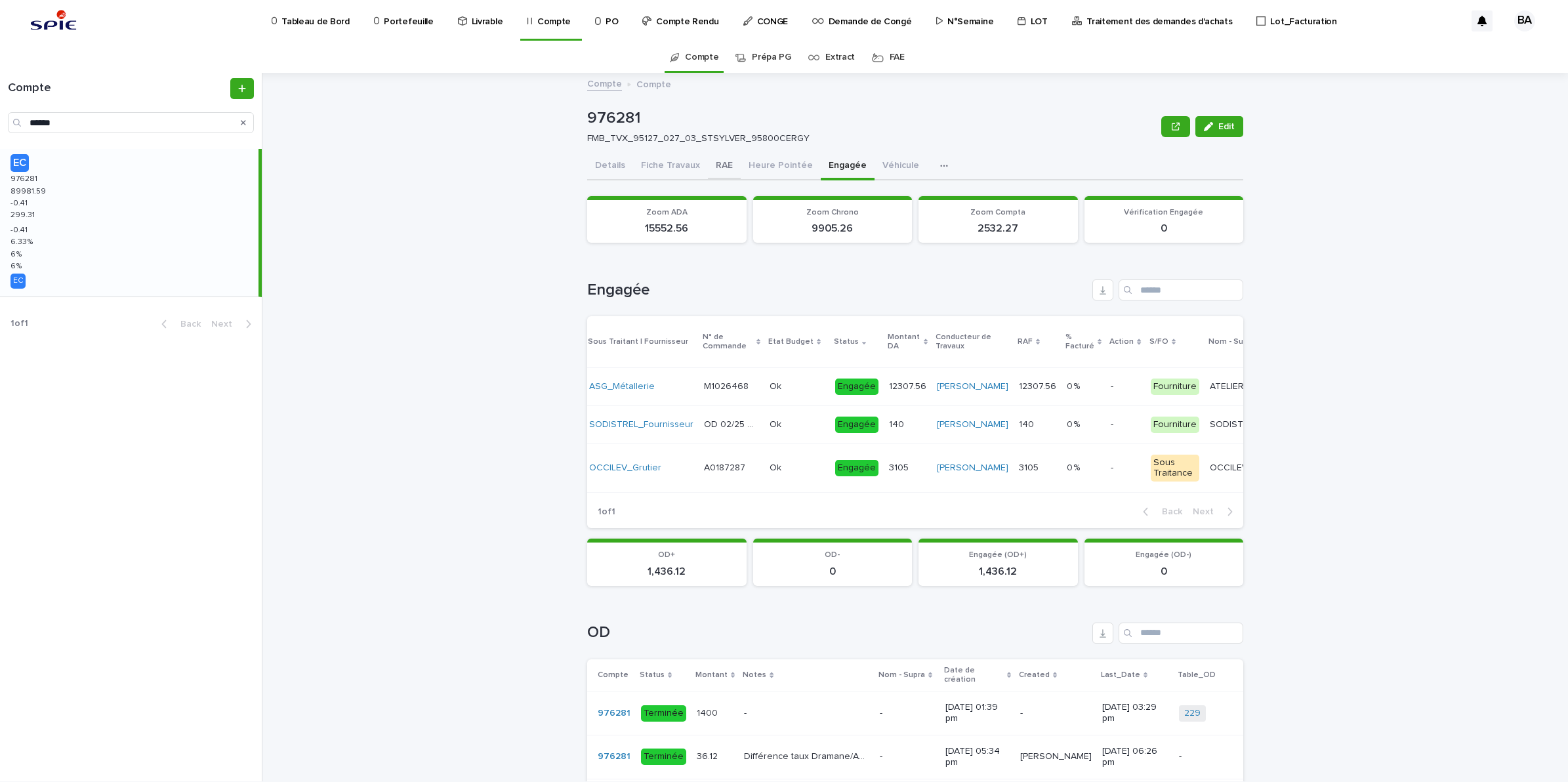
click at [710, 170] on button "RAE" at bounding box center [724, 166] width 33 height 28
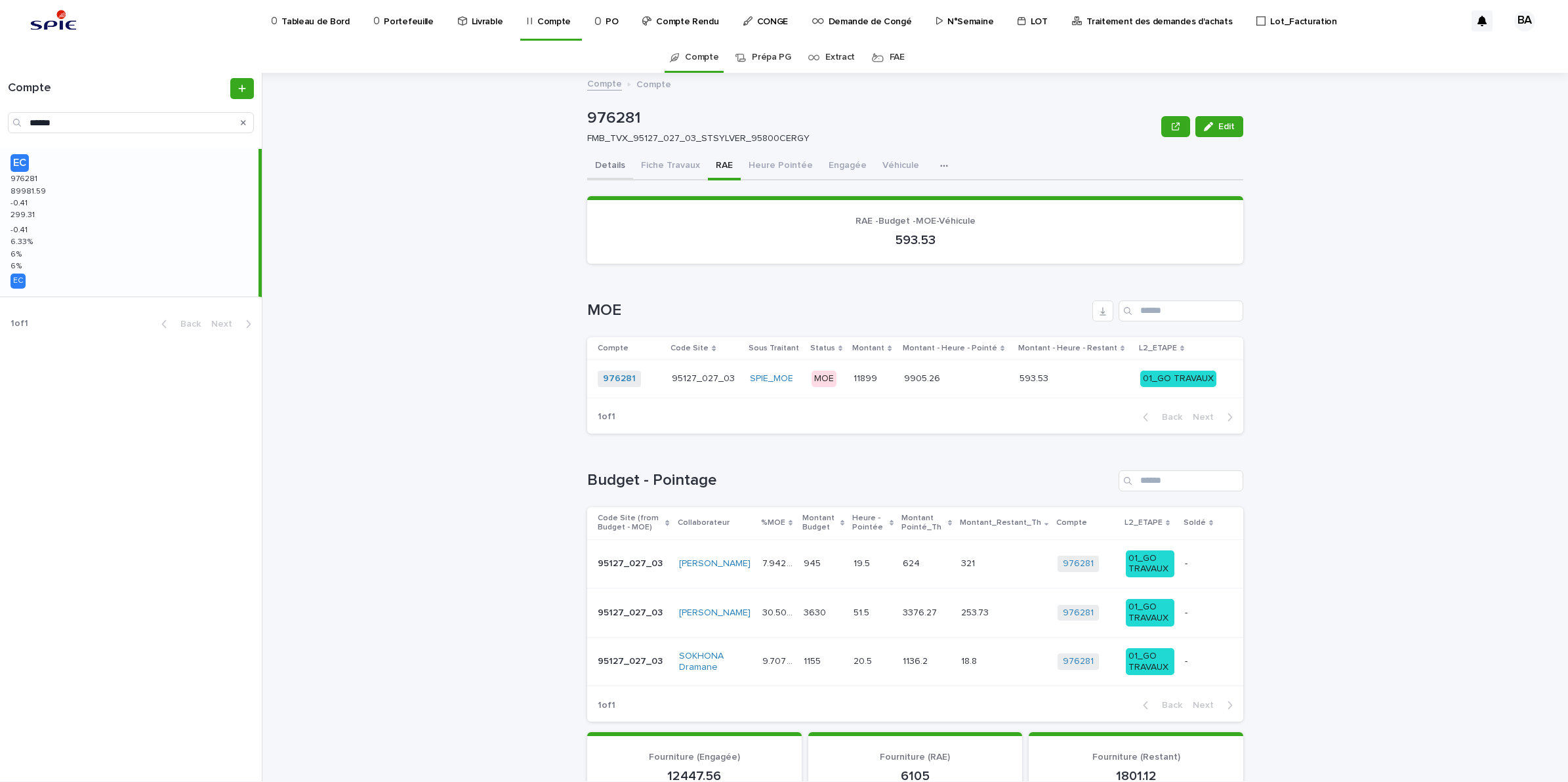
click at [604, 164] on button "Details" at bounding box center [610, 166] width 46 height 28
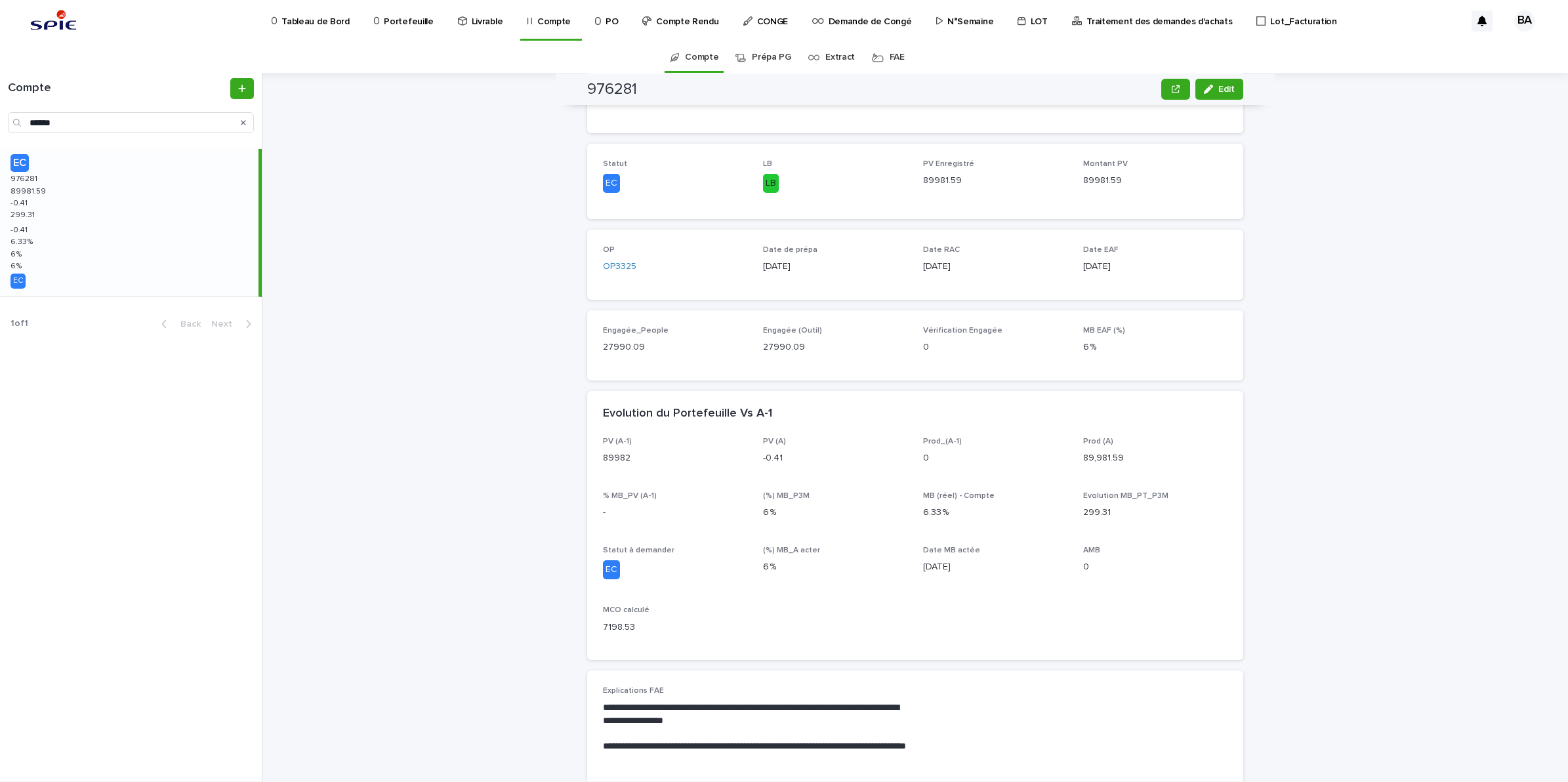
scroll to position [738, 0]
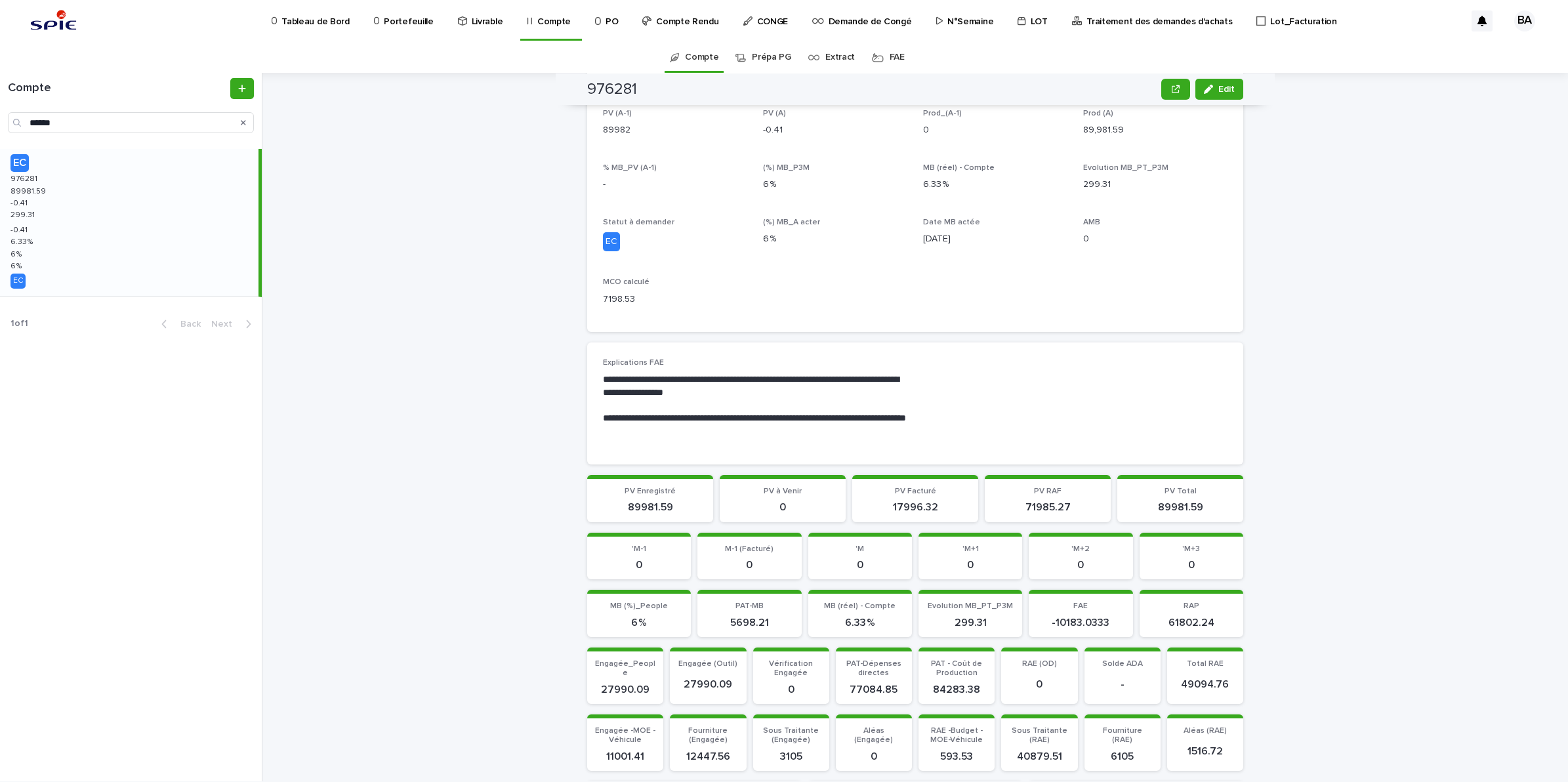
click at [1335, 310] on div "**********" at bounding box center [923, 427] width 1290 height 709
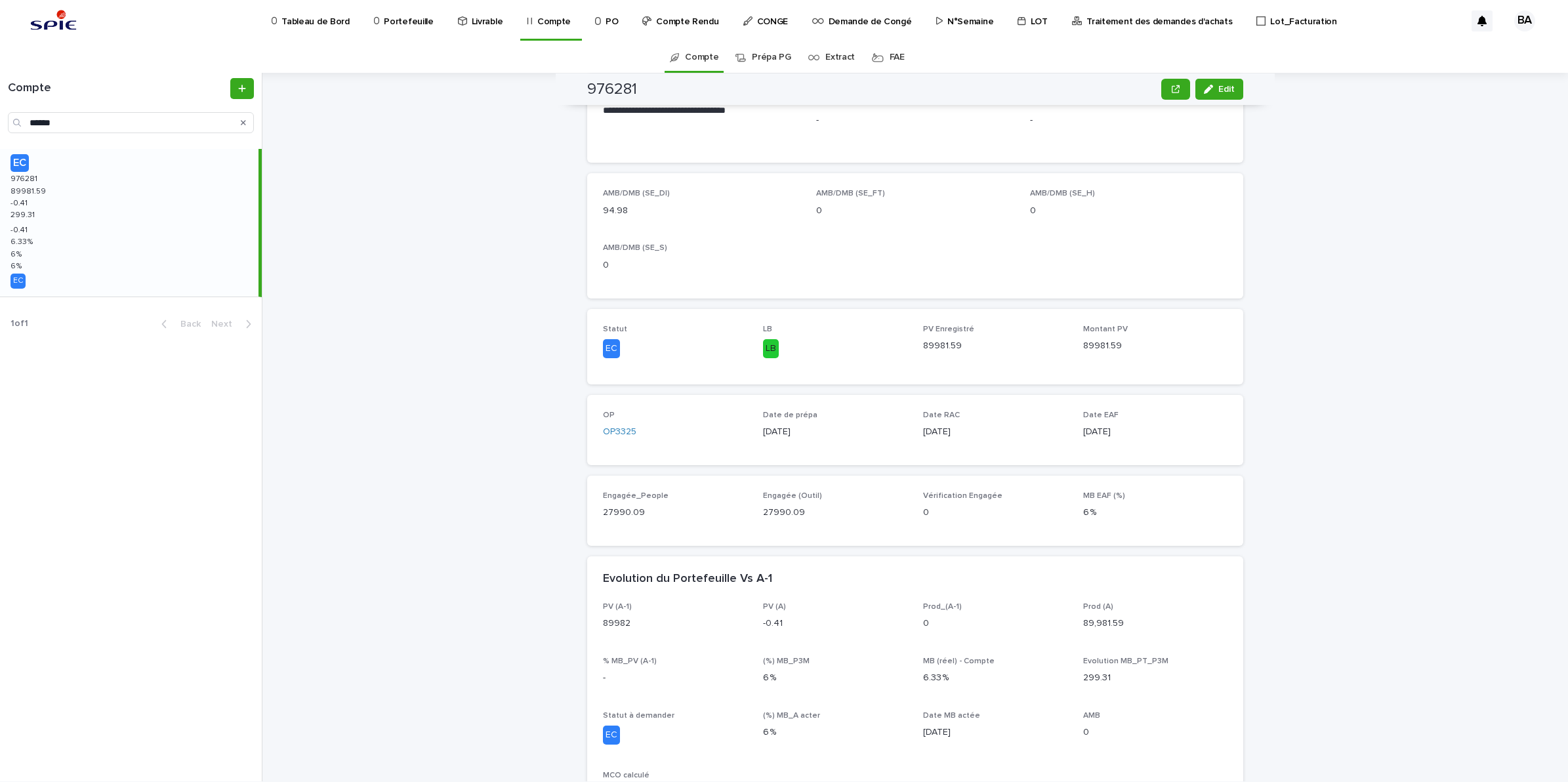
scroll to position [0, 0]
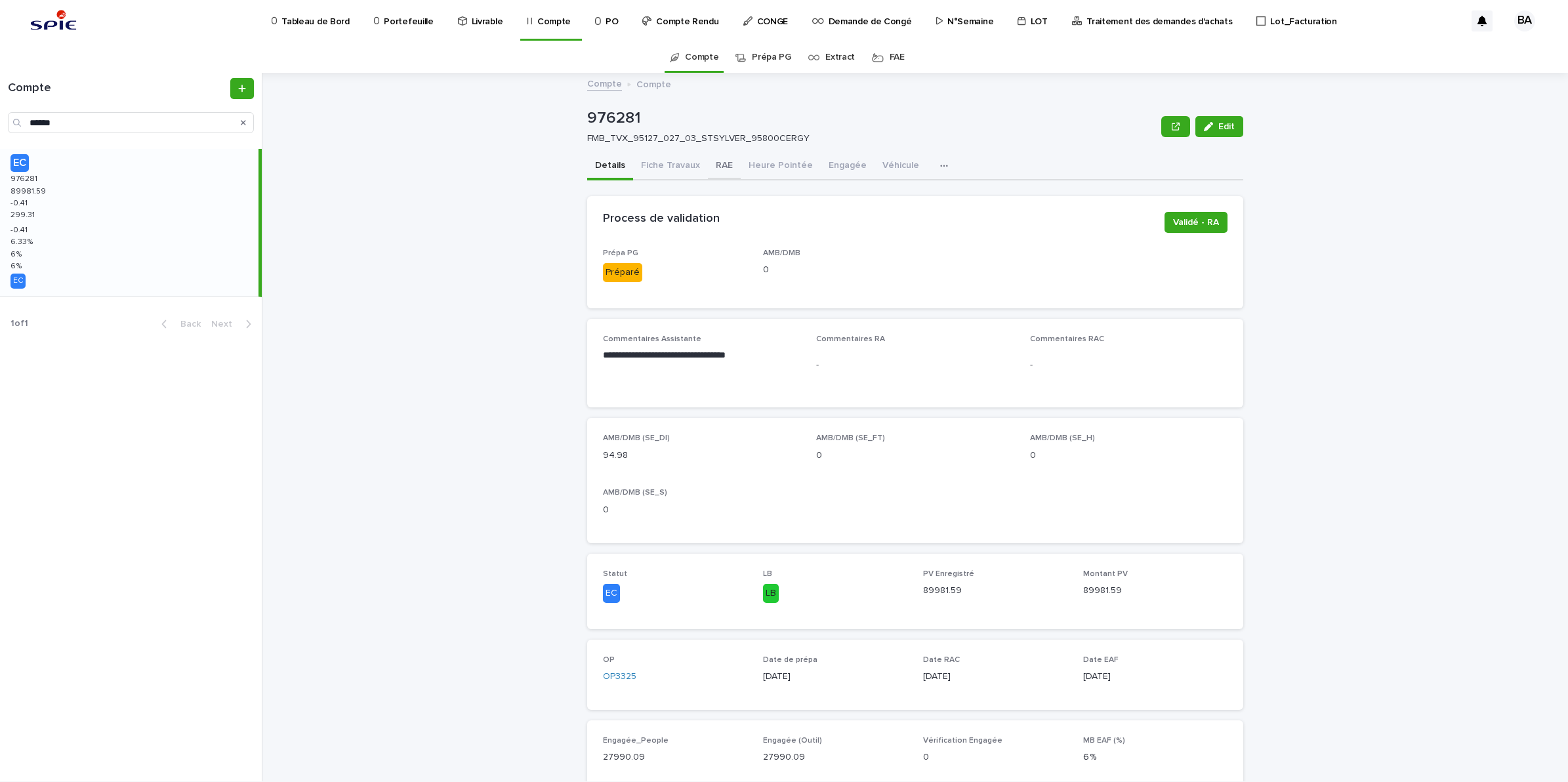
click at [712, 168] on button "RAE" at bounding box center [724, 166] width 33 height 28
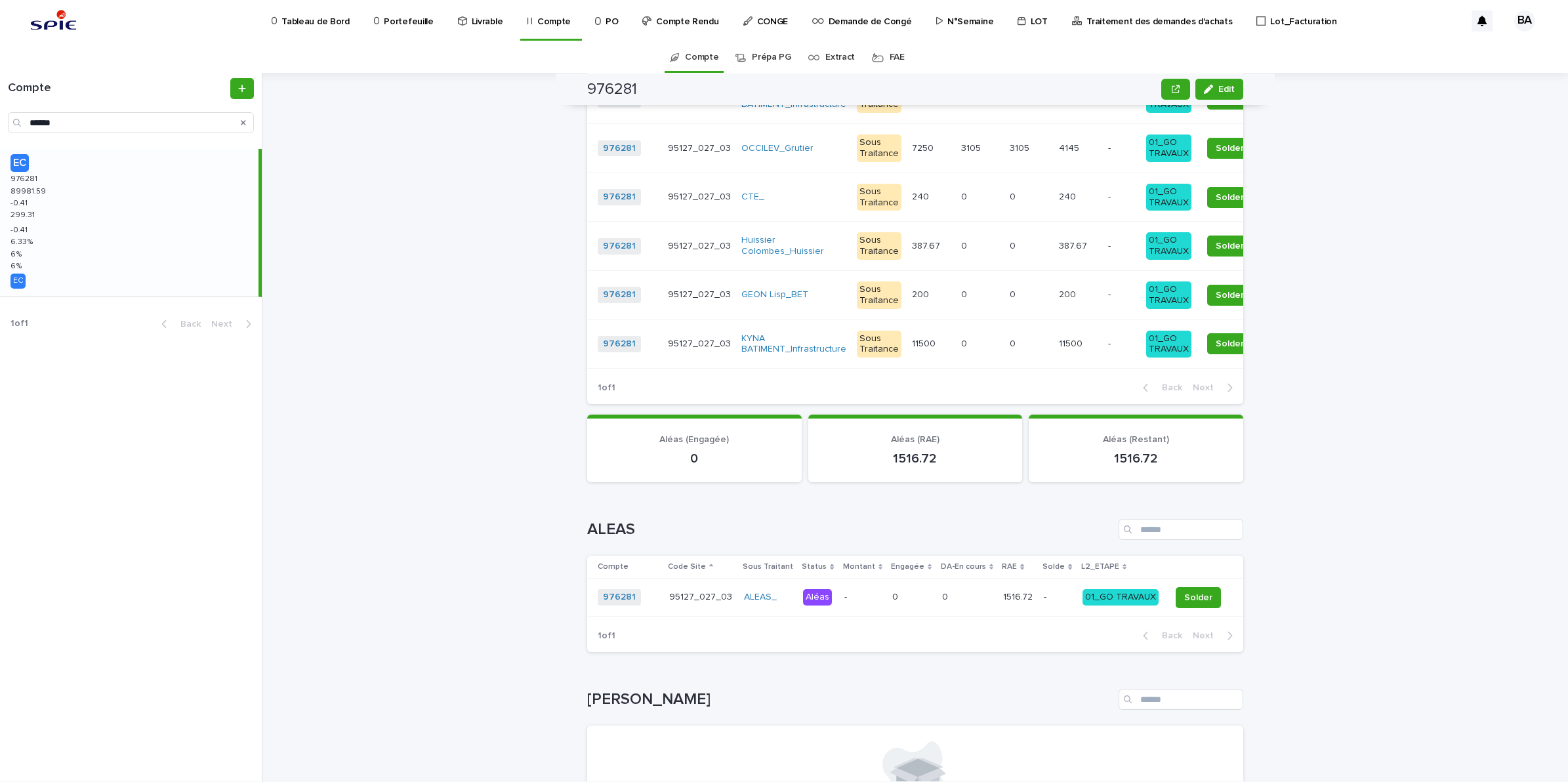
scroll to position [1394, 0]
drag, startPoint x: 75, startPoint y: 132, endPoint x: 5, endPoint y: 122, distance: 70.7
click at [5, 122] on div "Compte ******" at bounding box center [131, 106] width 262 height 55
paste input "Search"
type input "******"
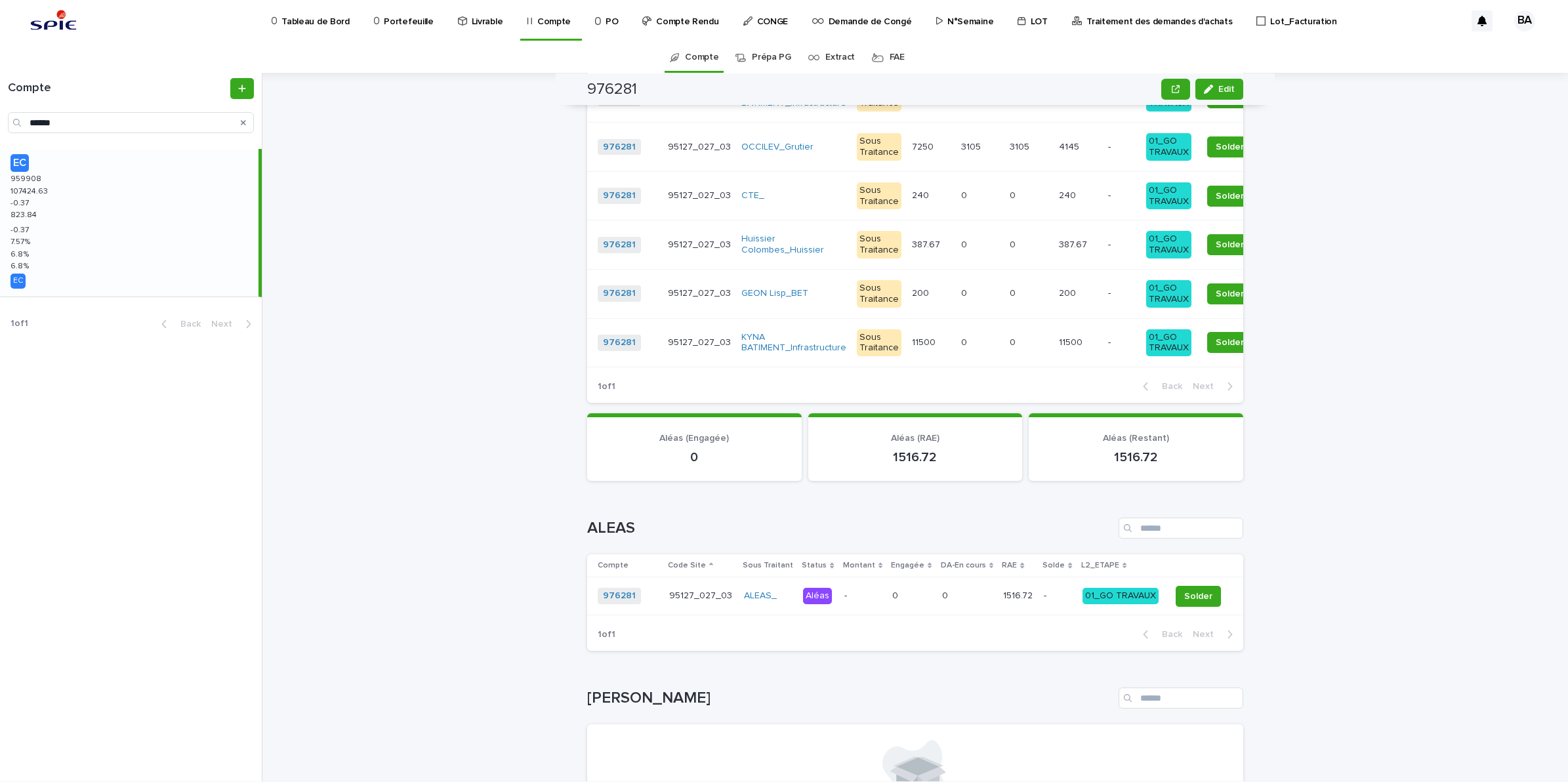
click at [63, 208] on div "EC 959908 959908 107424.63 107424.63 -0.37 -0.37 823.84 823.84 -0.37 -0.37 7.57…" at bounding box center [129, 222] width 259 height 147
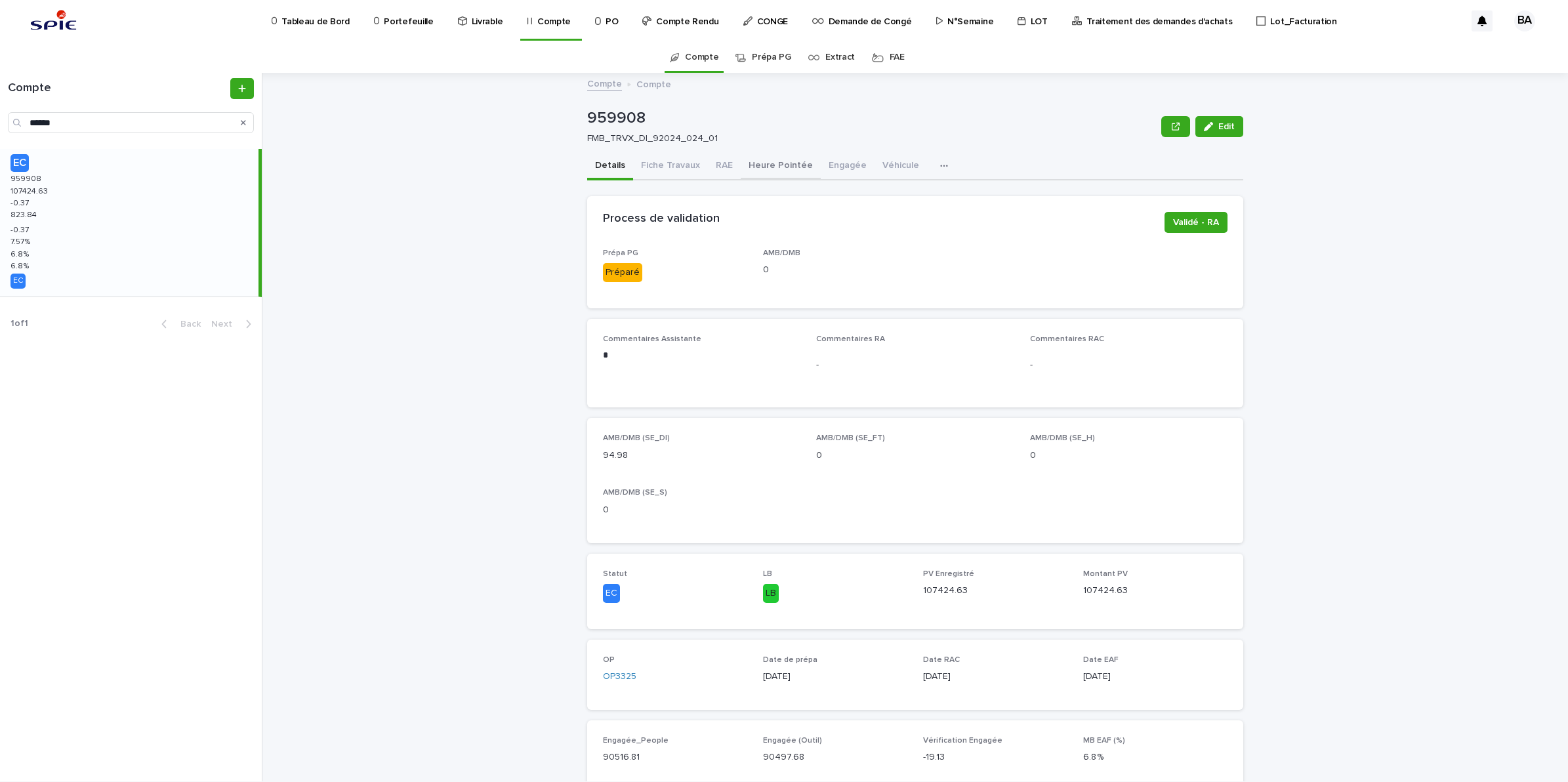
click at [718, 162] on button "RAE" at bounding box center [724, 166] width 33 height 28
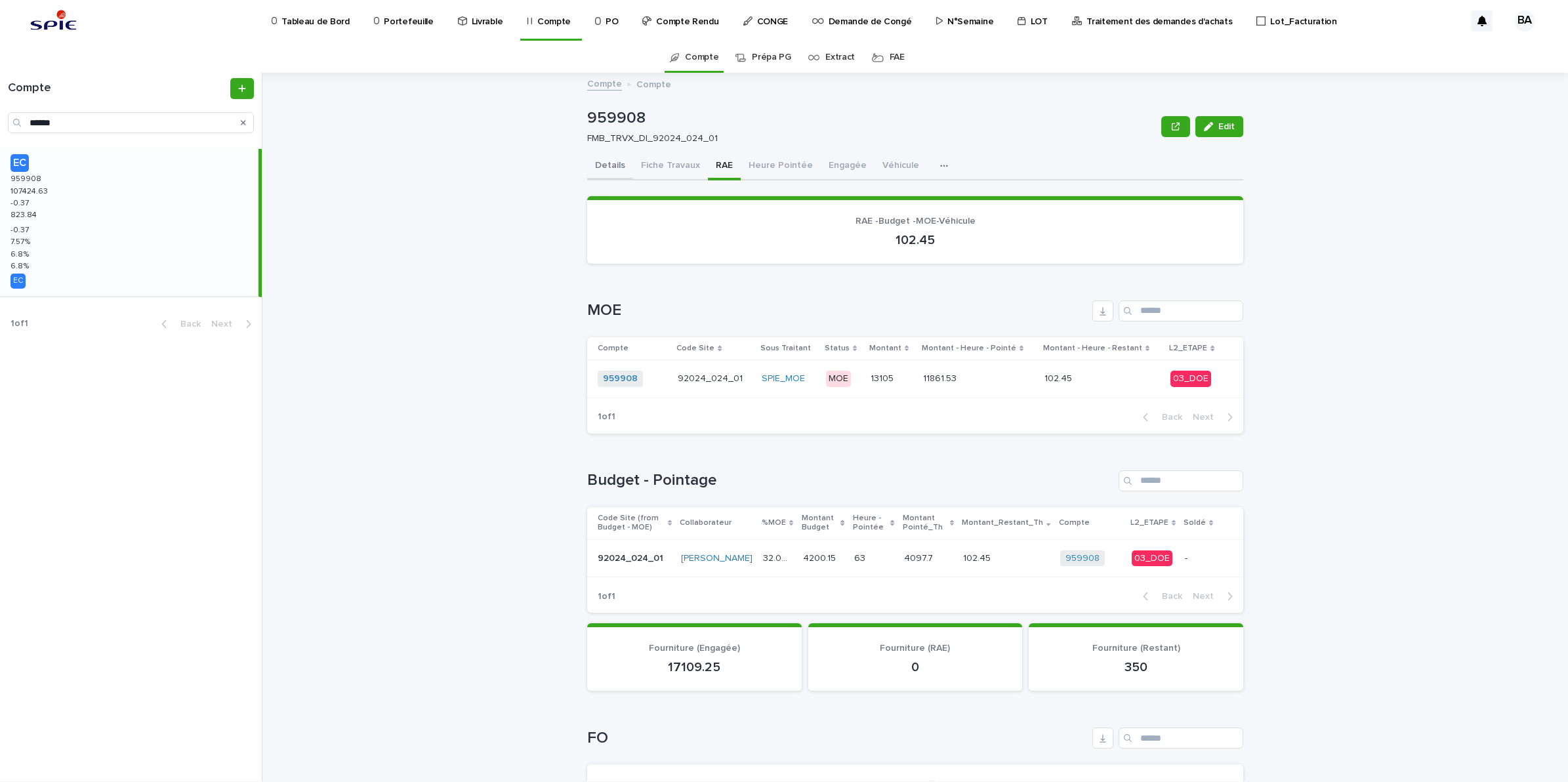
click at [609, 162] on button "Details" at bounding box center [610, 166] width 46 height 28
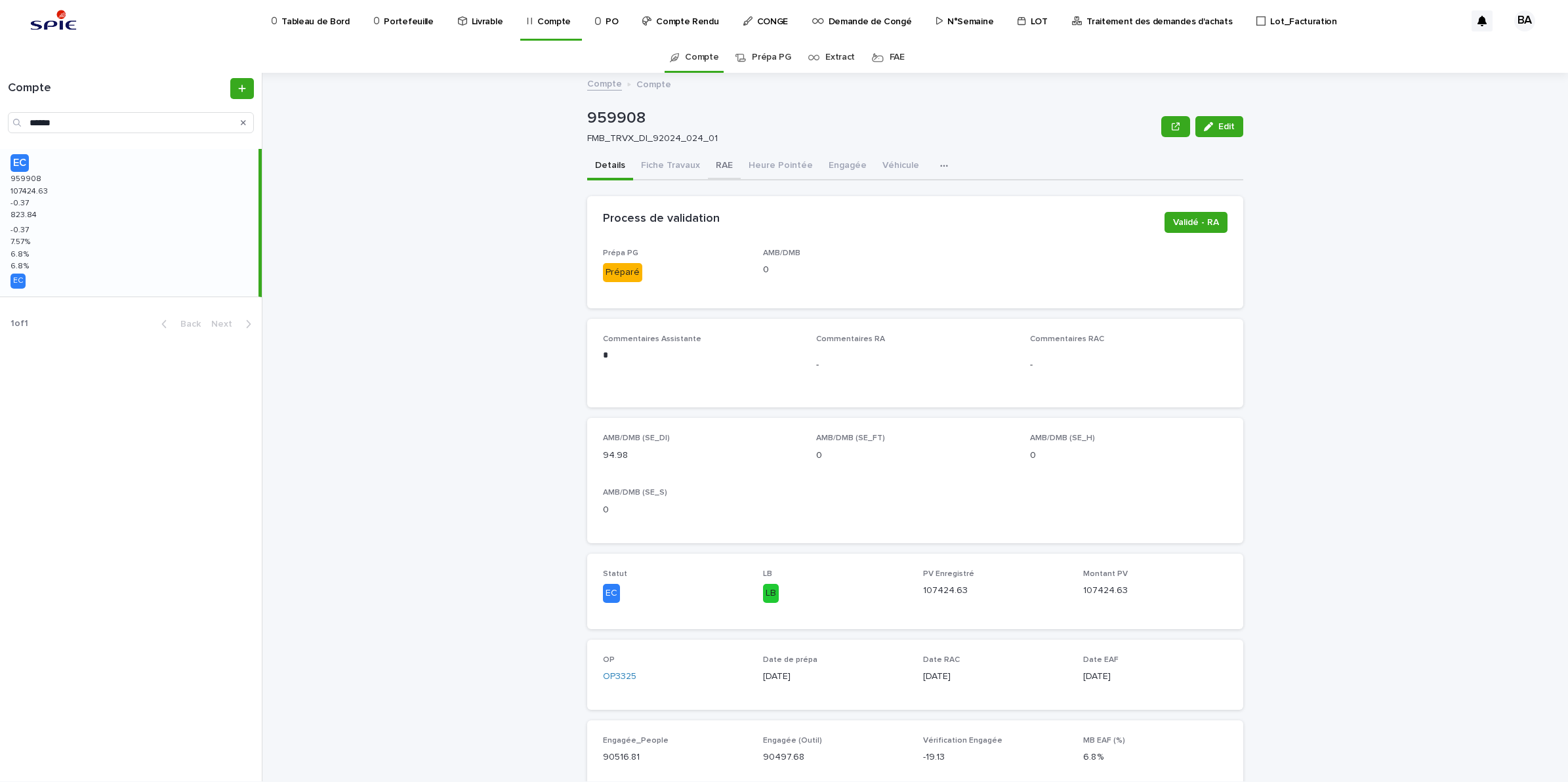
click at [708, 166] on button "RAE" at bounding box center [724, 166] width 33 height 28
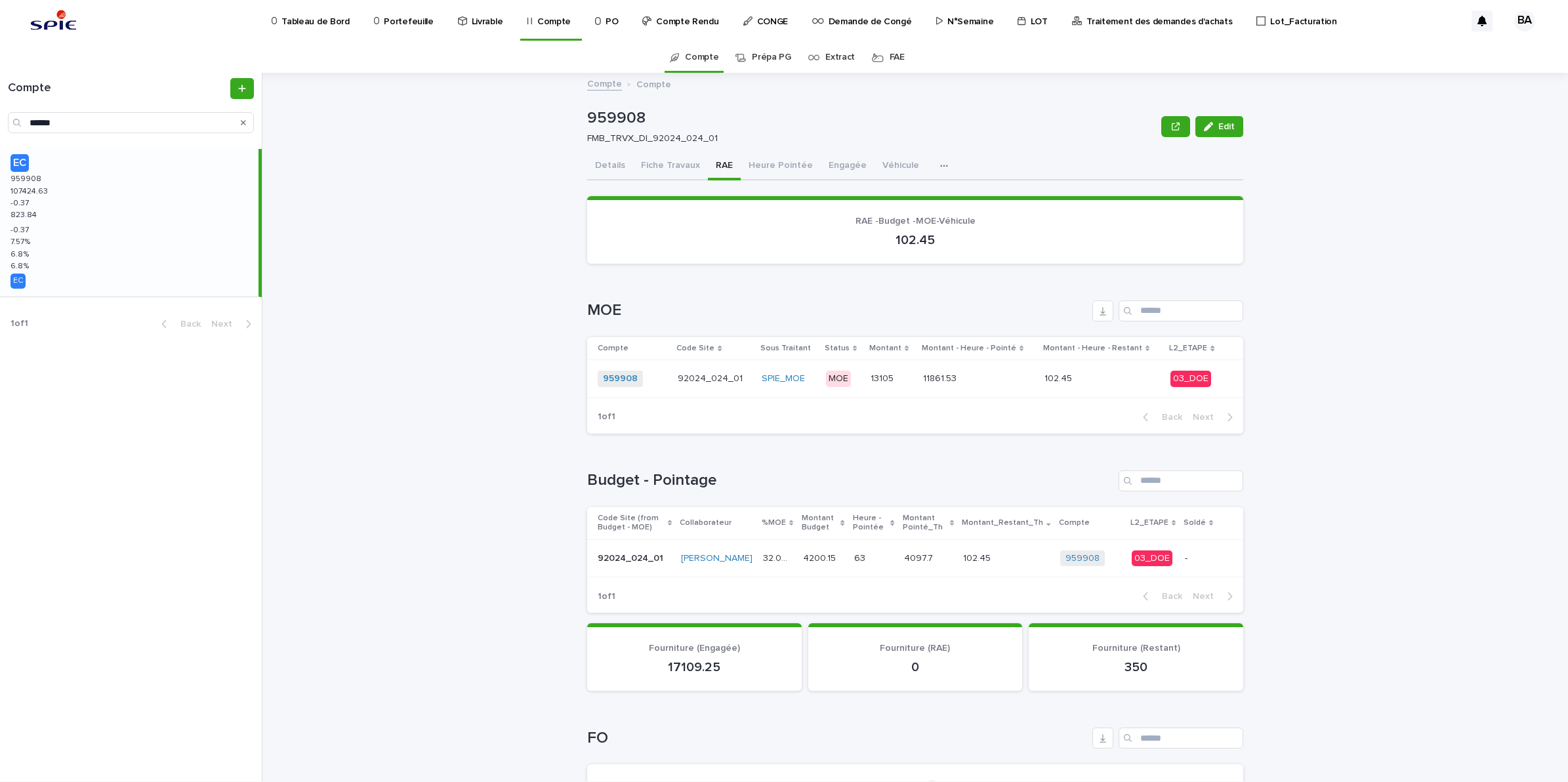
click at [1132, 387] on div "102.45 102.45" at bounding box center [1103, 379] width 116 height 22
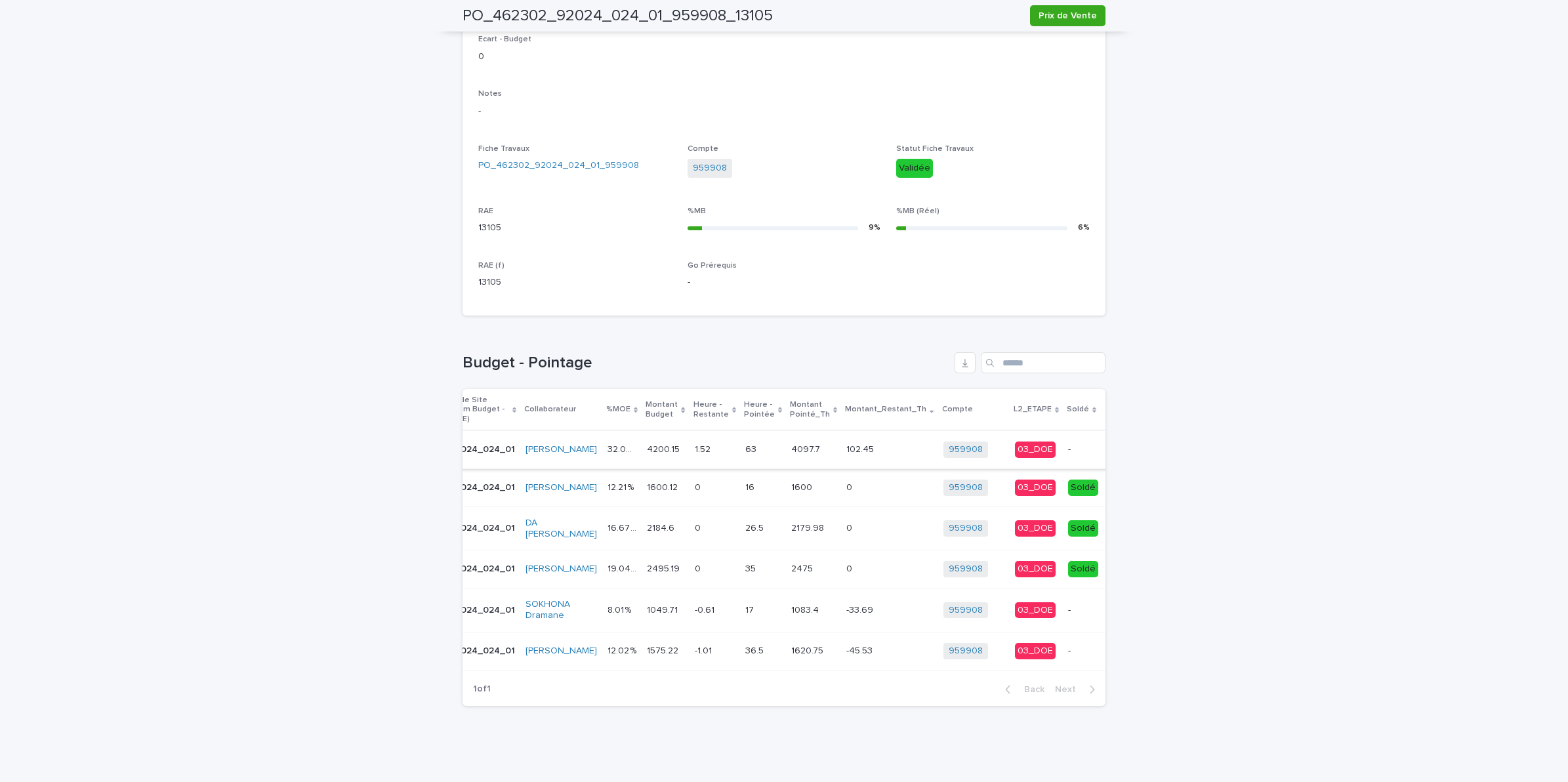
scroll to position [0, 25]
click at [1122, 443] on span "Soldé" at bounding box center [1134, 450] width 25 height 13
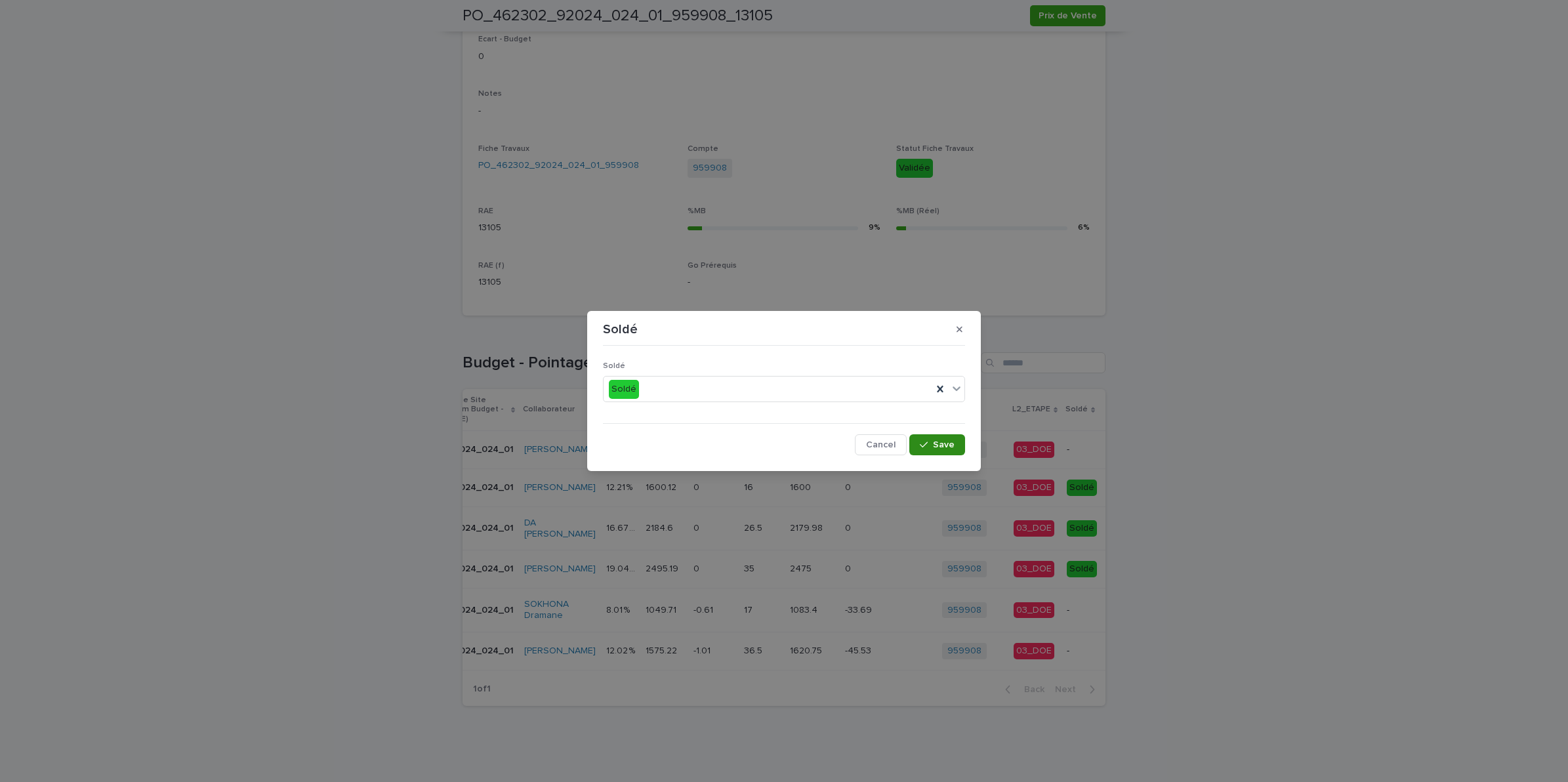
click at [926, 445] on icon "button" at bounding box center [924, 445] width 8 height 6
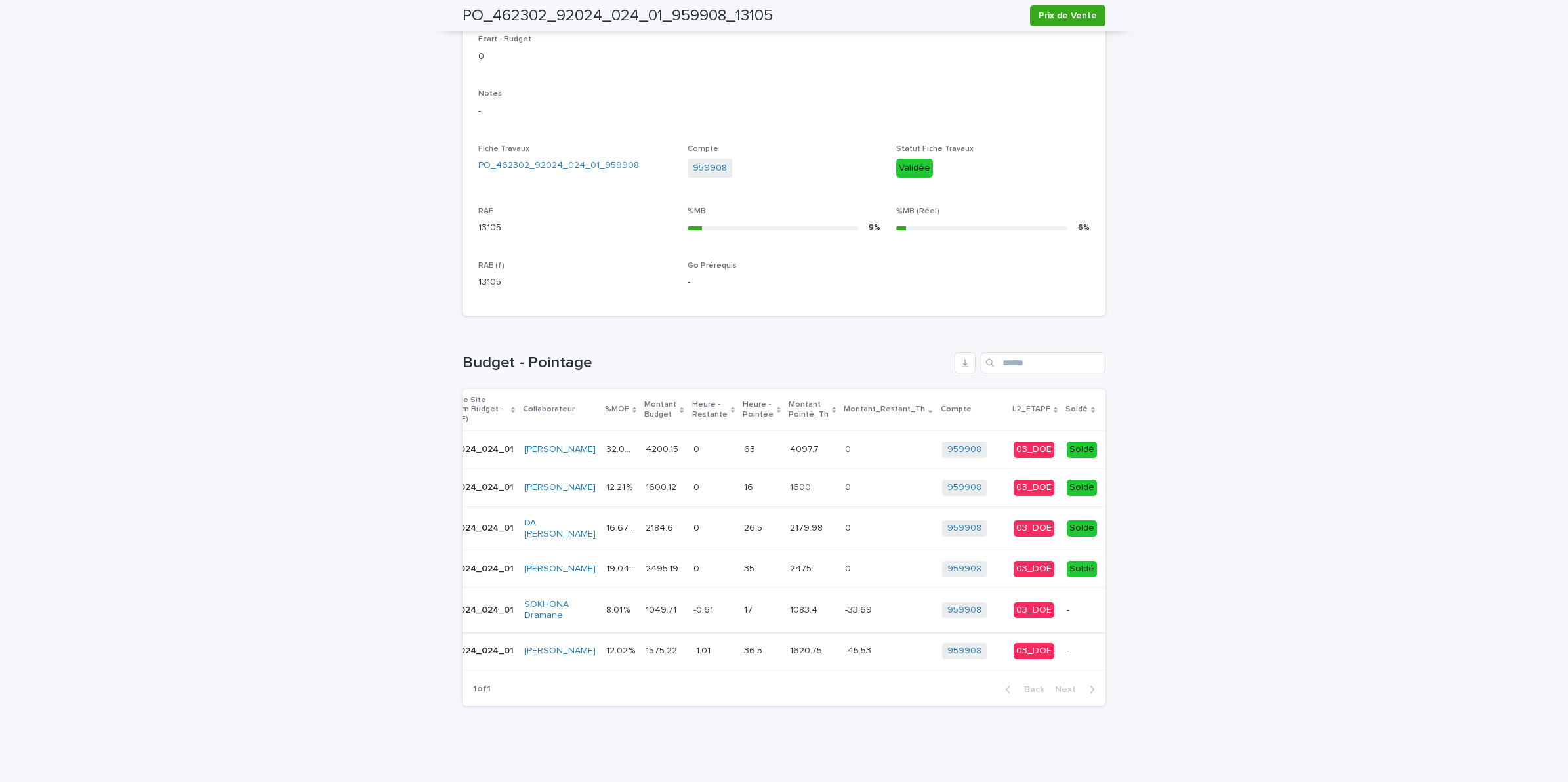
click at [1113, 600] on button "Soldé" at bounding box center [1134, 610] width 42 height 21
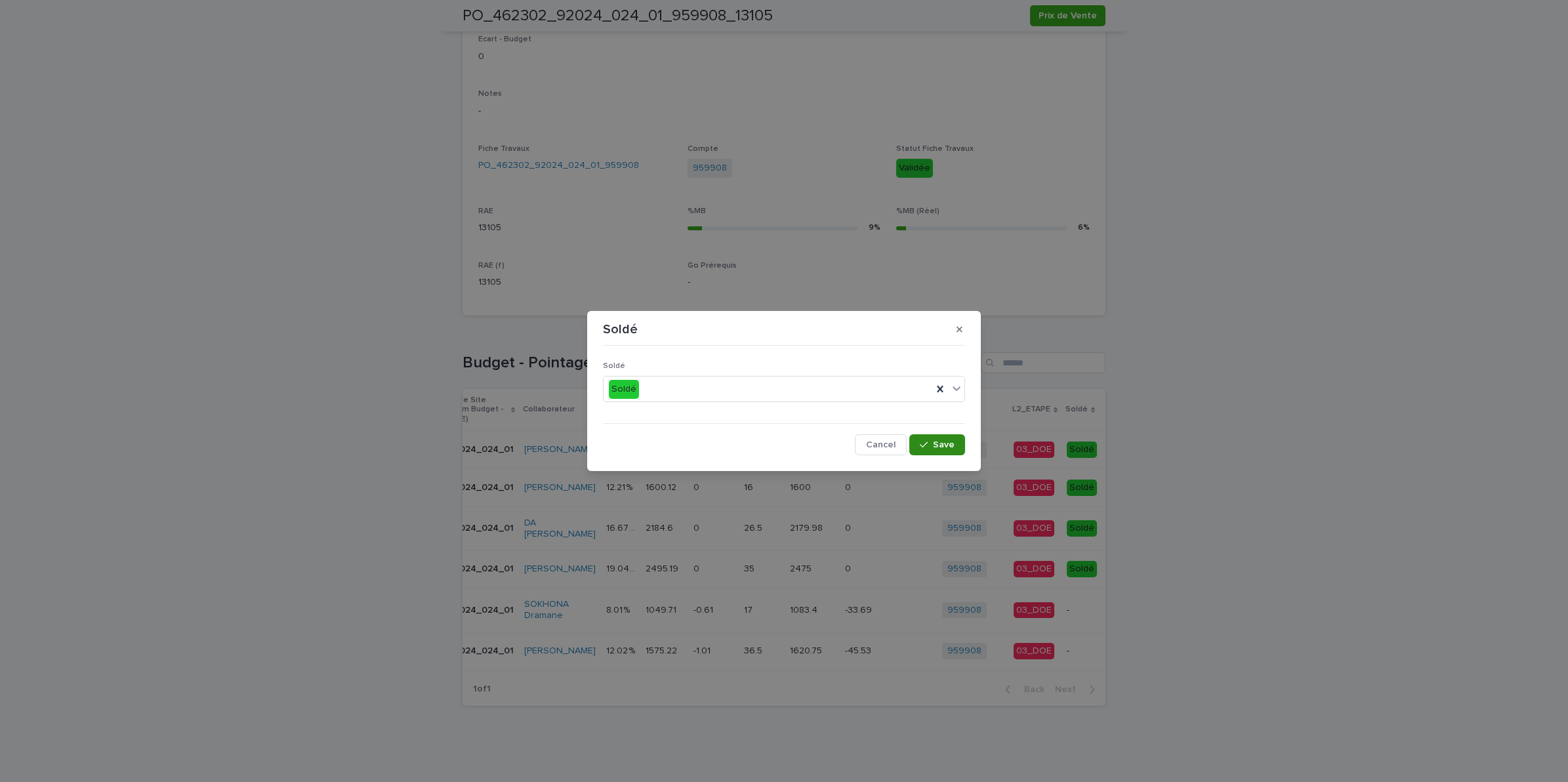
click at [922, 441] on icon "button" at bounding box center [924, 445] width 8 height 9
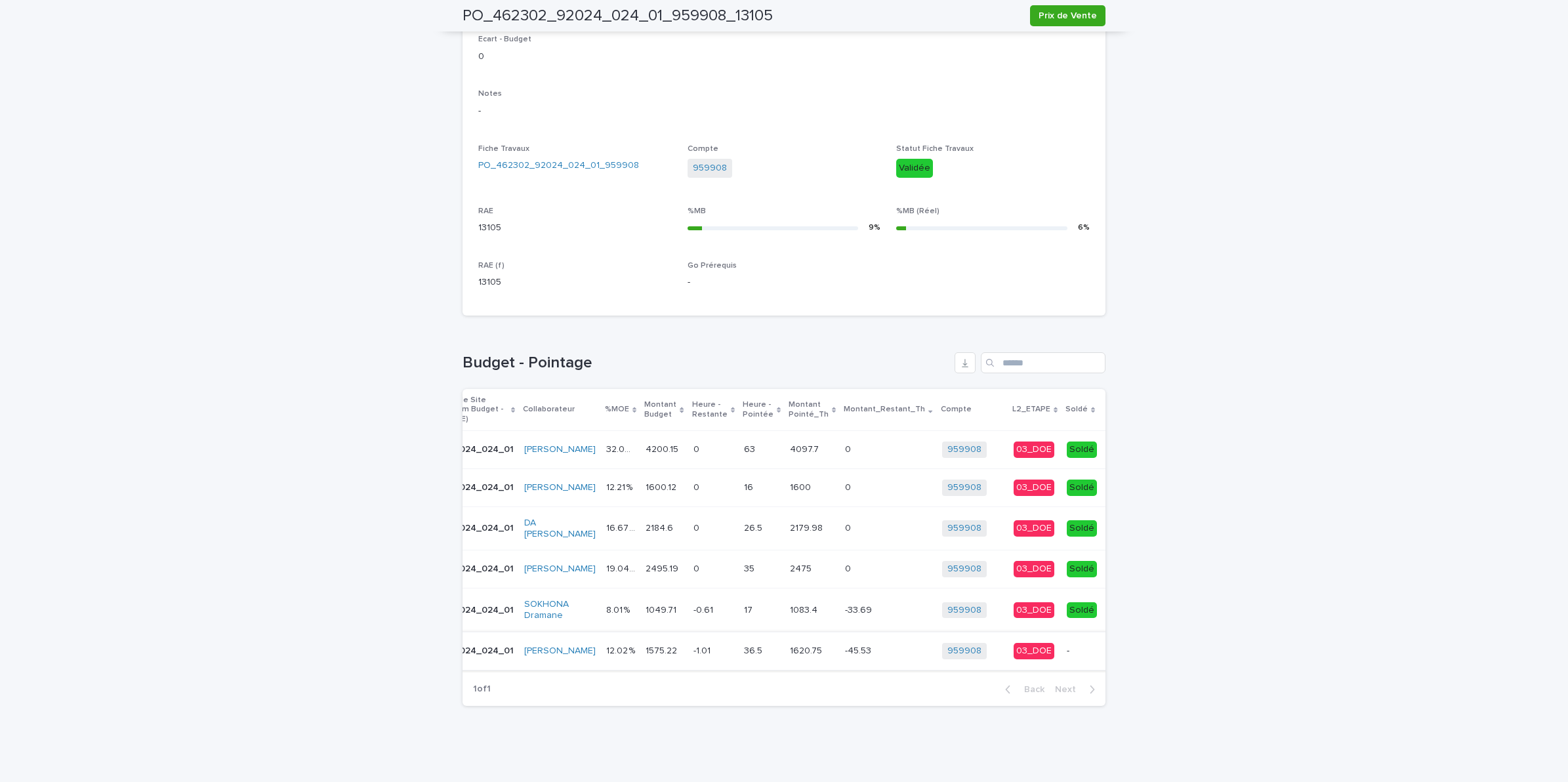
click at [1122, 644] on span "Soldé" at bounding box center [1134, 650] width 25 height 13
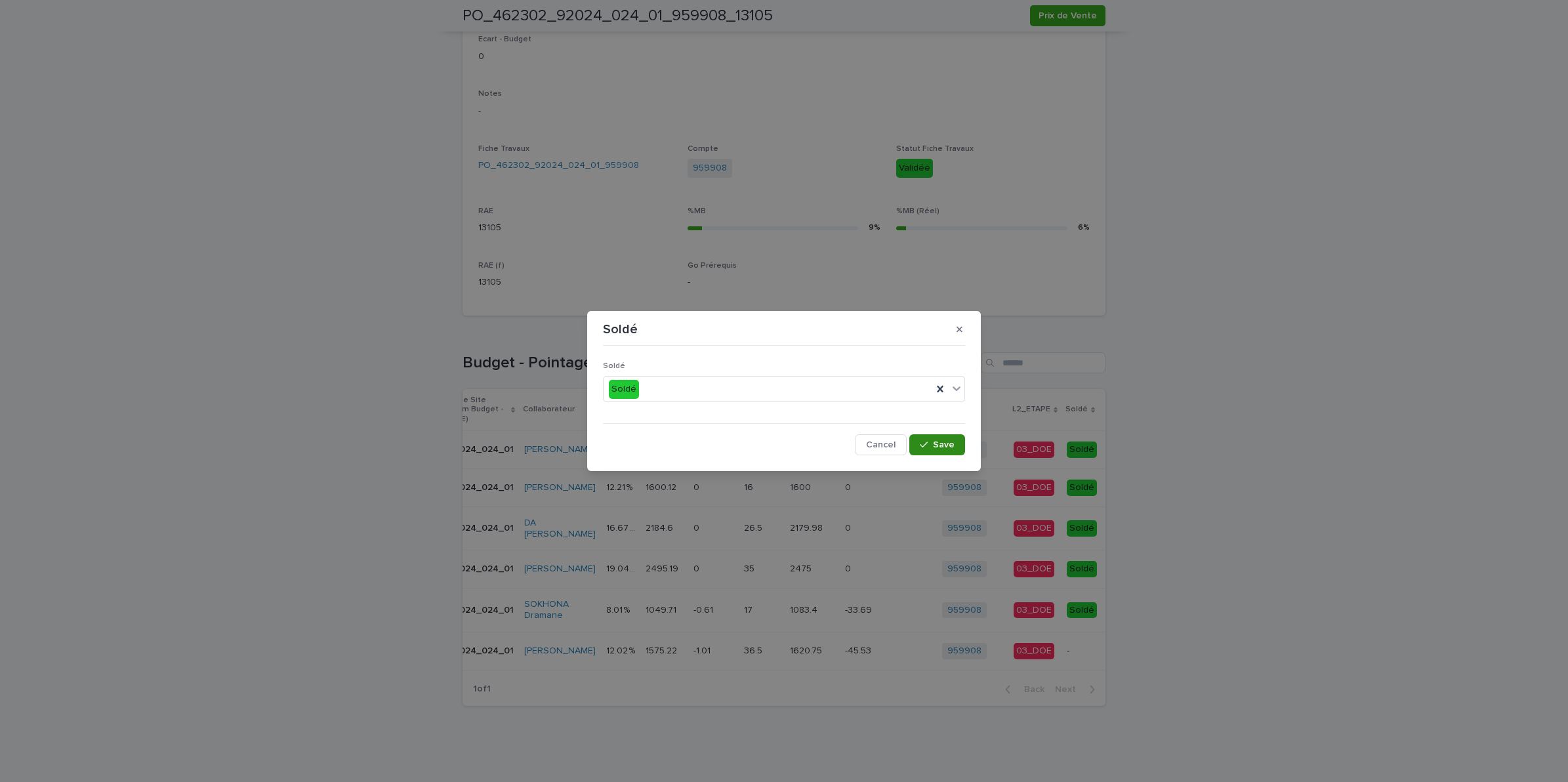
click at [939, 443] on span "Save" at bounding box center [944, 445] width 22 height 9
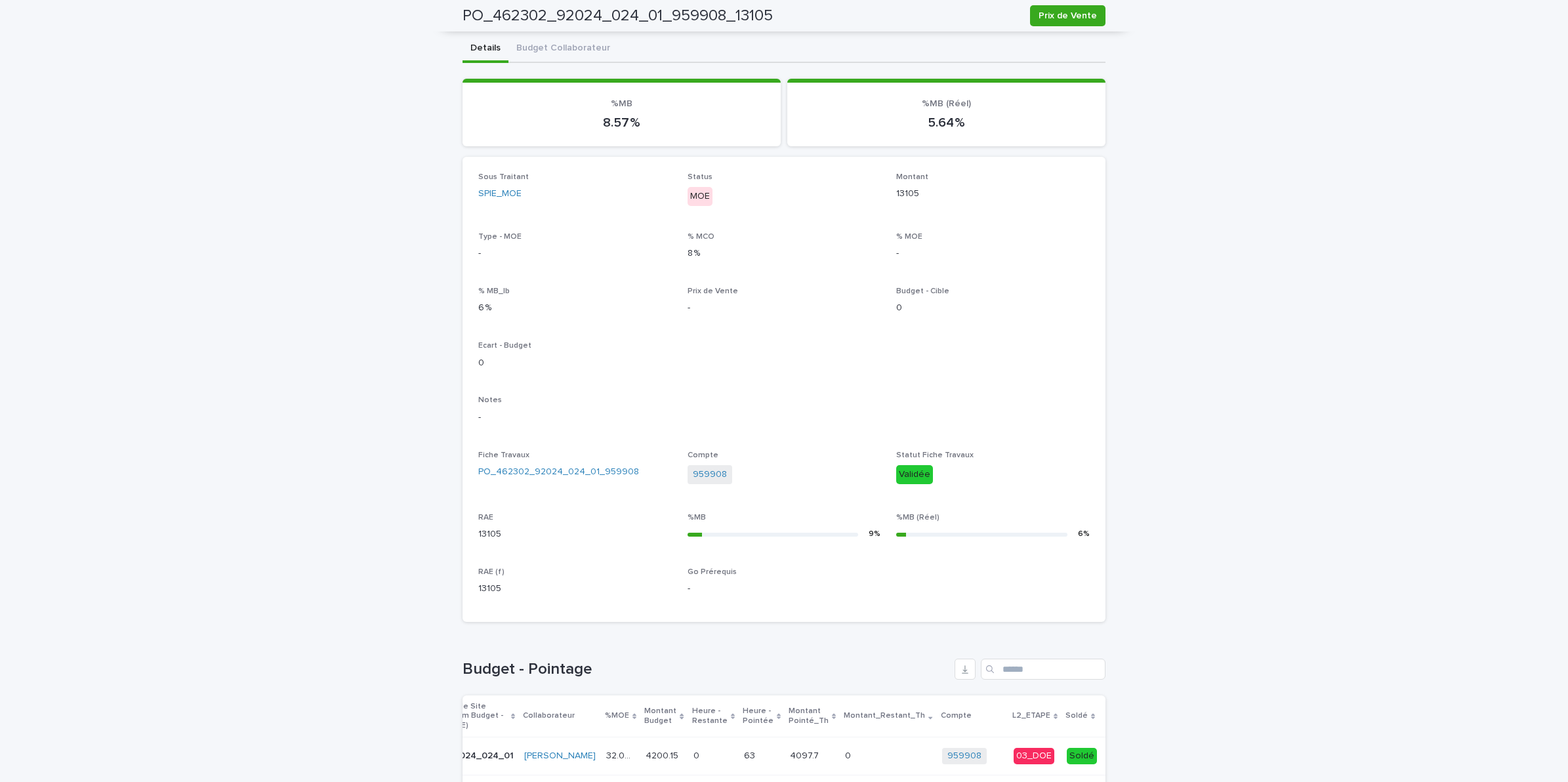
scroll to position [0, 0]
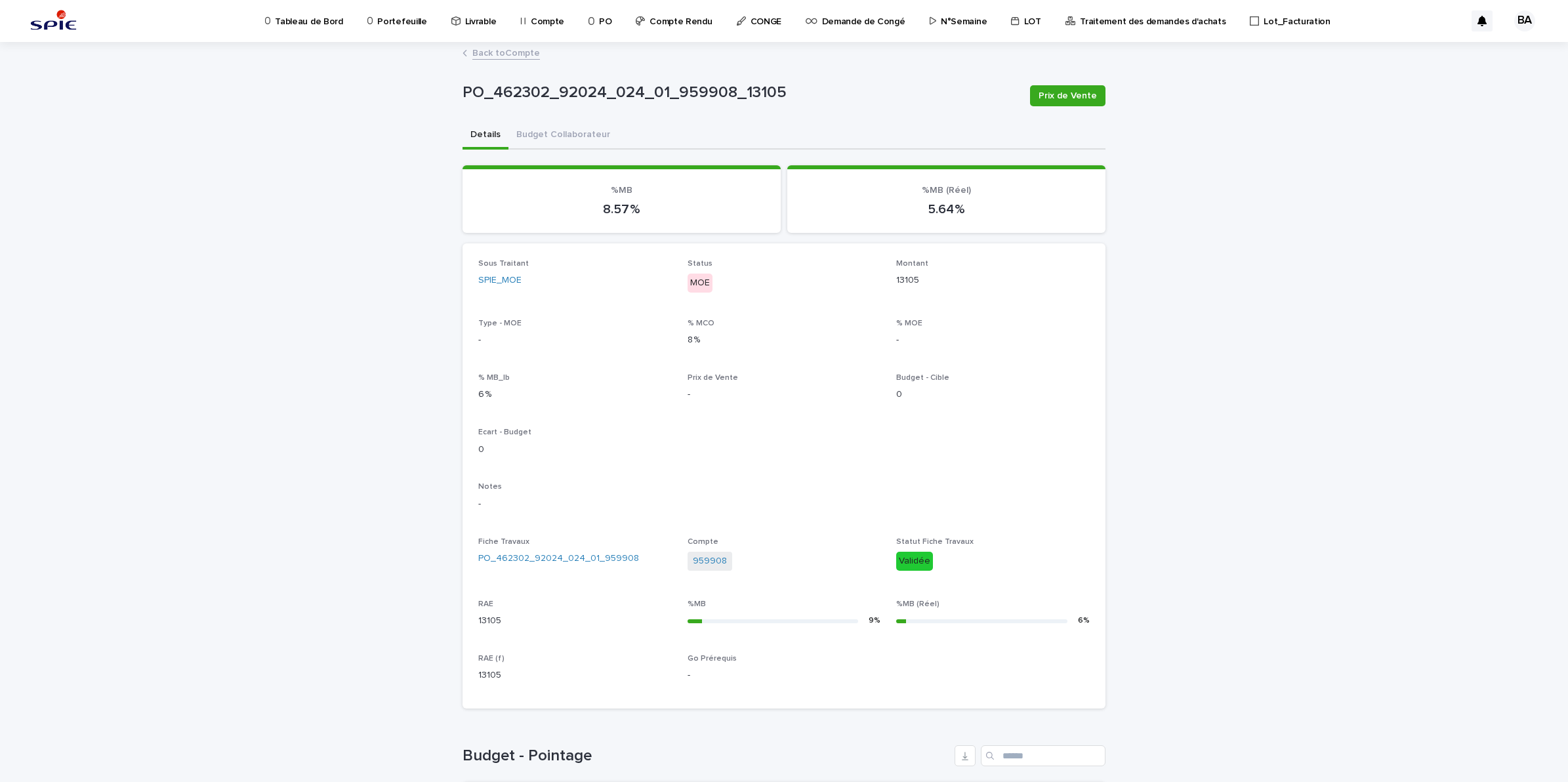
click at [487, 49] on link "Back to Compte" at bounding box center [506, 52] width 67 height 15
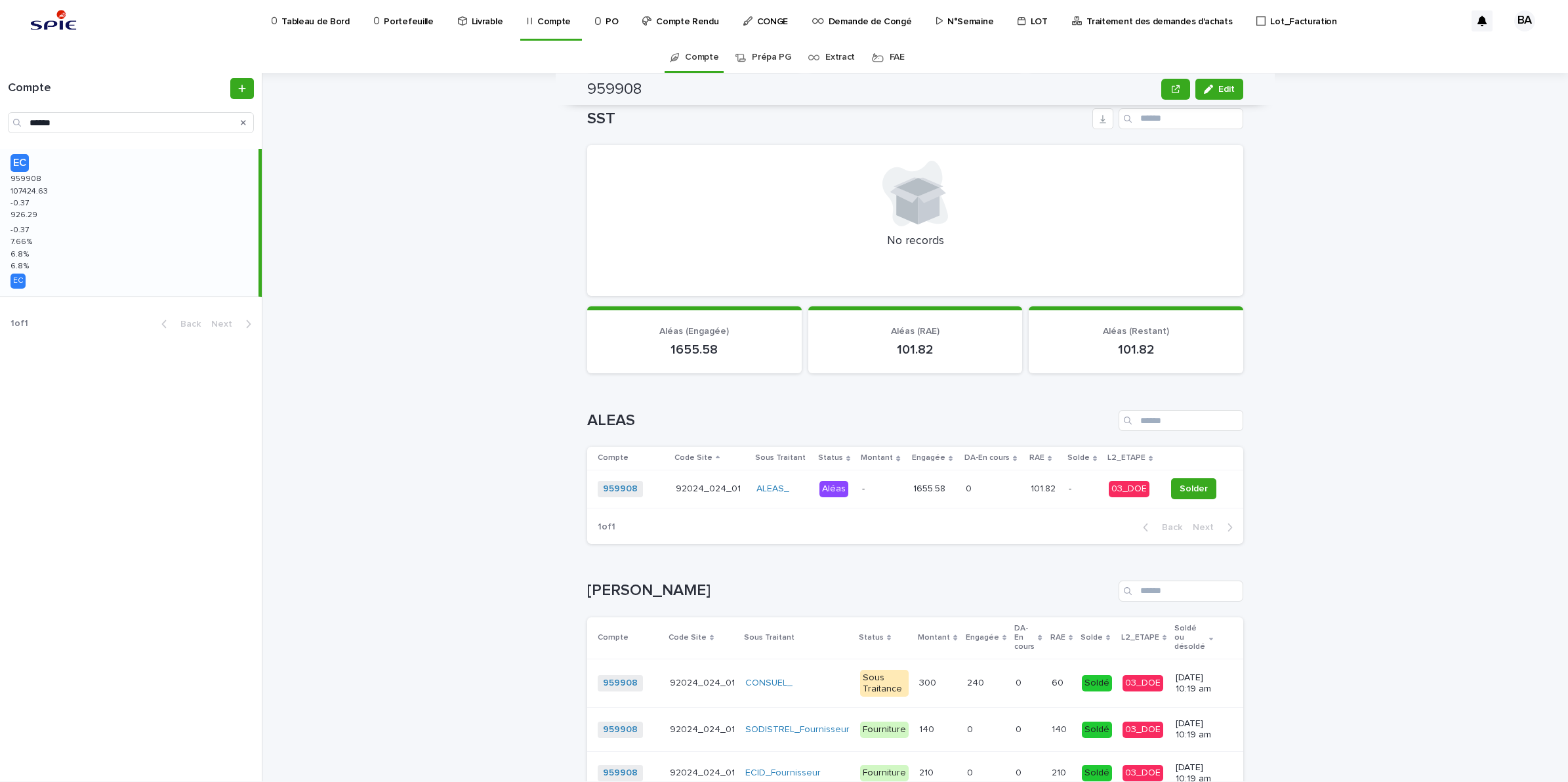
scroll to position [1136, 0]
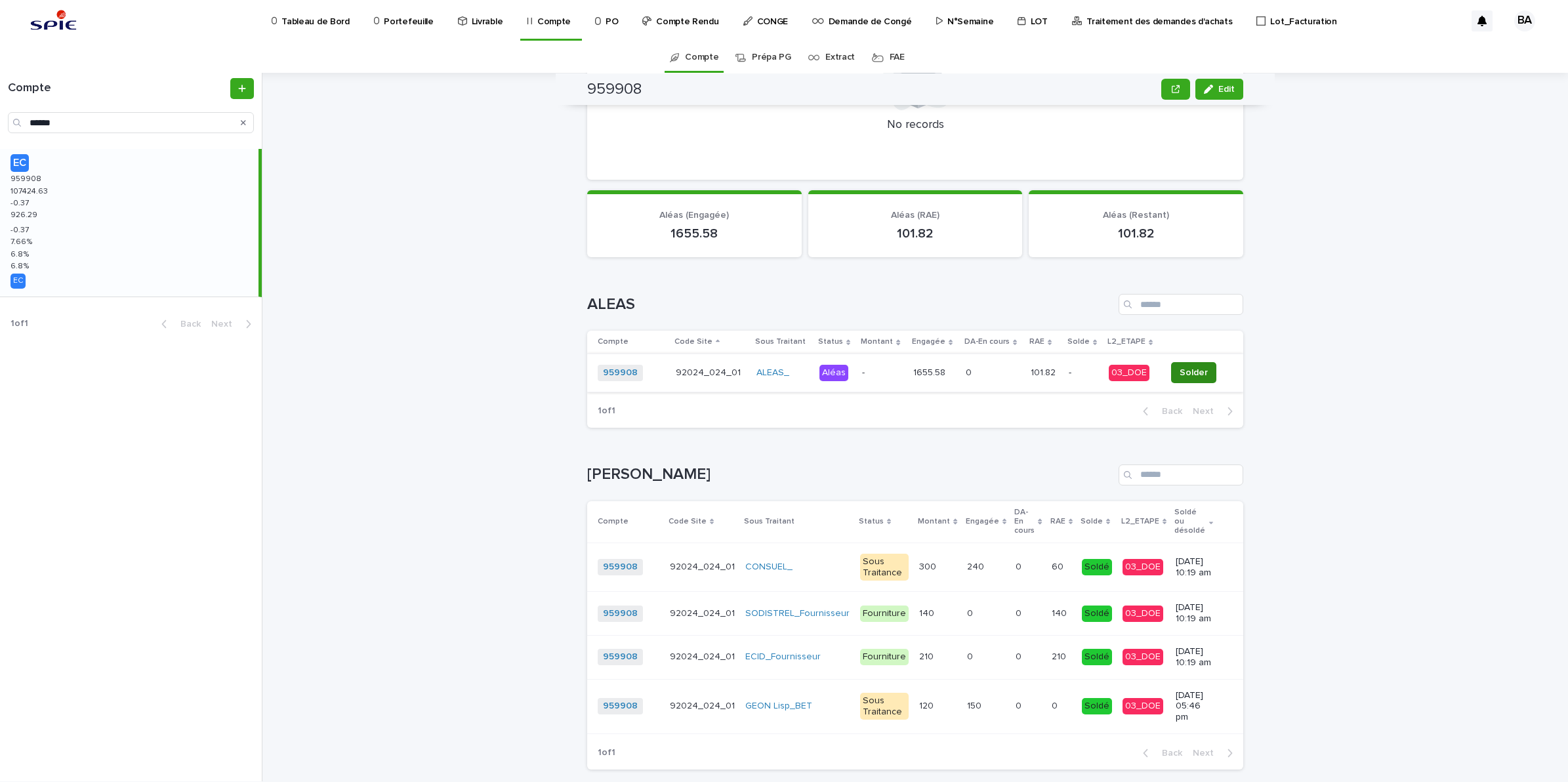
click at [1194, 366] on span "Solder" at bounding box center [1194, 372] width 28 height 13
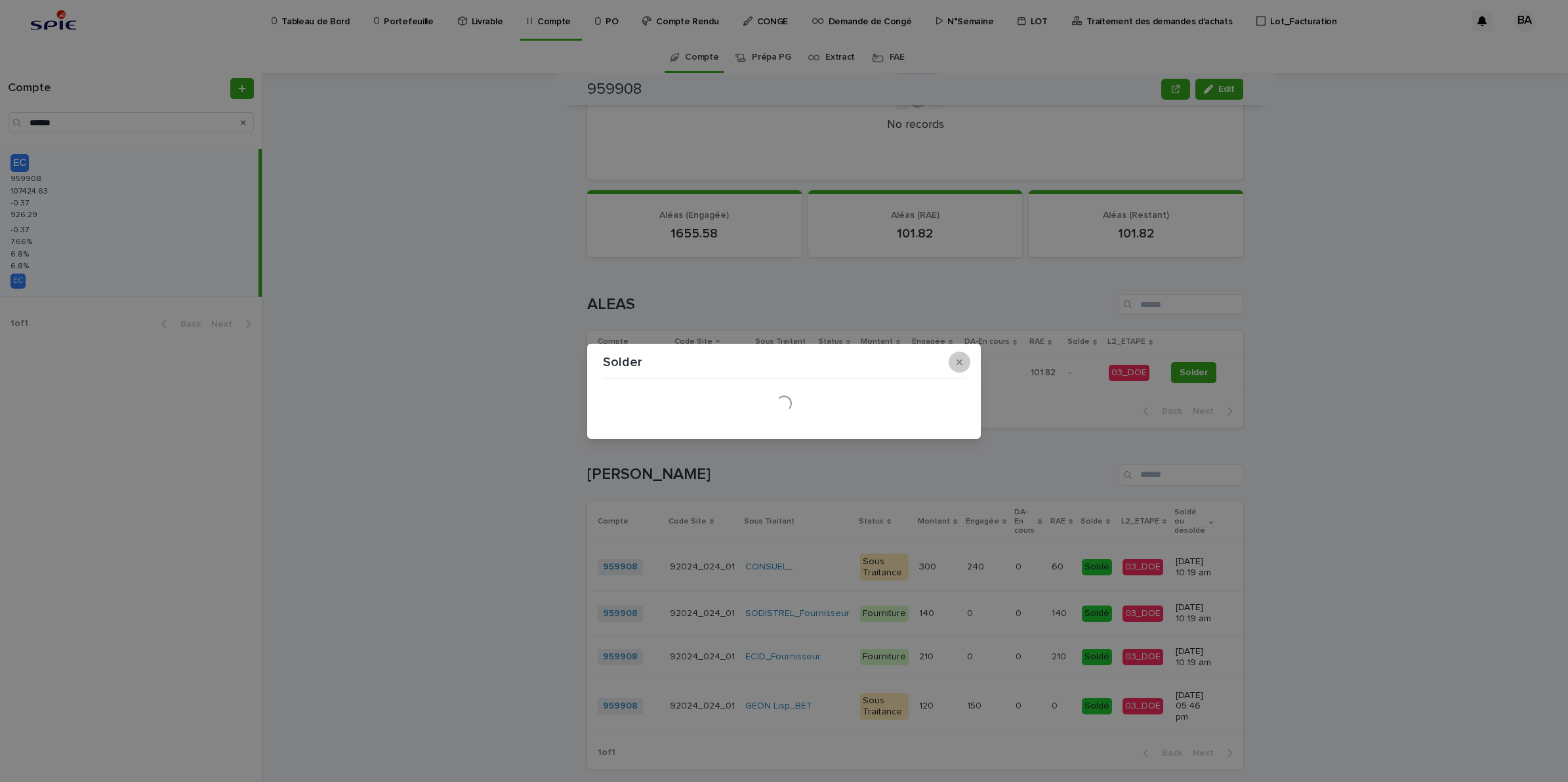
click at [958, 358] on icon "button" at bounding box center [959, 362] width 6 height 9
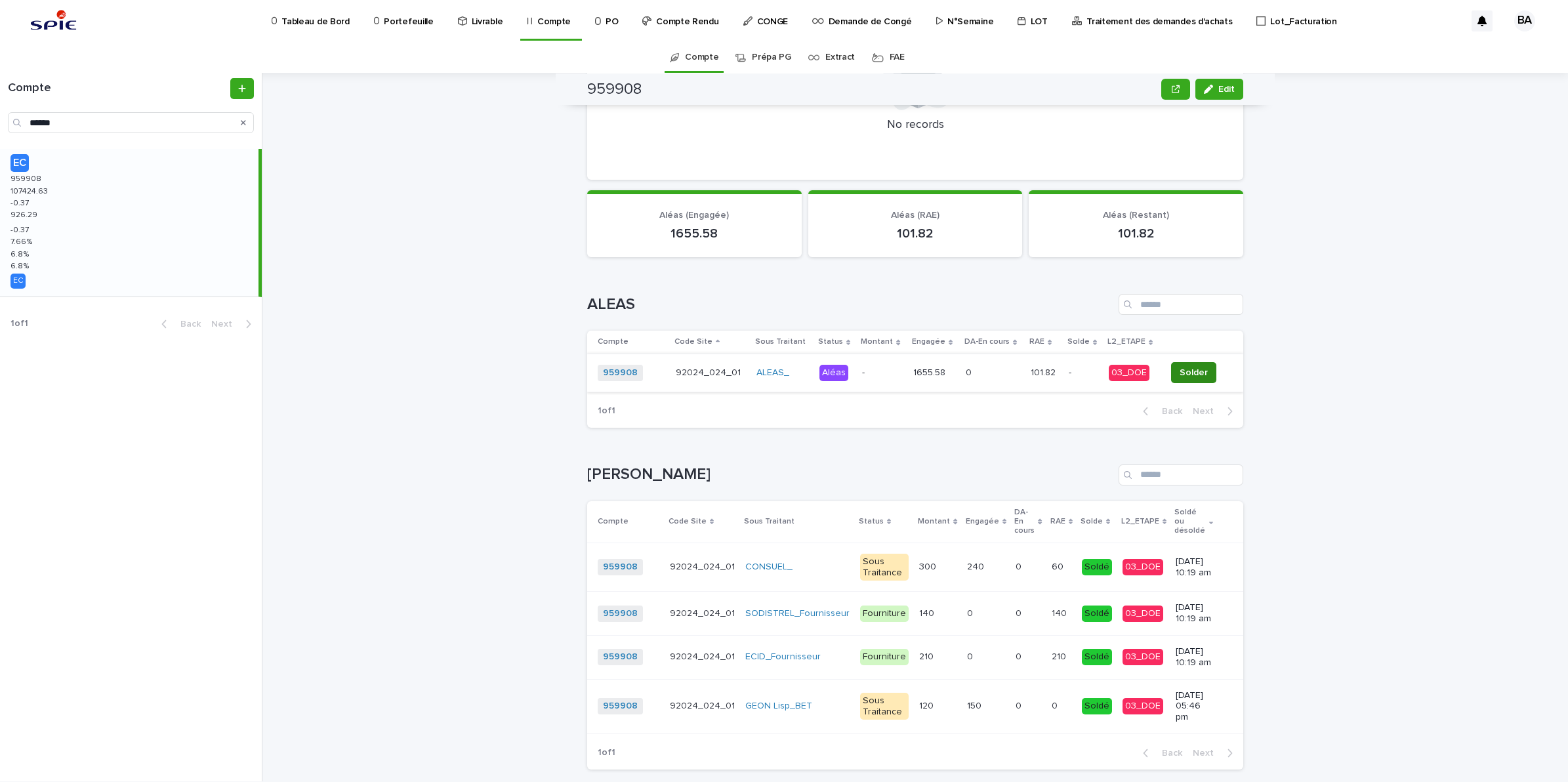
click at [1190, 371] on span "Solder" at bounding box center [1194, 372] width 28 height 13
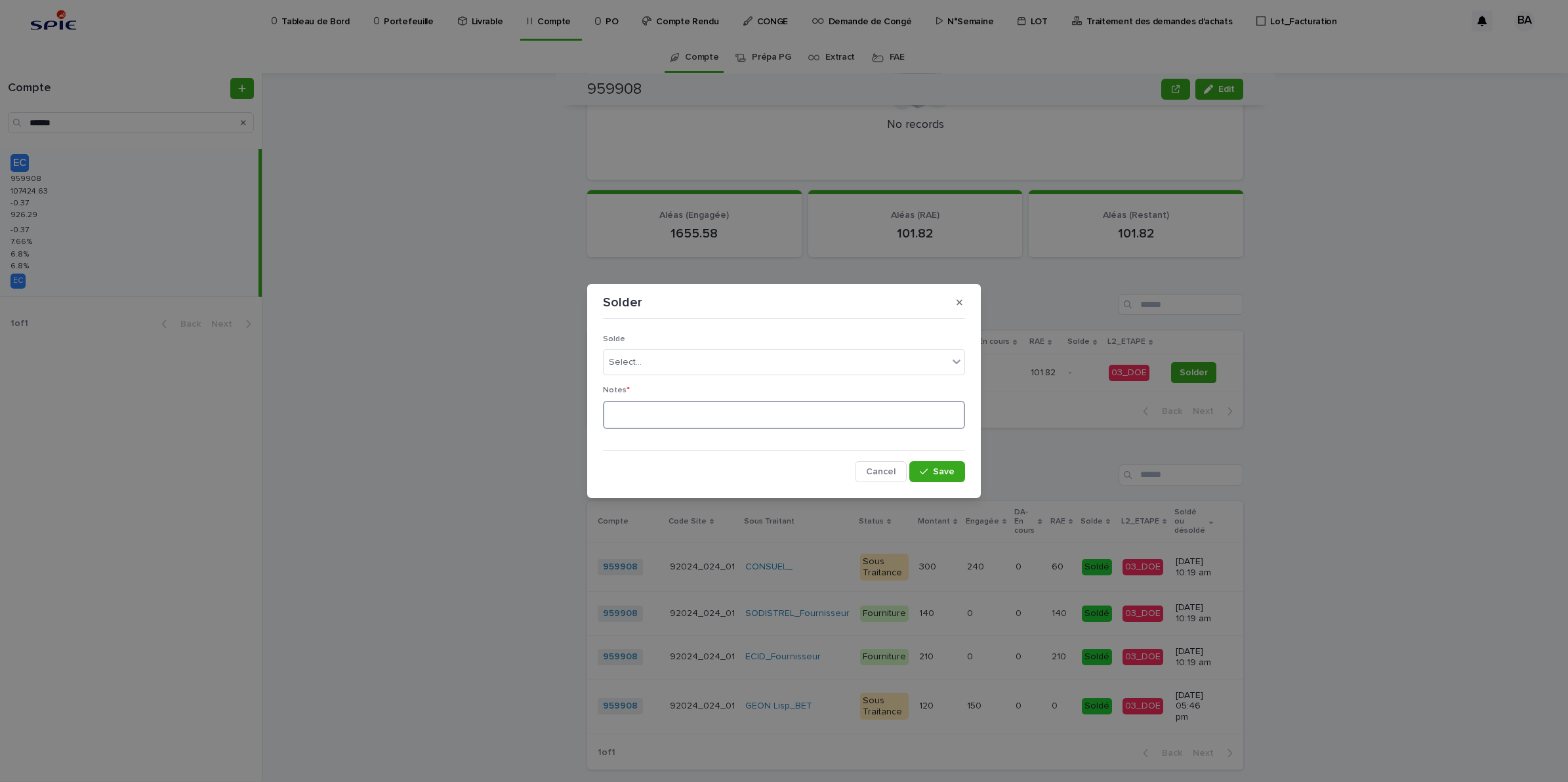
click at [825, 410] on textarea at bounding box center [784, 415] width 362 height 29
click at [935, 363] on div "Select..." at bounding box center [776, 362] width 345 height 22
click at [677, 382] on div "Soldé" at bounding box center [784, 388] width 361 height 23
click at [656, 418] on textarea at bounding box center [784, 415] width 362 height 29
type textarea "**"
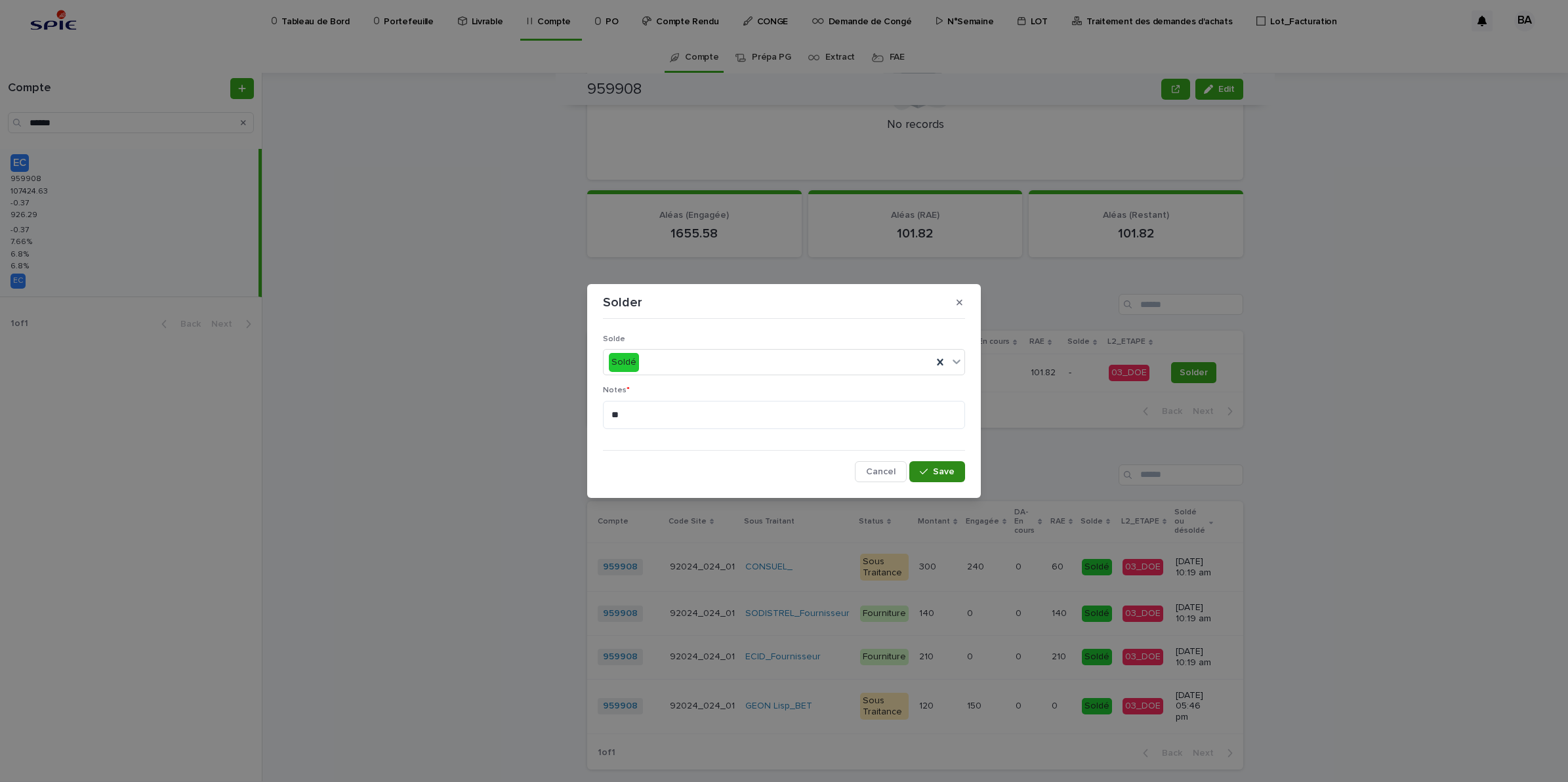
click at [934, 469] on span "Save" at bounding box center [944, 472] width 22 height 9
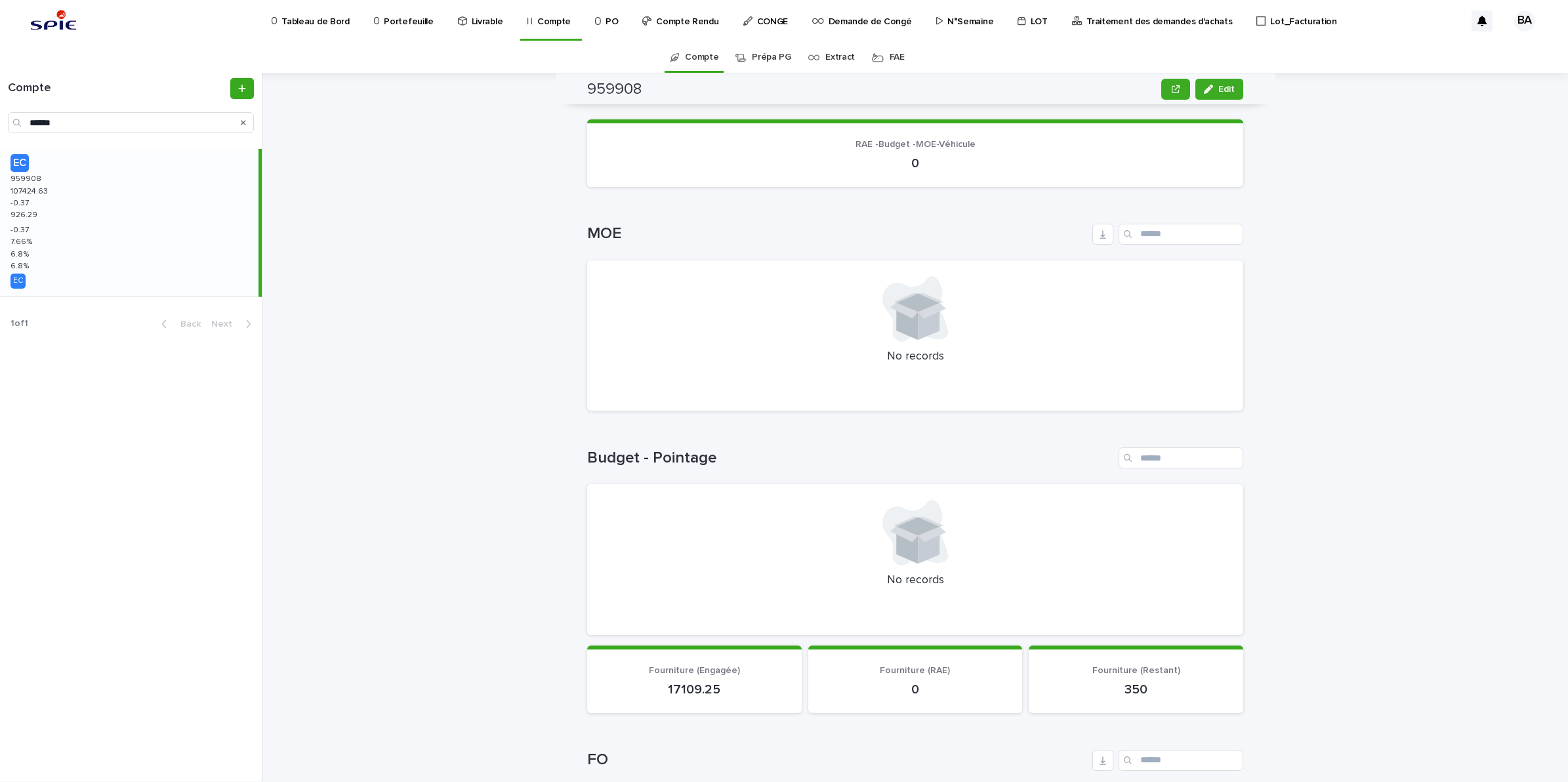
scroll to position [0, 0]
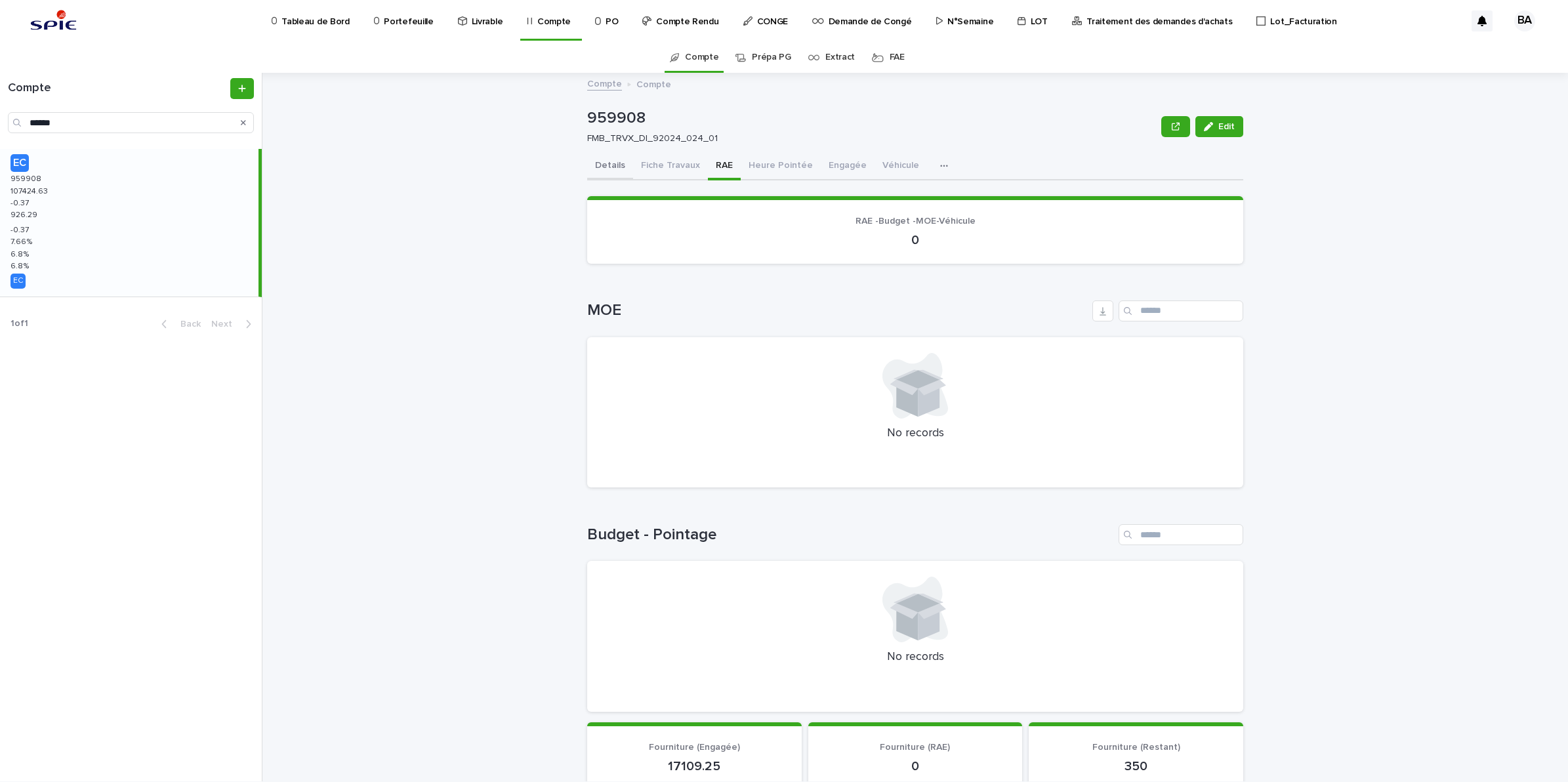
click at [604, 168] on button "Details" at bounding box center [610, 166] width 46 height 28
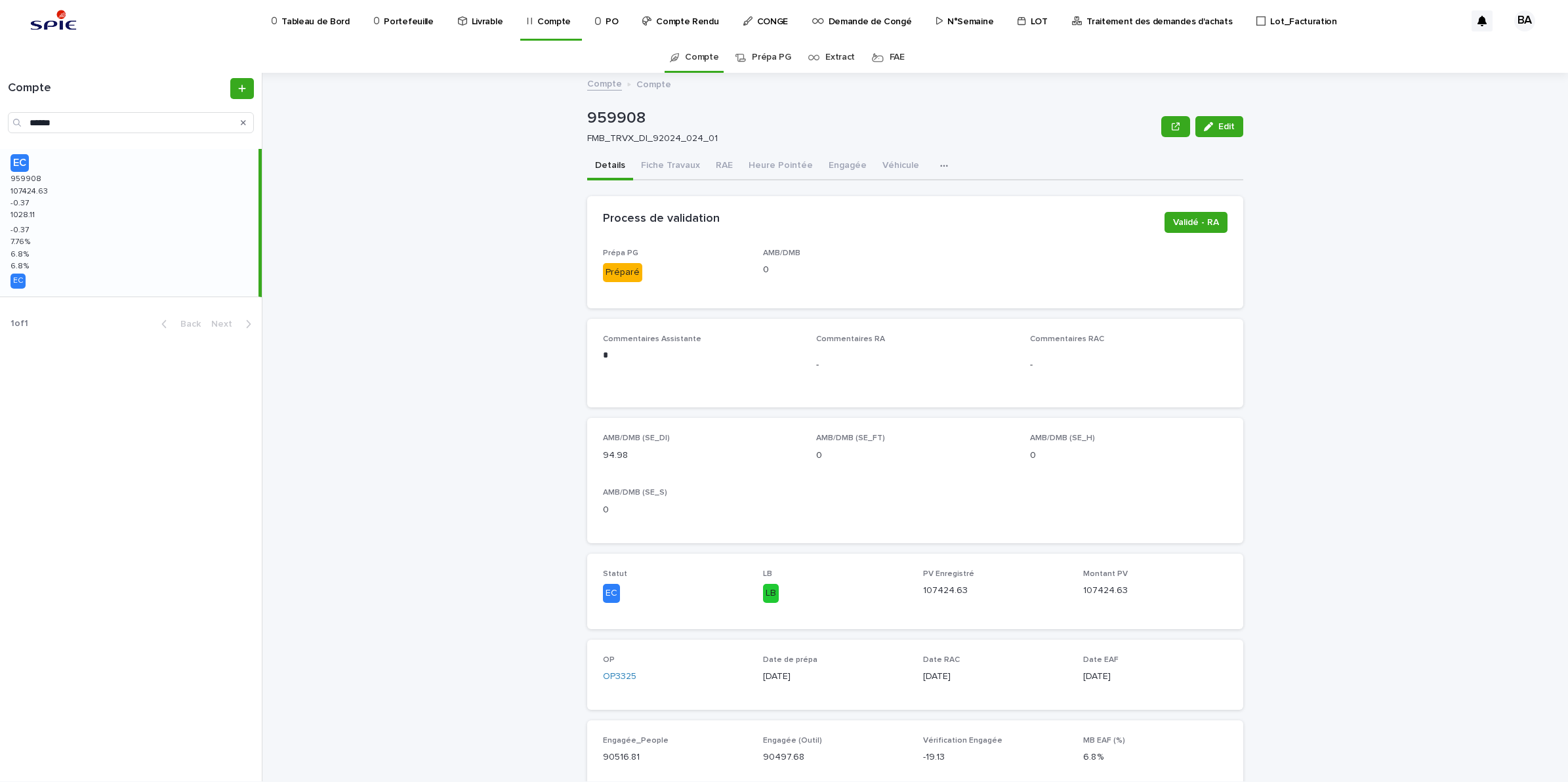
click at [555, 24] on p "Compte" at bounding box center [554, 13] width 34 height 28
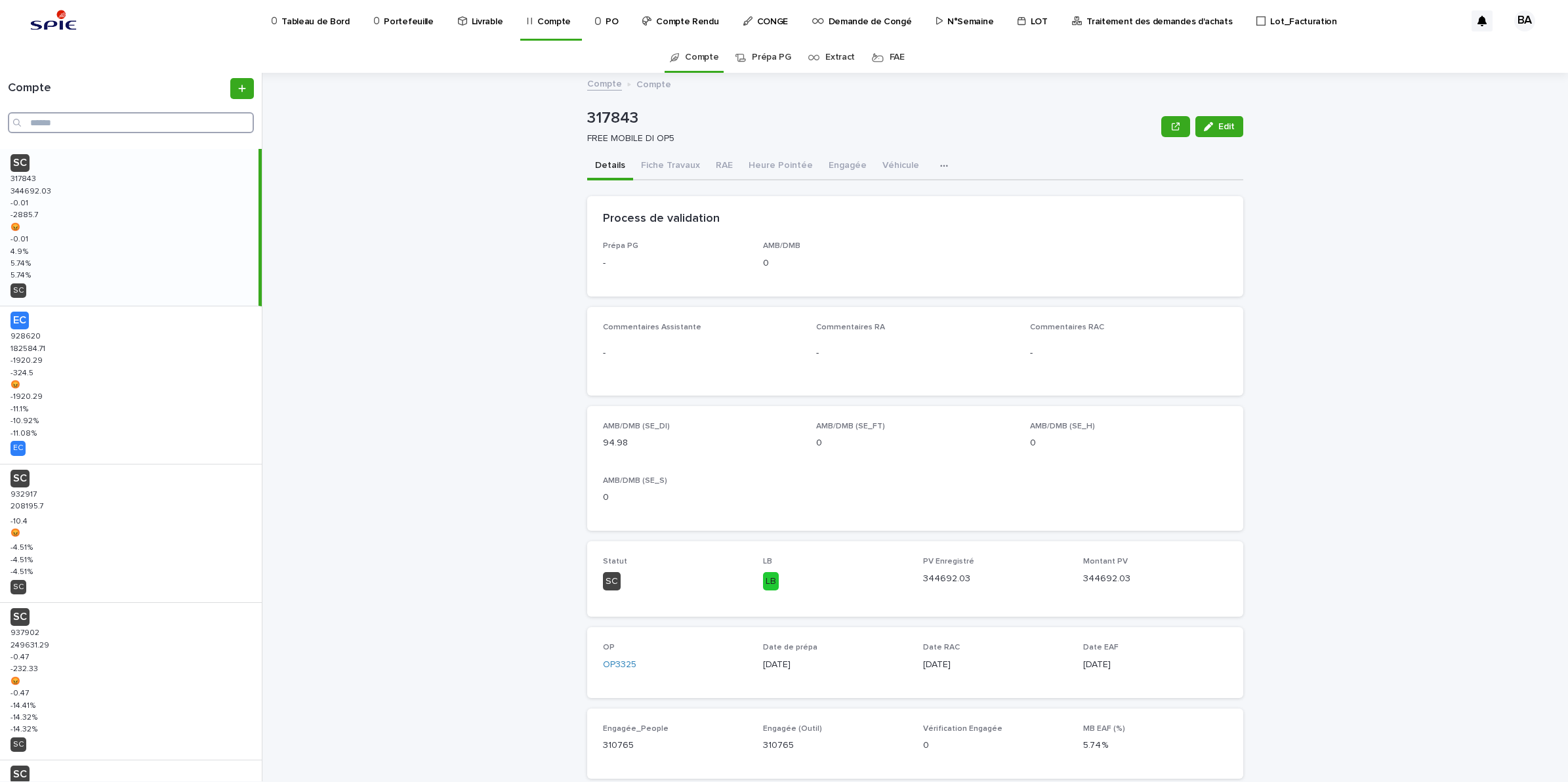
click at [121, 129] on input "Search" at bounding box center [131, 122] width 246 height 21
paste input "******"
type input "******"
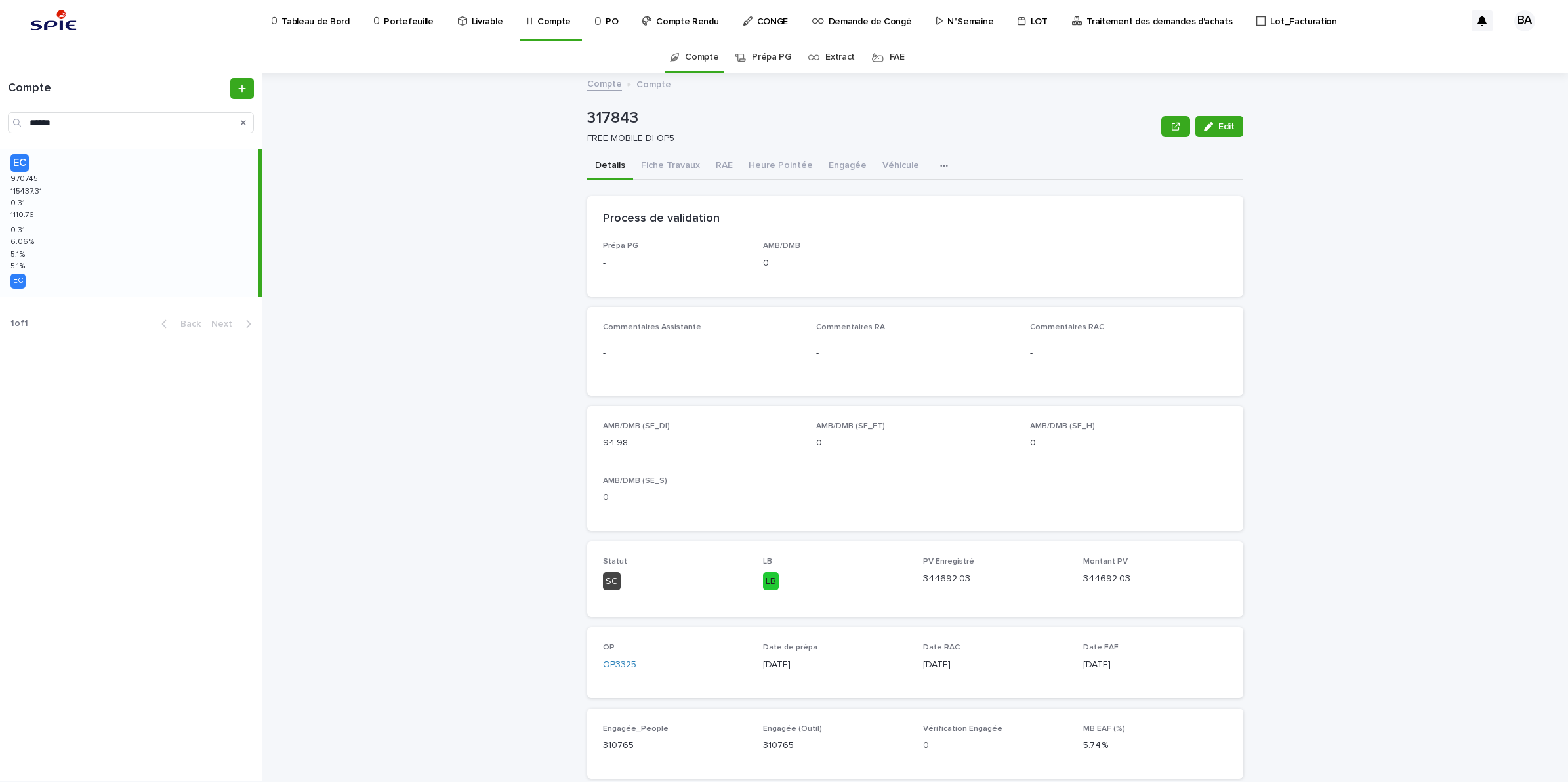
click at [56, 214] on div "EC 970745 970745 115437.31 115437.31 0.31 0.31 1110.76 1110.76 0.31 0.31 6.06 %…" at bounding box center [129, 222] width 259 height 147
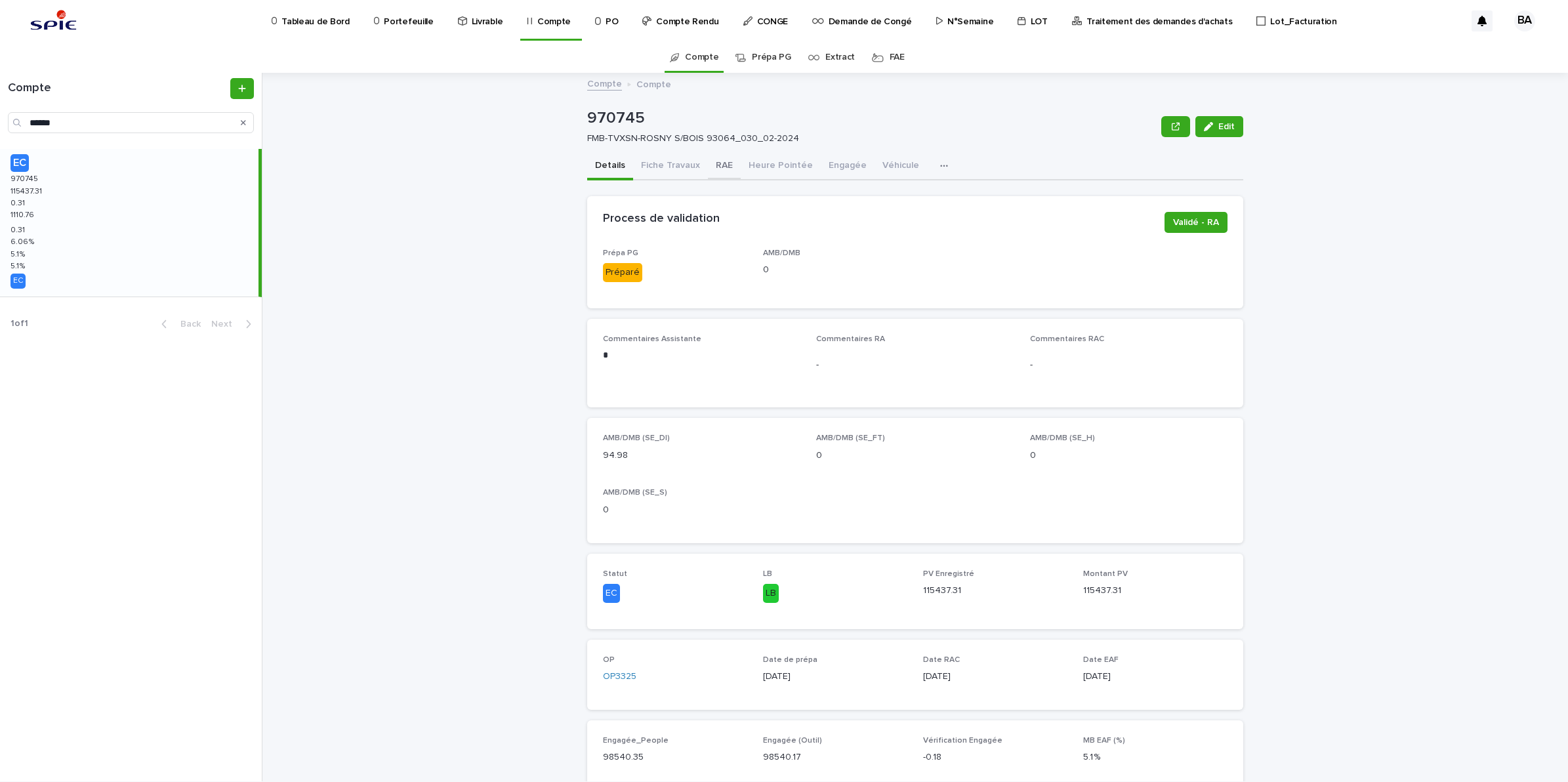
click at [718, 163] on button "RAE" at bounding box center [724, 166] width 33 height 28
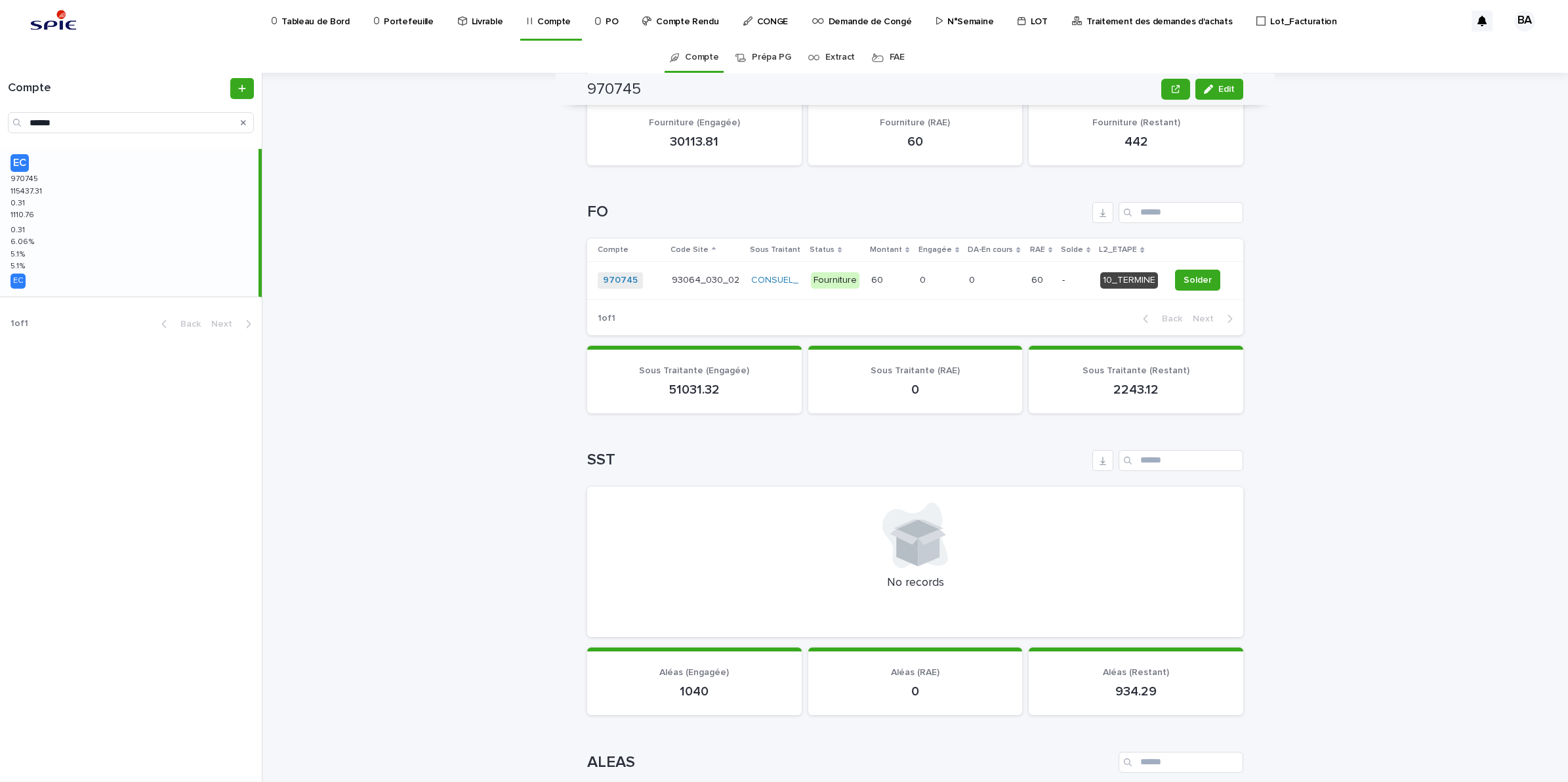
scroll to position [380, 0]
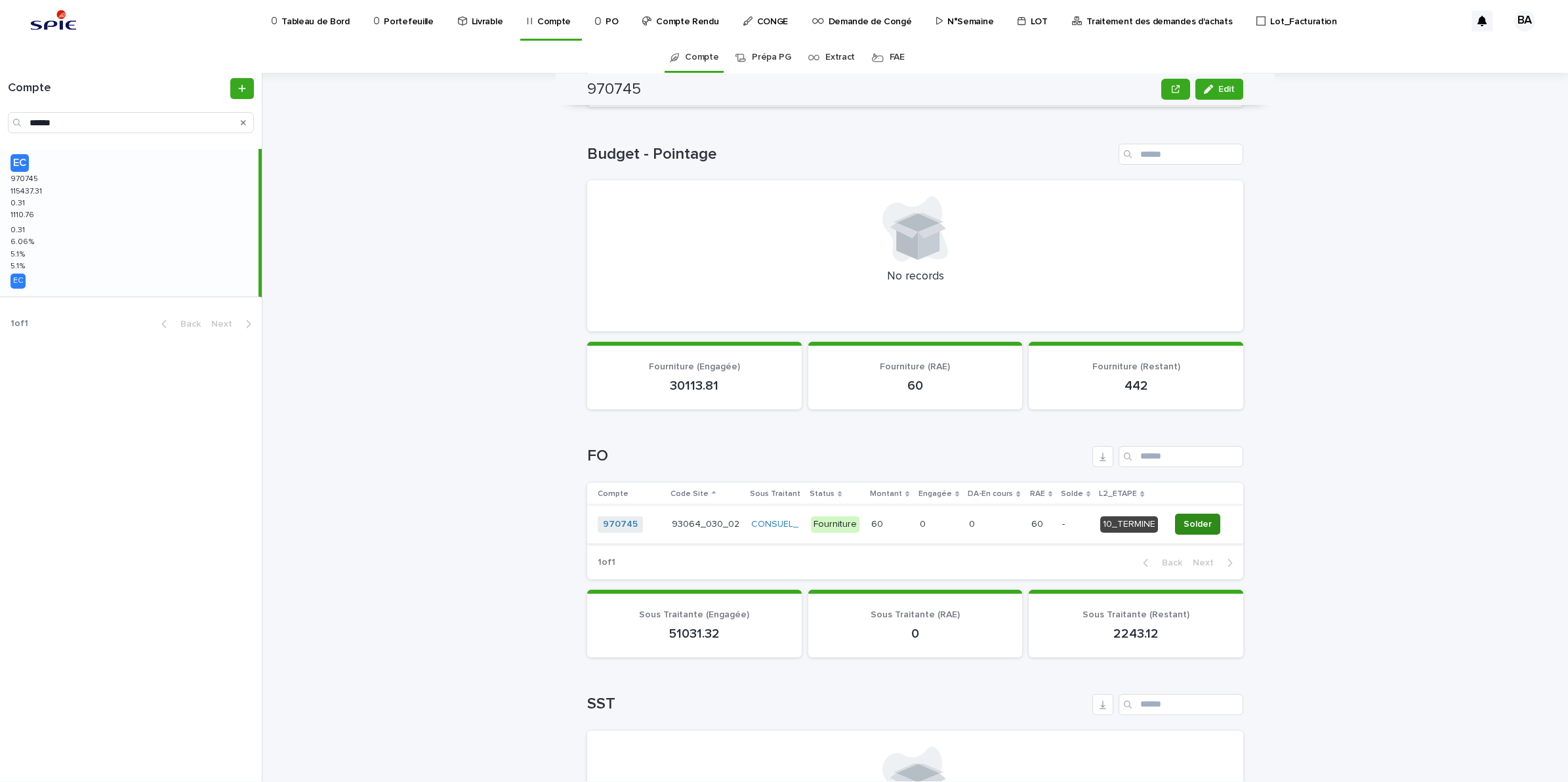
click at [1195, 518] on span "Solder" at bounding box center [1198, 524] width 28 height 13
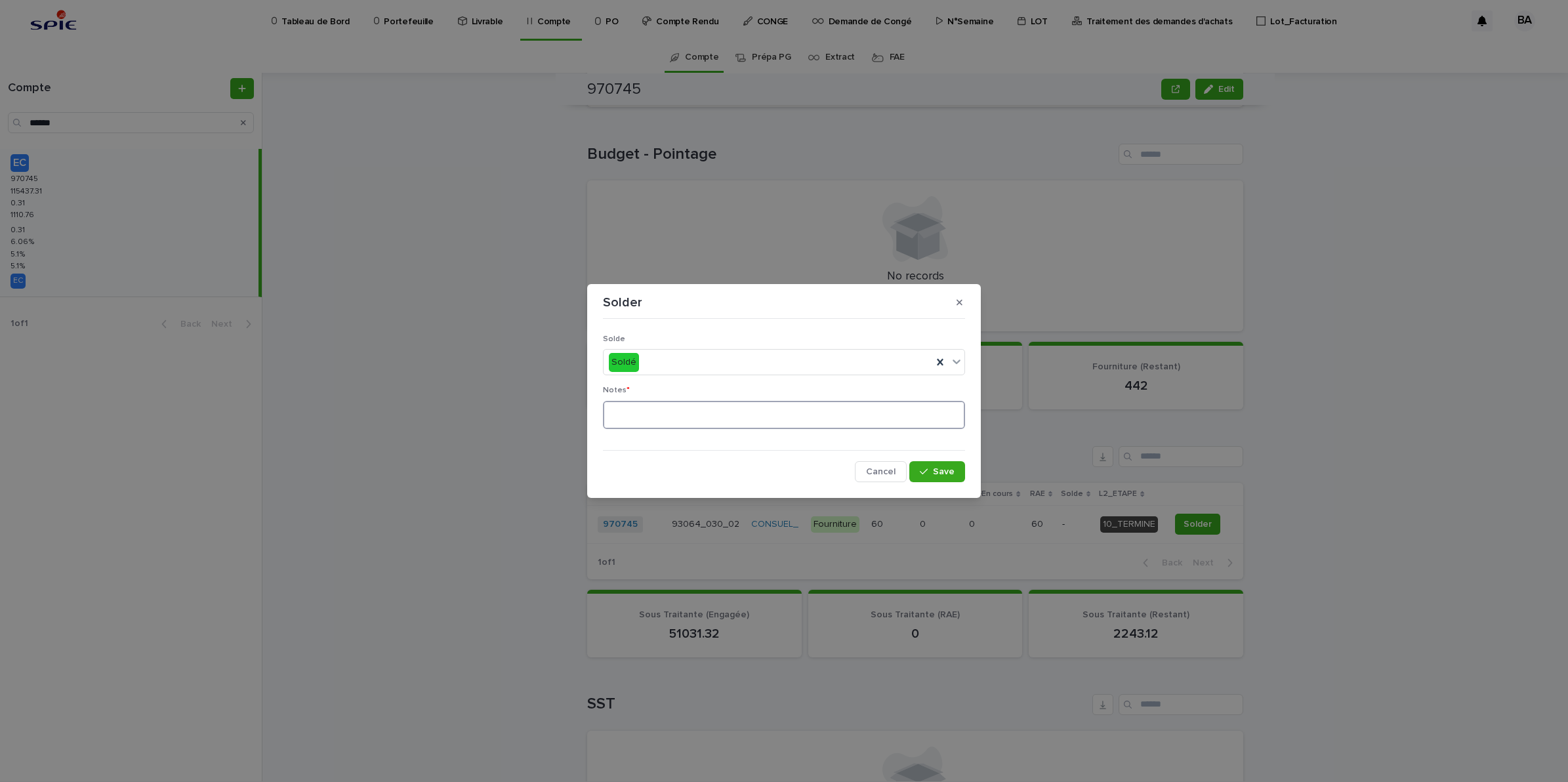
click at [781, 404] on textarea at bounding box center [784, 415] width 362 height 29
type textarea "**"
click at [934, 466] on button "Save" at bounding box center [937, 471] width 56 height 21
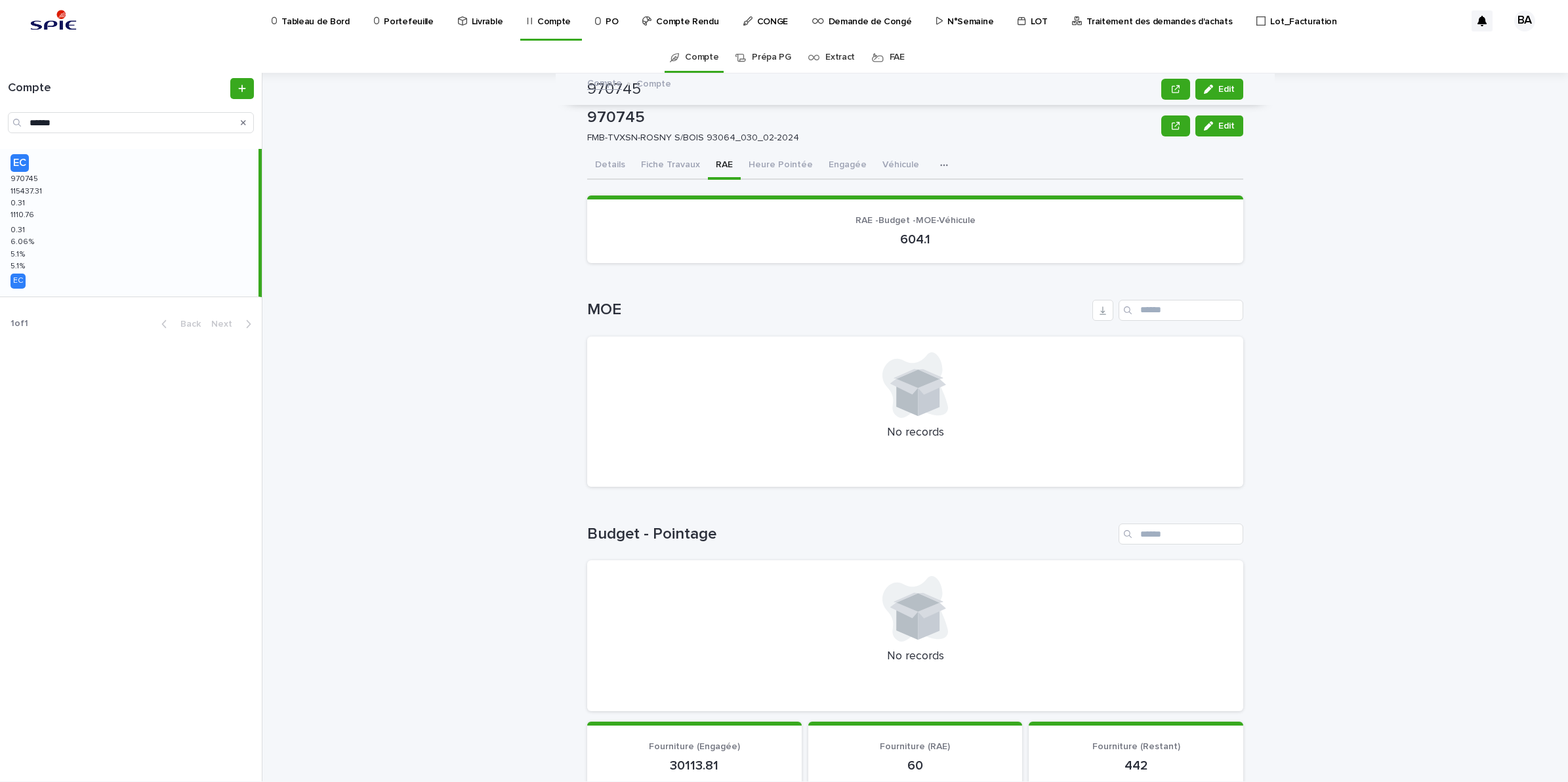
scroll to position [0, 0]
click at [789, 166] on button "Heure Pointée" at bounding box center [780, 166] width 80 height 28
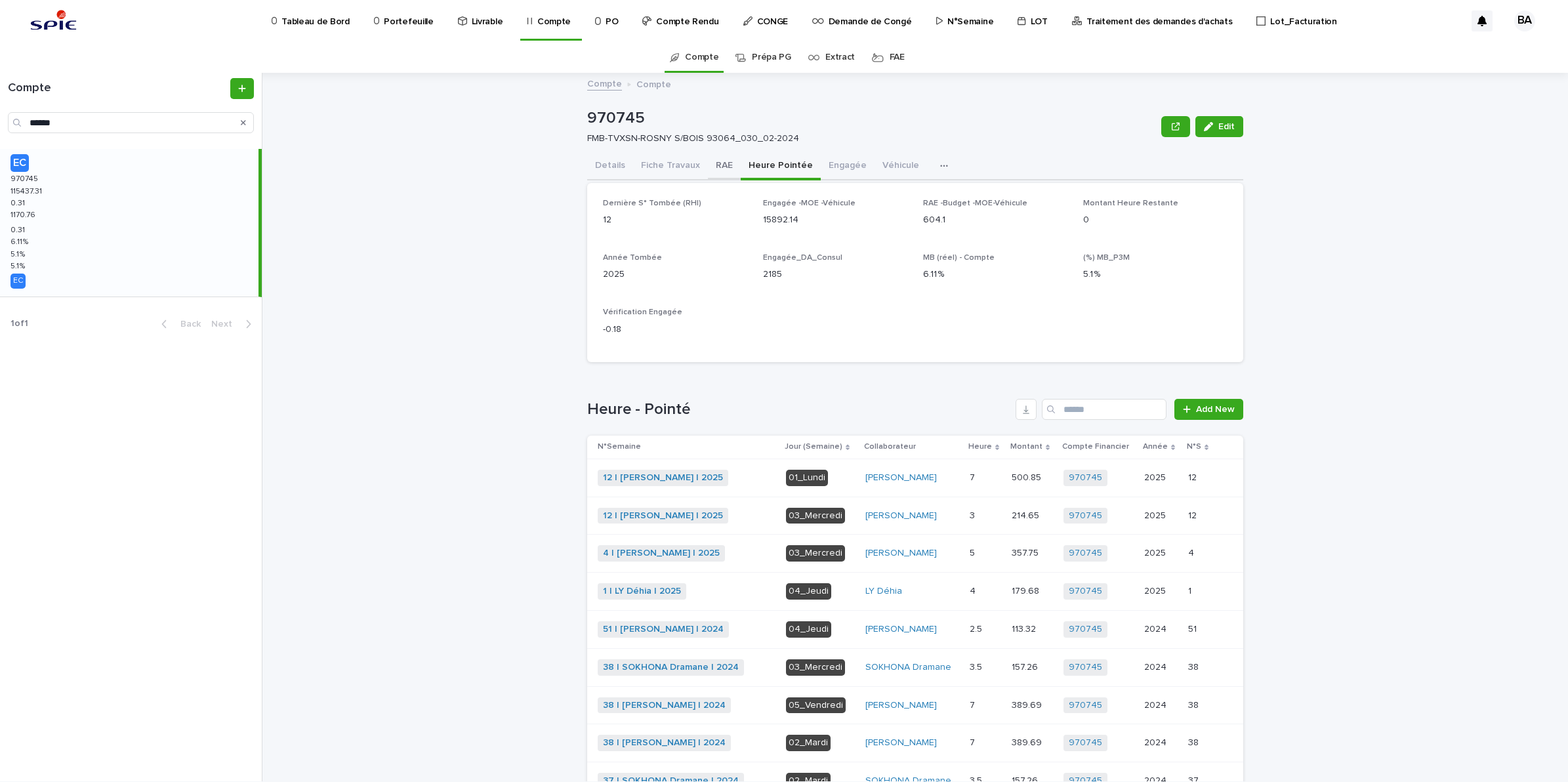
click at [720, 168] on button "RAE" at bounding box center [724, 166] width 33 height 28
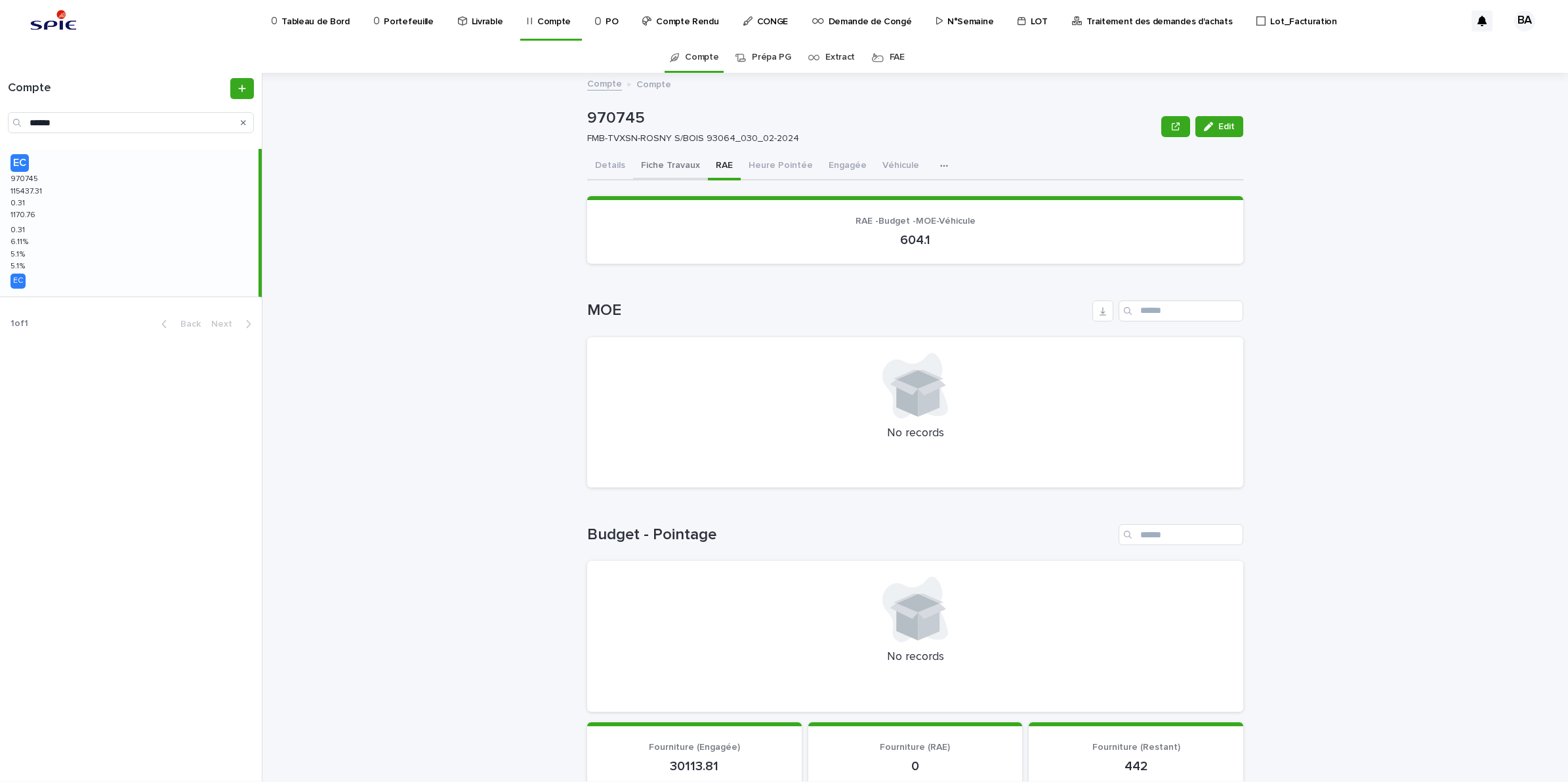
click at [662, 168] on button "Fiche Travaux" at bounding box center [671, 166] width 75 height 28
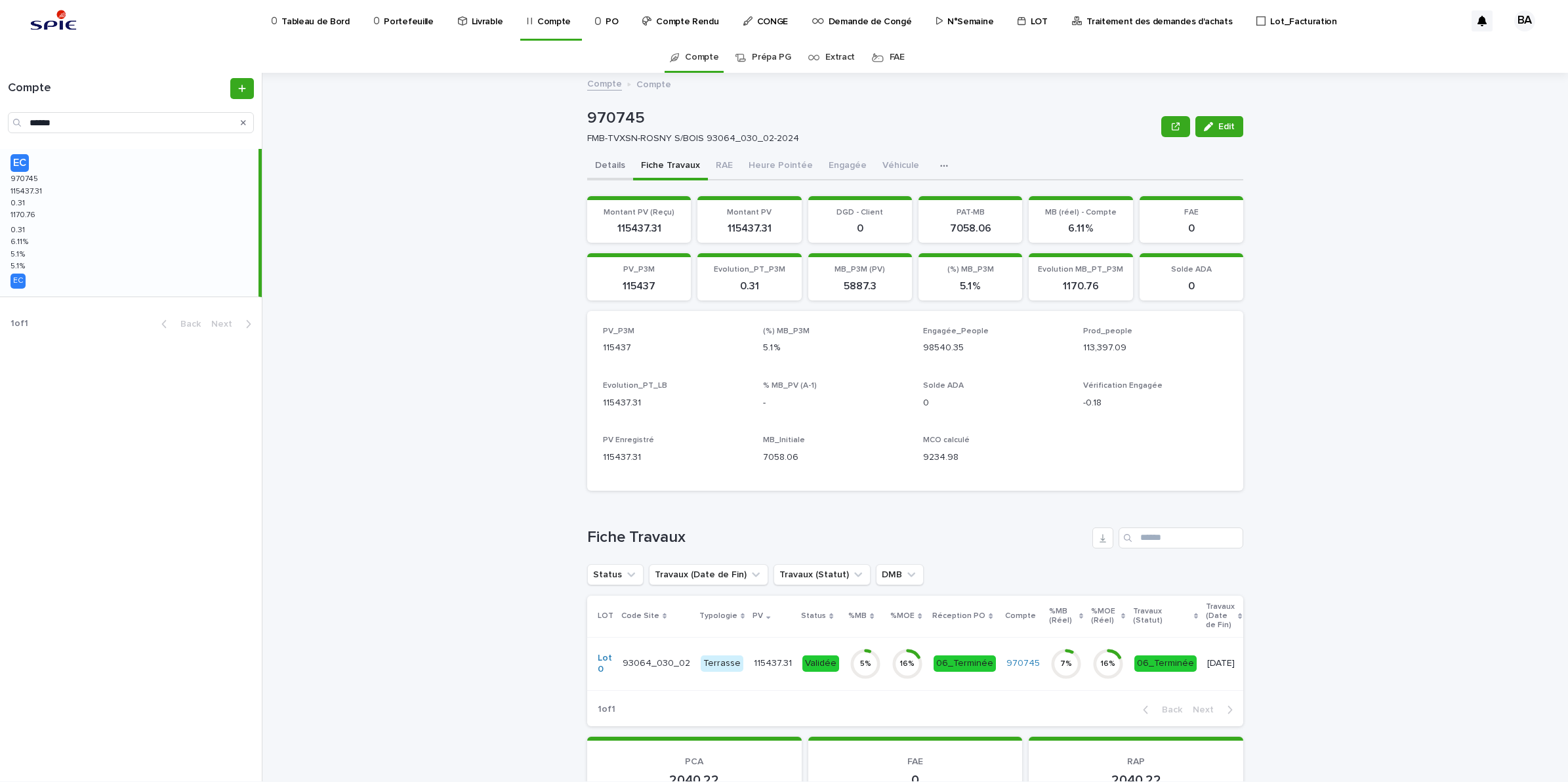
click at [613, 162] on button "Details" at bounding box center [610, 166] width 46 height 28
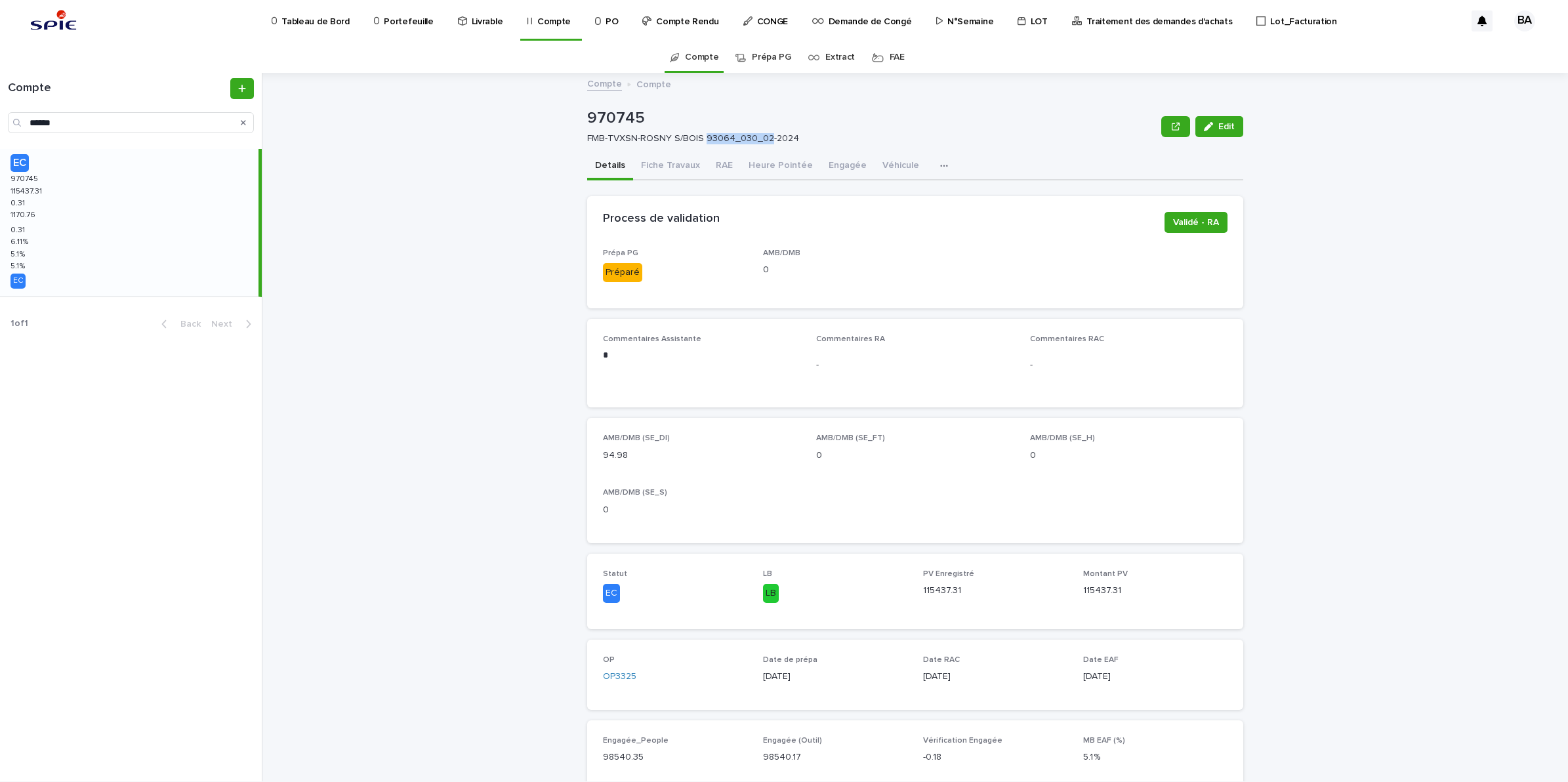
drag, startPoint x: 761, startPoint y: 135, endPoint x: 697, endPoint y: 132, distance: 64.1
click at [697, 132] on div "FMB-TVXSN-ROSNY S/BOIS 93064_030_02-2024" at bounding box center [868, 137] width 564 height 13
copy p "93064_030_02"
drag, startPoint x: 81, startPoint y: 126, endPoint x: 8, endPoint y: 116, distance: 73.7
click at [8, 116] on div "******" at bounding box center [131, 122] width 246 height 21
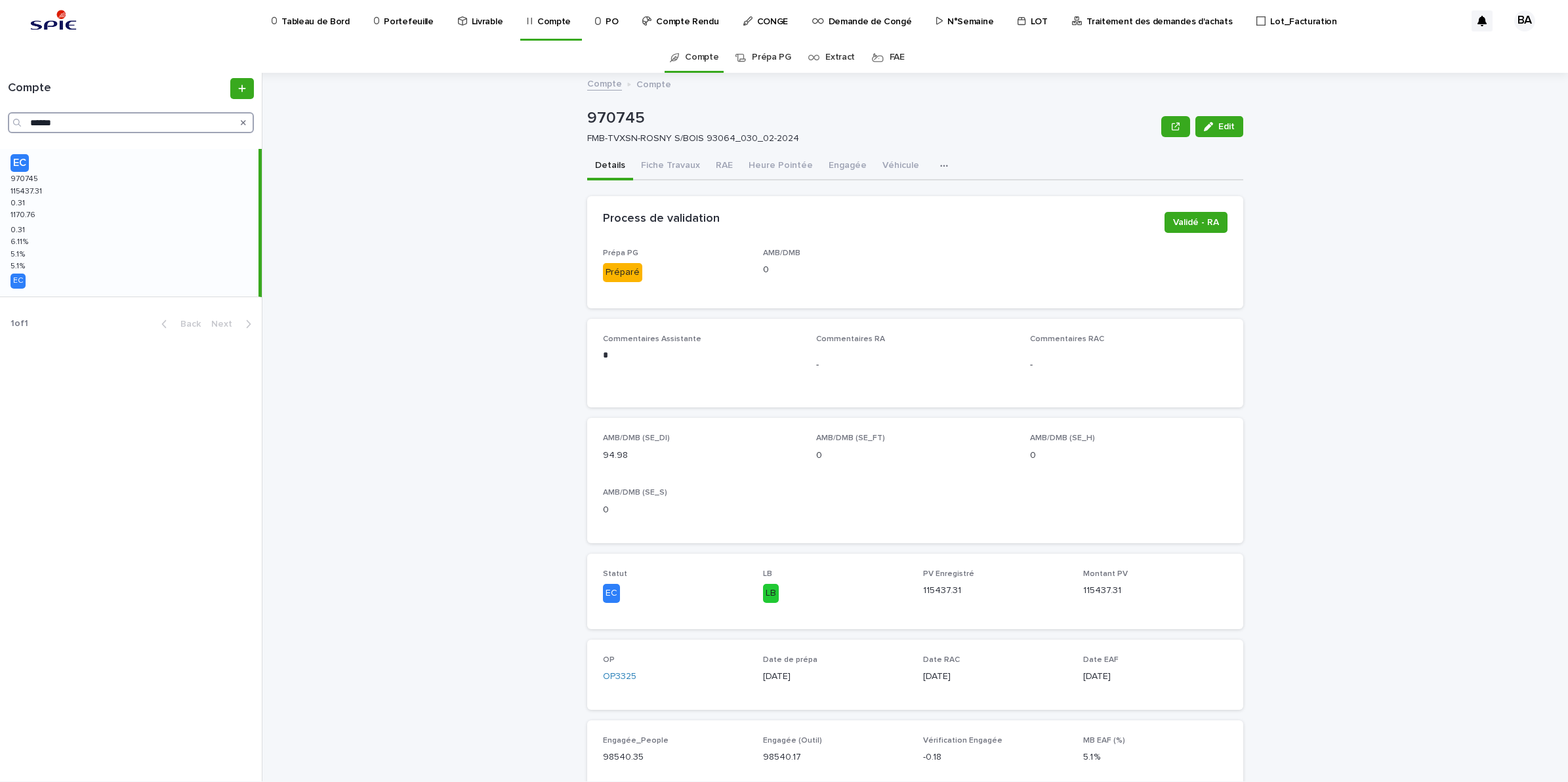
paste input "Search"
type input "******"
click at [60, 192] on div "EC 966154 966154 130970.12 130970.12 1355.31 1355.31 5.82 % 5.82 % 4.8 % 4.8 % …" at bounding box center [129, 213] width 259 height 129
drag, startPoint x: 708, startPoint y: 166, endPoint x: 724, endPoint y: 178, distance: 20.0
click at [708, 166] on button "RAE" at bounding box center [724, 166] width 33 height 28
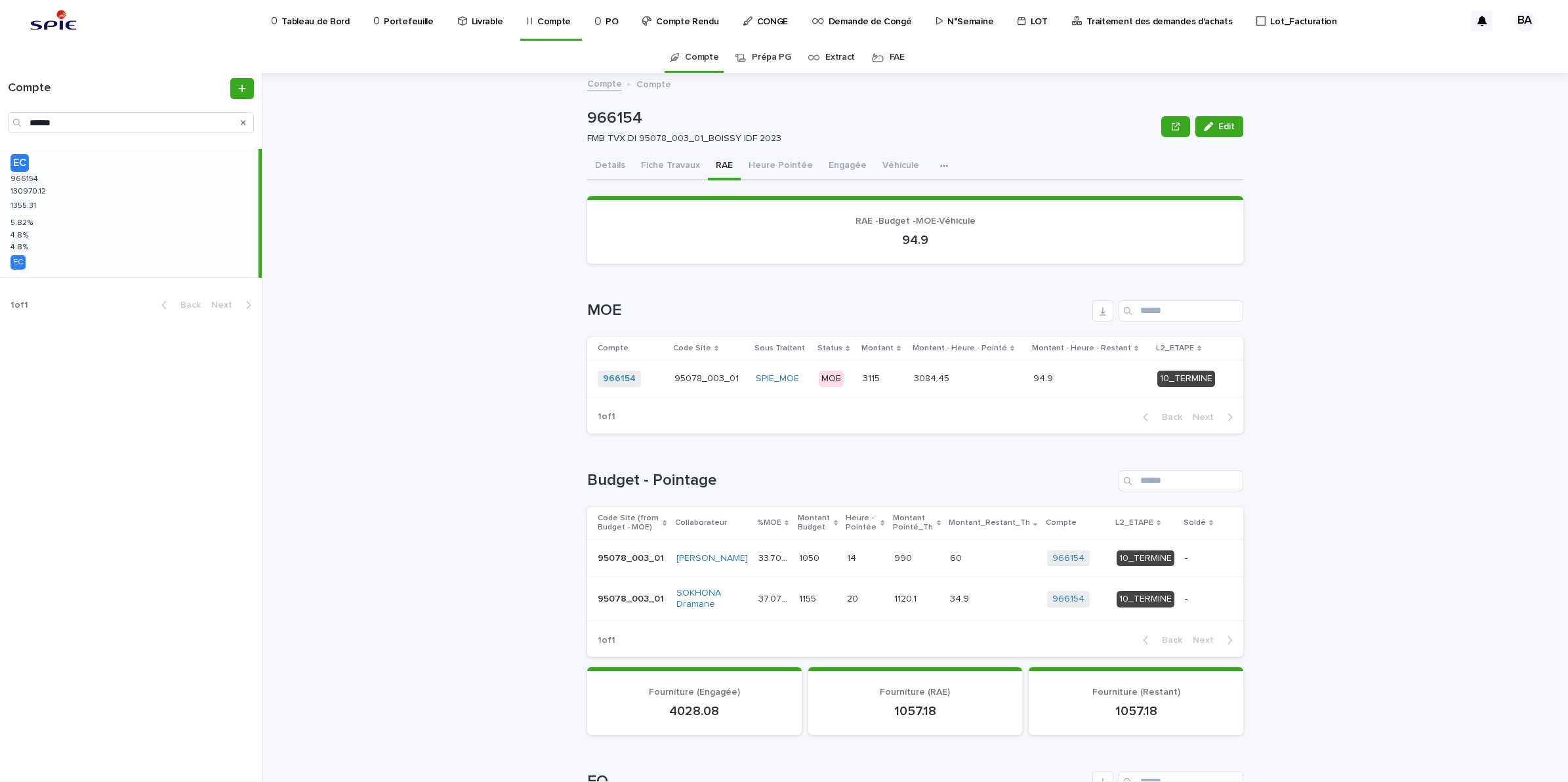
click at [1064, 386] on div "94.9 94.9" at bounding box center [1090, 379] width 114 height 22
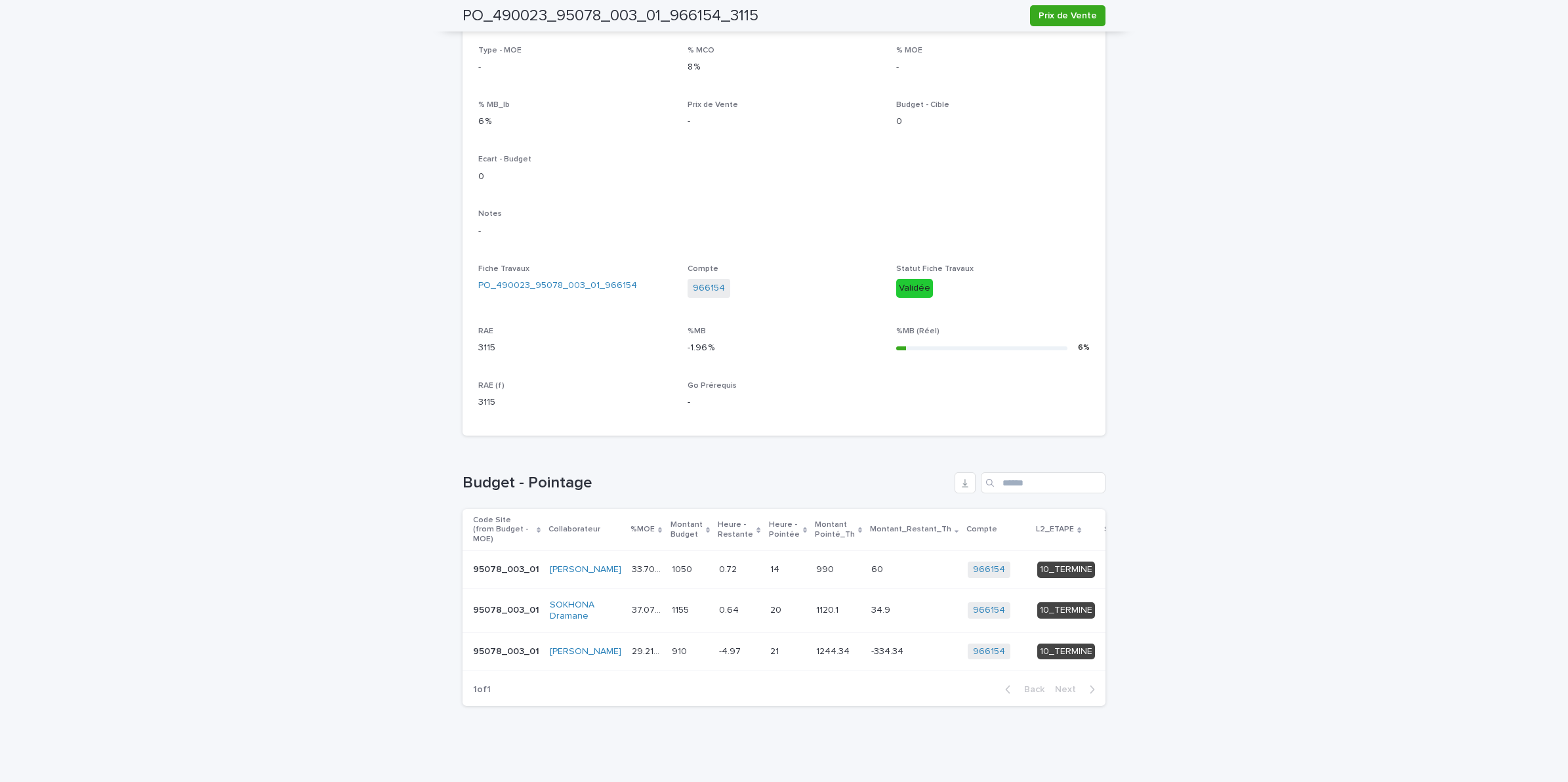
scroll to position [0, 43]
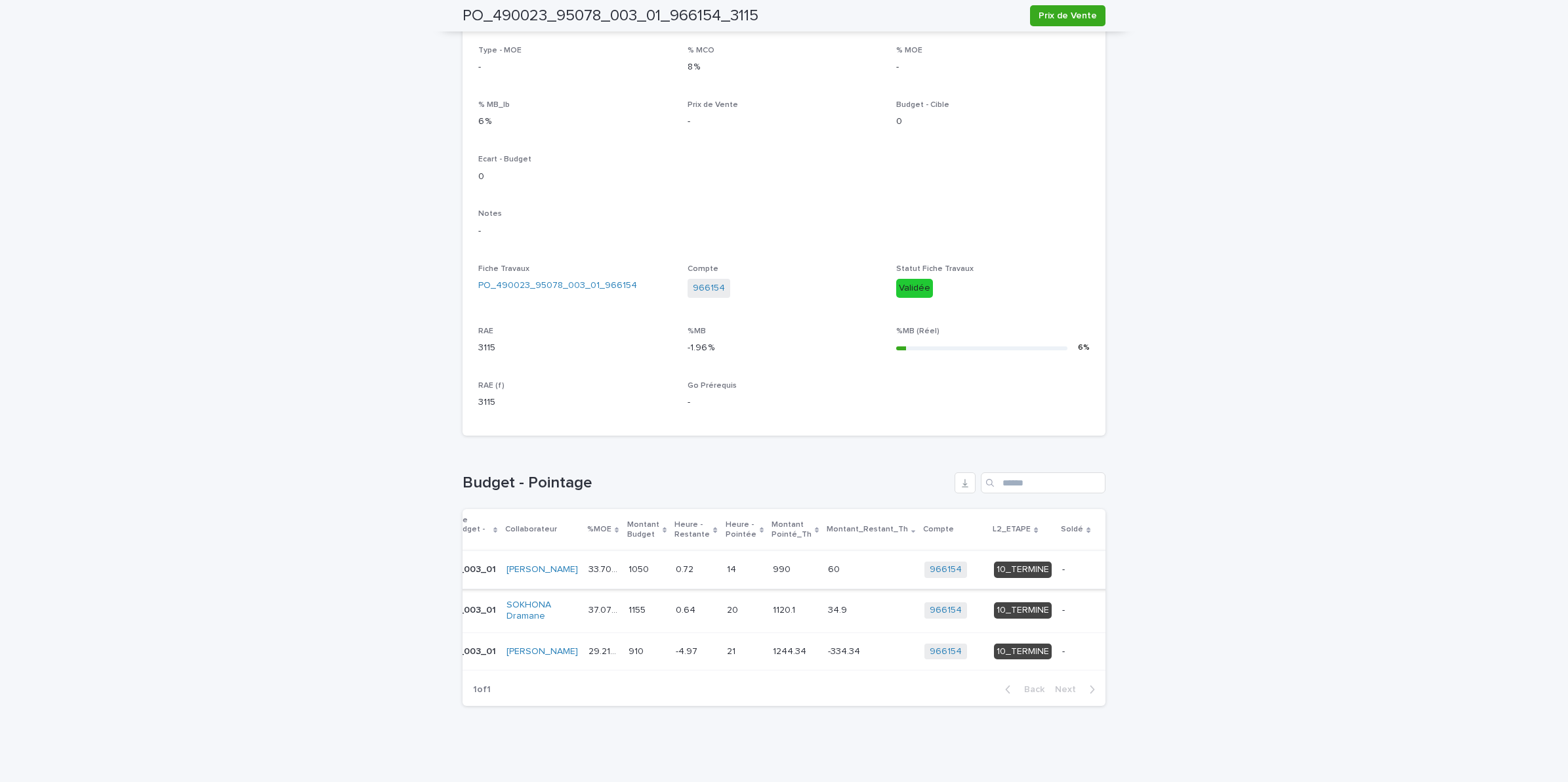
click at [1114, 563] on span "Soldé" at bounding box center [1126, 569] width 25 height 13
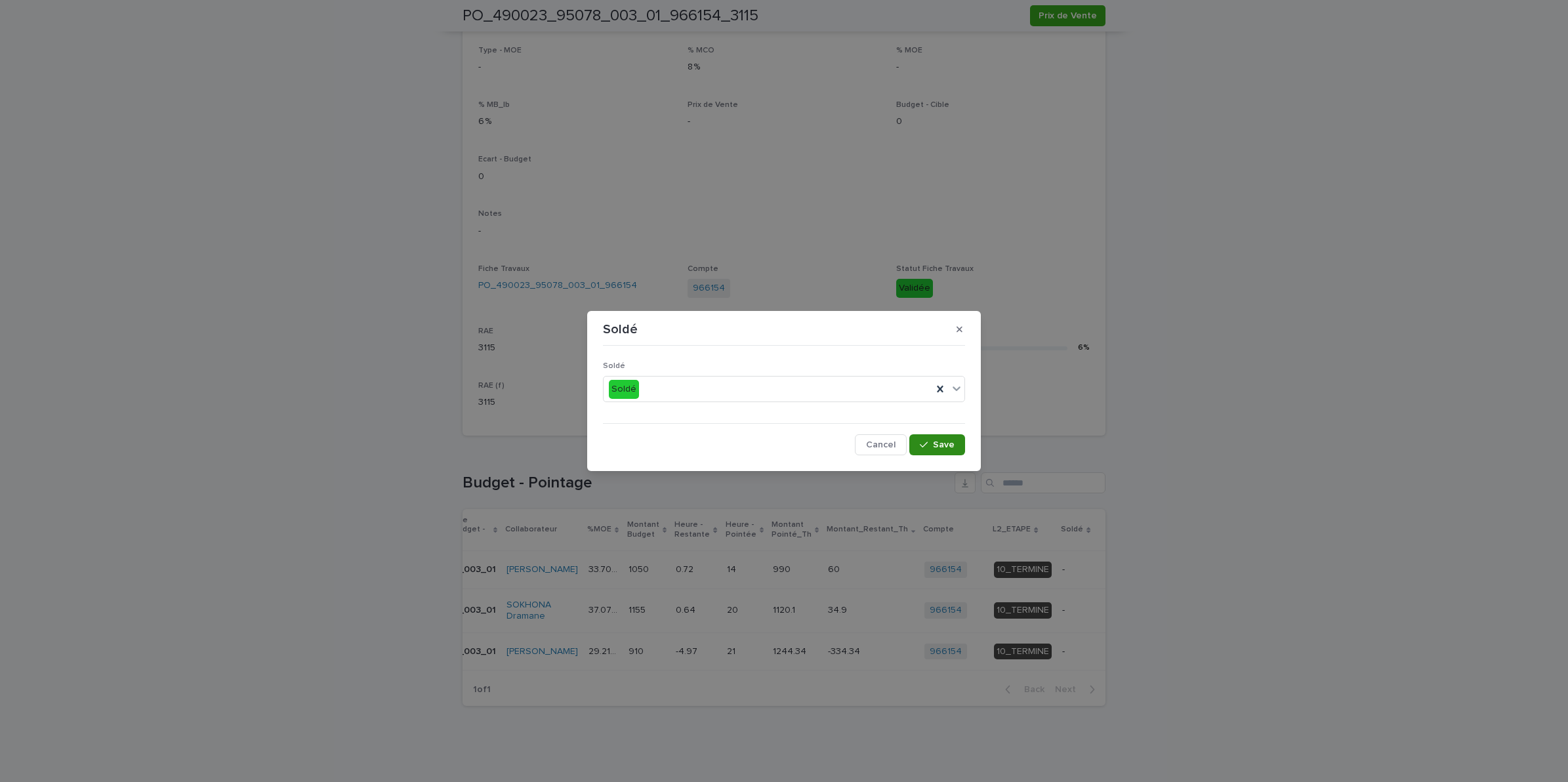
click at [926, 441] on icon "button" at bounding box center [924, 445] width 8 height 9
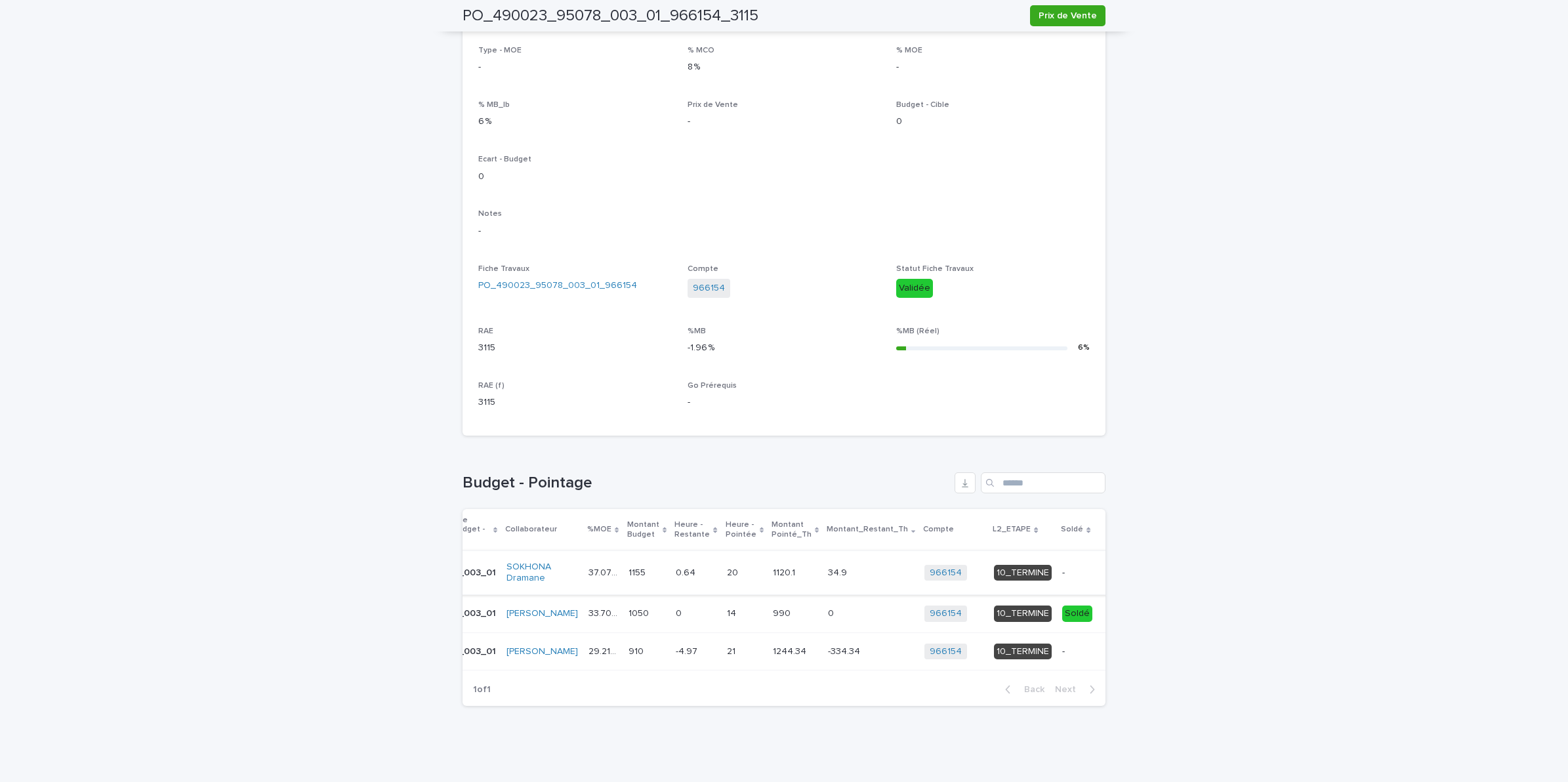
click at [1117, 566] on span "Soldé" at bounding box center [1129, 572] width 25 height 13
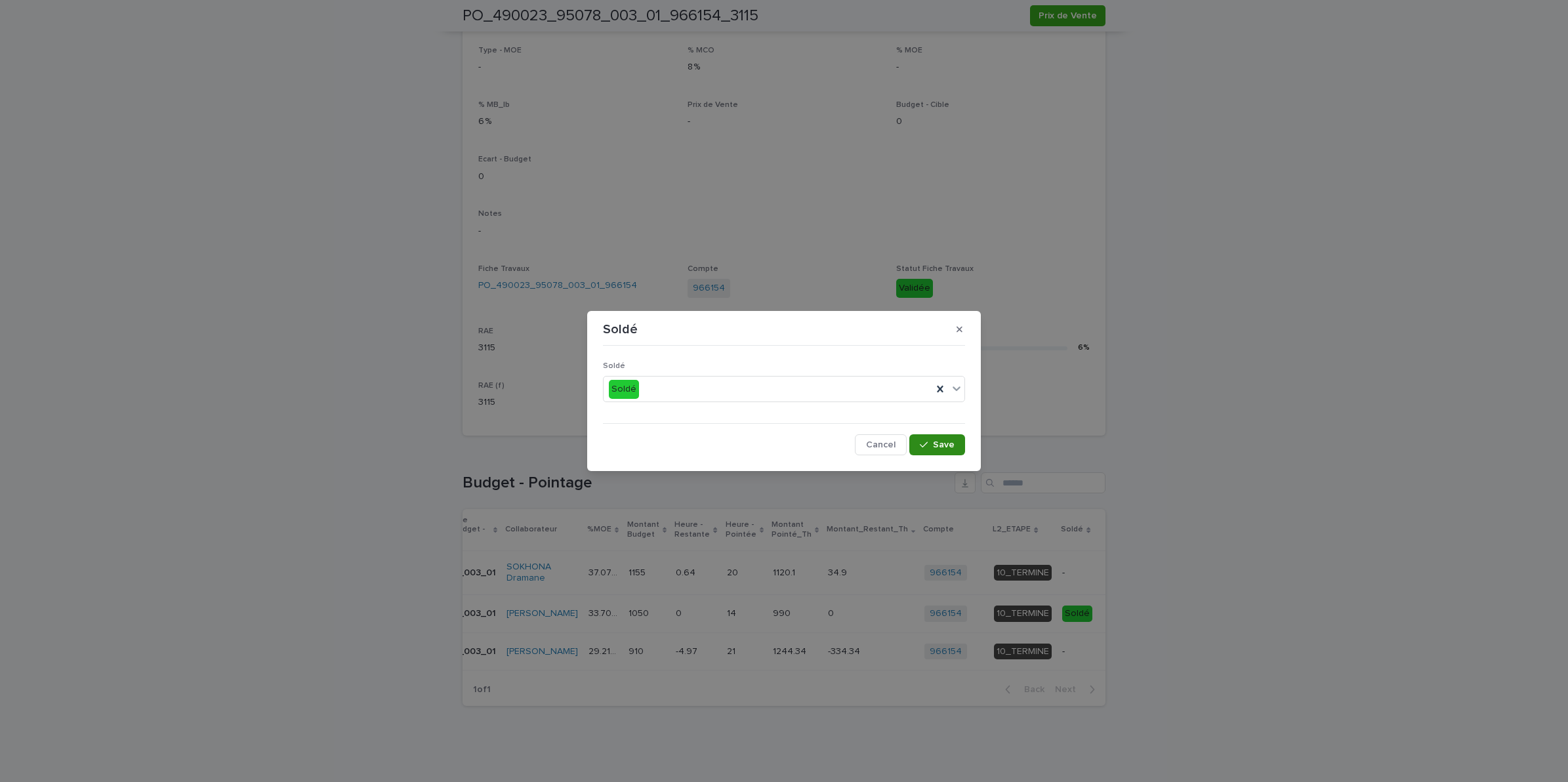
click at [944, 448] on span "Save" at bounding box center [944, 445] width 22 height 9
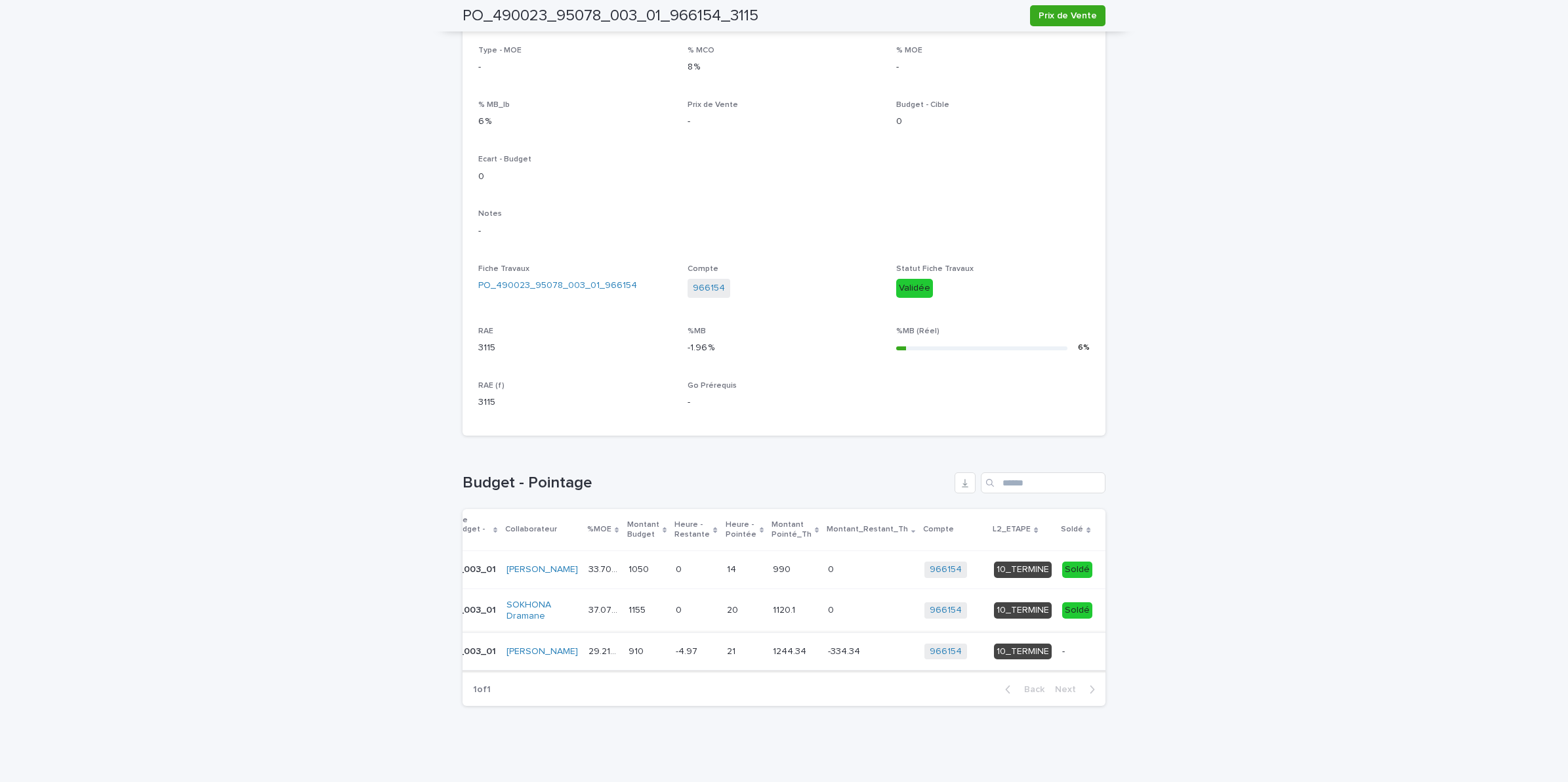
click at [1117, 645] on span "Soldé" at bounding box center [1129, 651] width 25 height 13
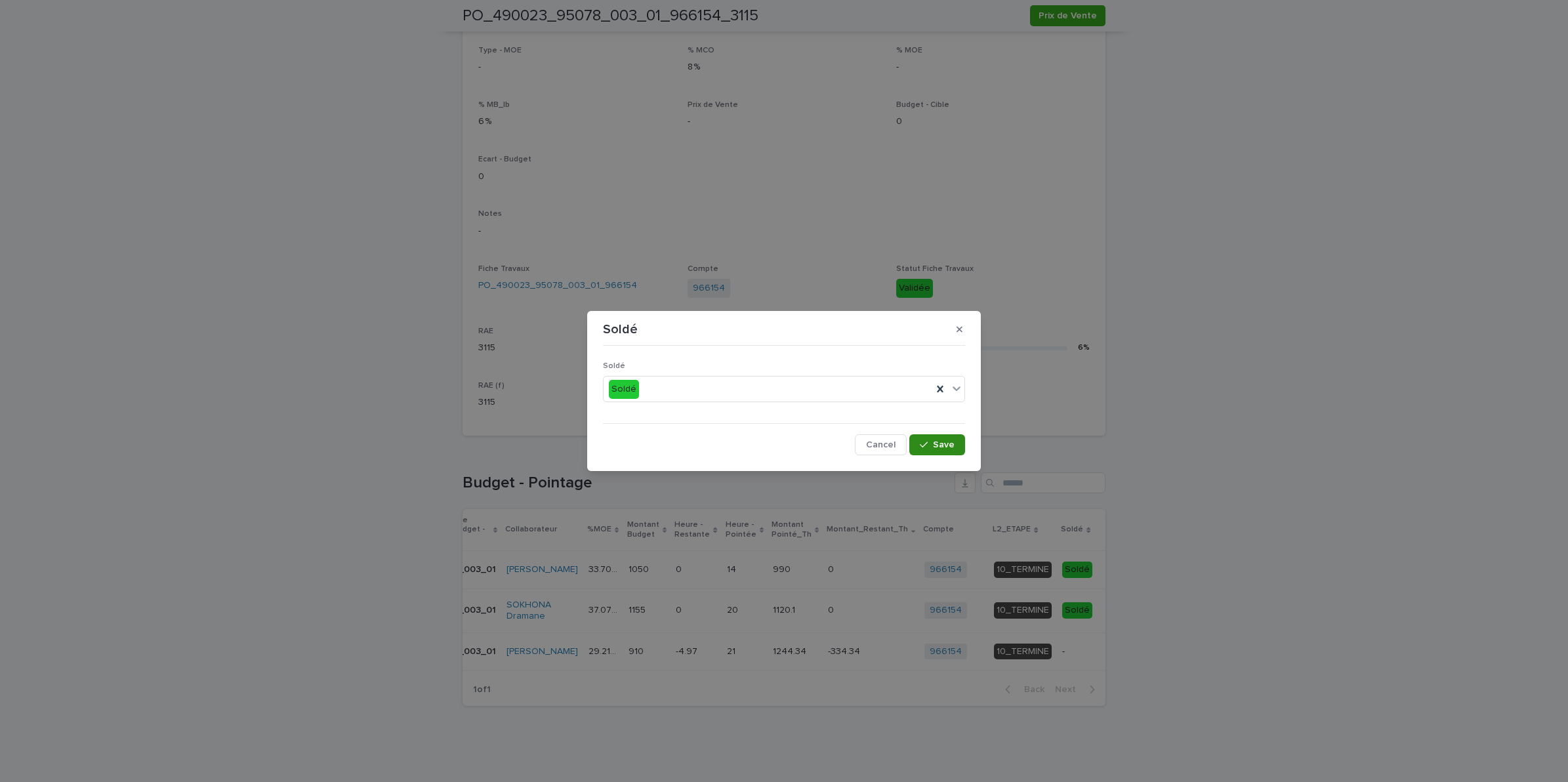
click at [930, 443] on div "button" at bounding box center [926, 445] width 13 height 9
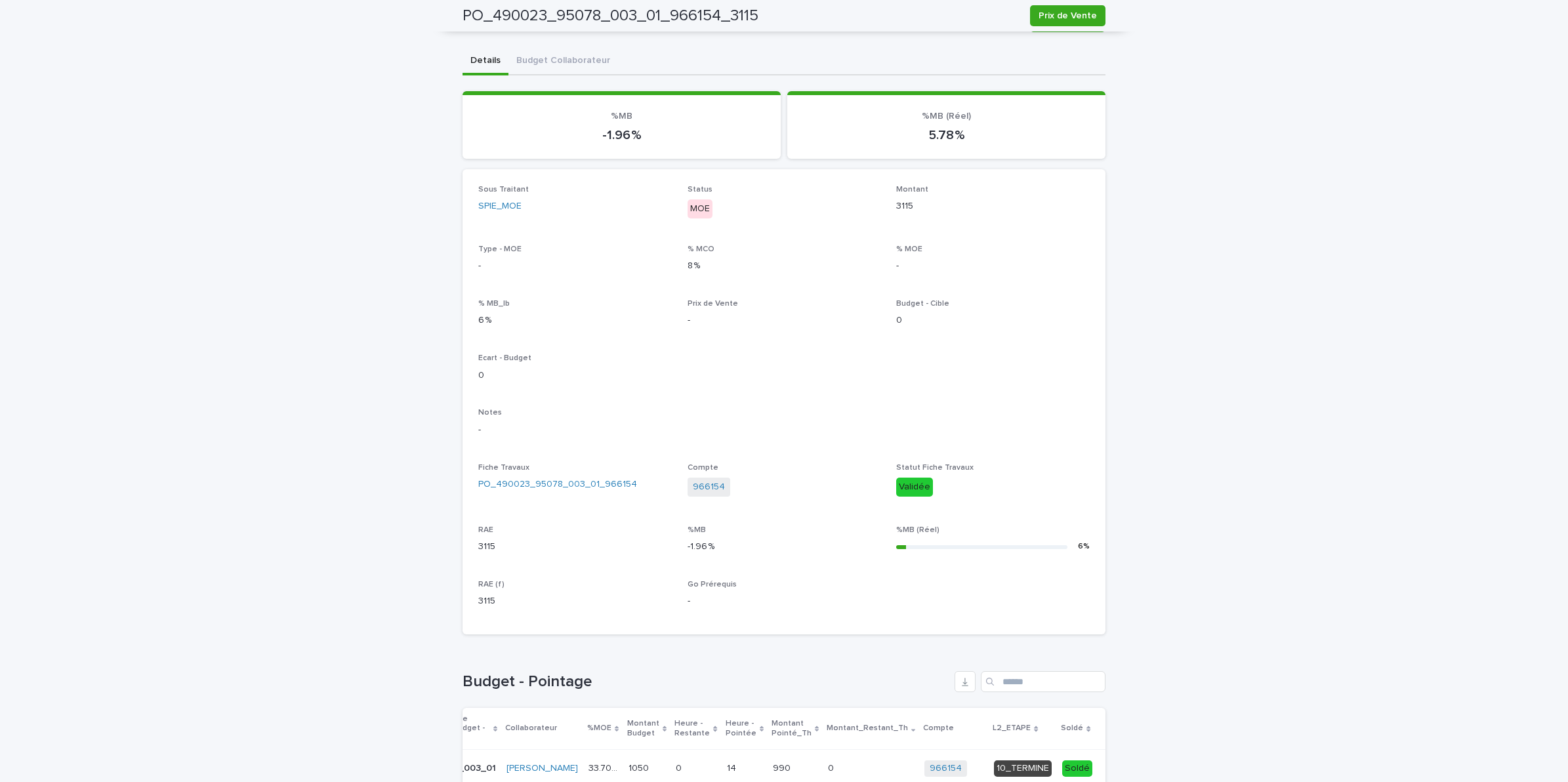
scroll to position [0, 0]
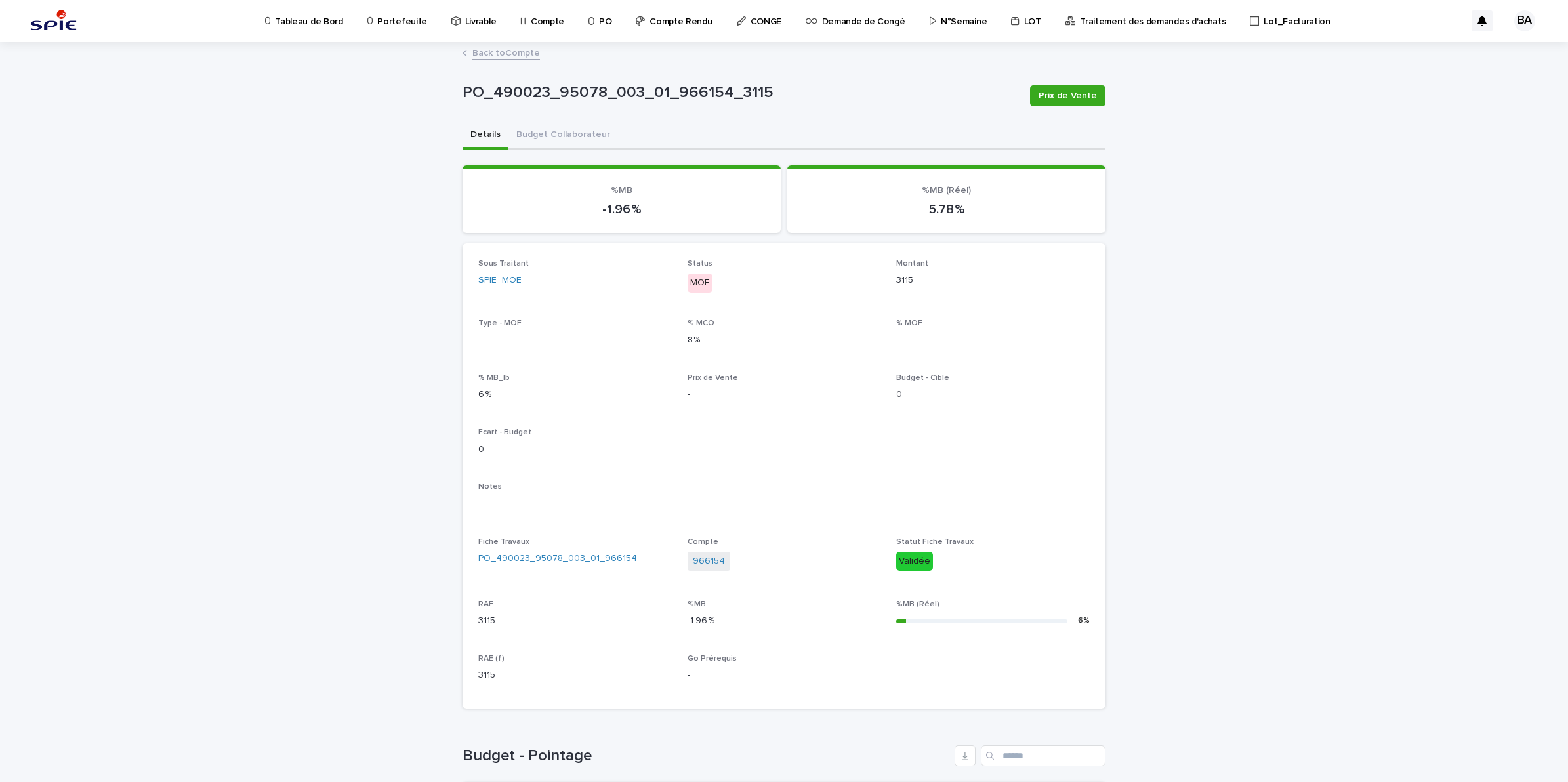
click at [496, 54] on link "Back to Compte" at bounding box center [506, 52] width 67 height 15
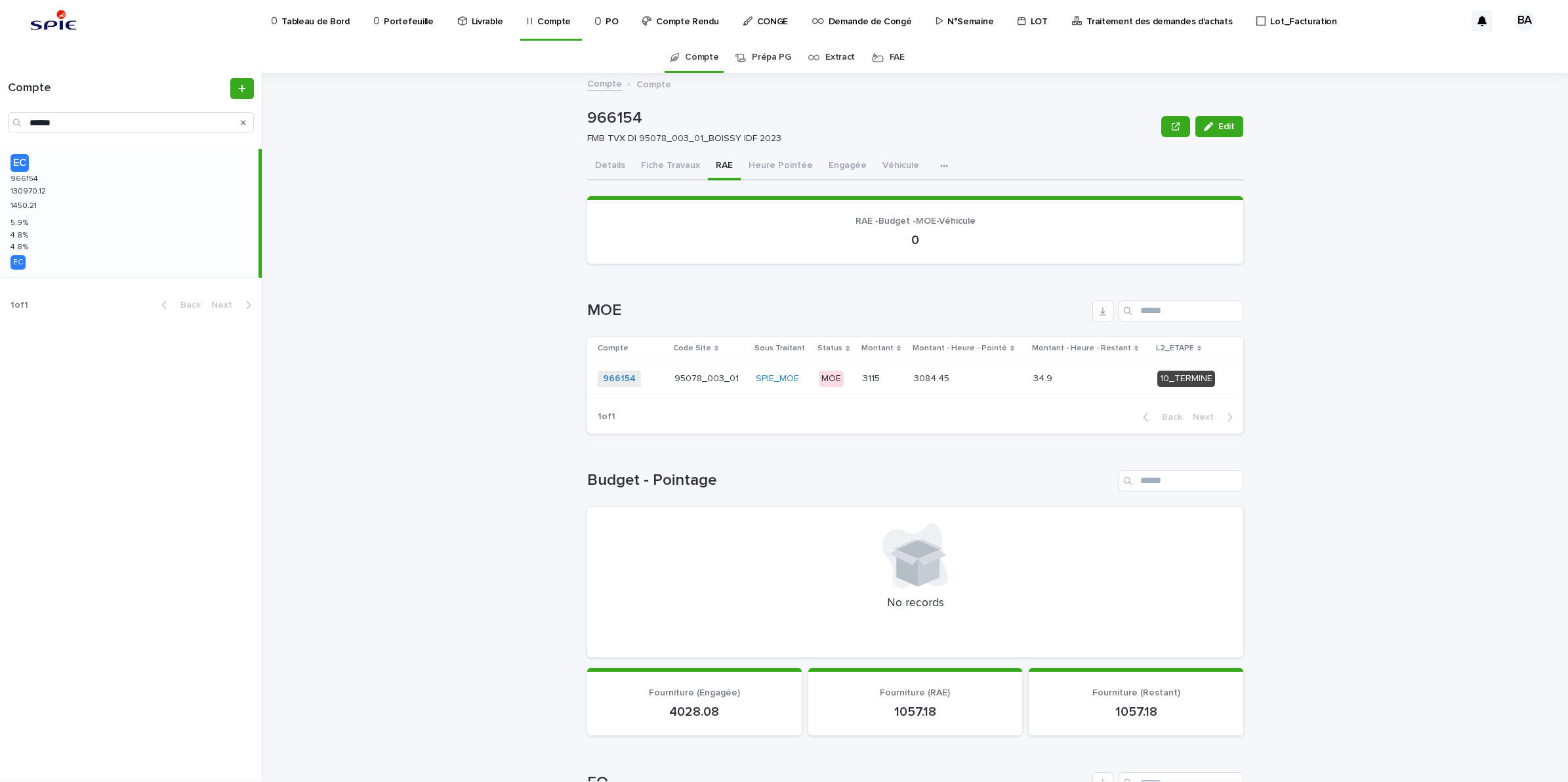
click at [1107, 387] on div "34.9 34.9" at bounding box center [1090, 379] width 114 height 22
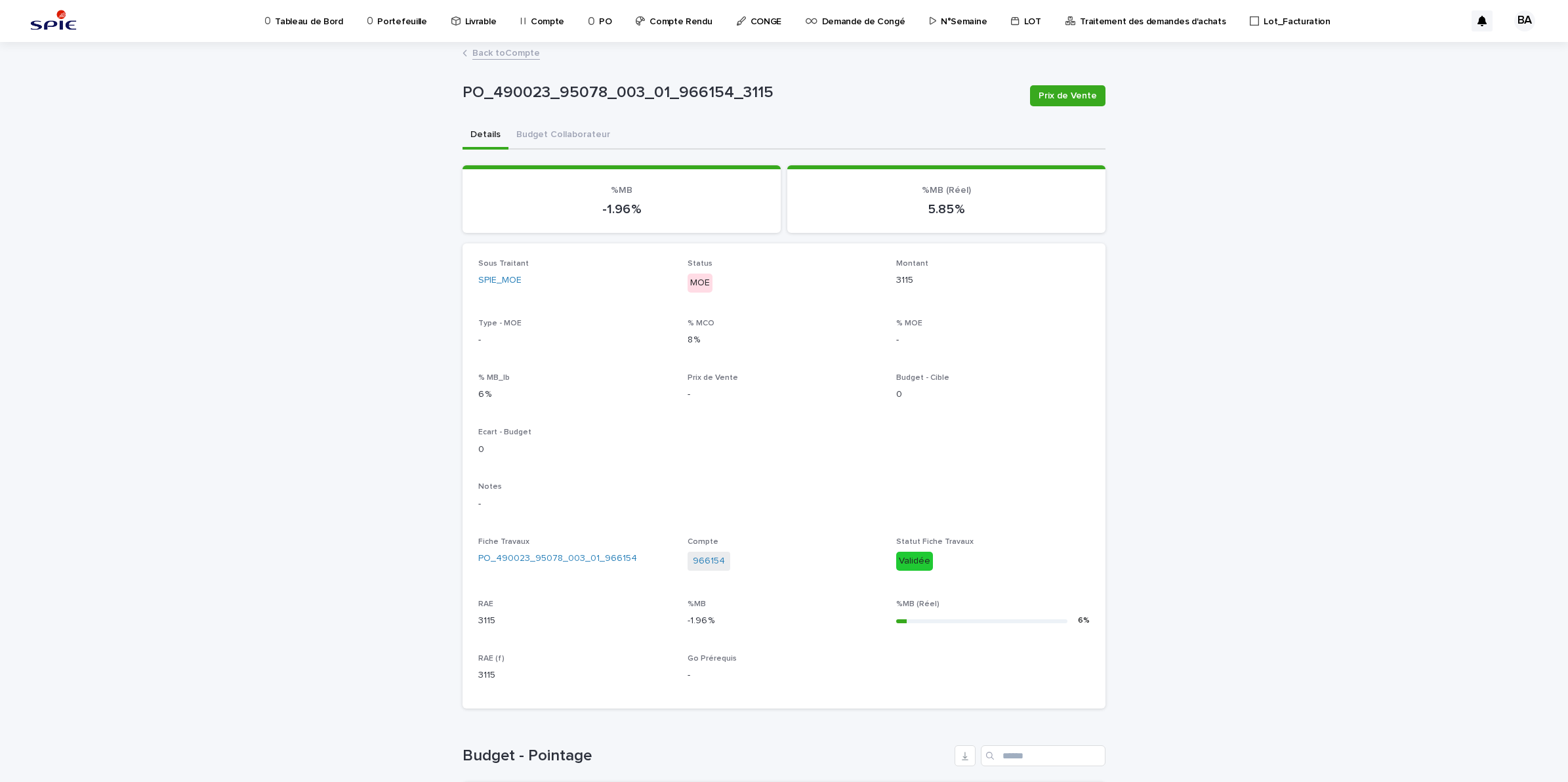
click at [473, 52] on link "Back to Compte" at bounding box center [506, 52] width 67 height 15
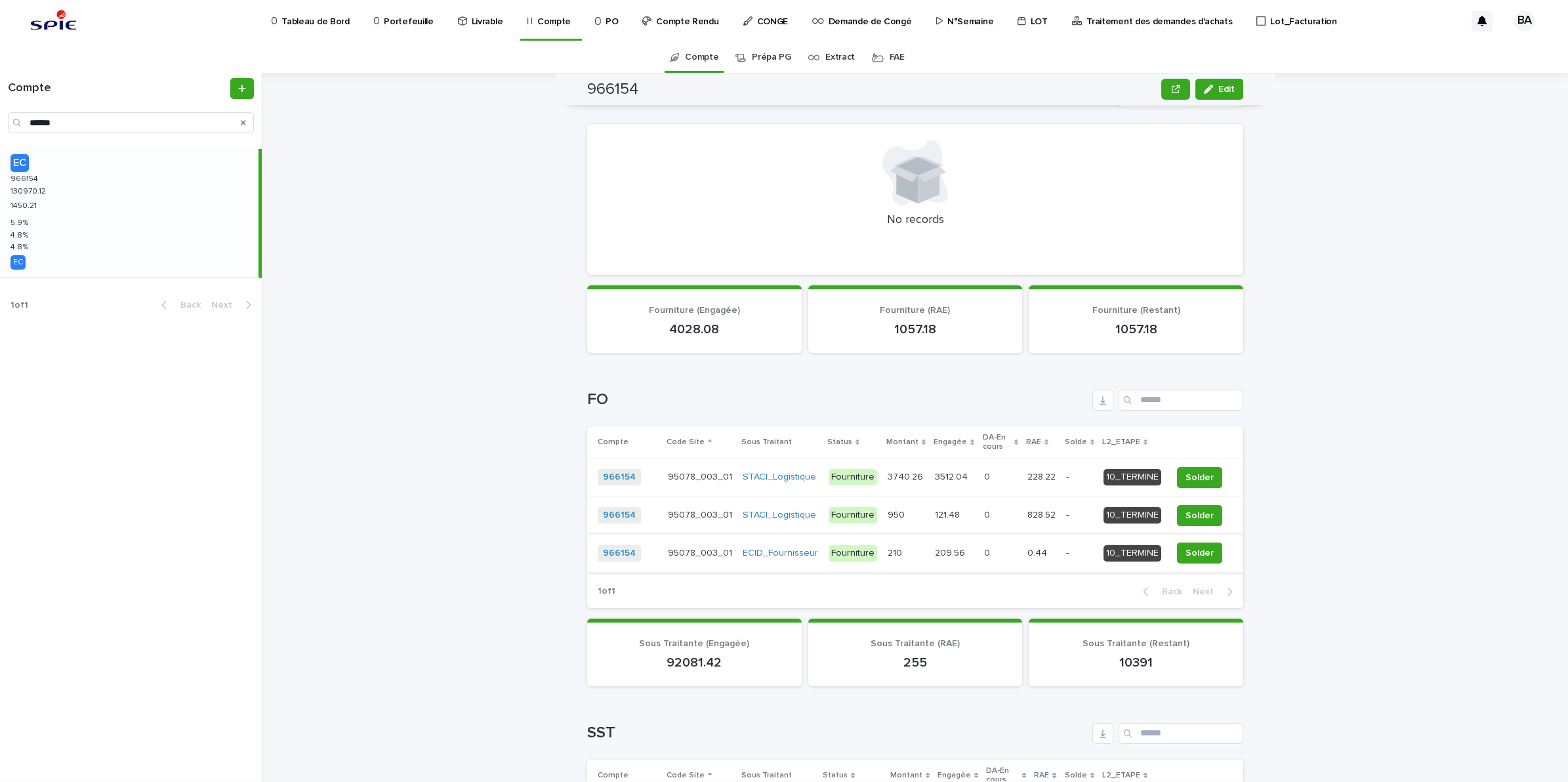
scroll to position [519, 0]
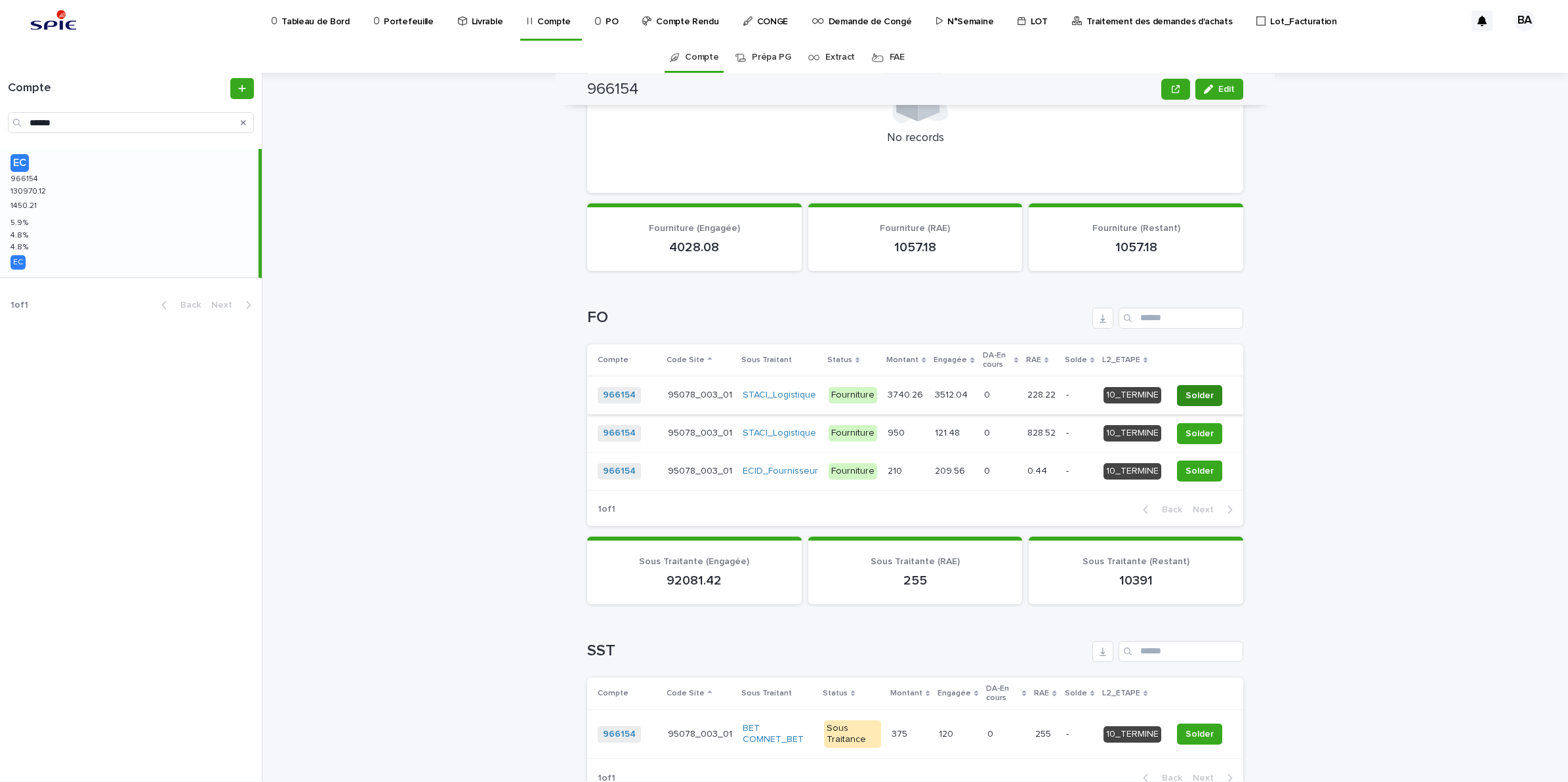
click at [1195, 389] on span "Solder" at bounding box center [1200, 395] width 28 height 13
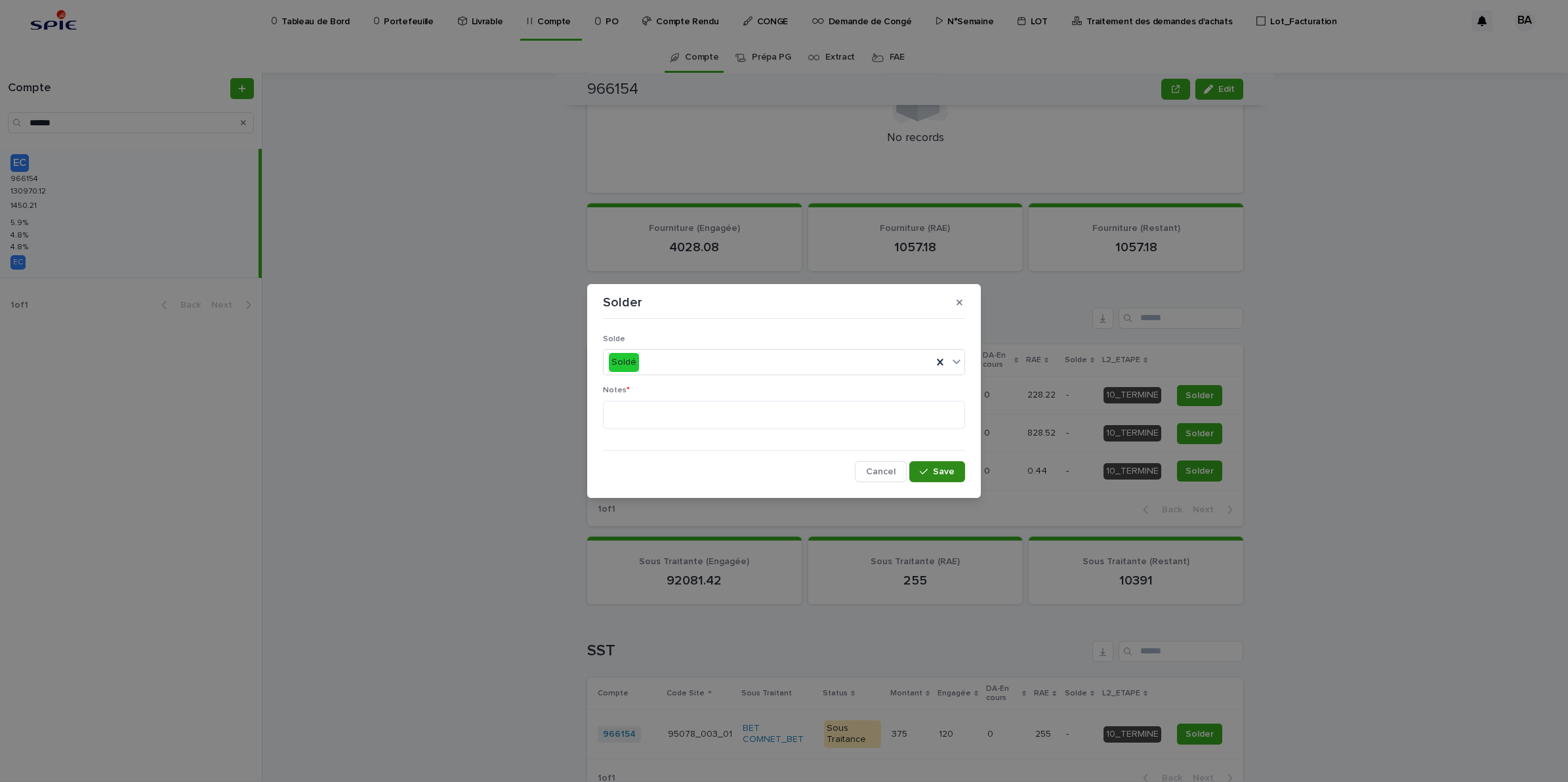
click at [937, 467] on span "Save" at bounding box center [944, 472] width 22 height 9
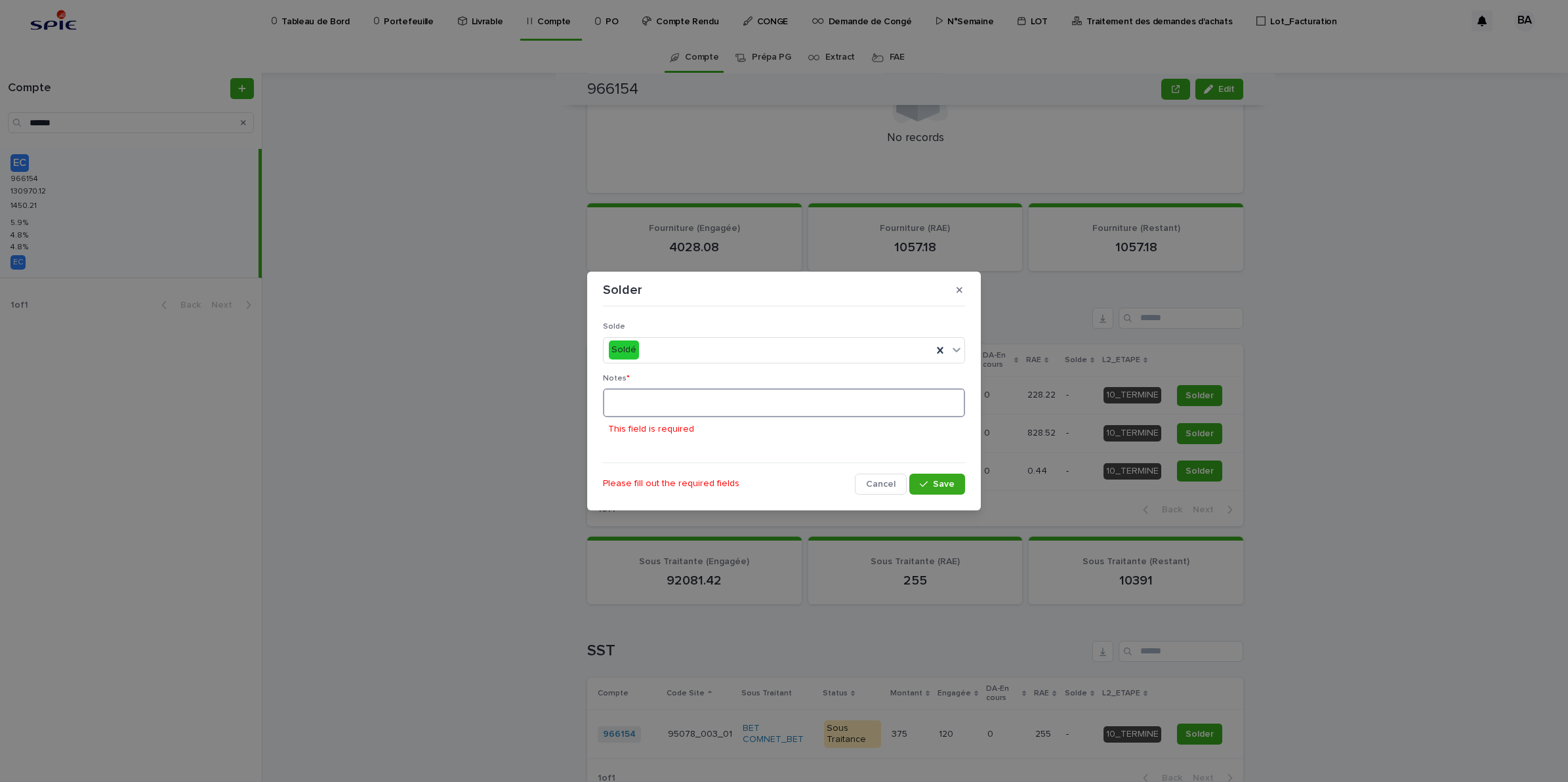
click at [716, 413] on textarea at bounding box center [784, 402] width 362 height 29
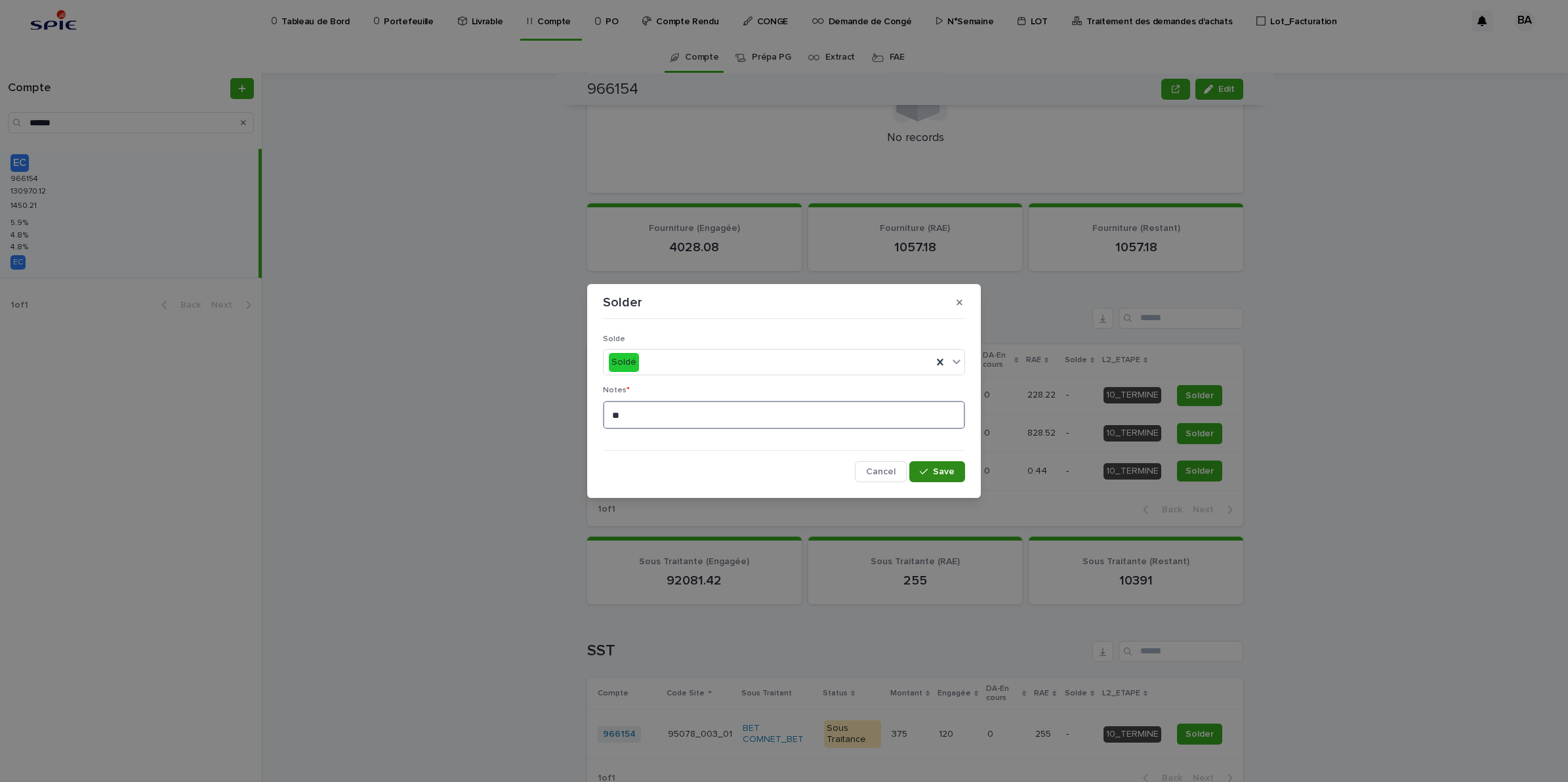
type textarea "**"
click at [936, 478] on button "Save" at bounding box center [937, 471] width 56 height 21
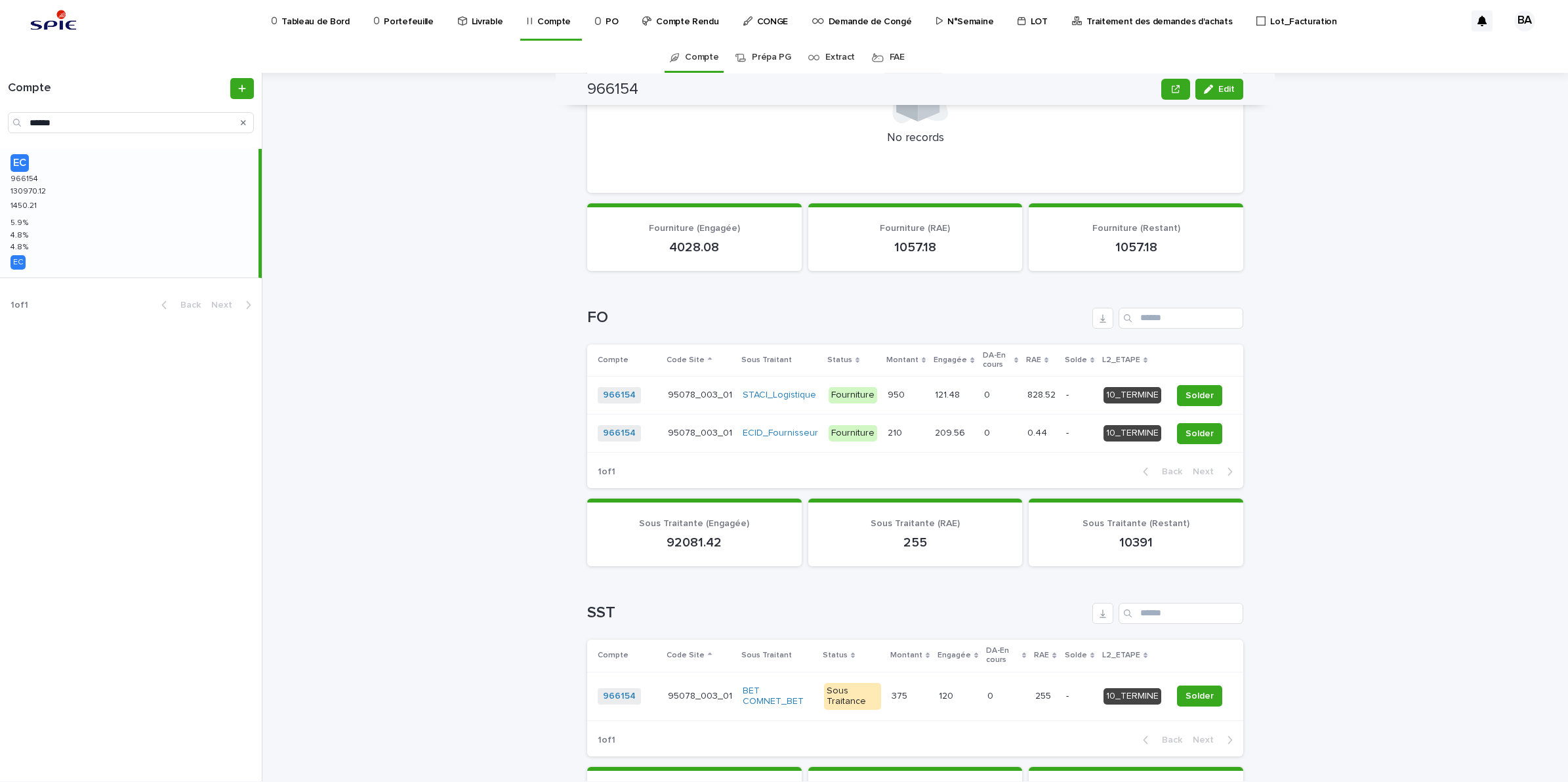
scroll to position [500, 0]
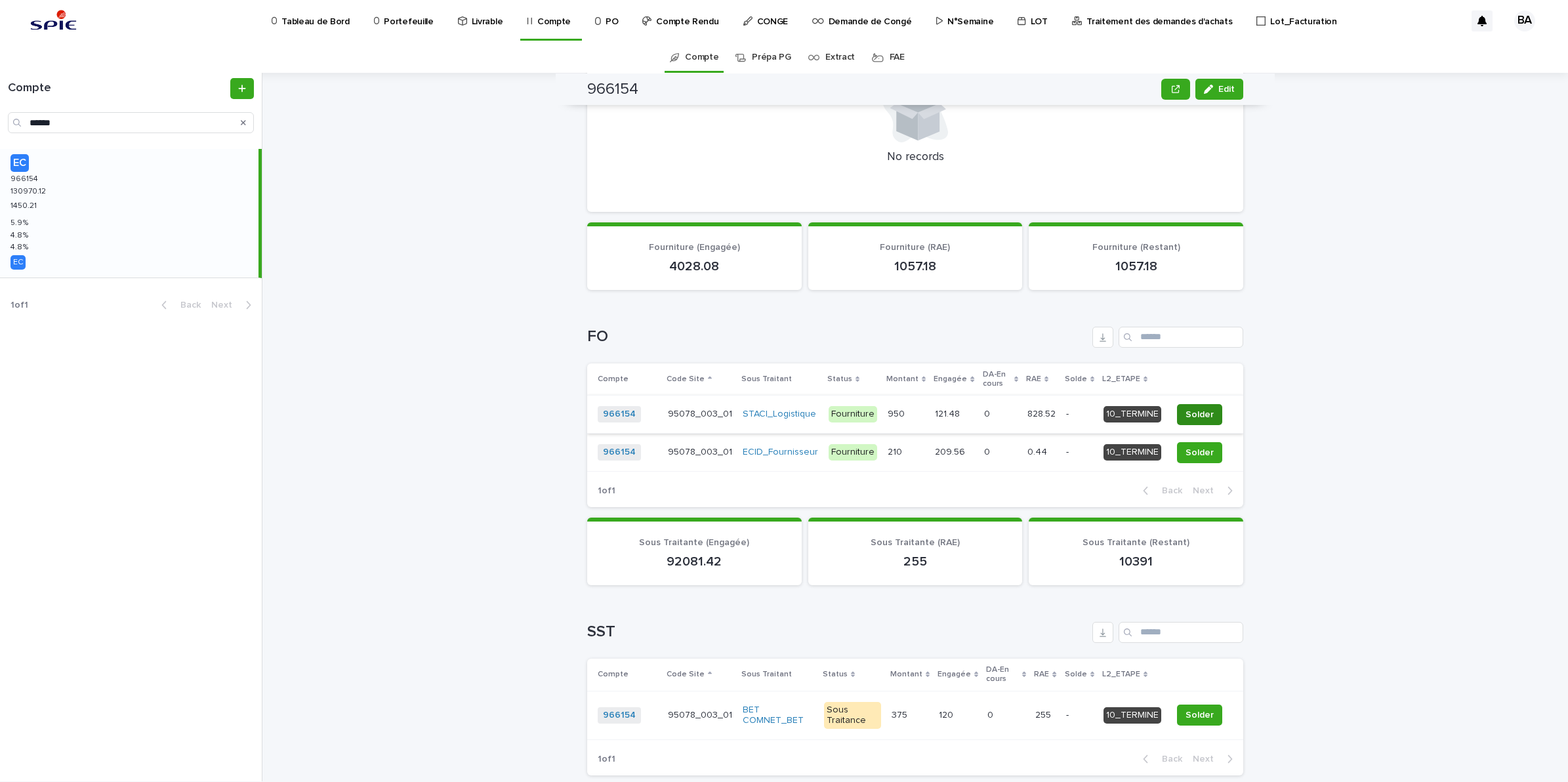
click at [1198, 408] on span "Solder" at bounding box center [1200, 414] width 28 height 13
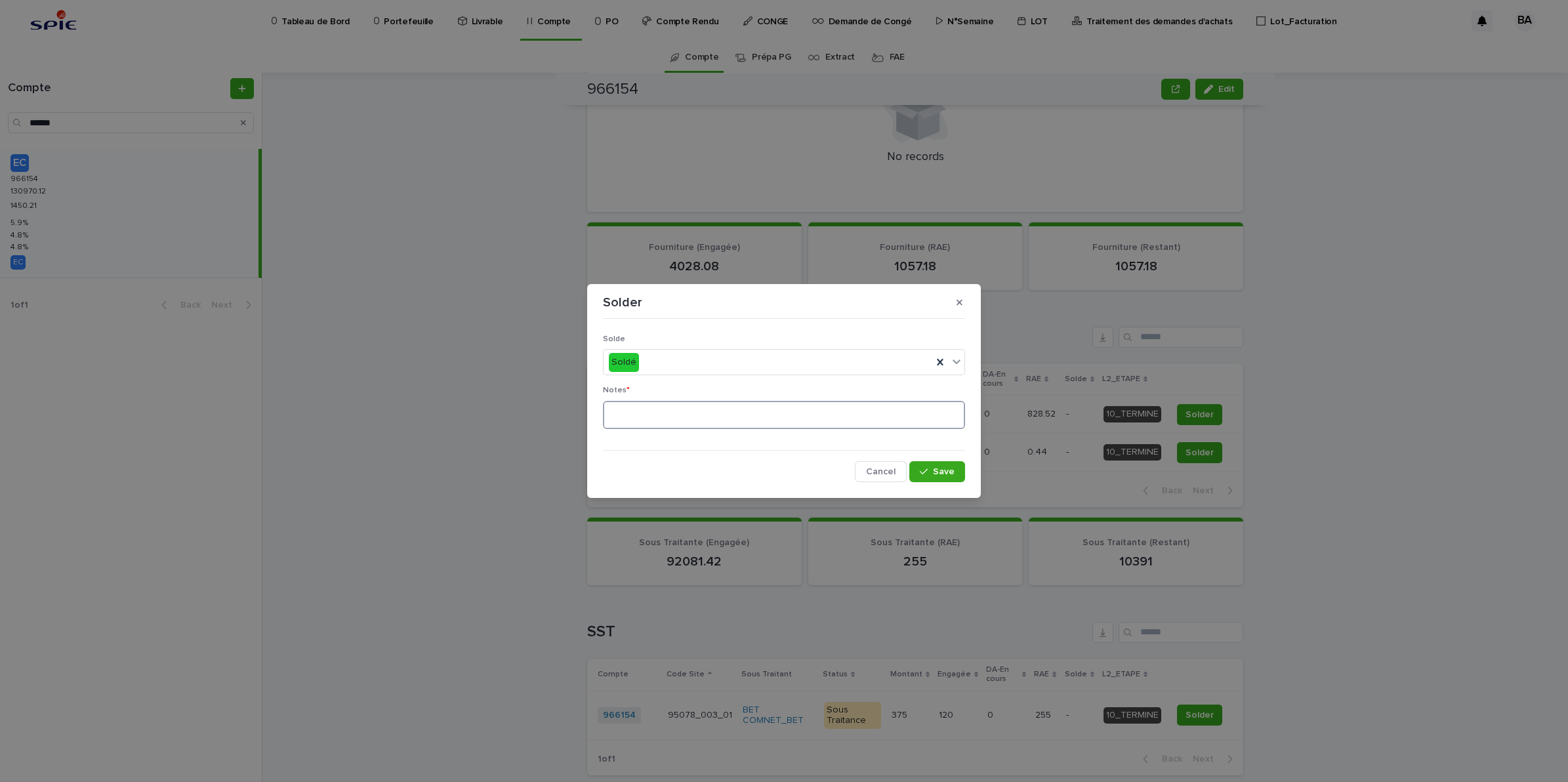
click at [774, 411] on textarea at bounding box center [784, 415] width 362 height 29
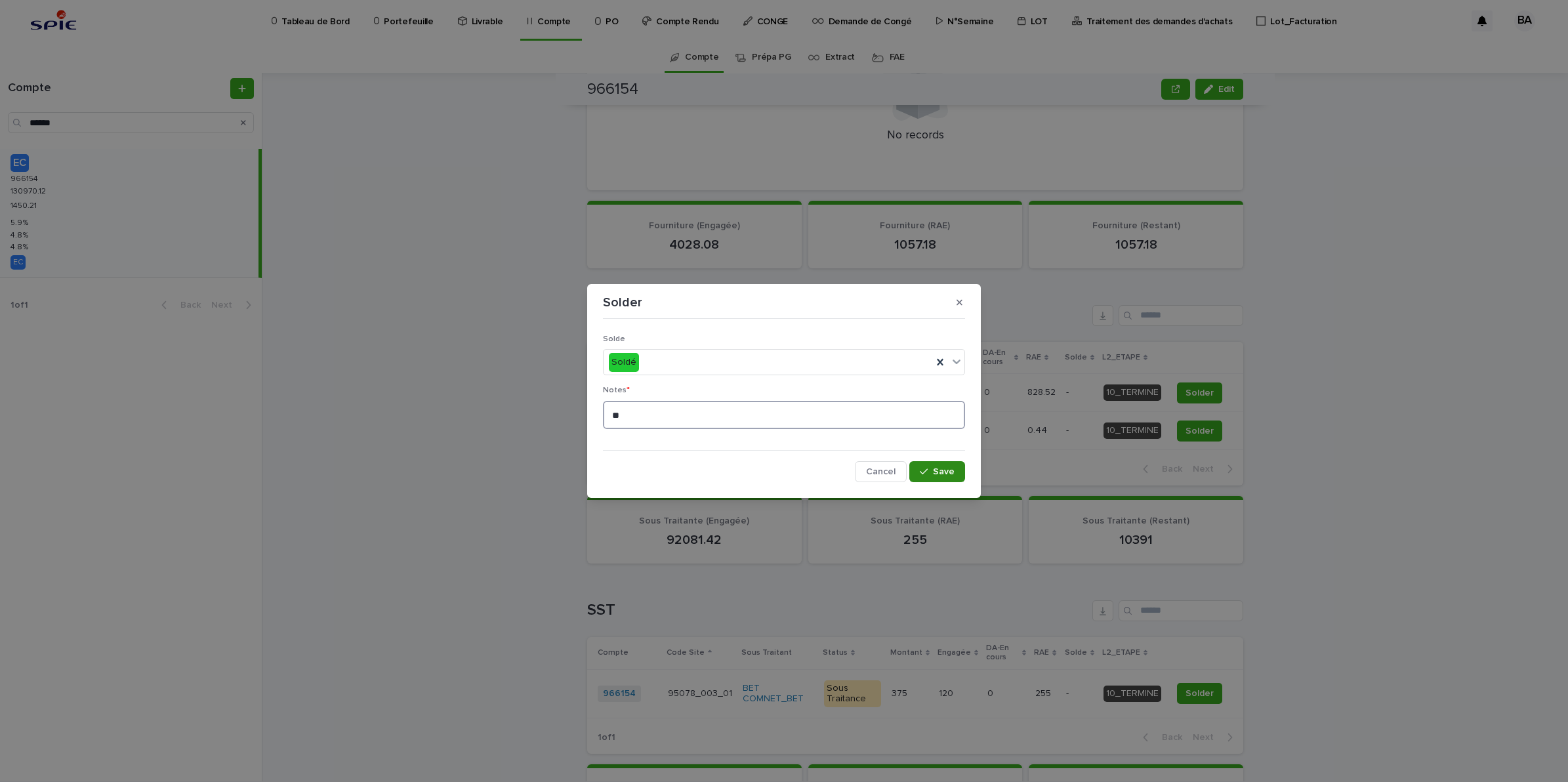
type textarea "**"
click at [943, 474] on span "Save" at bounding box center [944, 472] width 22 height 9
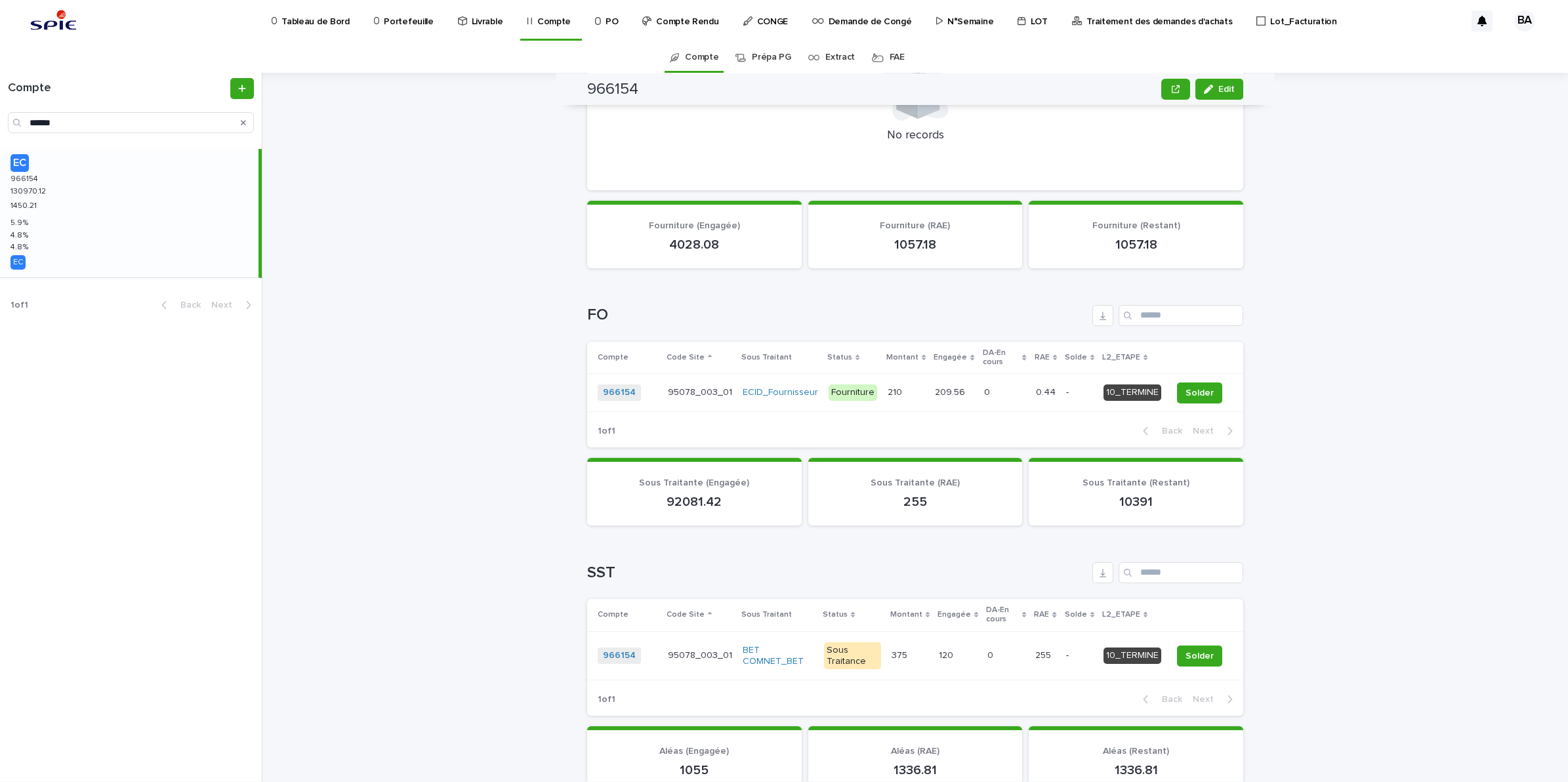
scroll to position [503, 0]
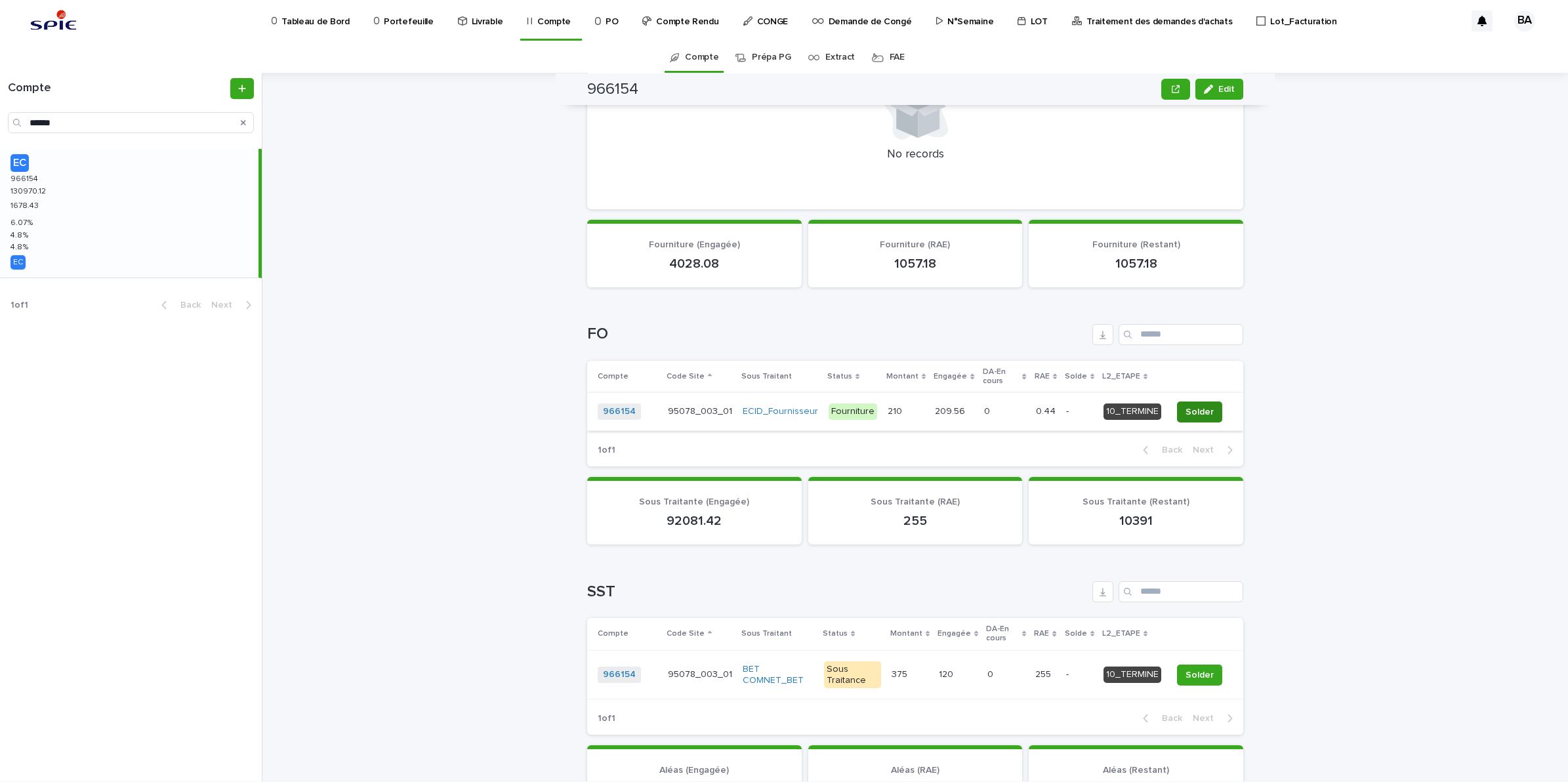
click at [1191, 405] on span "Solder" at bounding box center [1200, 411] width 28 height 13
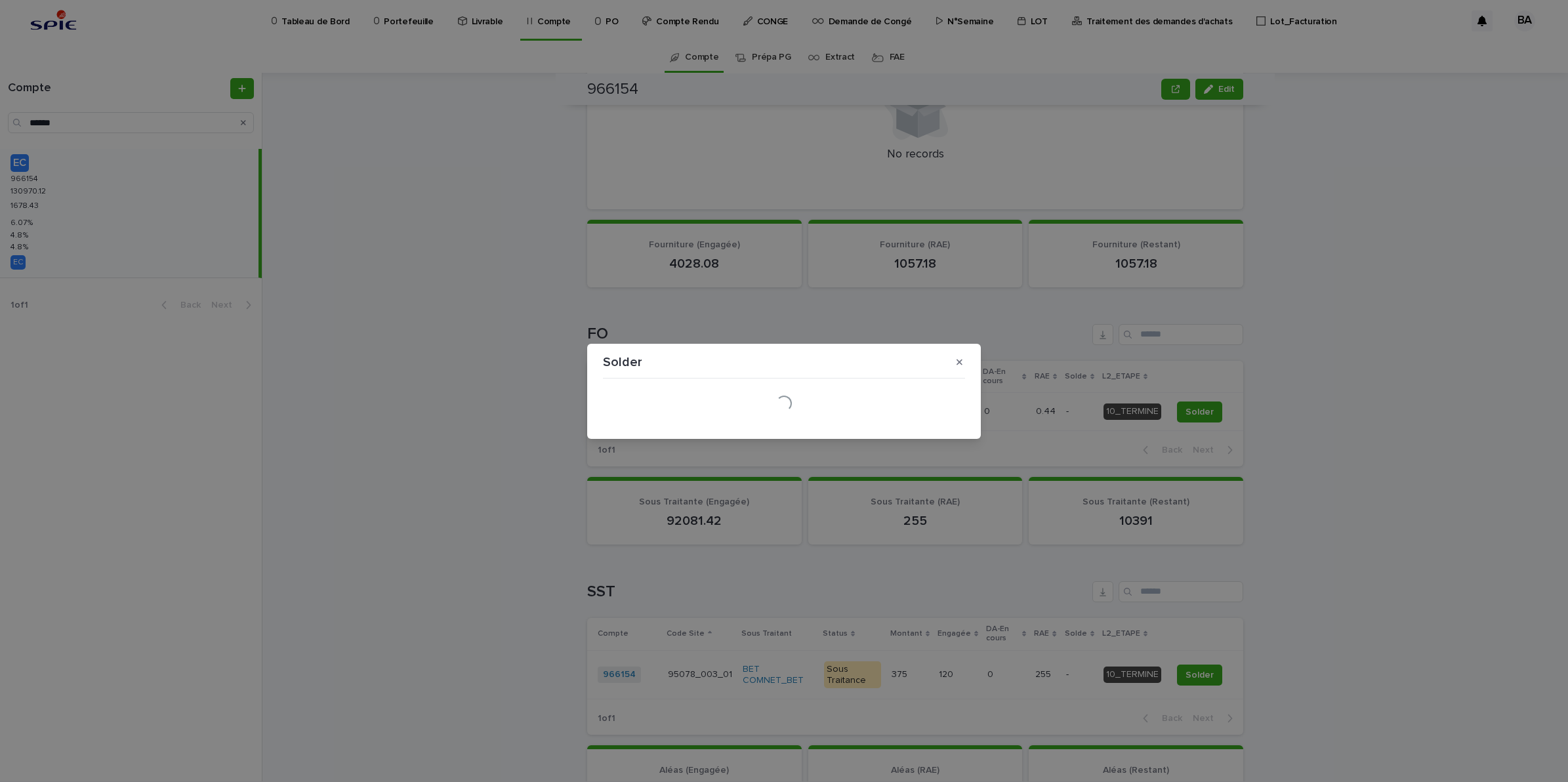
scroll to position [525, 0]
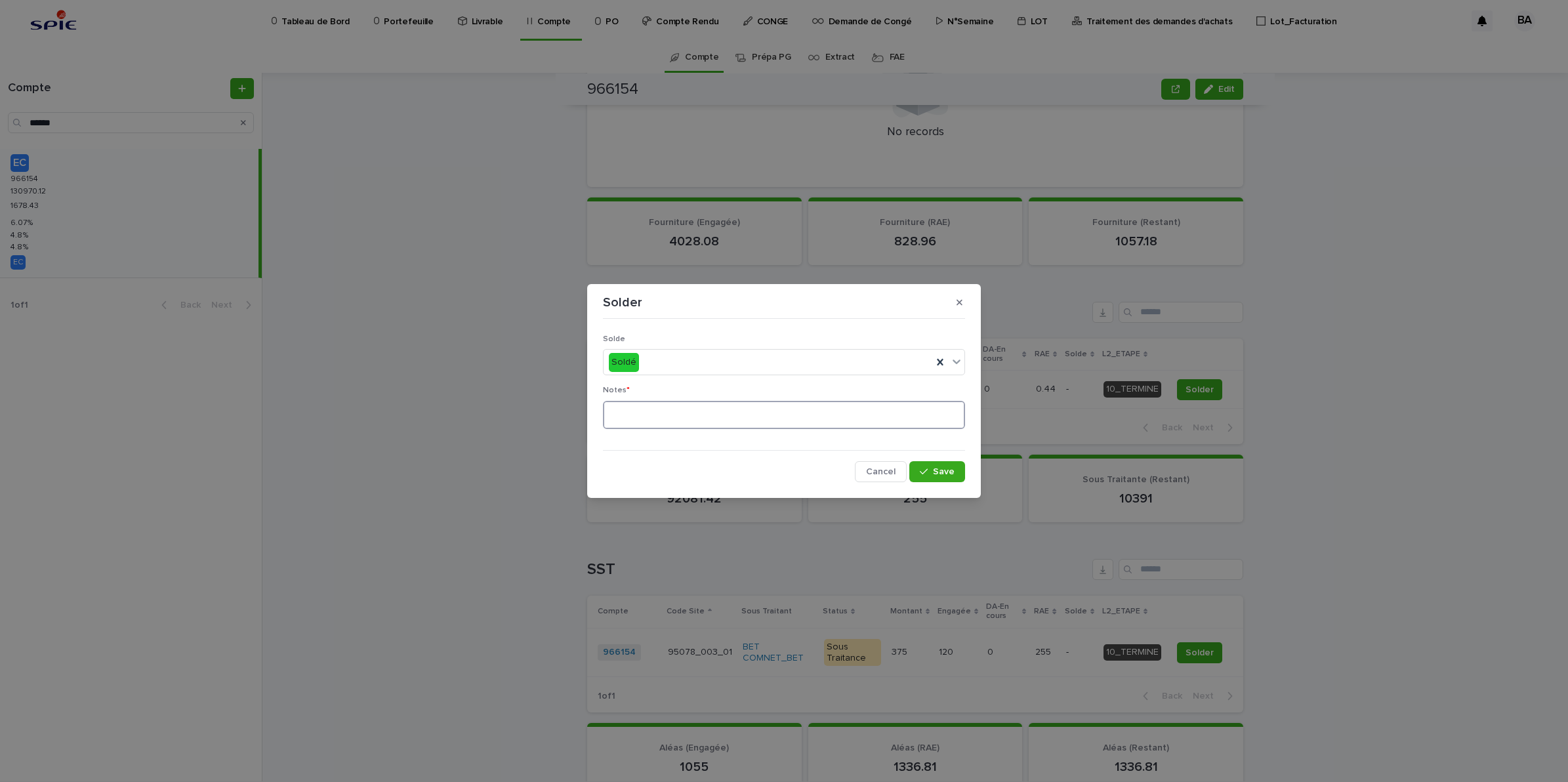
click at [753, 413] on textarea at bounding box center [784, 415] width 362 height 29
type textarea "**"
click at [941, 476] on span "Save" at bounding box center [944, 472] width 22 height 9
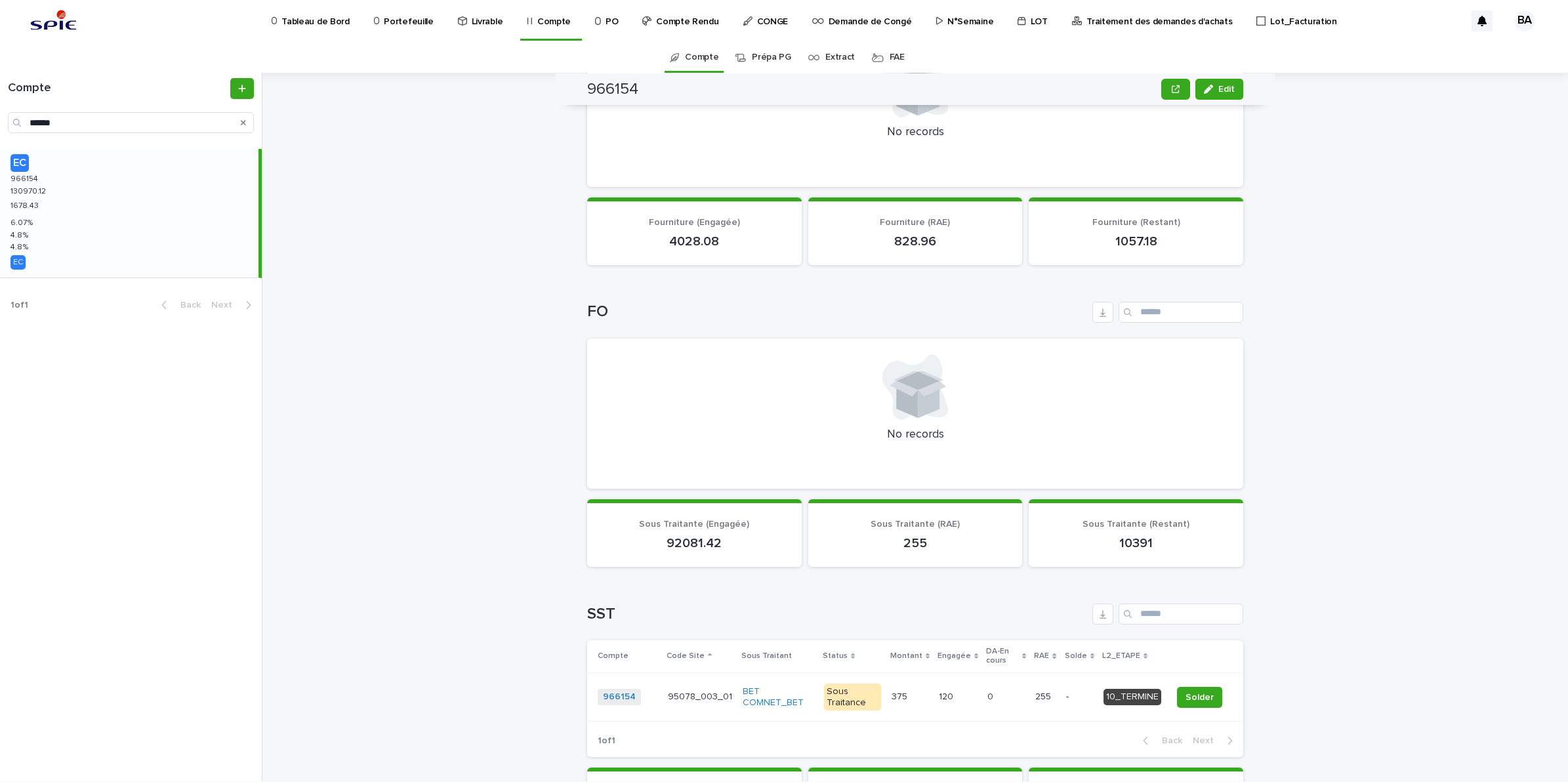
scroll to position [552, 0]
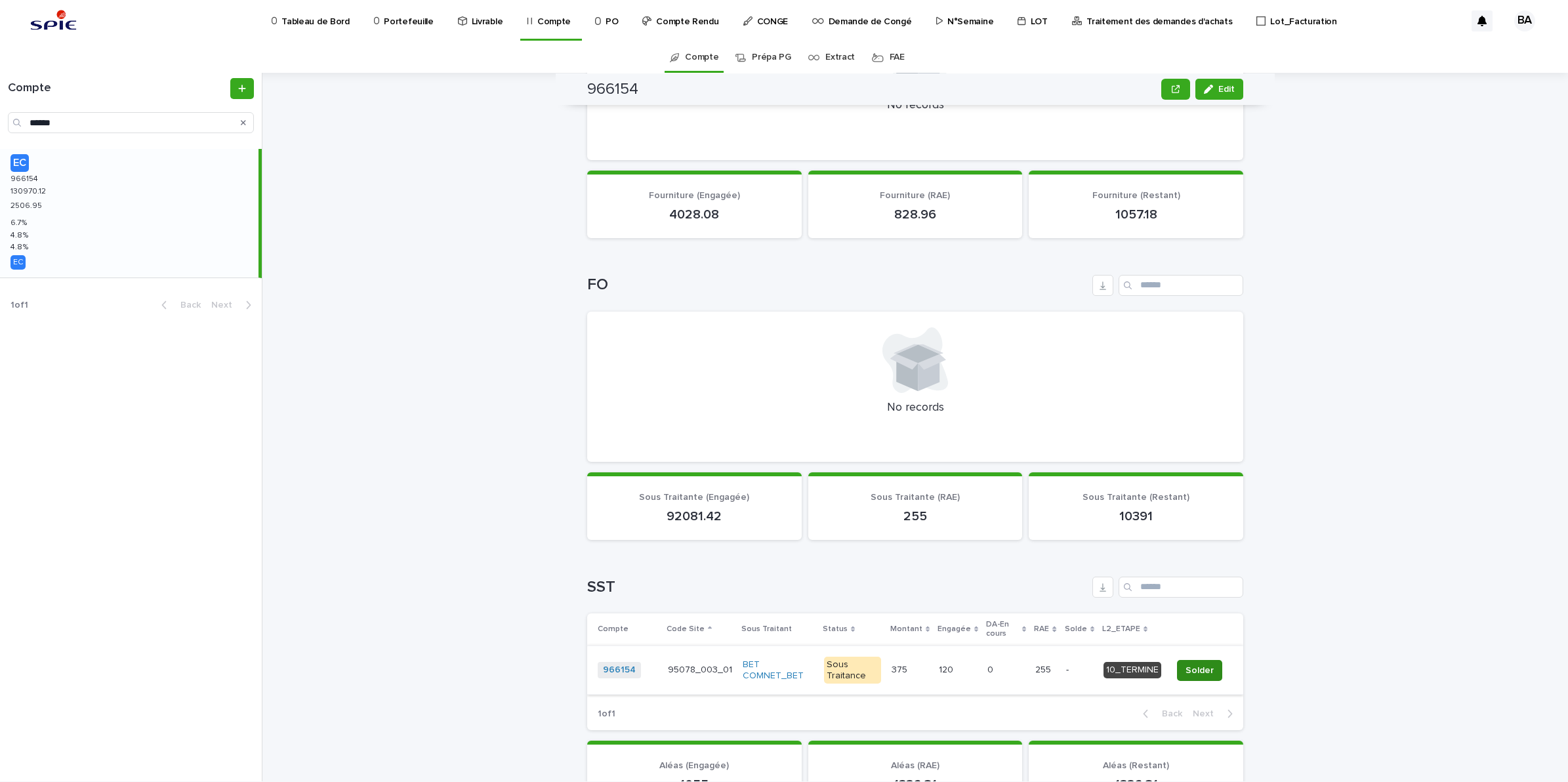
click at [1198, 669] on span "Solder" at bounding box center [1200, 670] width 28 height 13
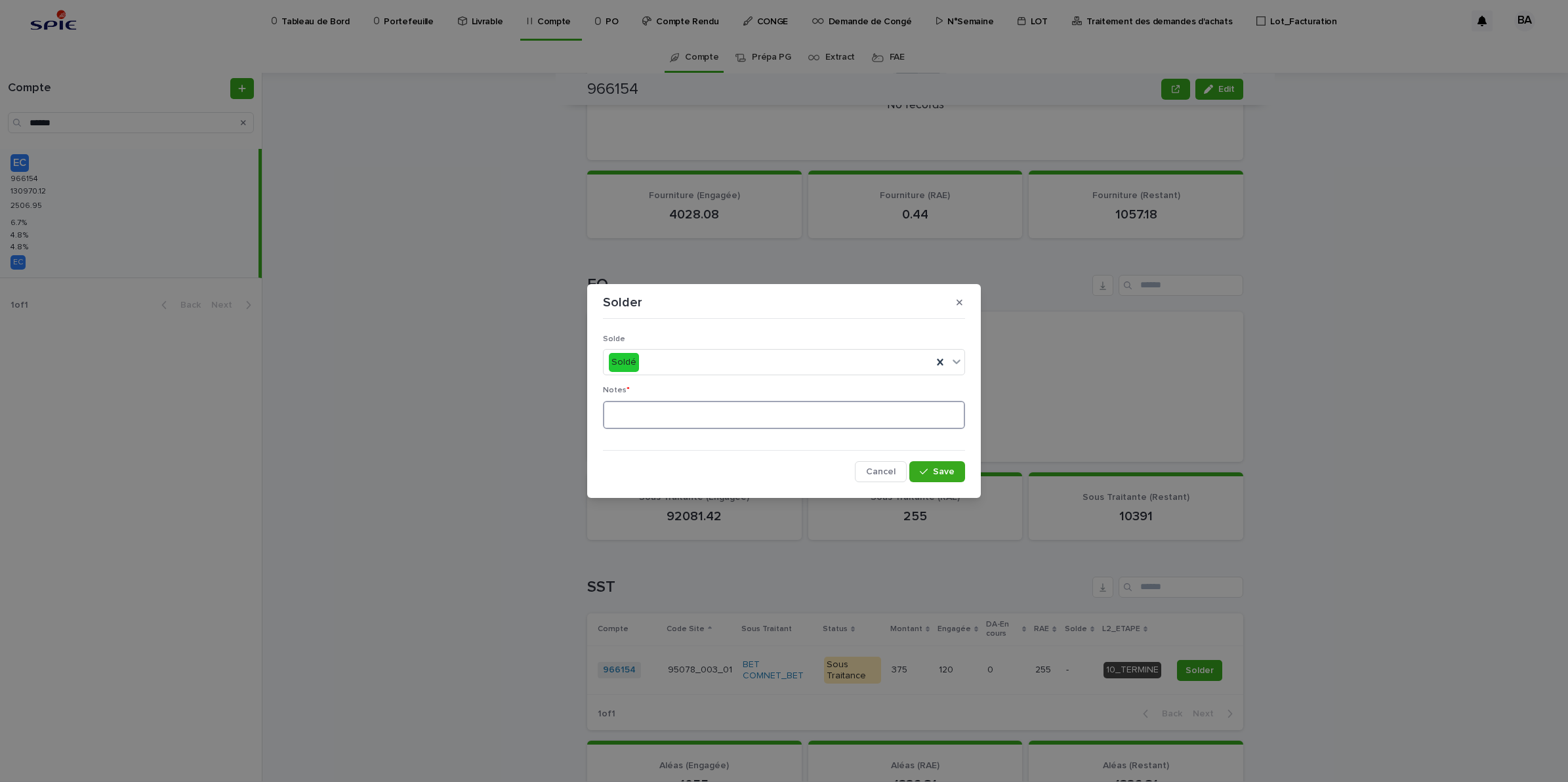
click at [833, 421] on textarea at bounding box center [784, 415] width 362 height 29
type textarea "**"
click at [951, 477] on button "Save" at bounding box center [937, 471] width 56 height 21
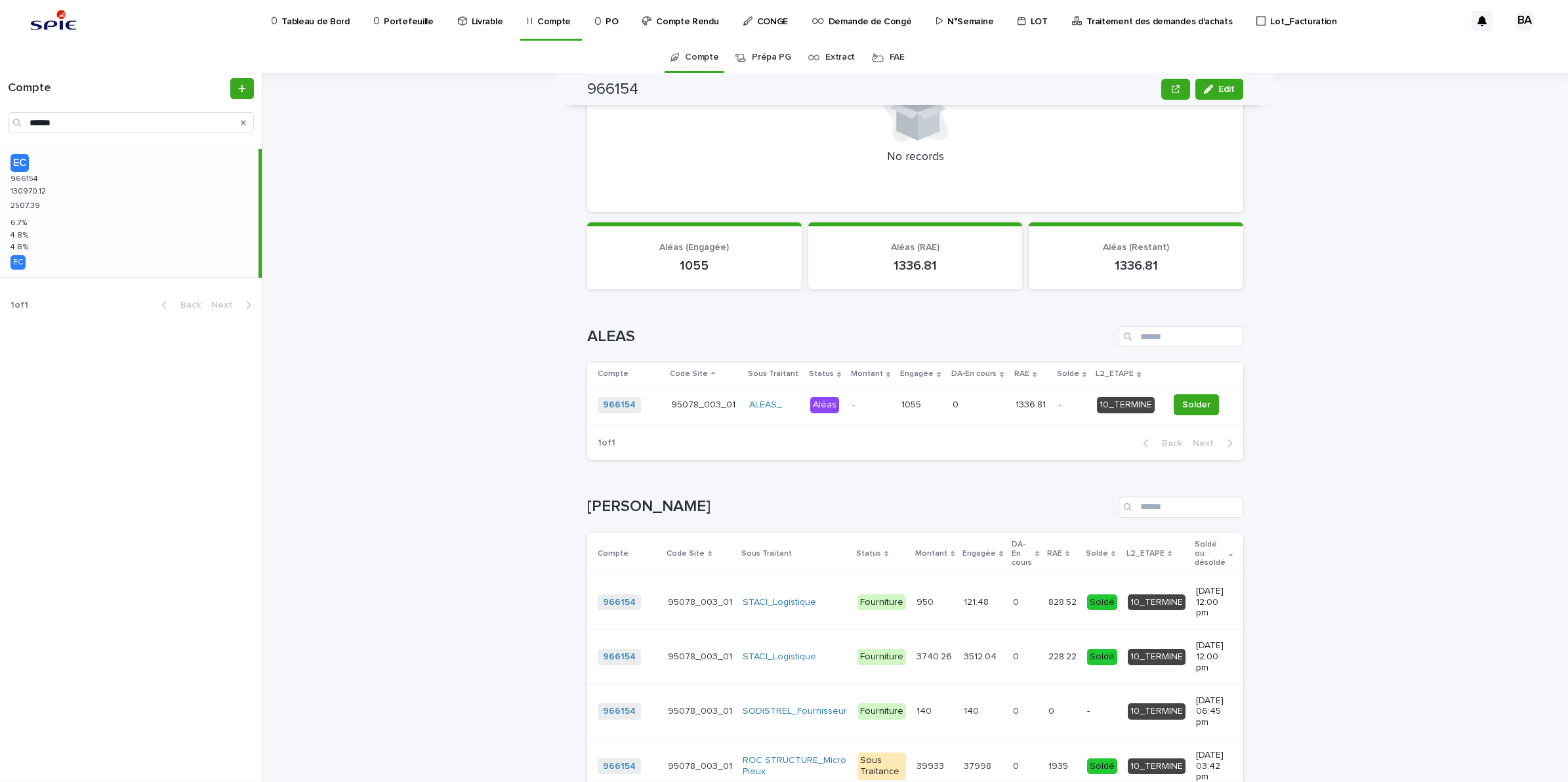
scroll to position [1256, 0]
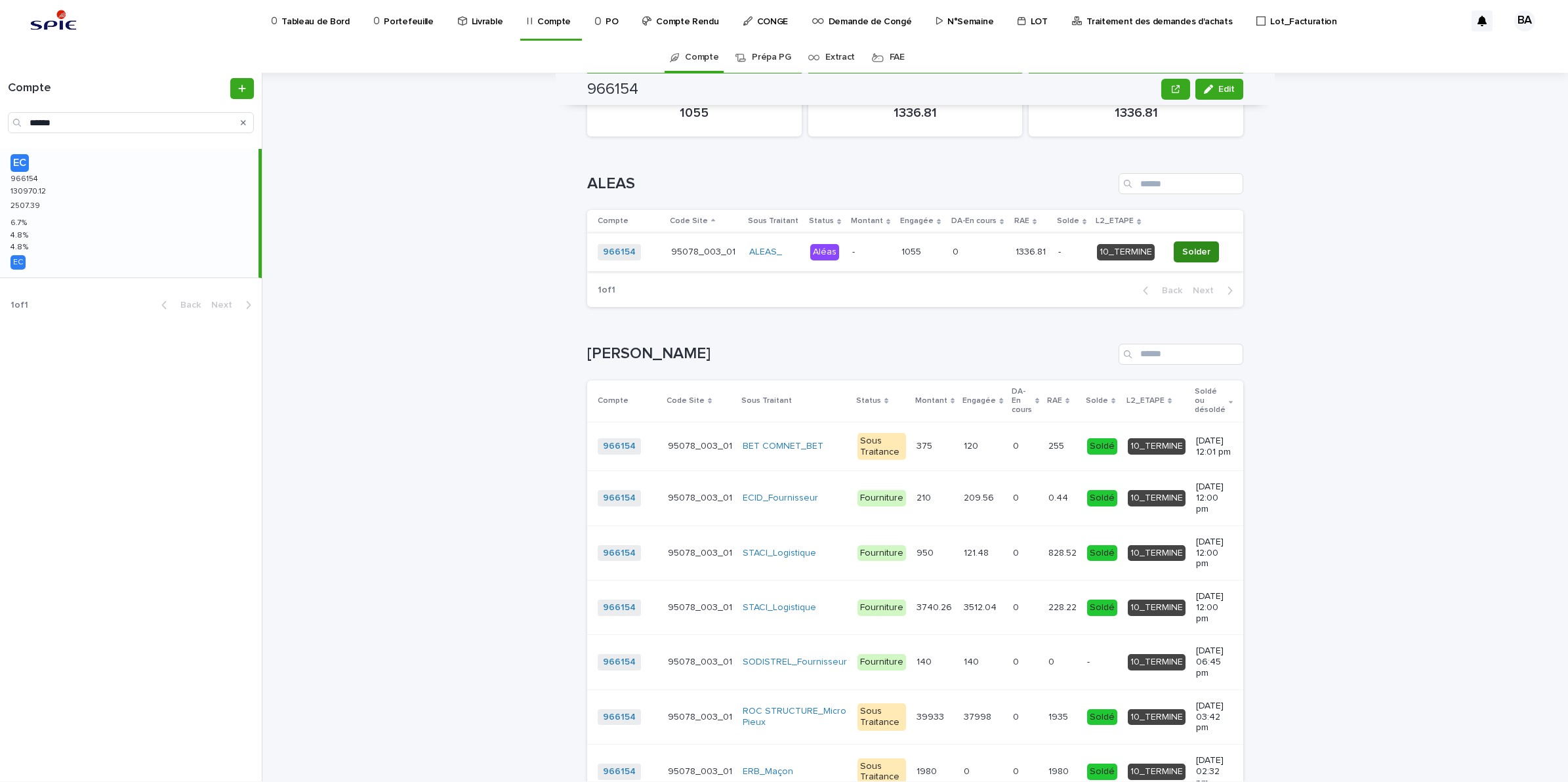
click at [1186, 254] on span "Solder" at bounding box center [1196, 252] width 28 height 13
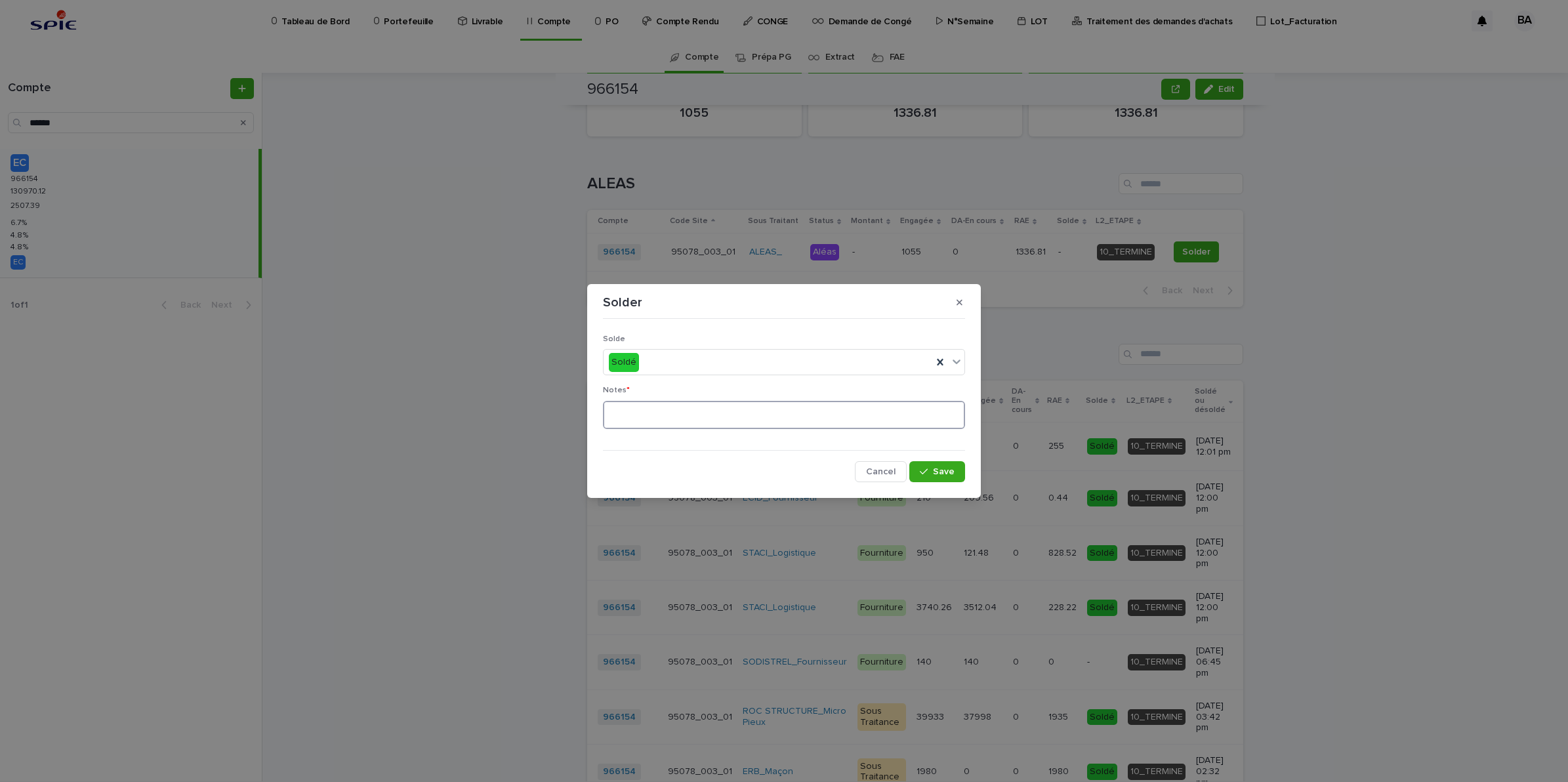
click at [776, 414] on textarea at bounding box center [784, 415] width 362 height 29
type textarea "**"
drag, startPoint x: 943, startPoint y: 470, endPoint x: 1022, endPoint y: 476, distance: 79.2
click at [942, 470] on span "Save" at bounding box center [944, 472] width 22 height 9
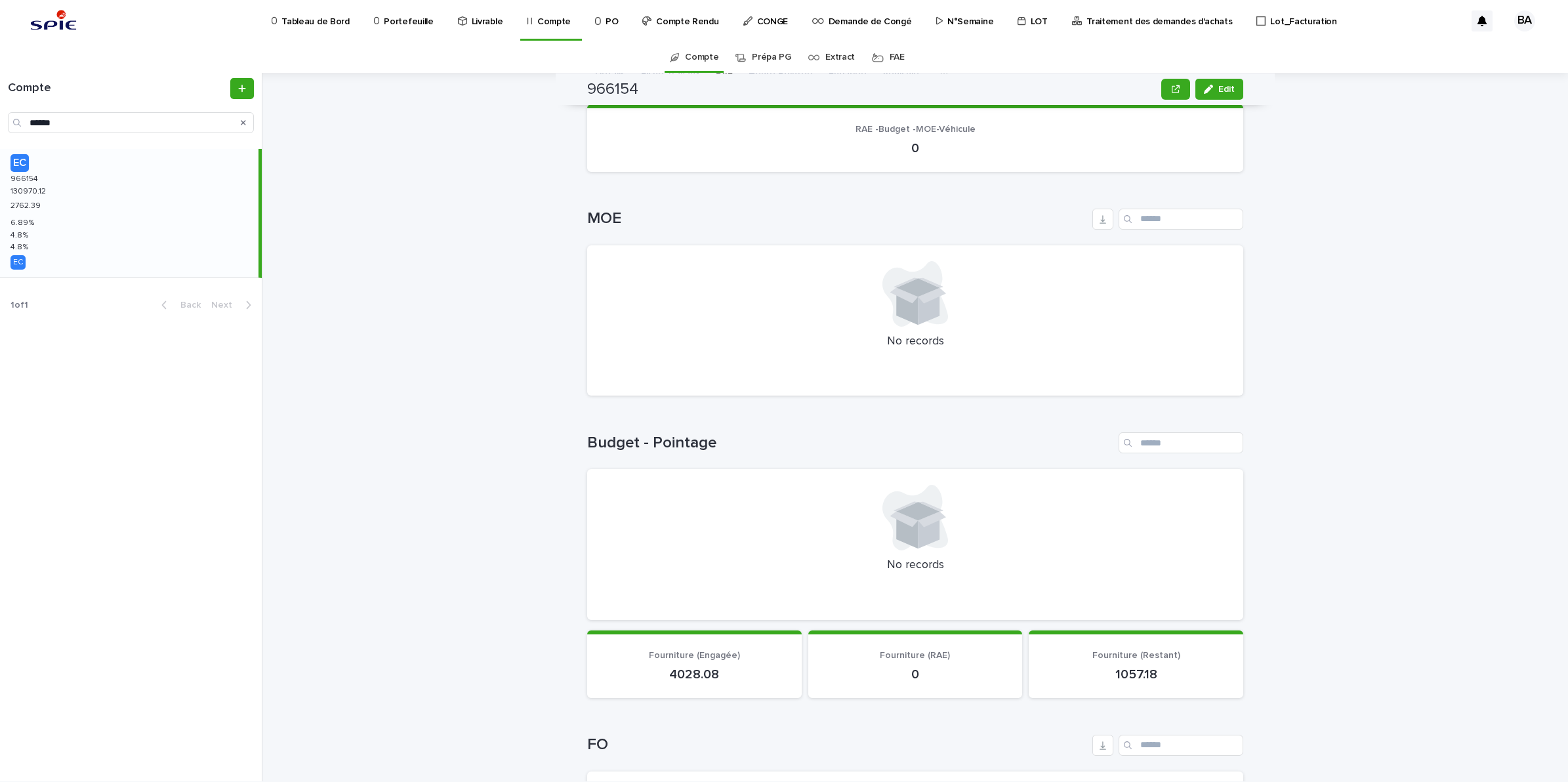
scroll to position [0, 0]
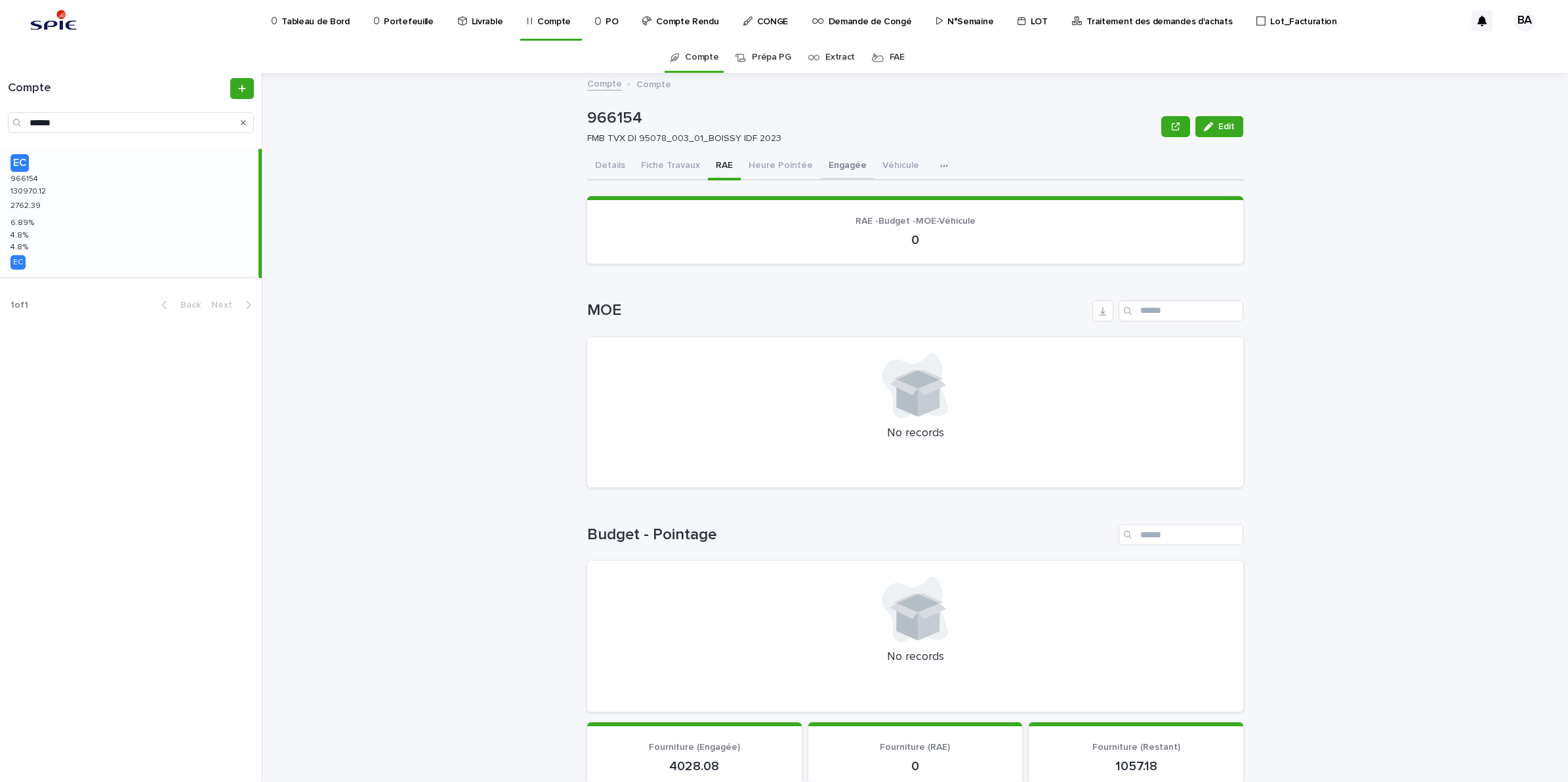
click at [821, 168] on button "Engagée" at bounding box center [848, 166] width 54 height 28
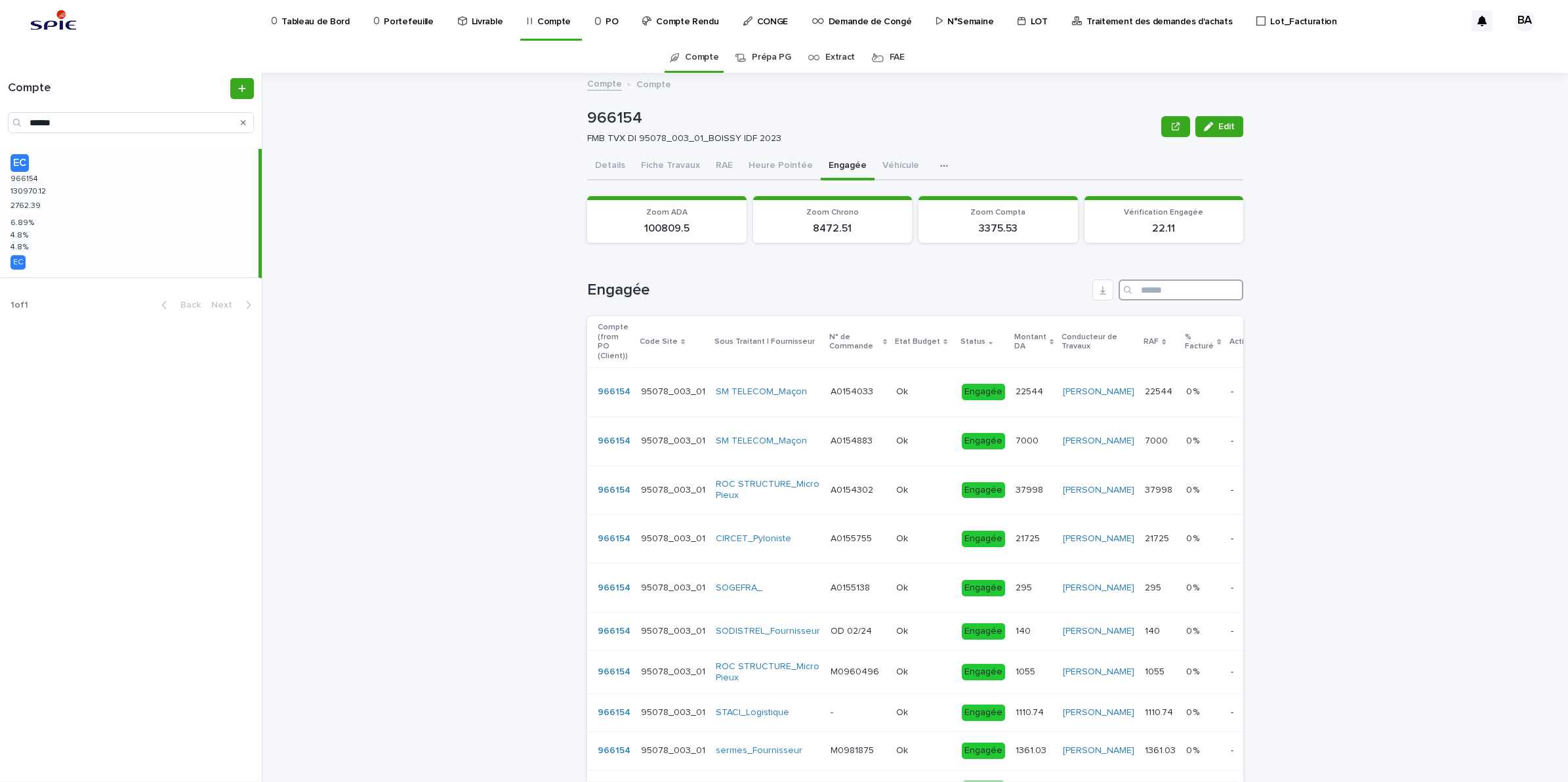
click at [1139, 293] on input "Search" at bounding box center [1181, 289] width 125 height 21
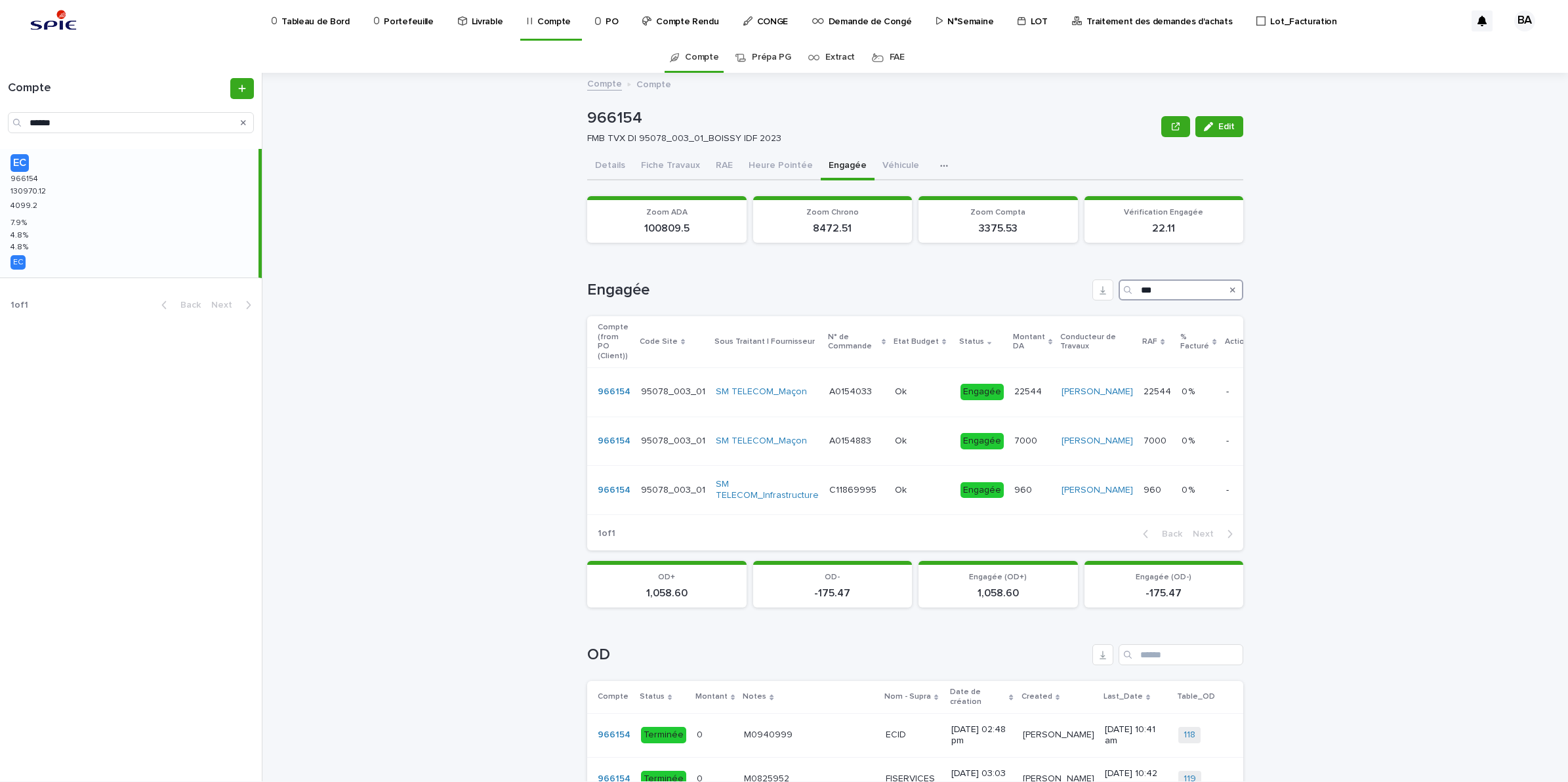
type input "***"
click at [607, 166] on button "Details" at bounding box center [610, 166] width 46 height 28
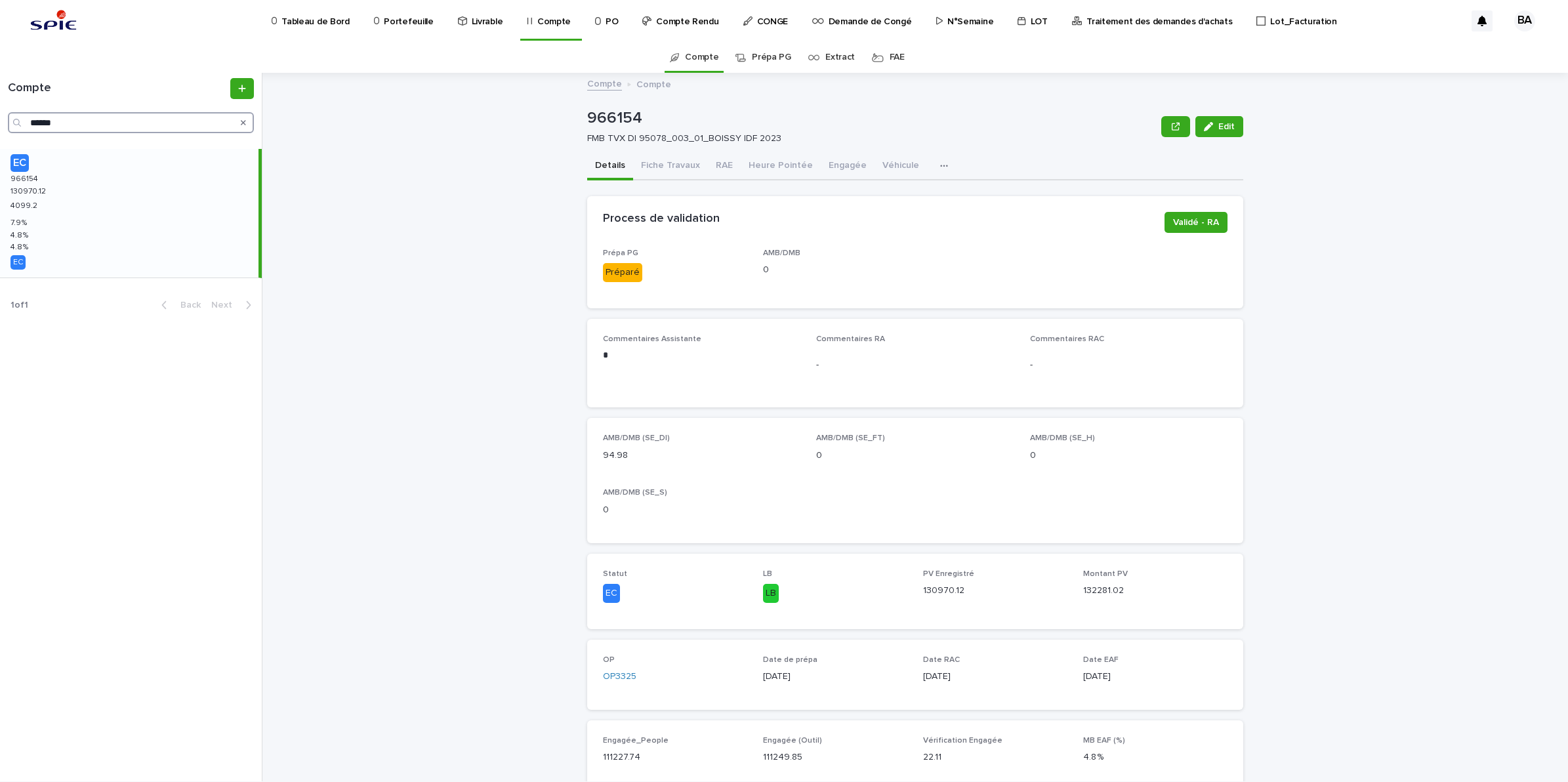
drag, startPoint x: 80, startPoint y: 123, endPoint x: 18, endPoint y: 116, distance: 62.4
click at [18, 116] on div "******" at bounding box center [131, 122] width 246 height 21
paste input "Search"
click at [712, 168] on button "RAE" at bounding box center [724, 166] width 33 height 28
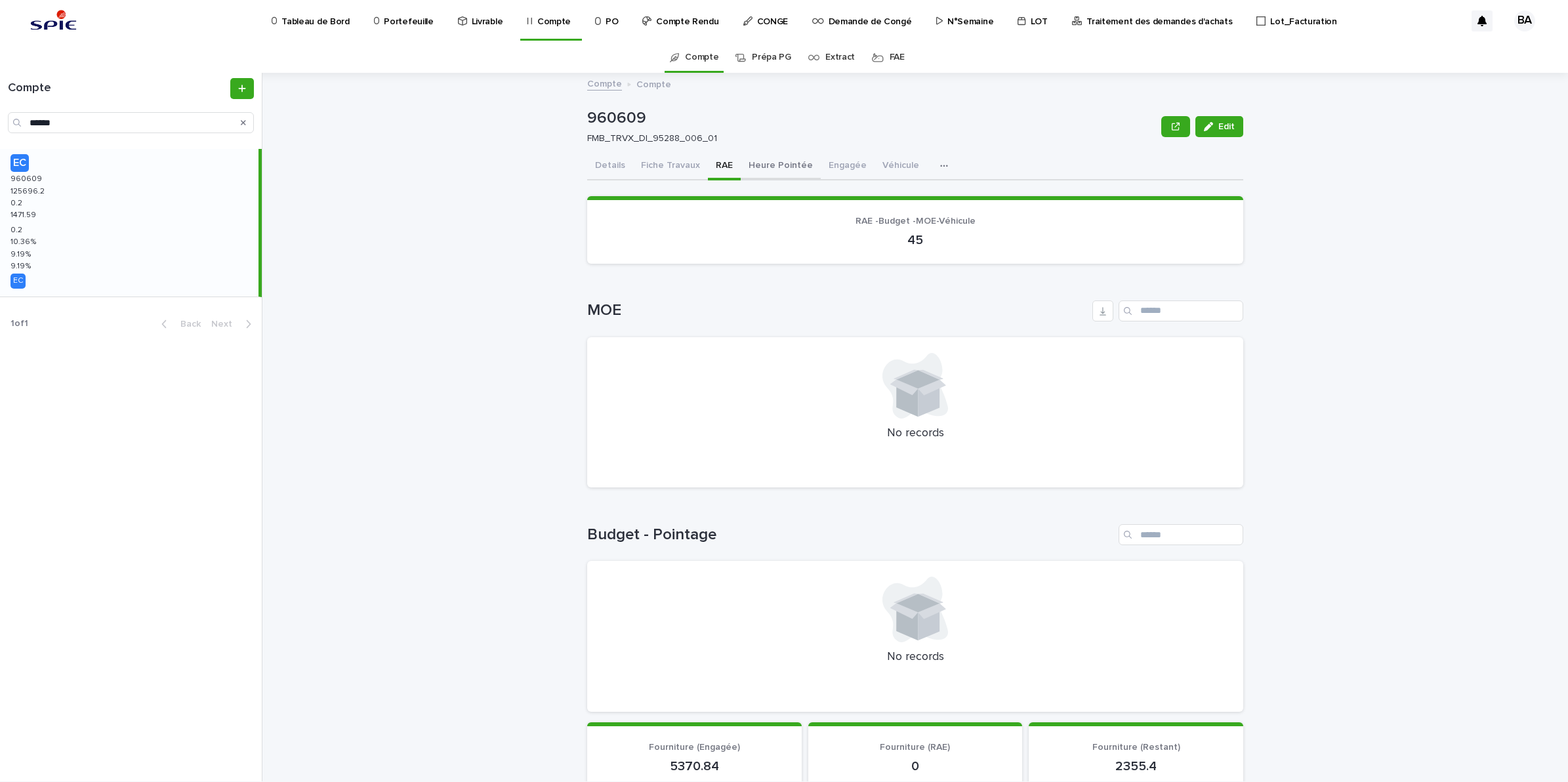
click at [794, 165] on button "Heure Pointée" at bounding box center [780, 166] width 80 height 28
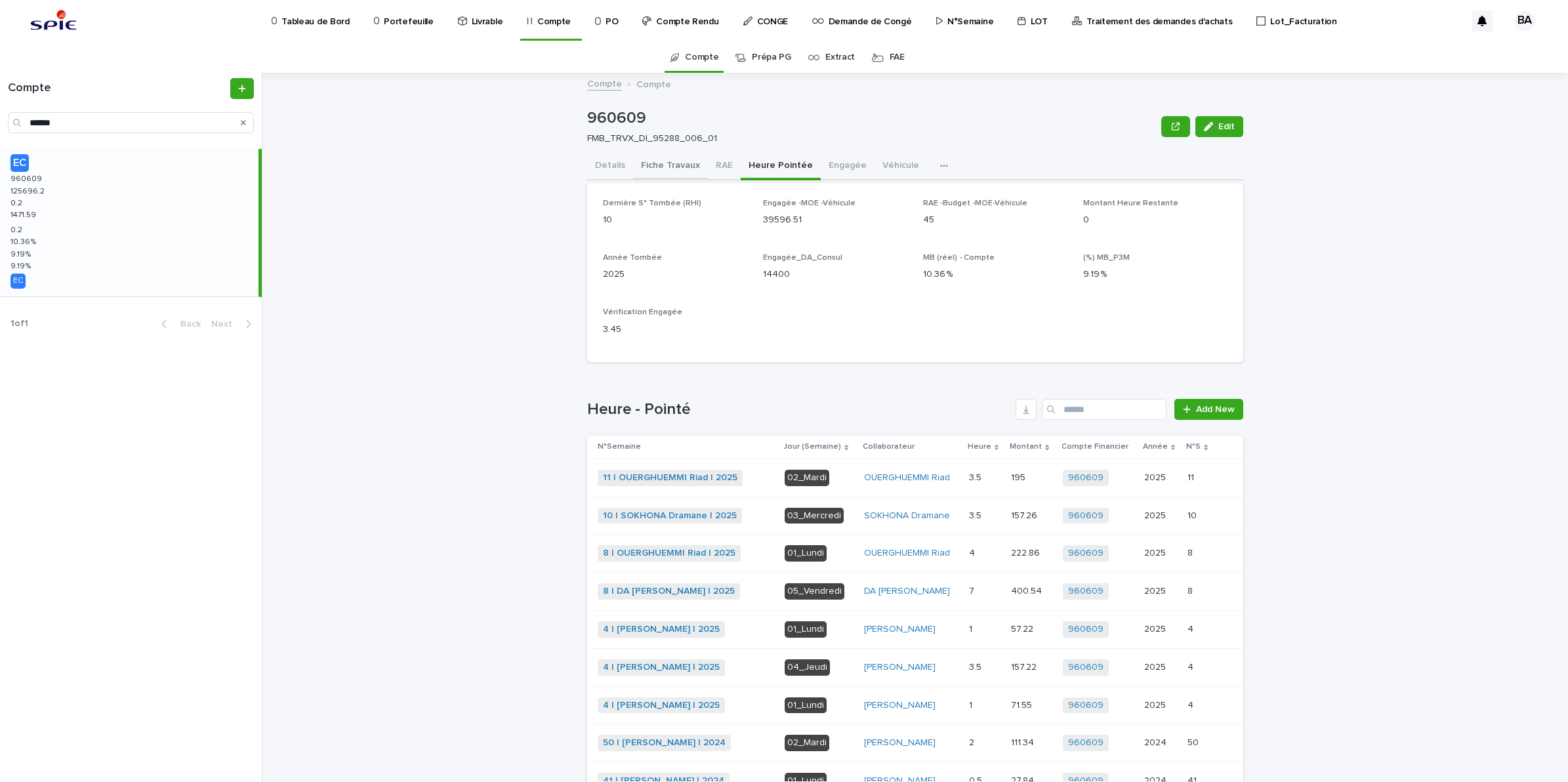
click at [658, 165] on button "Fiche Travaux" at bounding box center [671, 166] width 75 height 28
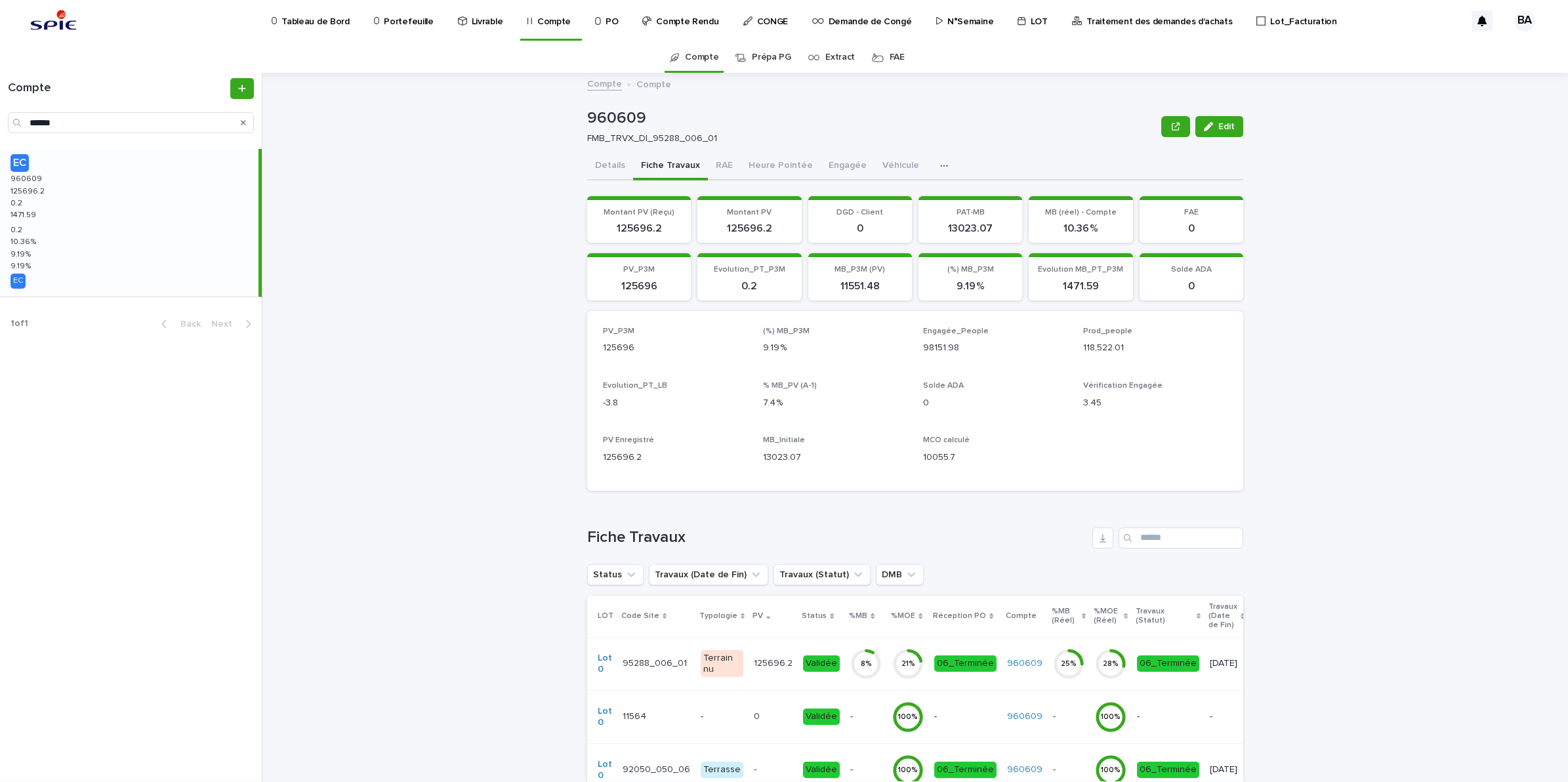
drag, startPoint x: 608, startPoint y: 162, endPoint x: 1426, endPoint y: 400, distance: 851.9
click at [608, 162] on button "Details" at bounding box center [610, 166] width 46 height 28
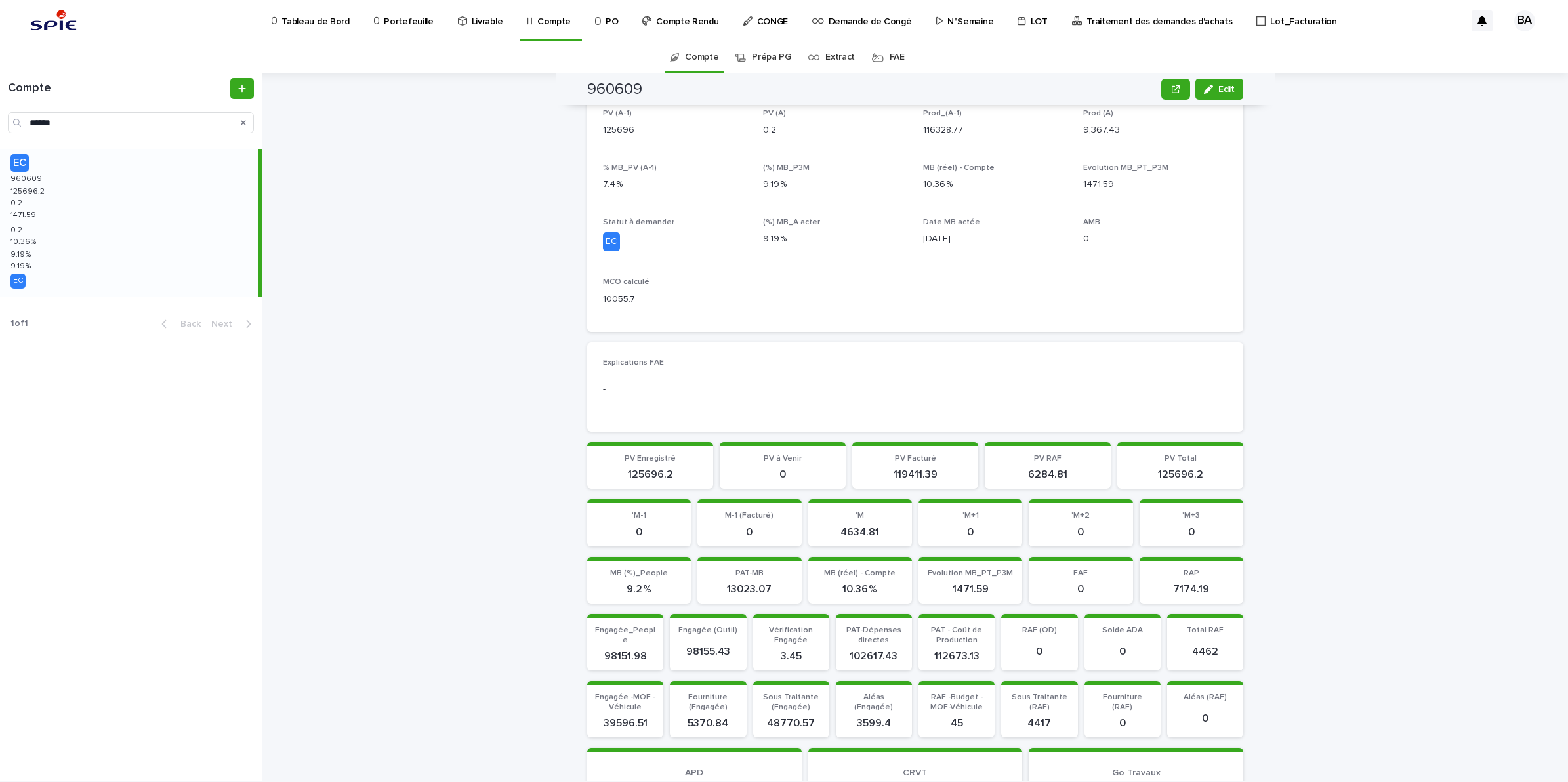
scroll to position [410, 0]
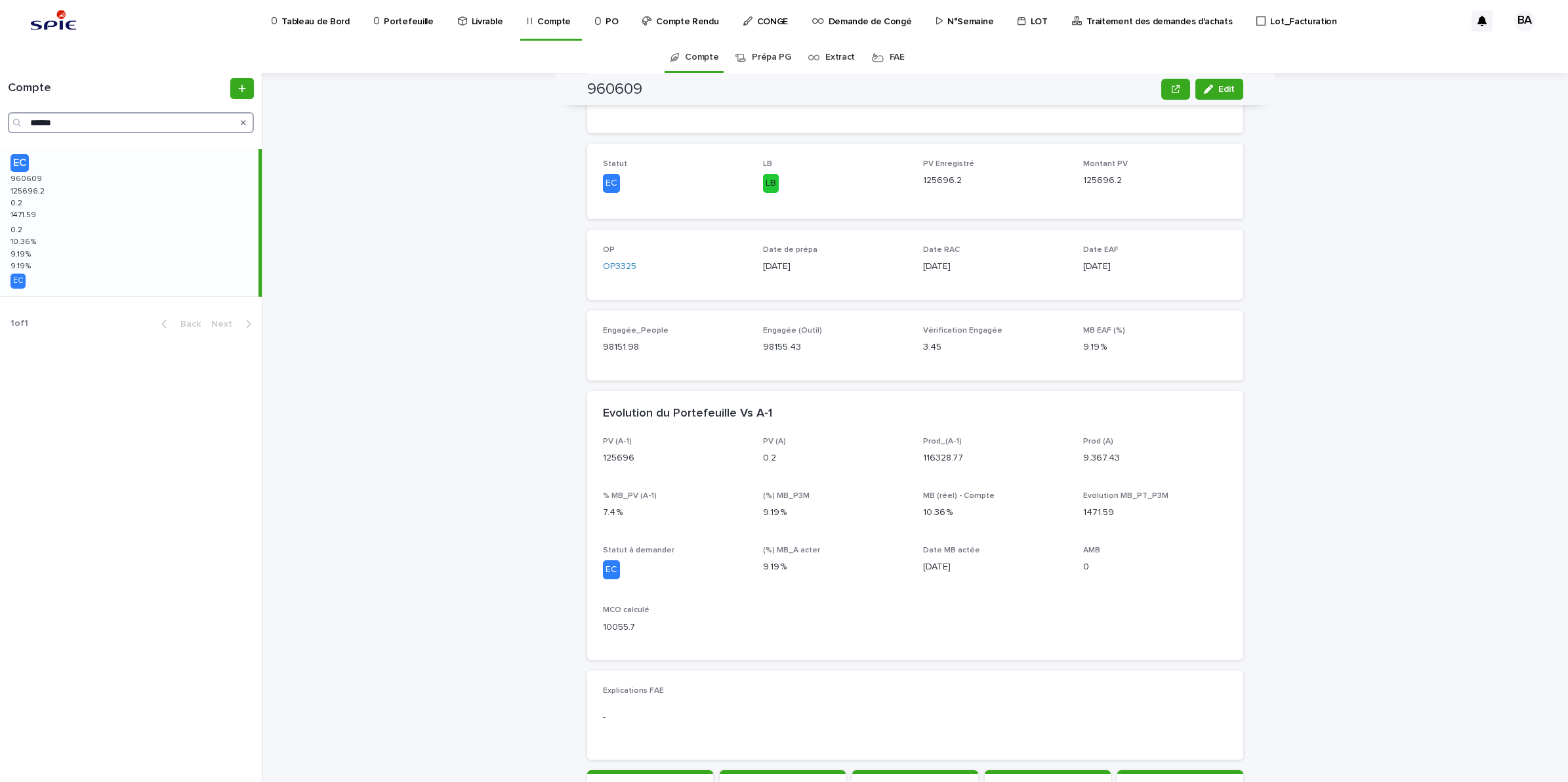
drag, startPoint x: 70, startPoint y: 122, endPoint x: 13, endPoint y: 122, distance: 57.0
click at [13, 122] on div "******" at bounding box center [131, 122] width 246 height 21
paste input "Search"
type input "******"
click at [86, 186] on div "EC 970528 970528 129109.16 129109.16 -8588.84 -8588.84 2171.21 2171.21 -8588.84…" at bounding box center [129, 222] width 259 height 147
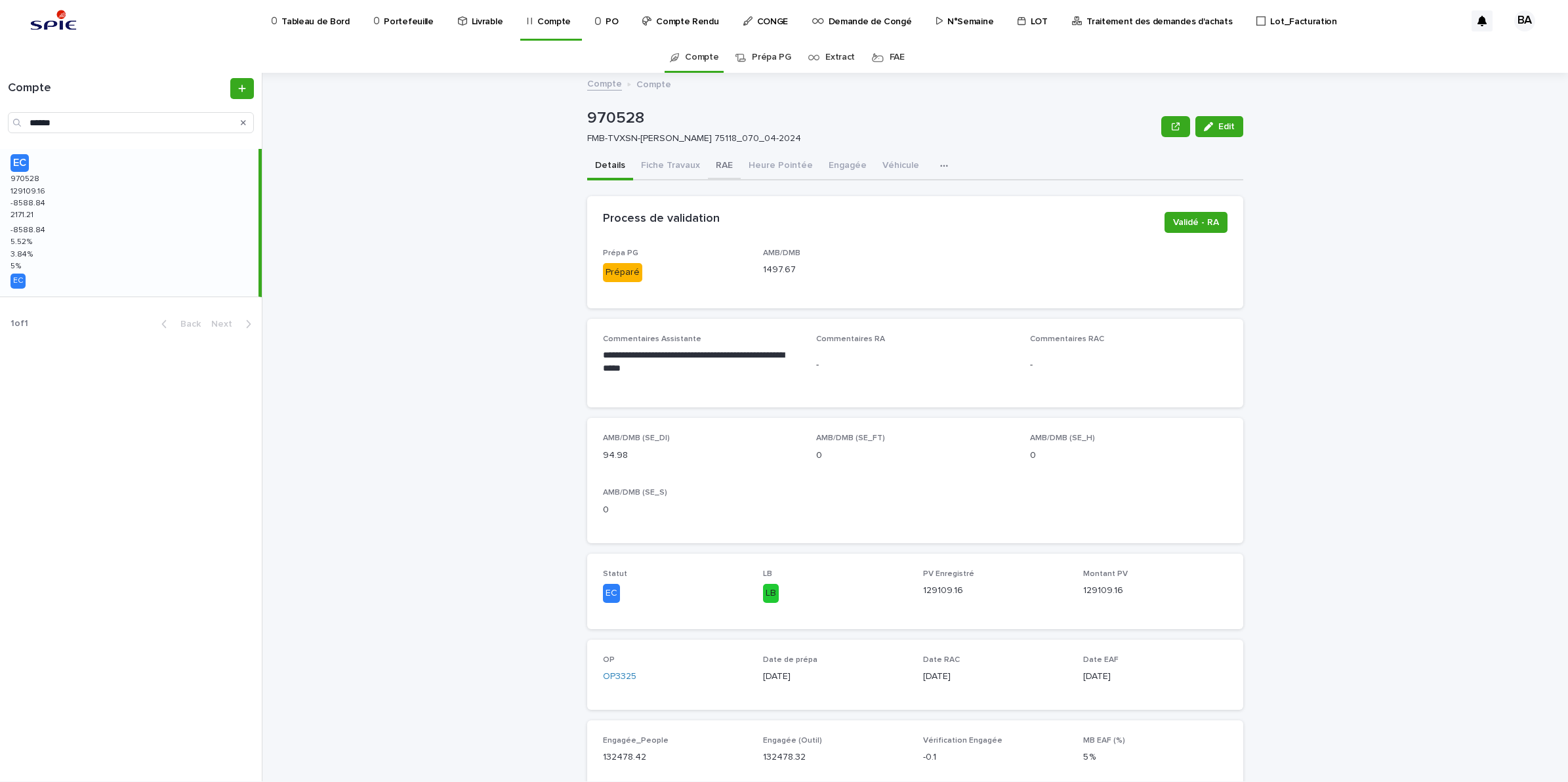
click at [710, 168] on button "RAE" at bounding box center [724, 166] width 33 height 28
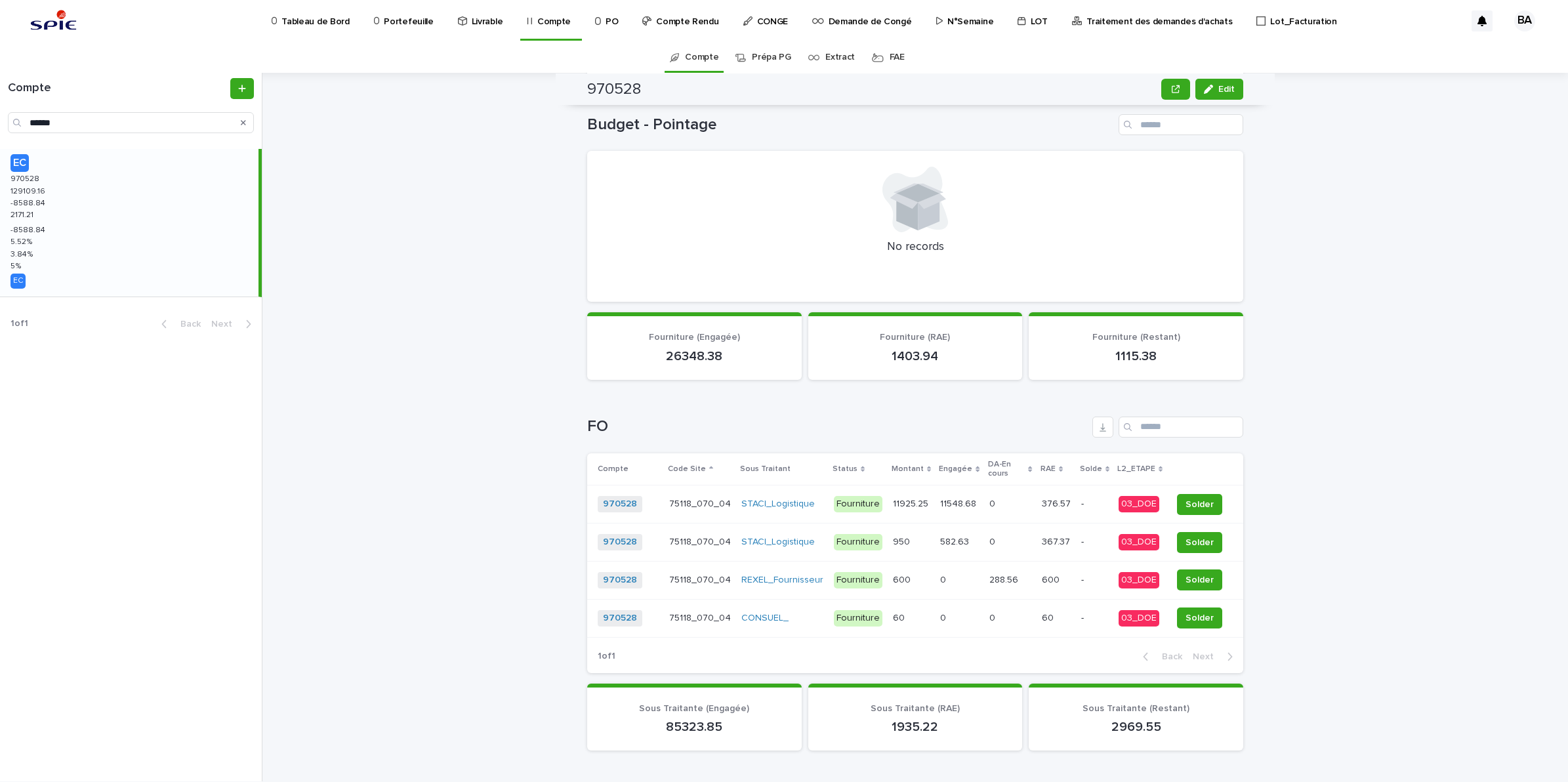
scroll to position [492, 0]
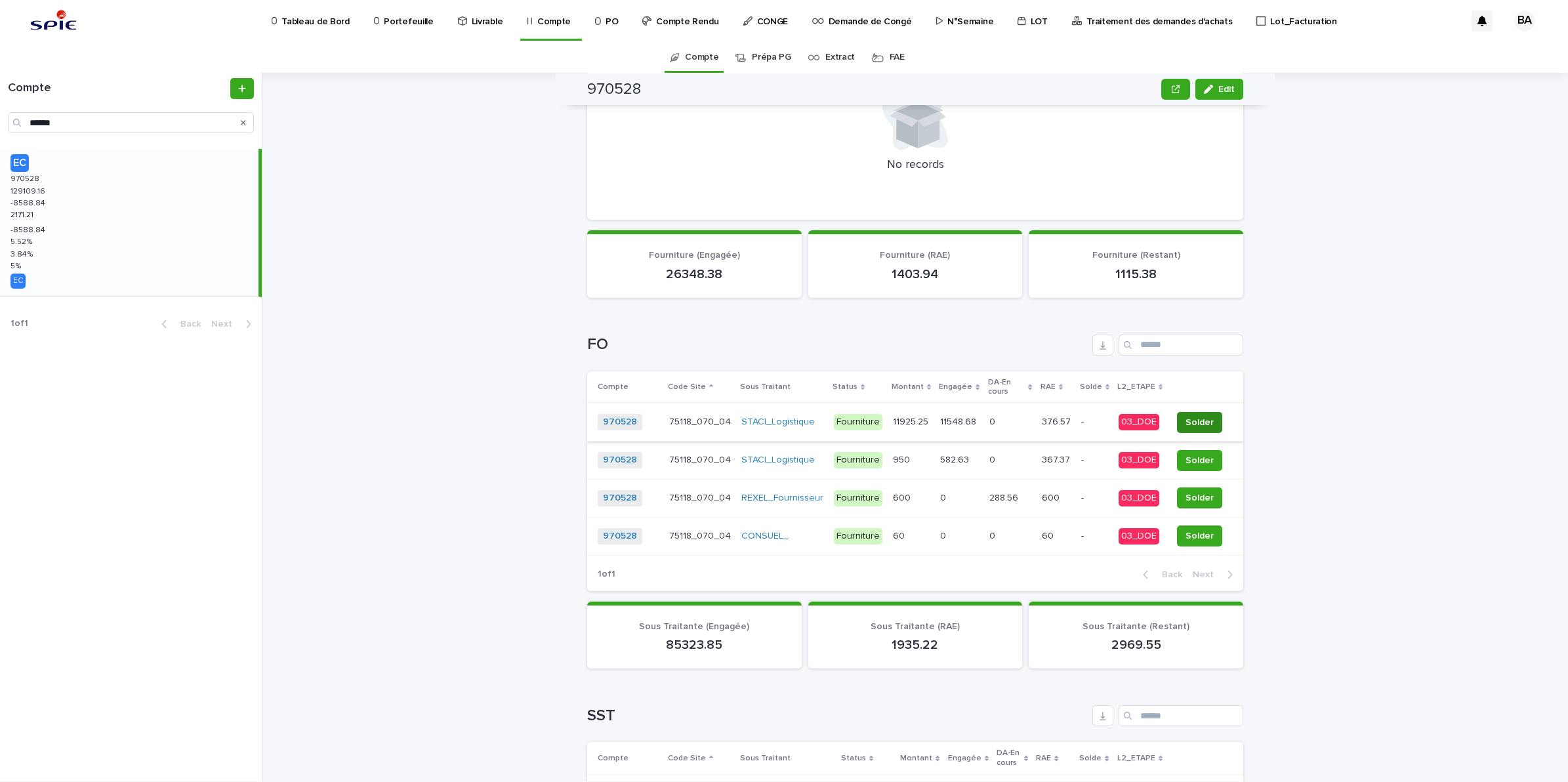
click at [1196, 412] on button "Solder" at bounding box center [1199, 422] width 45 height 21
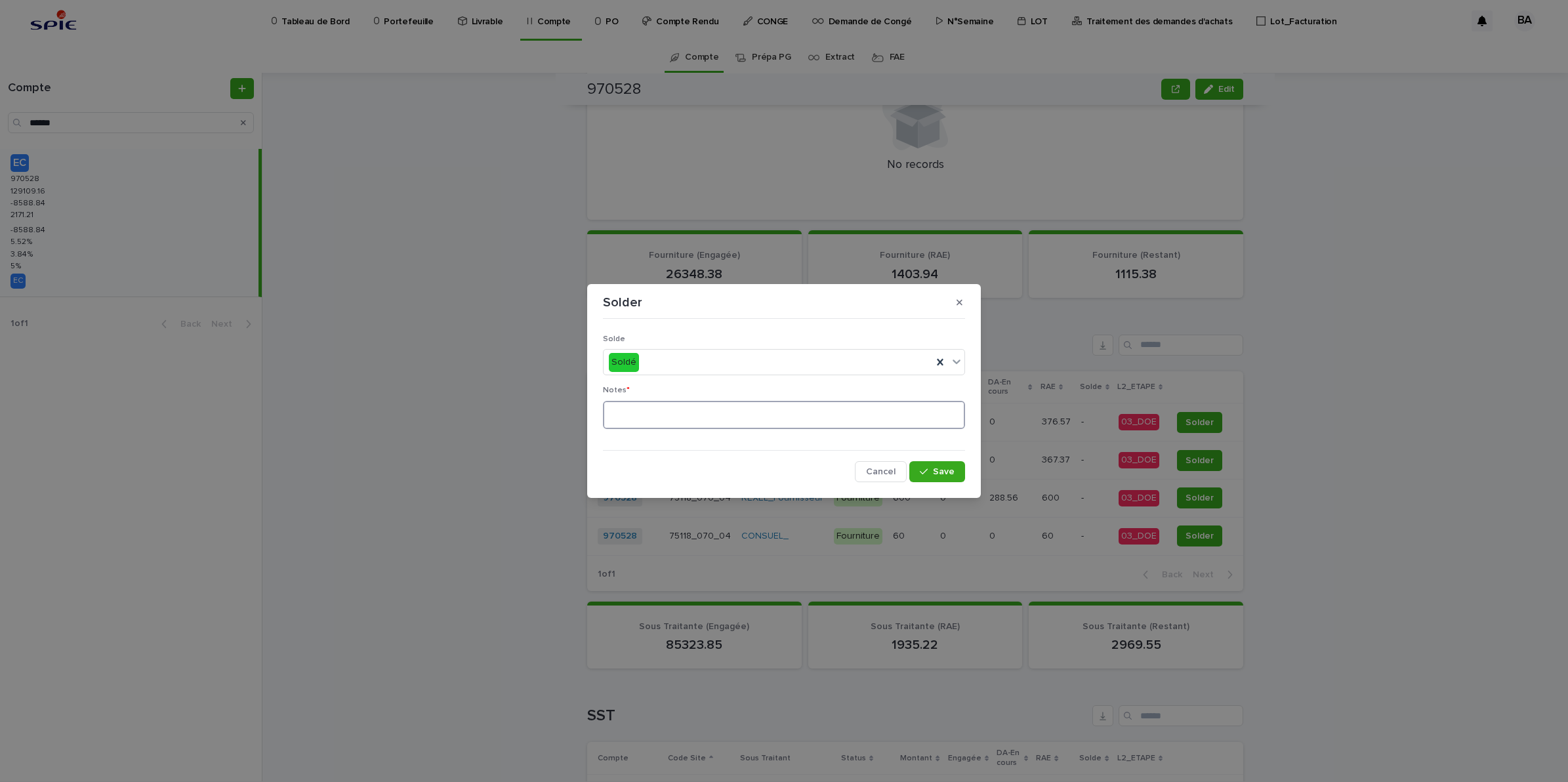
click at [683, 410] on textarea at bounding box center [784, 415] width 362 height 29
type textarea "**"
click at [924, 466] on button "Save" at bounding box center [937, 471] width 56 height 21
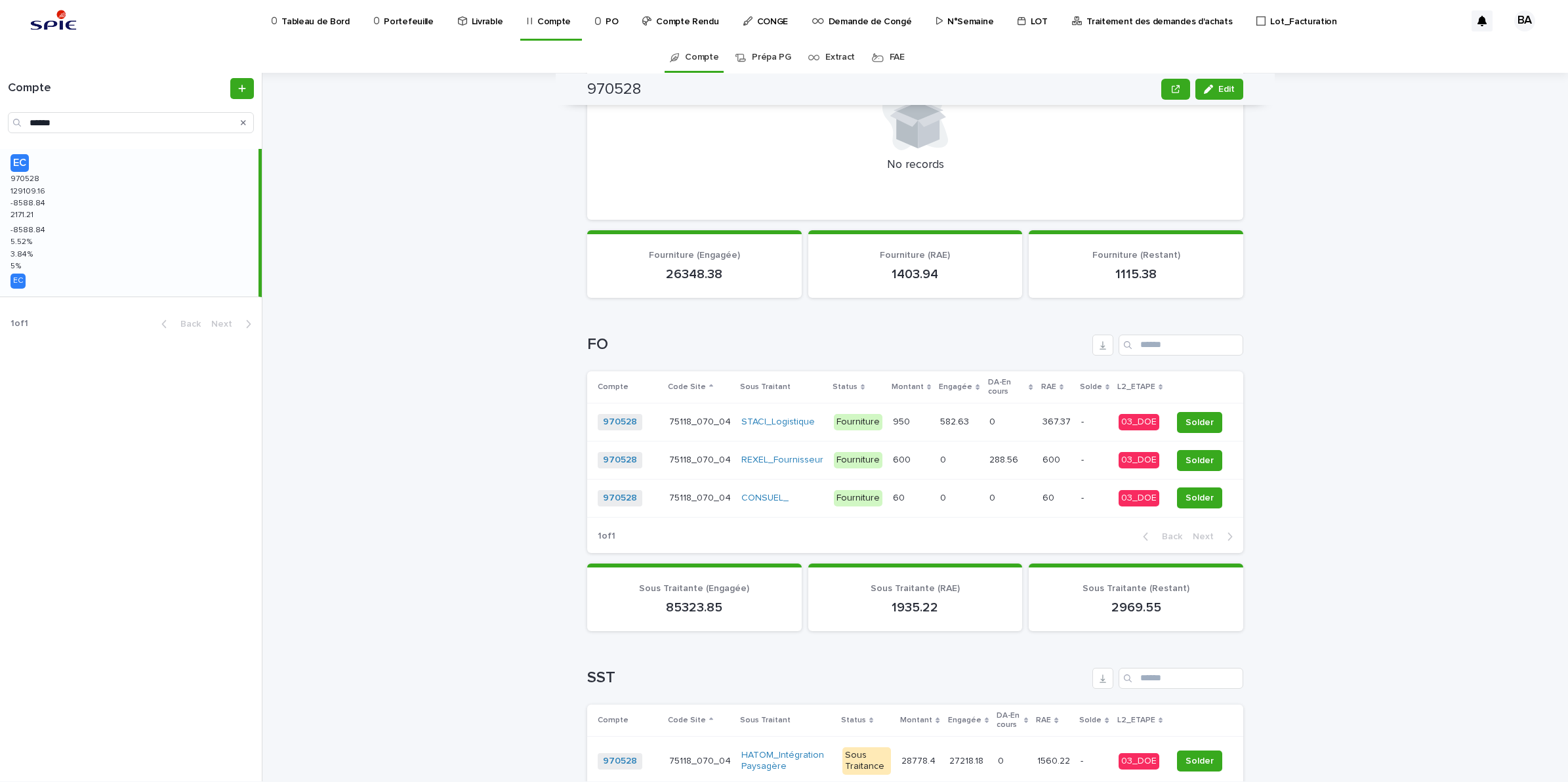
scroll to position [473, 0]
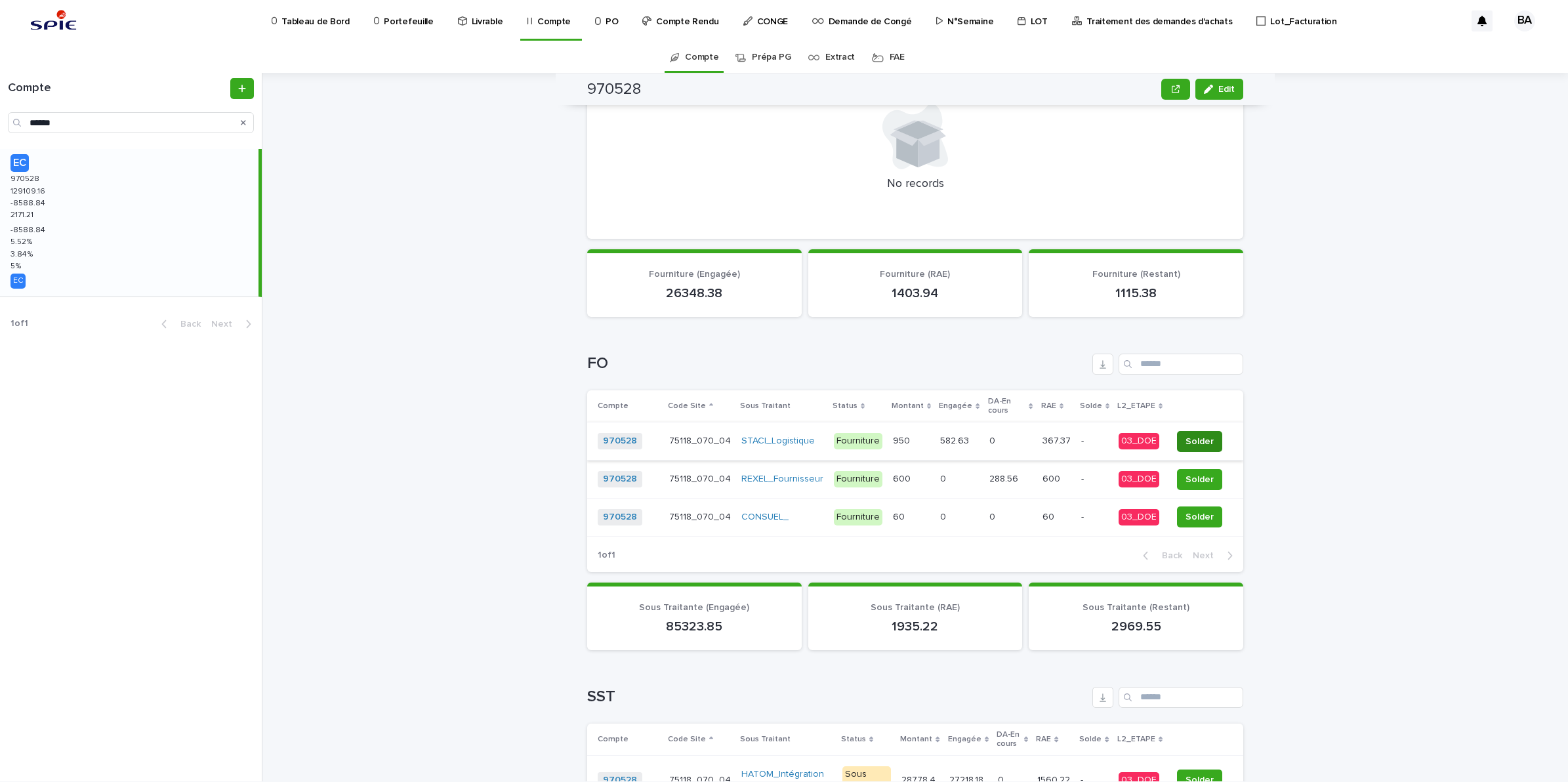
click at [1198, 435] on span "Solder" at bounding box center [1200, 441] width 28 height 13
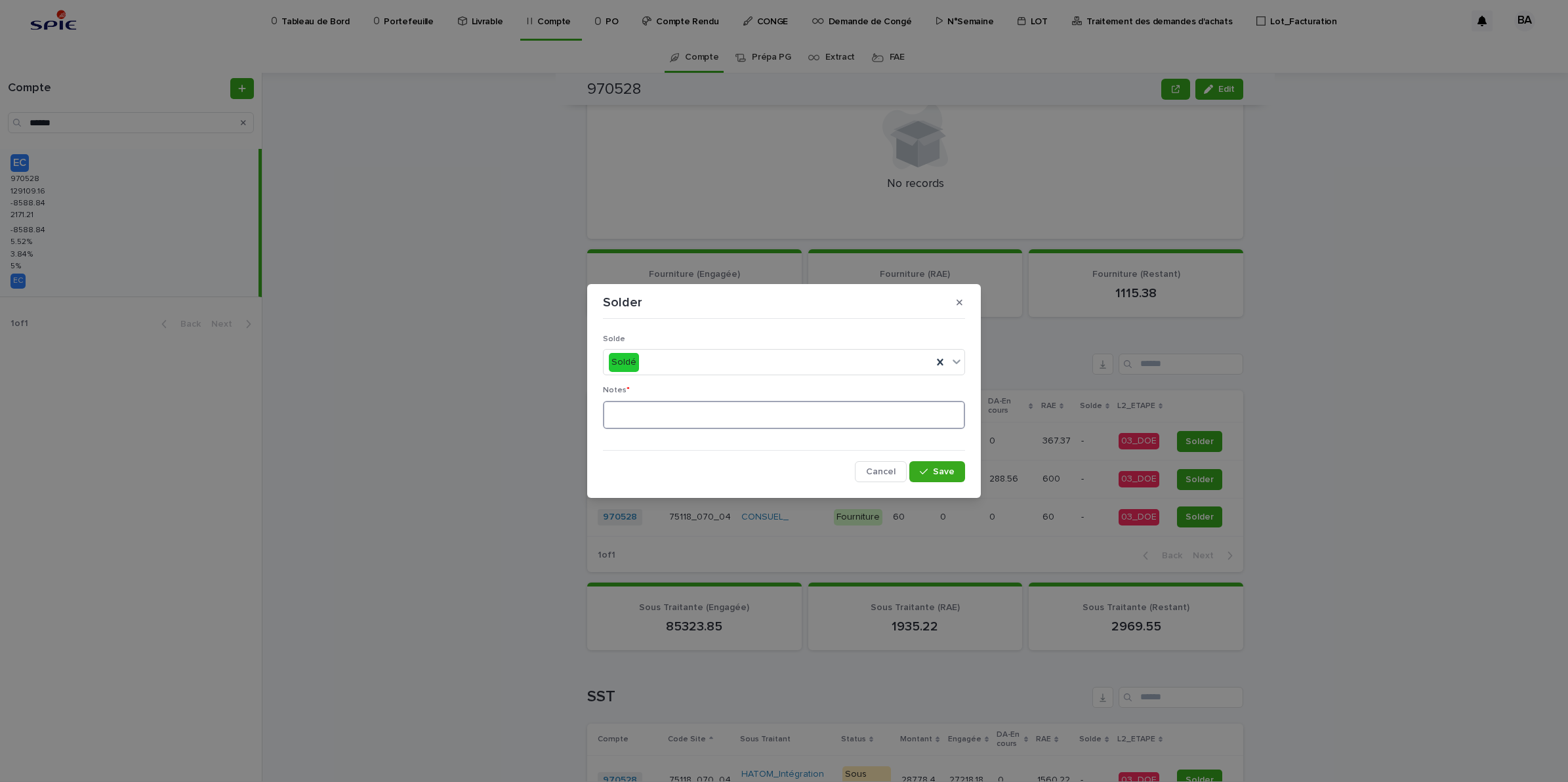
click at [815, 421] on textarea at bounding box center [784, 415] width 362 height 29
type textarea "**"
click at [960, 474] on button "Save" at bounding box center [937, 471] width 56 height 21
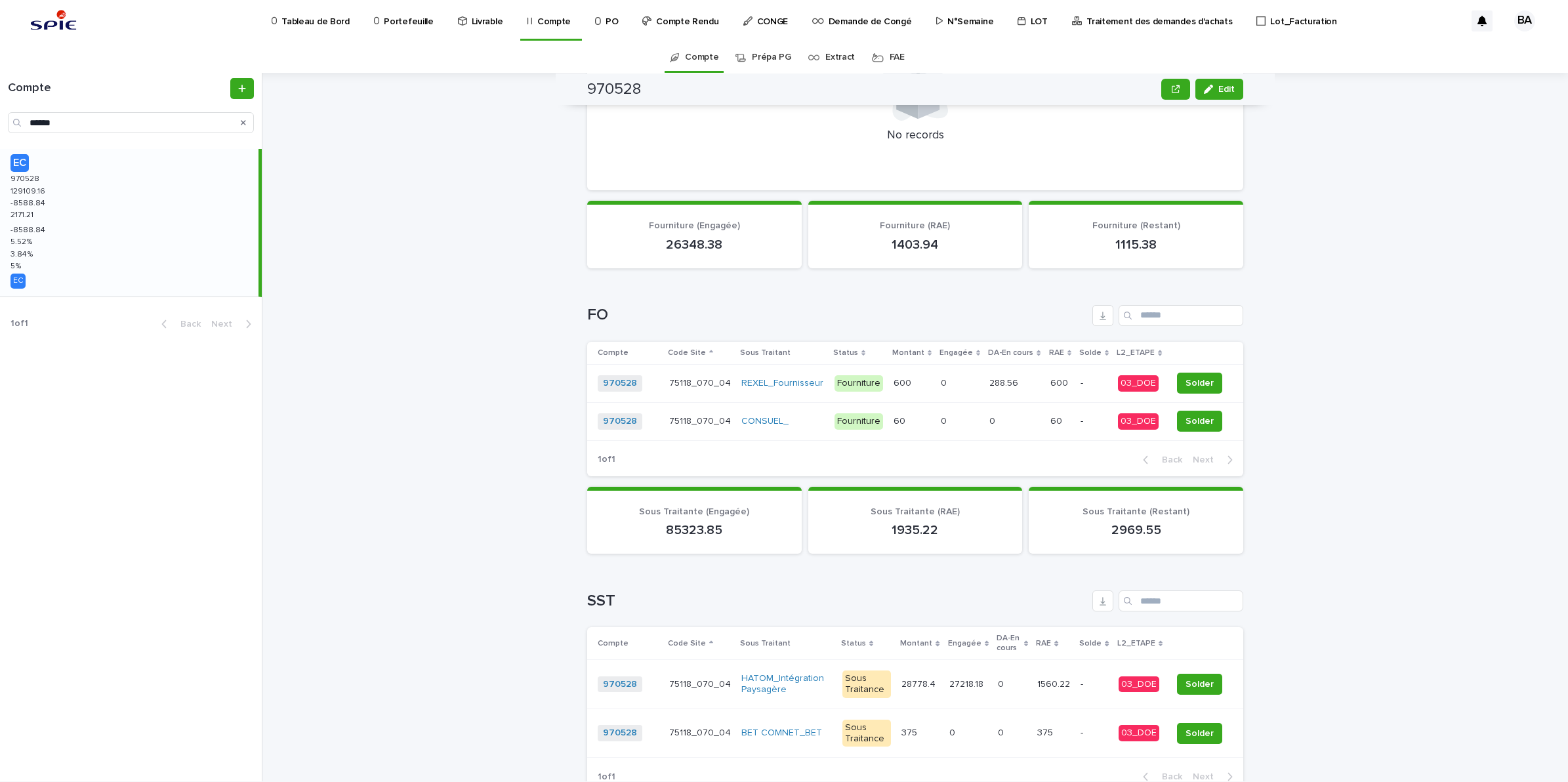
scroll to position [503, 0]
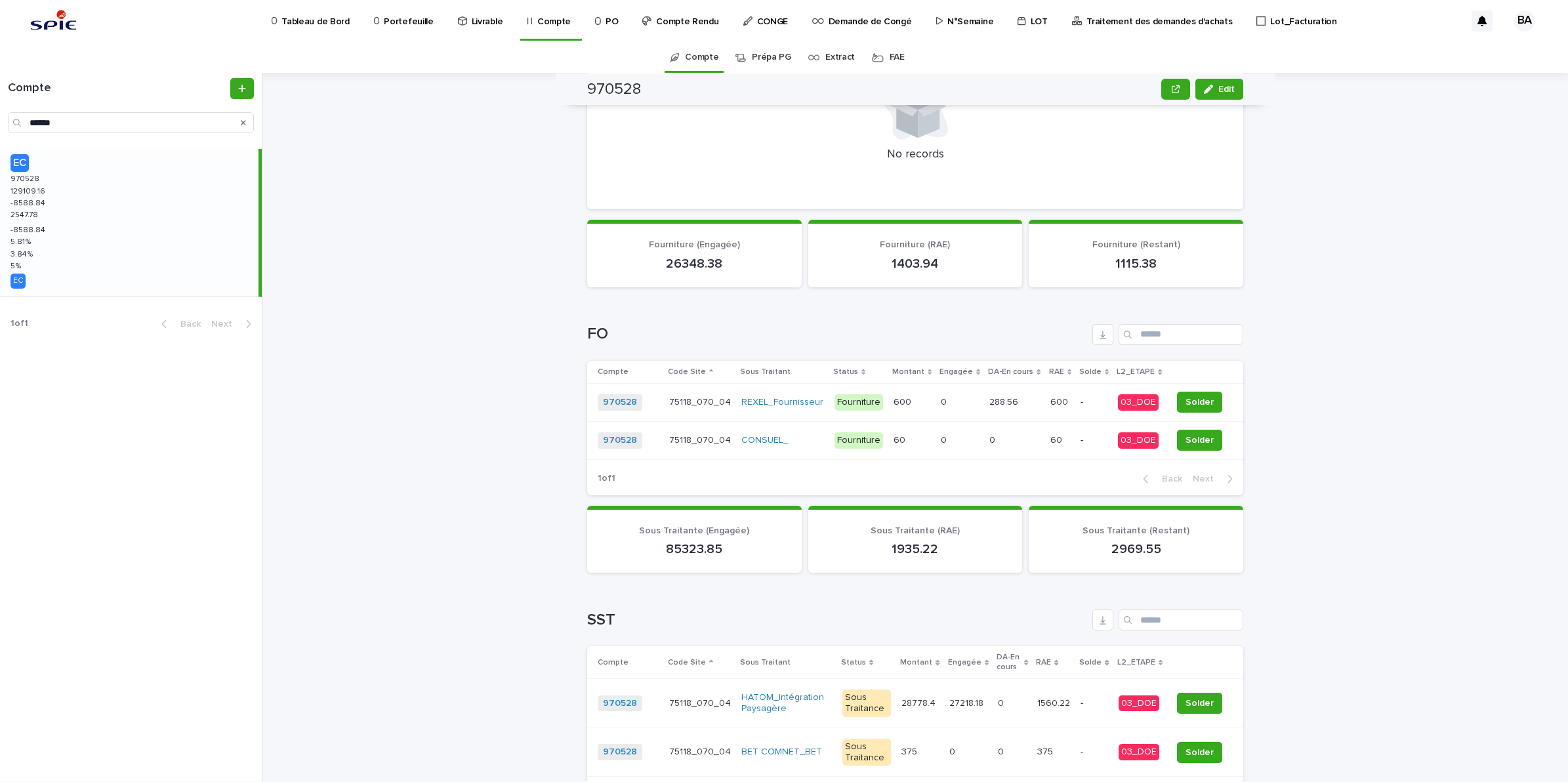
click at [996, 405] on div "288.56 288.56" at bounding box center [1015, 402] width 50 height 22
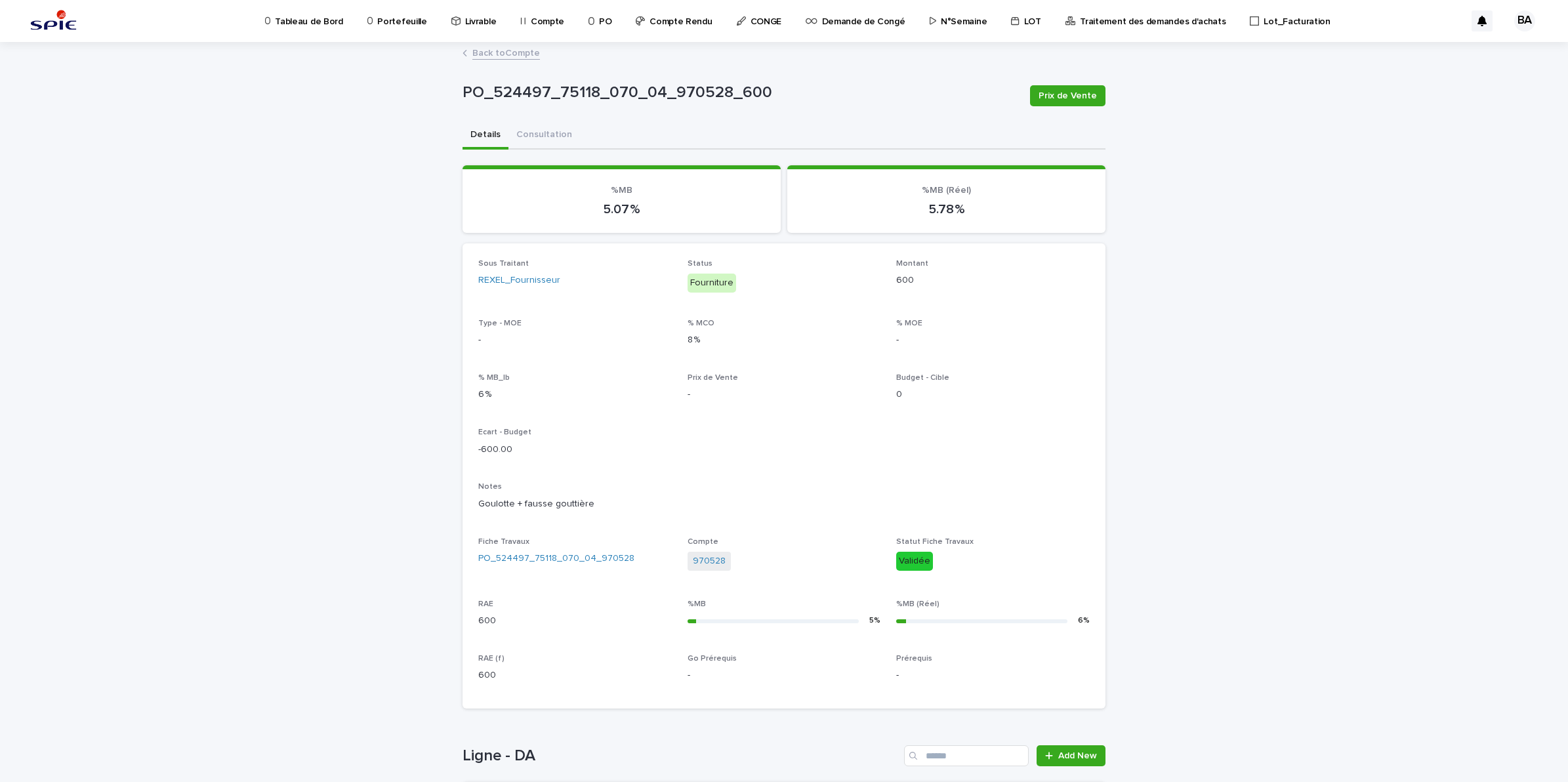
click at [492, 51] on link "Back to Compte" at bounding box center [506, 52] width 67 height 15
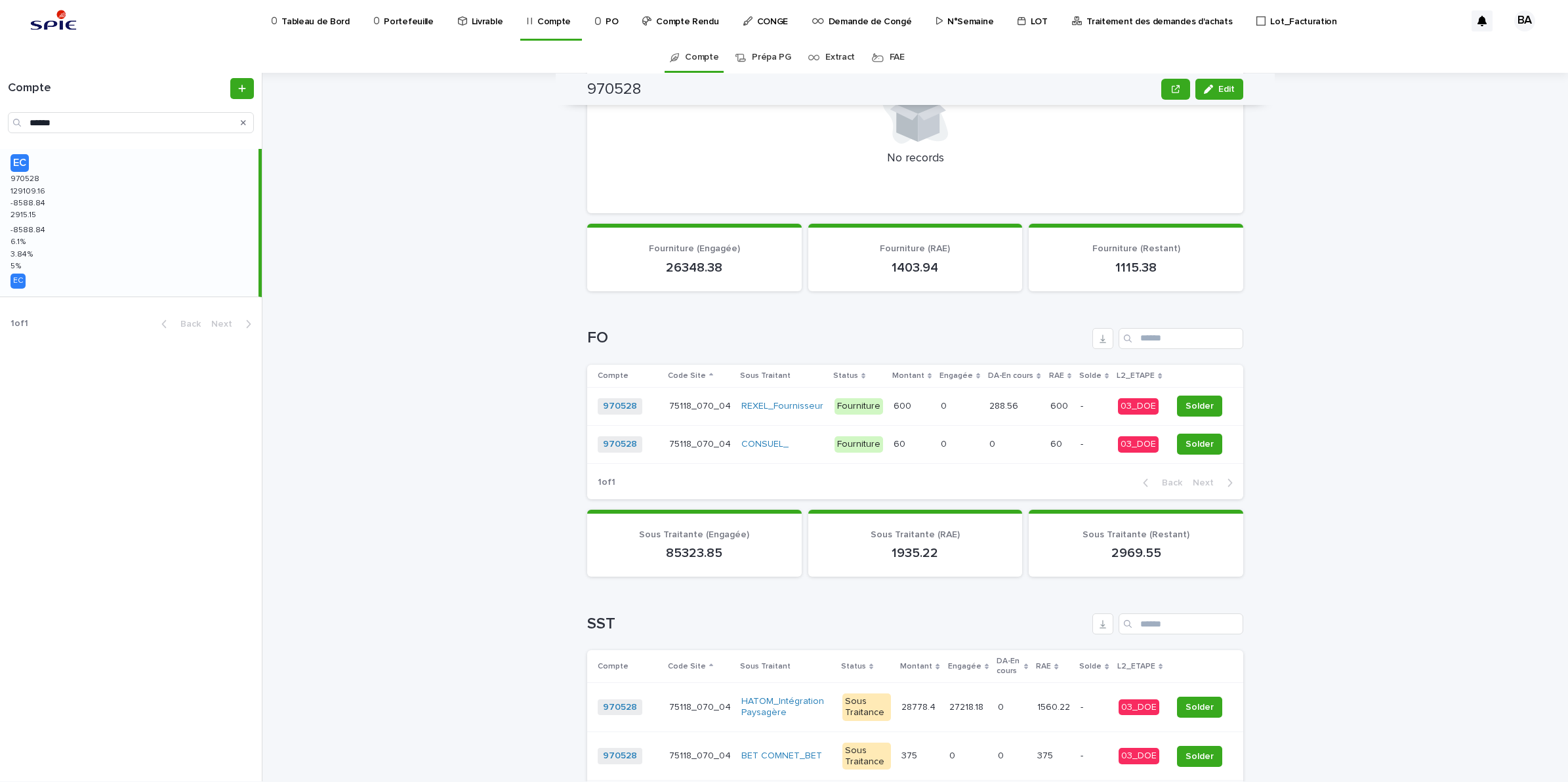
scroll to position [574, 0]
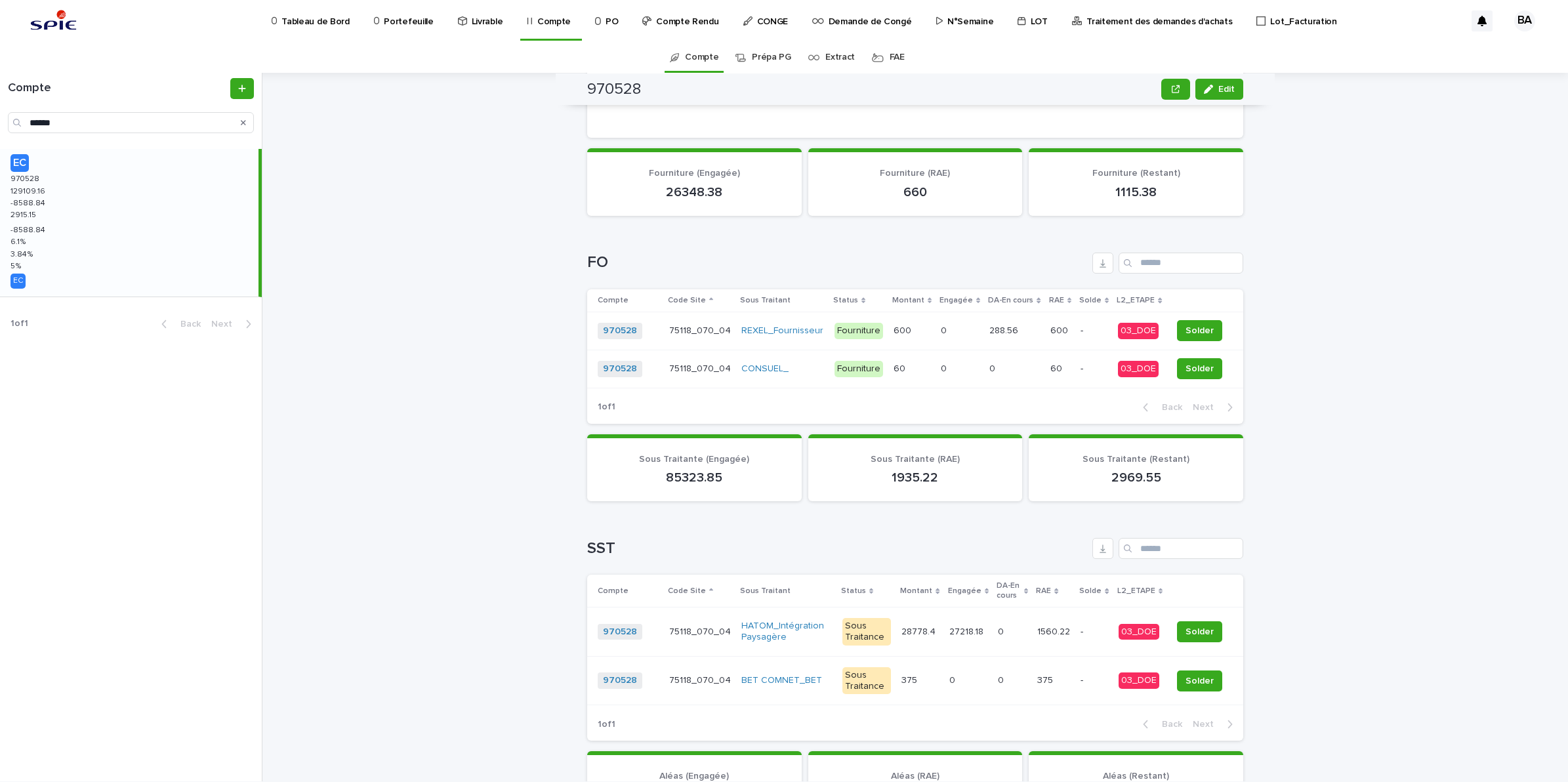
click at [1007, 336] on div "288.56 288.56" at bounding box center [1015, 331] width 50 height 22
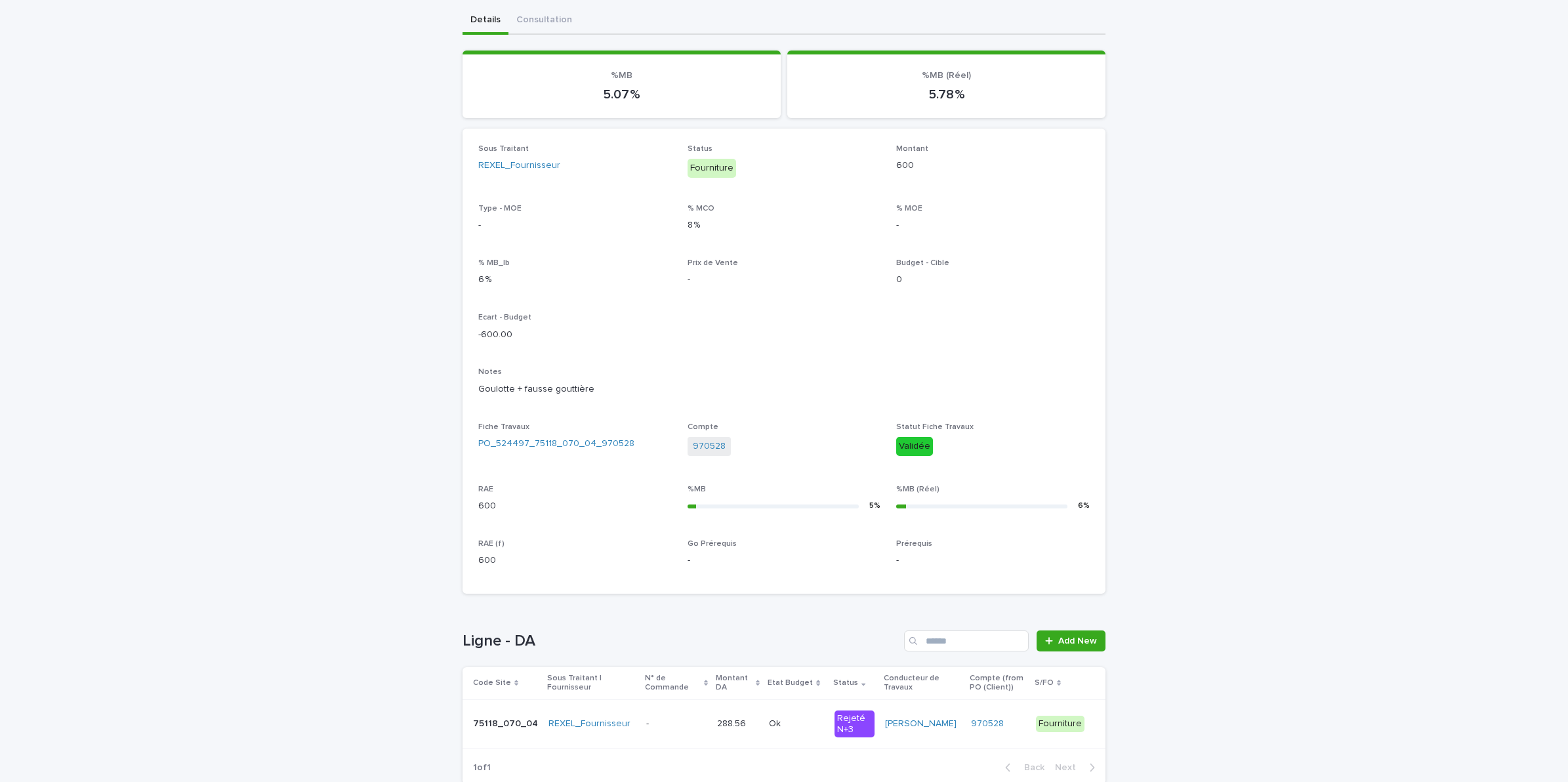
scroll to position [192, 0]
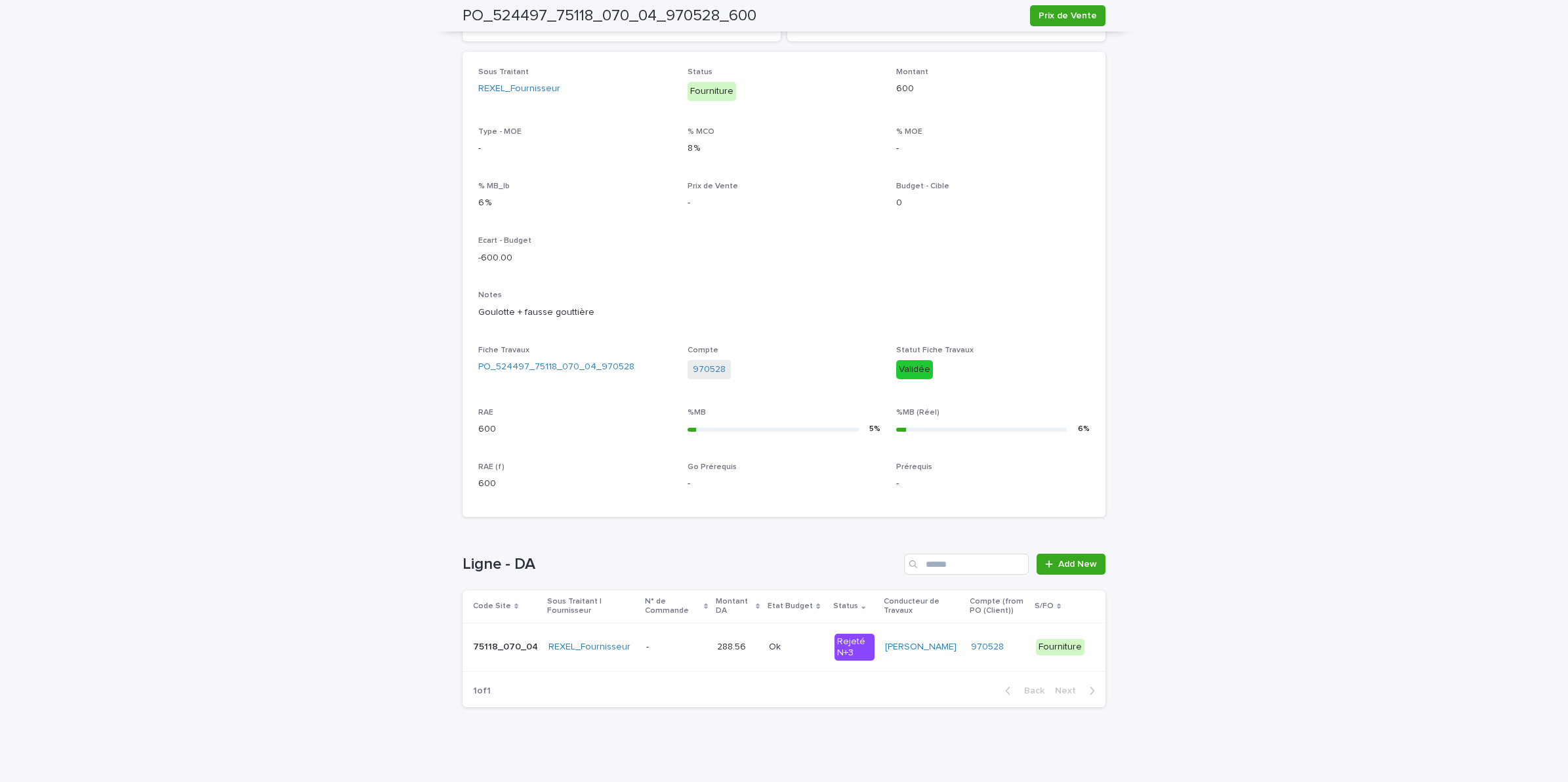
click at [769, 654] on div "Ok Ok" at bounding box center [796, 647] width 55 height 22
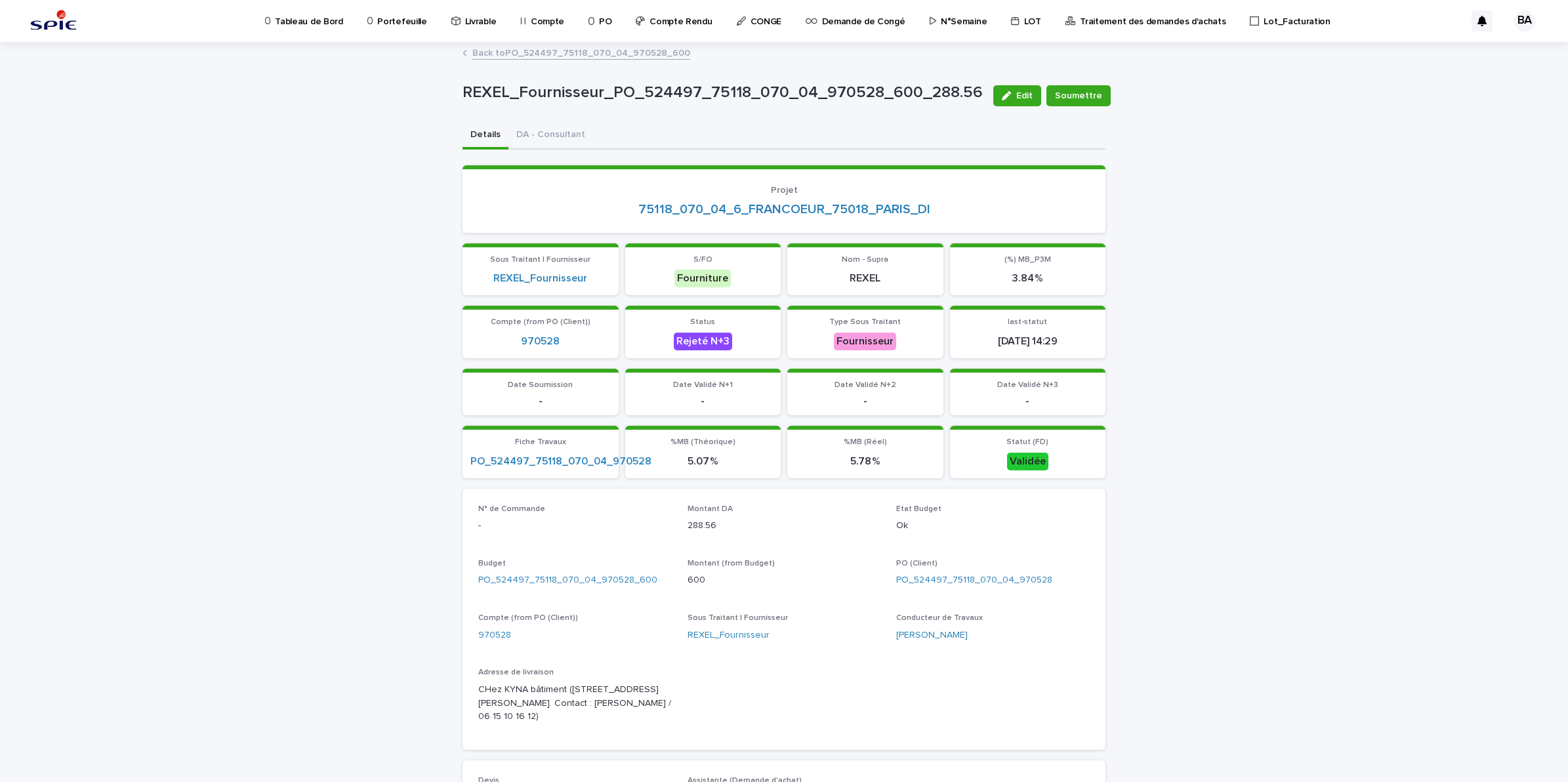
click at [493, 54] on link "Back to PO_524497_75118_070_04_970528_600" at bounding box center [582, 52] width 218 height 15
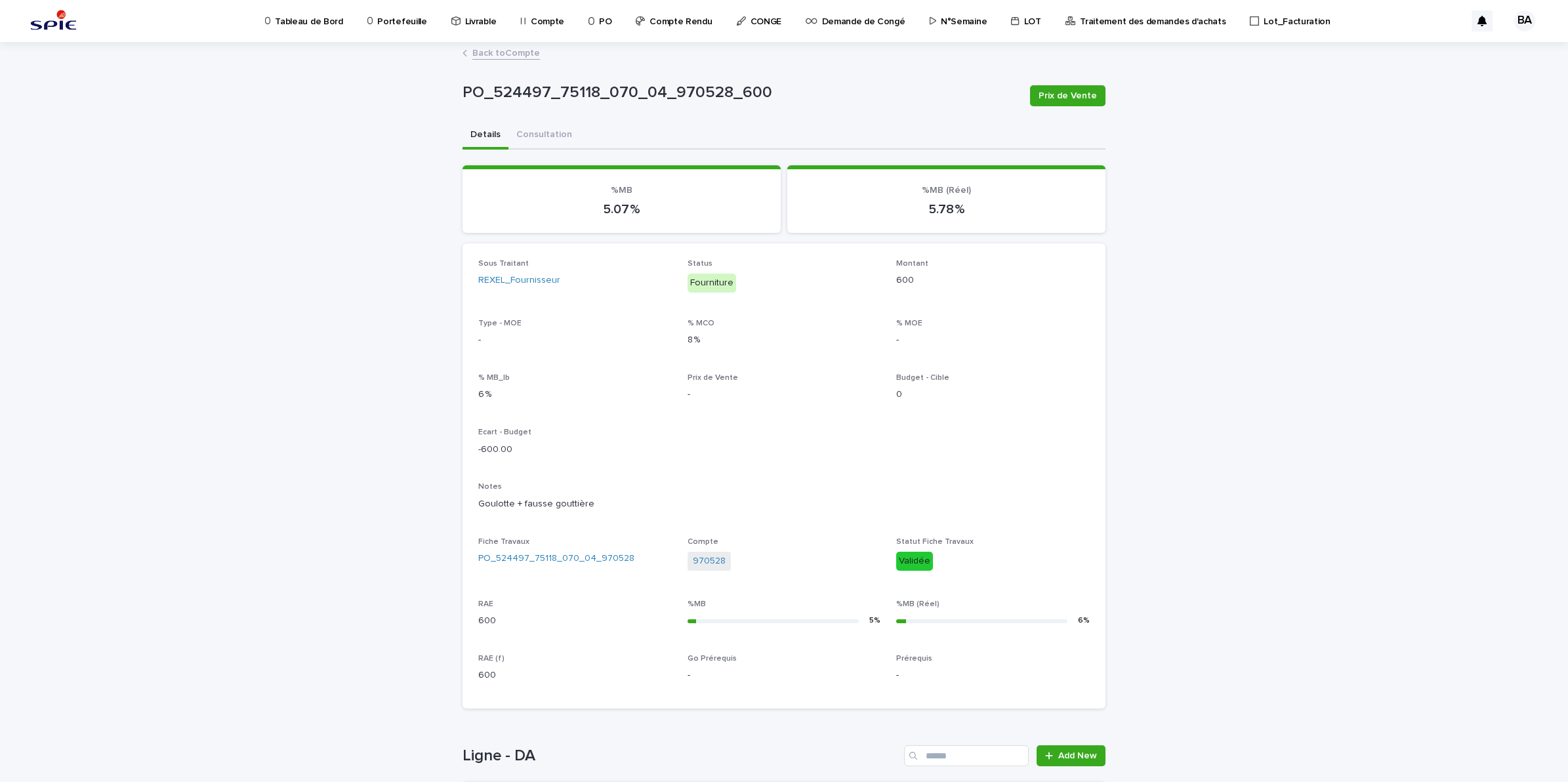
click at [490, 51] on link "Back to Compte" at bounding box center [506, 52] width 67 height 15
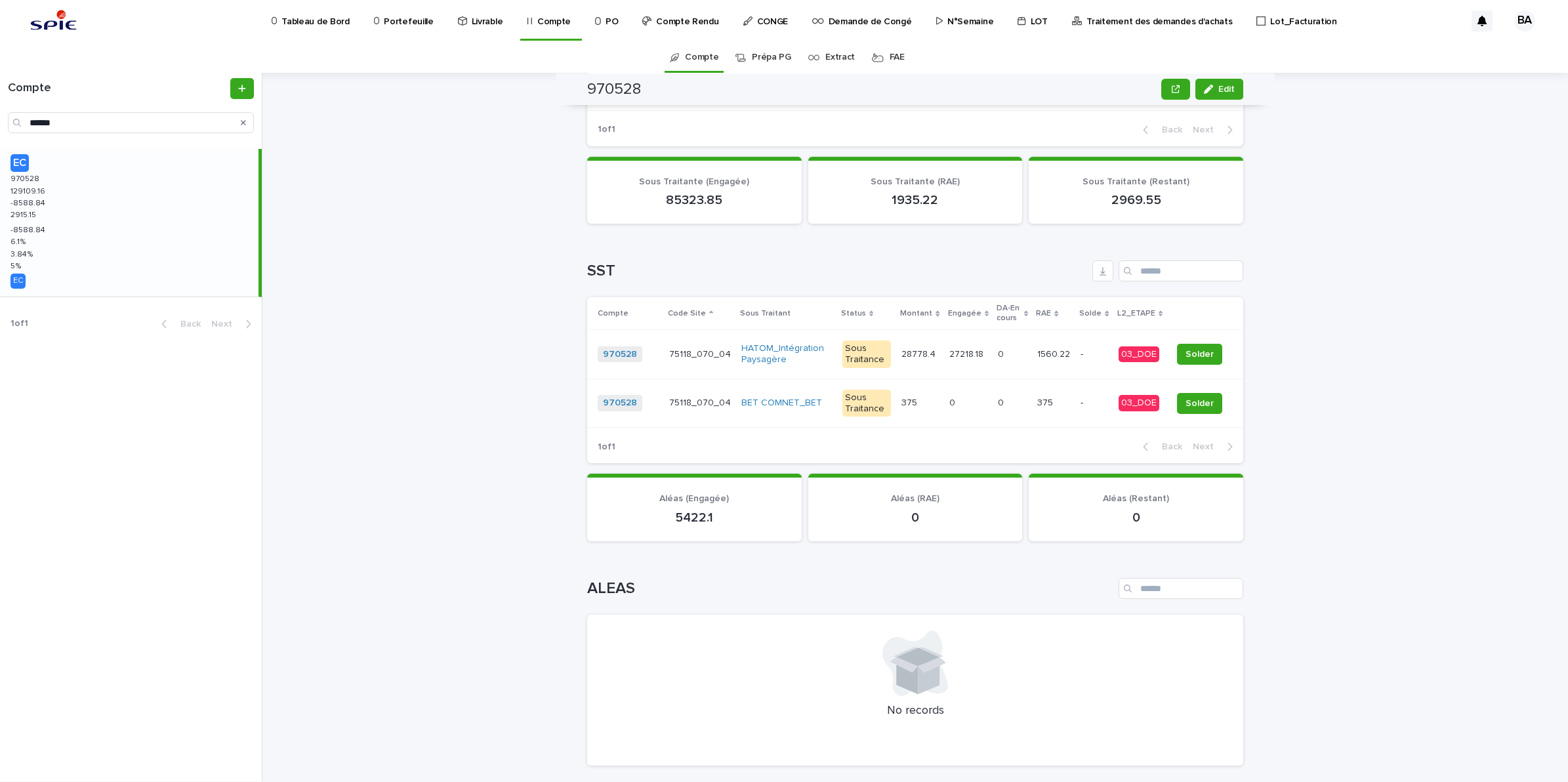
scroll to position [524, 0]
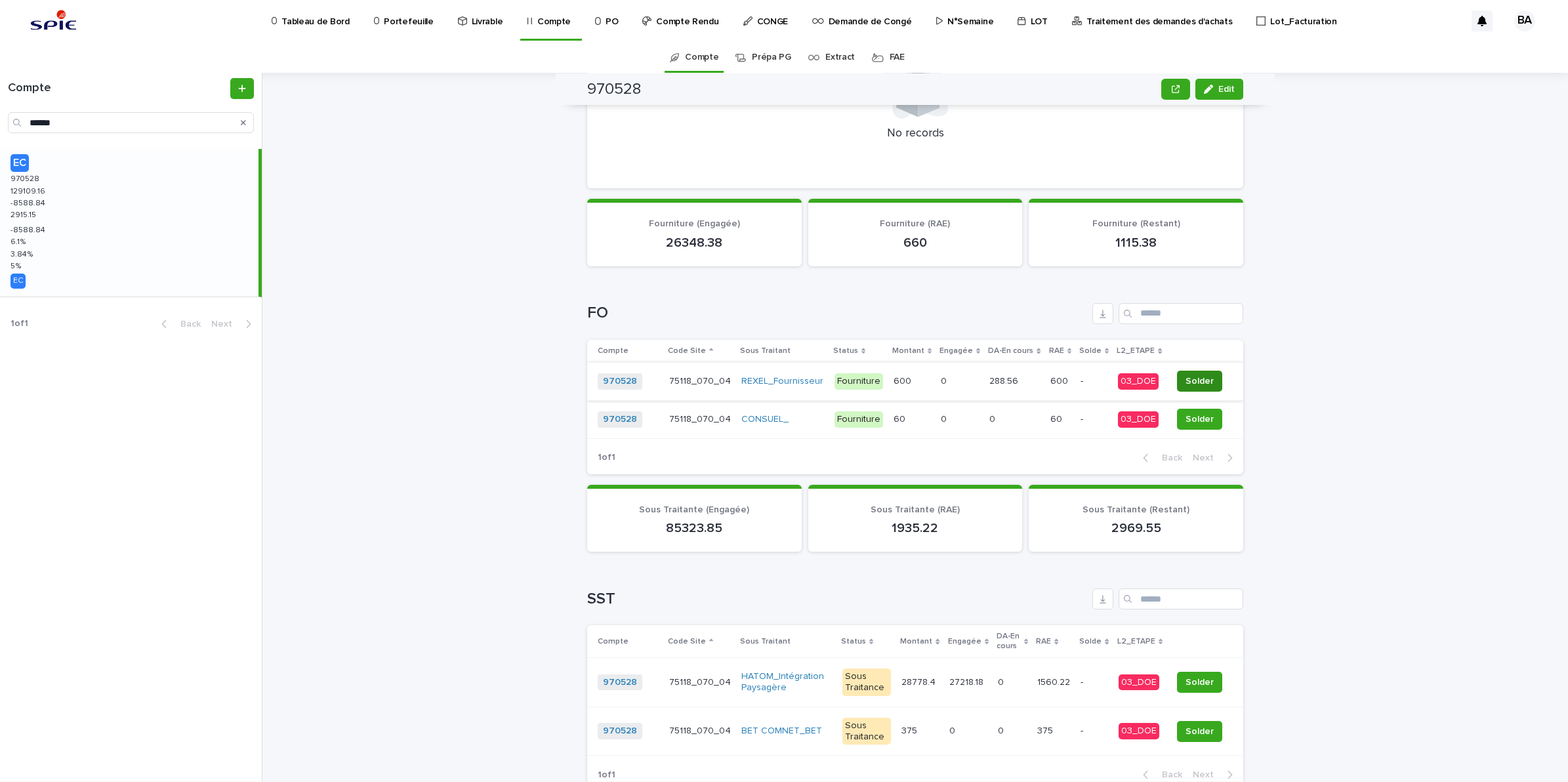
click at [1192, 377] on span "Solder" at bounding box center [1200, 381] width 28 height 13
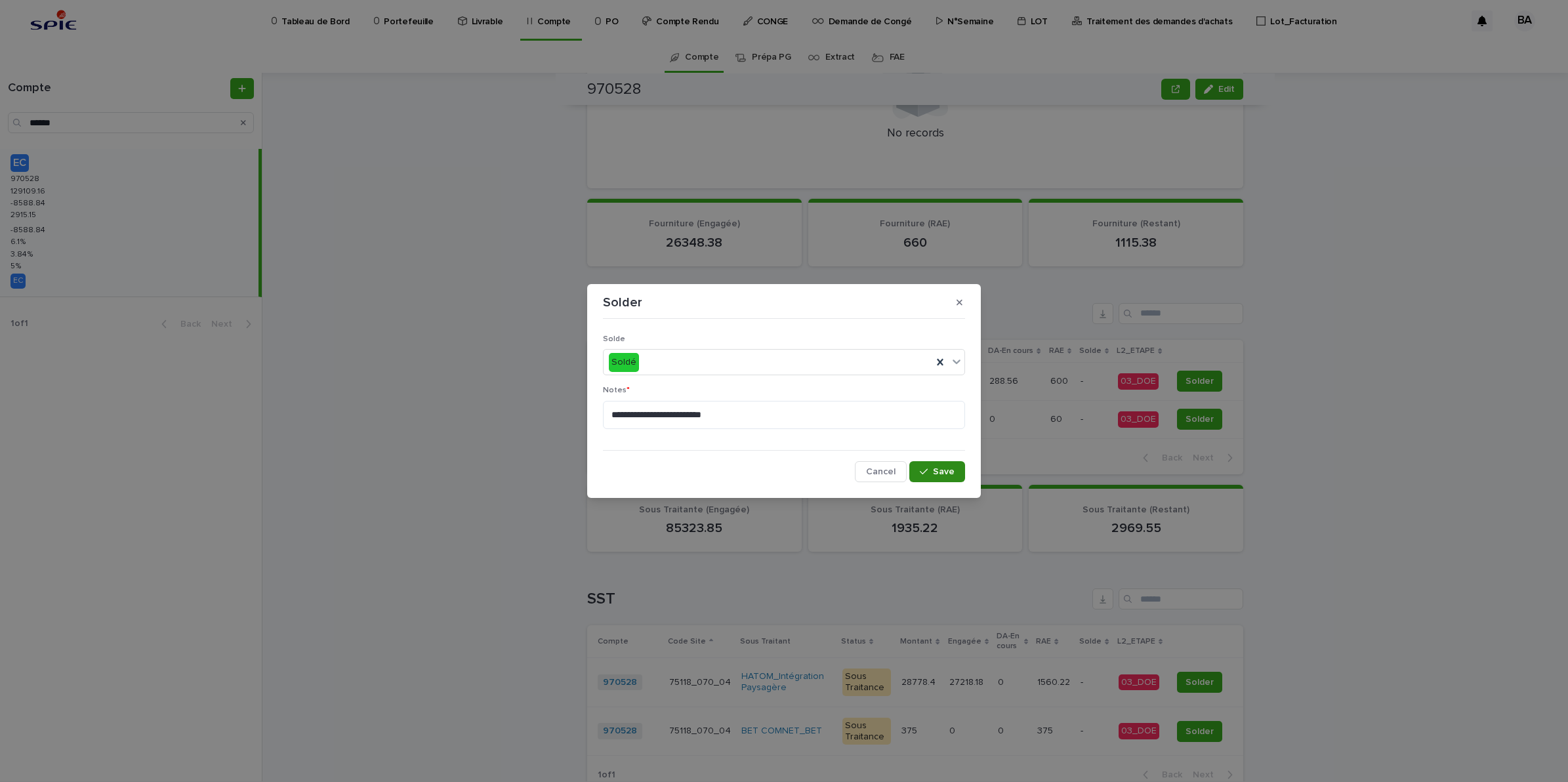
click at [951, 473] on span "Save" at bounding box center [944, 472] width 22 height 9
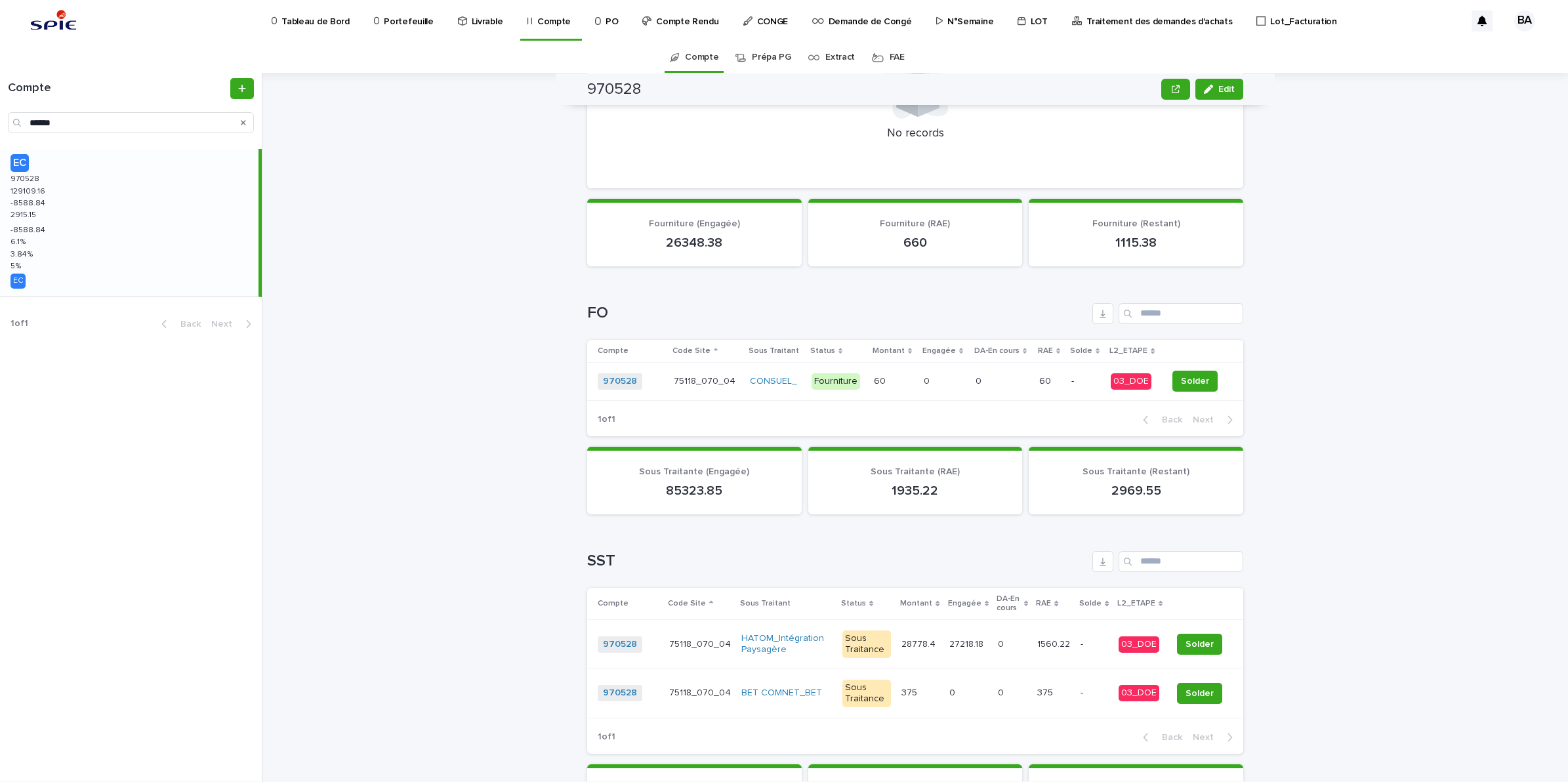
scroll to position [505, 0]
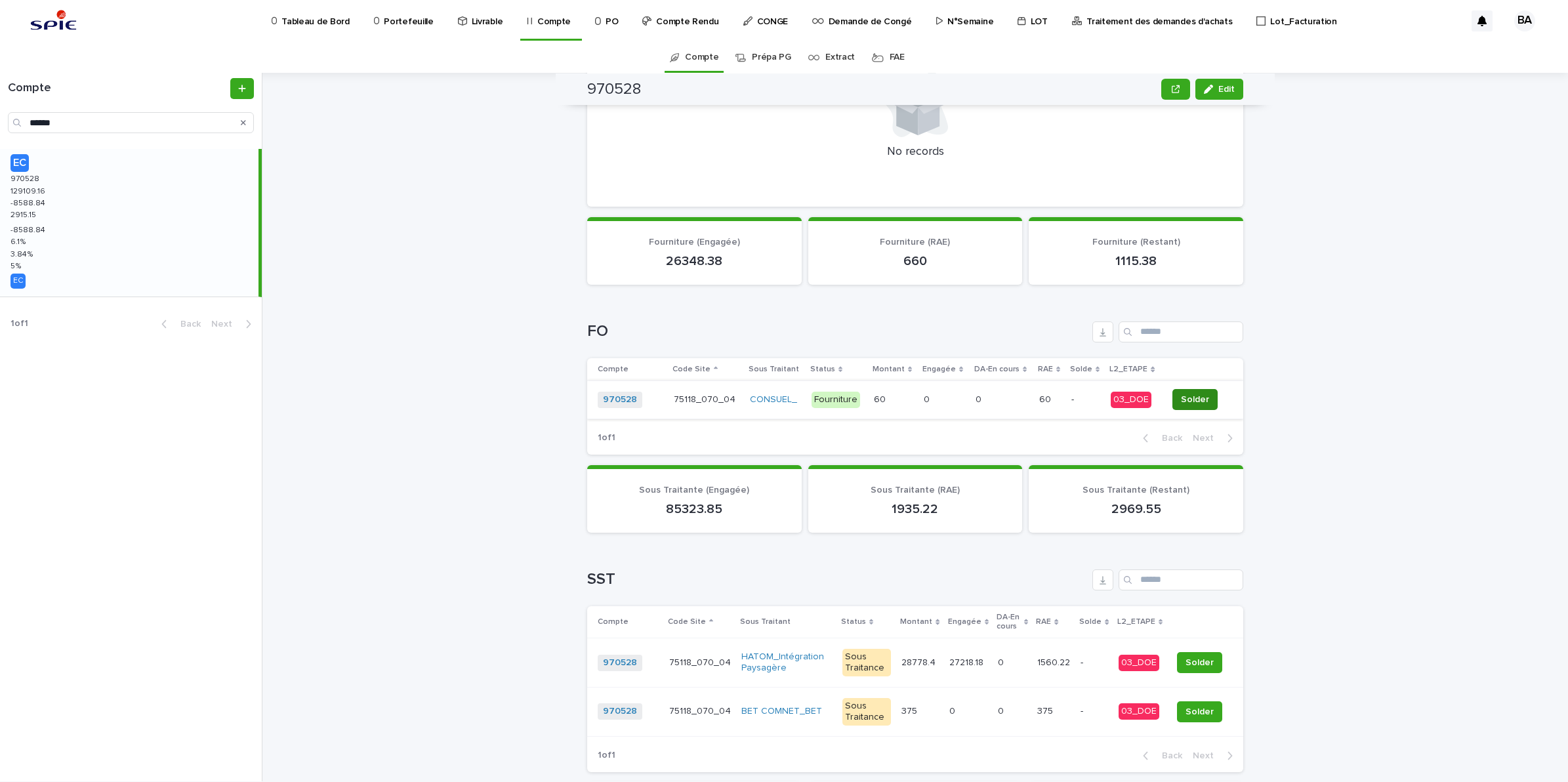
click at [1198, 393] on span "Solder" at bounding box center [1195, 399] width 28 height 13
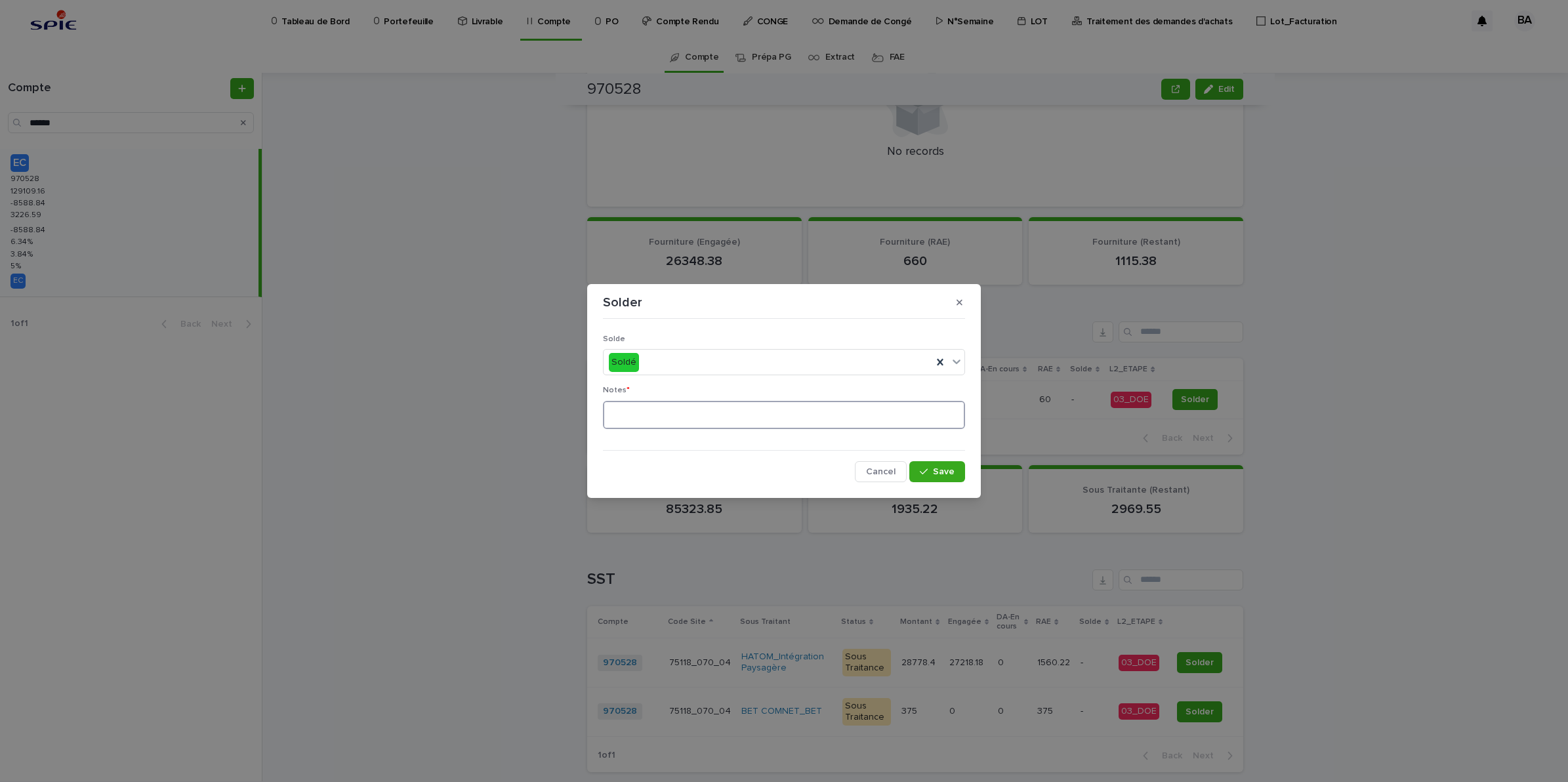
click at [730, 407] on textarea at bounding box center [784, 415] width 362 height 29
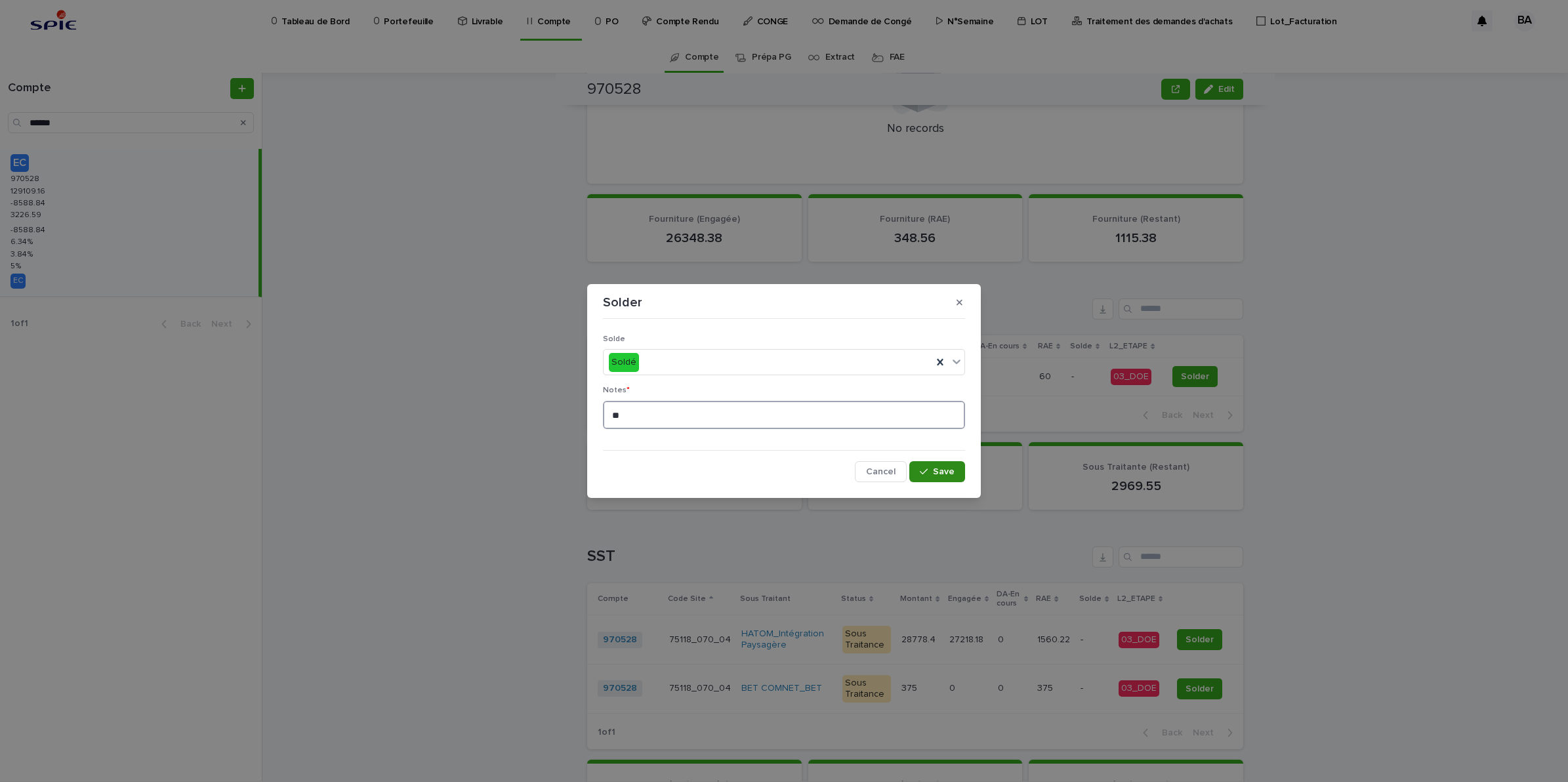
type textarea "**"
click at [920, 470] on icon "button" at bounding box center [924, 472] width 8 height 9
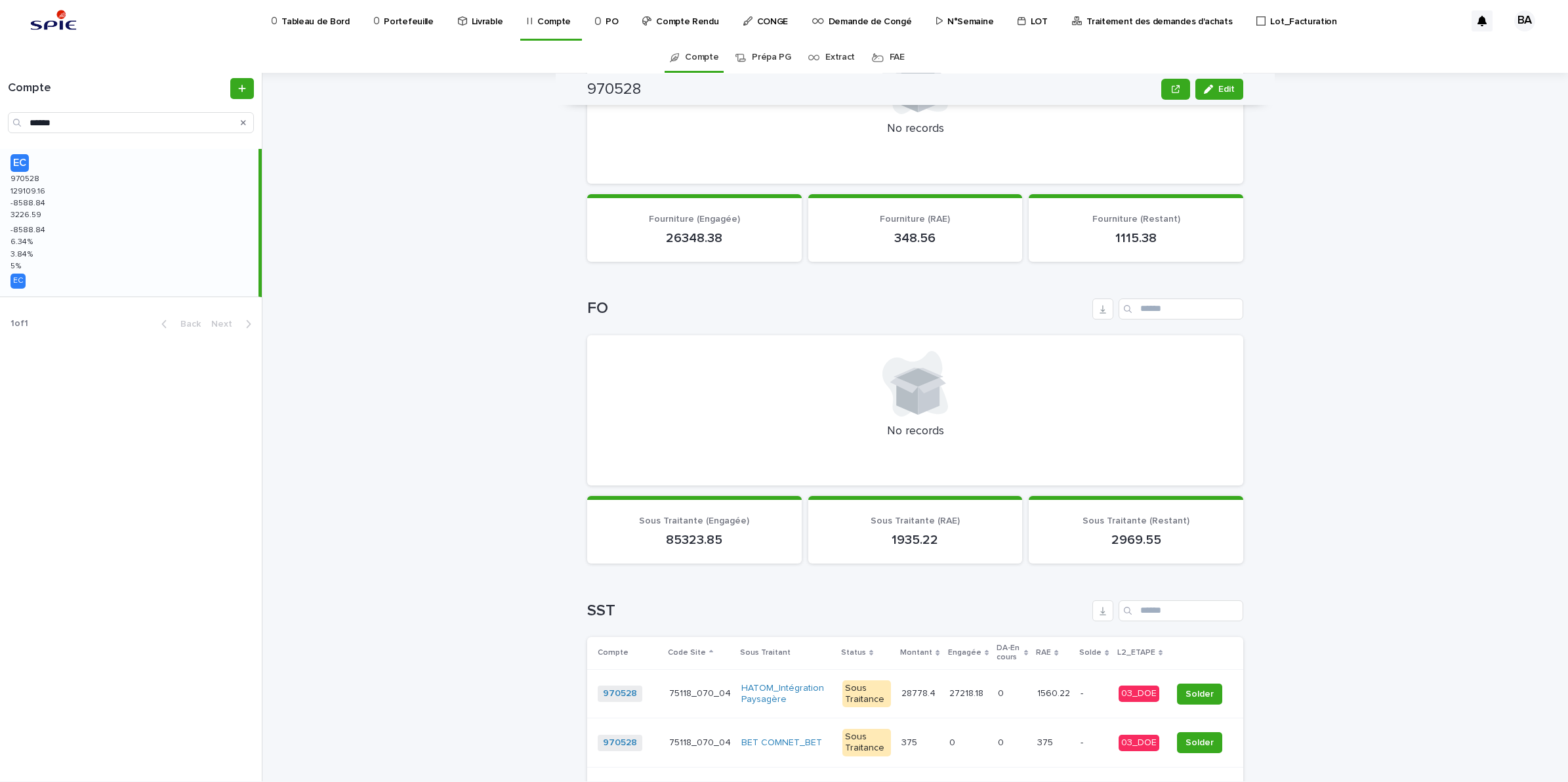
scroll to position [555, 0]
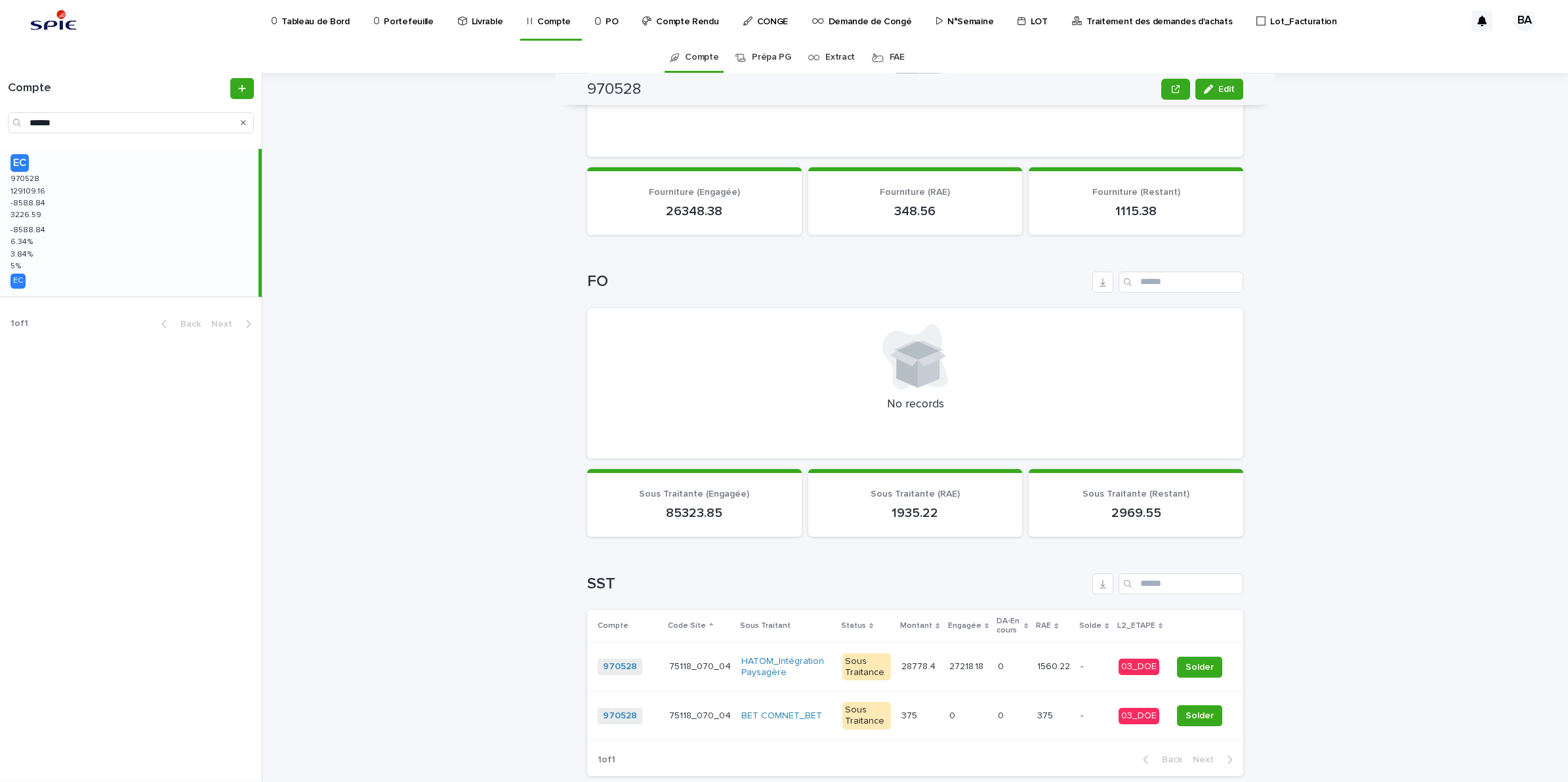
click at [978, 674] on td "27218.18 27218.18" at bounding box center [968, 666] width 48 height 49
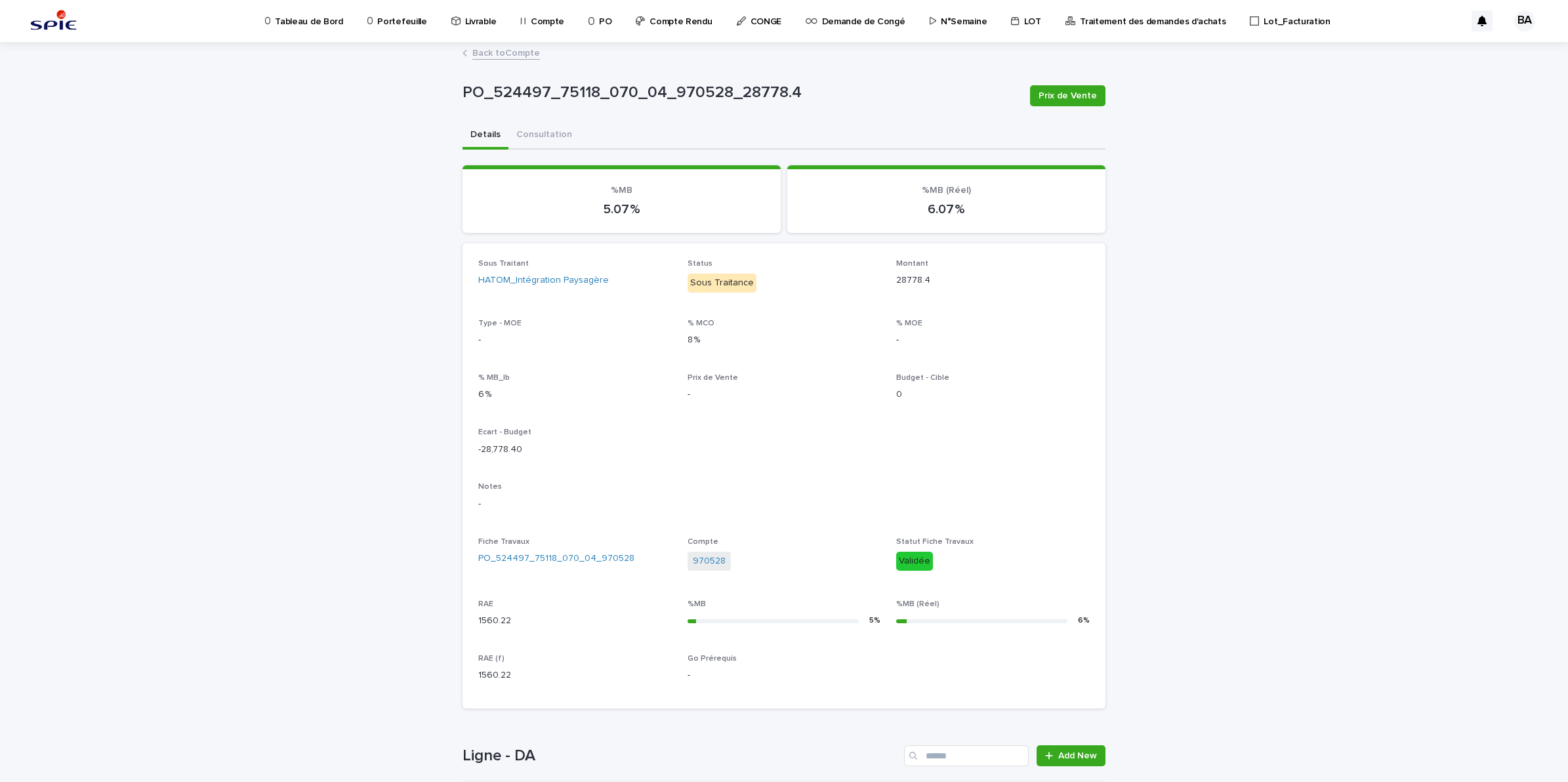
click at [485, 50] on link "Back to Compte" at bounding box center [506, 52] width 67 height 15
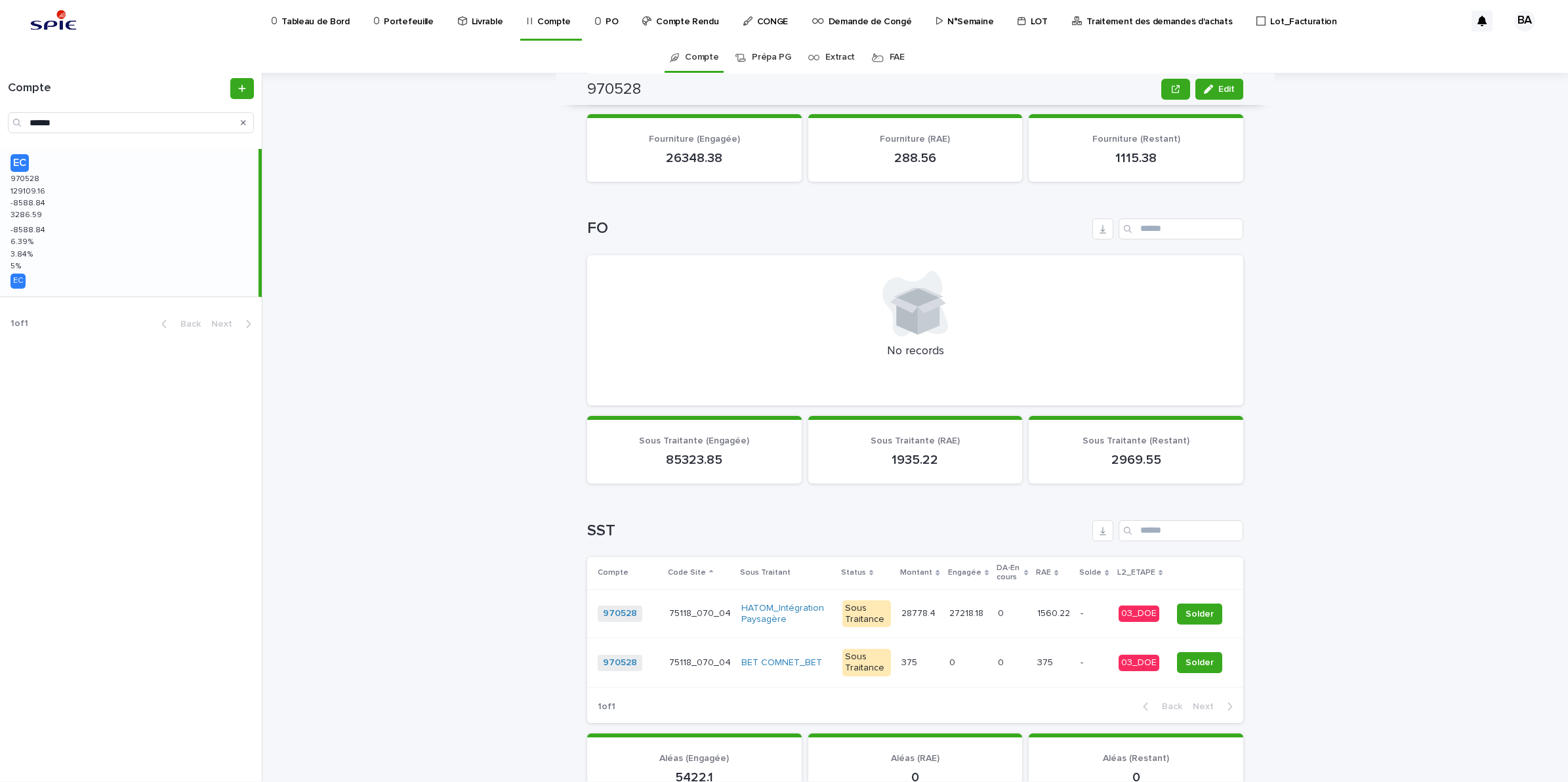
scroll to position [738, 0]
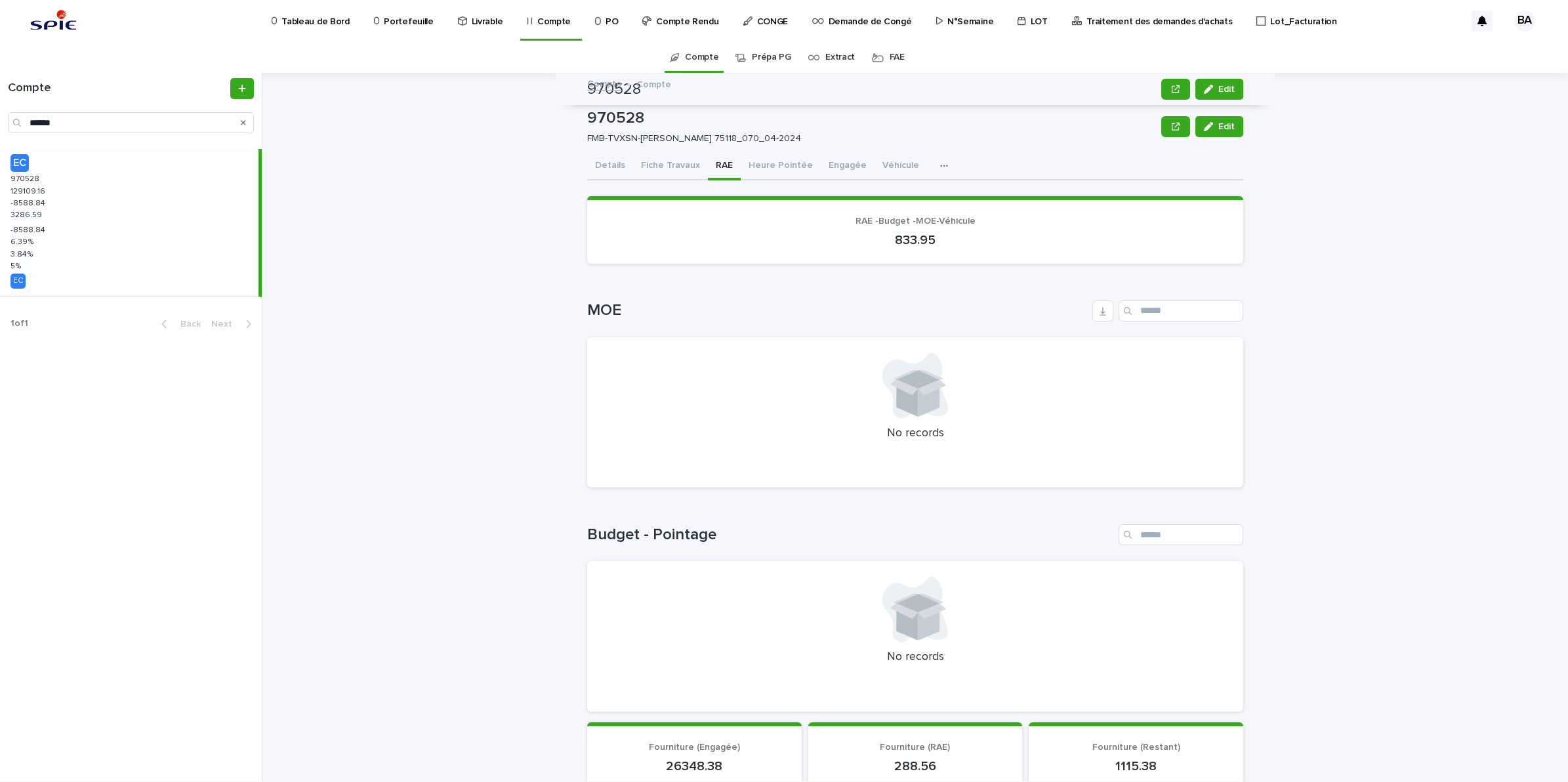
scroll to position [738, 0]
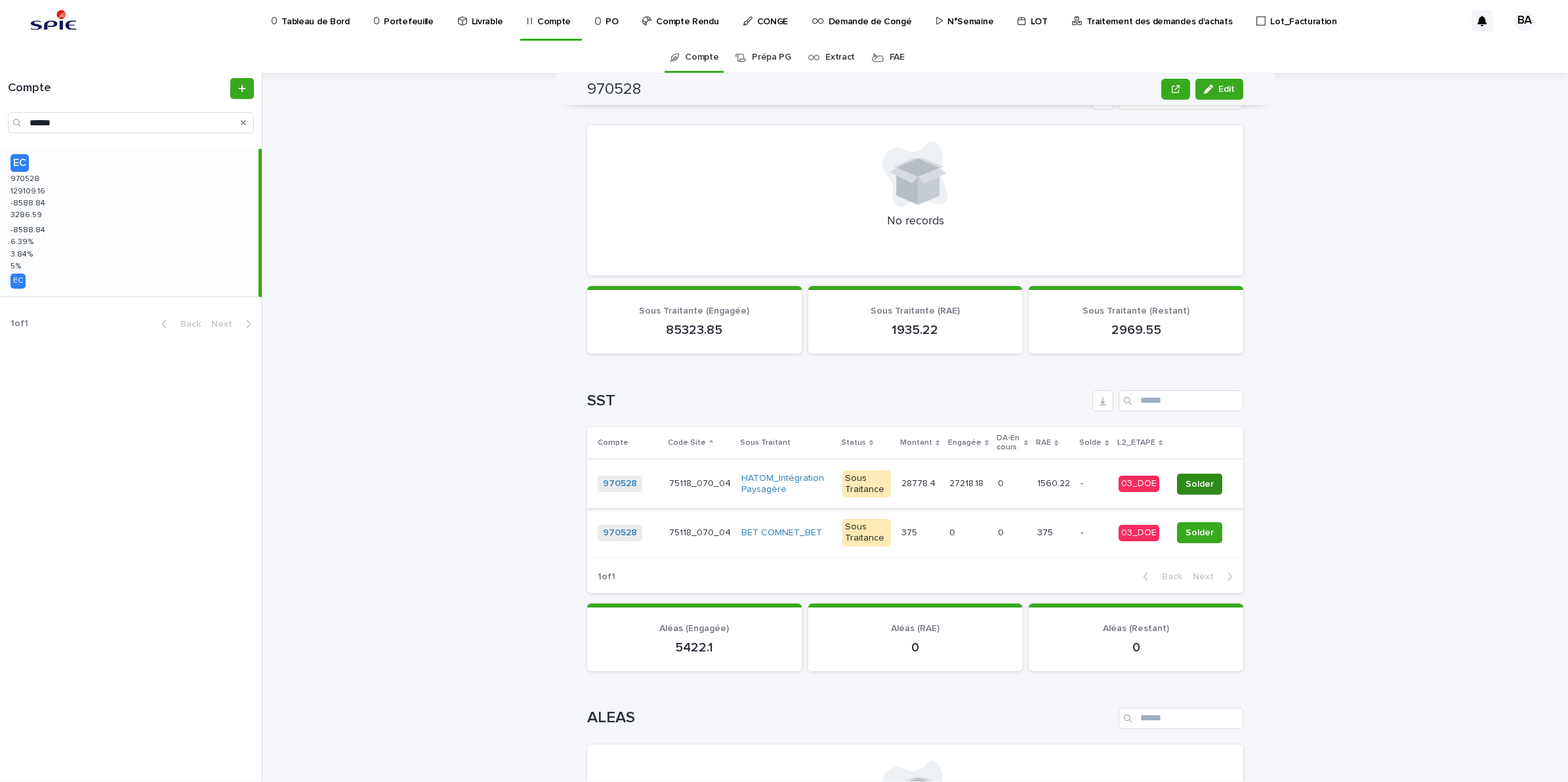
click at [1186, 478] on span "Solder" at bounding box center [1200, 484] width 28 height 13
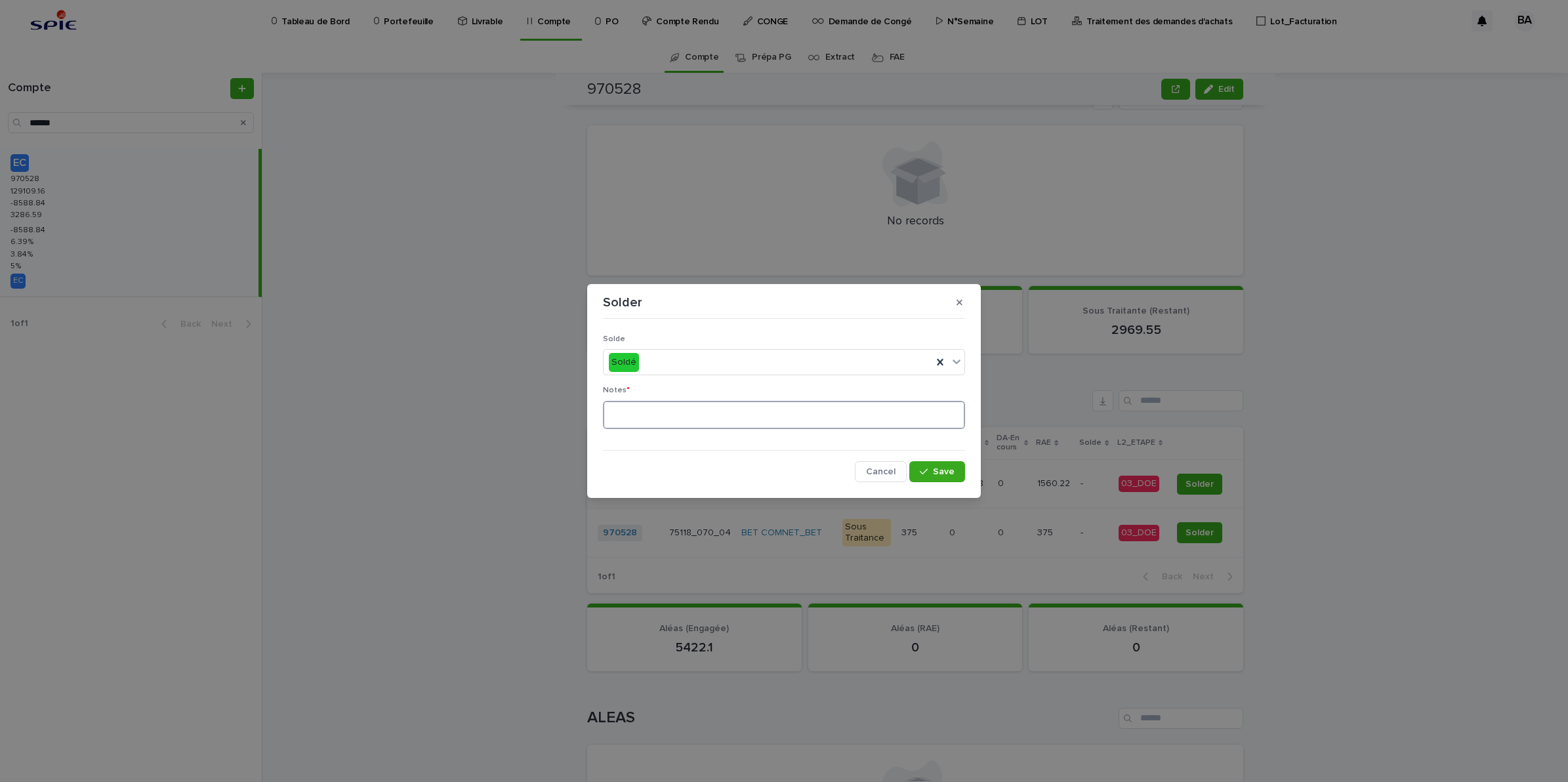
click at [656, 413] on textarea at bounding box center [784, 415] width 362 height 29
type textarea "**"
click at [943, 477] on button "Save" at bounding box center [937, 471] width 56 height 21
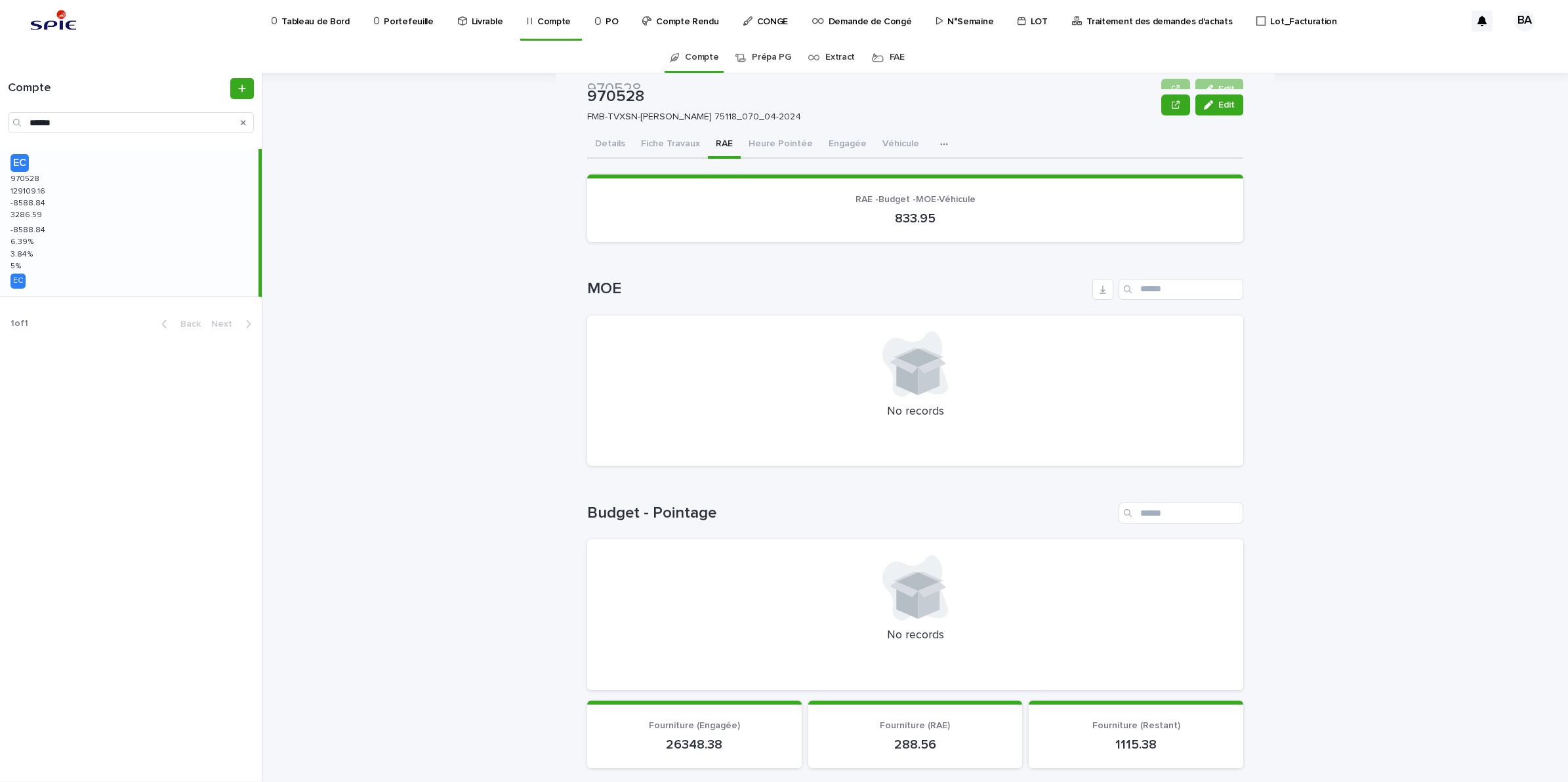
scroll to position [0, 0]
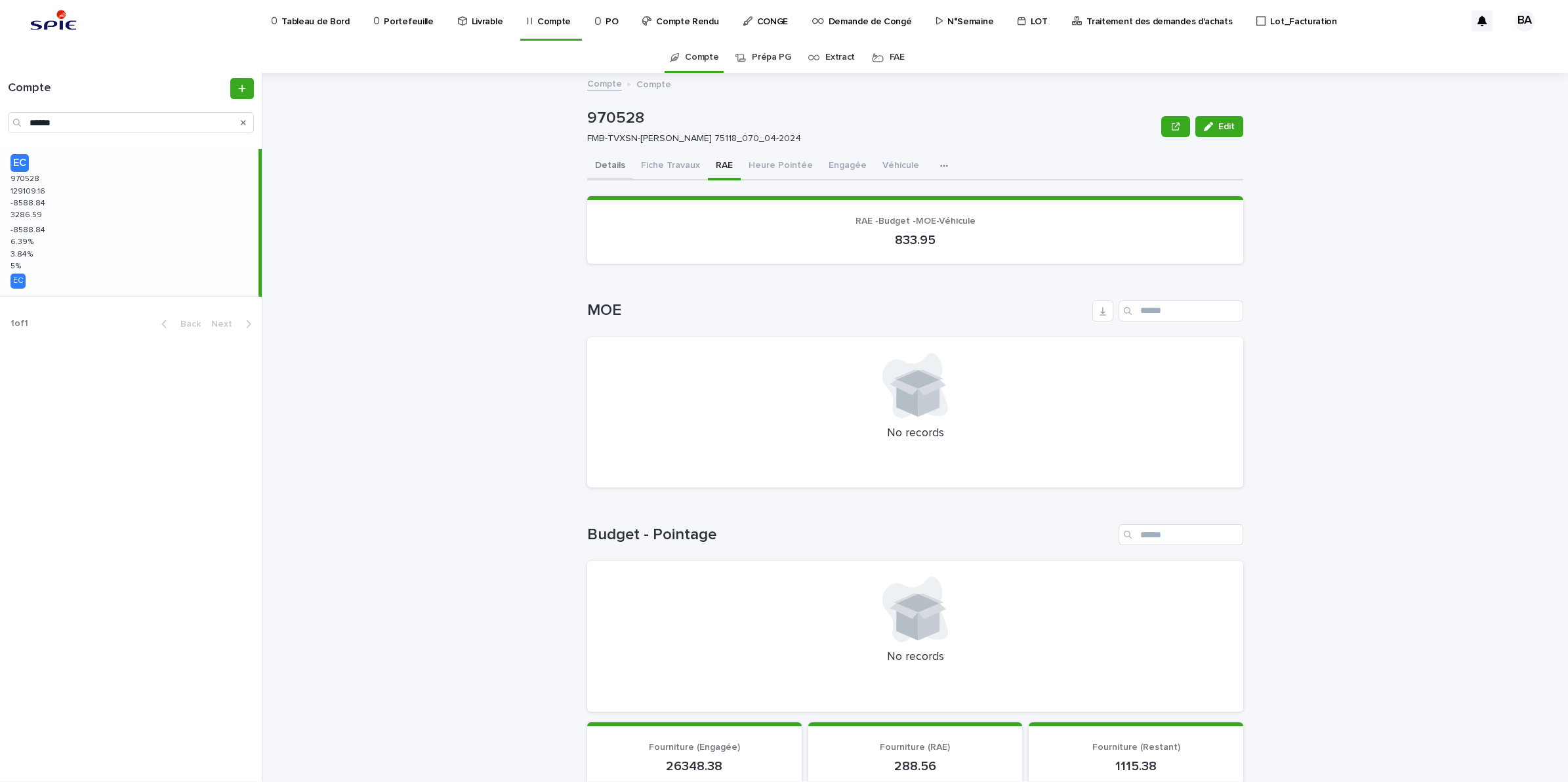
click at [607, 166] on button "Details" at bounding box center [610, 166] width 46 height 28
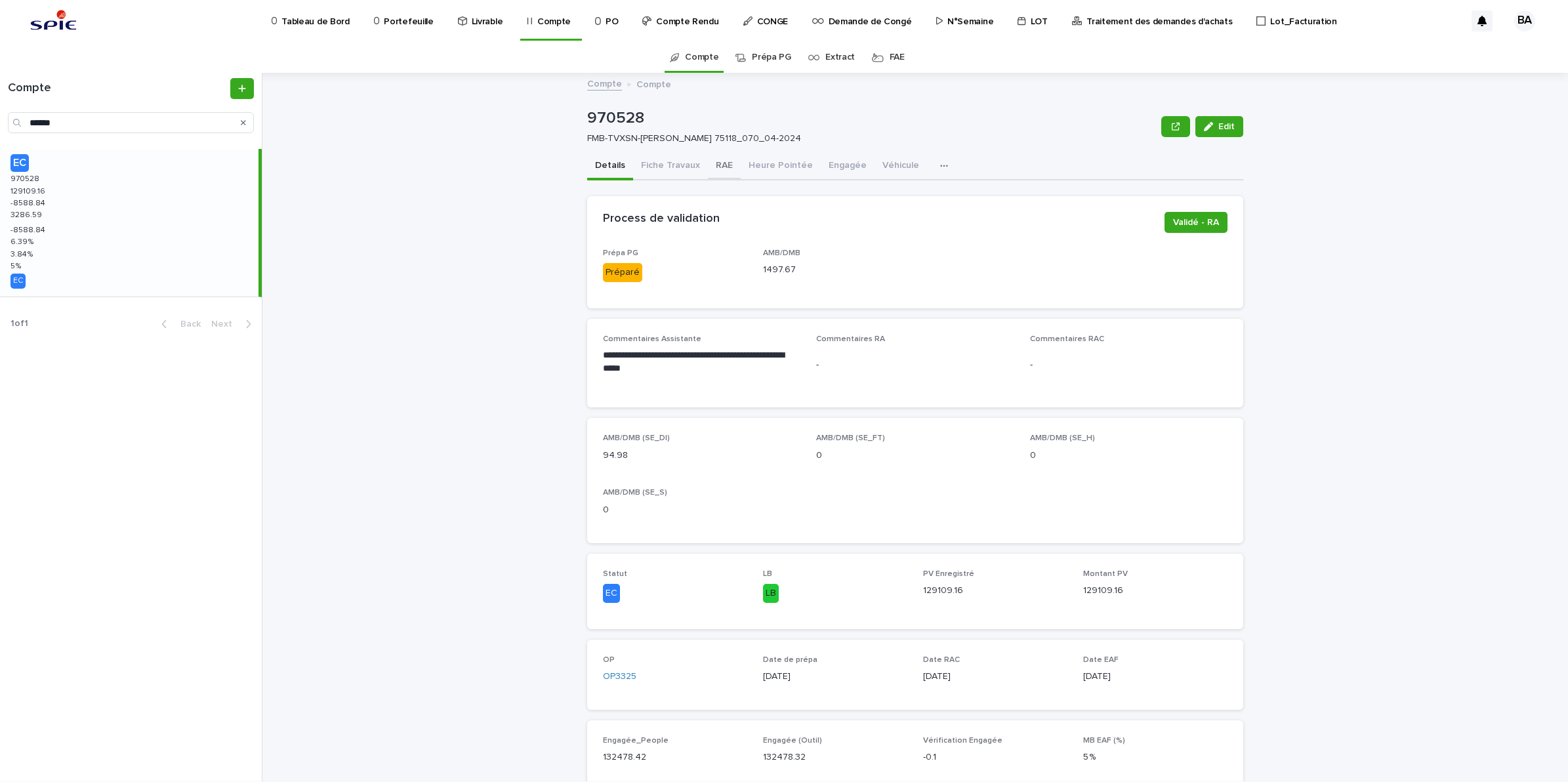
click at [712, 166] on button "RAE" at bounding box center [724, 166] width 33 height 28
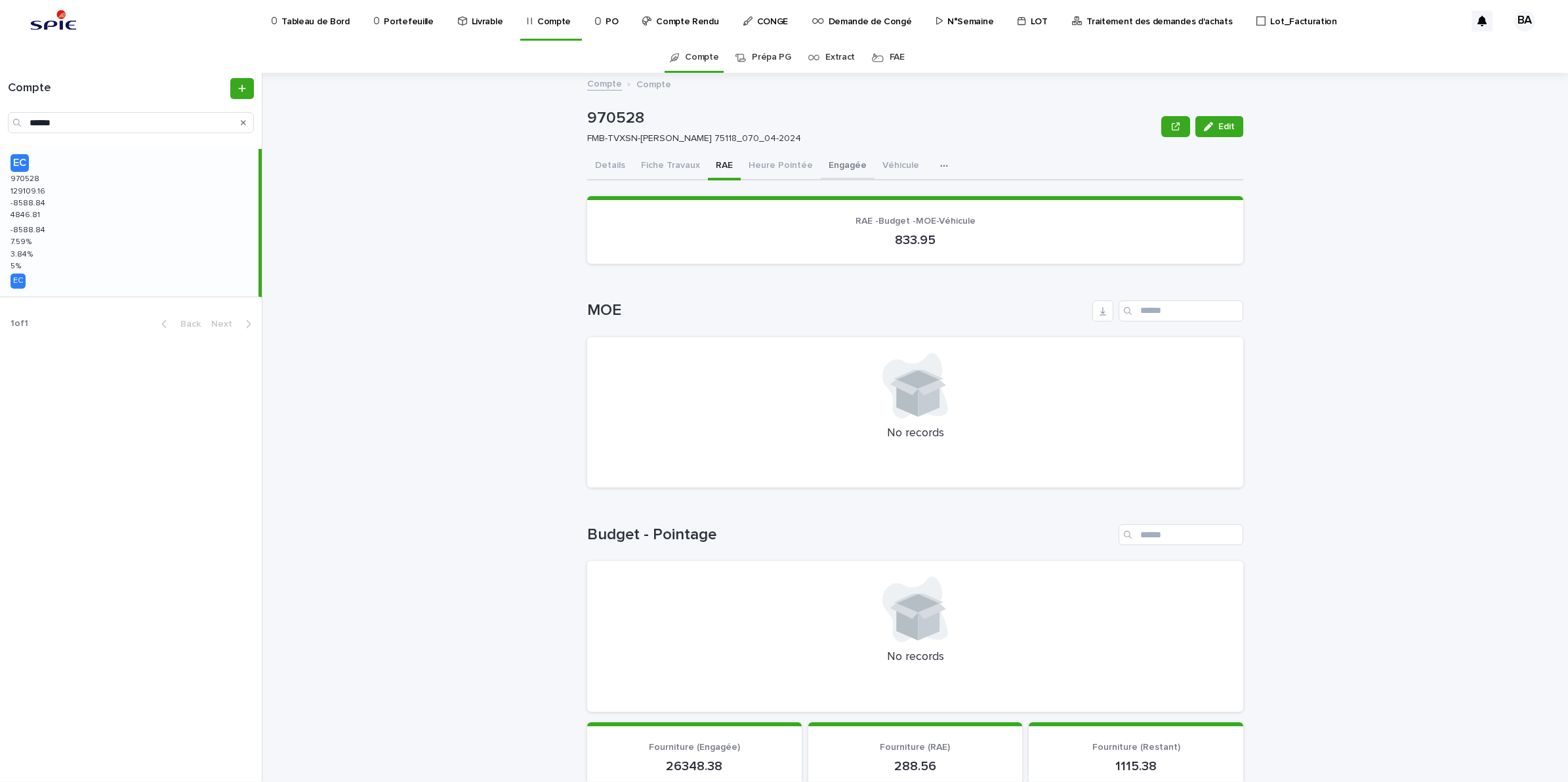
click at [827, 165] on button "Engagée" at bounding box center [848, 166] width 54 height 28
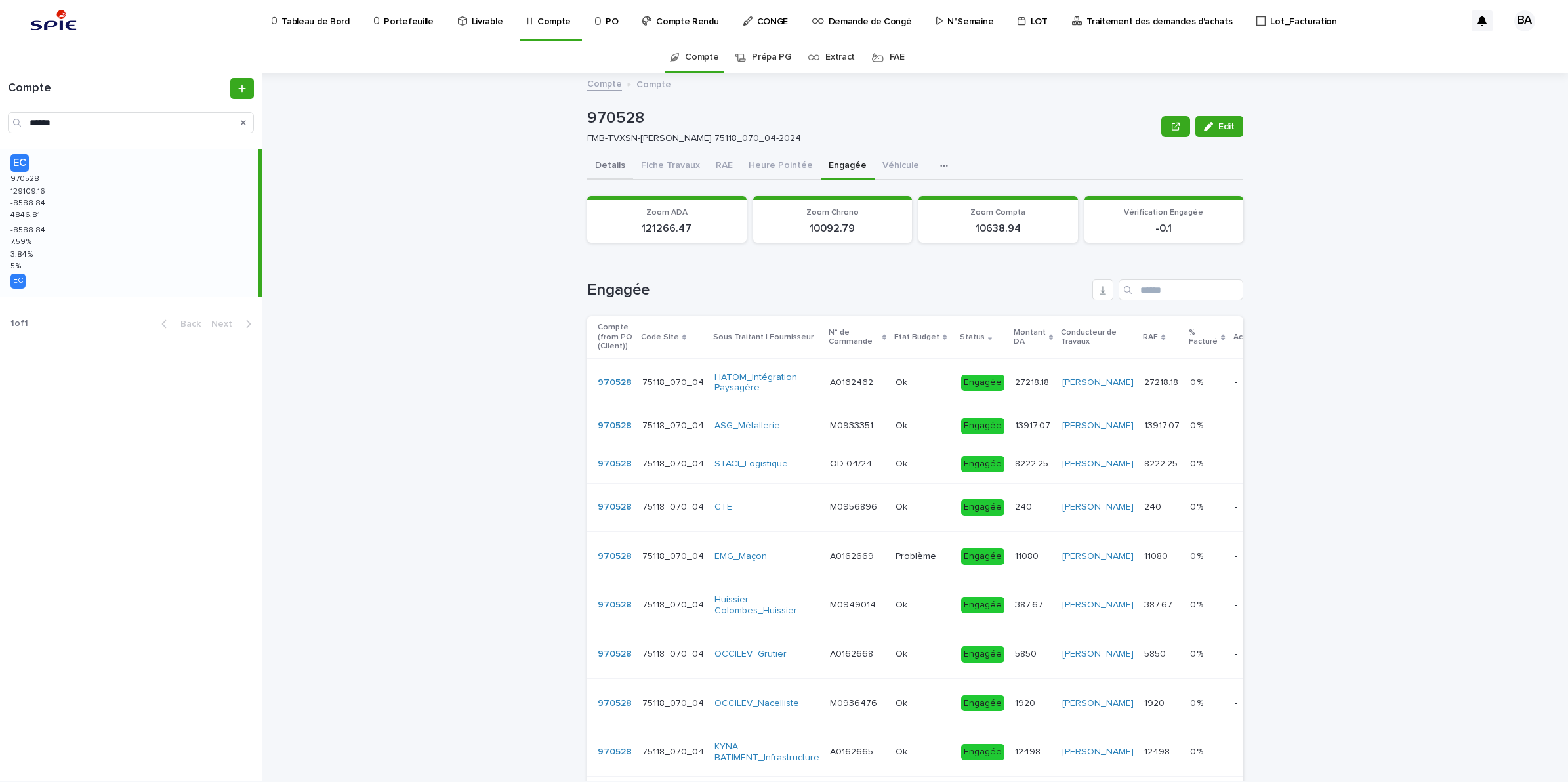
click at [604, 159] on button "Details" at bounding box center [610, 166] width 46 height 28
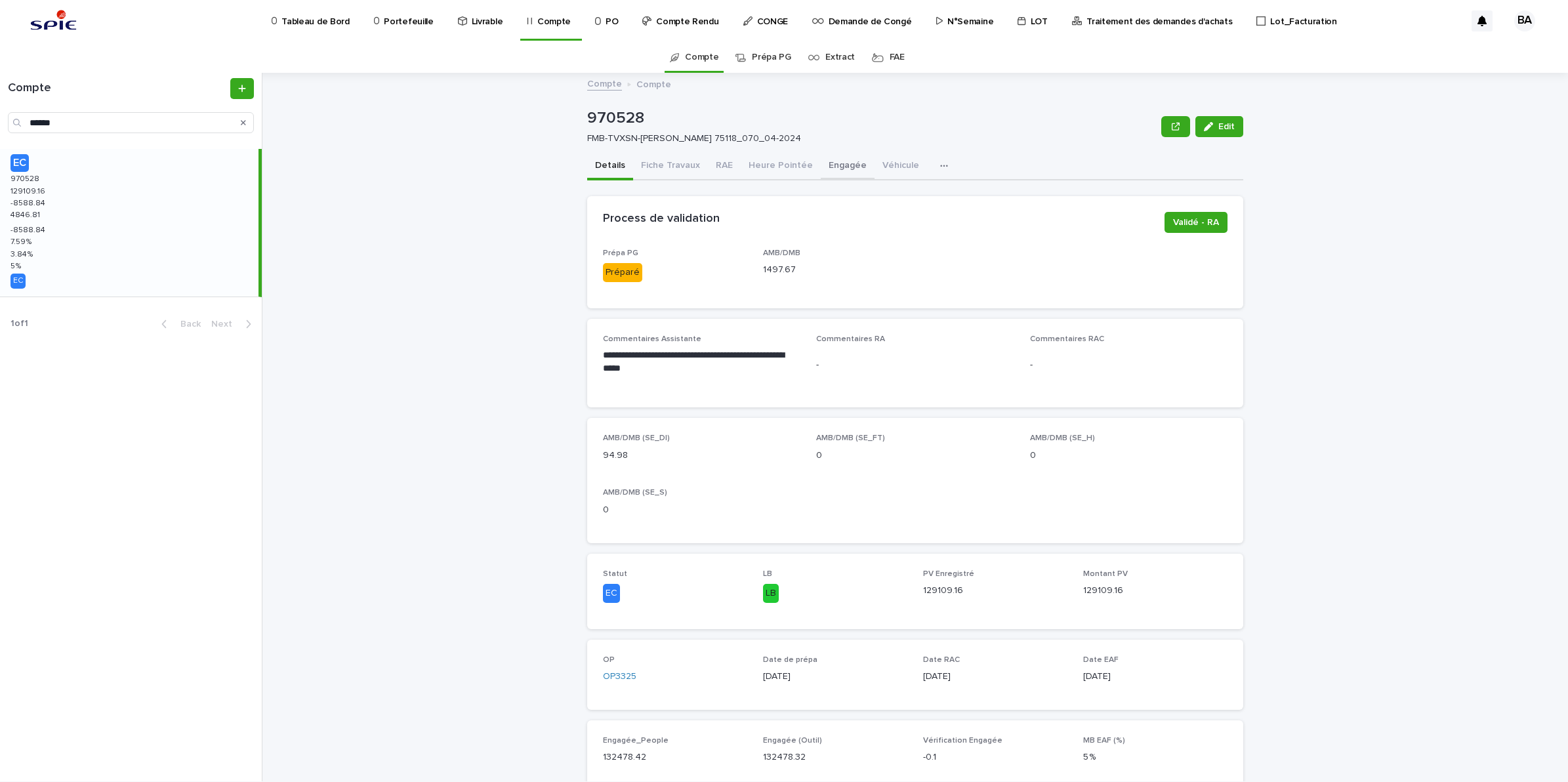
click at [821, 168] on button "Engagée" at bounding box center [848, 166] width 54 height 28
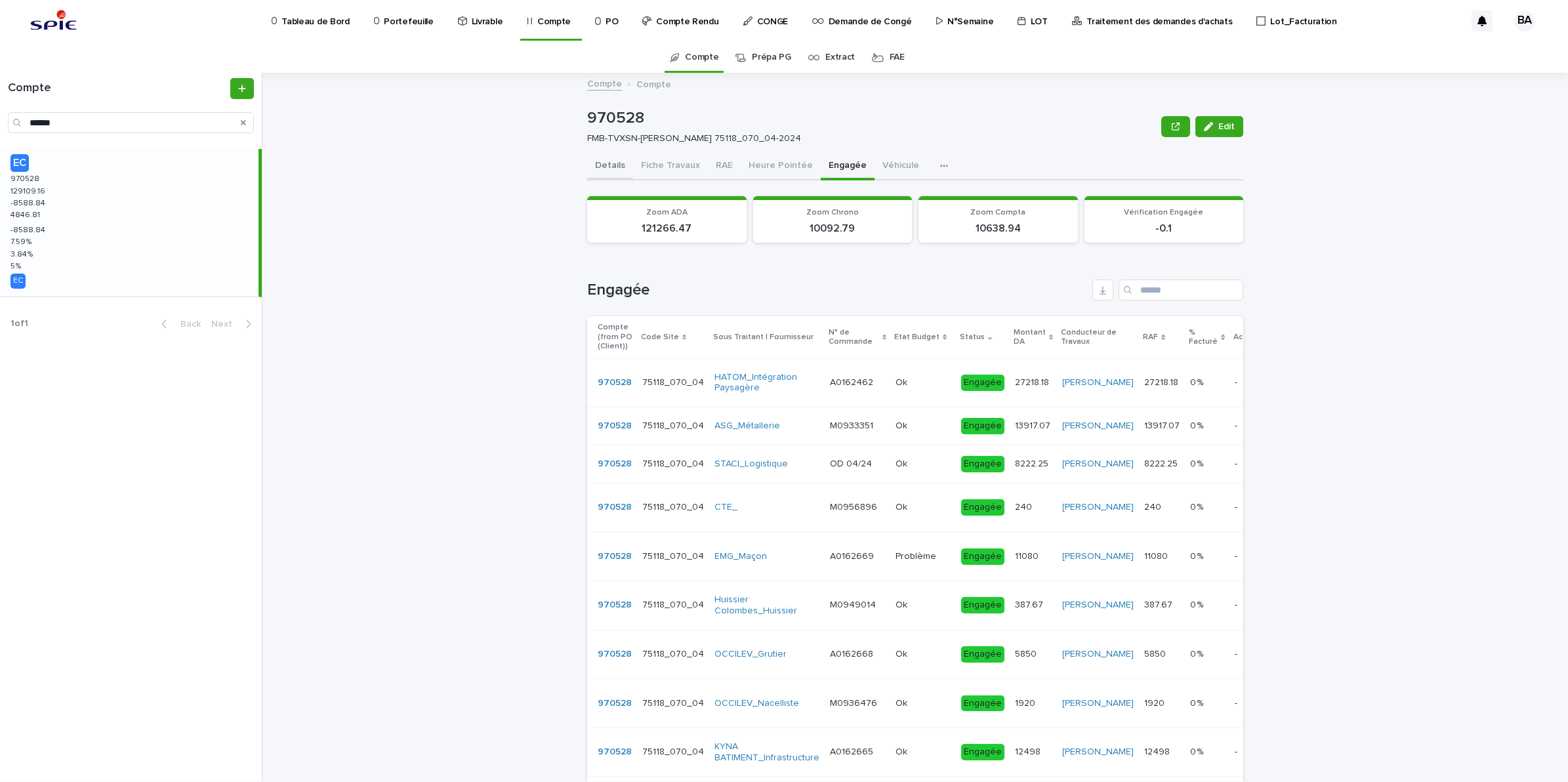
click at [650, 159] on button "Fiche Travaux" at bounding box center [671, 166] width 75 height 28
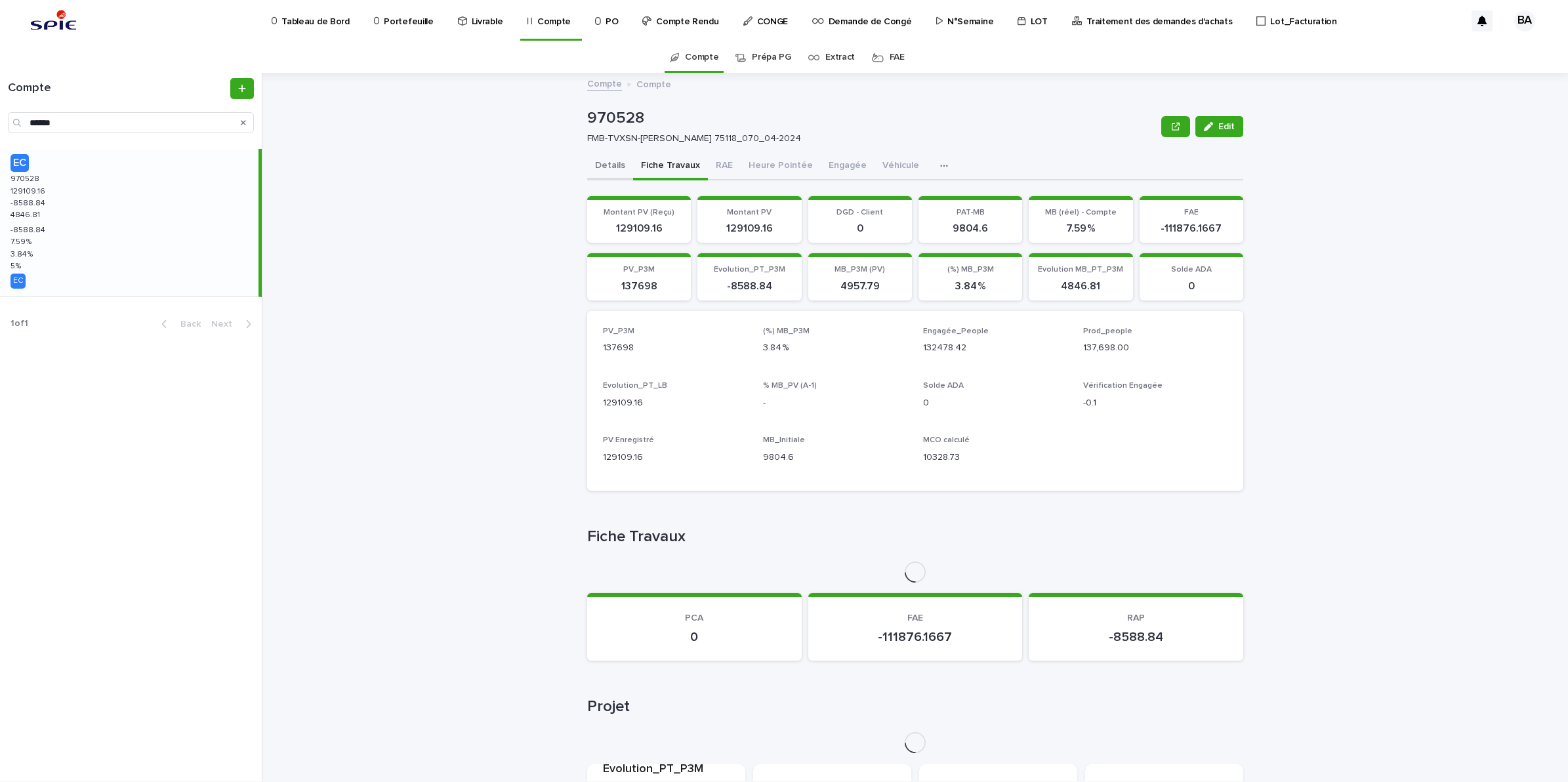
click at [601, 165] on button "Details" at bounding box center [610, 166] width 46 height 28
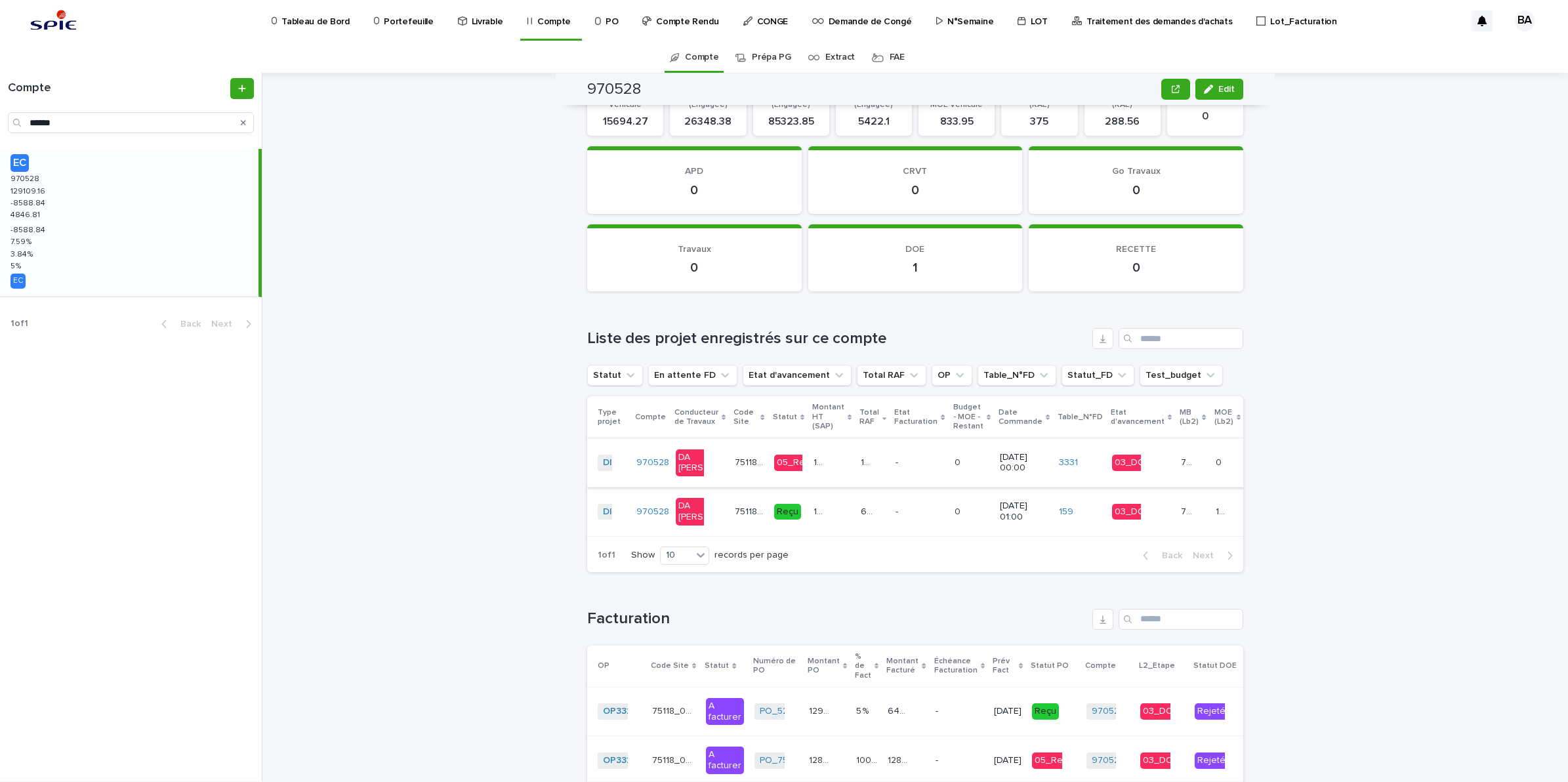
scroll to position [1484, 0]
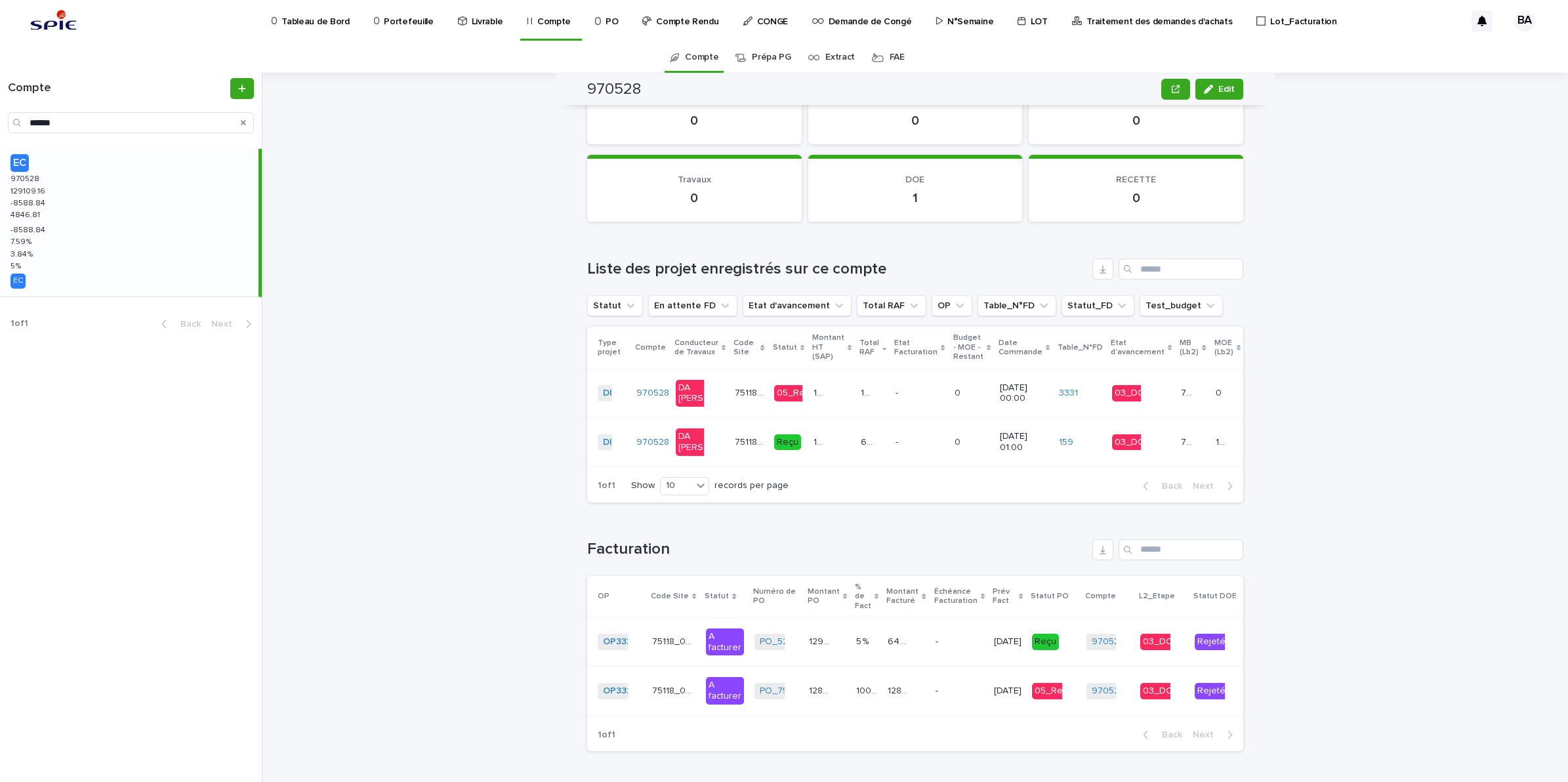
click at [769, 429] on td "Reçu" at bounding box center [788, 442] width 39 height 49
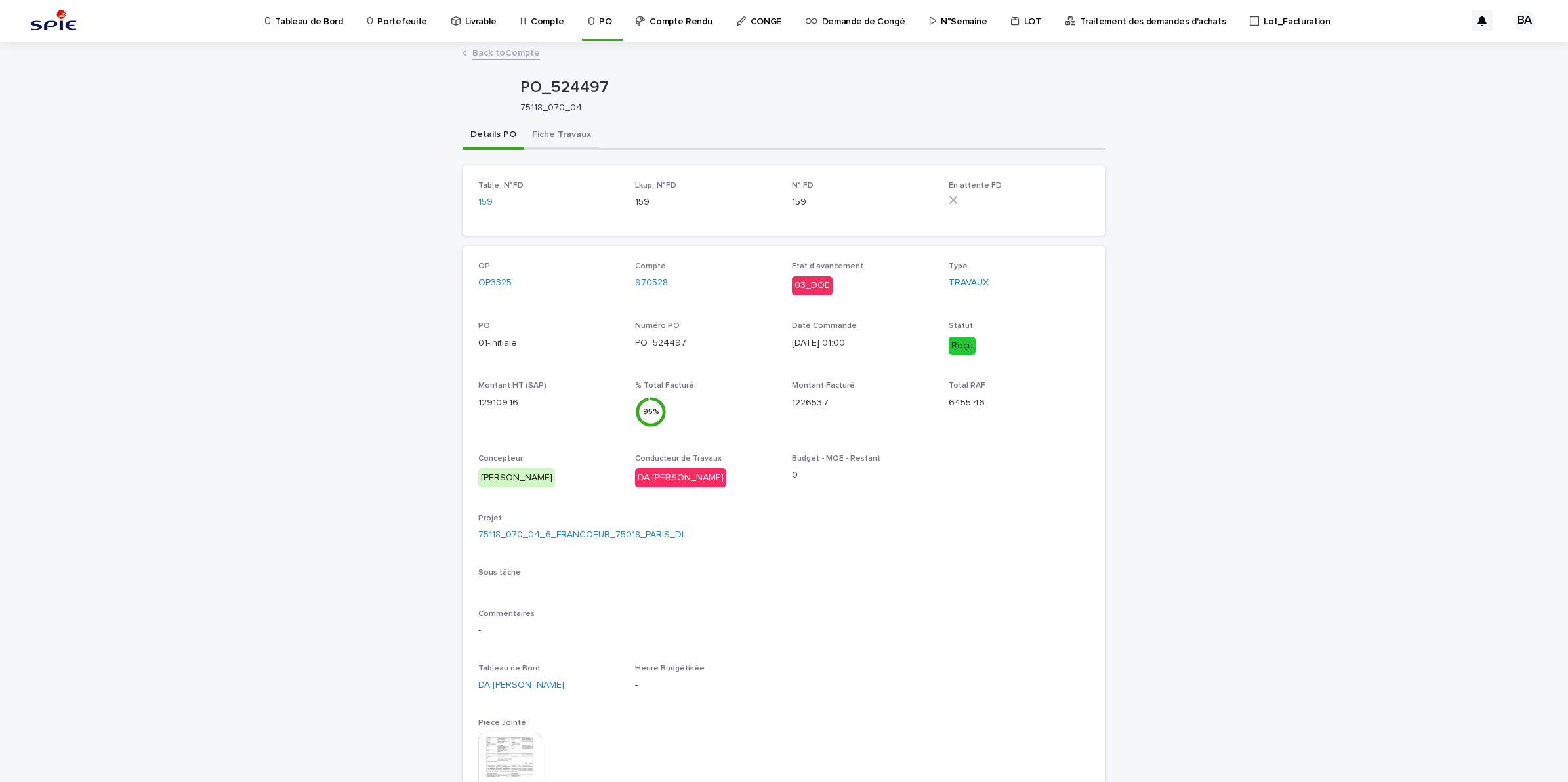
click at [568, 133] on button "Fiche Travaux" at bounding box center [561, 135] width 75 height 28
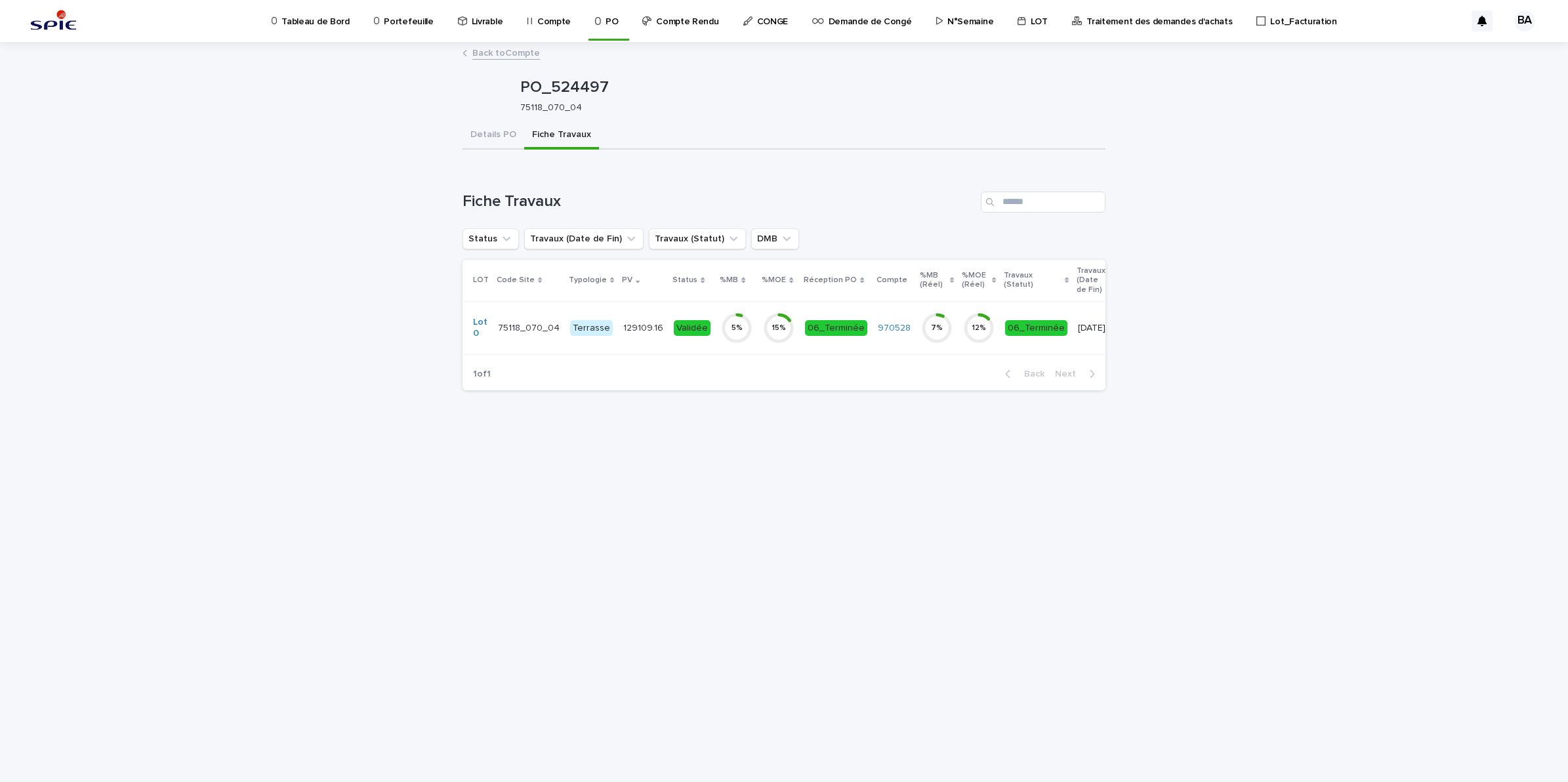
click at [763, 347] on div "15 %" at bounding box center [778, 328] width 32 height 42
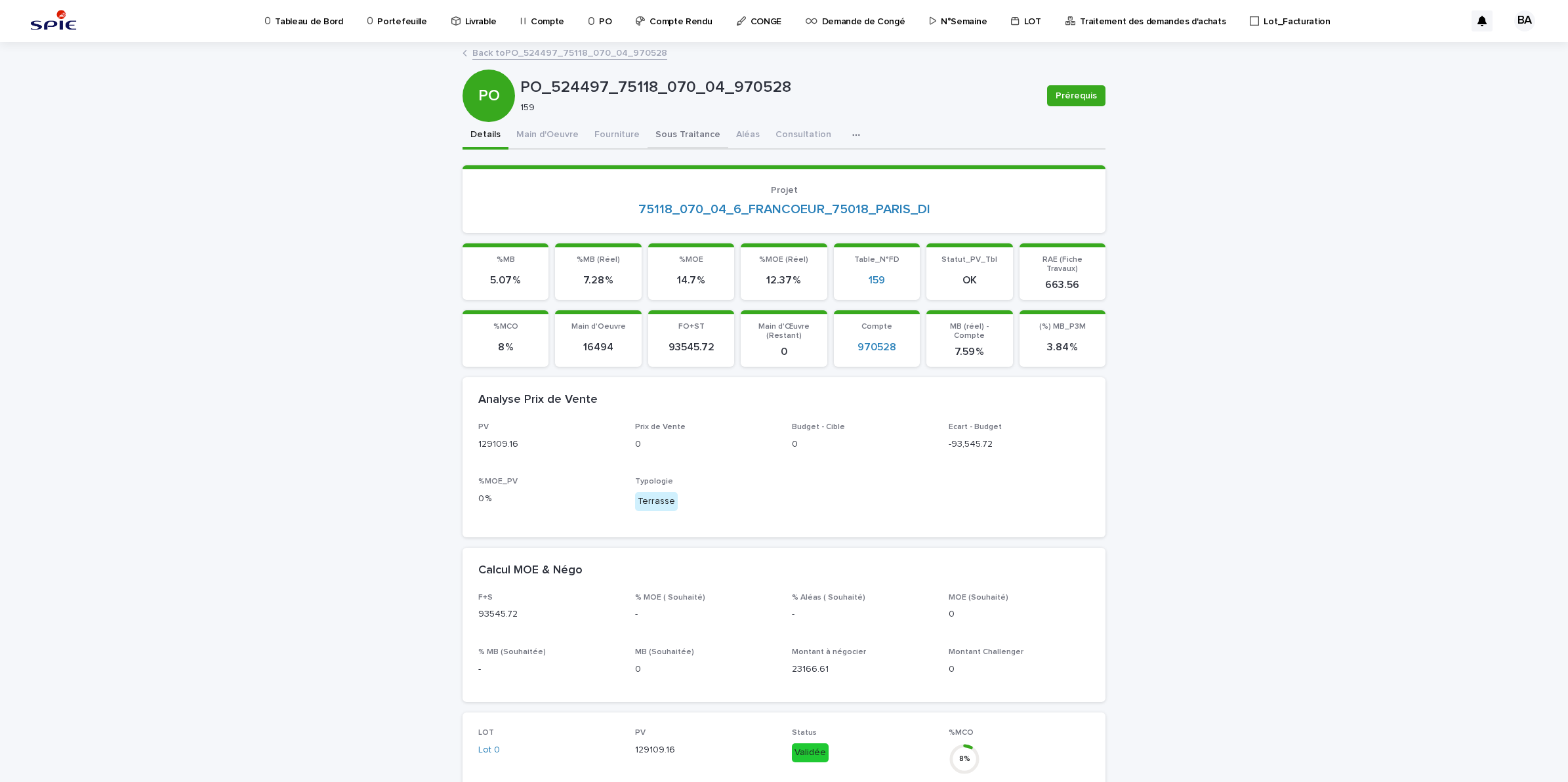
click at [669, 138] on button "Sous Traitance" at bounding box center [688, 135] width 81 height 28
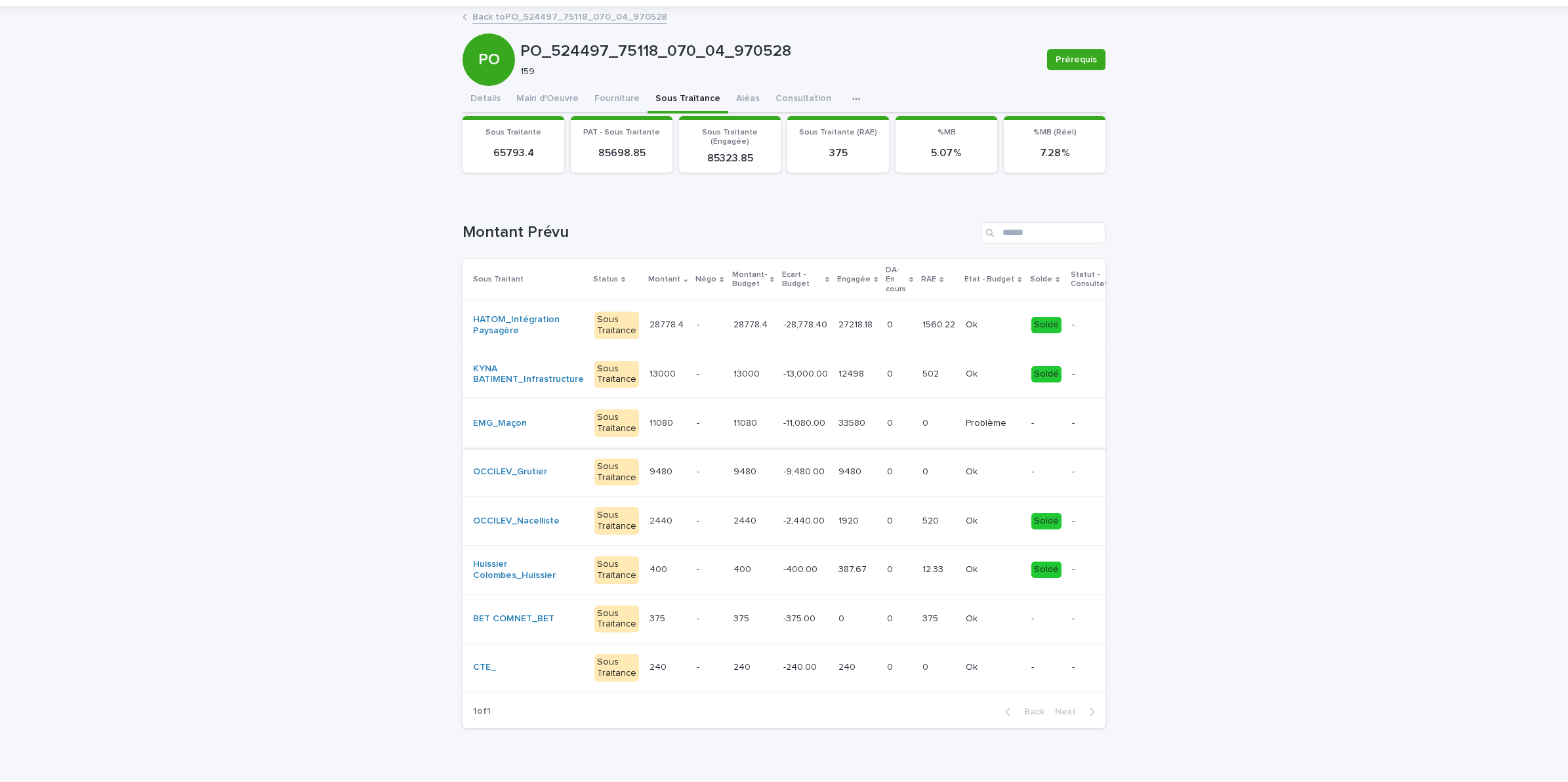
scroll to position [69, 0]
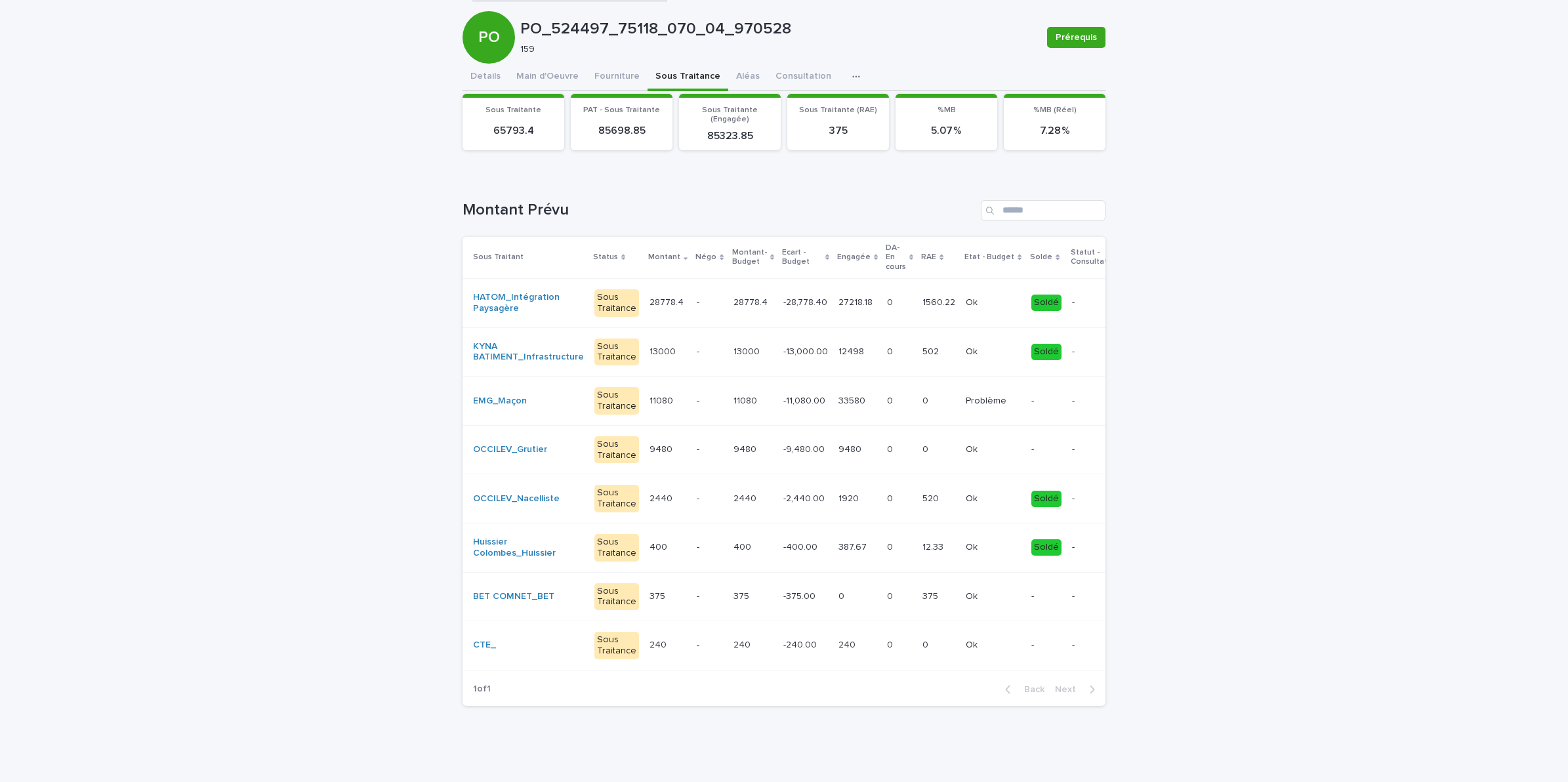
click at [648, 401] on td "11080 11080" at bounding box center [668, 400] width 47 height 49
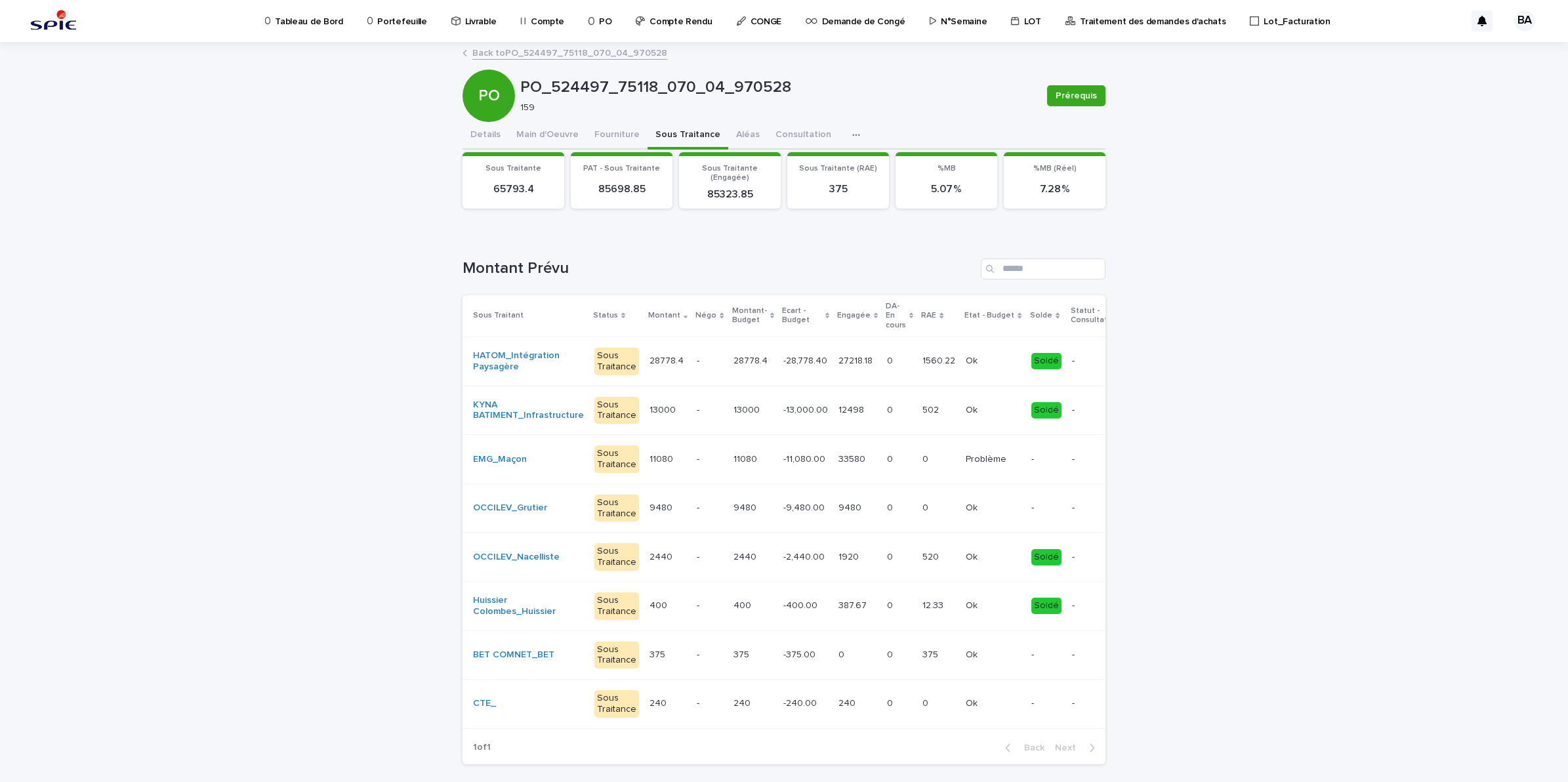
click at [476, 22] on p "Livrable" at bounding box center [481, 13] width 32 height 28
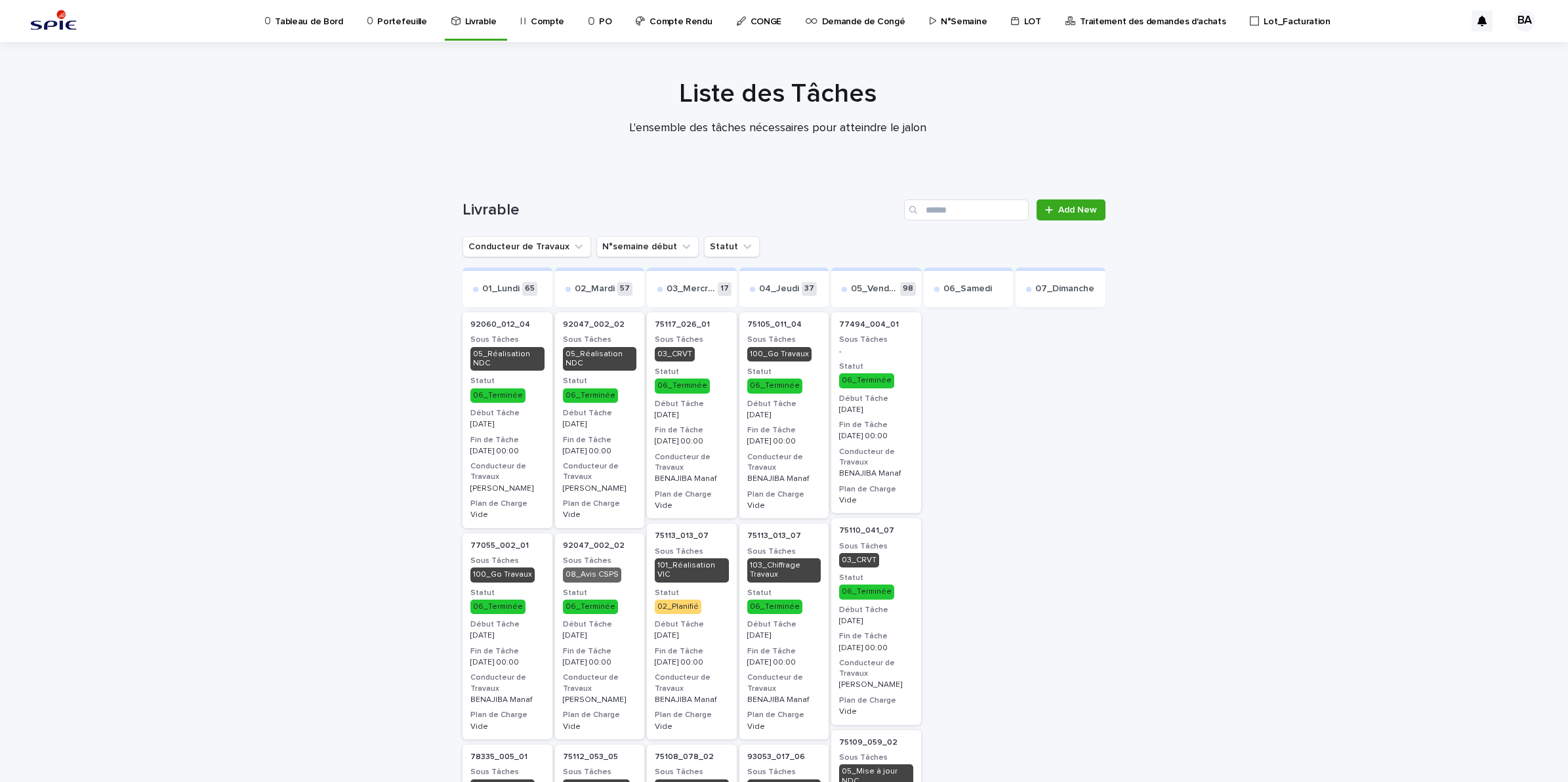
click at [542, 17] on p "Compte" at bounding box center [547, 13] width 34 height 28
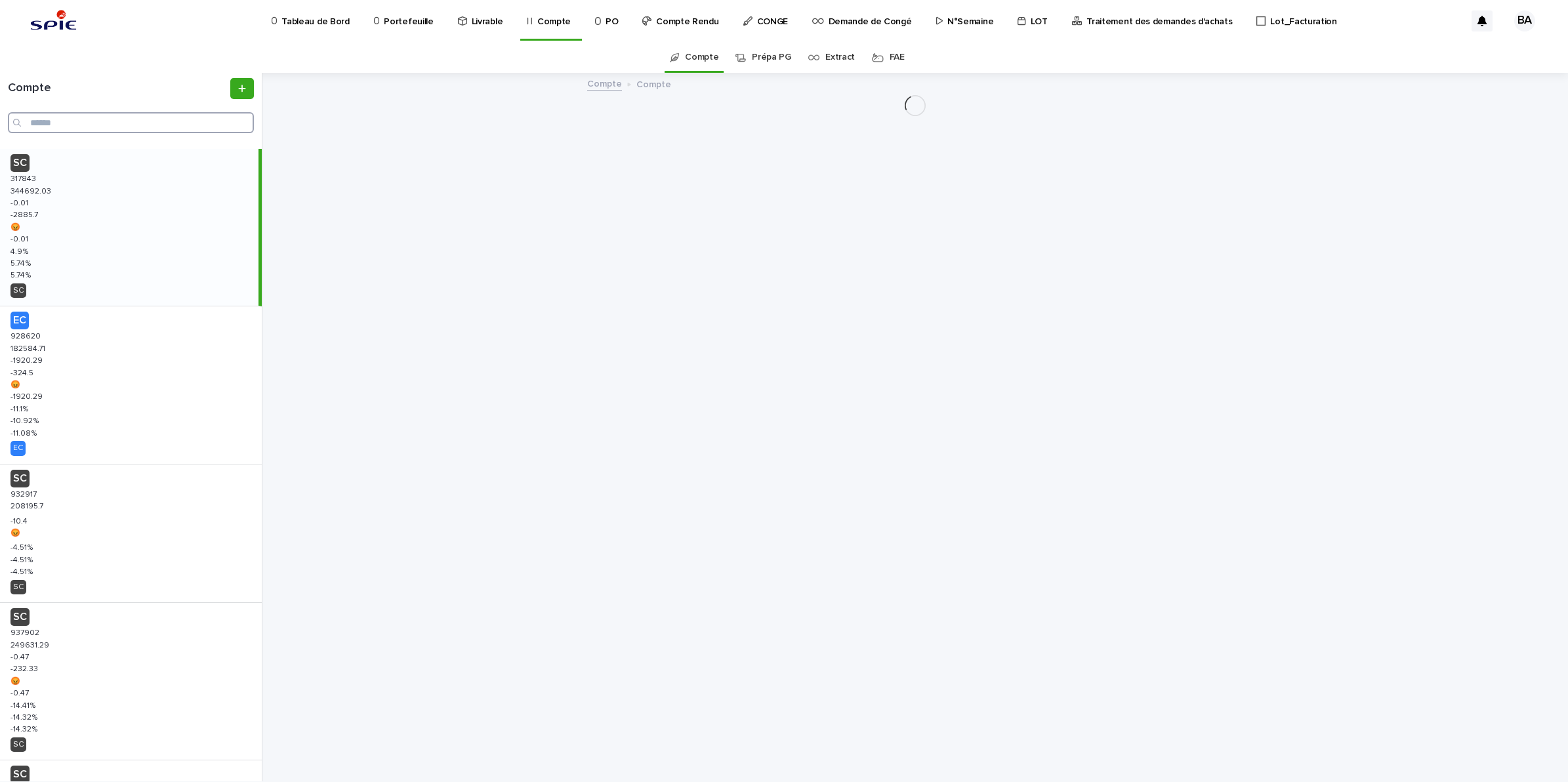
click at [128, 116] on input "Search" at bounding box center [131, 122] width 246 height 21
paste input "******"
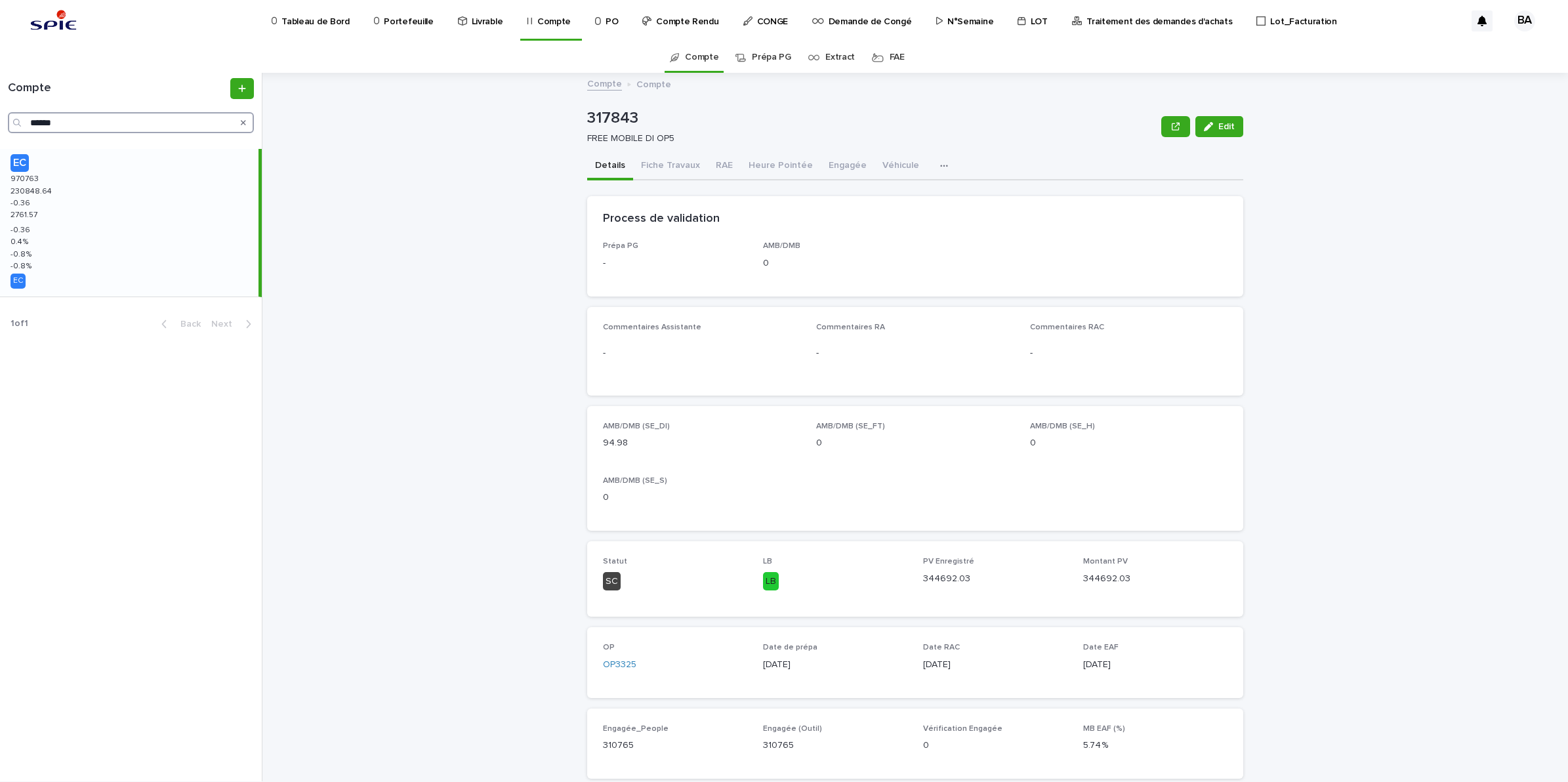
type input "******"
click at [79, 191] on div "EC 970763 970763 230848.64 230848.64 -0.36 -0.36 2761.57 2761.57 -0.36 -0.36 0.…" at bounding box center [129, 222] width 259 height 147
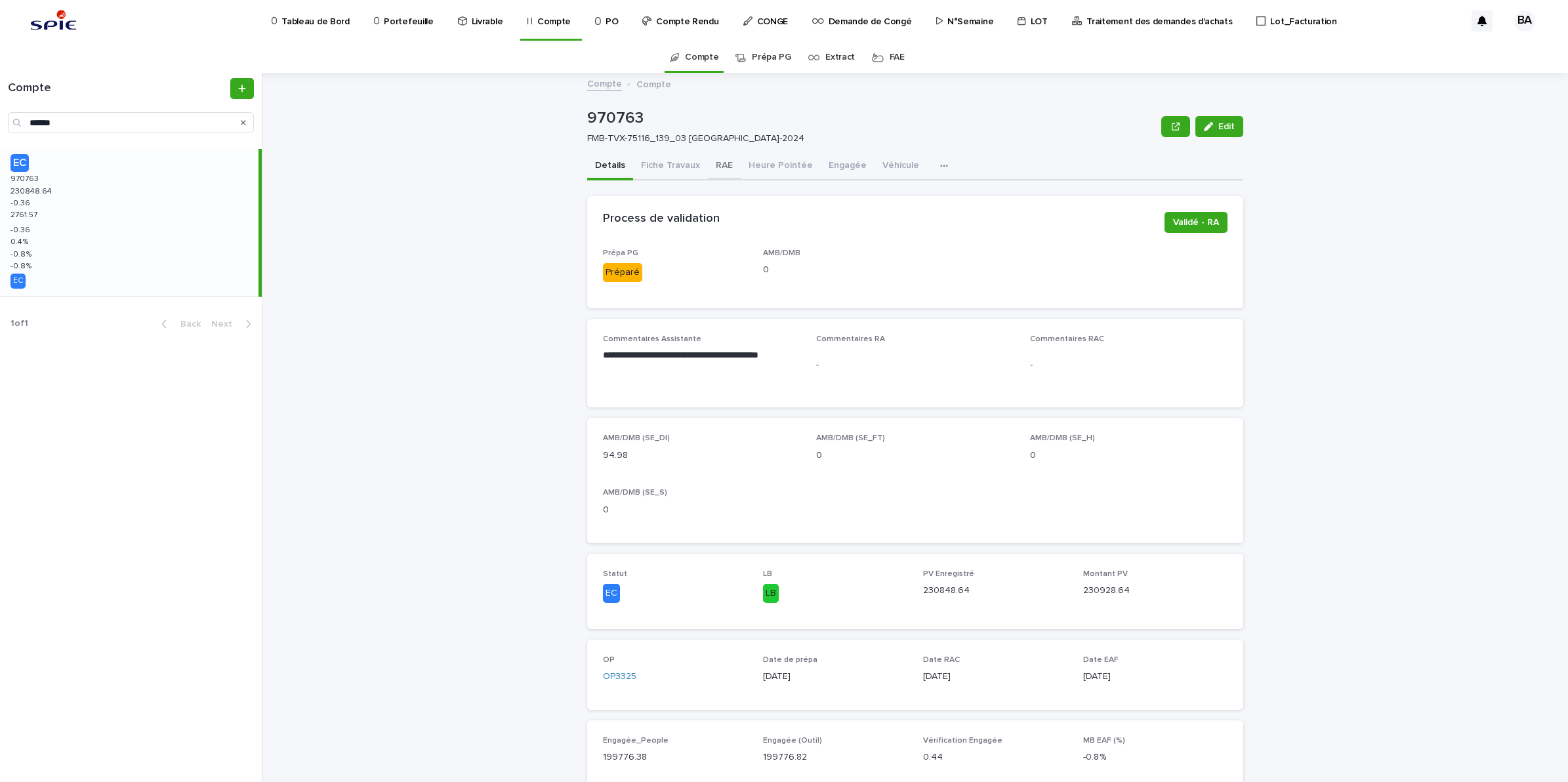
click at [713, 166] on button "RAE" at bounding box center [724, 166] width 33 height 28
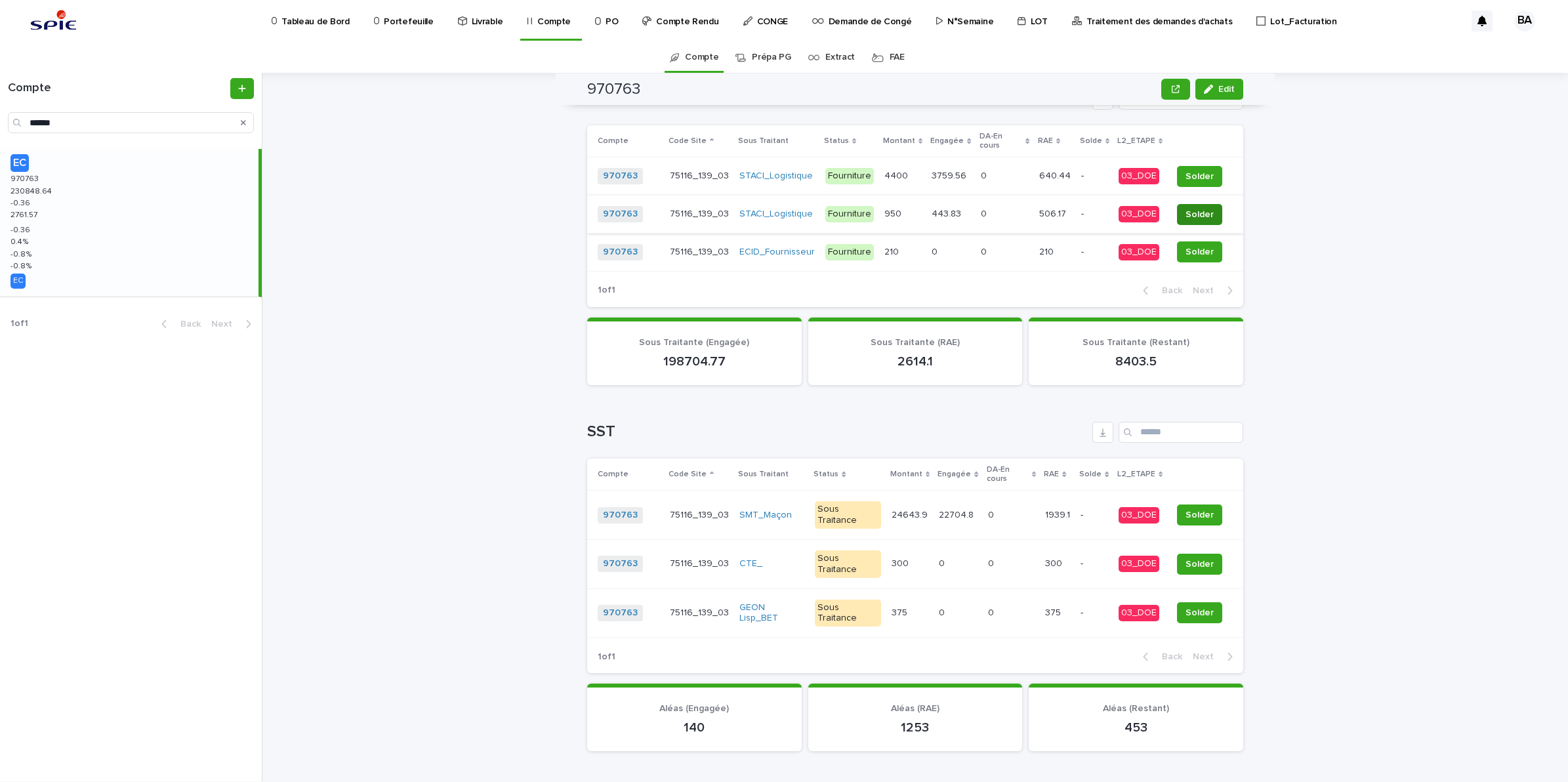
scroll to position [574, 0]
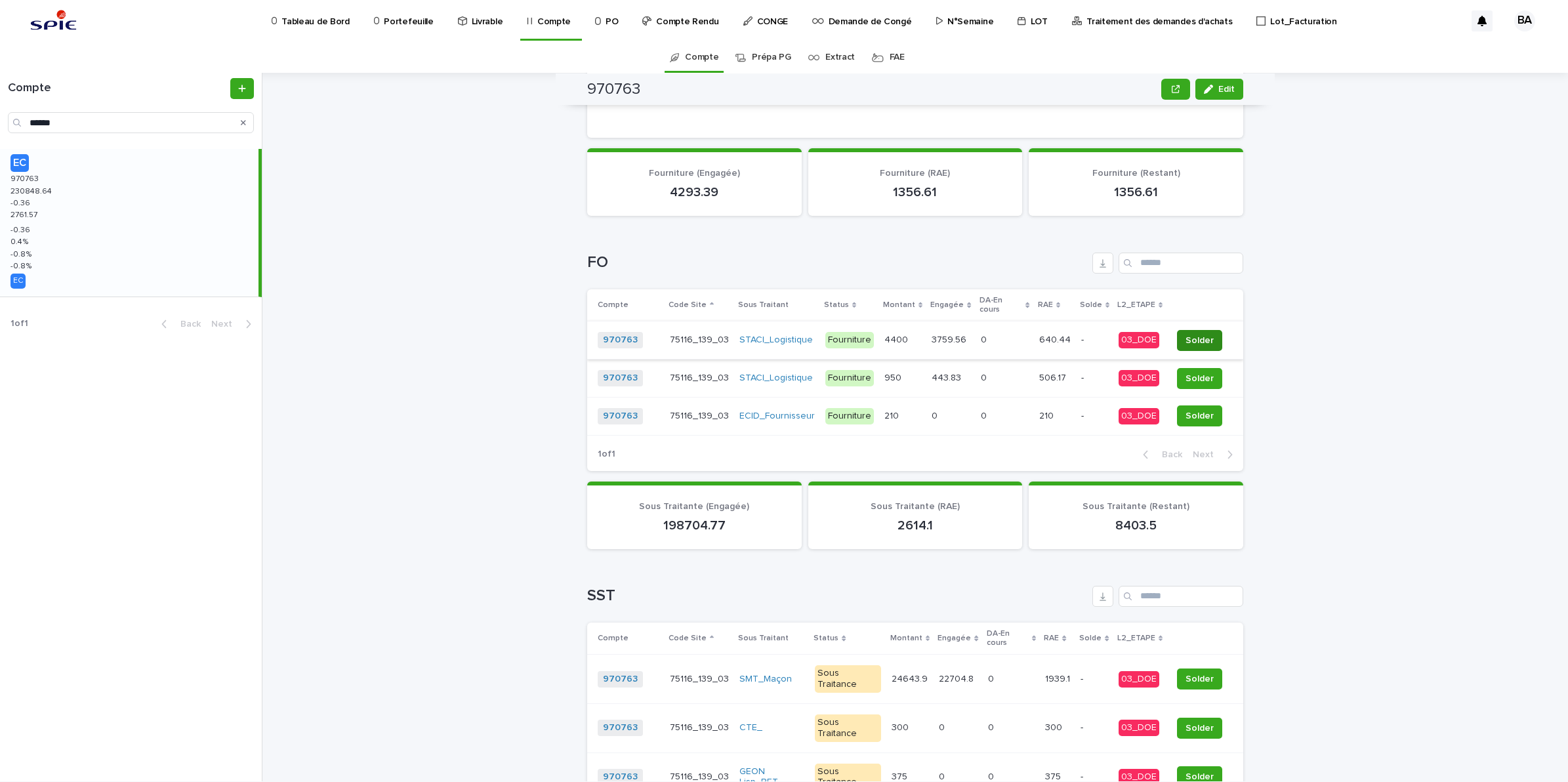
click at [1192, 334] on span "Solder" at bounding box center [1200, 340] width 28 height 13
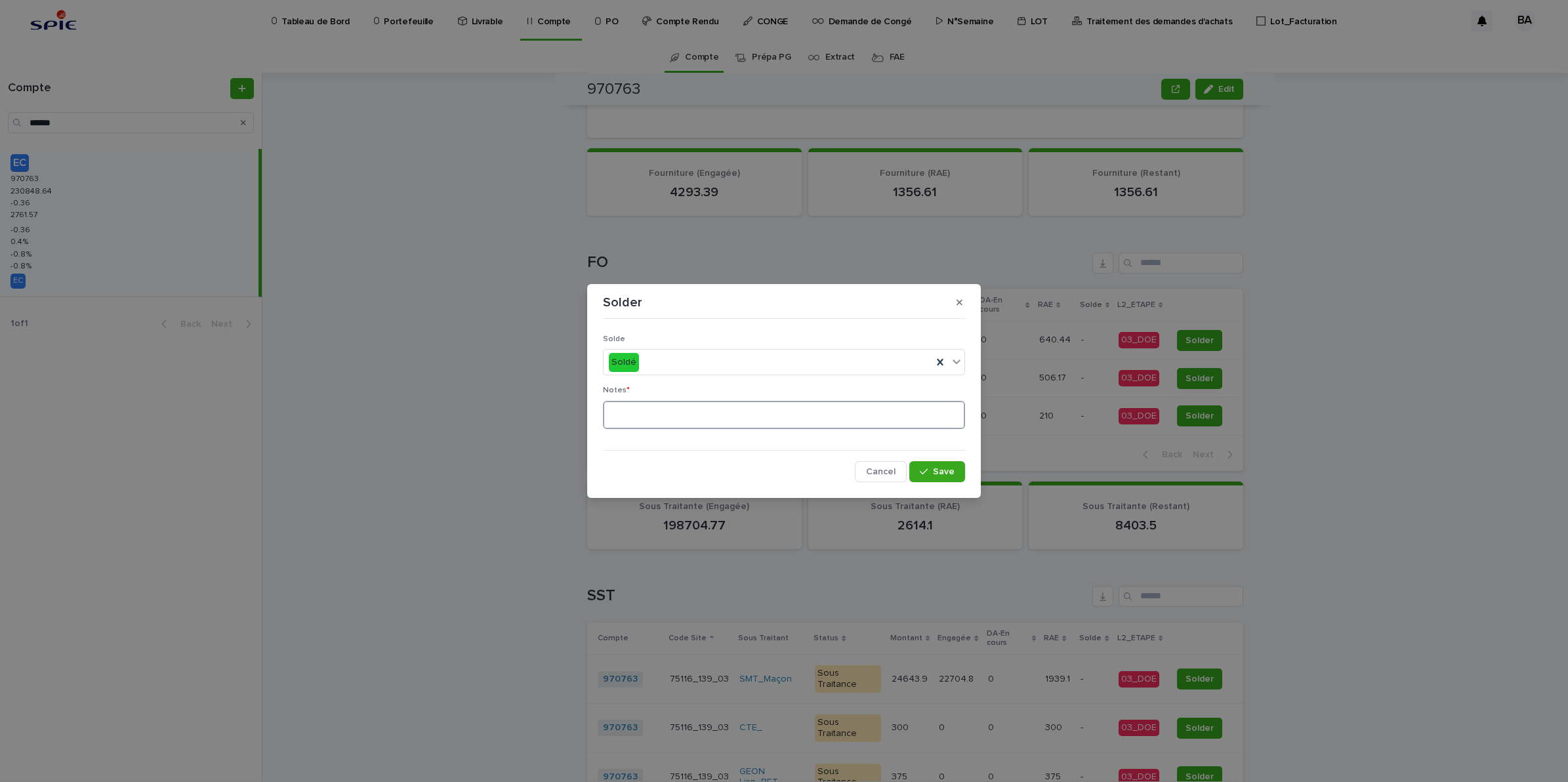
click at [750, 411] on textarea at bounding box center [784, 415] width 362 height 29
type textarea "**"
click at [953, 467] on span "Save" at bounding box center [944, 472] width 22 height 9
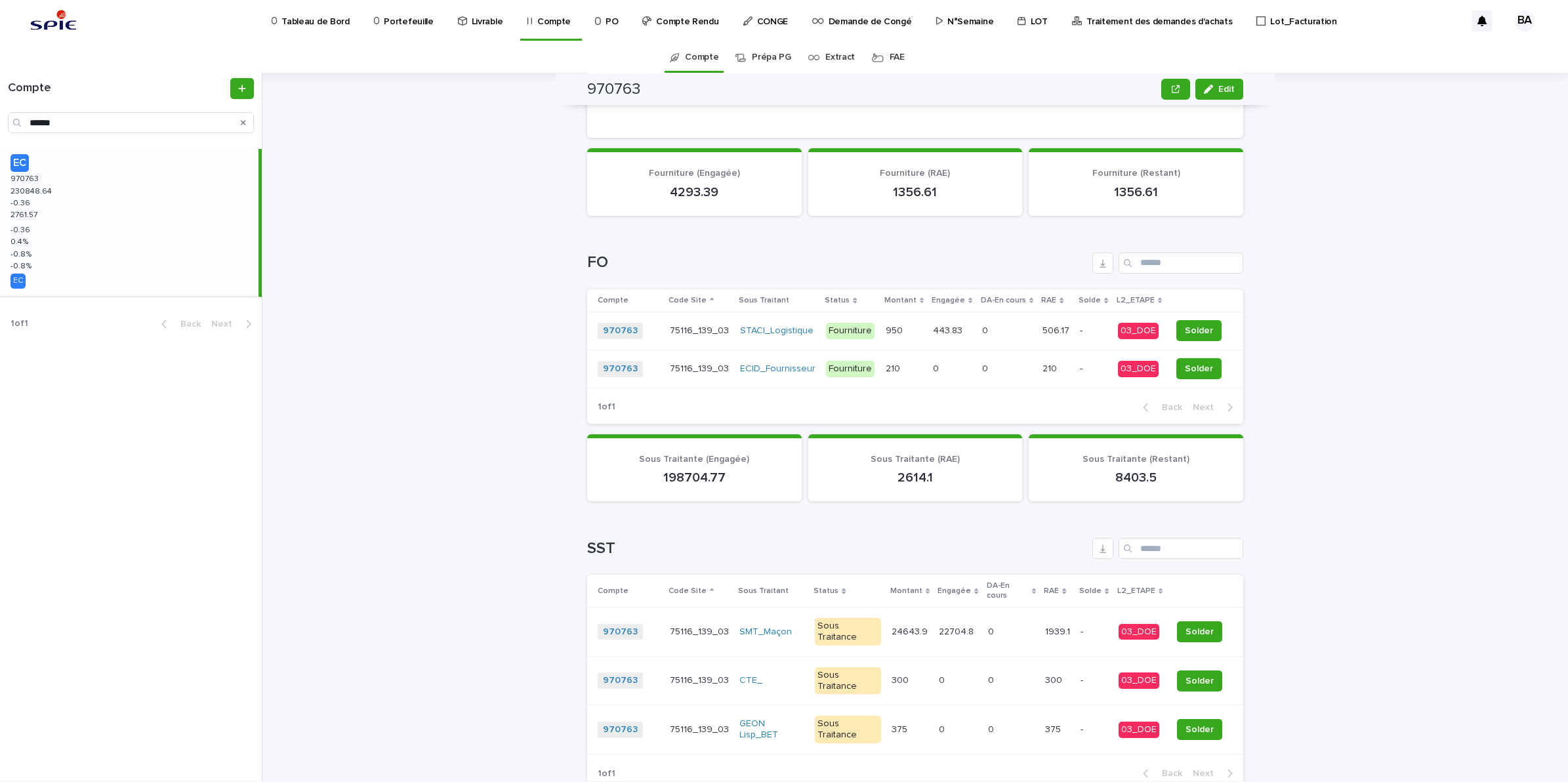
scroll to position [555, 0]
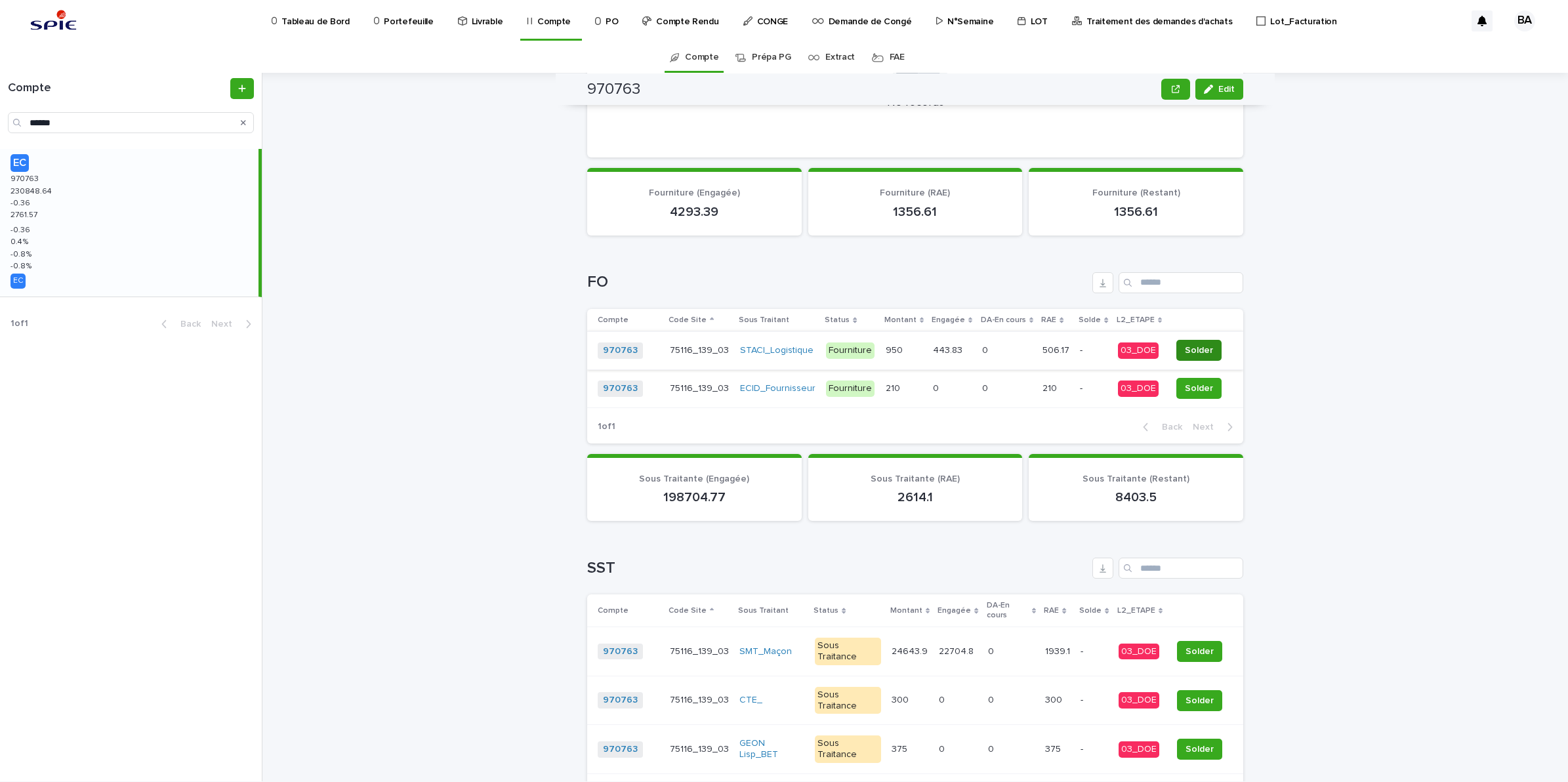
click at [1193, 348] on span "Solder" at bounding box center [1199, 350] width 28 height 13
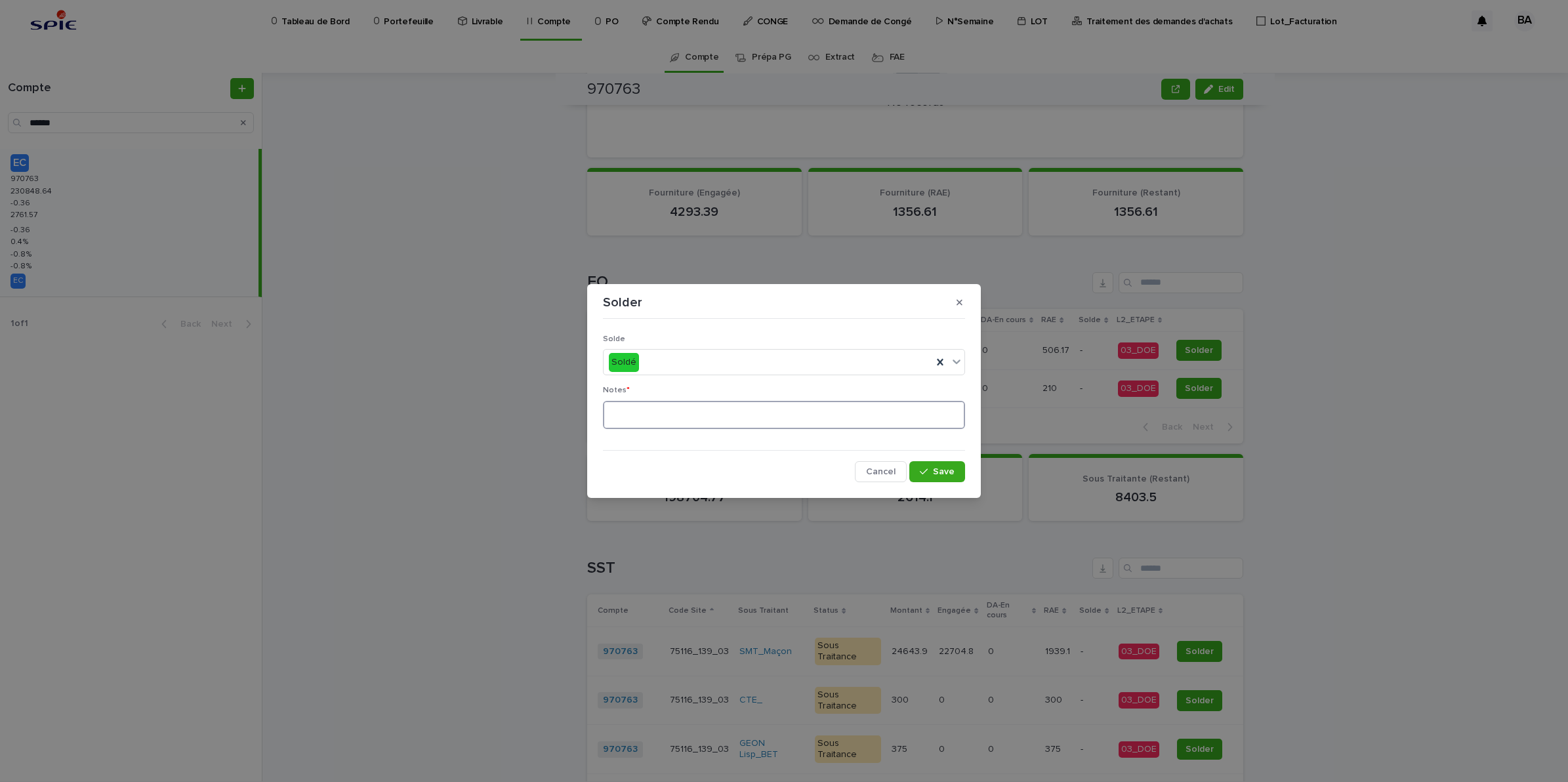
click at [762, 414] on textarea at bounding box center [784, 415] width 362 height 29
type textarea "**"
click at [941, 478] on button "Save" at bounding box center [937, 471] width 56 height 21
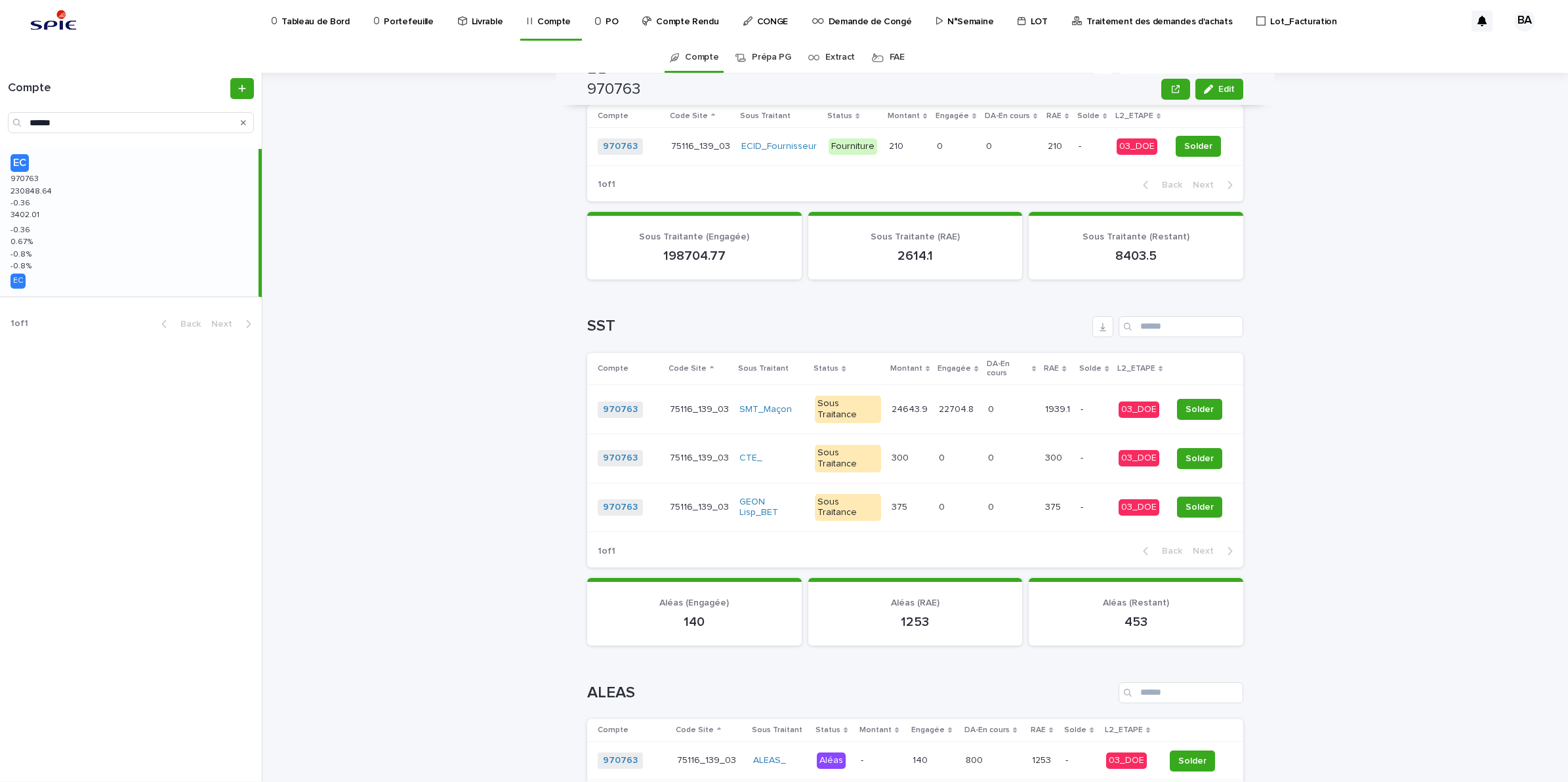
scroll to position [825, 0]
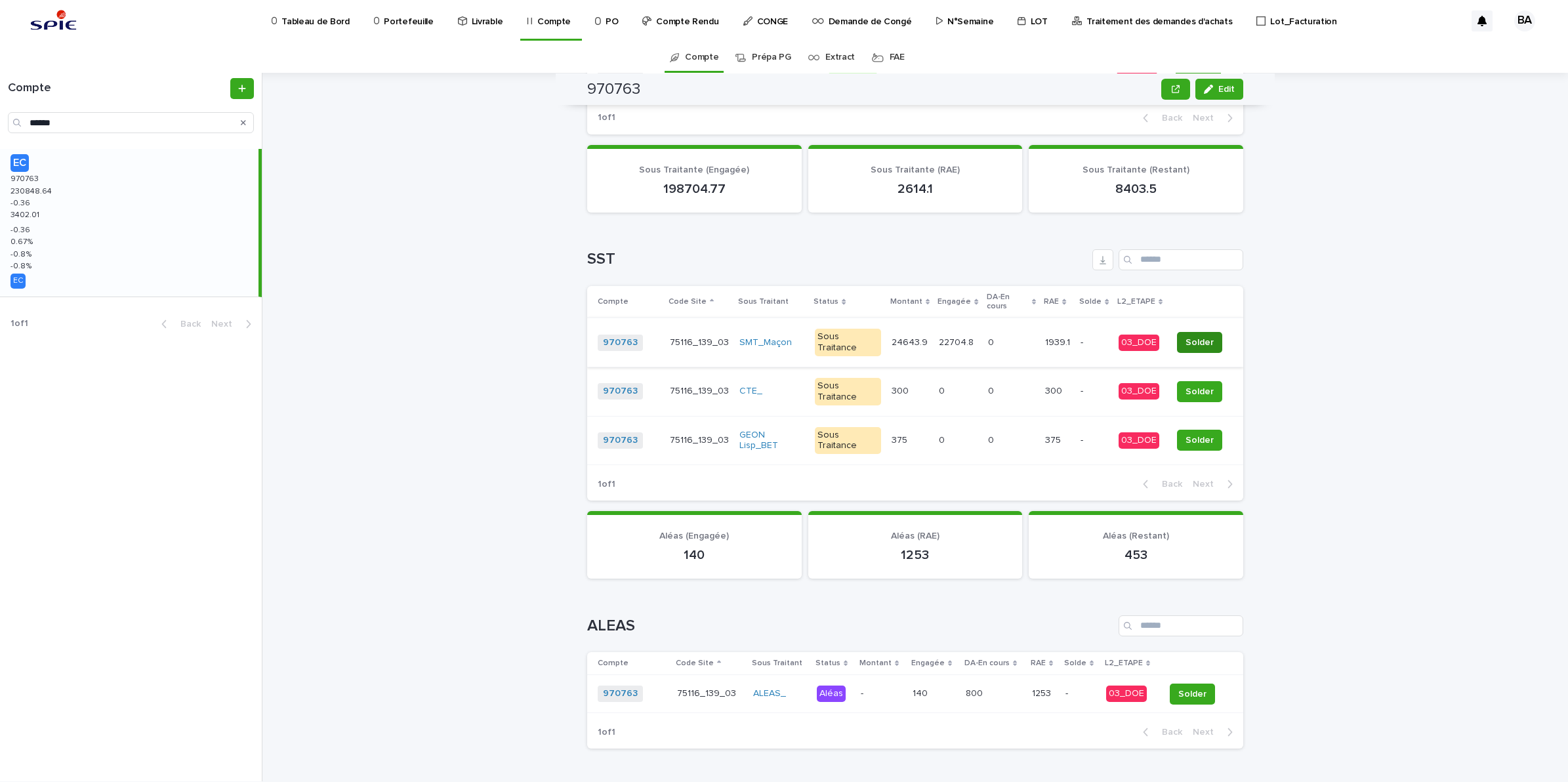
click at [1192, 336] on span "Solder" at bounding box center [1200, 342] width 28 height 13
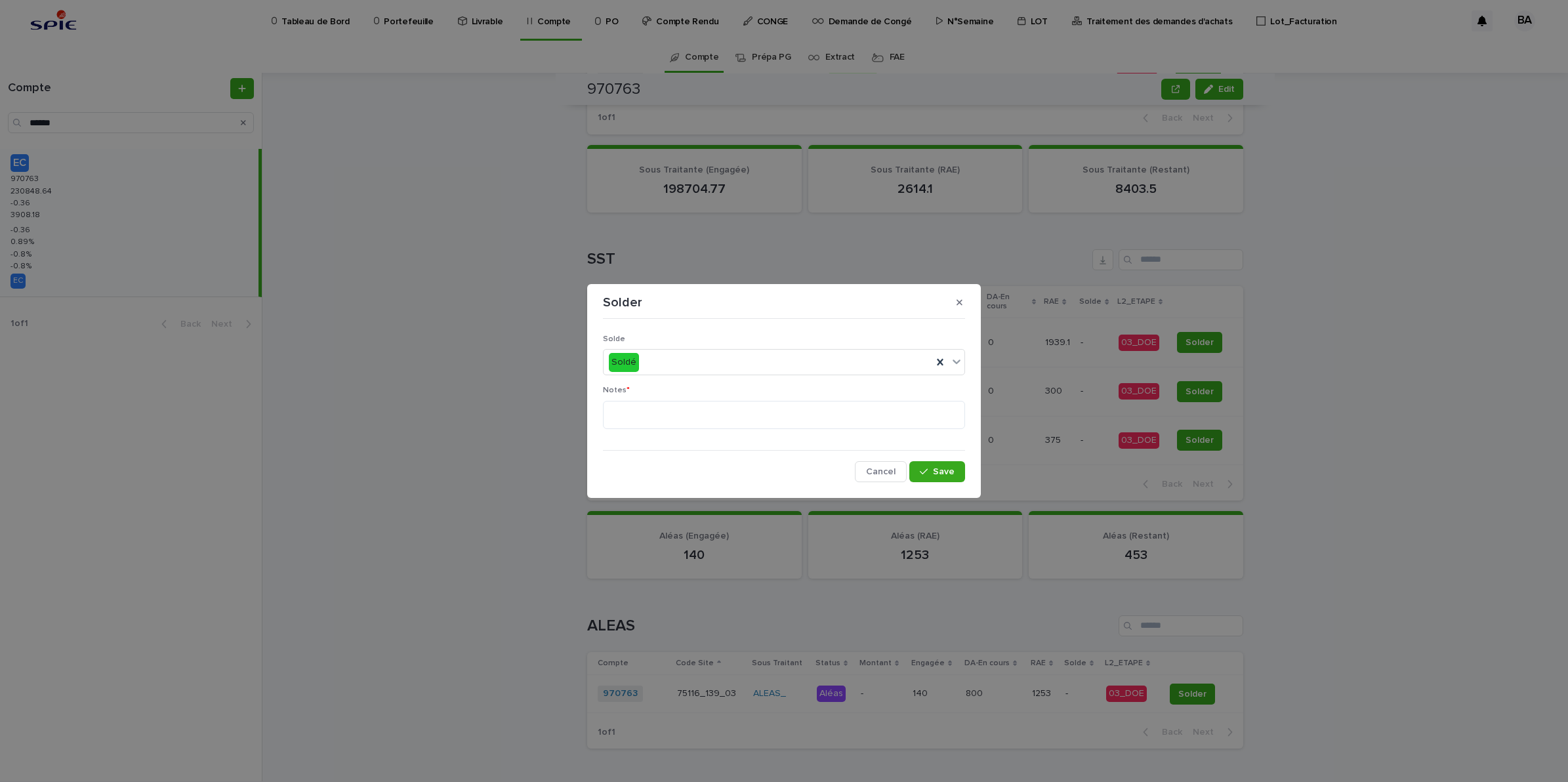
click at [685, 430] on div "Notes *" at bounding box center [784, 413] width 362 height 54
click at [691, 420] on textarea at bounding box center [784, 415] width 362 height 29
type textarea "**"
click at [949, 466] on button "Save" at bounding box center [937, 471] width 56 height 21
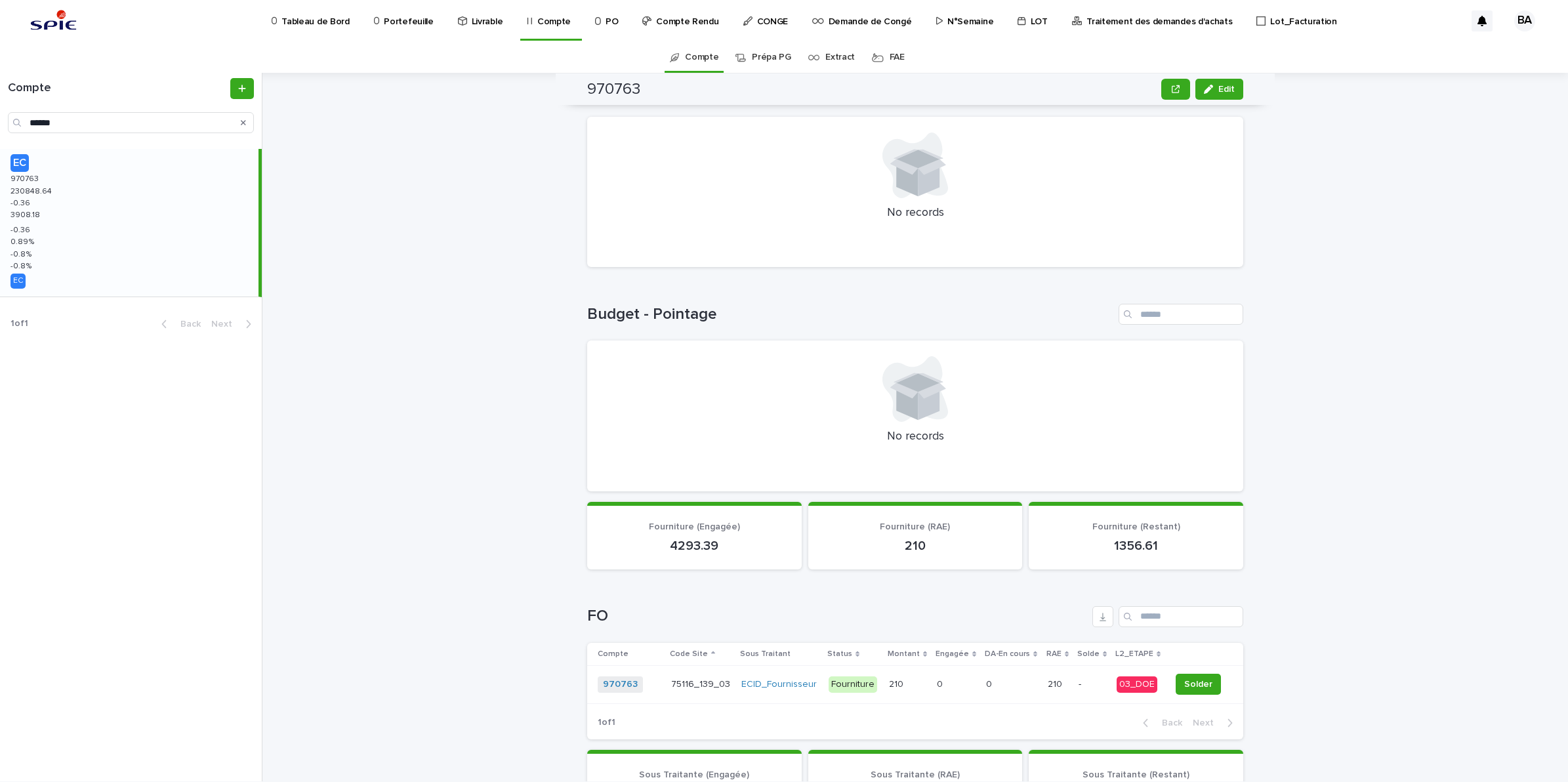
scroll to position [0, 0]
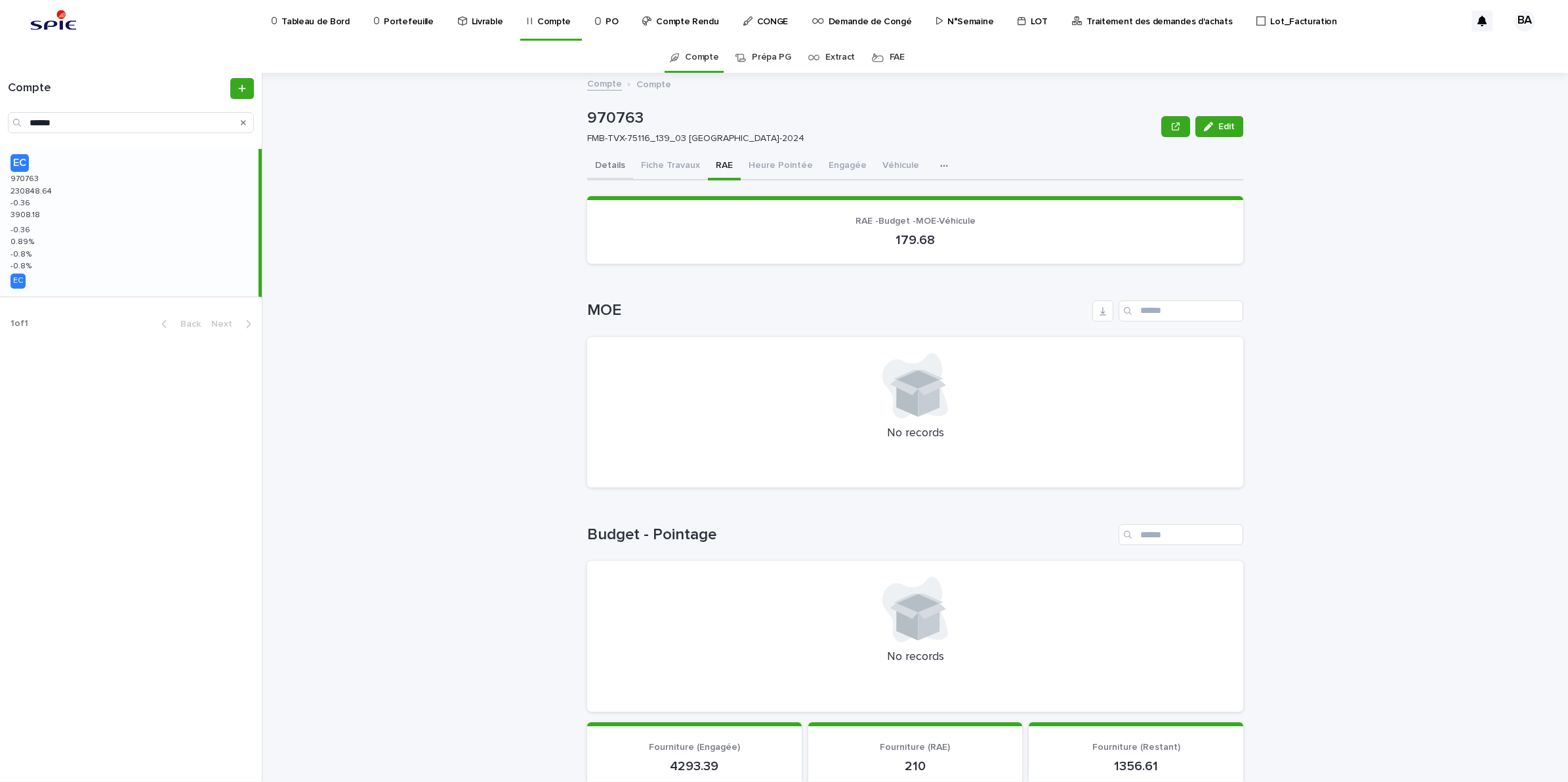
click at [604, 162] on button "Details" at bounding box center [610, 166] width 46 height 28
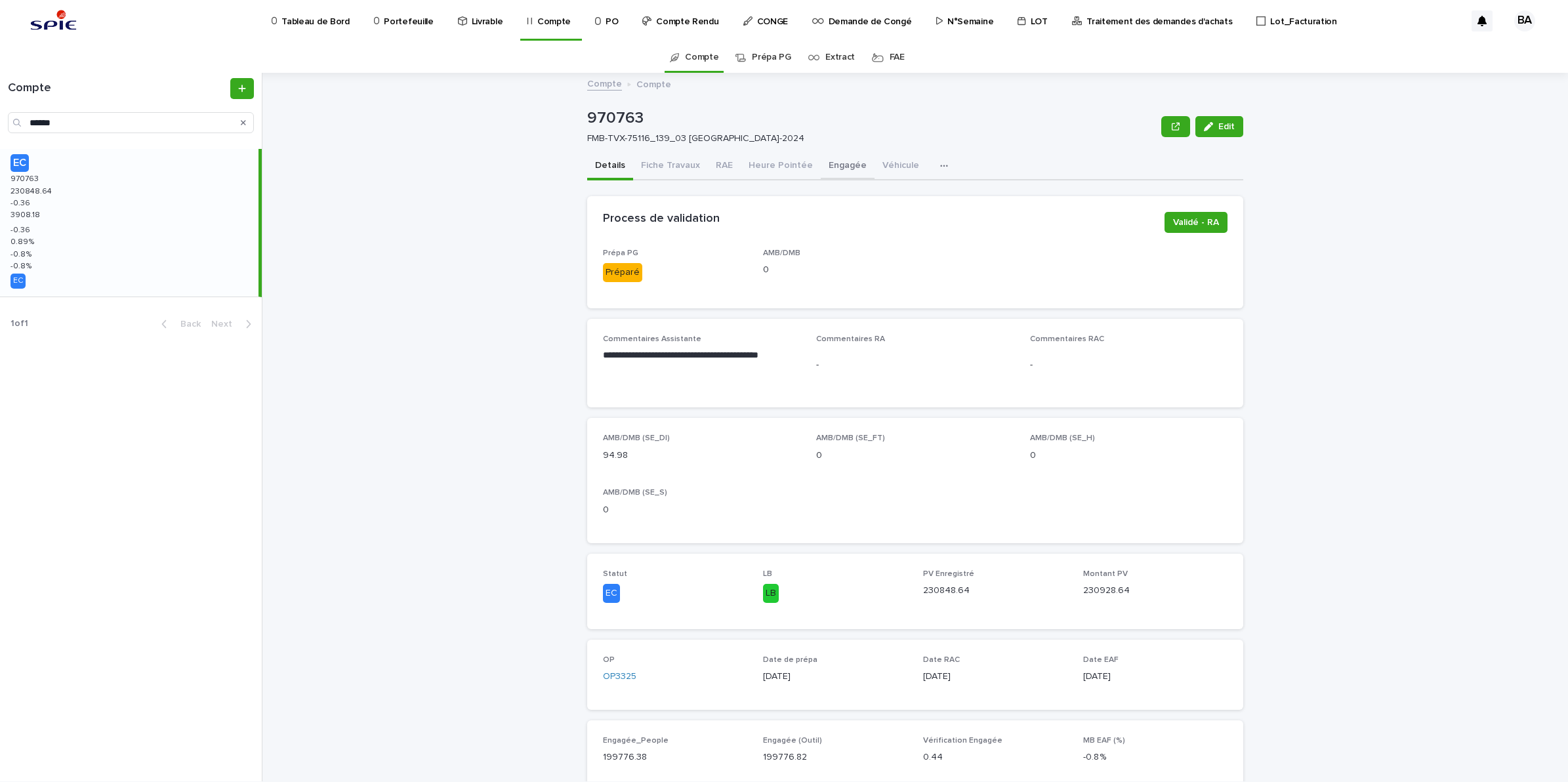
click at [833, 165] on button "Engagée" at bounding box center [848, 166] width 54 height 28
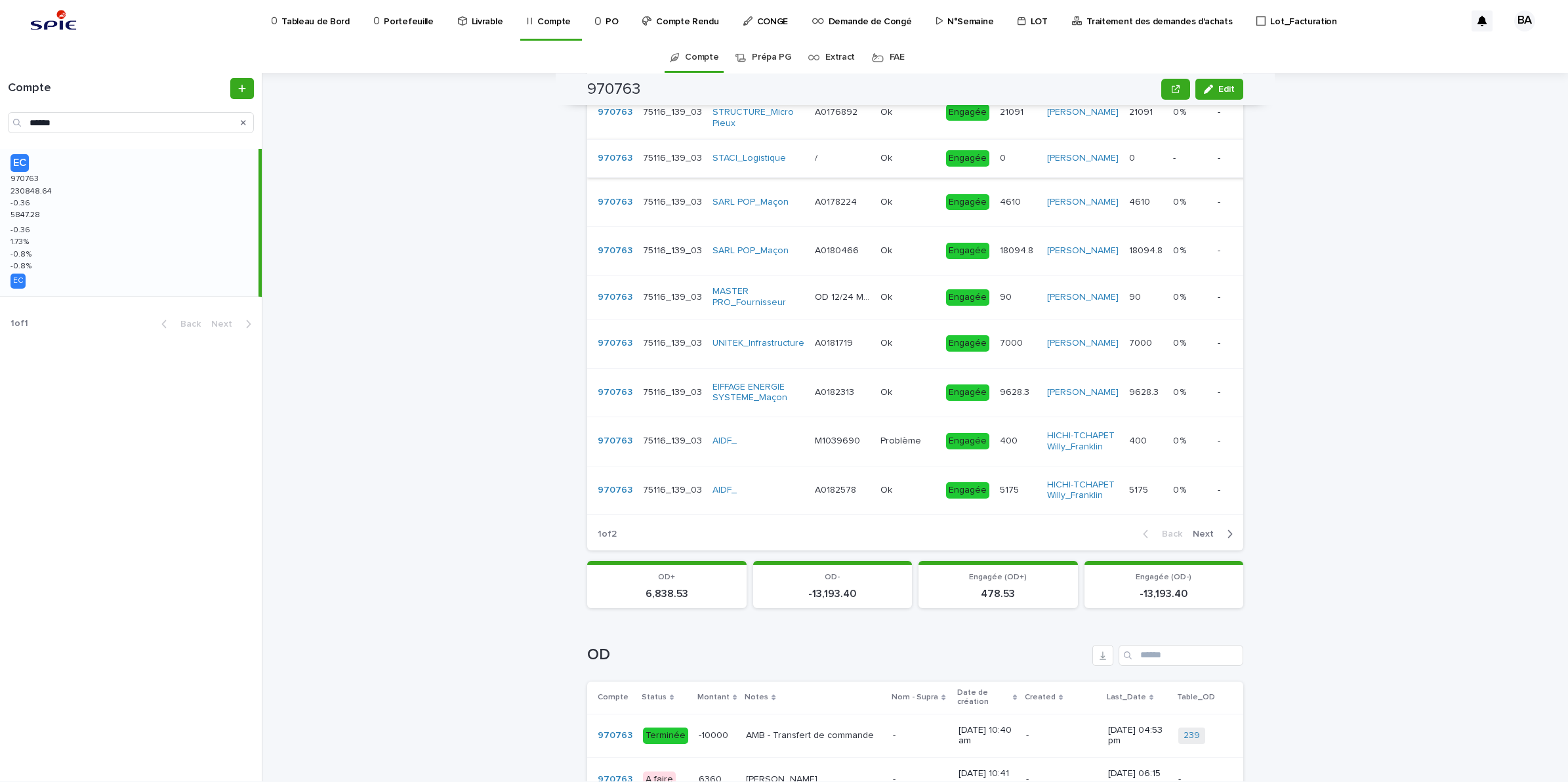
scroll to position [738, 0]
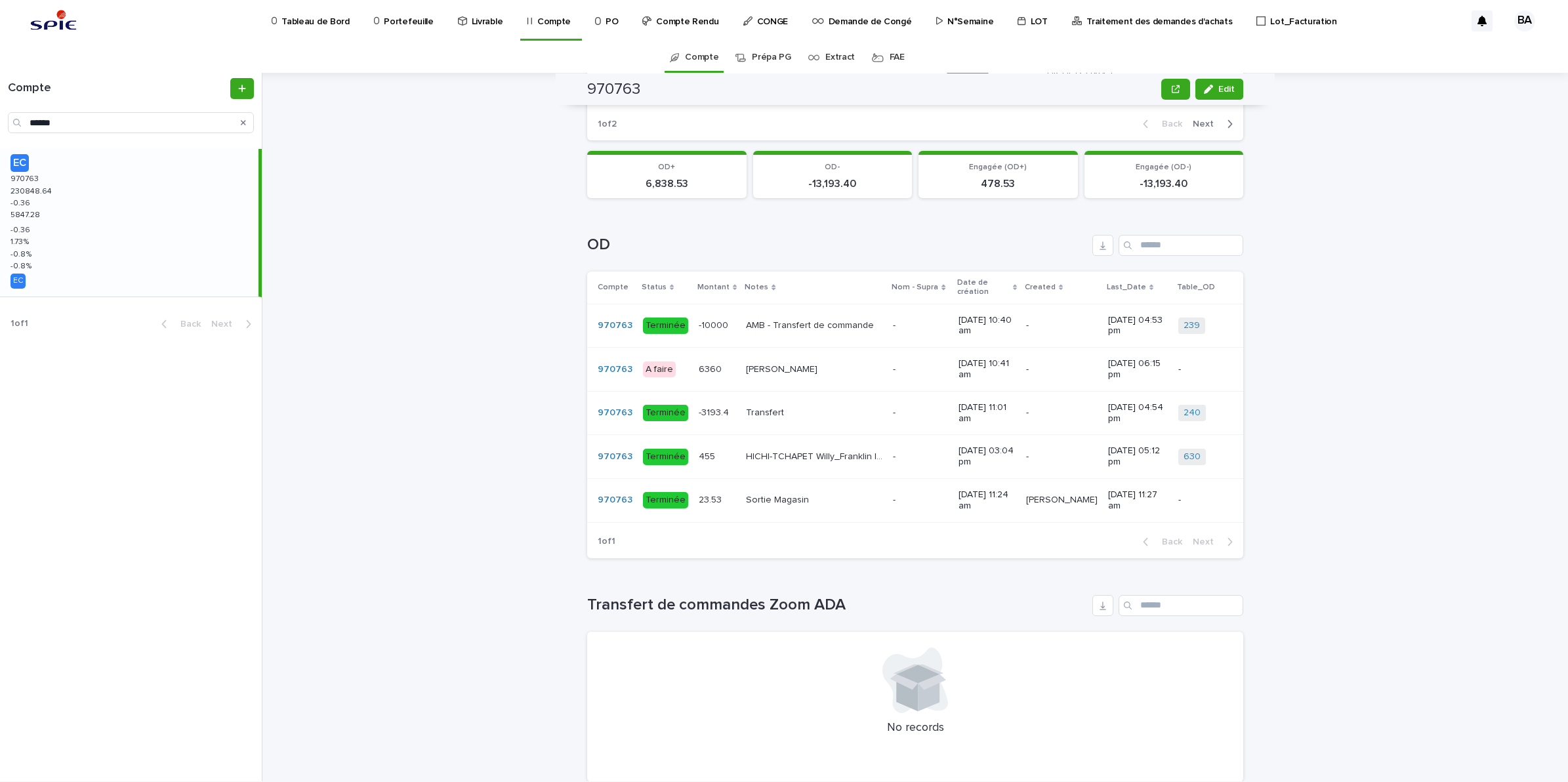
click at [702, 380] on div "6360 6360" at bounding box center [717, 369] width 37 height 22
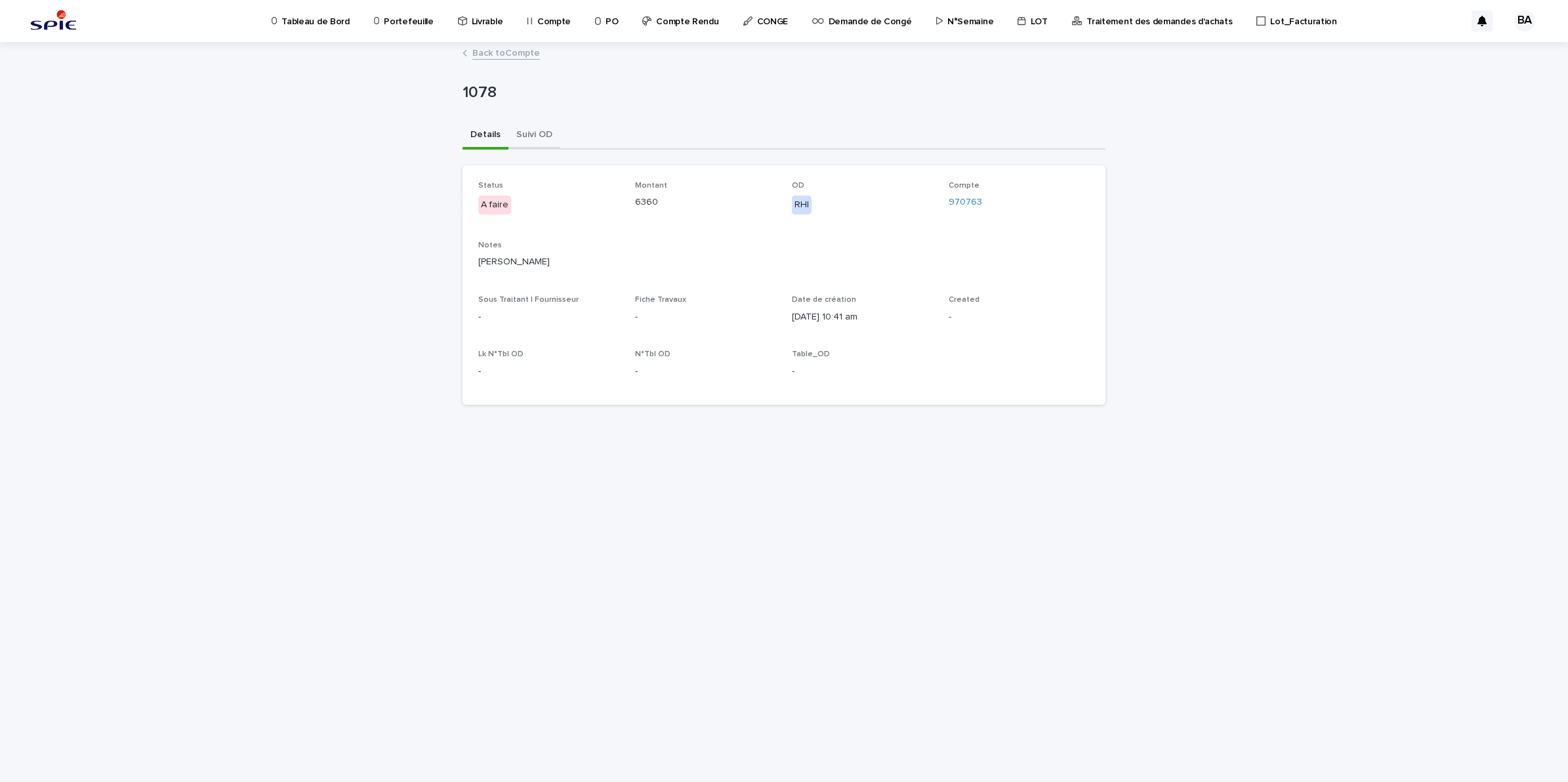
click at [531, 132] on button "Suivi OD" at bounding box center [534, 135] width 52 height 28
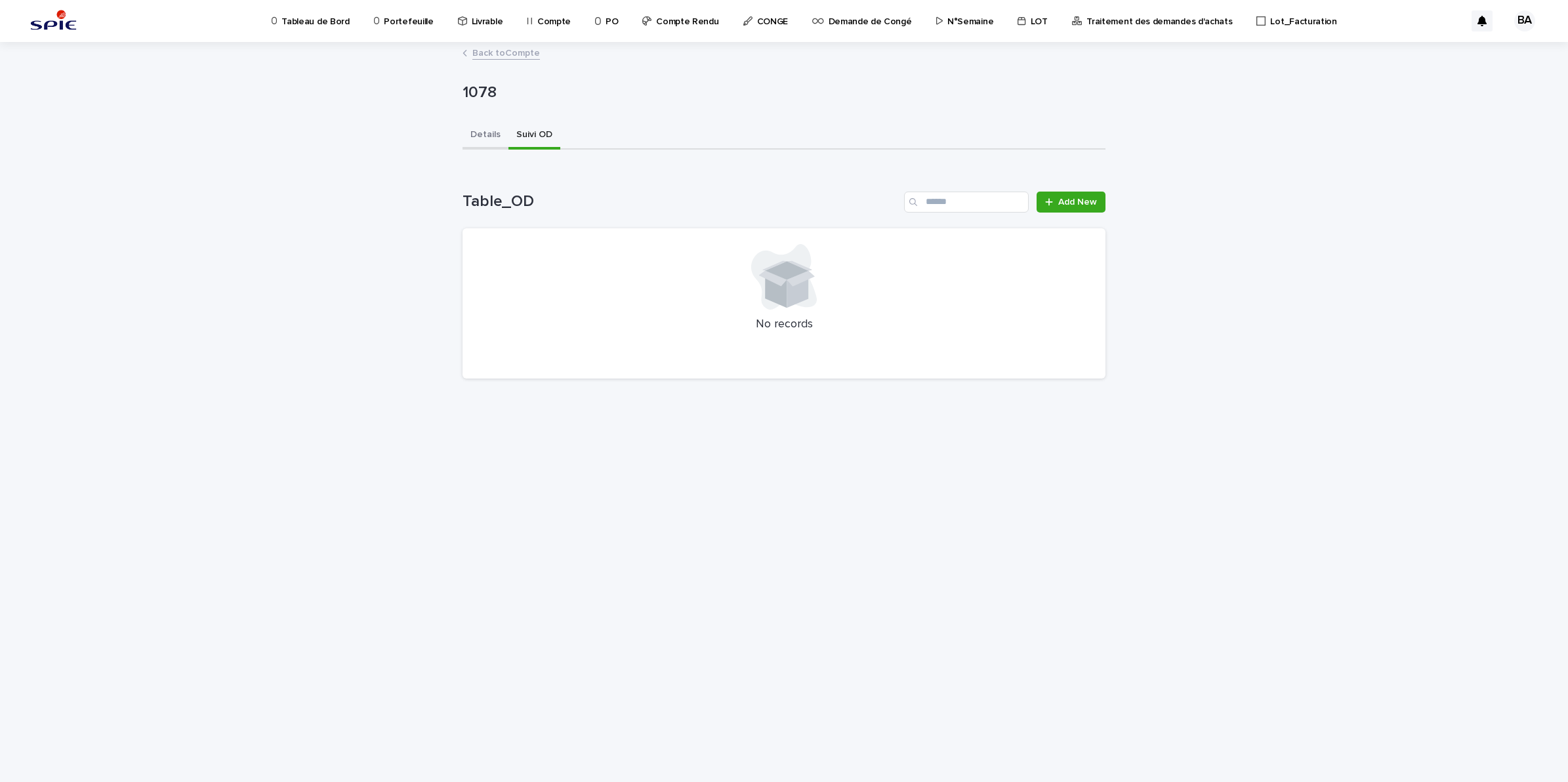
click at [473, 139] on button "Details" at bounding box center [485, 135] width 46 height 28
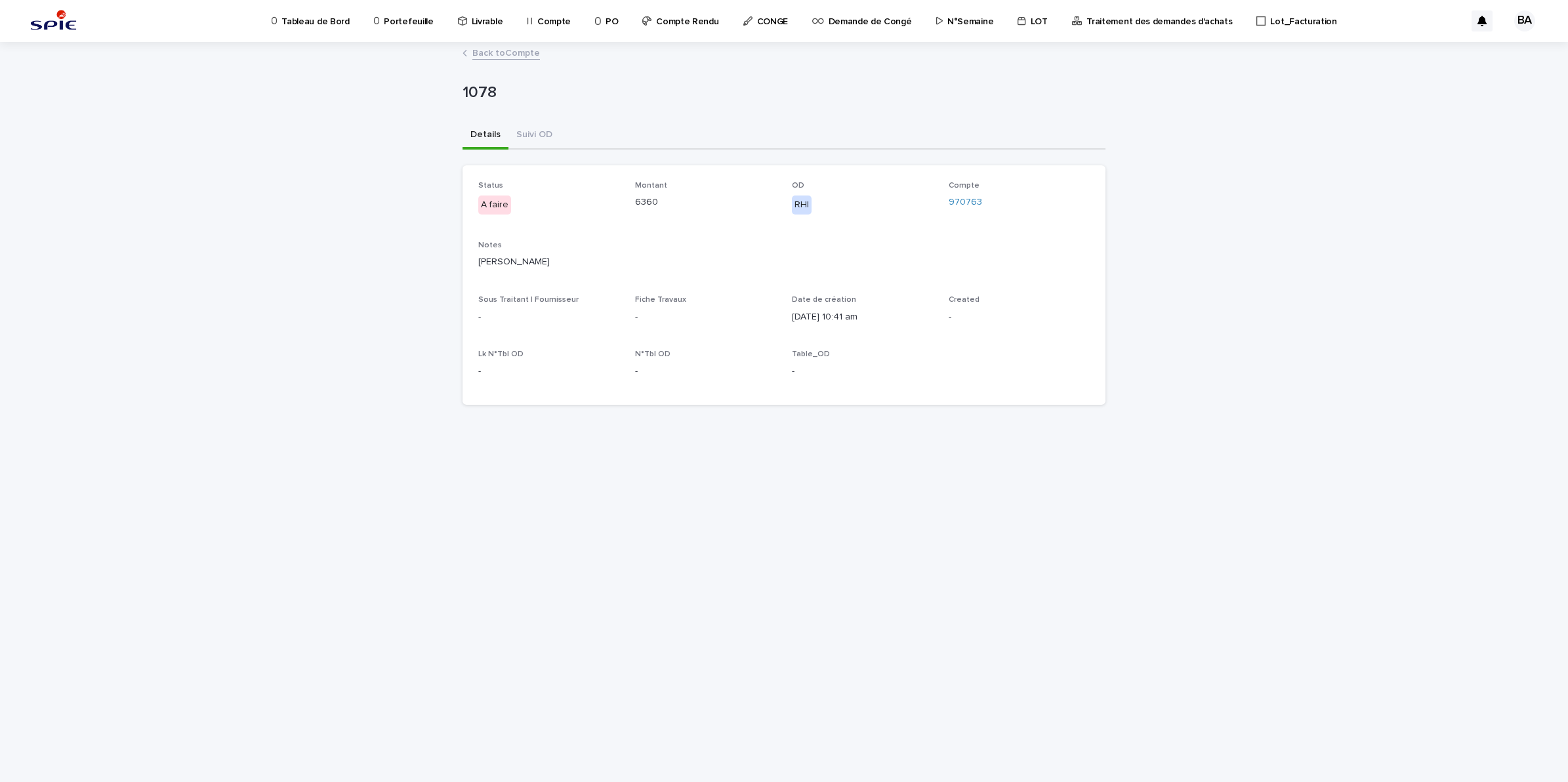
click at [505, 51] on link "Back to Compte" at bounding box center [506, 52] width 67 height 15
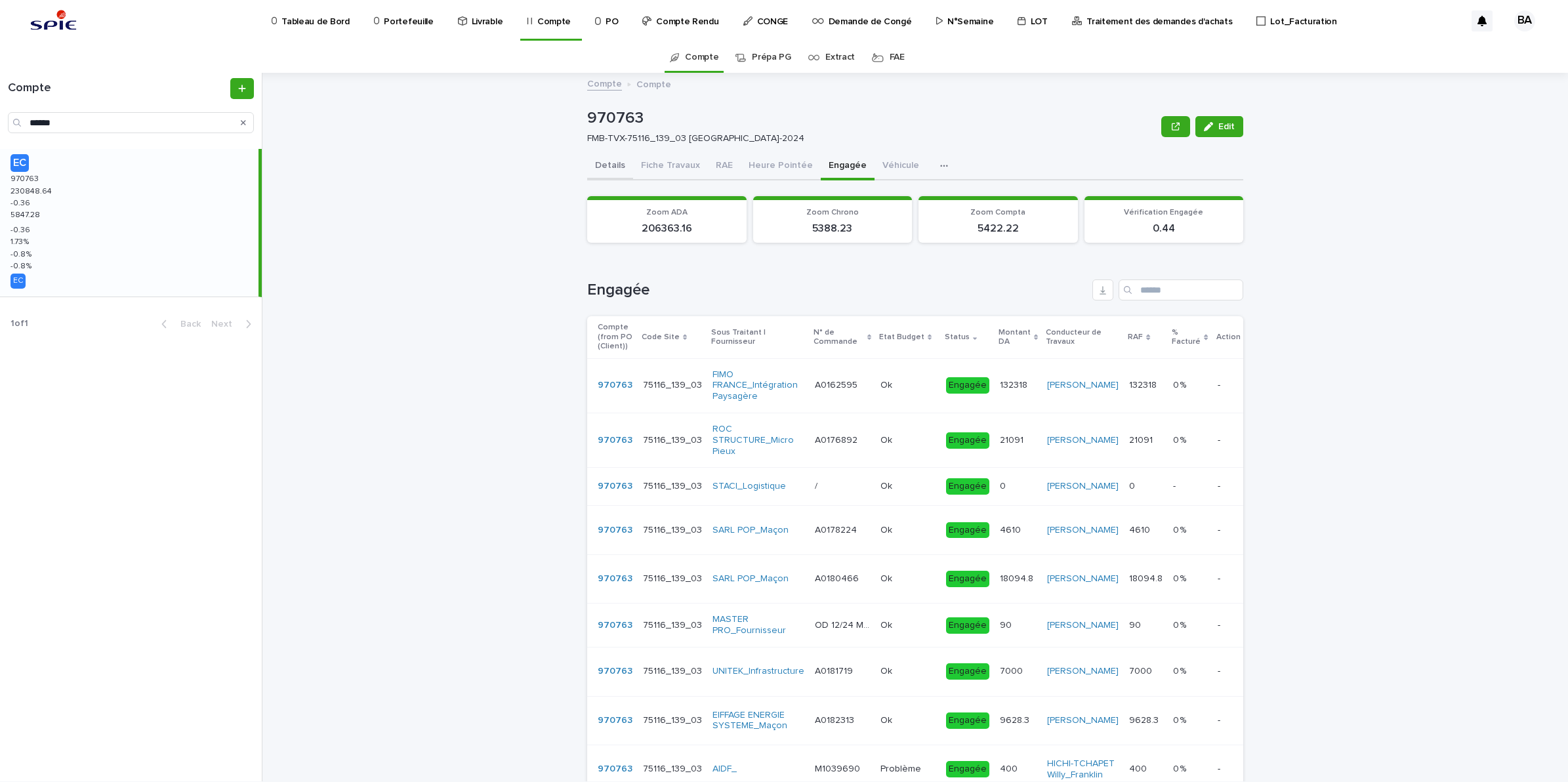
click at [602, 168] on button "Details" at bounding box center [610, 166] width 46 height 28
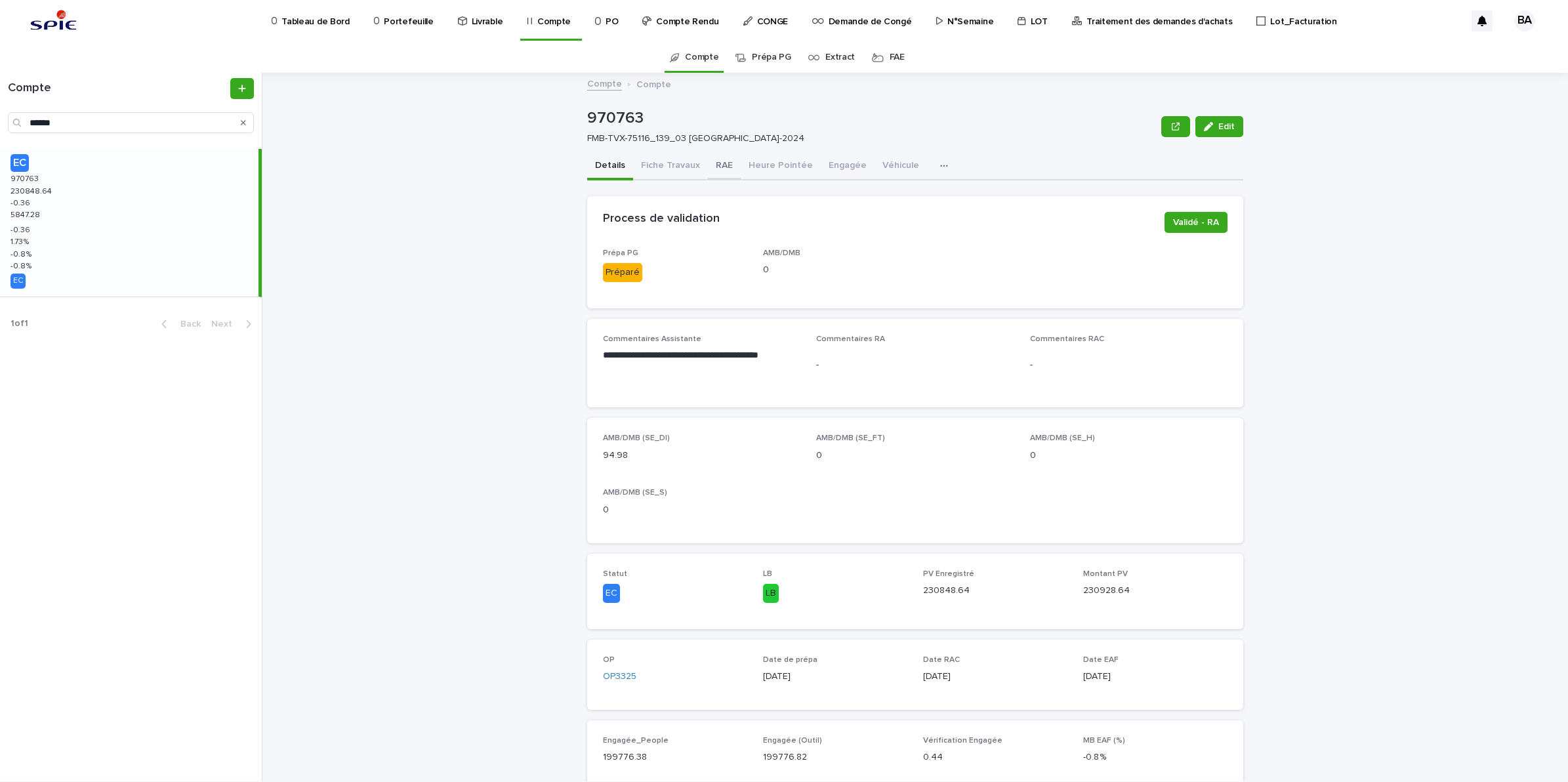
click at [710, 163] on button "RAE" at bounding box center [724, 166] width 33 height 28
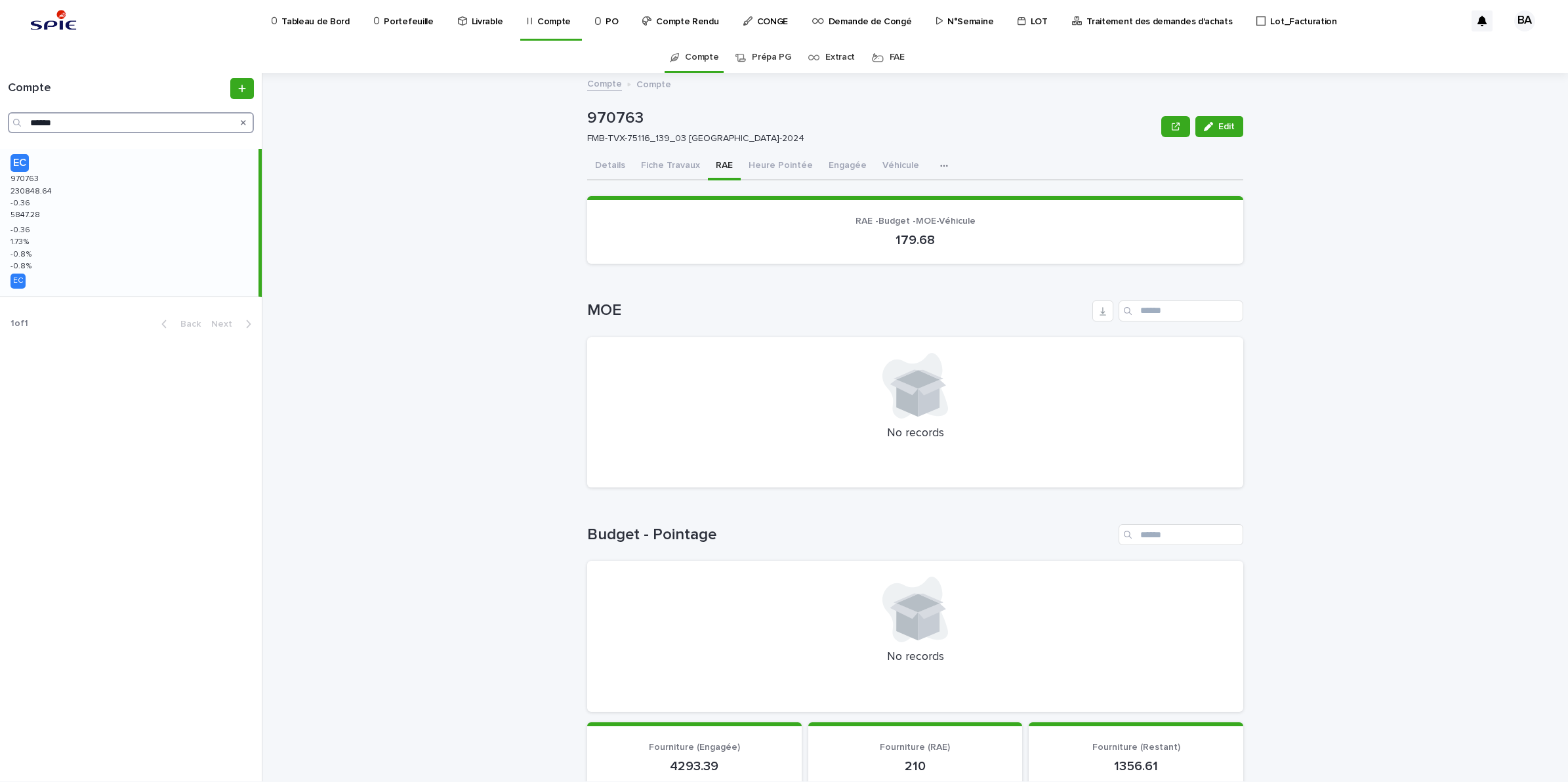
drag, startPoint x: 99, startPoint y: 120, endPoint x: -3, endPoint y: 112, distance: 102.3
click at [0, 112] on html "Tableau de Bord Portefeuille Livrable Compte PO Compte Rendu CONGE Demande de C…" at bounding box center [784, 391] width 1568 height 782
paste input "Search"
type input "******"
click at [63, 192] on div "EC 969921 969921 129667.61 129667.61 -0.42 -0.42 1899.31 1899.31 -0.42 -0.42 6.…" at bounding box center [129, 222] width 259 height 147
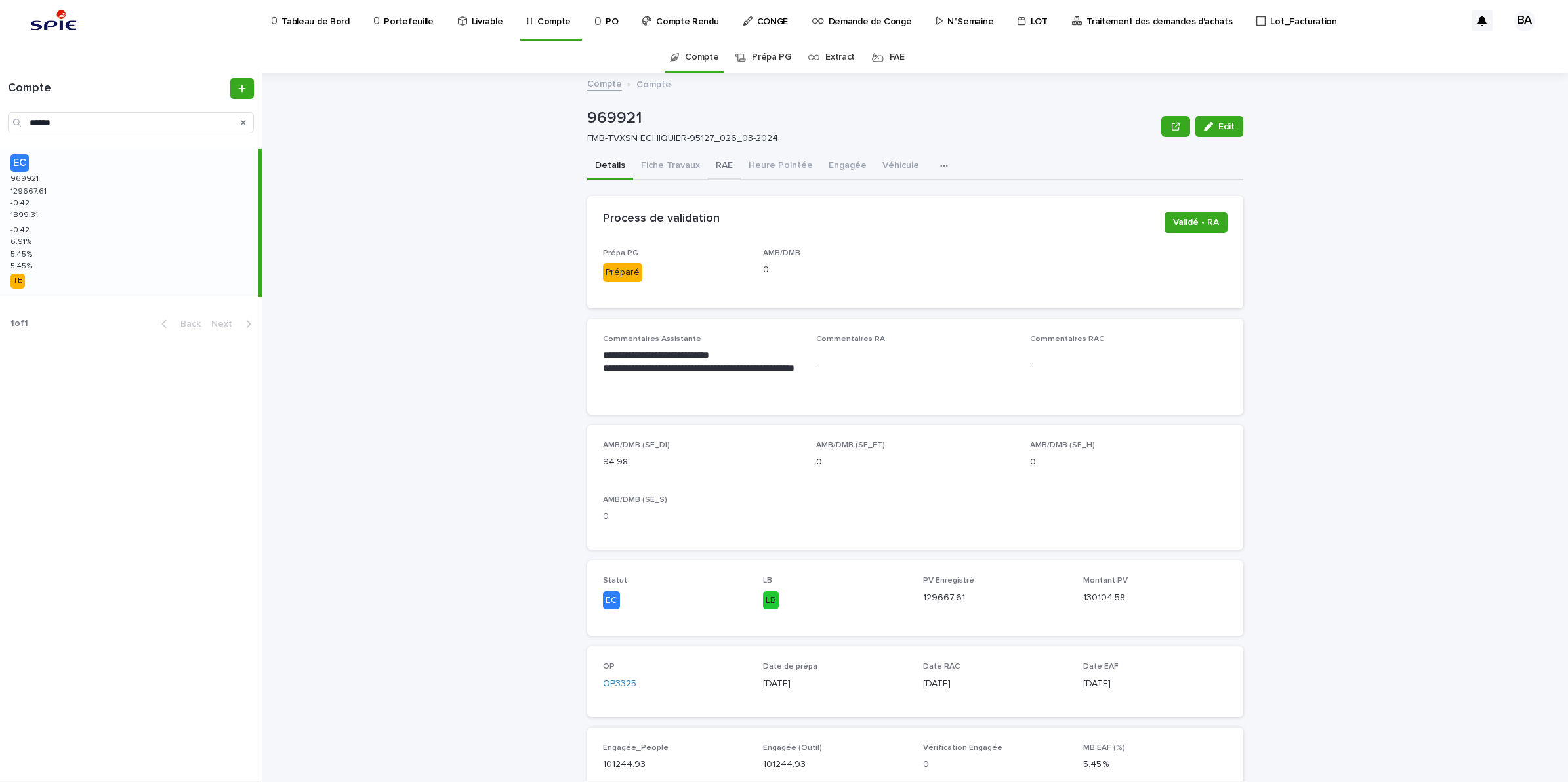
click at [712, 169] on button "RAE" at bounding box center [724, 166] width 33 height 28
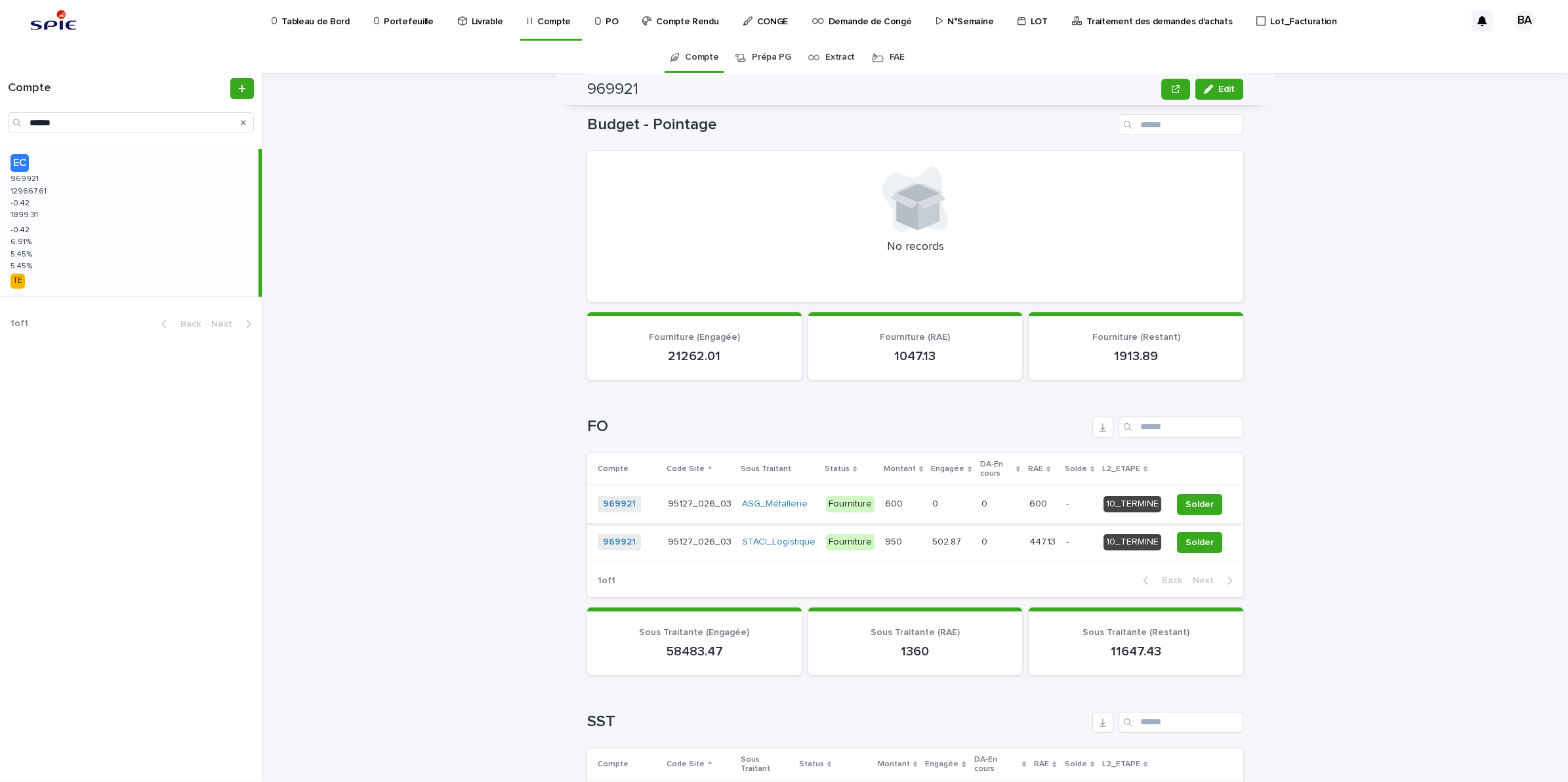
scroll to position [574, 0]
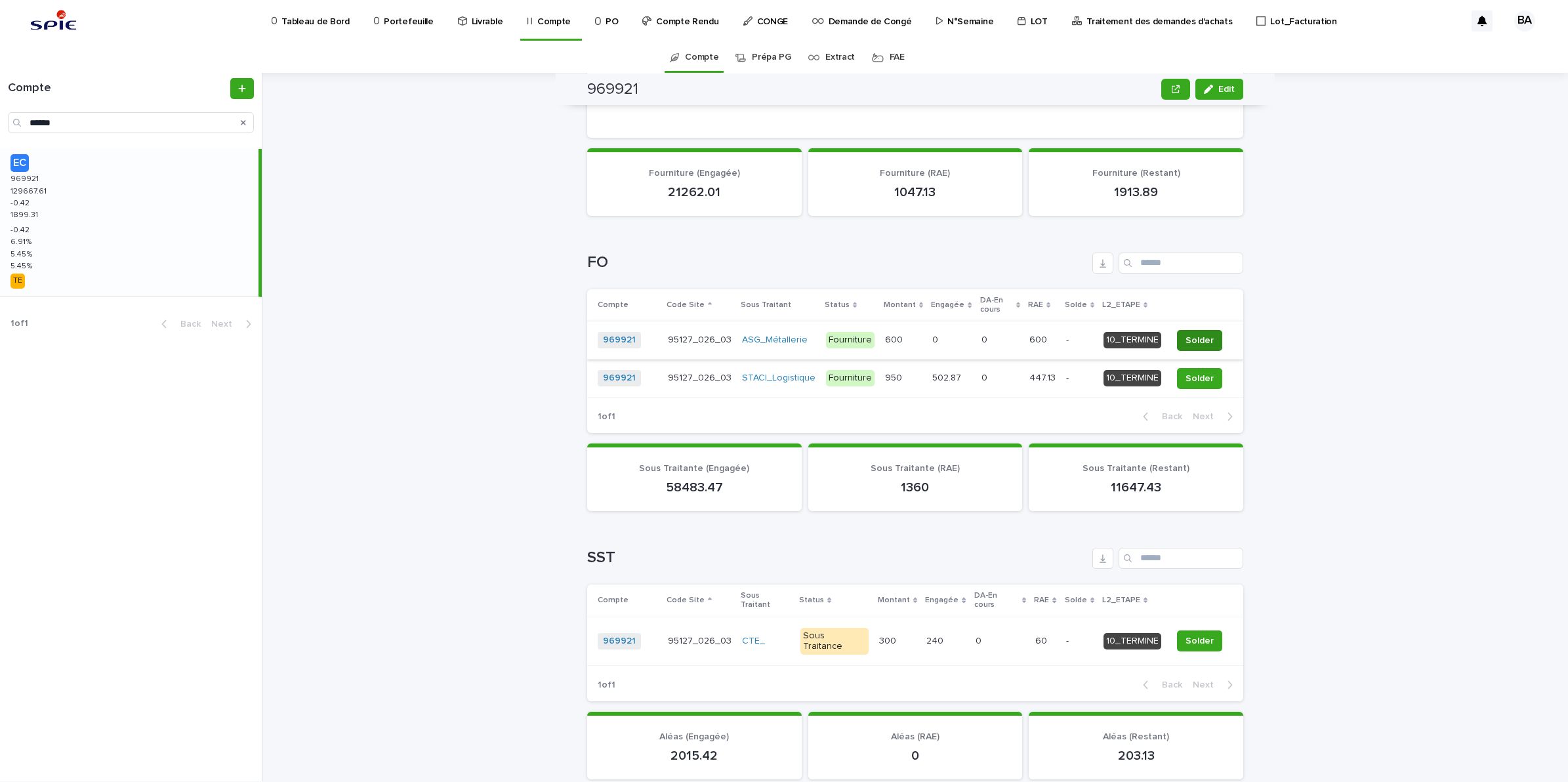
click at [1193, 334] on span "Solder" at bounding box center [1200, 340] width 28 height 13
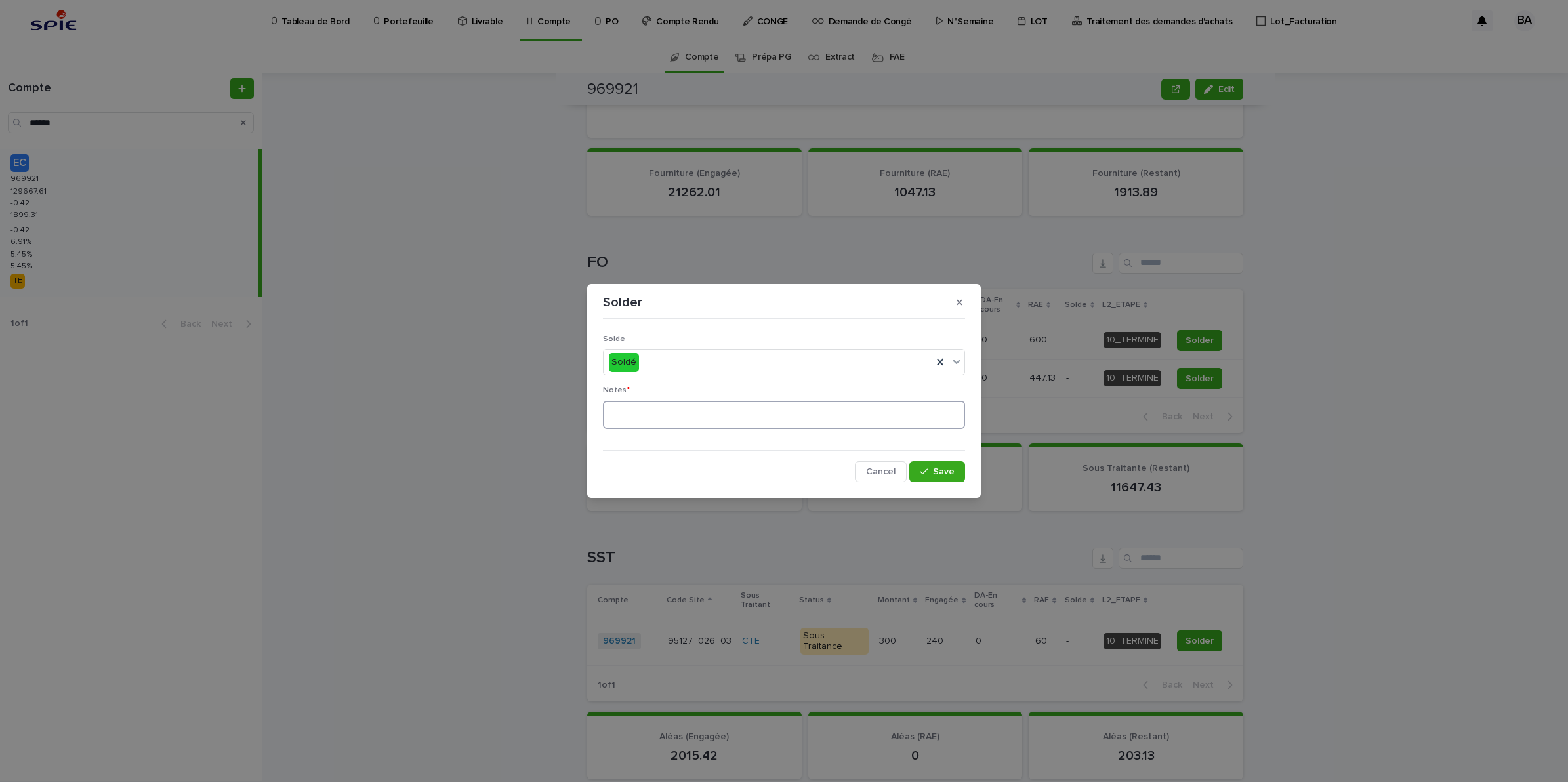
click at [763, 424] on textarea at bounding box center [784, 415] width 362 height 29
type textarea "**"
click at [946, 472] on span "Save" at bounding box center [944, 472] width 22 height 9
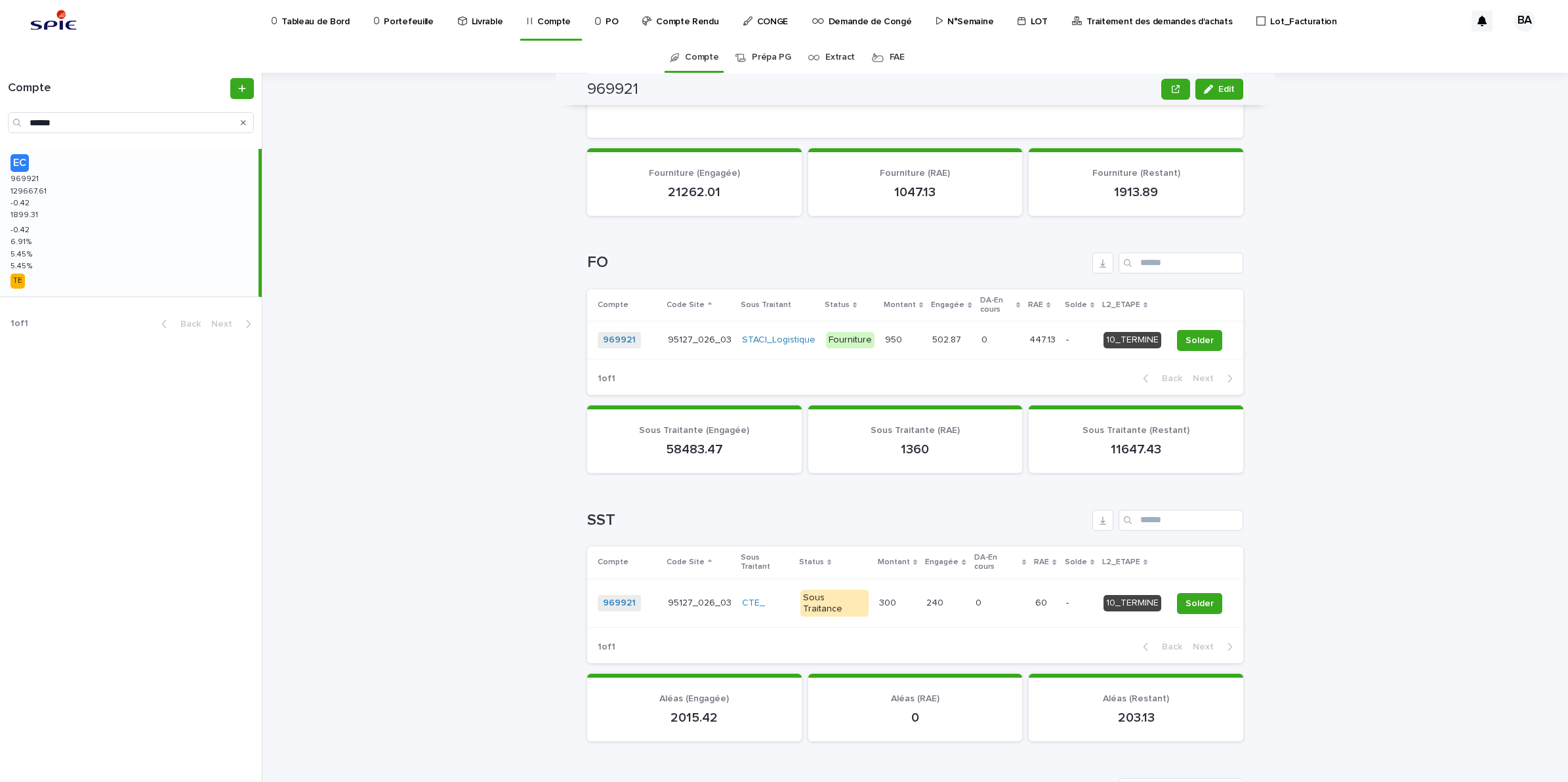
scroll to position [555, 0]
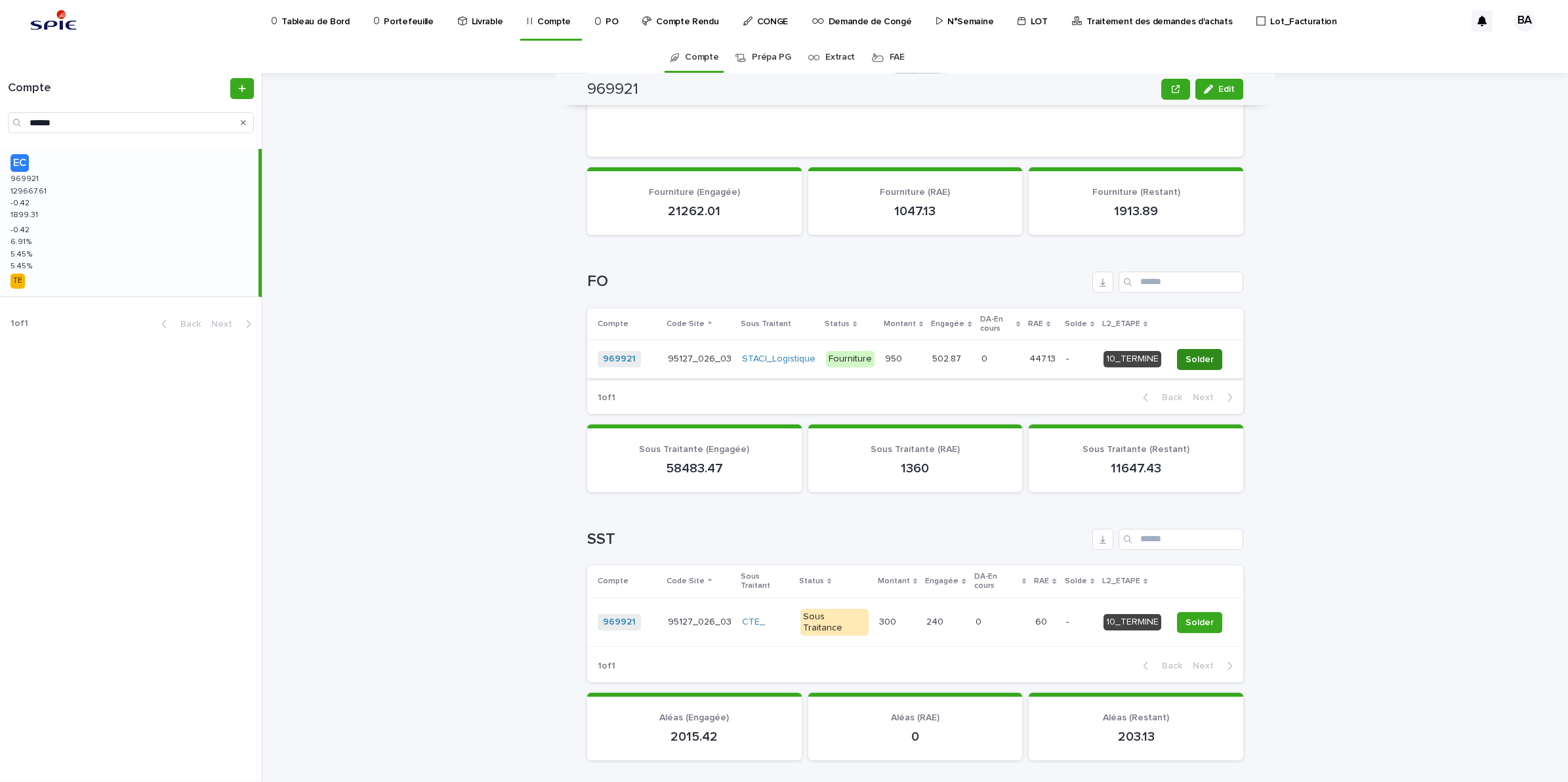
click at [1204, 353] on span "Solder" at bounding box center [1200, 359] width 28 height 13
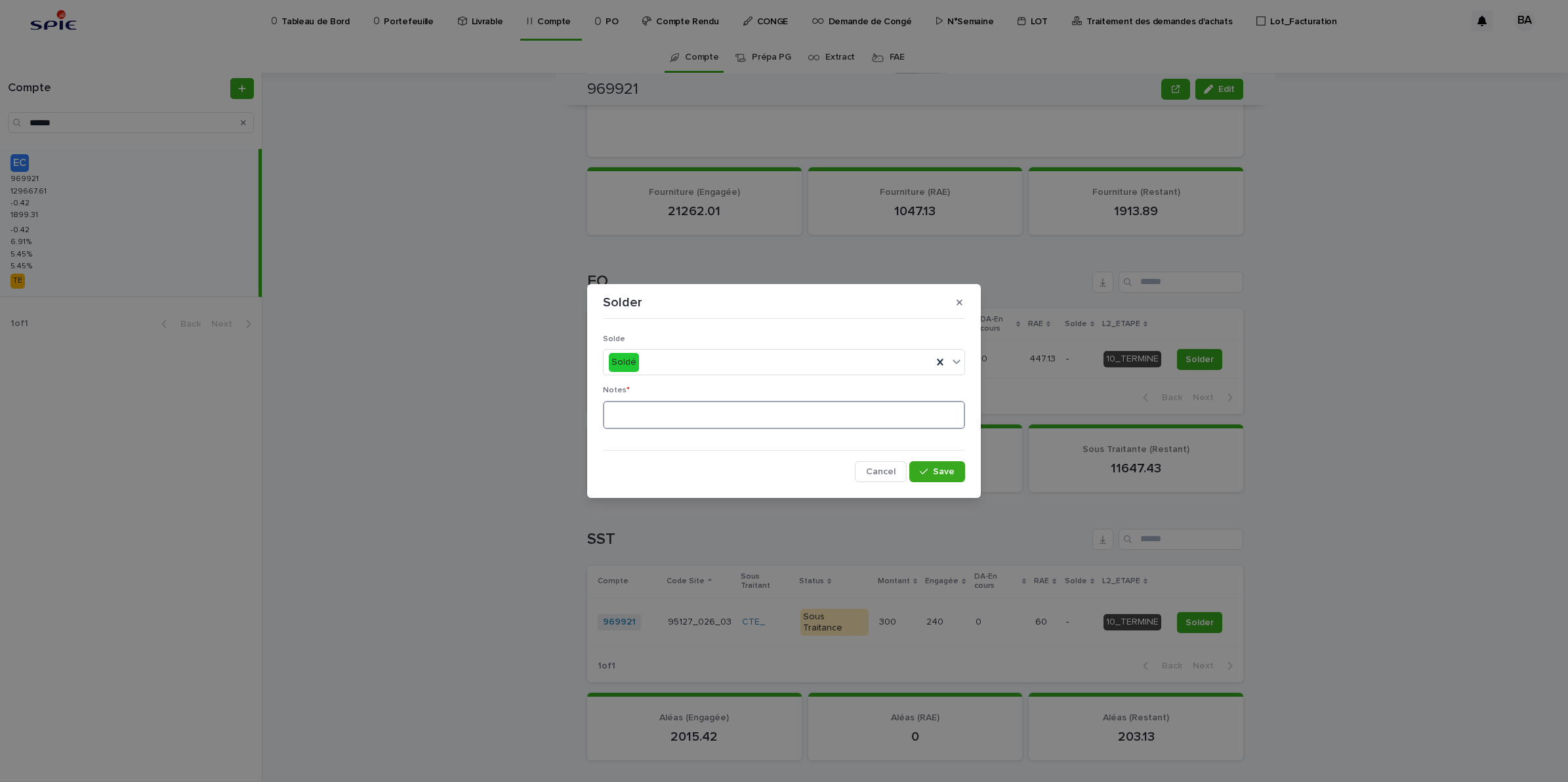
click at [697, 425] on textarea at bounding box center [784, 415] width 362 height 29
type textarea "**"
click at [926, 470] on icon "button" at bounding box center [924, 472] width 8 height 9
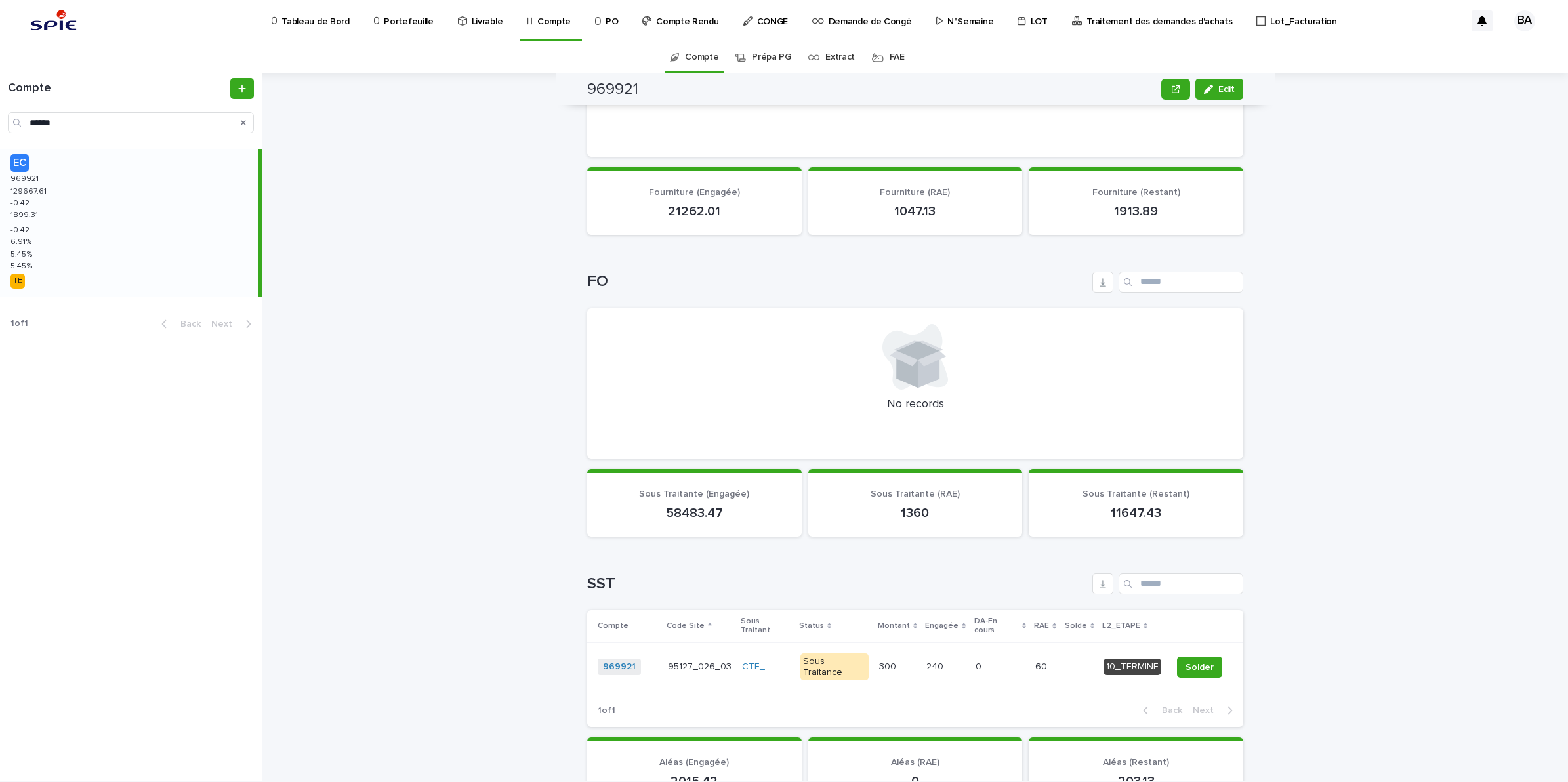
scroll to position [581, 0]
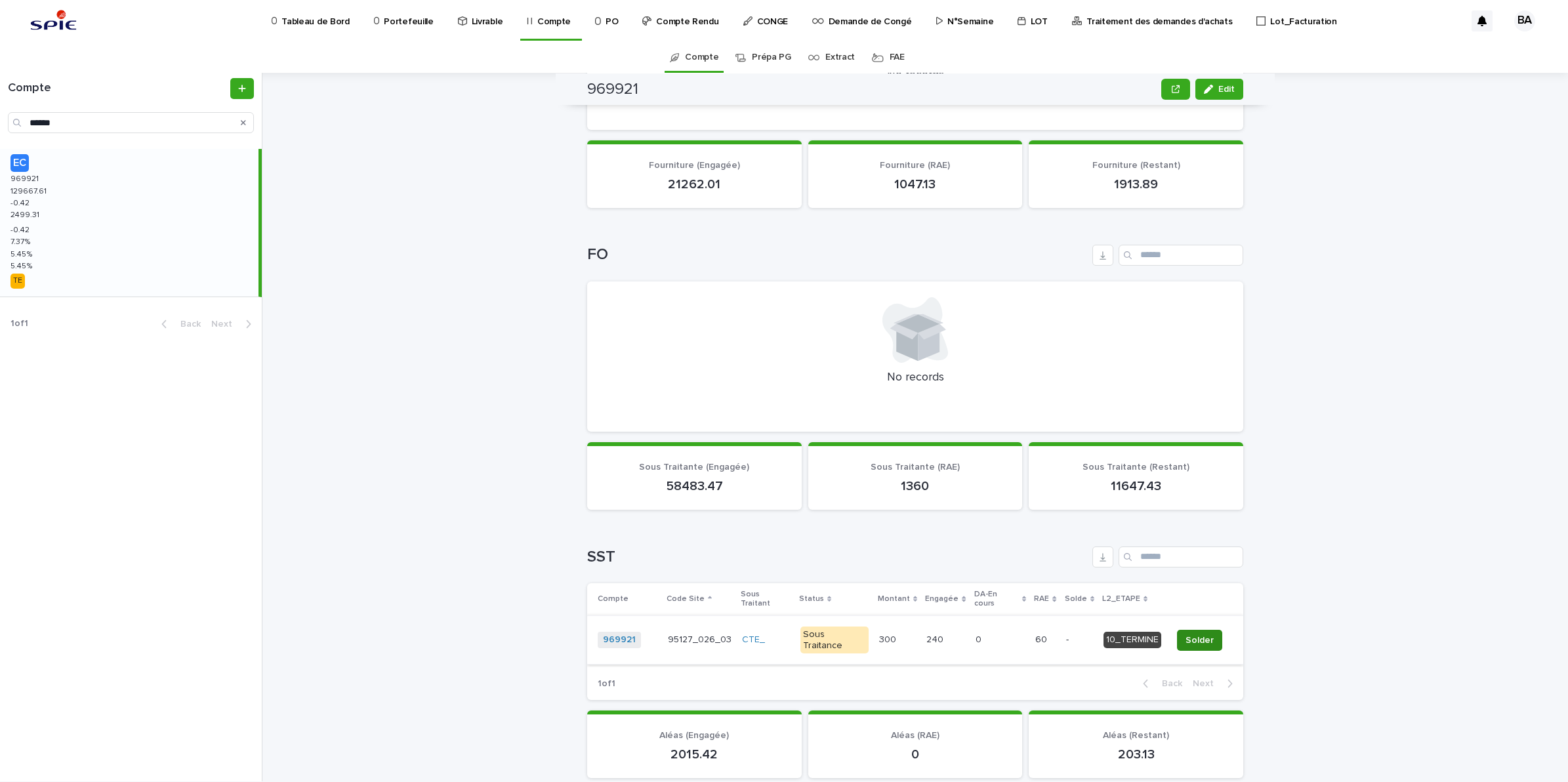
click at [1201, 633] on span "Solder" at bounding box center [1200, 639] width 28 height 13
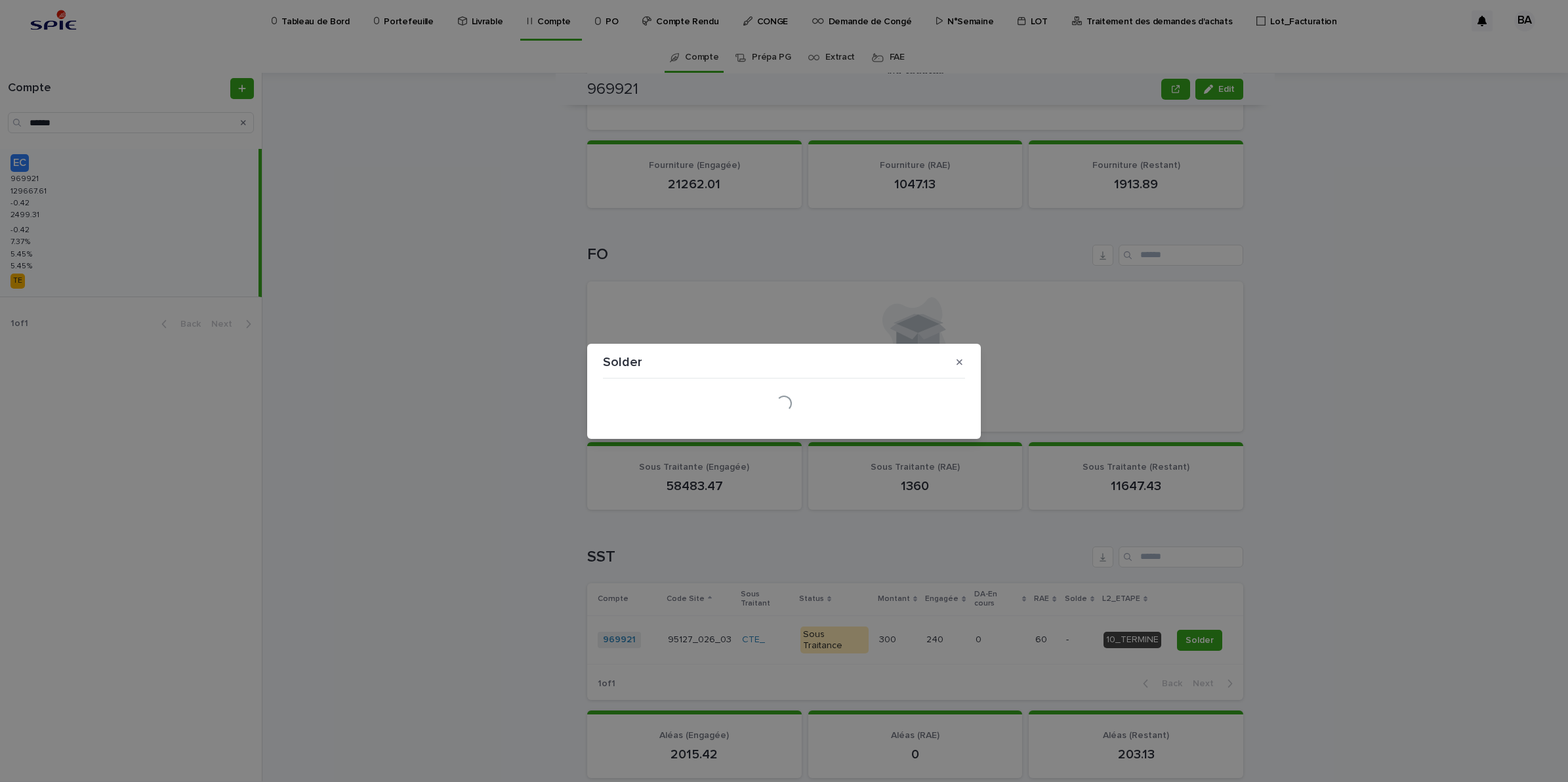
scroll to position [576, 0]
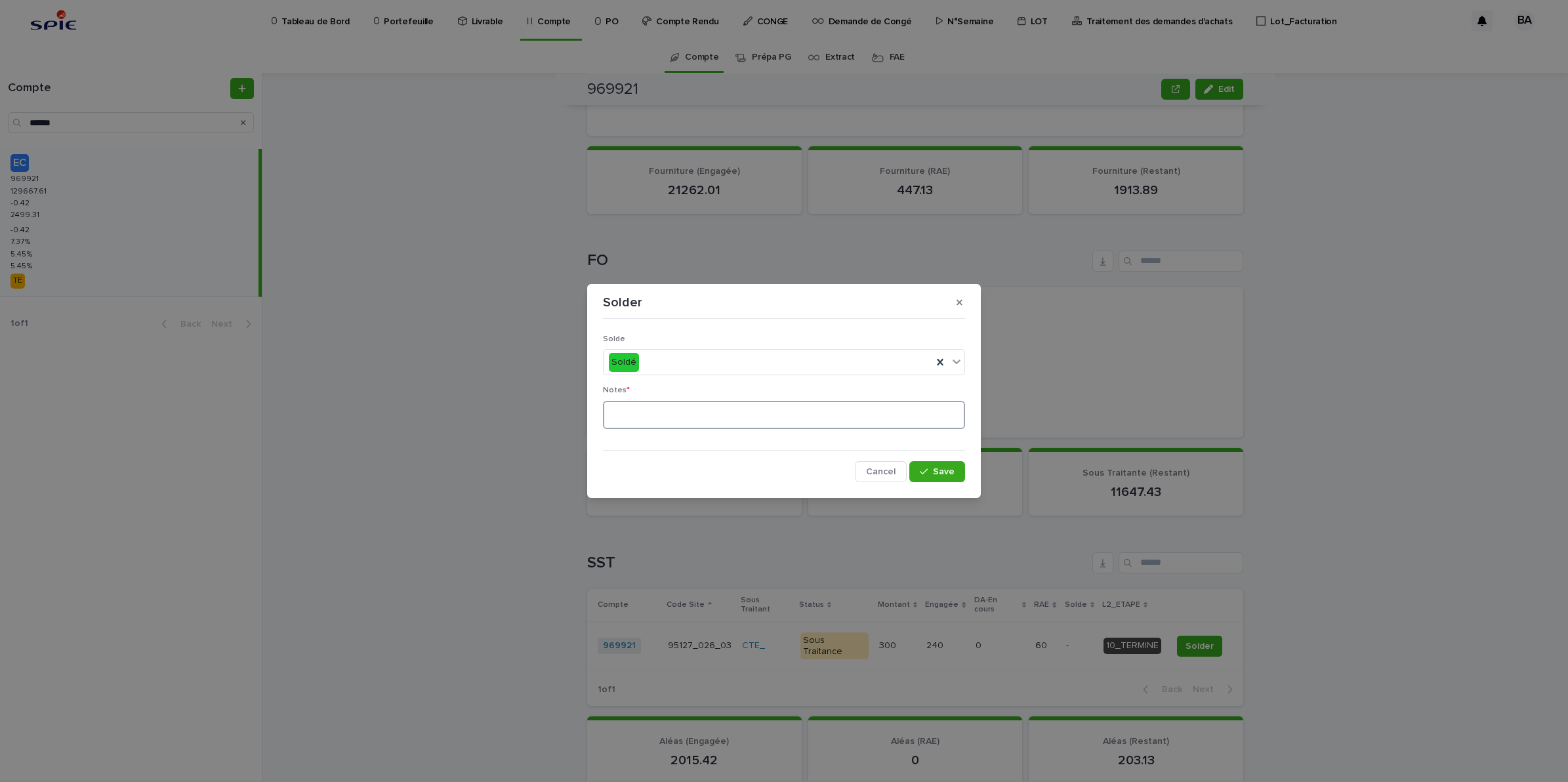
click at [719, 415] on textarea at bounding box center [784, 415] width 362 height 29
type textarea "**"
click at [955, 464] on button "Save" at bounding box center [937, 471] width 56 height 21
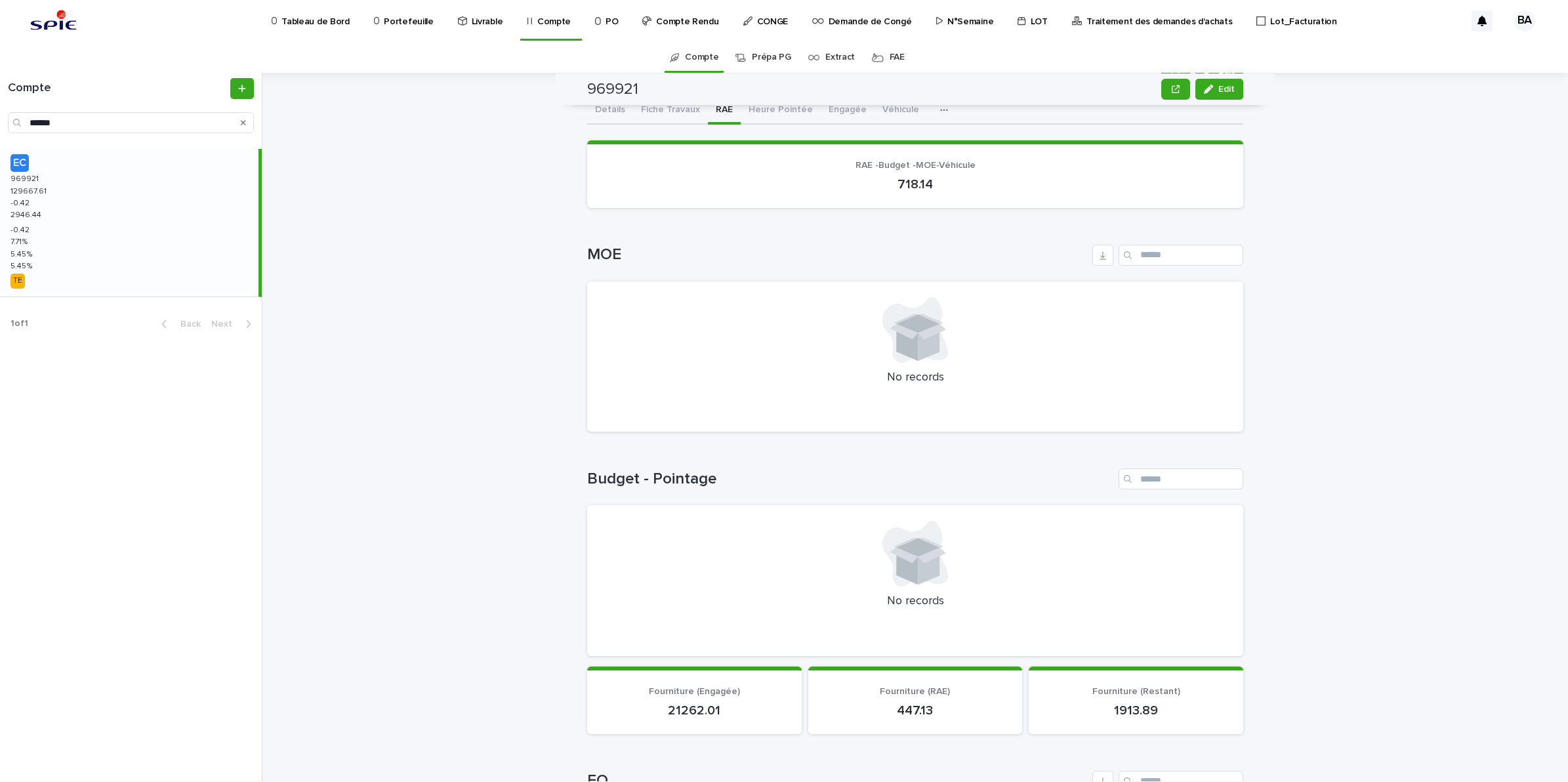
scroll to position [0, 0]
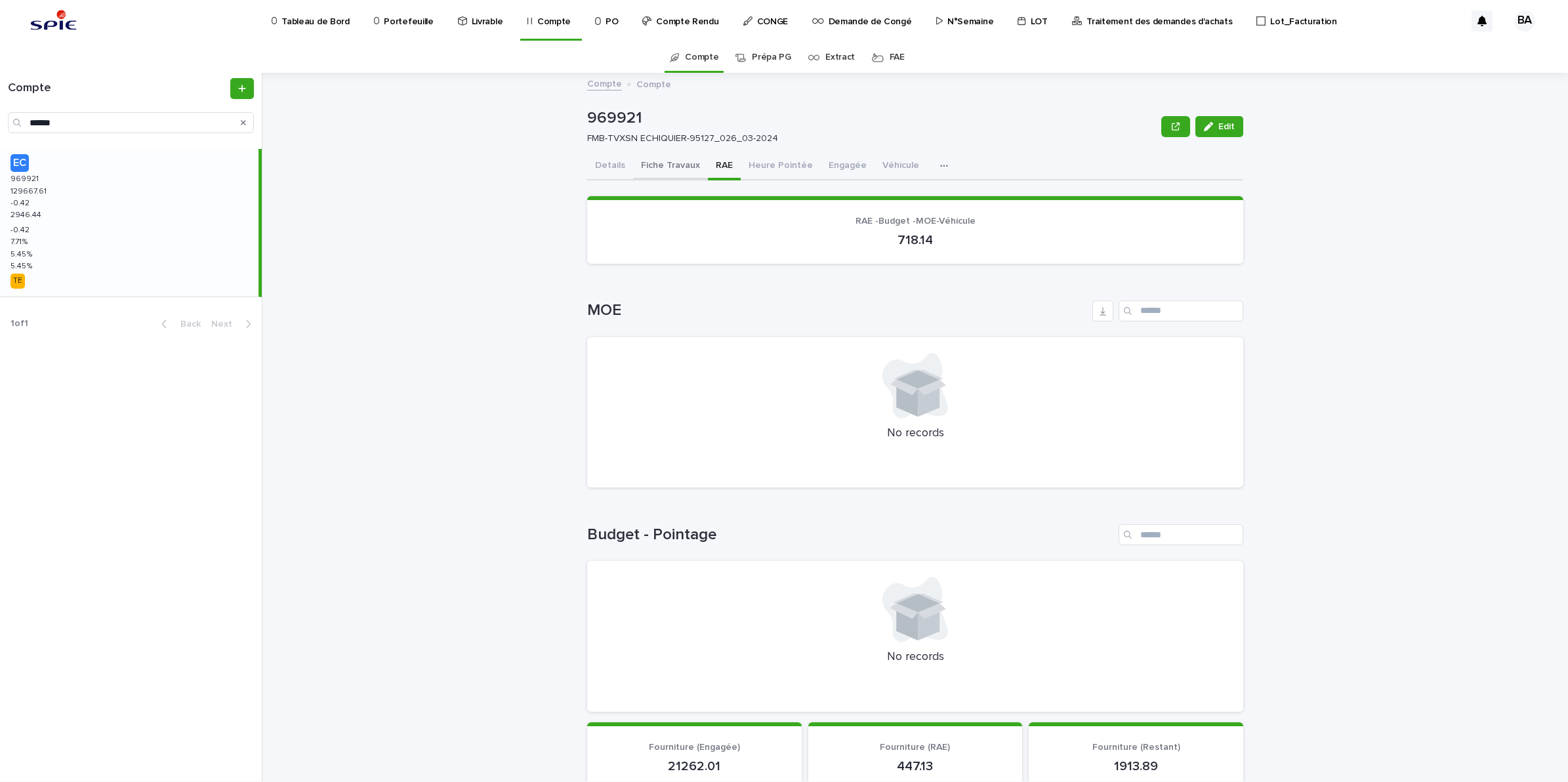
click at [654, 171] on button "Fiche Travaux" at bounding box center [671, 166] width 75 height 28
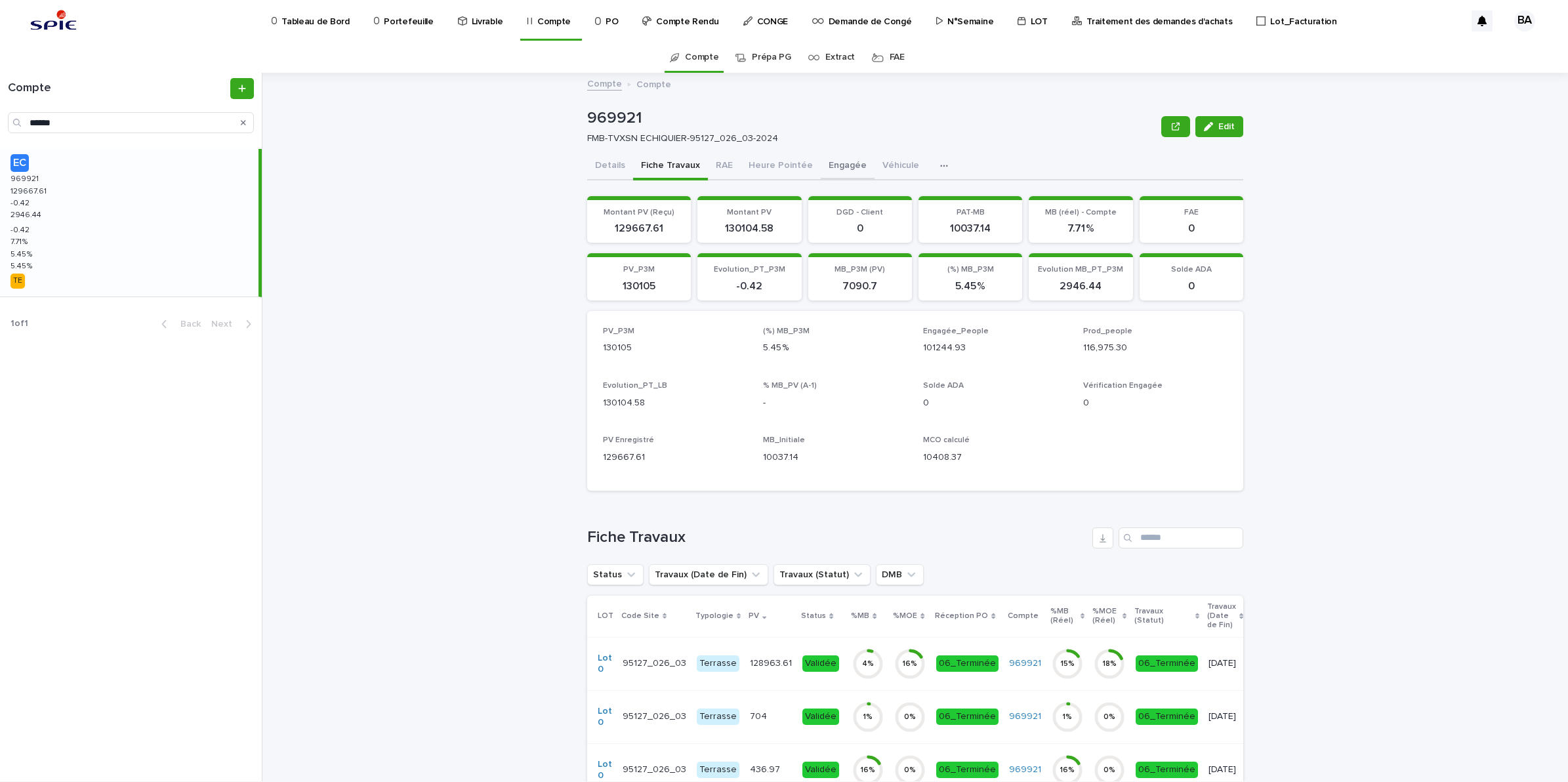
click at [833, 168] on button "Engagée" at bounding box center [848, 166] width 54 height 28
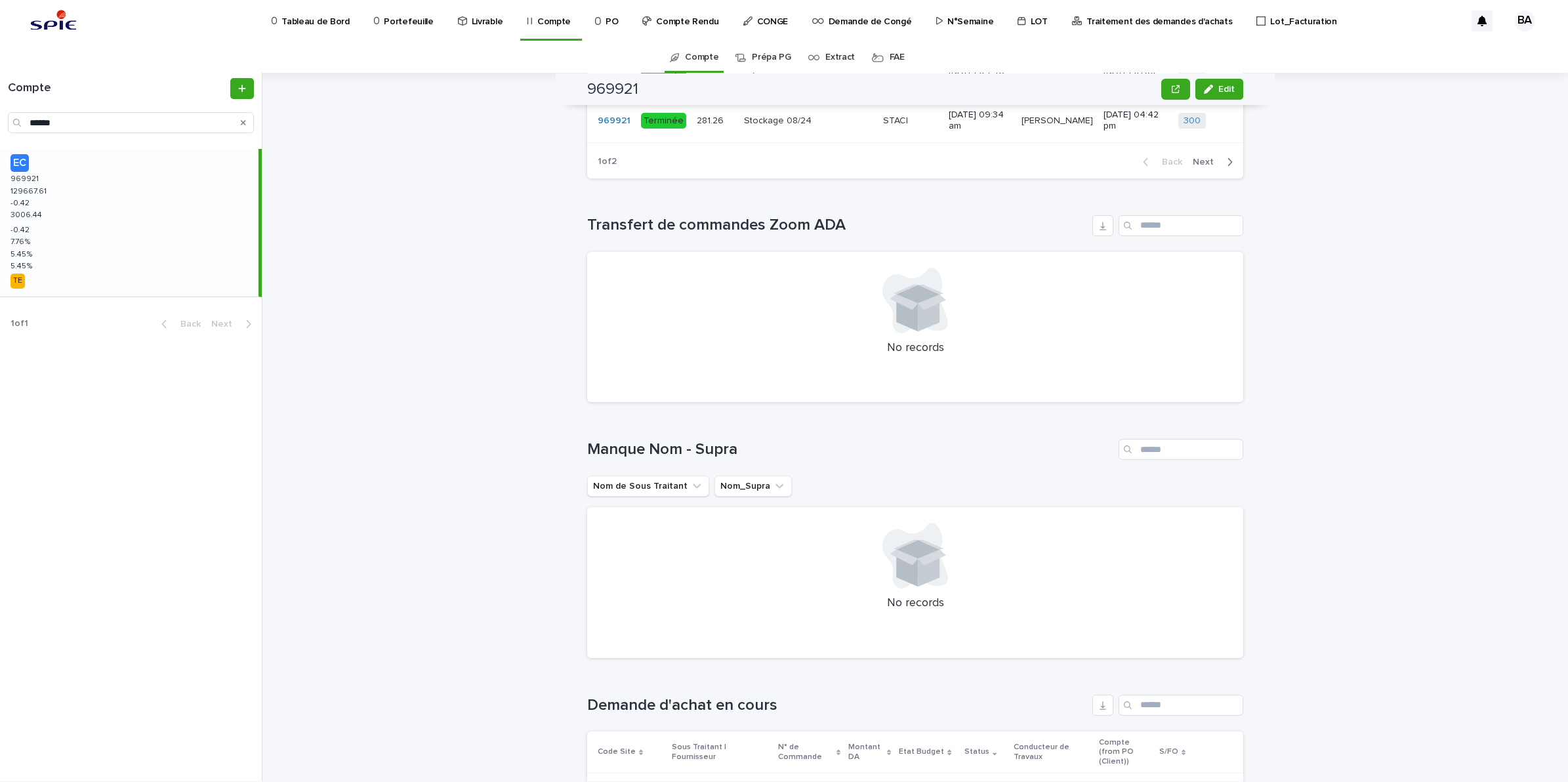
scroll to position [820, 0]
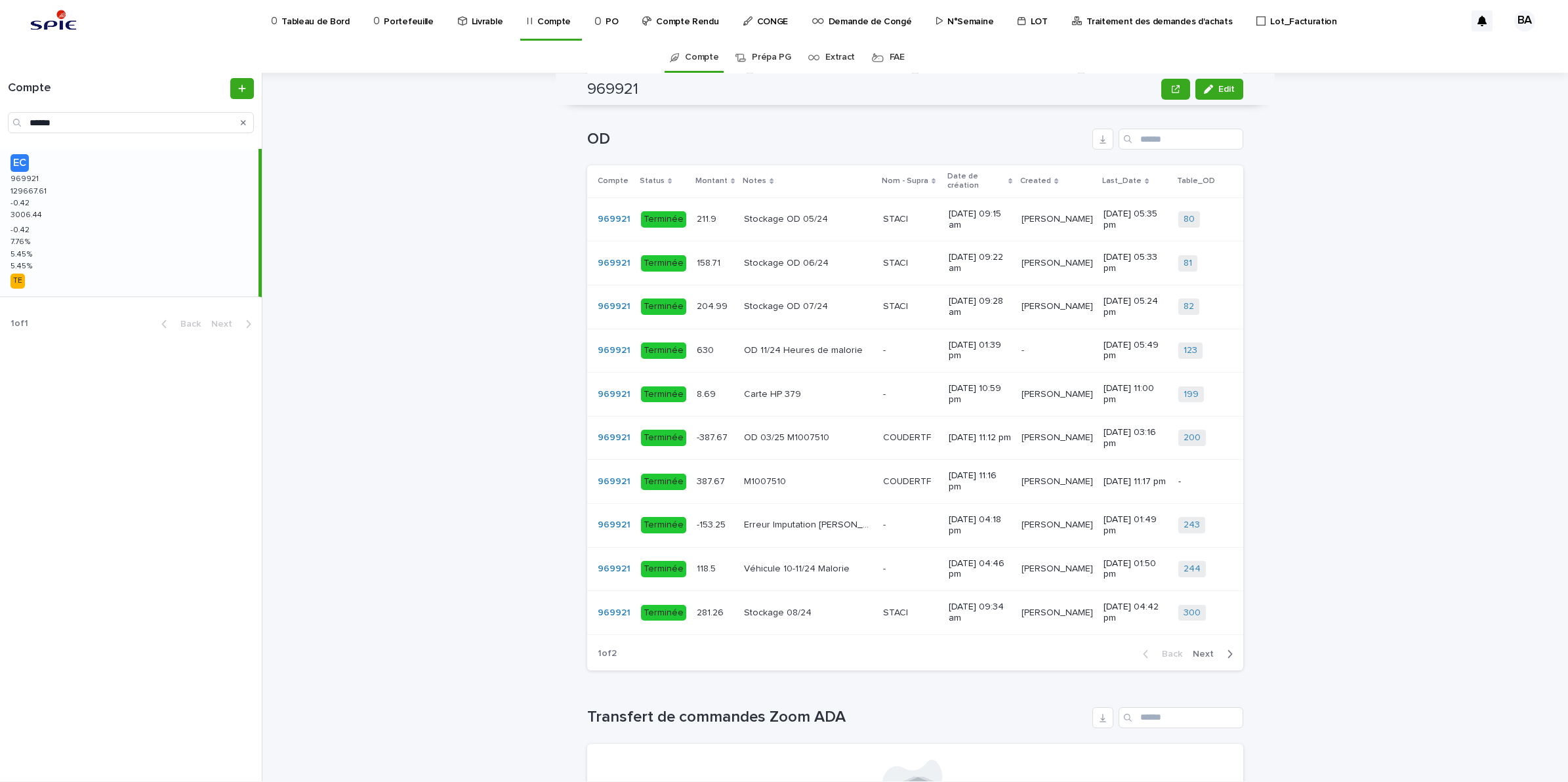
click at [1193, 659] on span "Next" at bounding box center [1207, 654] width 29 height 9
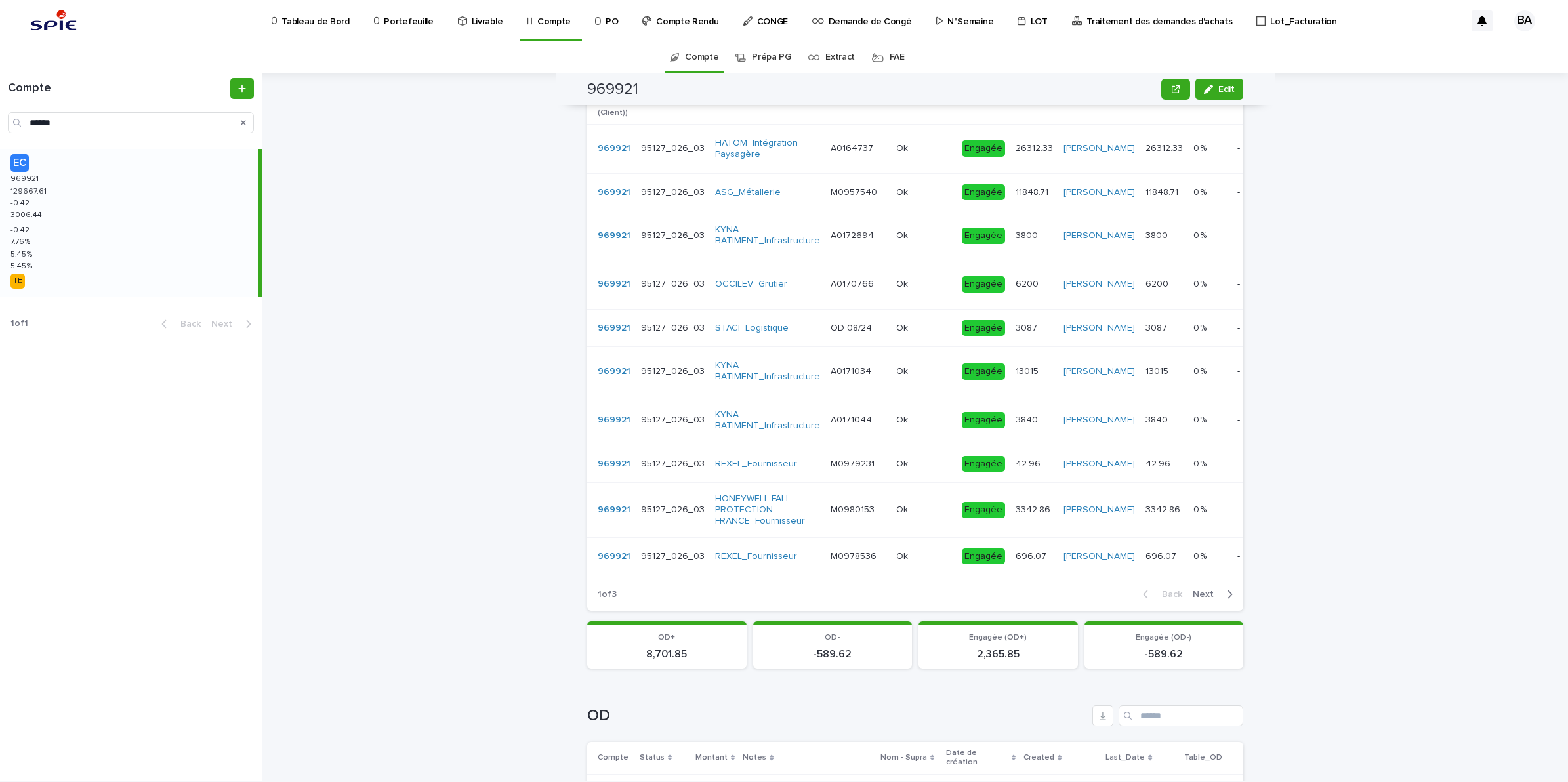
scroll to position [0, 0]
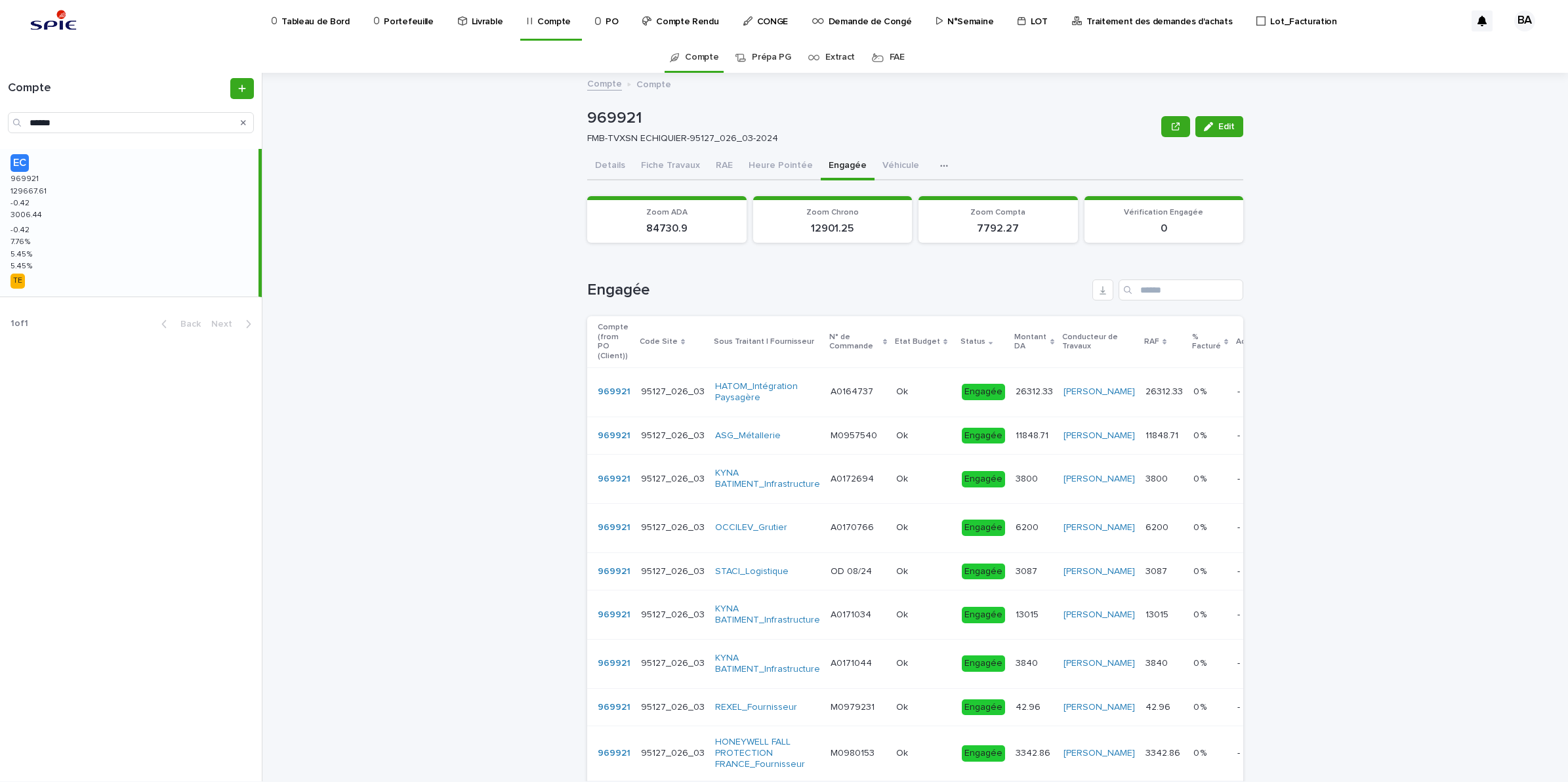
click at [605, 166] on button "Details" at bounding box center [610, 166] width 46 height 28
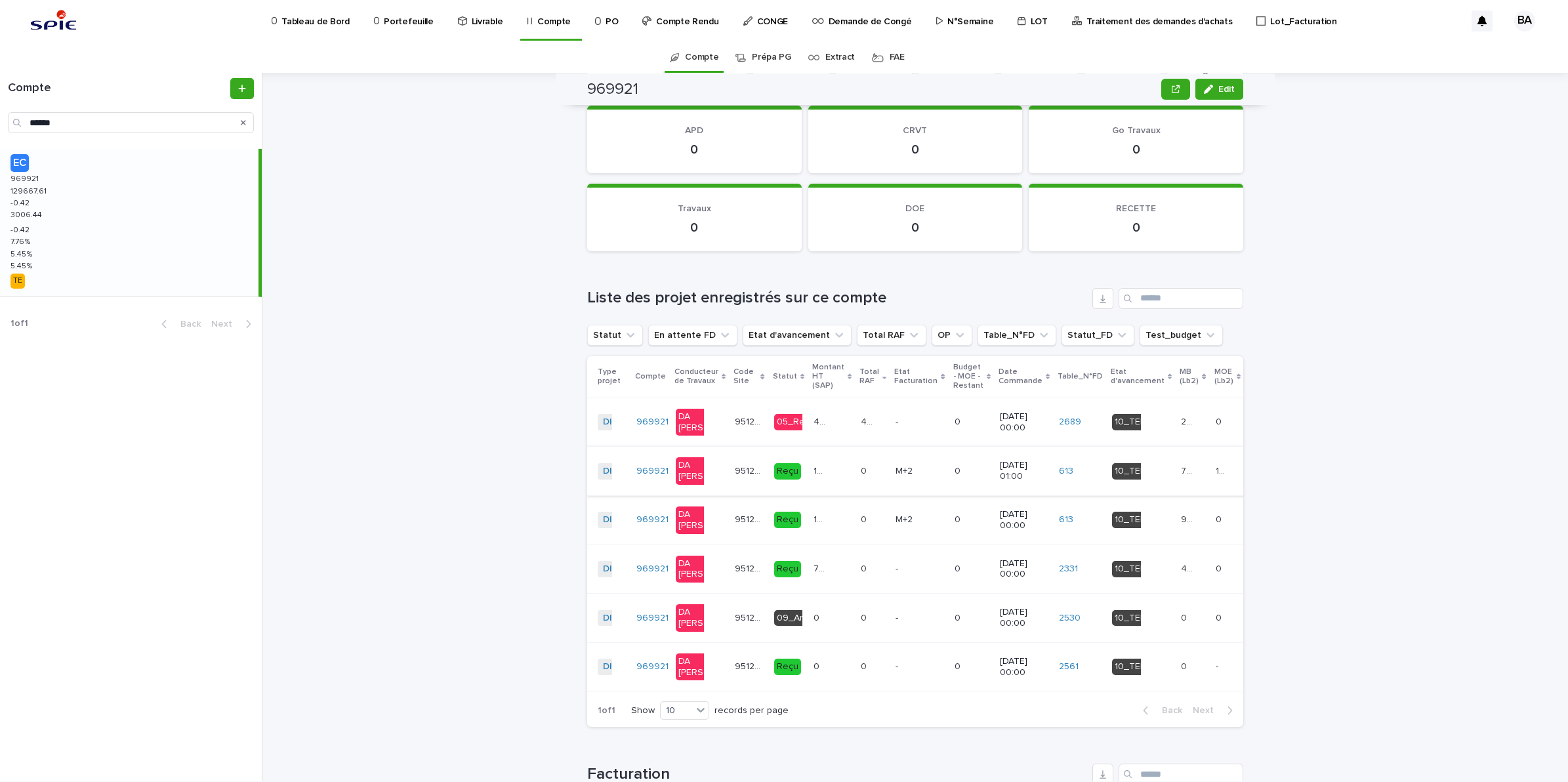
scroll to position [1394, 0]
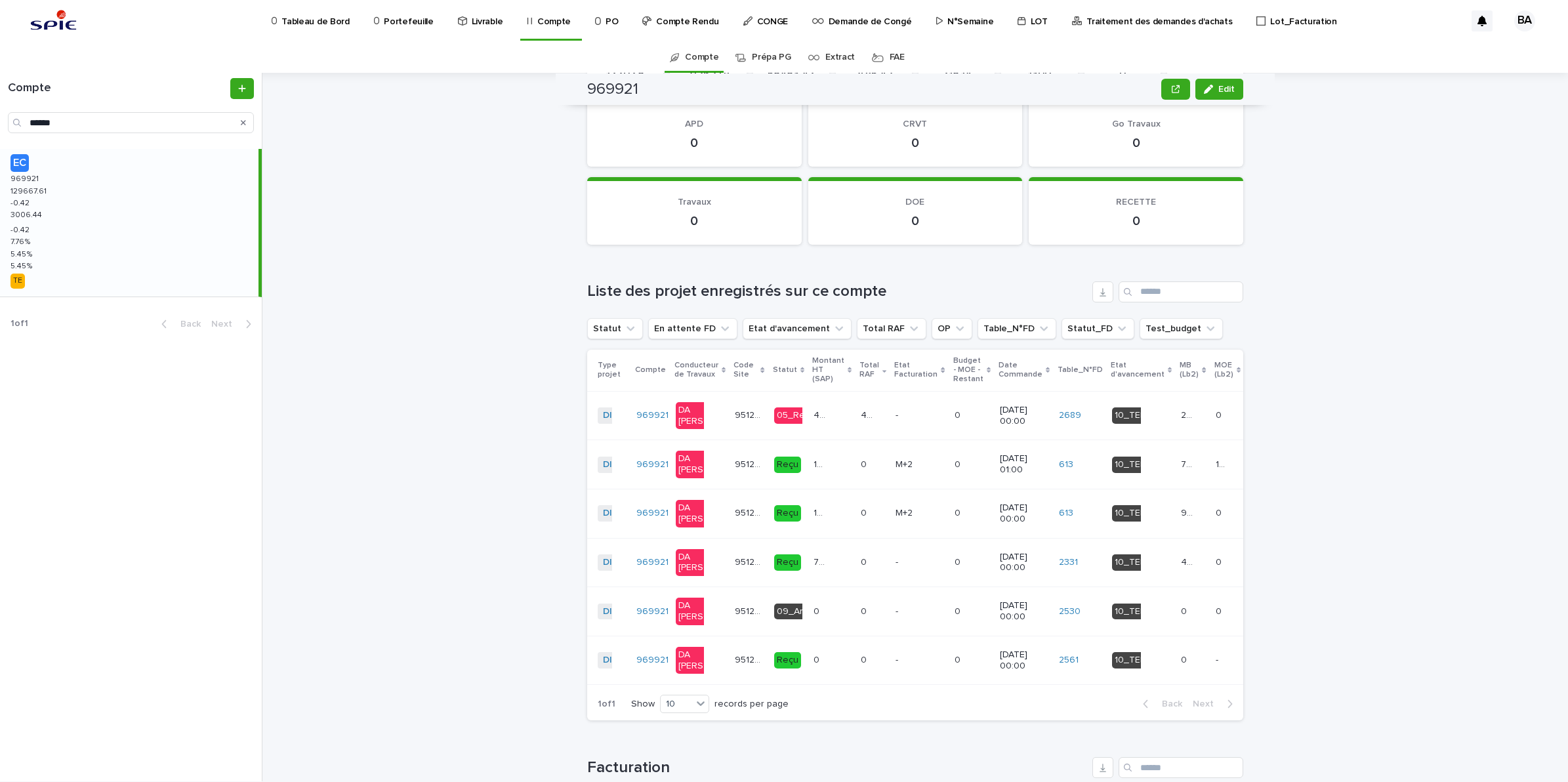
click at [814, 421] on p "436.97" at bounding box center [822, 414] width 17 height 13
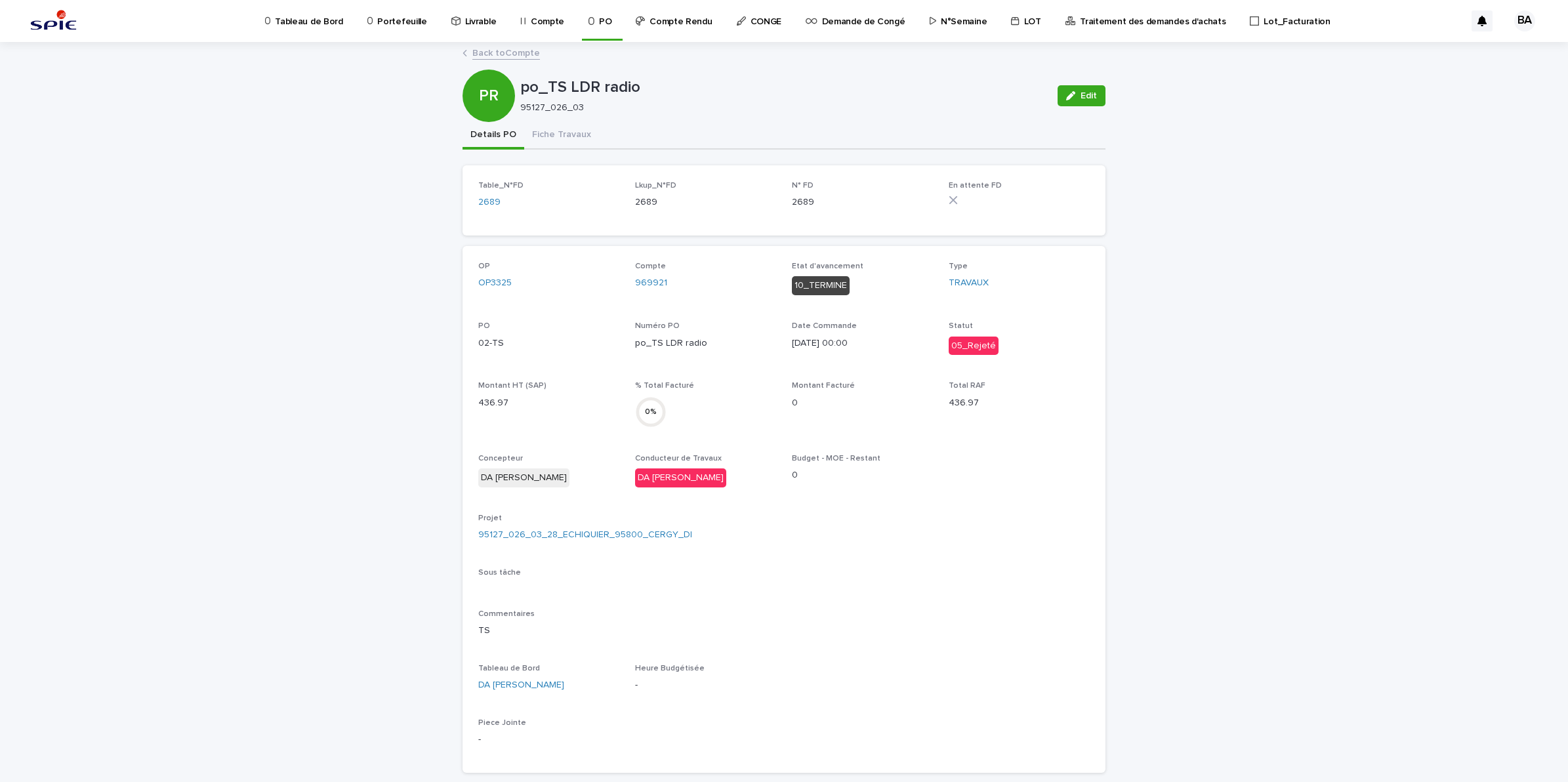
click at [1070, 90] on button "Edit" at bounding box center [1081, 96] width 48 height 21
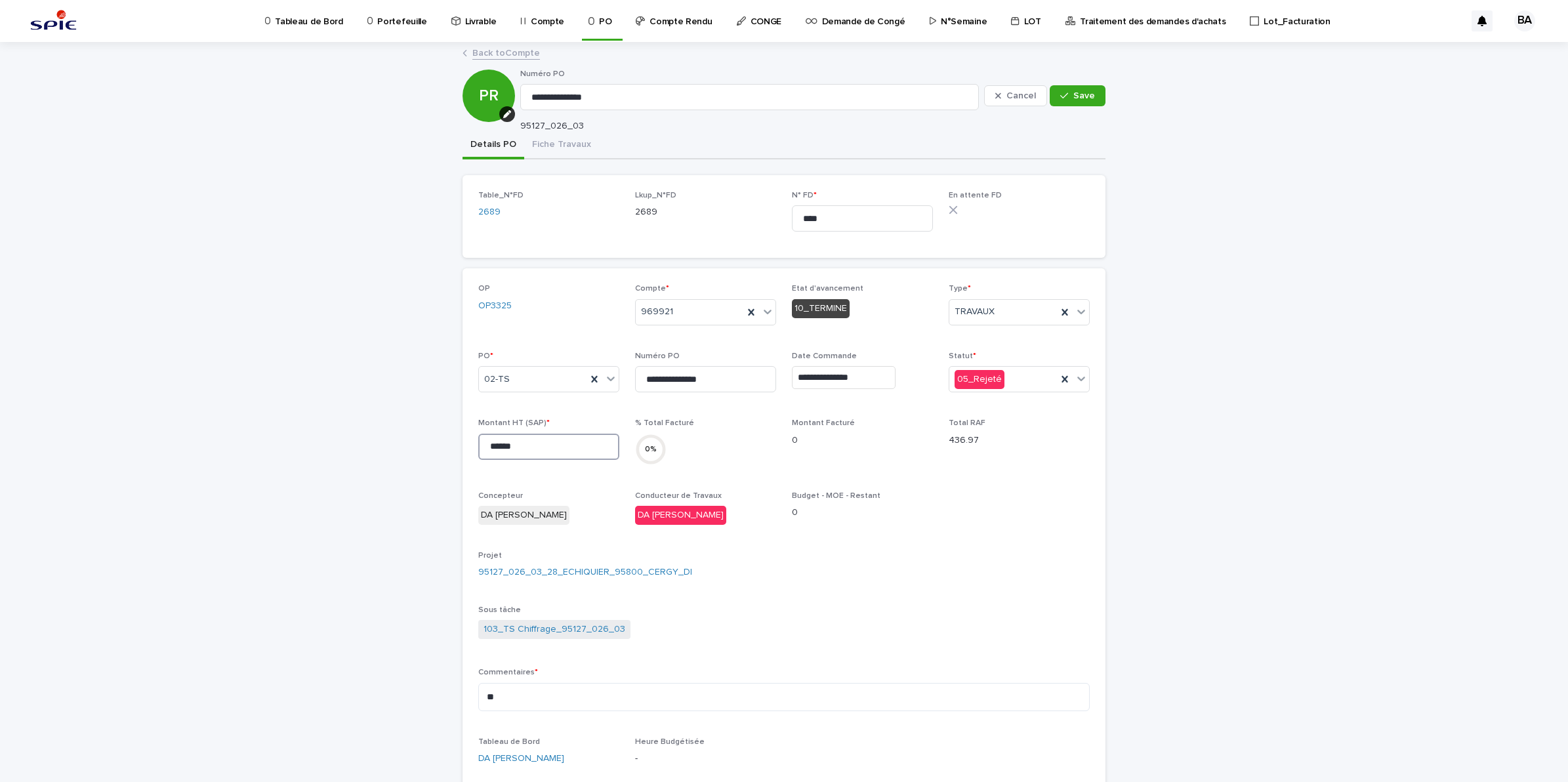
drag, startPoint x: 517, startPoint y: 444, endPoint x: 407, endPoint y: 445, distance: 110.0
click at [407, 445] on div "**********" at bounding box center [784, 601] width 1568 height 1116
click at [1077, 378] on icon at bounding box center [1081, 378] width 13 height 13
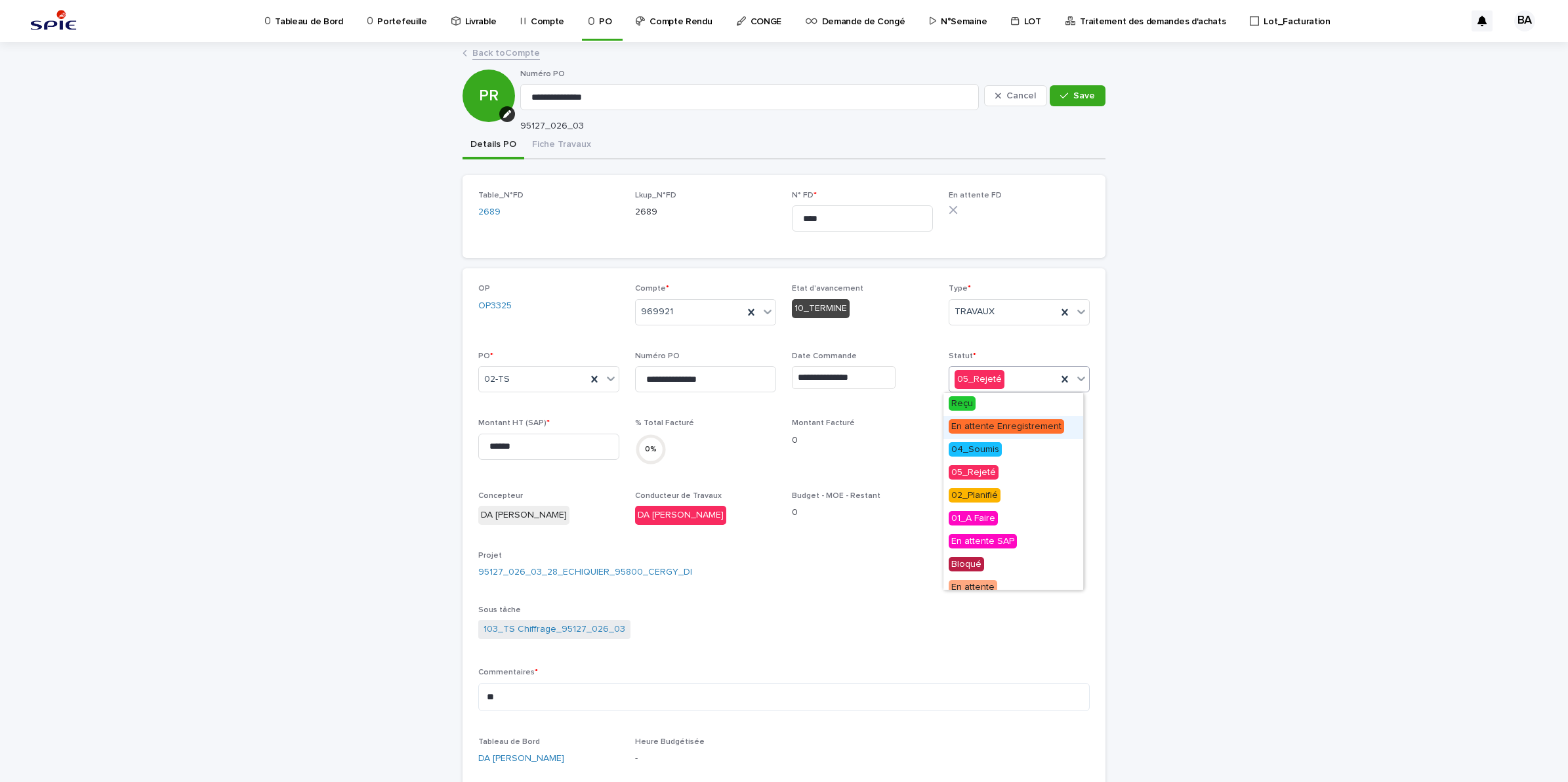
click at [1198, 427] on div "**********" at bounding box center [784, 601] width 1568 height 1116
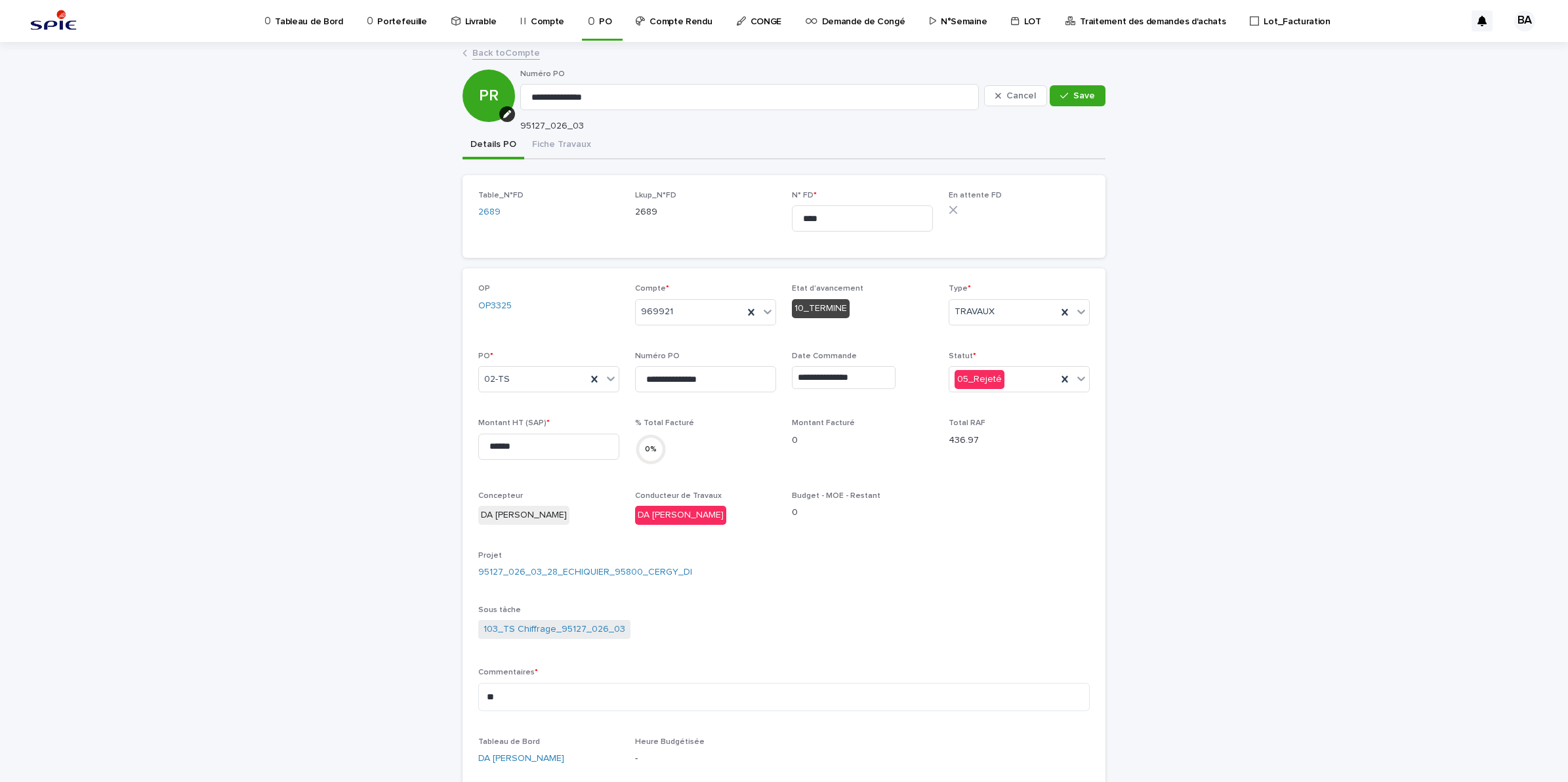
click at [512, 51] on link "Back to Compte" at bounding box center [506, 52] width 67 height 15
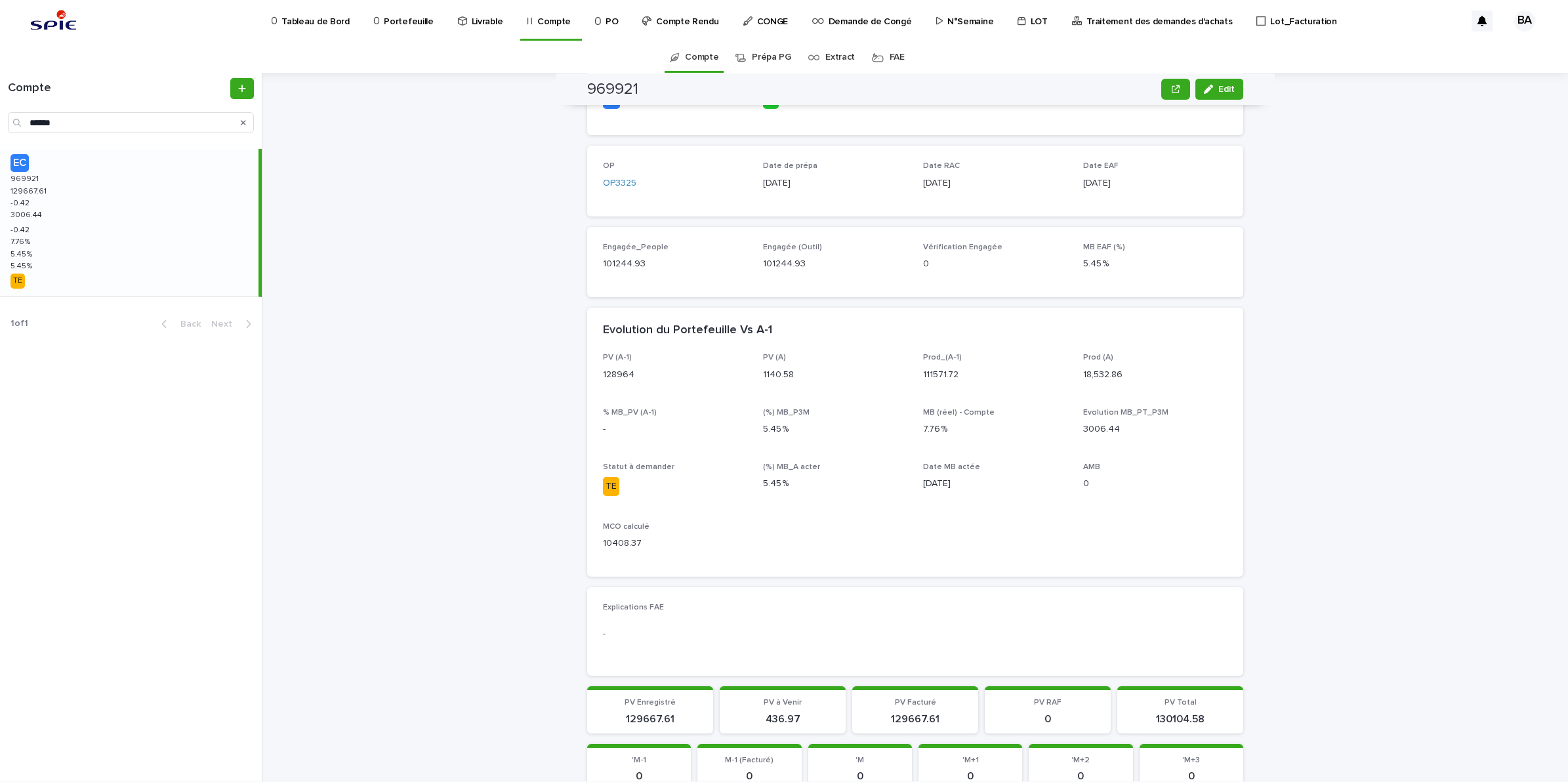
scroll to position [738, 0]
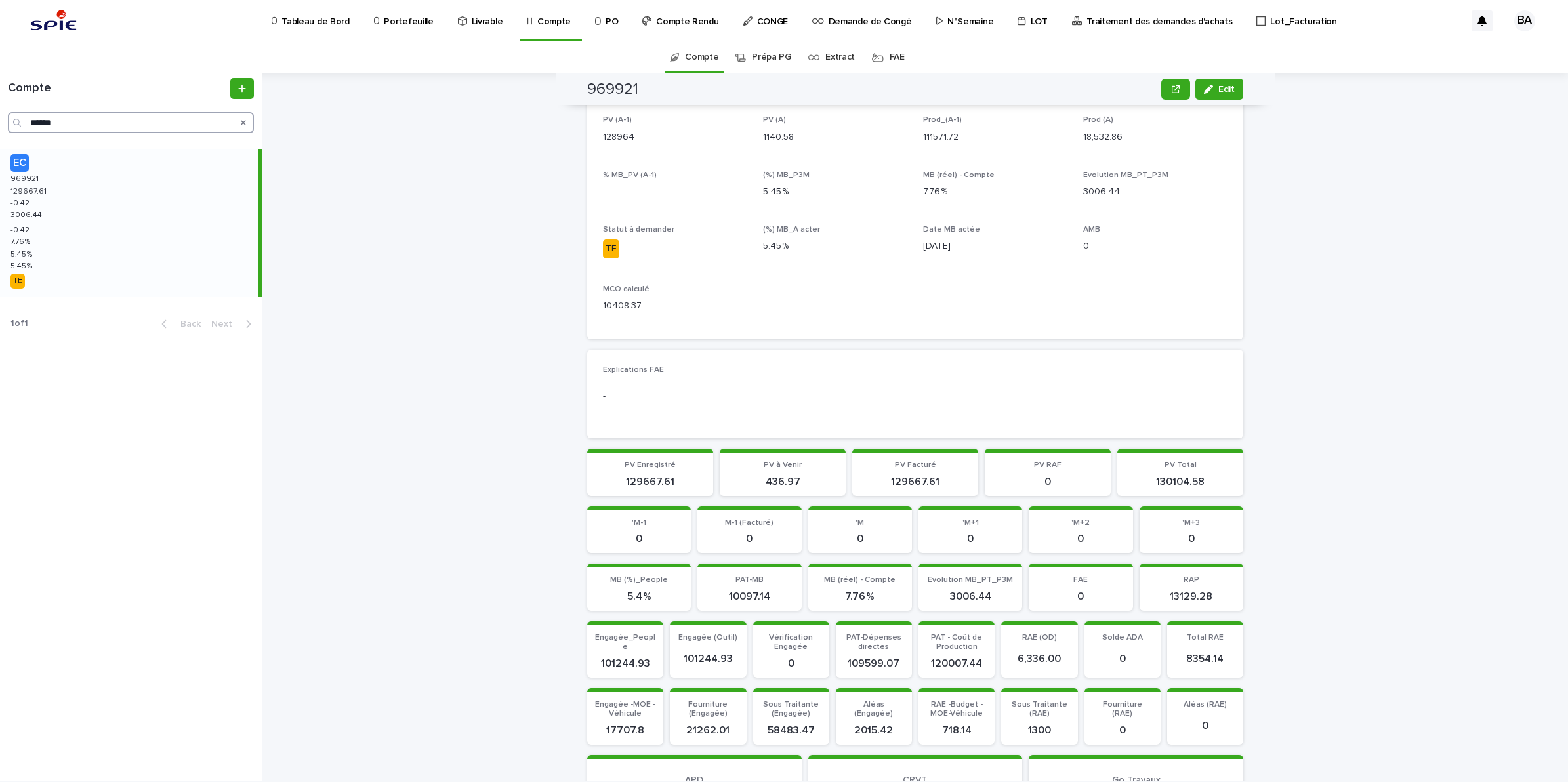
drag, startPoint x: 74, startPoint y: 126, endPoint x: 3, endPoint y: 116, distance: 71.7
click at [3, 116] on div "Compte ******" at bounding box center [131, 106] width 262 height 55
paste input "Search"
type input "******"
click at [61, 175] on div "EC 977668 977668 140193.47 140193.47 0.47 0.47 769.61 769.61 0.47 0.47 4.55 % 4…" at bounding box center [129, 222] width 259 height 147
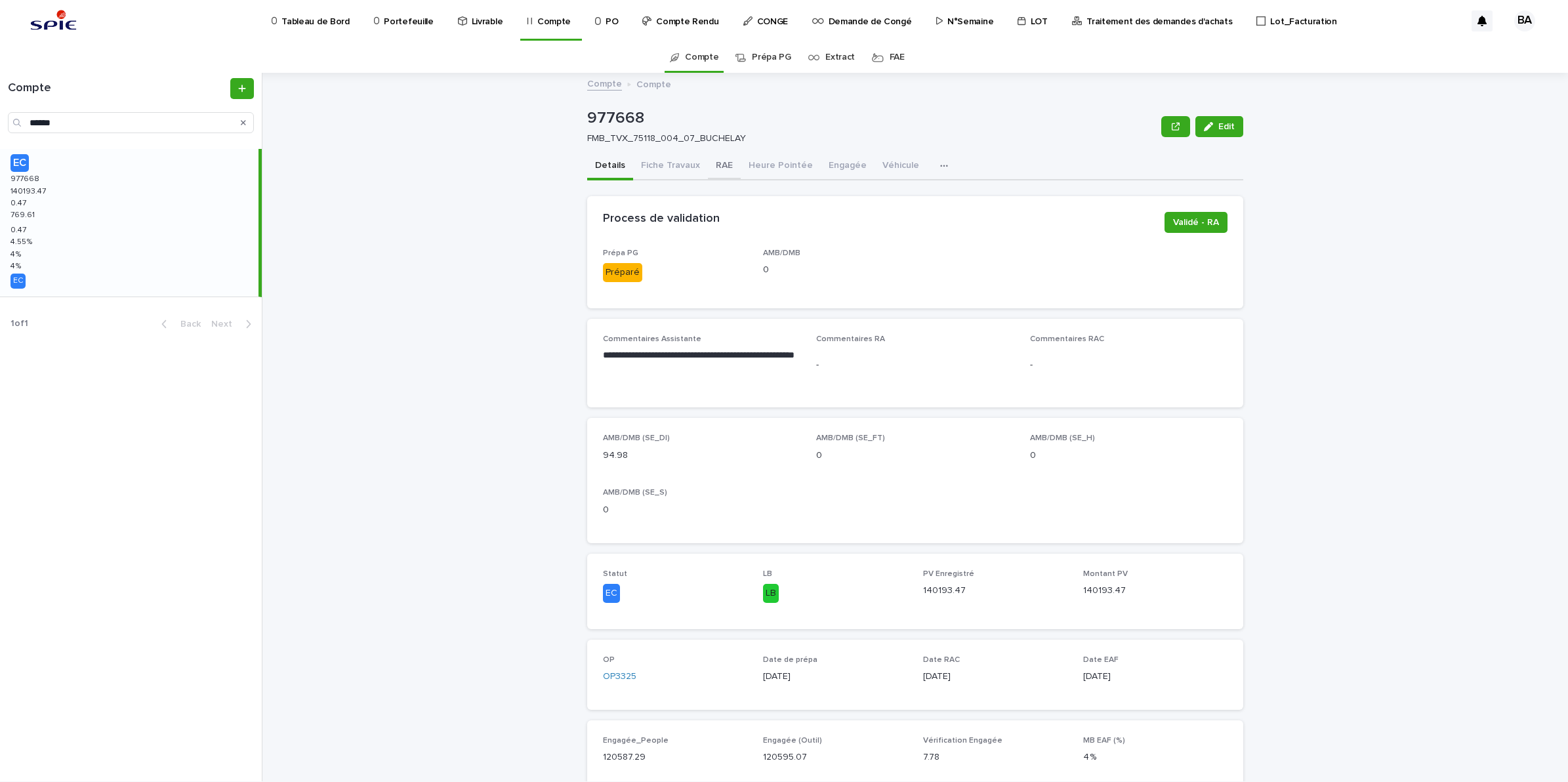
click at [726, 166] on button "RAE" at bounding box center [724, 166] width 33 height 28
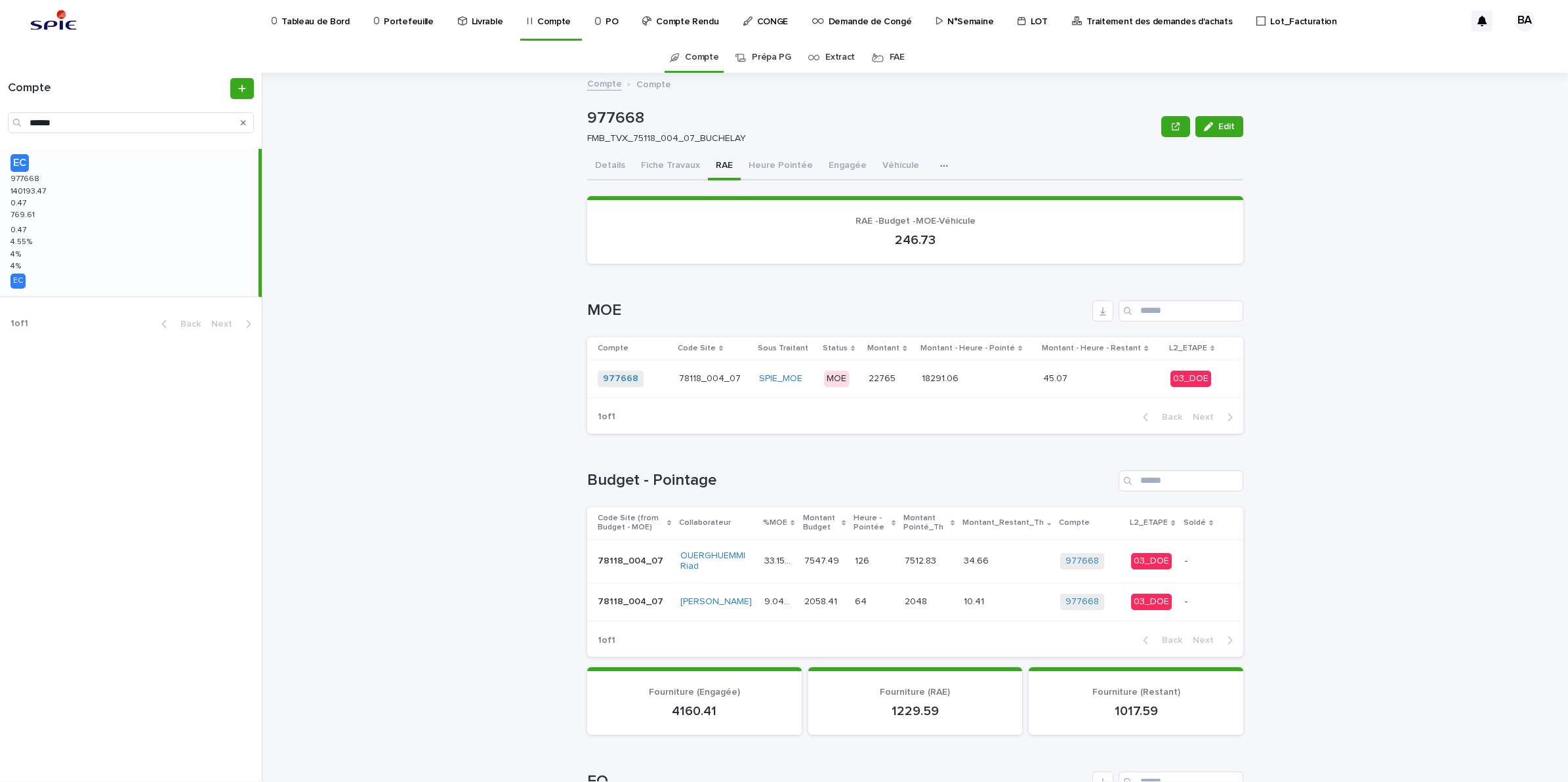
click at [1096, 378] on p at bounding box center [1101, 379] width 115 height 11
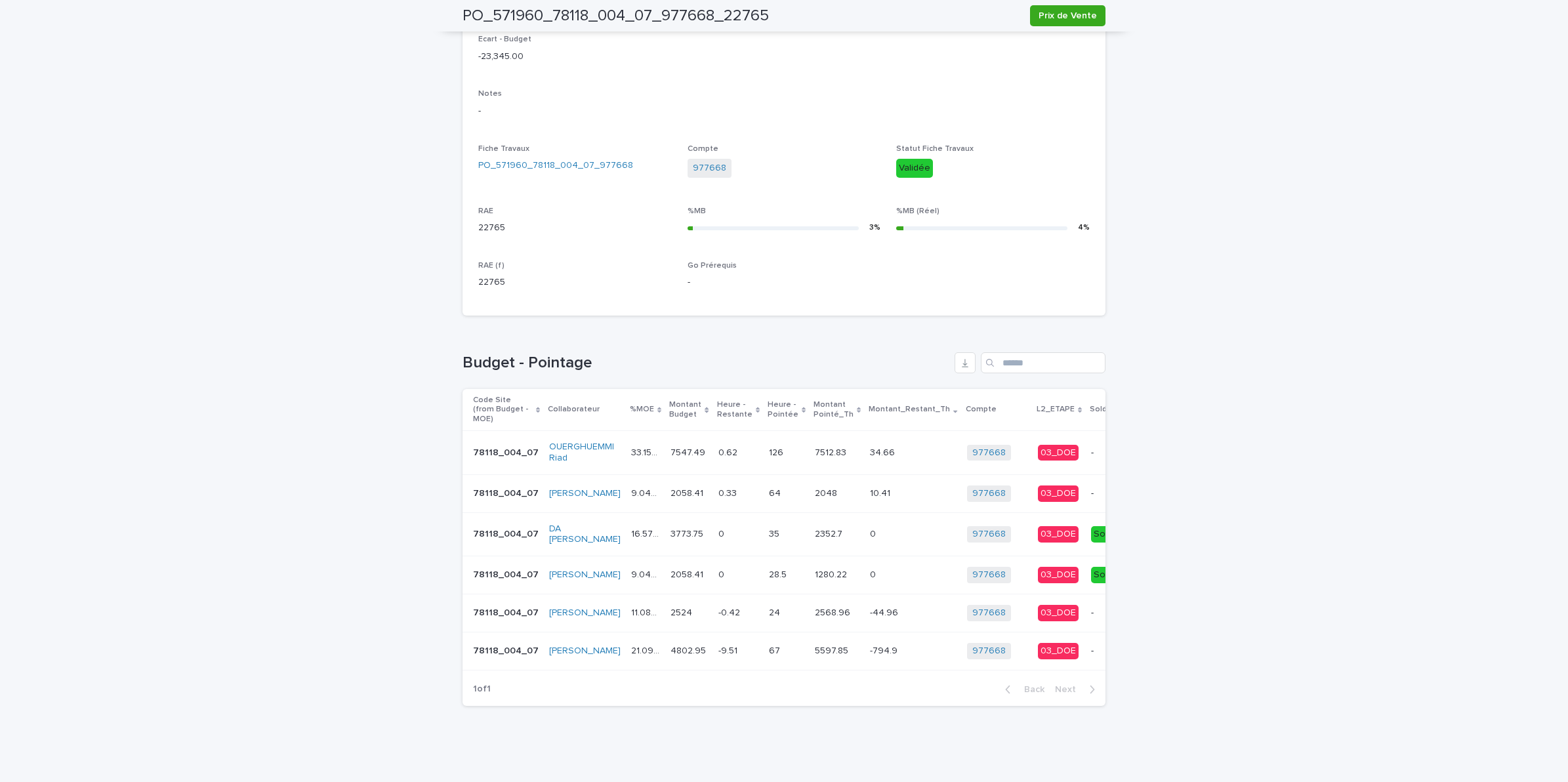
scroll to position [0, 50]
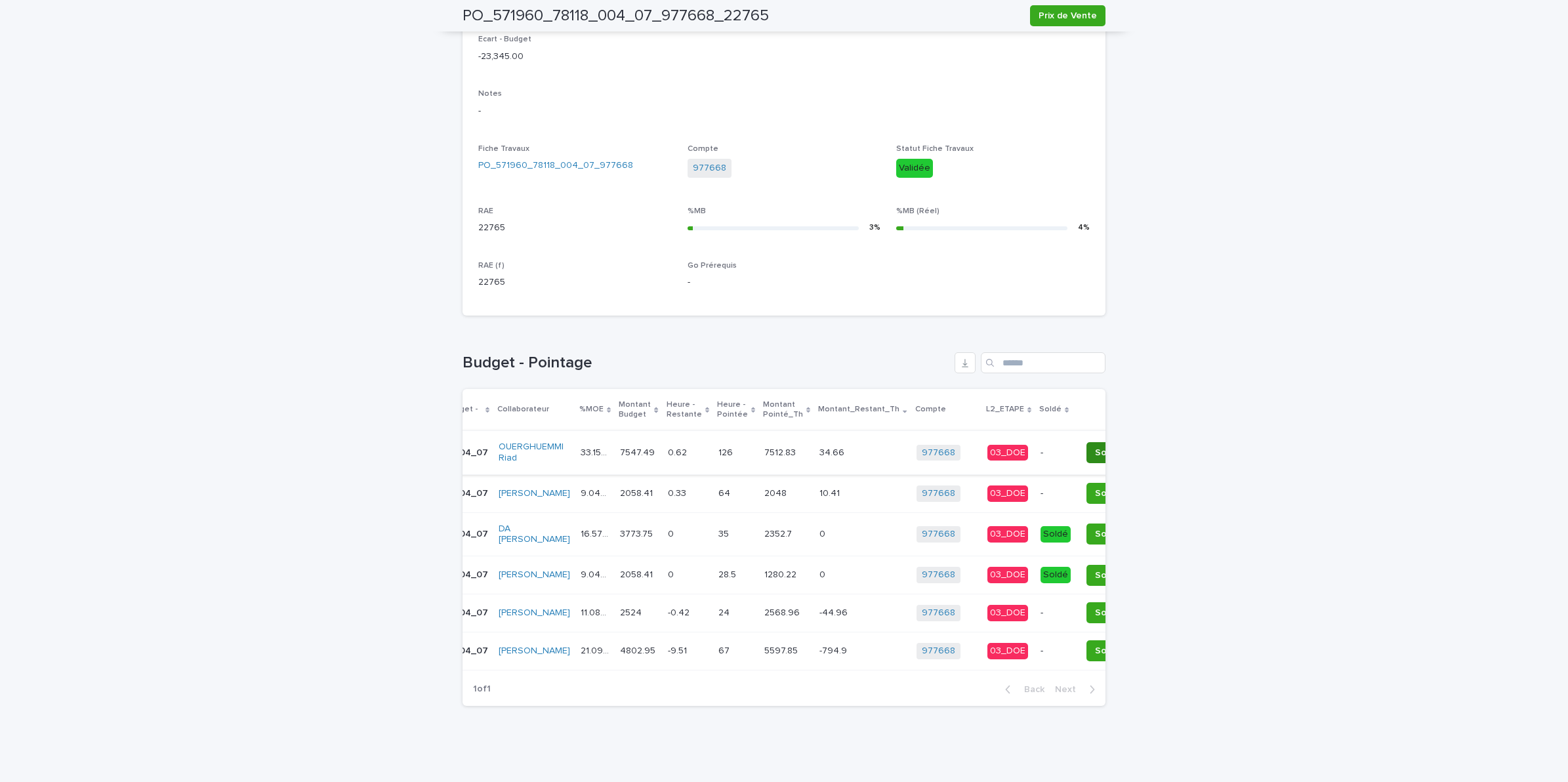
click at [1095, 446] on span "Soldé" at bounding box center [1107, 452] width 25 height 13
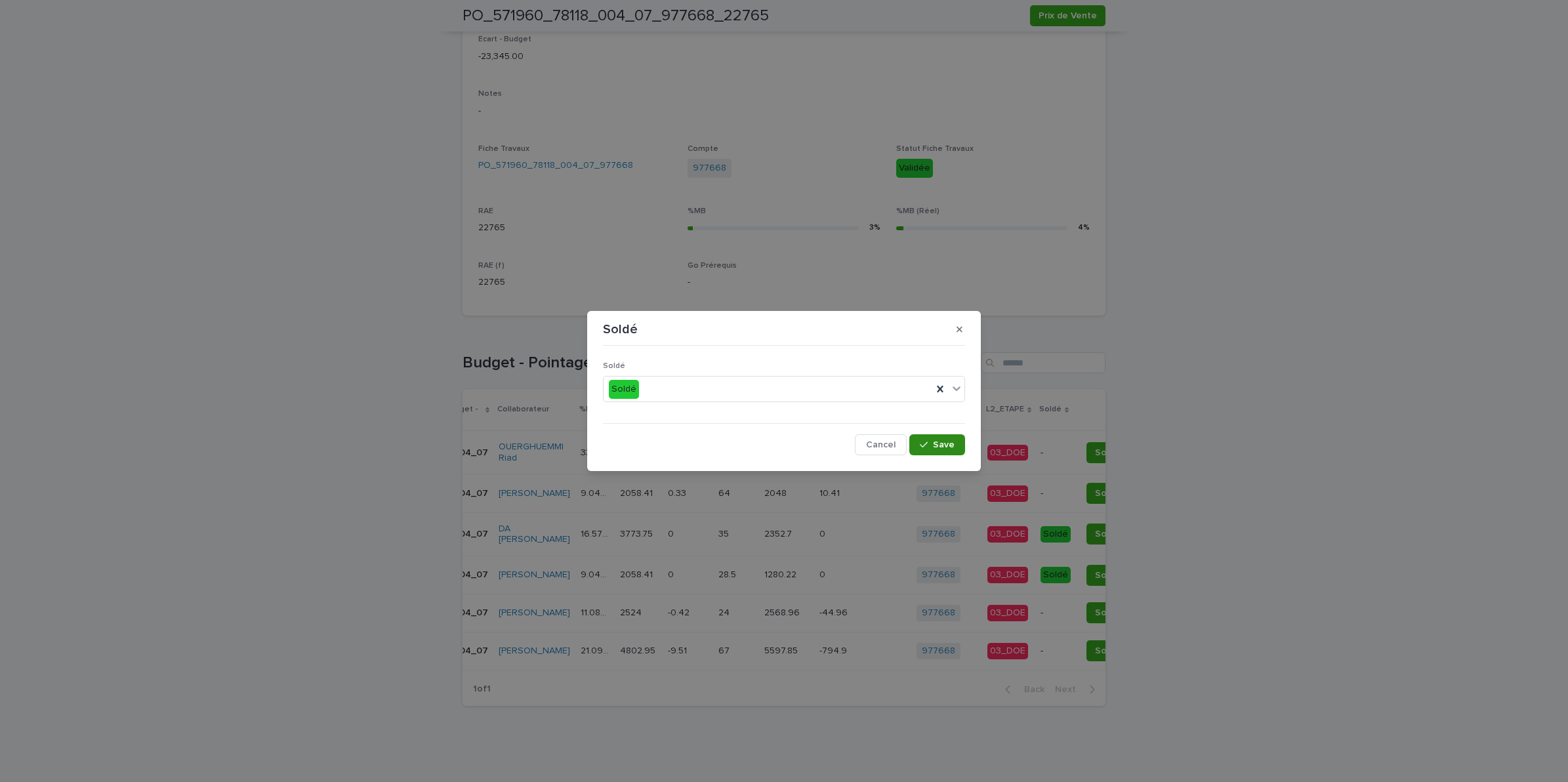
click at [935, 441] on span "Save" at bounding box center [944, 445] width 22 height 9
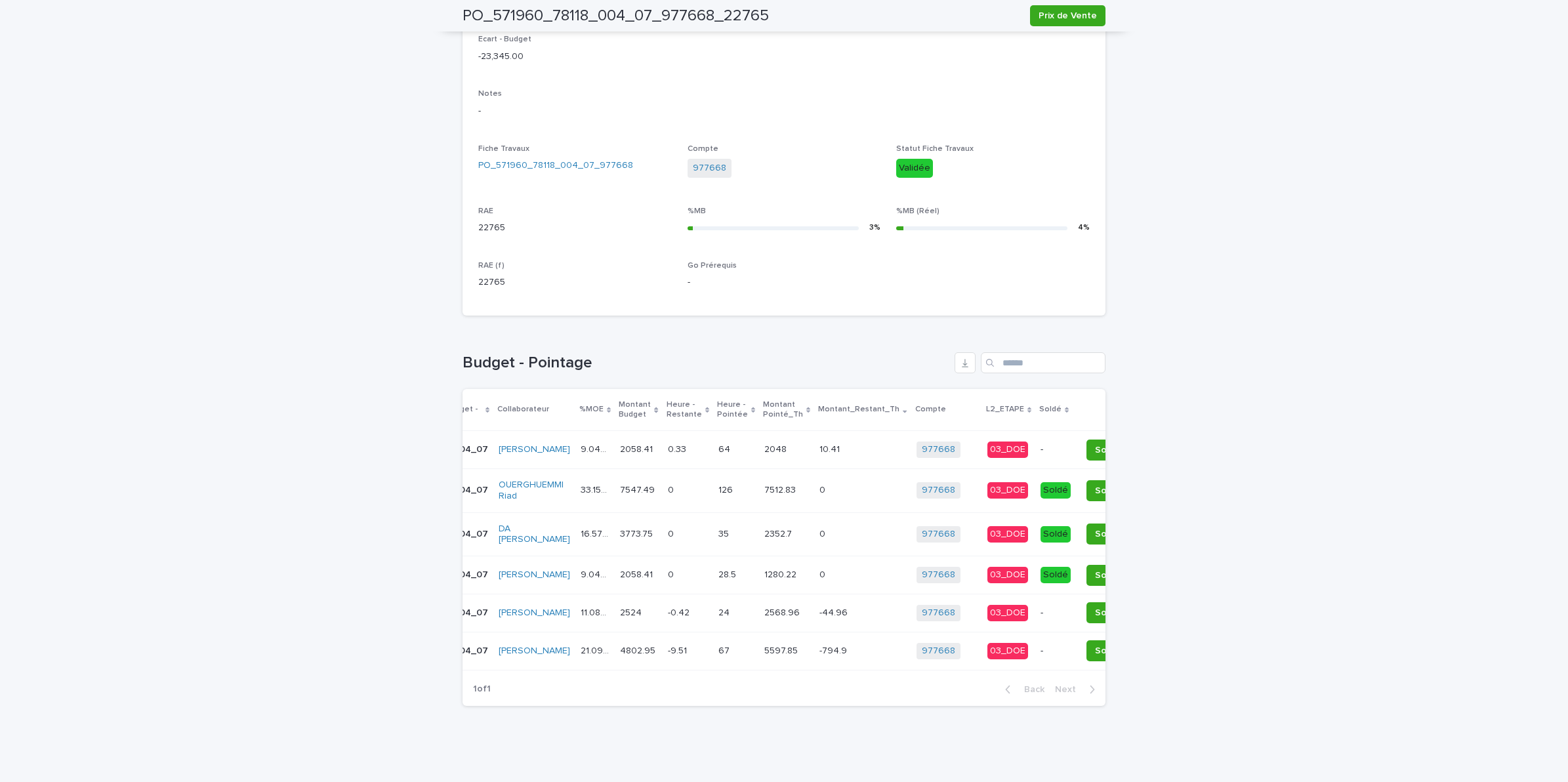
click at [1095, 443] on span "Soldé" at bounding box center [1107, 450] width 25 height 13
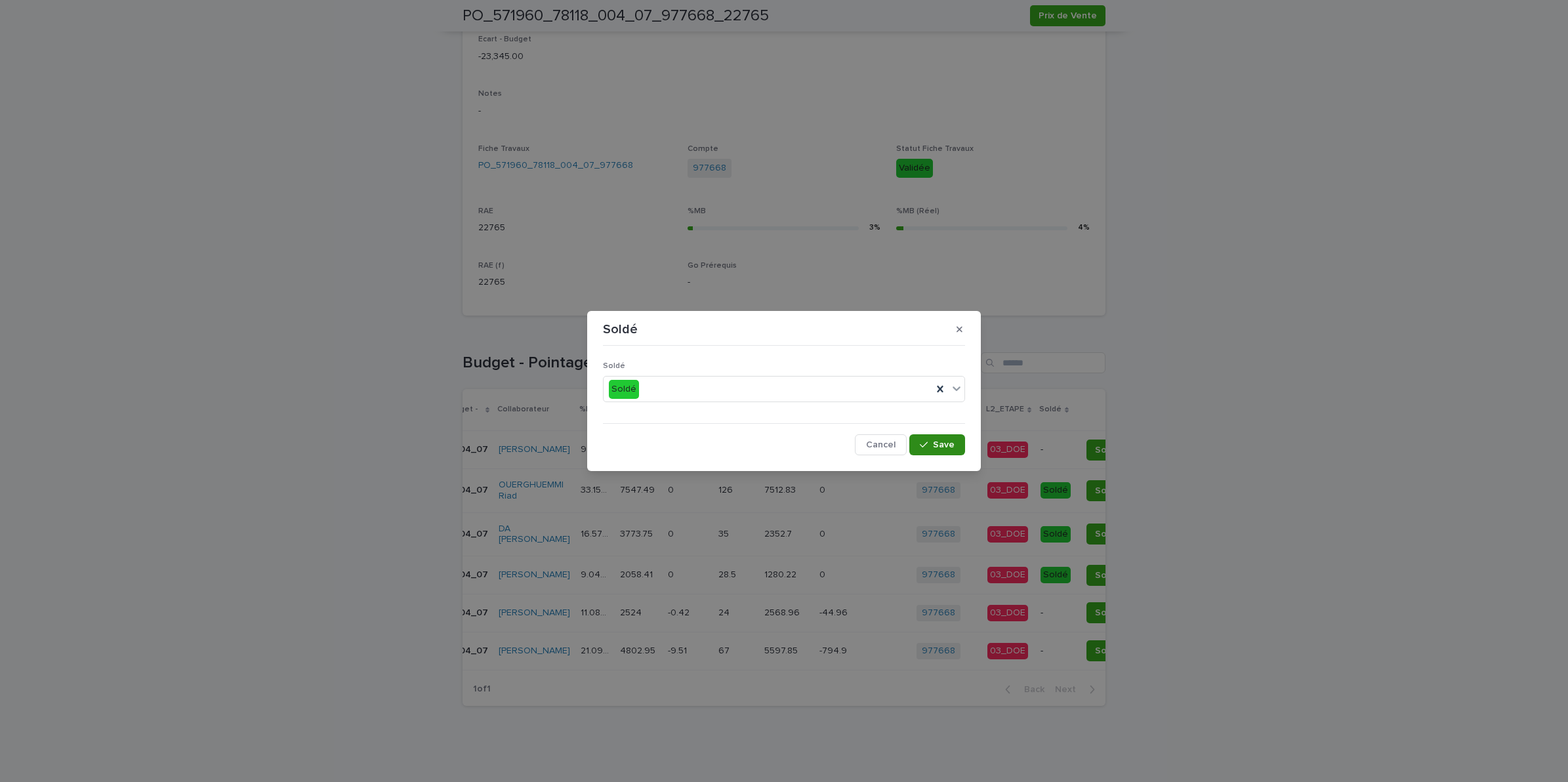
click at [945, 450] on span "Save" at bounding box center [944, 445] width 22 height 9
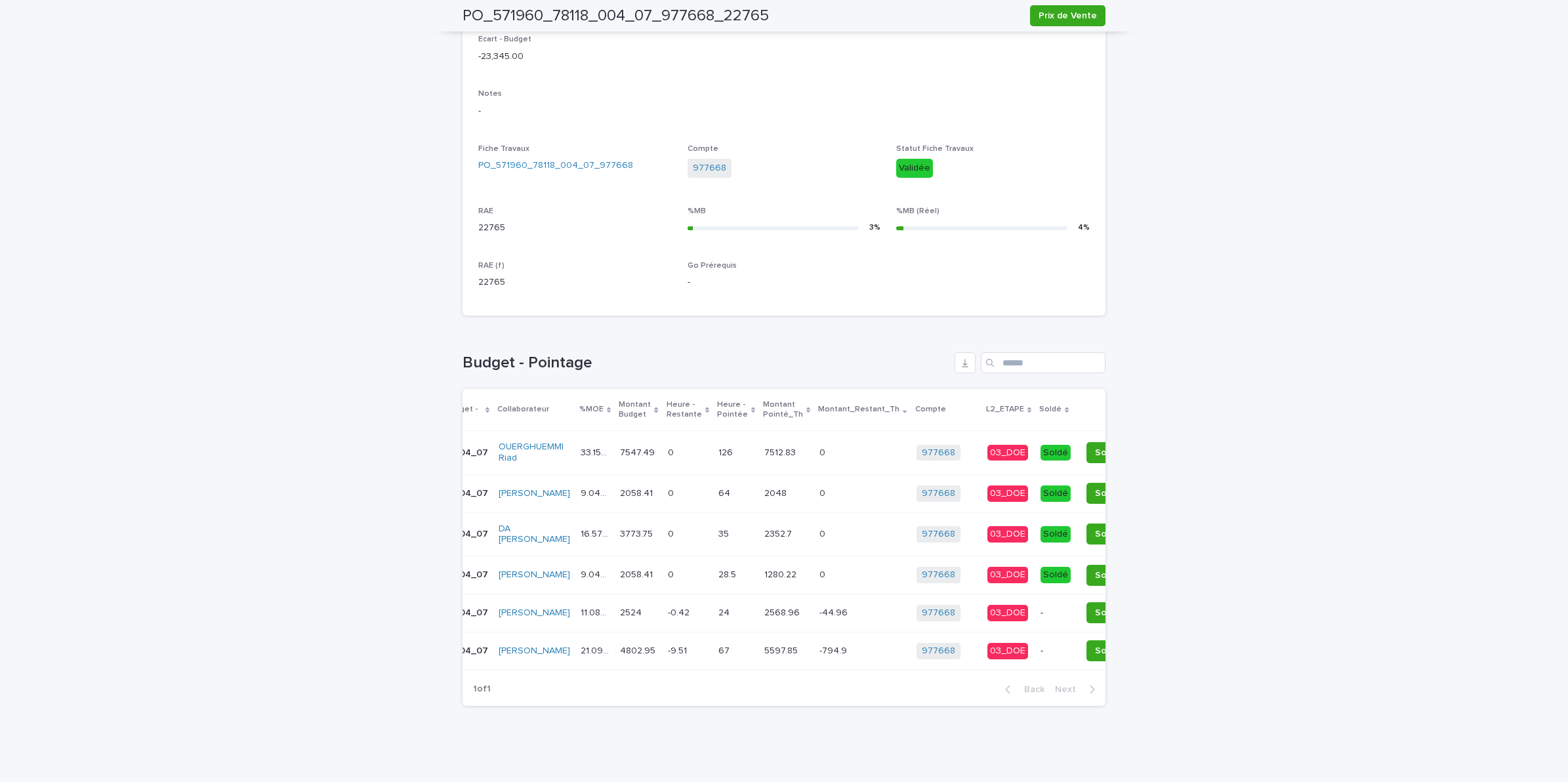
click at [1095, 606] on span "Soldé" at bounding box center [1107, 612] width 25 height 13
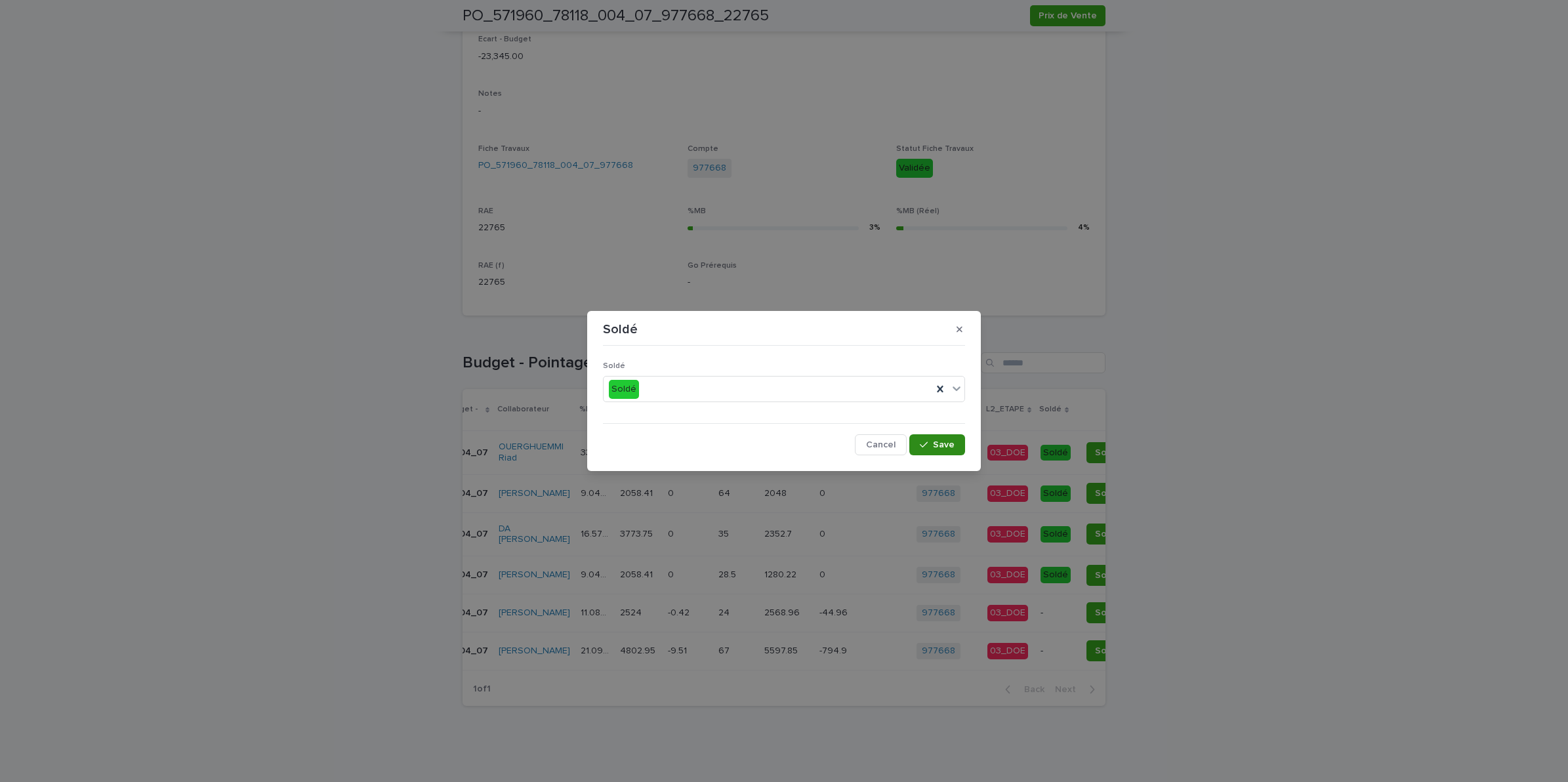
click at [927, 443] on icon "button" at bounding box center [924, 445] width 8 height 6
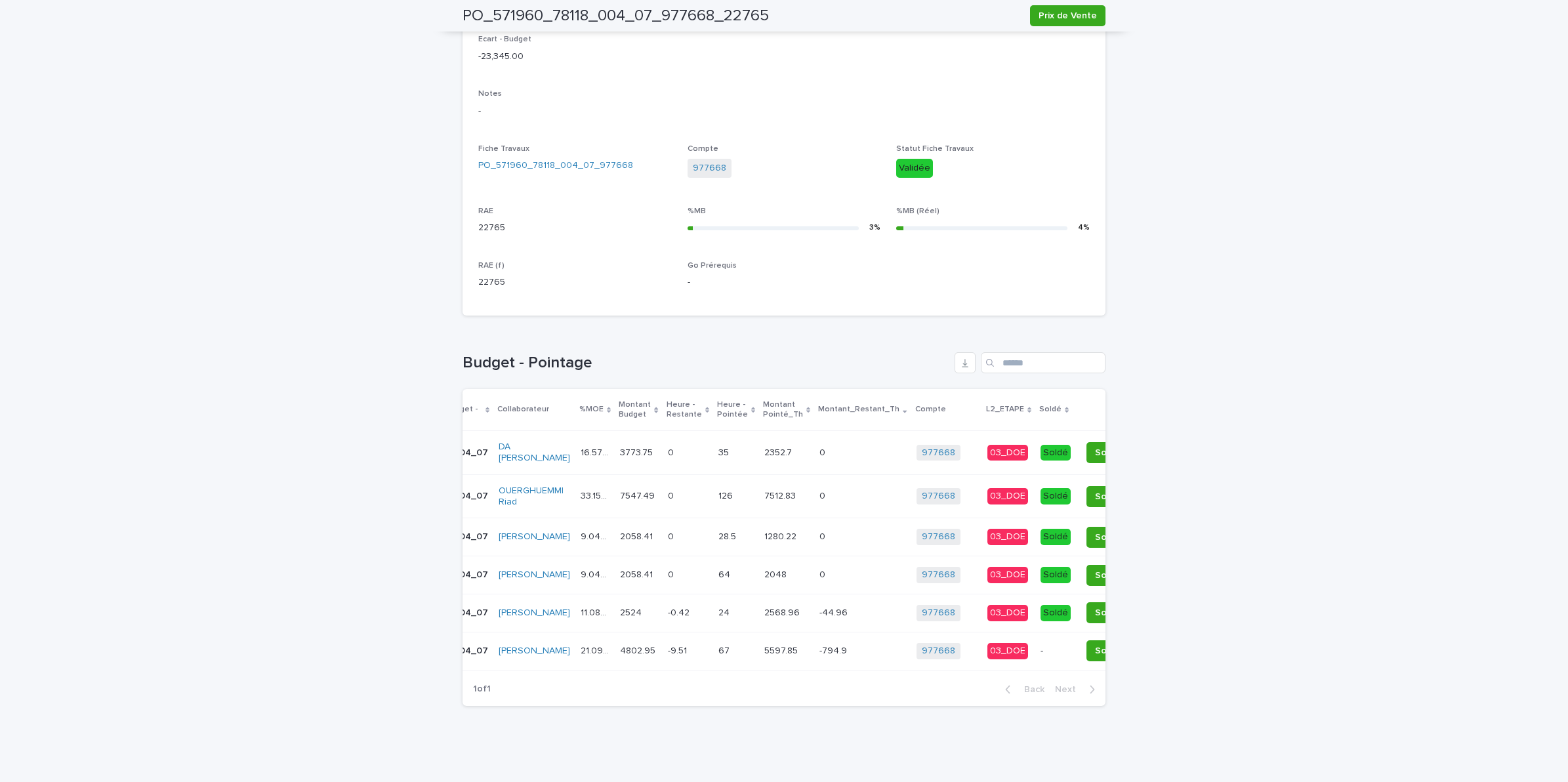
click at [1095, 644] on span "Soldé" at bounding box center [1107, 650] width 25 height 13
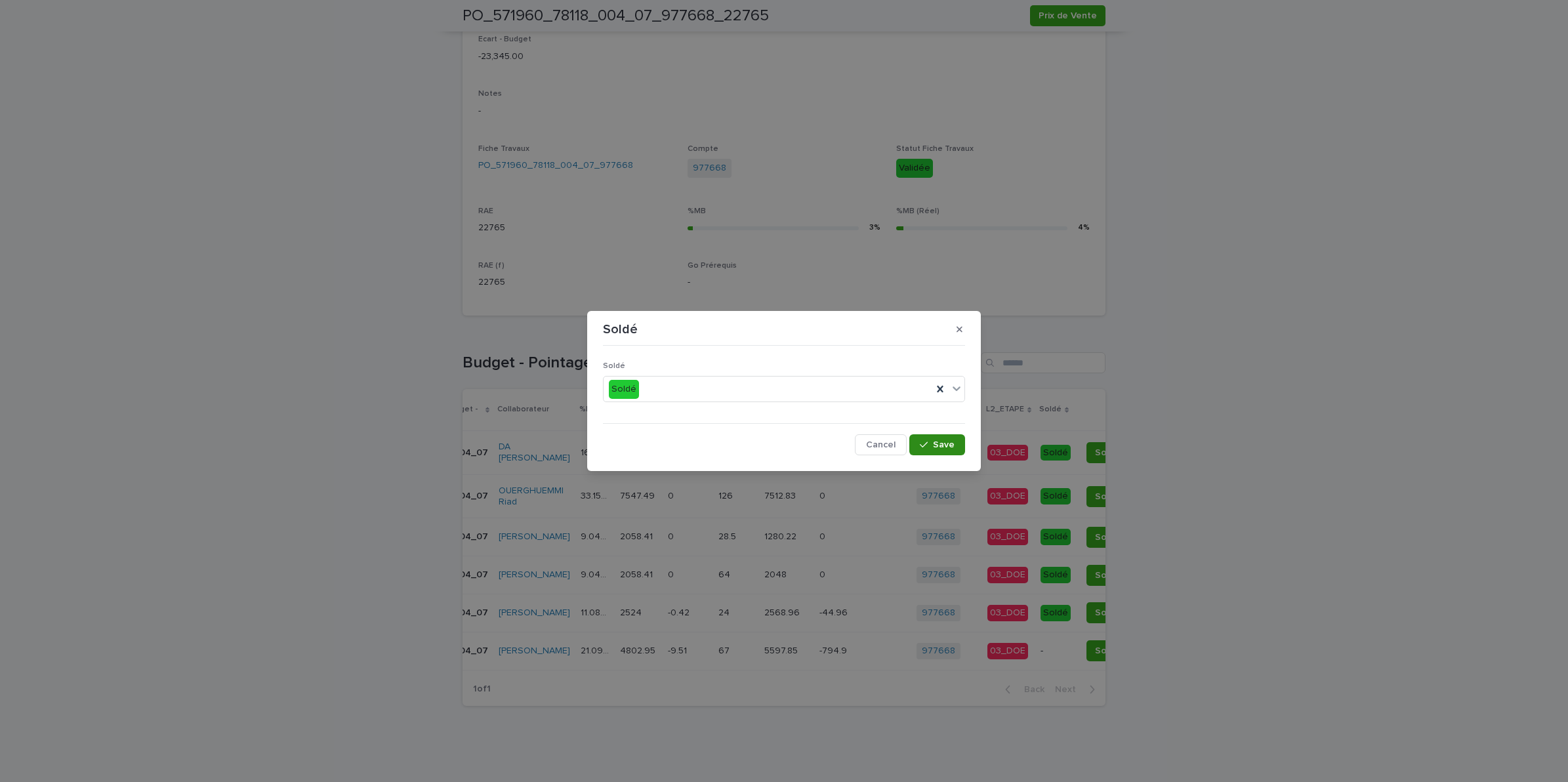
drag, startPoint x: 936, startPoint y: 443, endPoint x: 945, endPoint y: 450, distance: 11.4
click at [936, 444] on span "Save" at bounding box center [944, 445] width 22 height 9
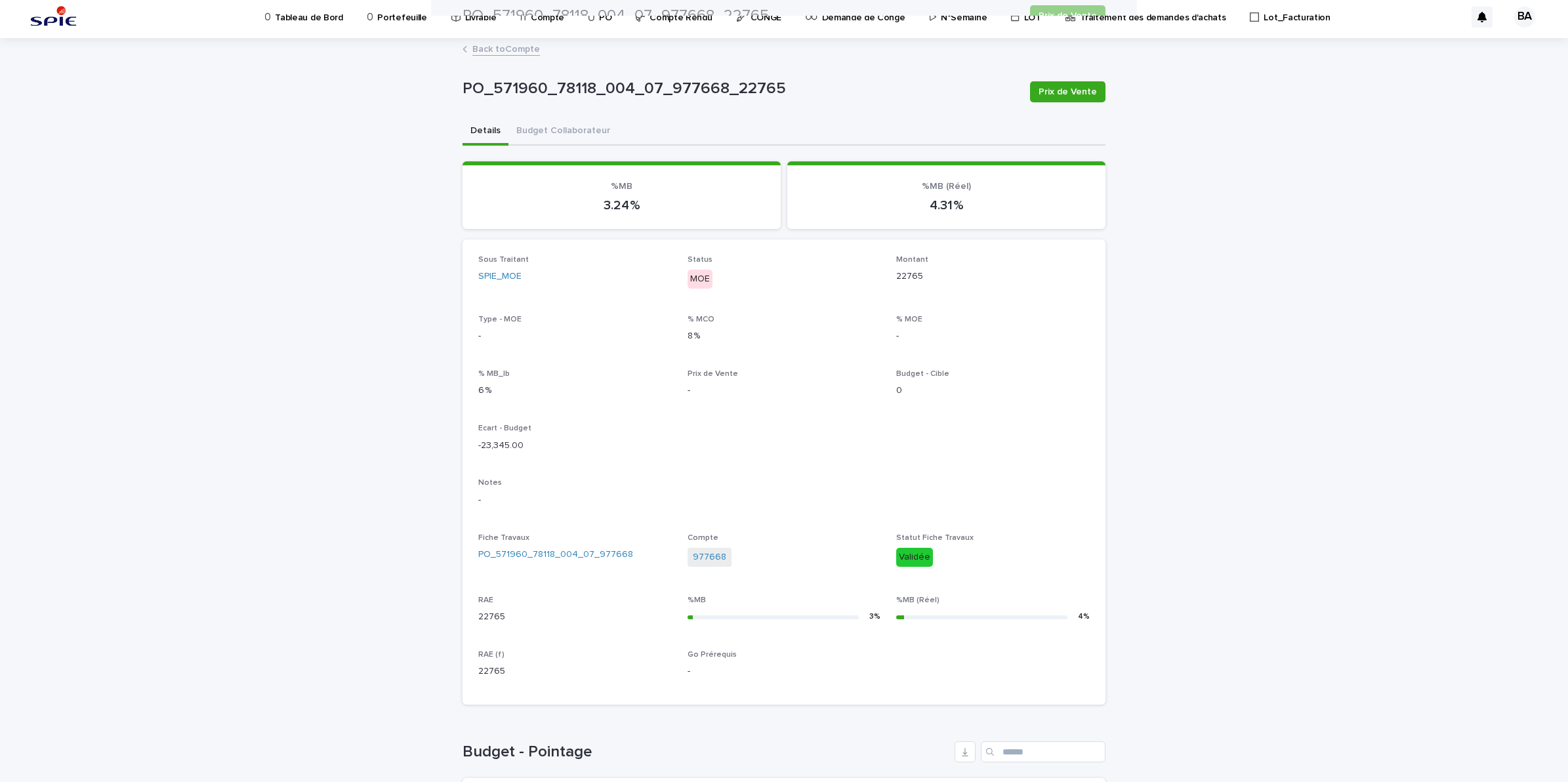
scroll to position [0, 0]
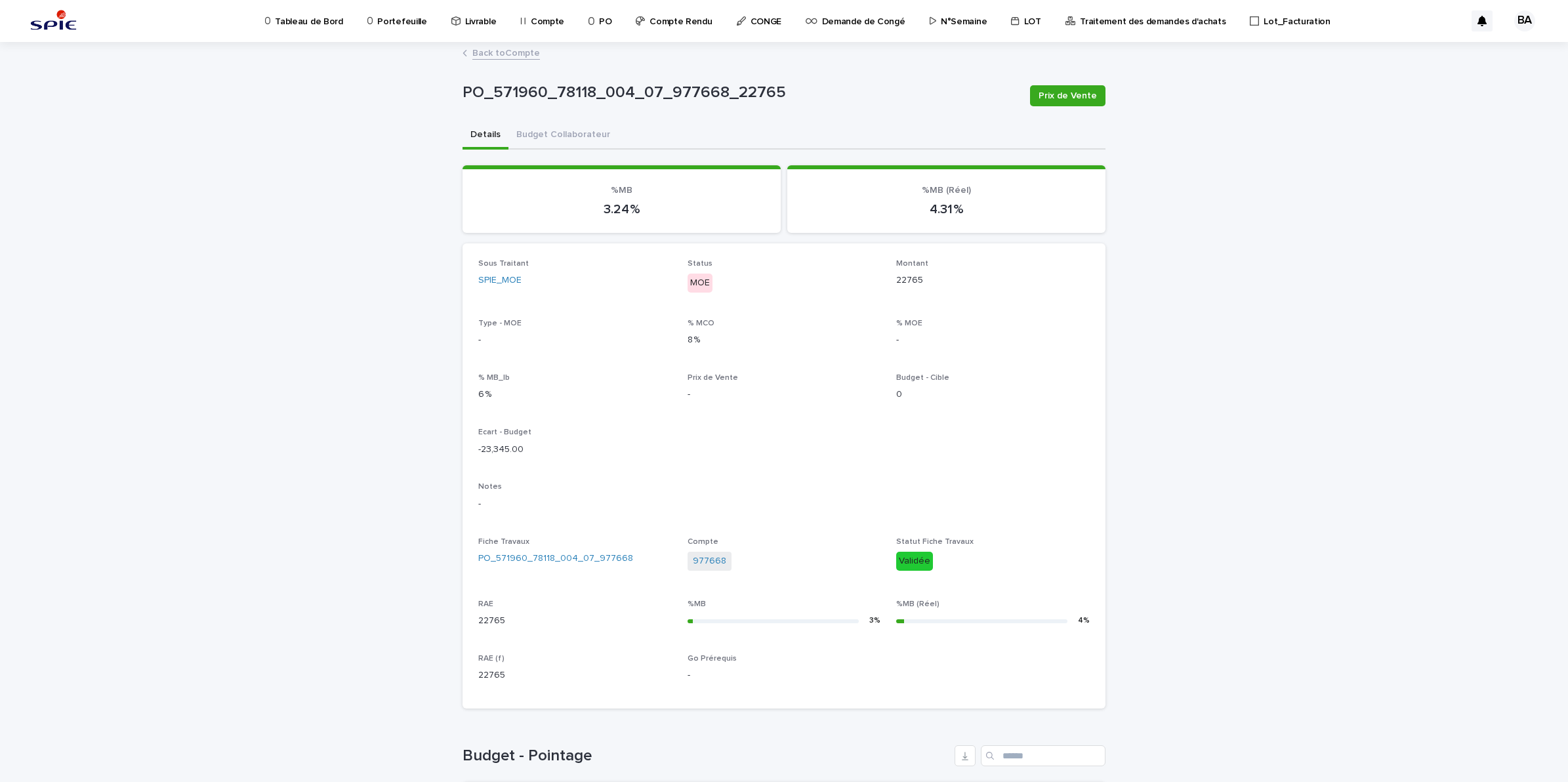
click at [493, 50] on link "Back to Compte" at bounding box center [506, 52] width 67 height 15
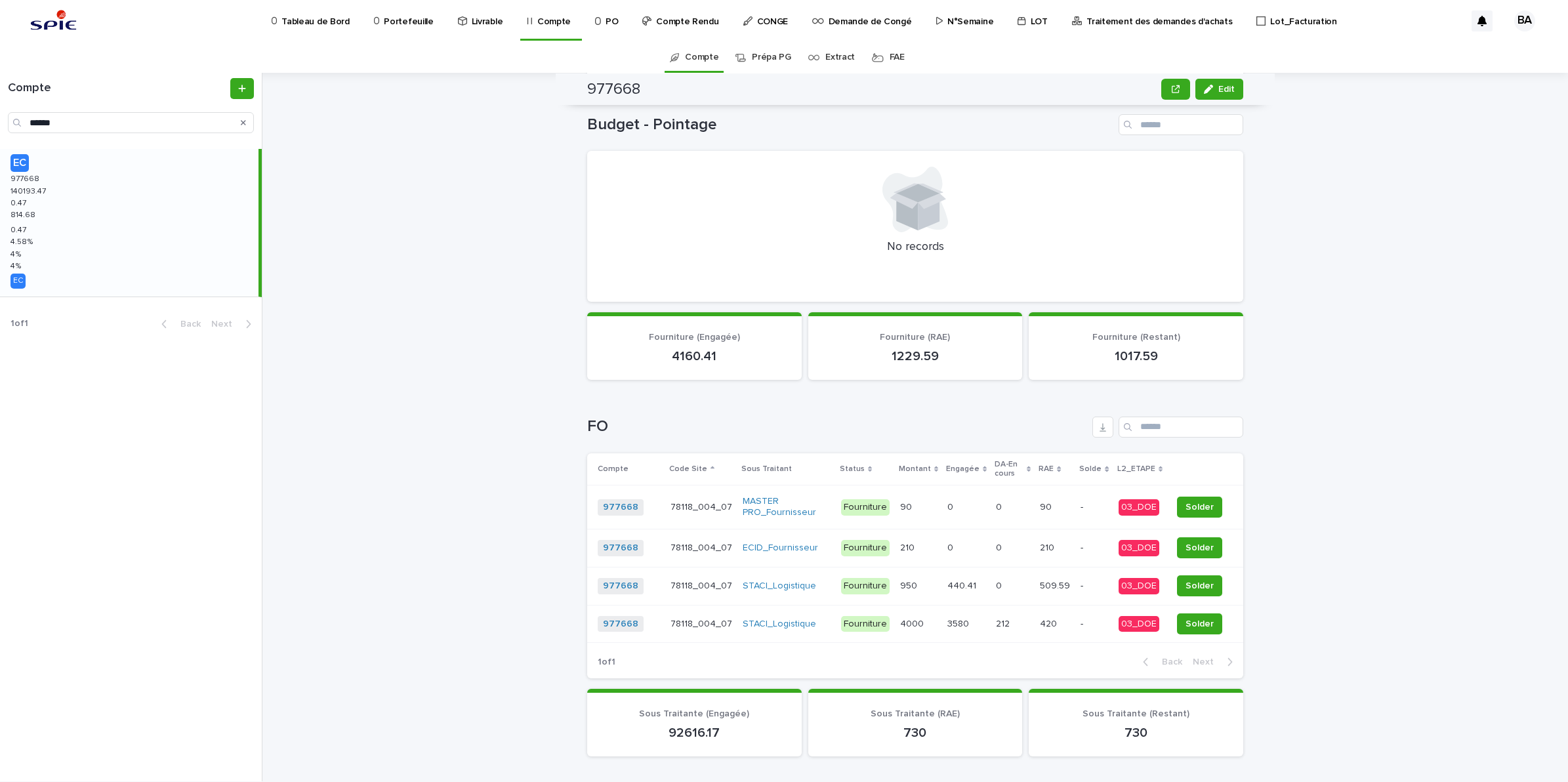
scroll to position [656, 0]
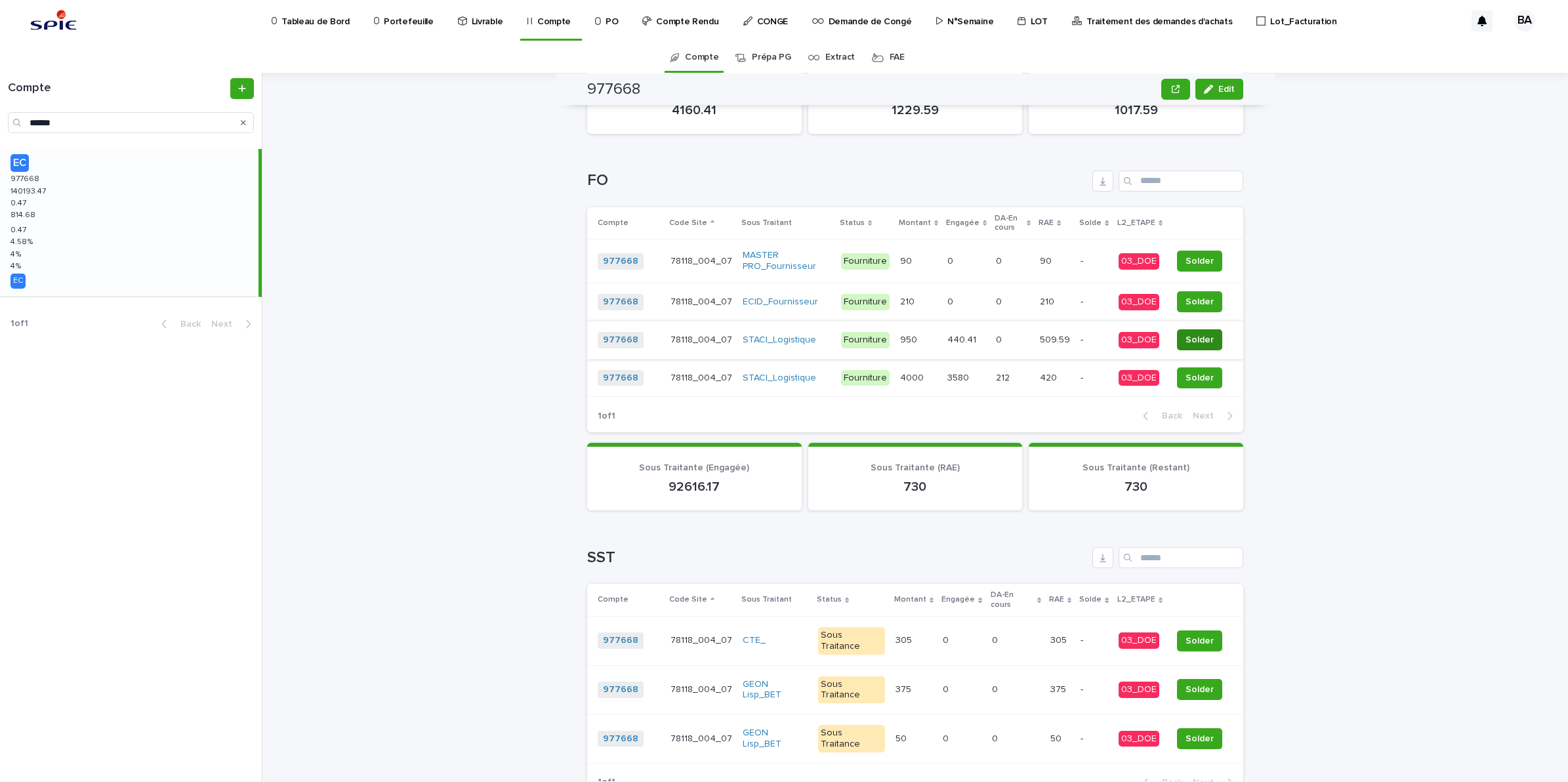
click at [1193, 335] on span "Solder" at bounding box center [1200, 339] width 28 height 13
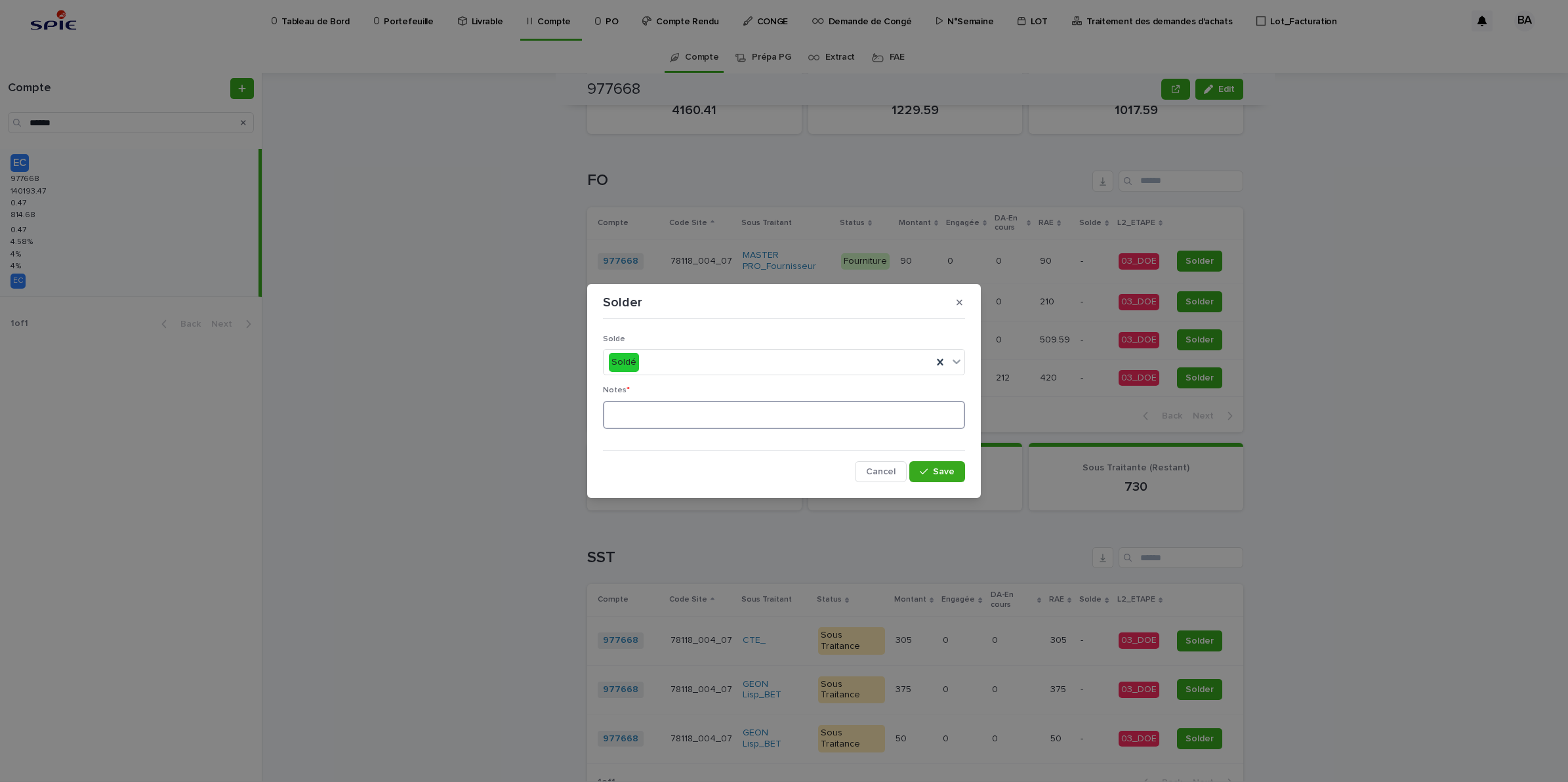
click at [840, 410] on textarea at bounding box center [784, 415] width 362 height 29
type textarea "**"
click at [955, 474] on span "Save" at bounding box center [944, 472] width 22 height 9
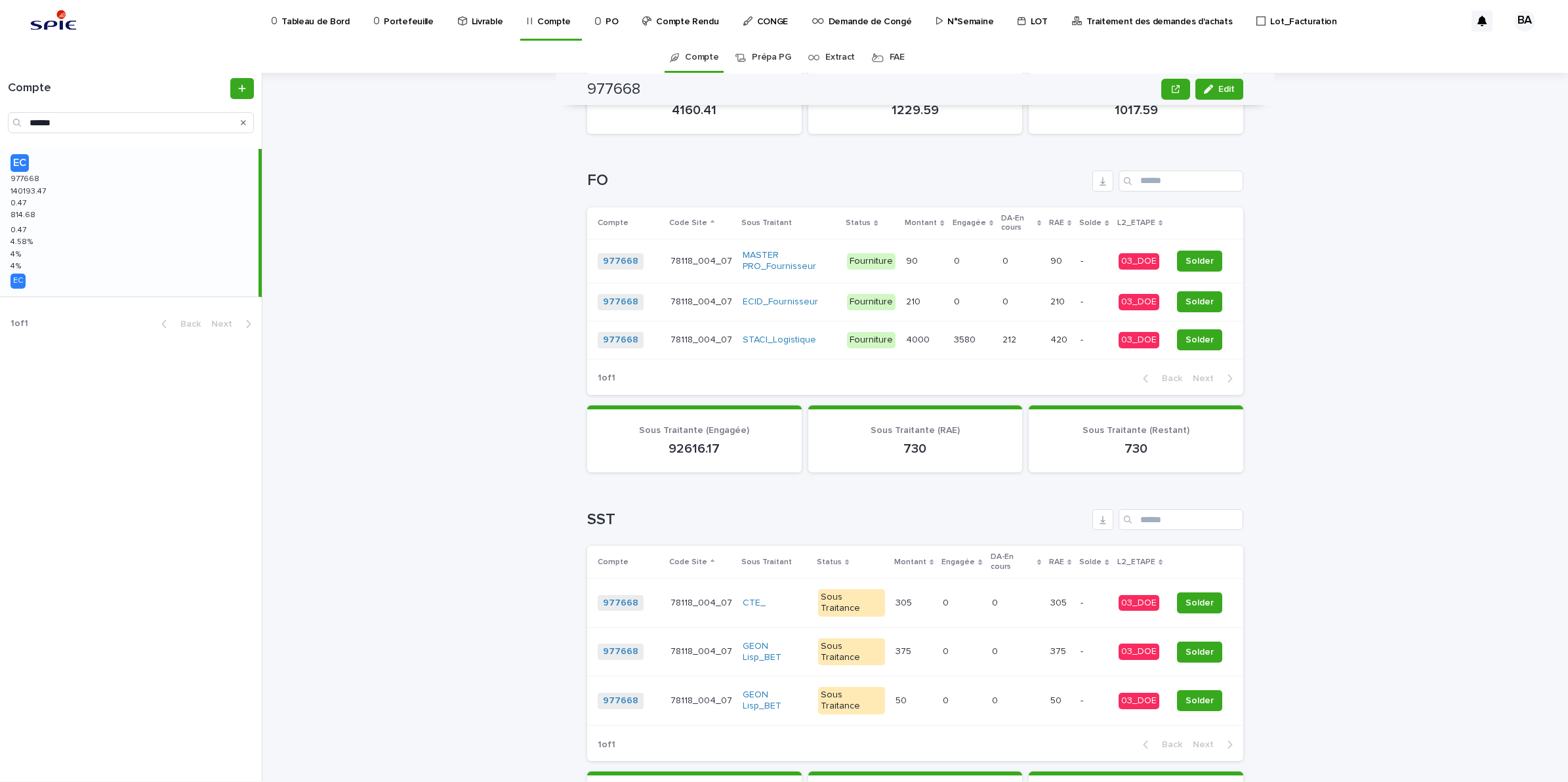
scroll to position [637, 0]
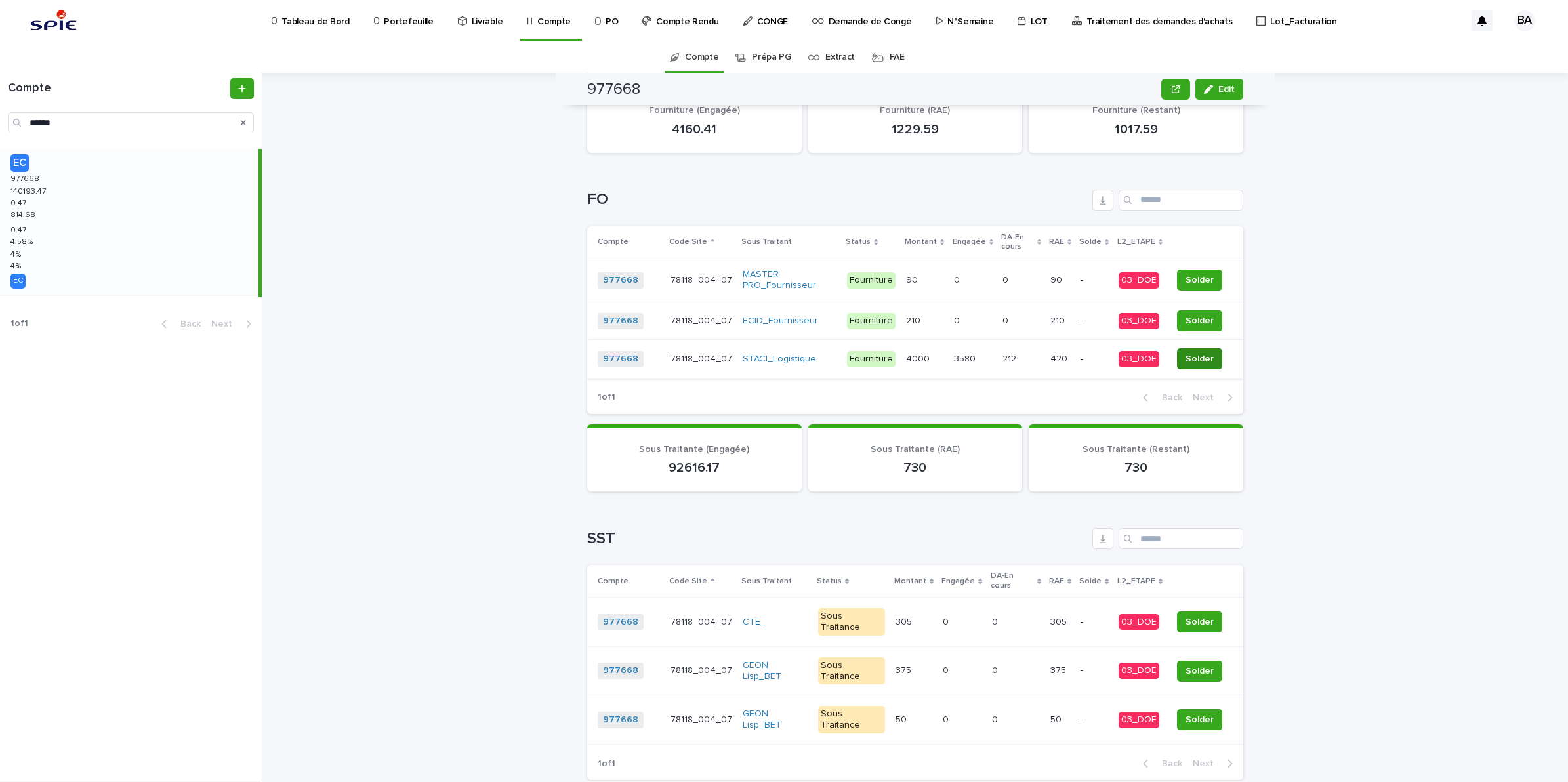
click at [1195, 353] on span "Solder" at bounding box center [1200, 358] width 28 height 13
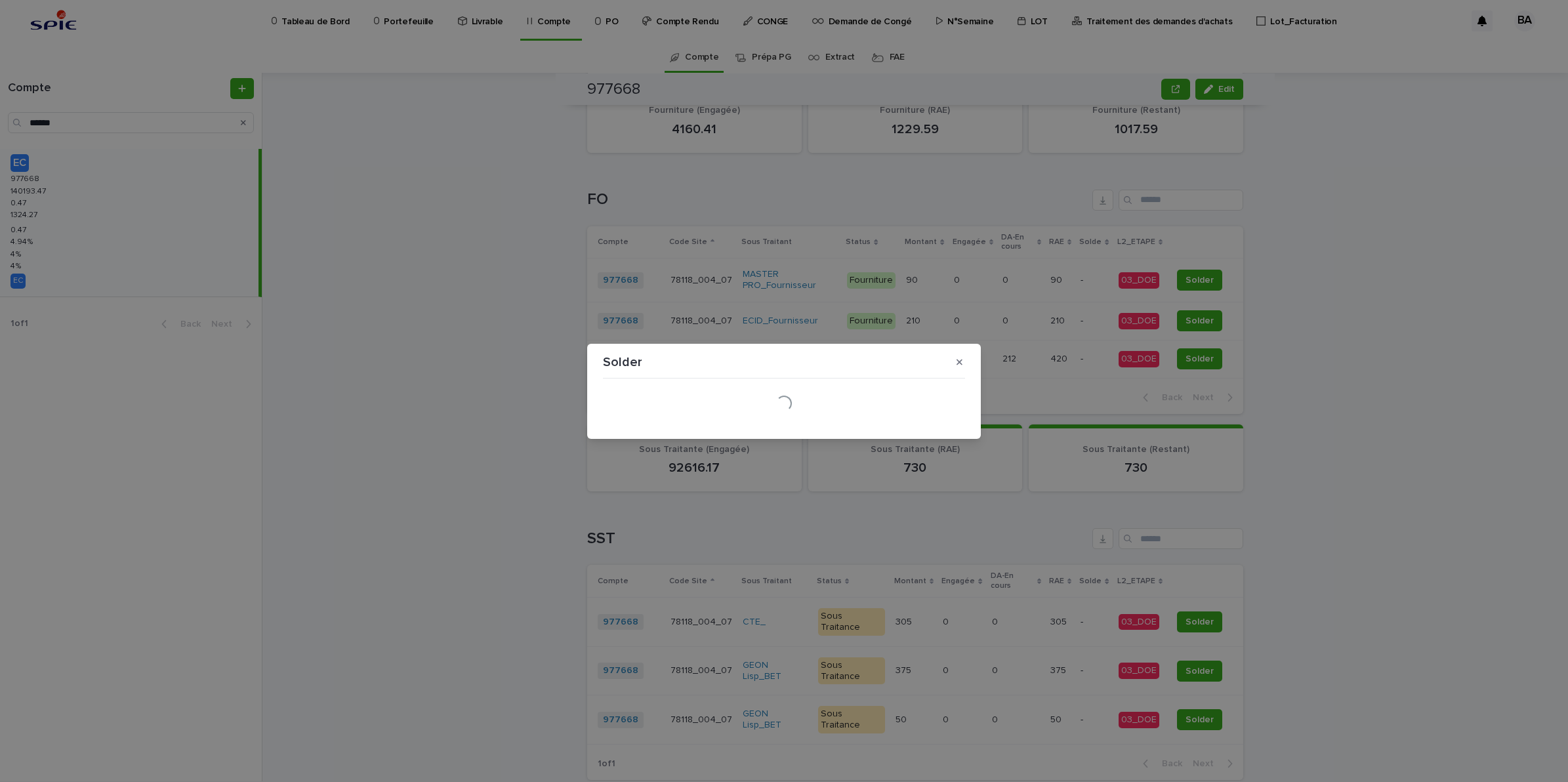
scroll to position [618, 0]
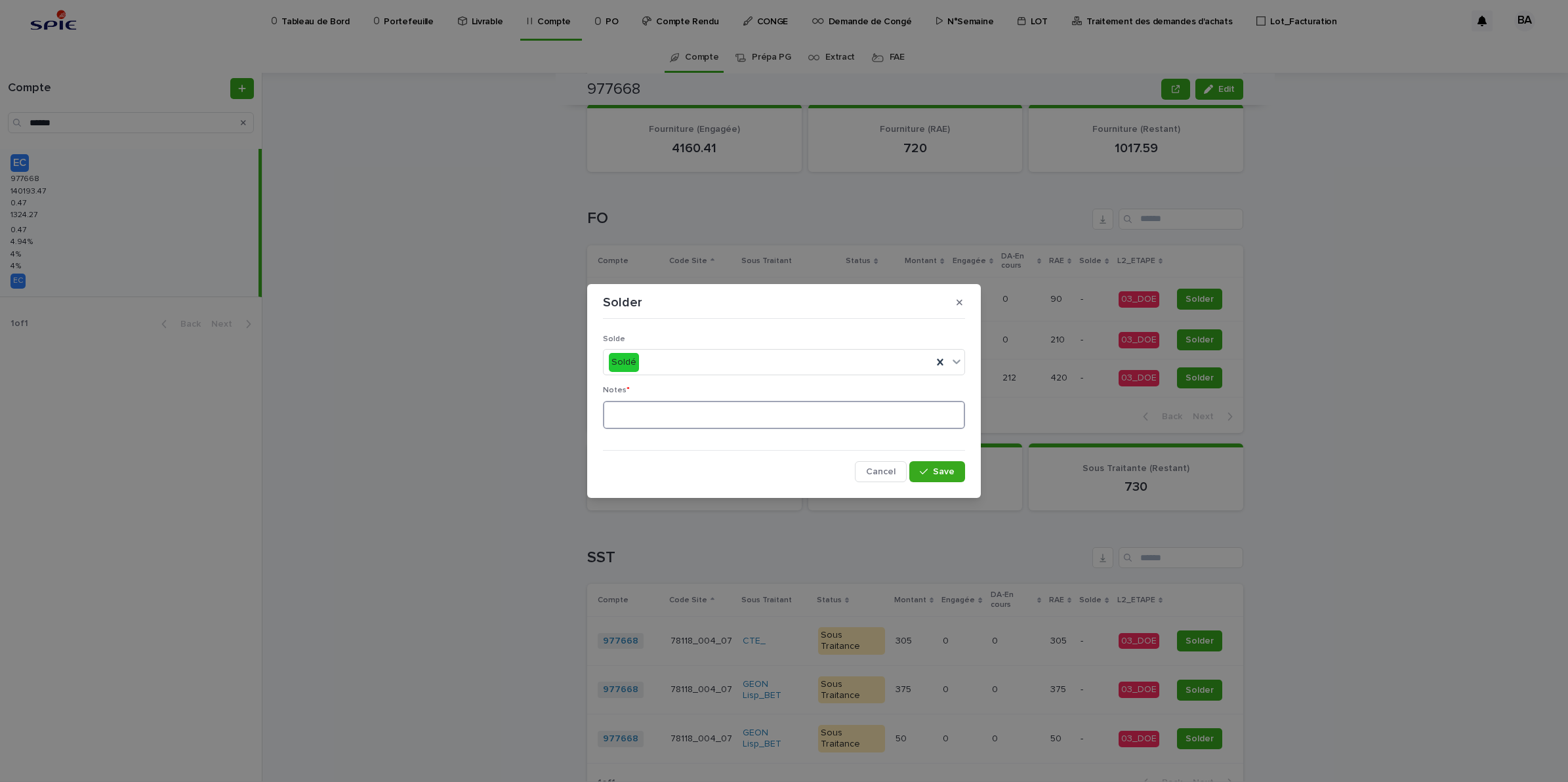
click at [778, 417] on textarea at bounding box center [784, 415] width 362 height 29
type textarea "**"
click at [946, 470] on span "Save" at bounding box center [944, 472] width 22 height 9
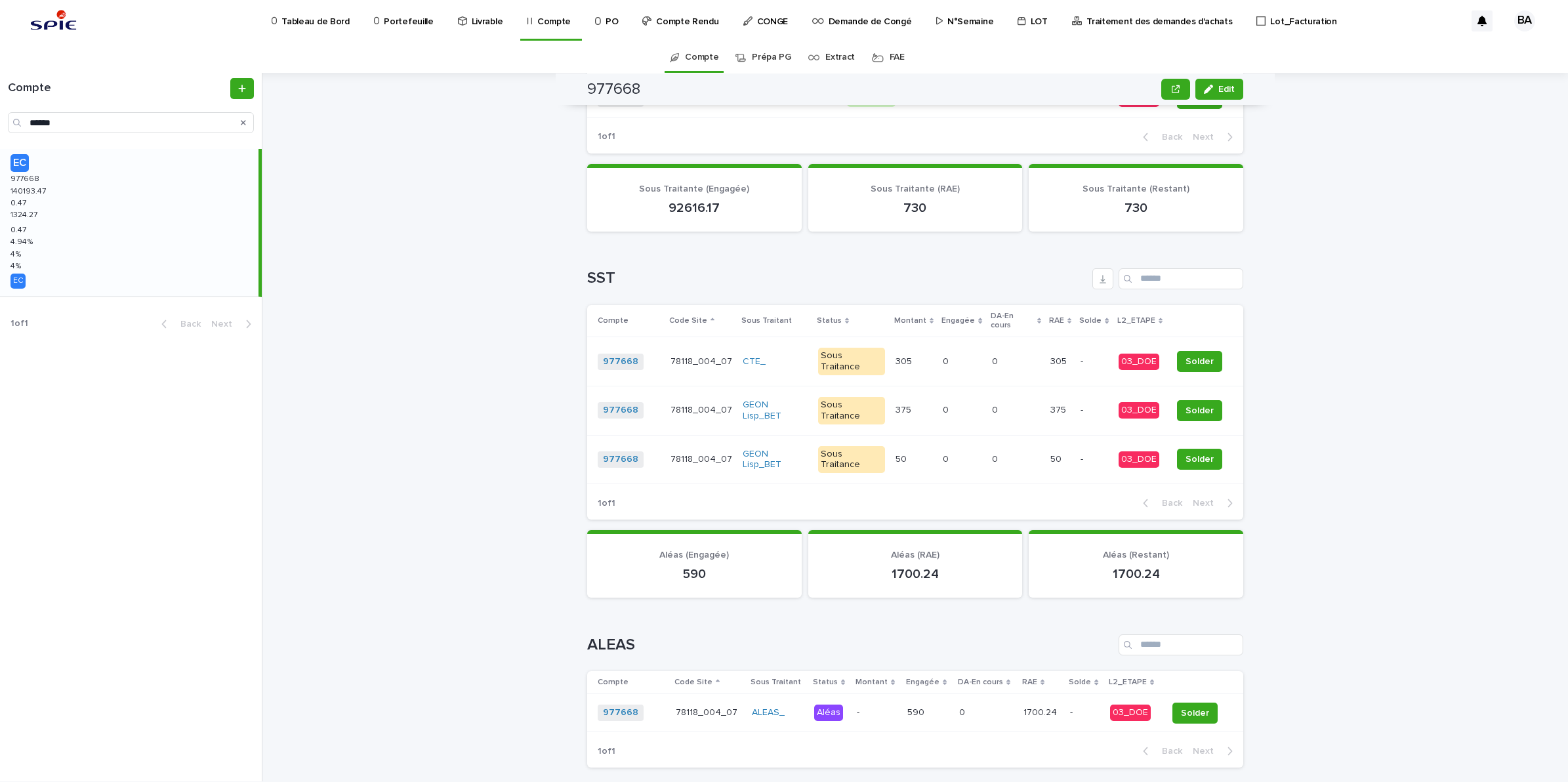
scroll to position [1008, 0]
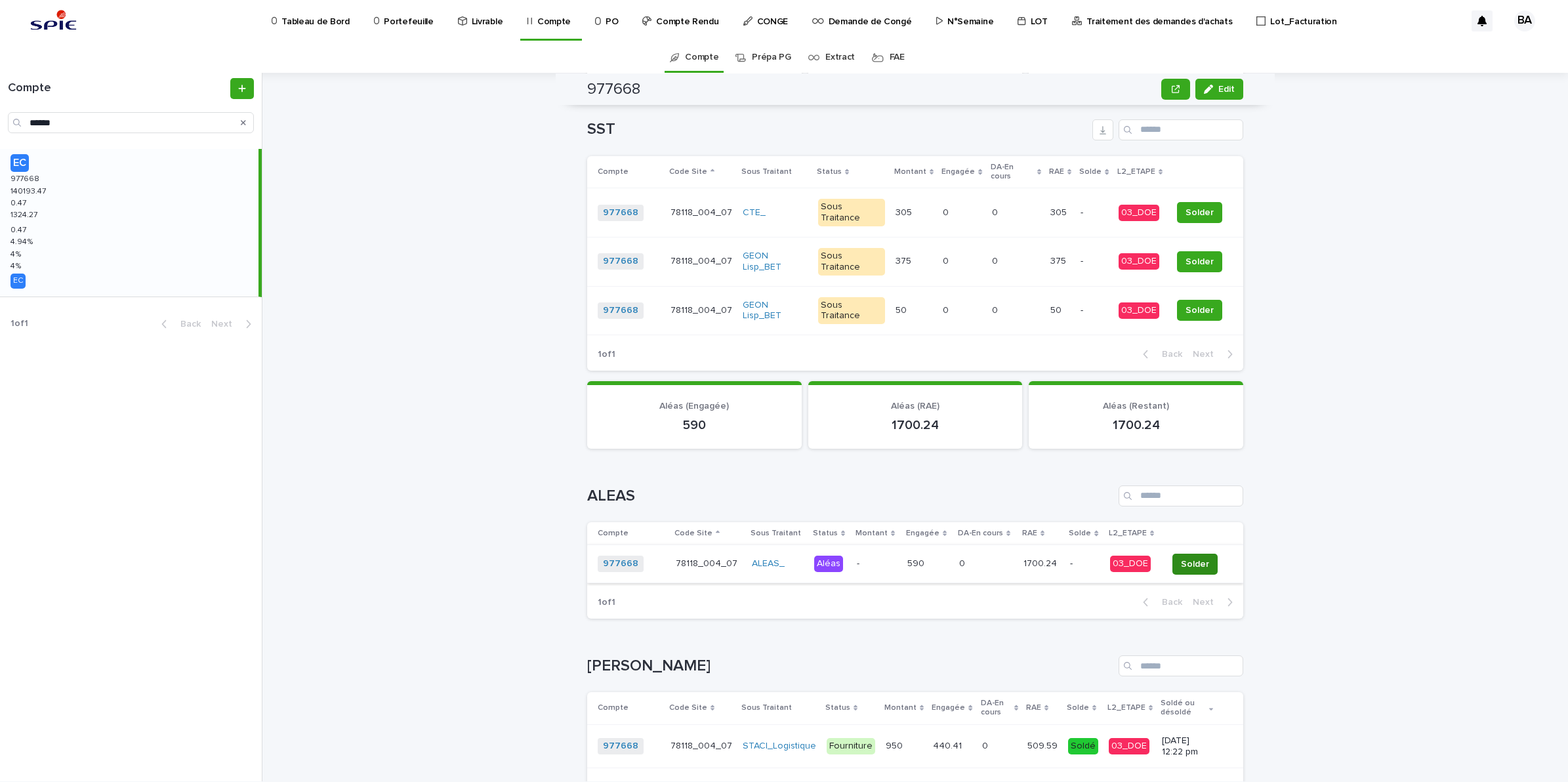
click at [1194, 557] on span "Solder" at bounding box center [1195, 563] width 28 height 13
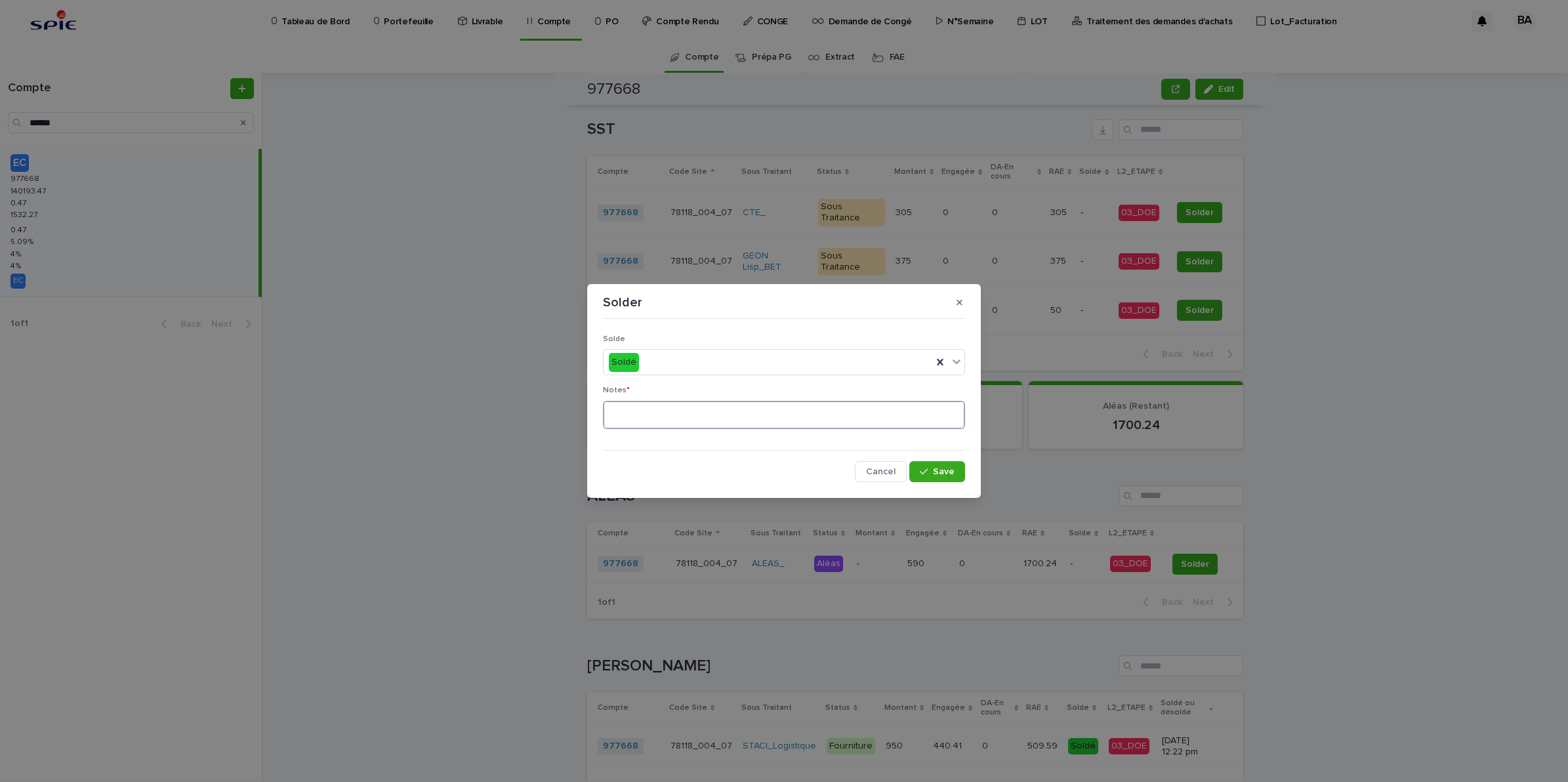
click at [742, 408] on textarea at bounding box center [784, 415] width 362 height 29
type textarea "**"
click at [939, 477] on button "Save" at bounding box center [937, 471] width 56 height 21
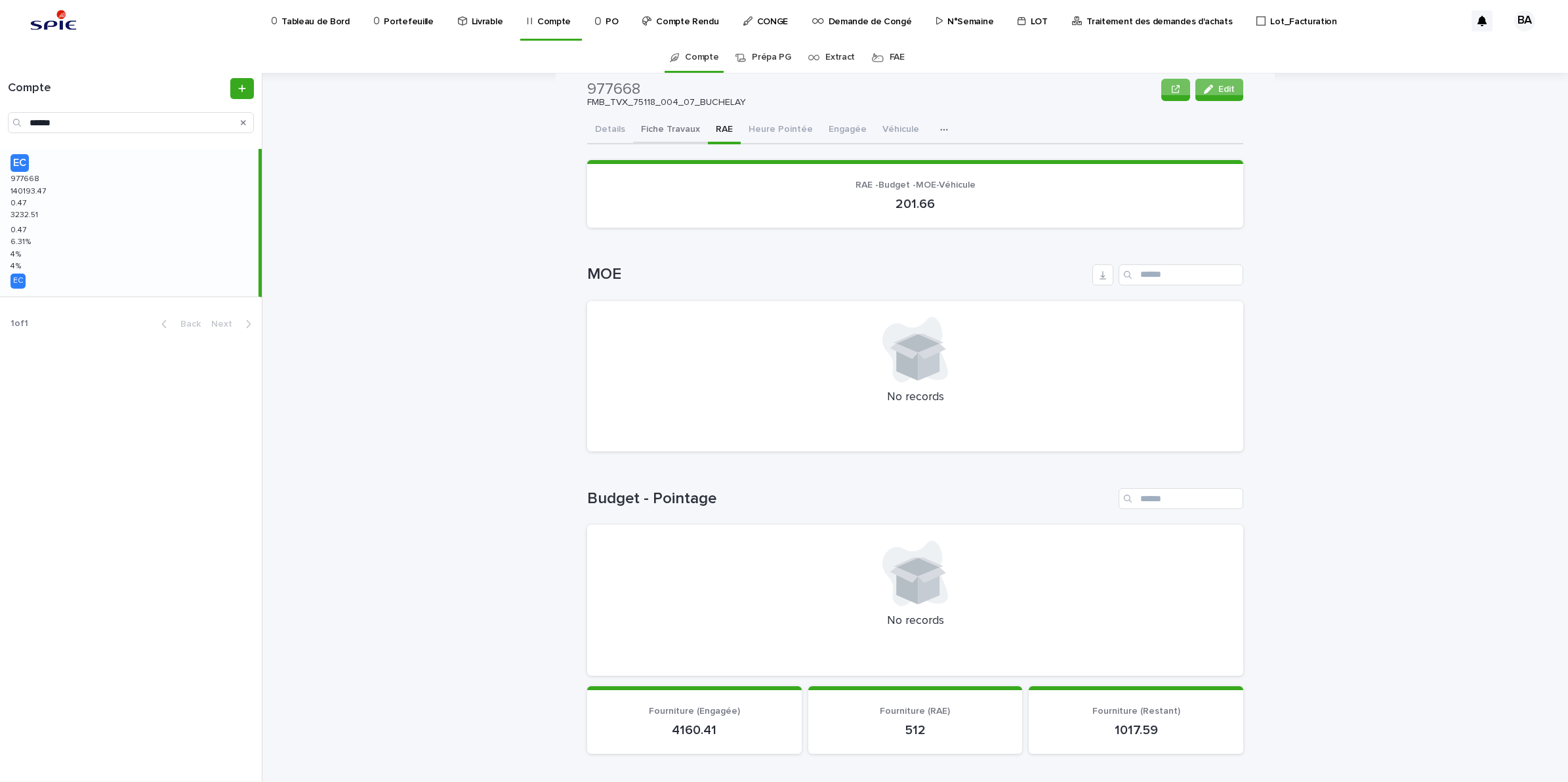
scroll to position [0, 0]
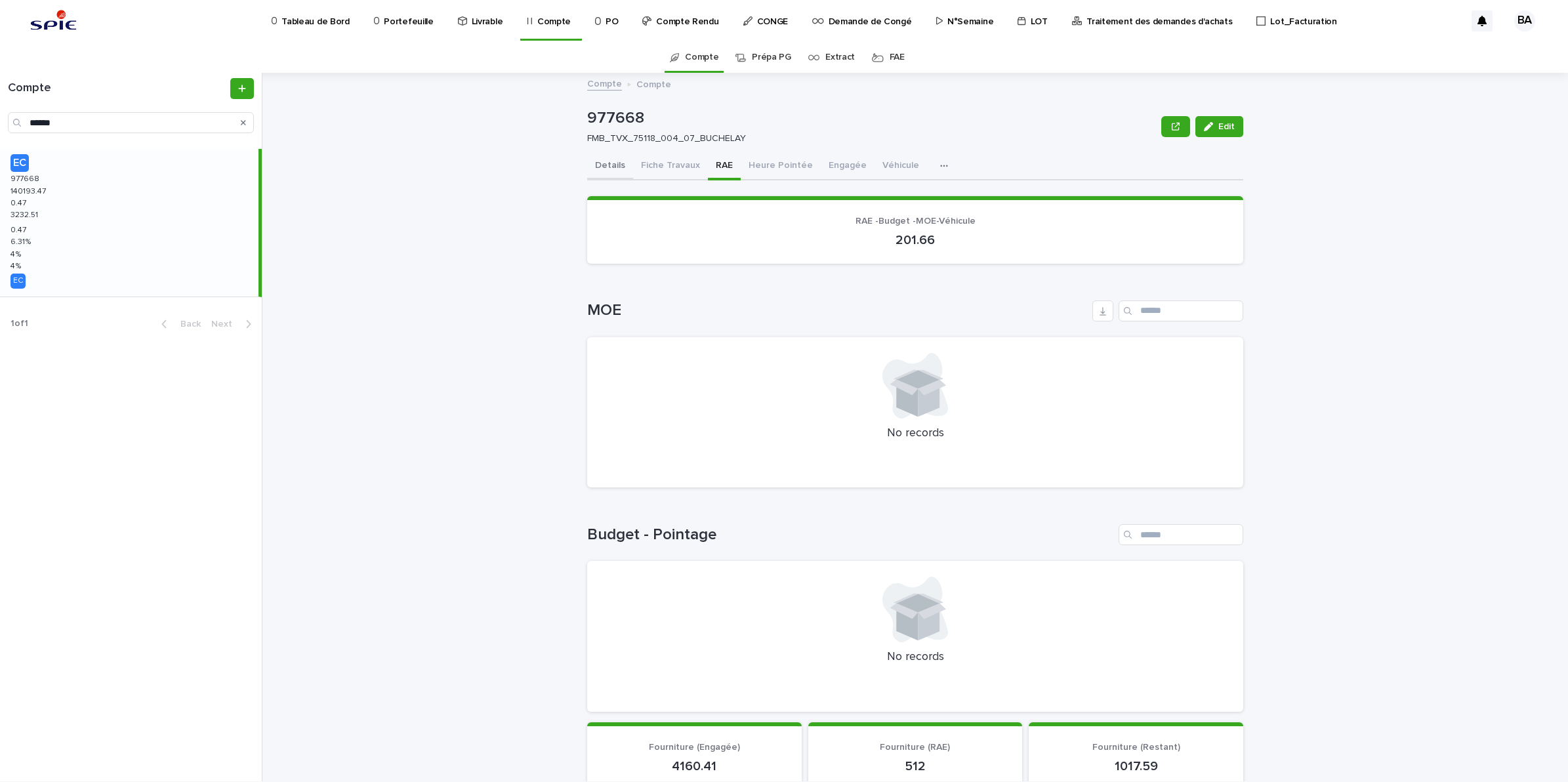
click at [609, 159] on button "Details" at bounding box center [610, 166] width 46 height 28
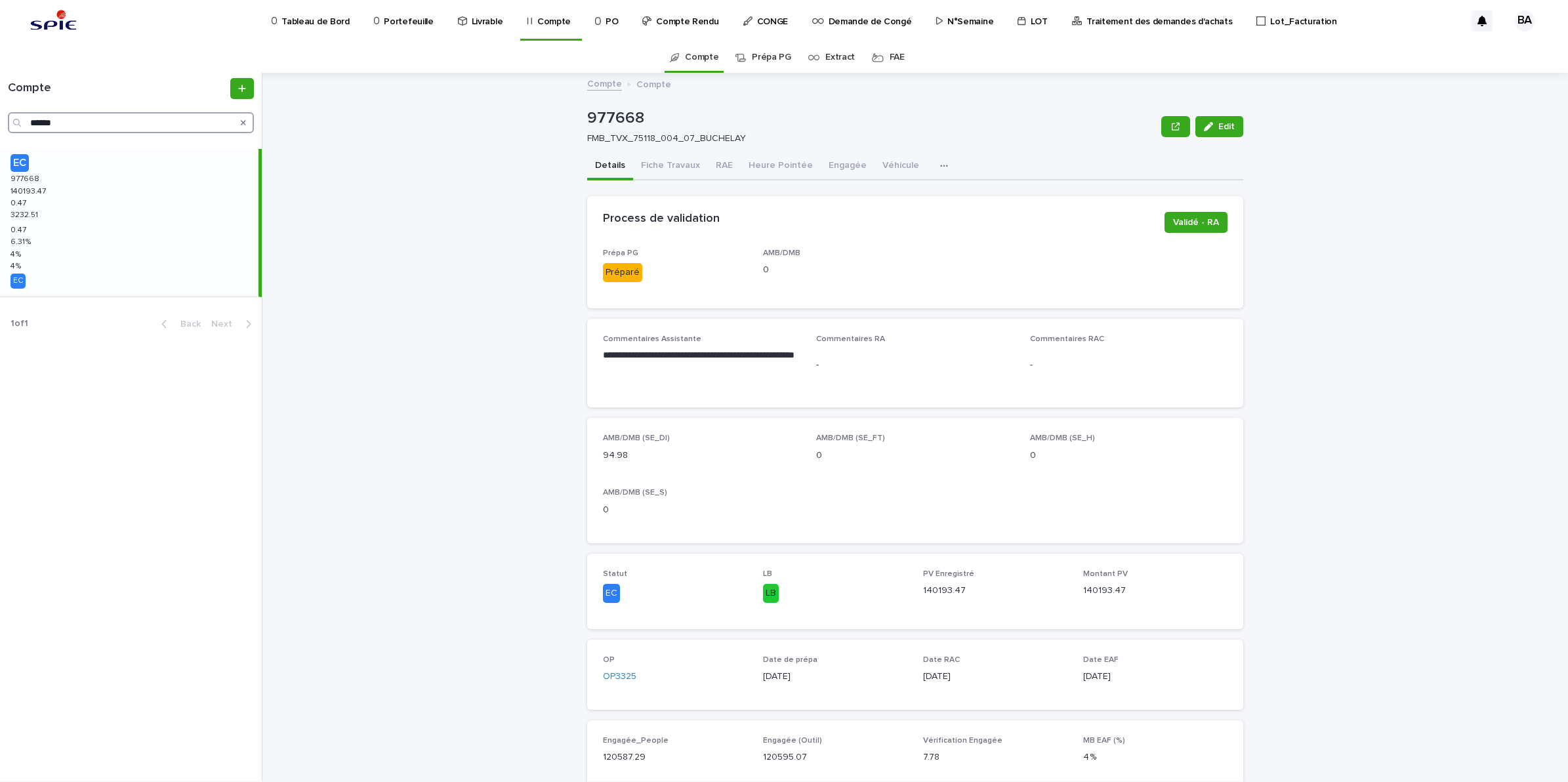
drag, startPoint x: 70, startPoint y: 116, endPoint x: -3, endPoint y: 115, distance: 73.0
click at [0, 115] on html "**********" at bounding box center [784, 391] width 1568 height 782
paste input "Search"
type input "******"
drag, startPoint x: 112, startPoint y: 184, endPoint x: 73, endPoint y: 213, distance: 48.6
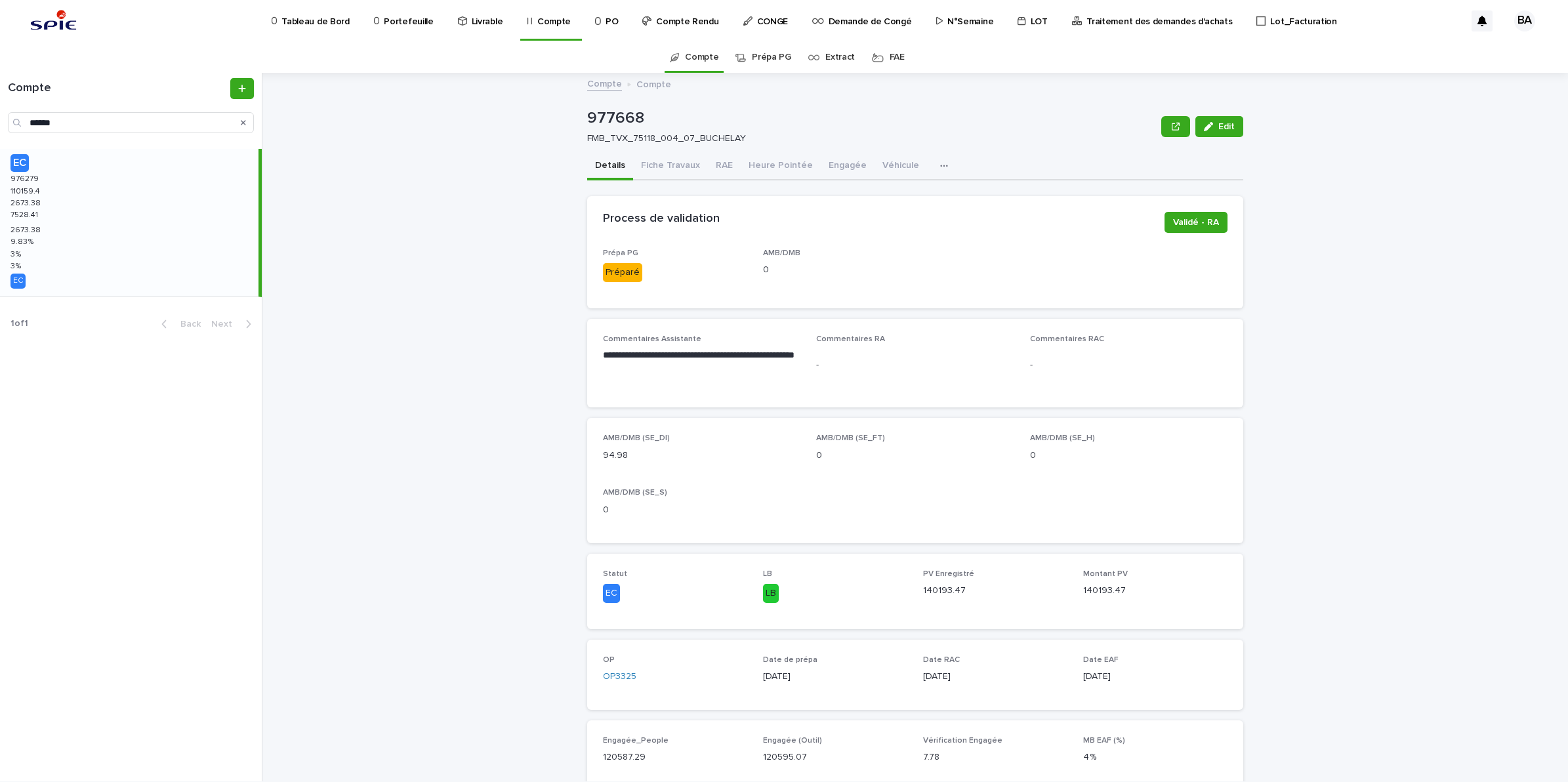
click at [70, 207] on div "EC 976279 976279 110159.4 110159.4 2673.38 2673.38 7528.41 7528.41 2673.38 2673…" at bounding box center [129, 222] width 259 height 147
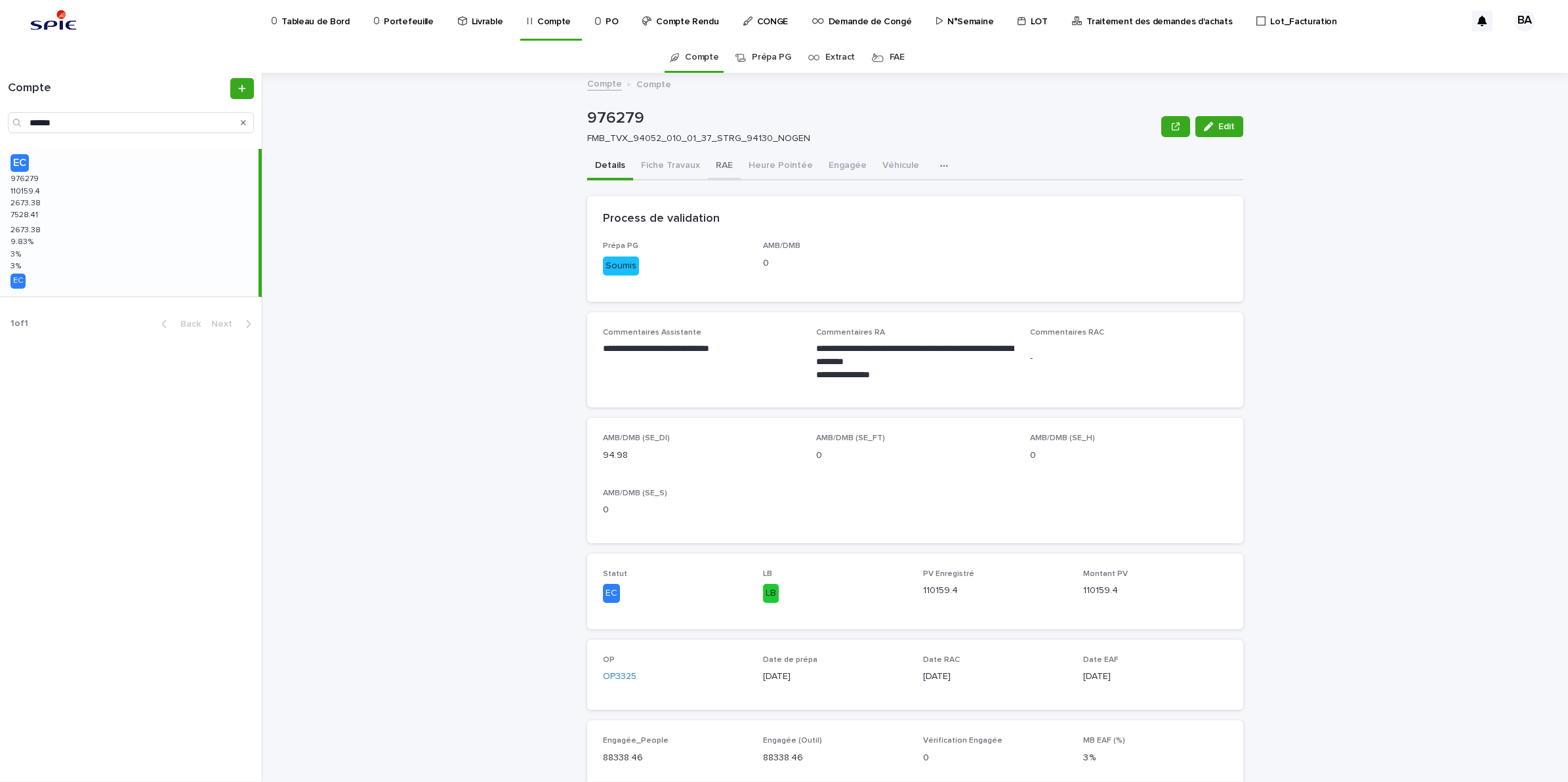
click at [709, 169] on button "RAE" at bounding box center [724, 166] width 33 height 28
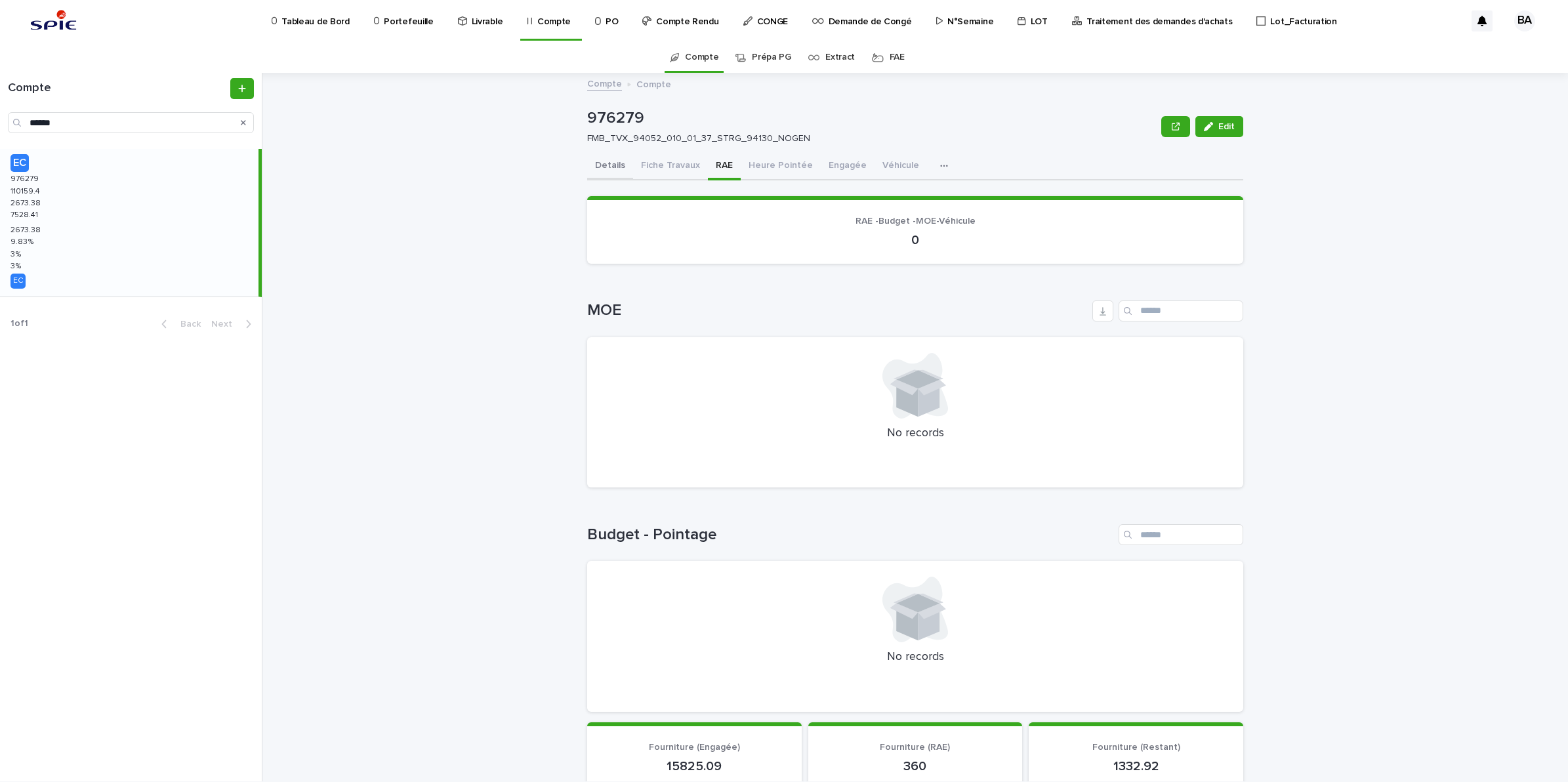
click at [604, 162] on button "Details" at bounding box center [610, 166] width 46 height 28
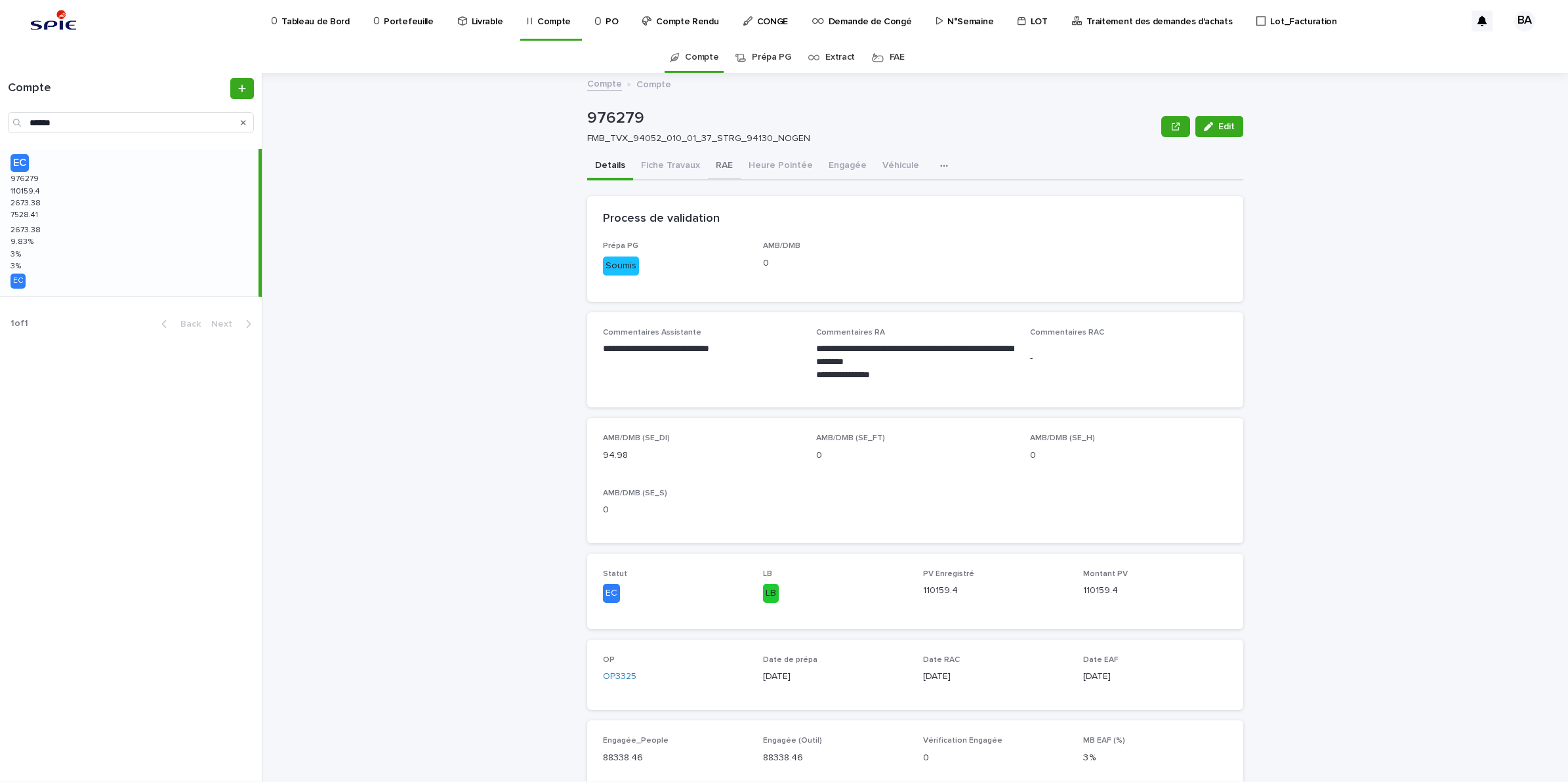
click at [716, 168] on button "RAE" at bounding box center [724, 166] width 33 height 28
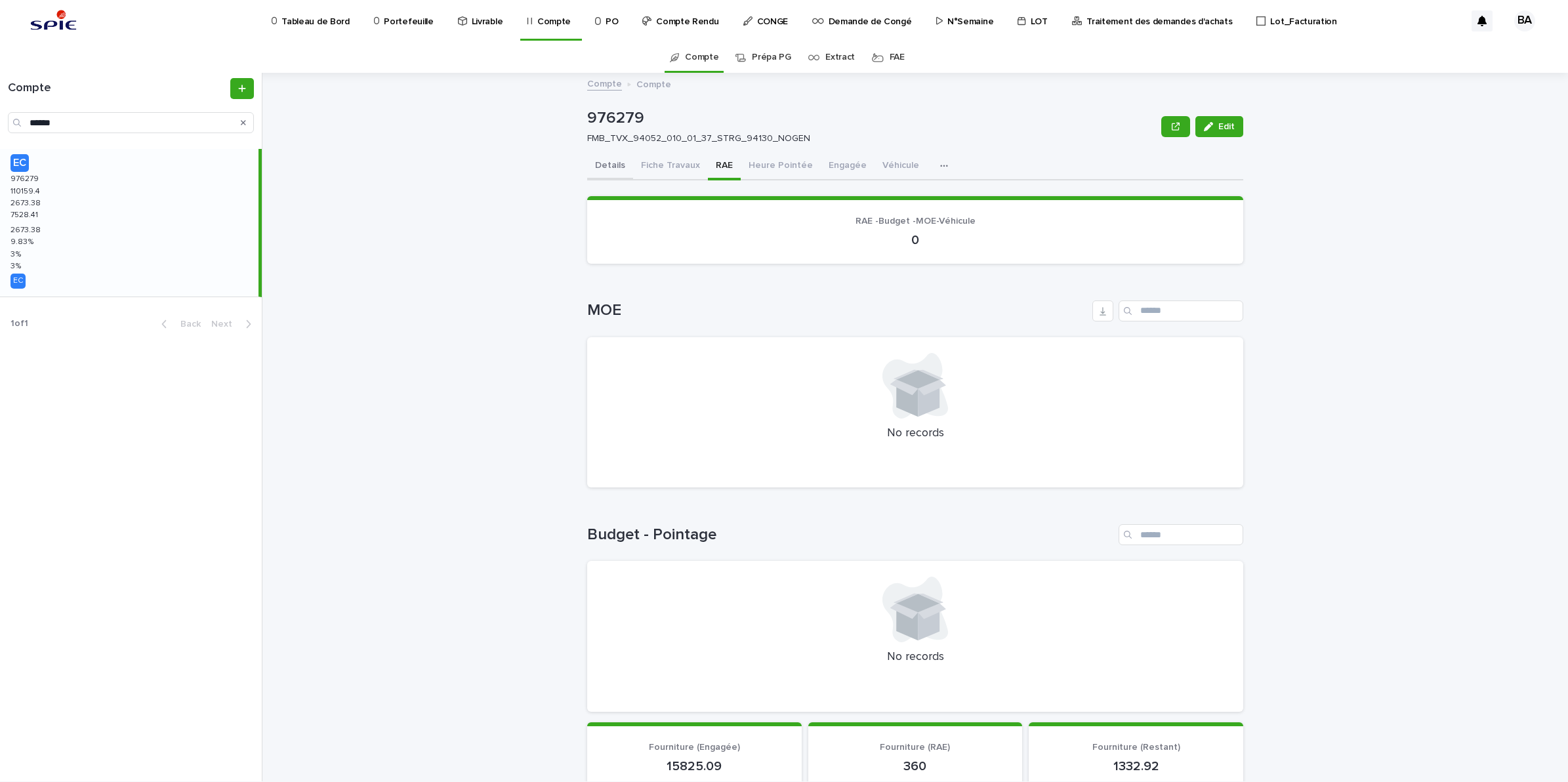
drag, startPoint x: 608, startPoint y: 168, endPoint x: 706, endPoint y: 147, distance: 100.2
click at [608, 168] on button "Details" at bounding box center [610, 166] width 46 height 28
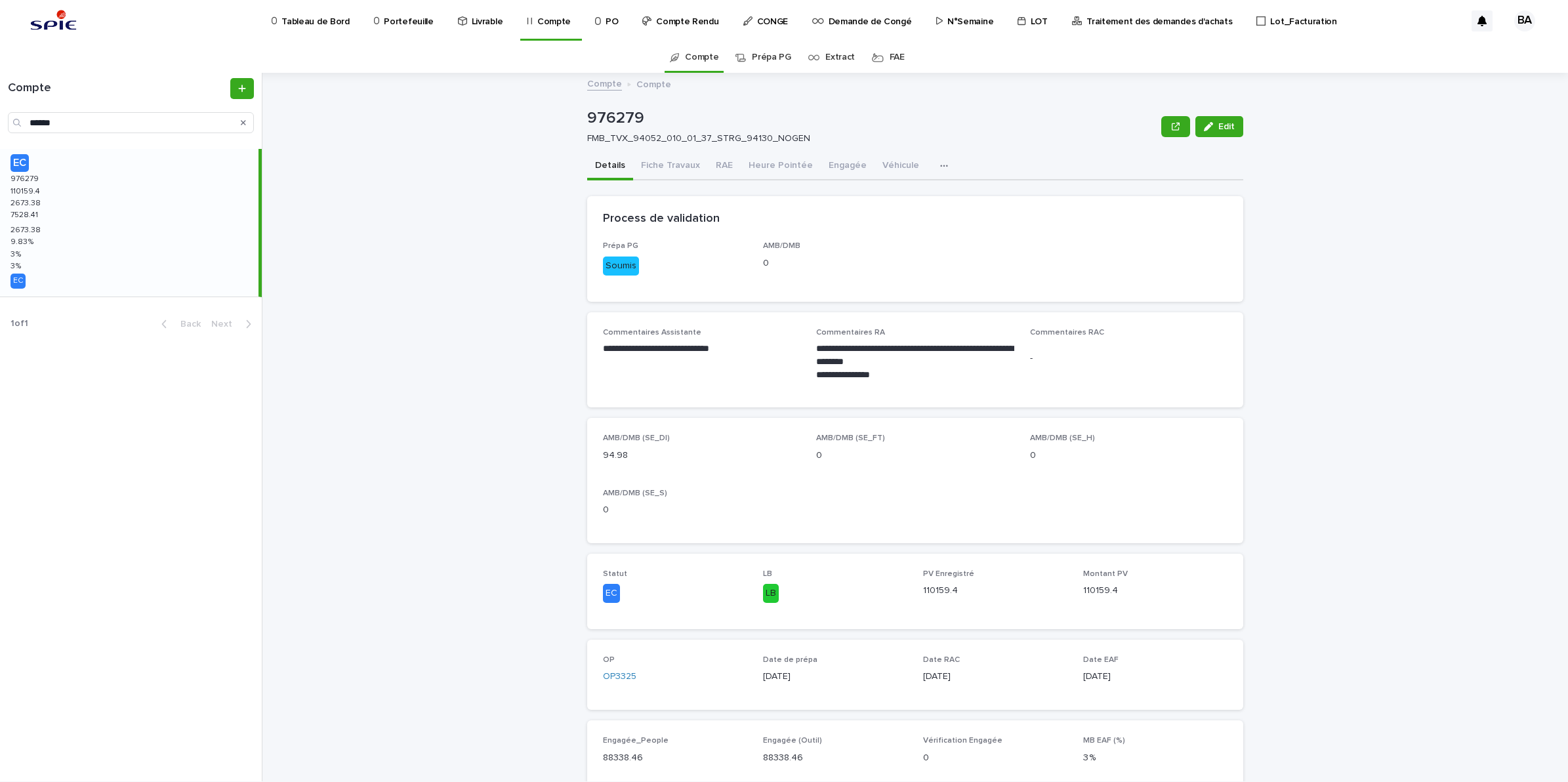
click at [1458, 335] on div "**********" at bounding box center [923, 427] width 1290 height 709
